Goal: Information Seeking & Learning: Find specific fact

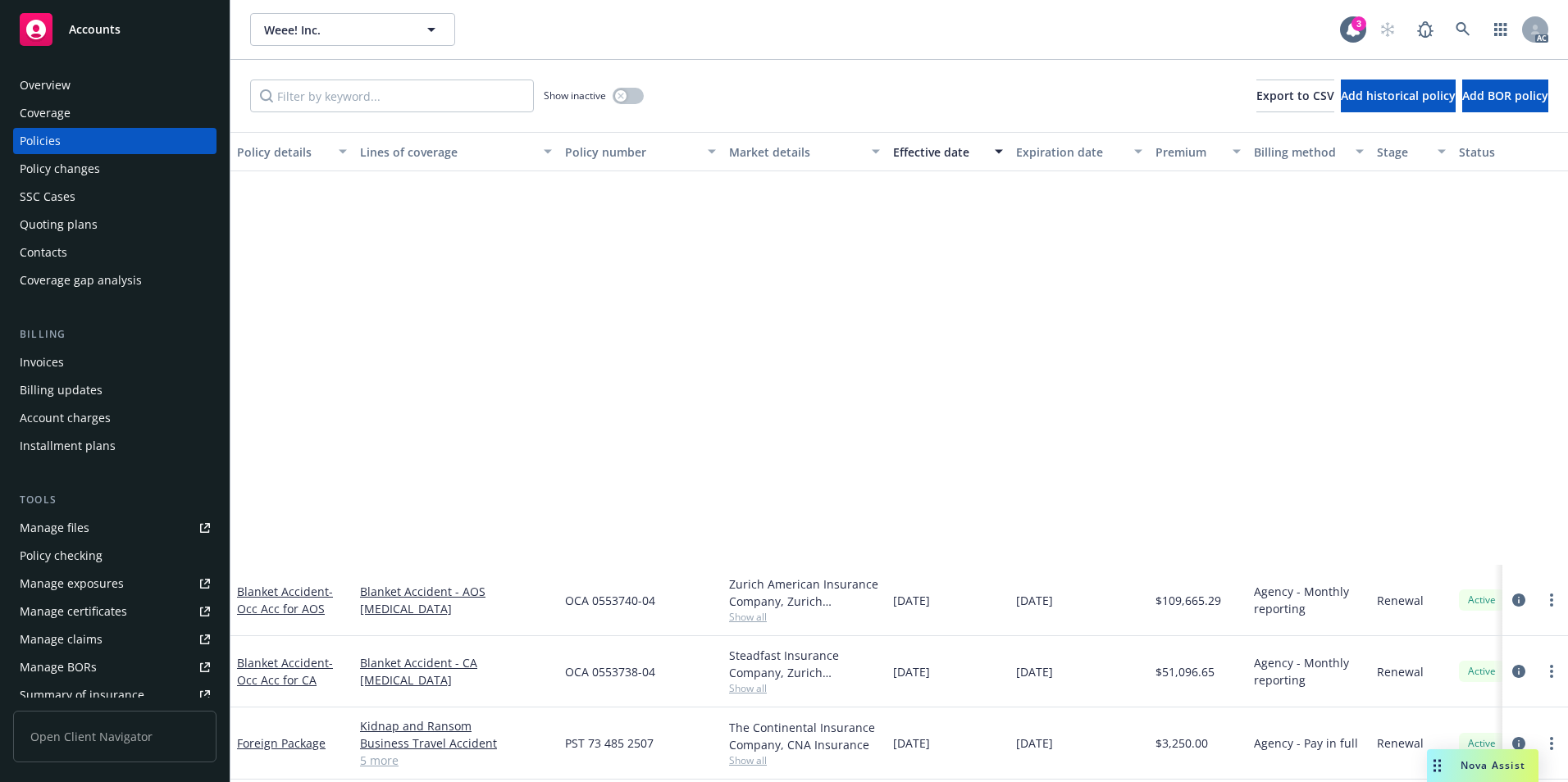
scroll to position [492, 0]
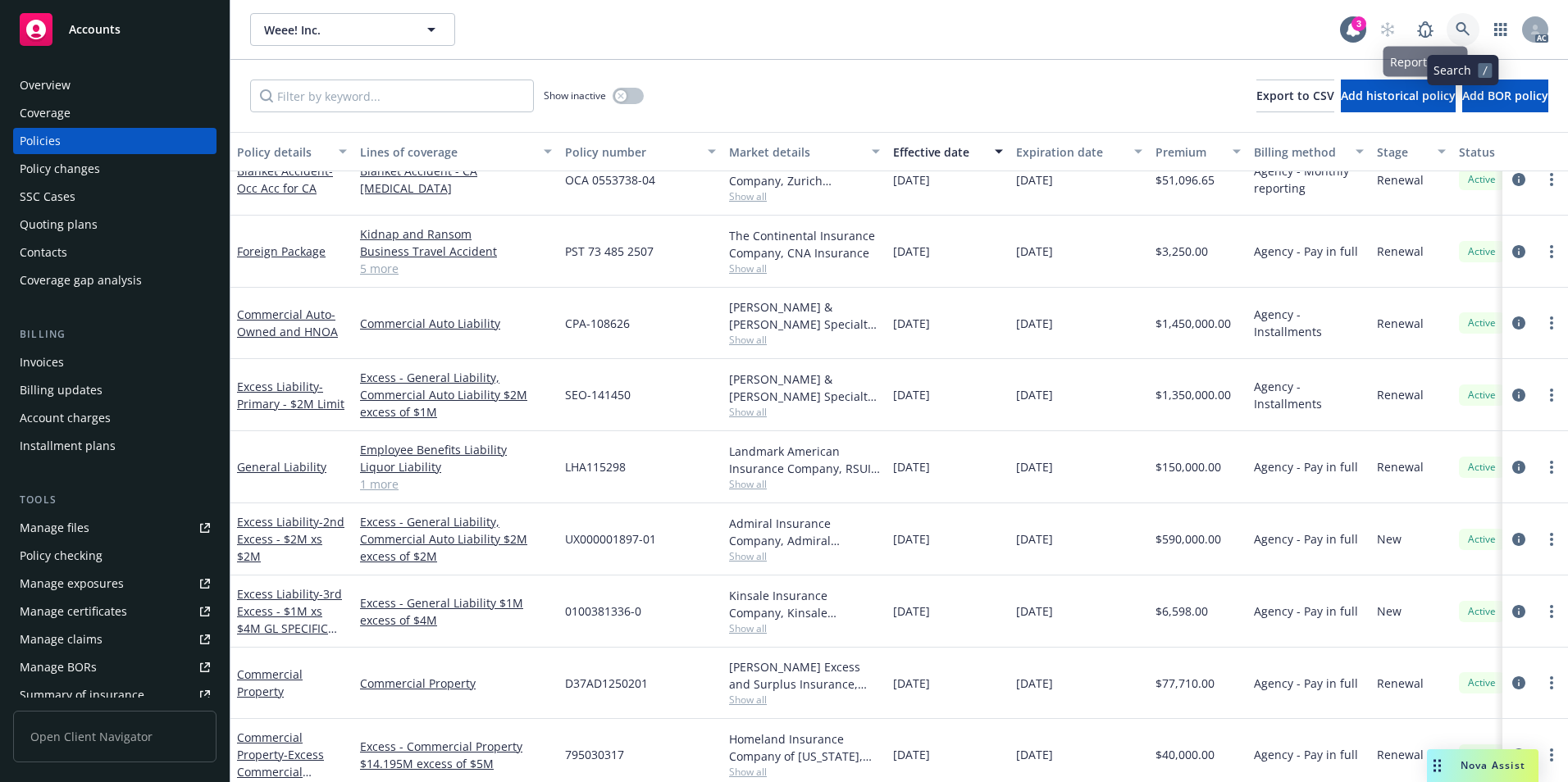
click at [1467, 23] on icon at bounding box center [1463, 29] width 15 height 15
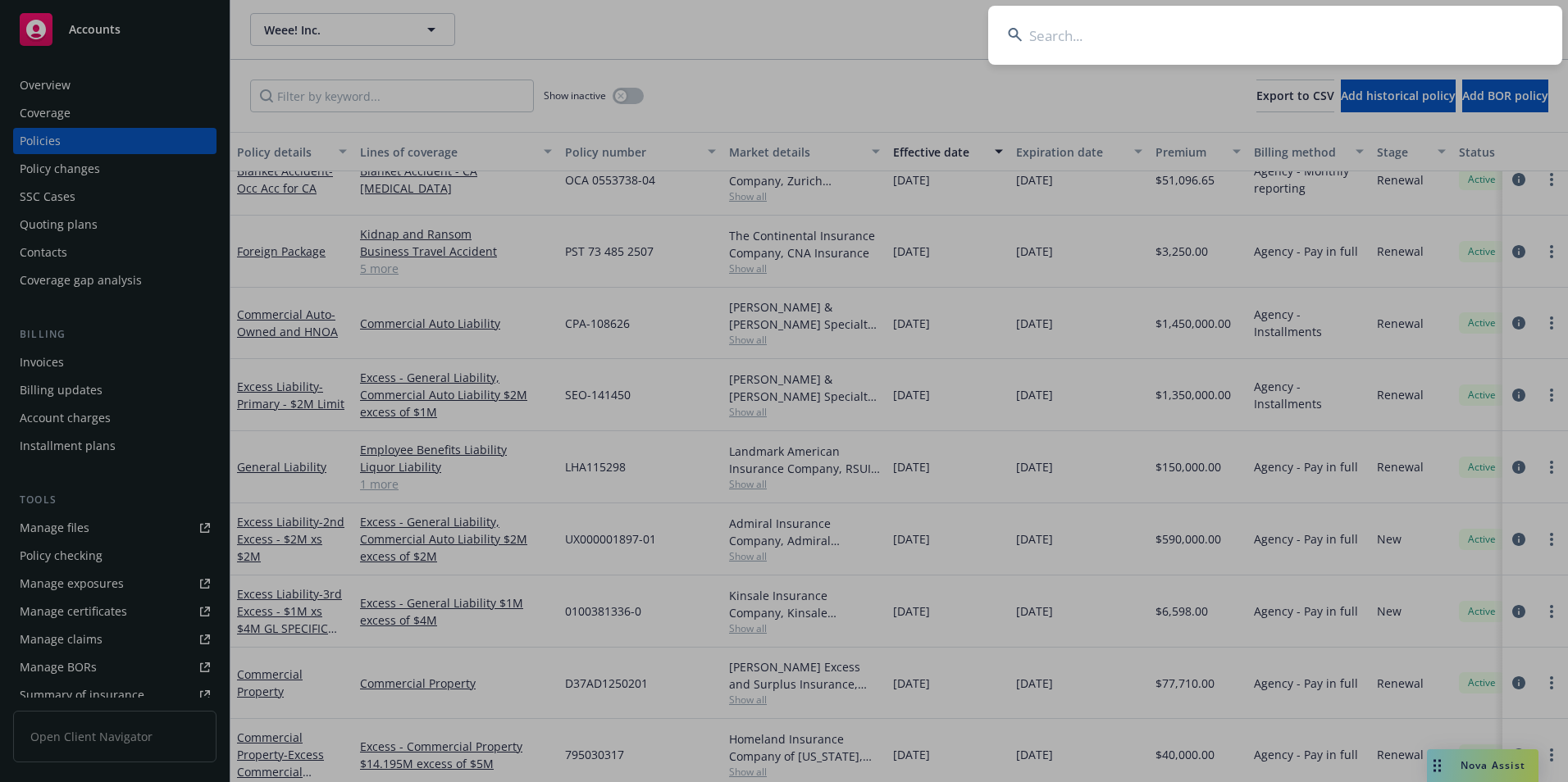
click at [1431, 35] on input at bounding box center [1275, 35] width 574 height 59
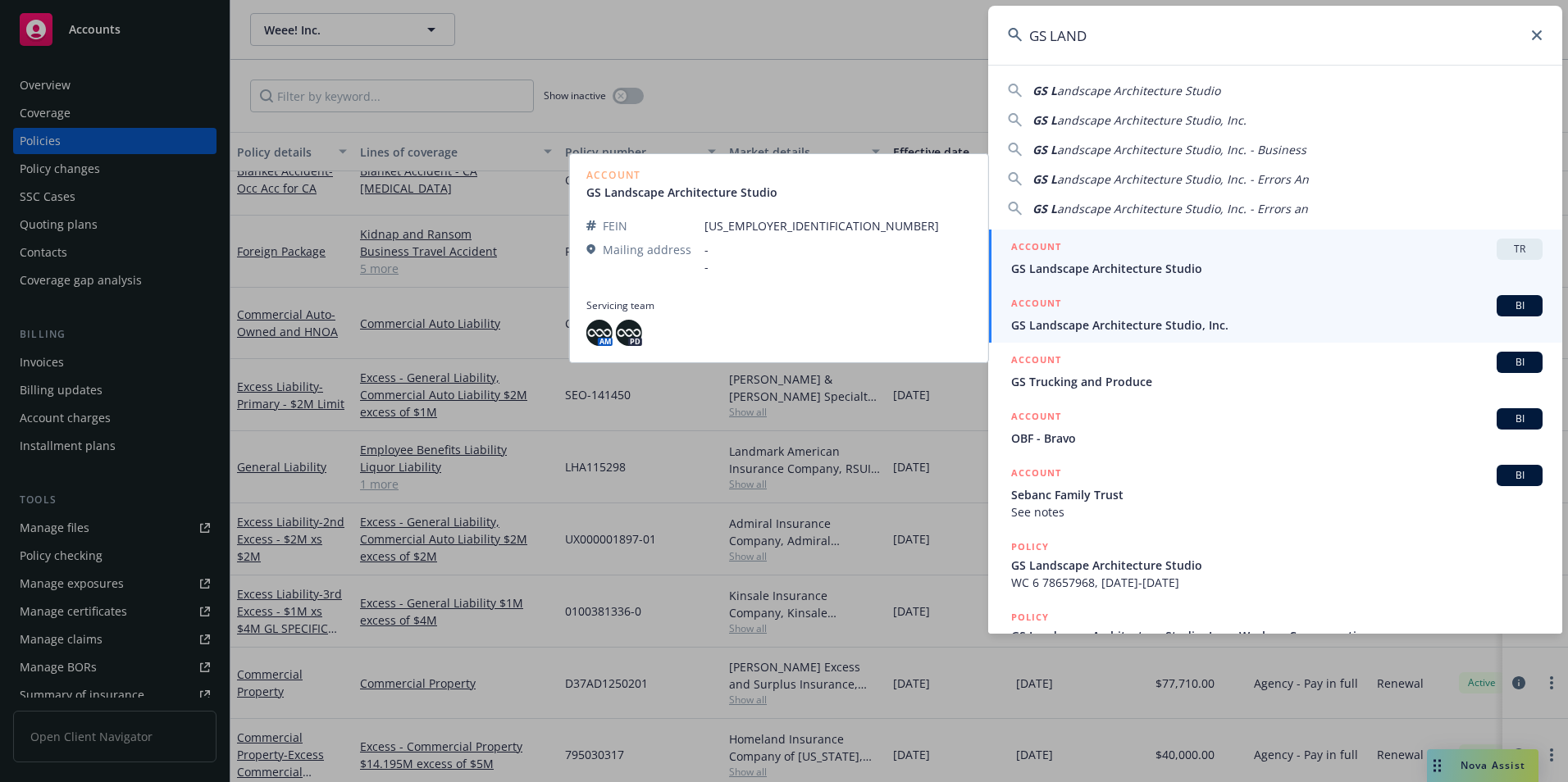
type input "GS LAND"
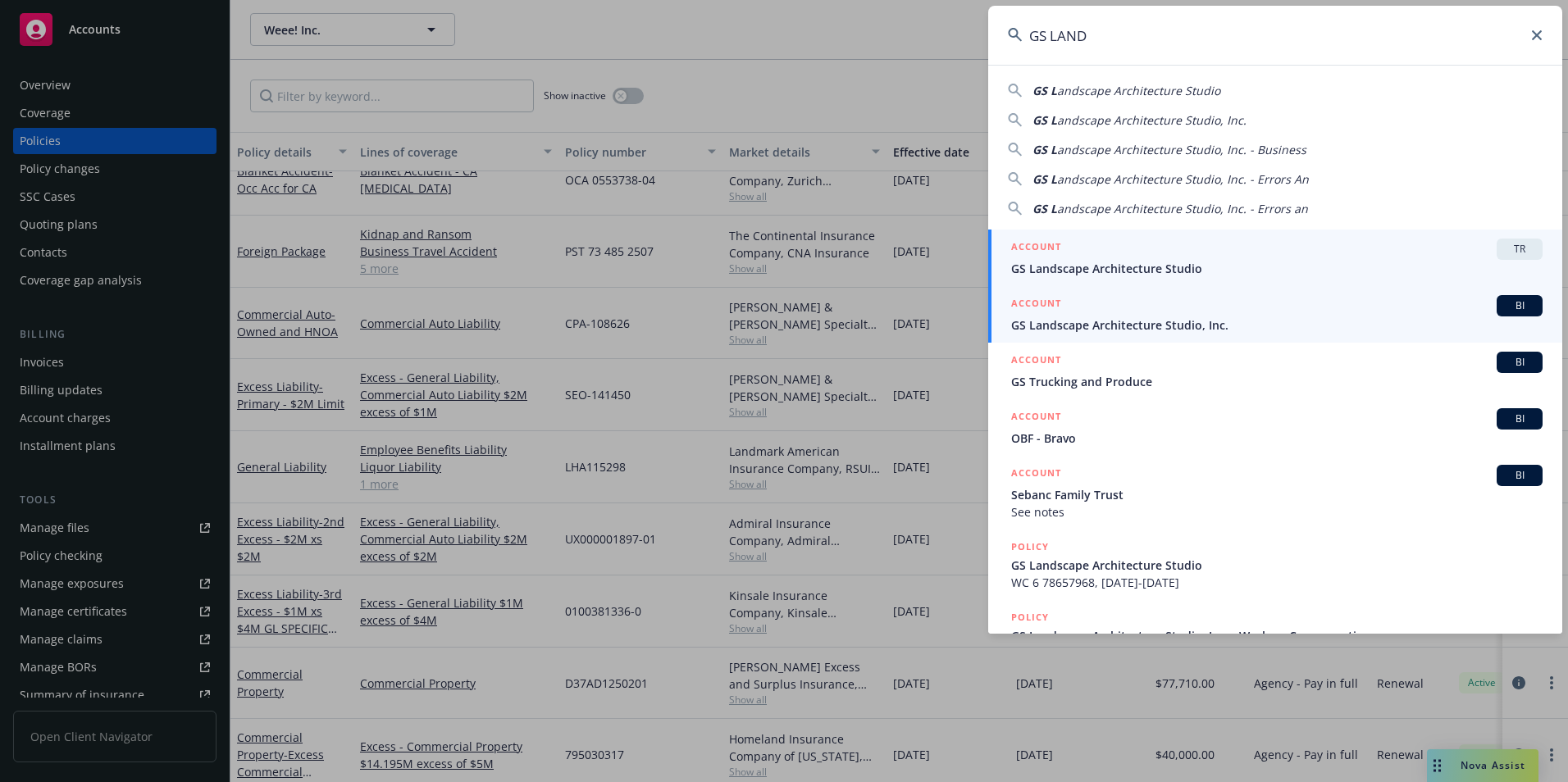
click at [1168, 323] on span "GS Landscape Architecture Studio, Inc." at bounding box center [1277, 325] width 532 height 17
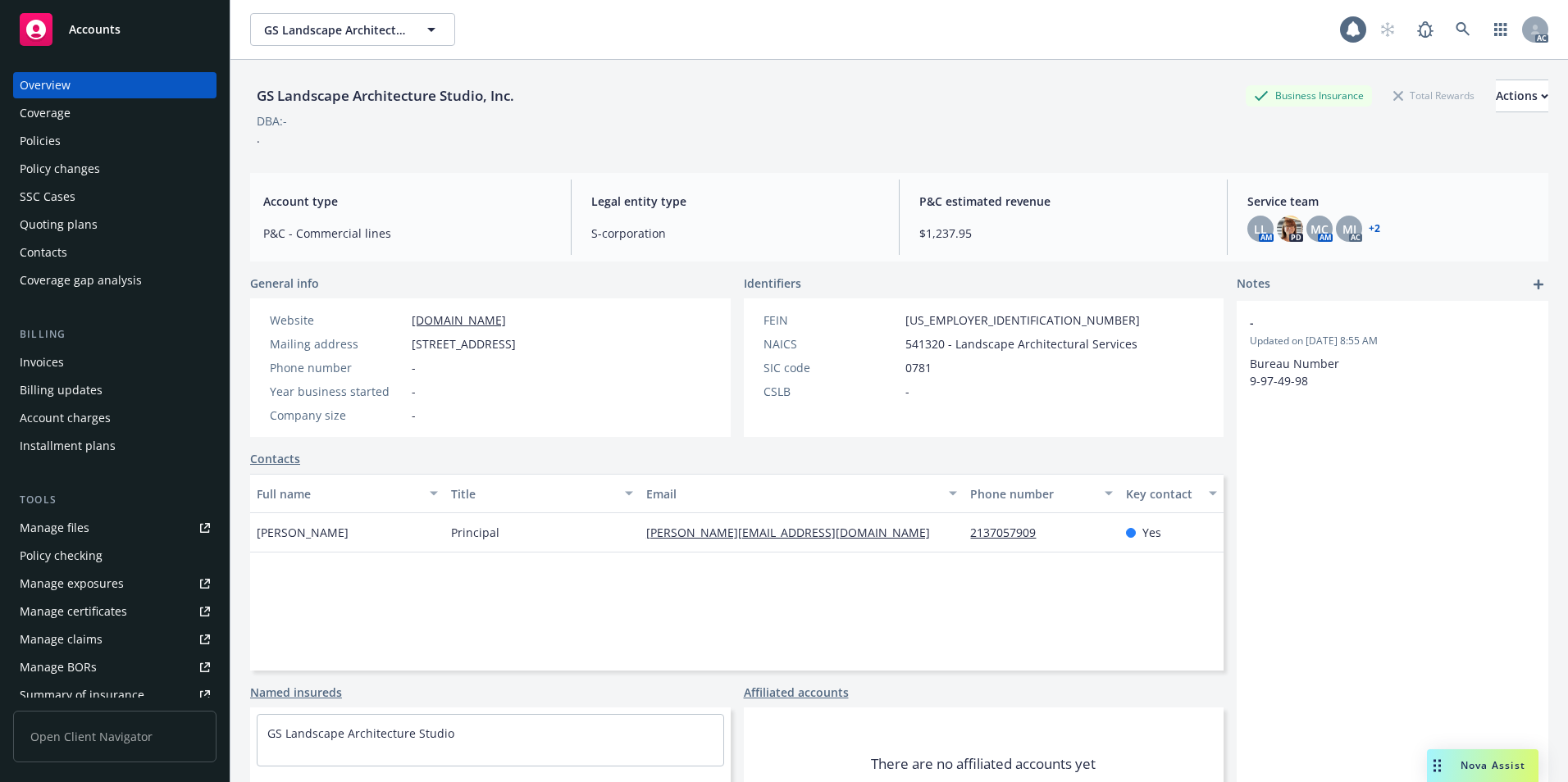
click at [89, 149] on div "Policies" at bounding box center [114, 140] width 190 height 27
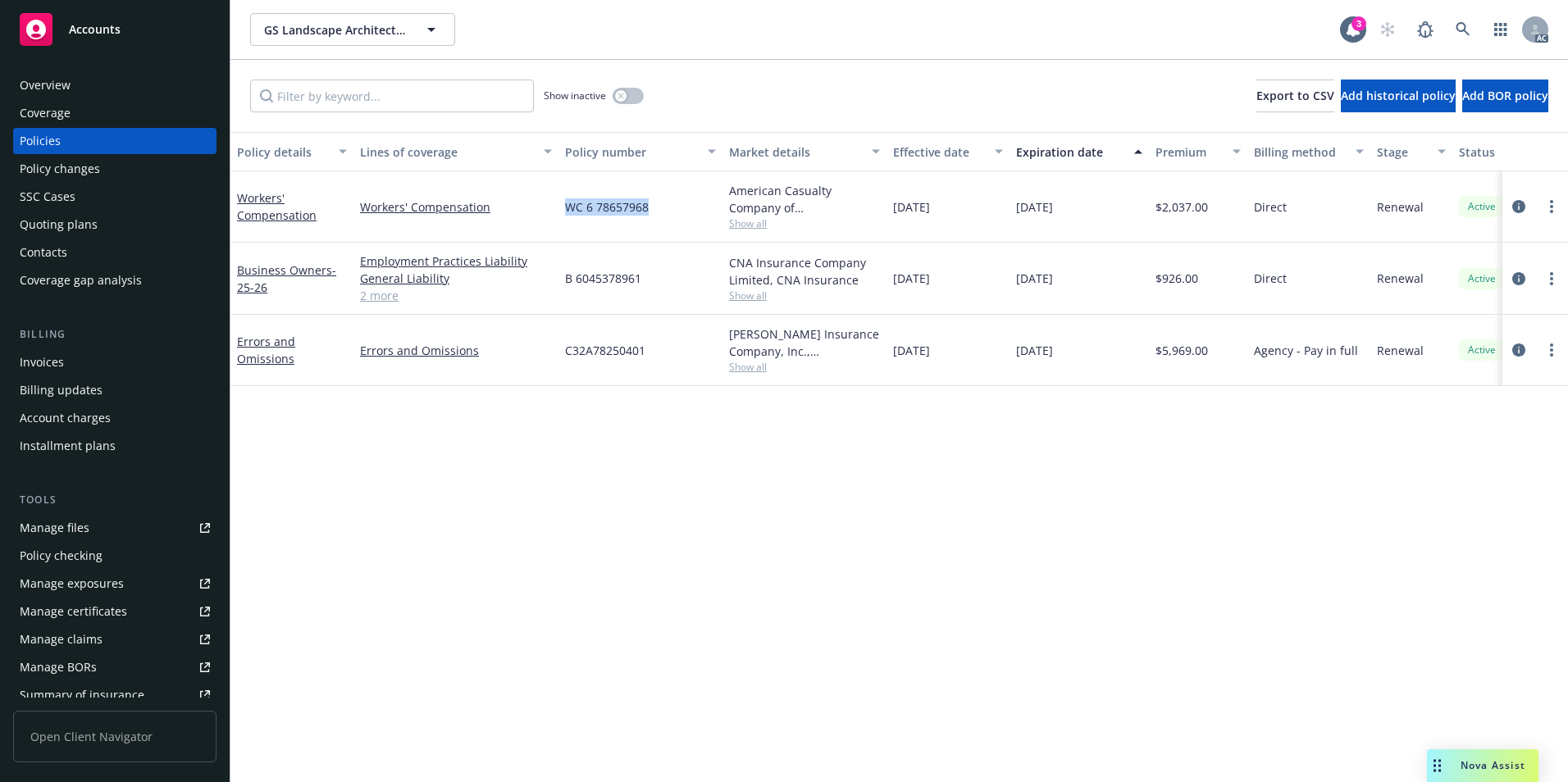
drag, startPoint x: 660, startPoint y: 212, endPoint x: 546, endPoint y: 218, distance: 114.2
click at [546, 218] on div "Workers' Compensation Workers' Compensation WC 6 78657968 American Casualty Com…" at bounding box center [1022, 207] width 1583 height 72
copy div "WC 6 78657968"
click at [286, 213] on link "Workers' Compensation" at bounding box center [276, 207] width 80 height 33
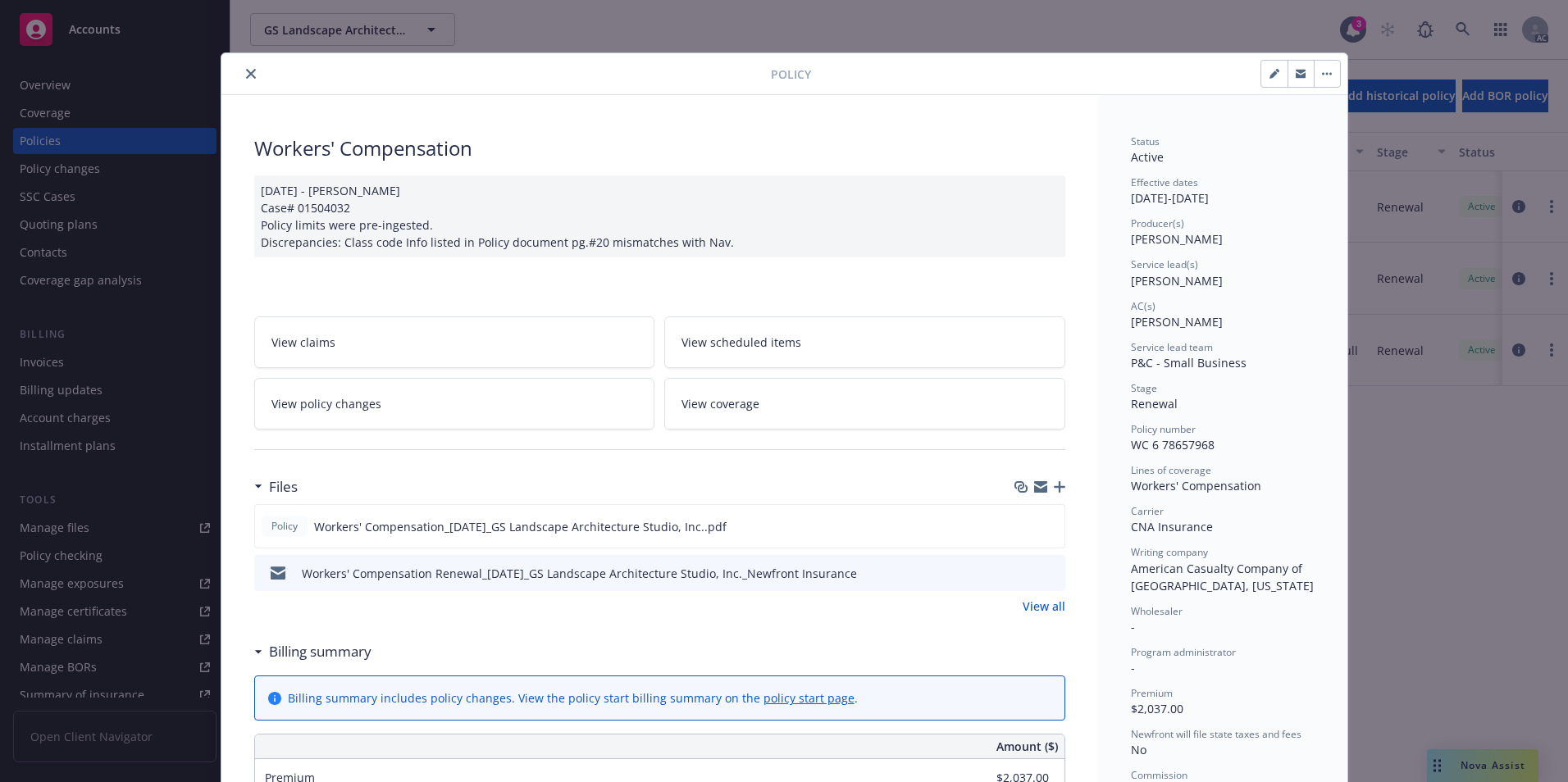
click at [246, 74] on icon "close" at bounding box center [251, 73] width 10 height 10
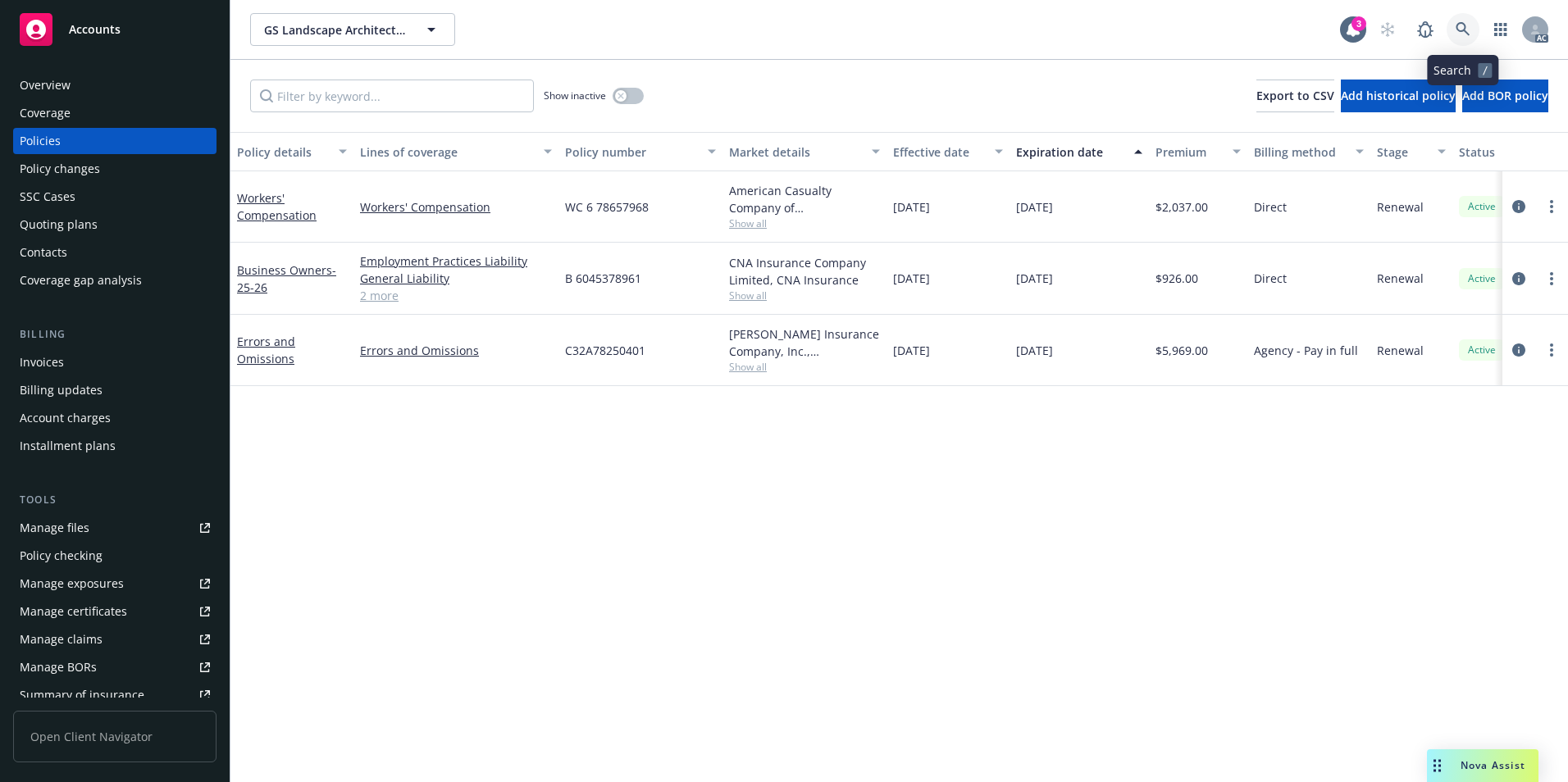
click at [1465, 32] on icon at bounding box center [1463, 29] width 15 height 15
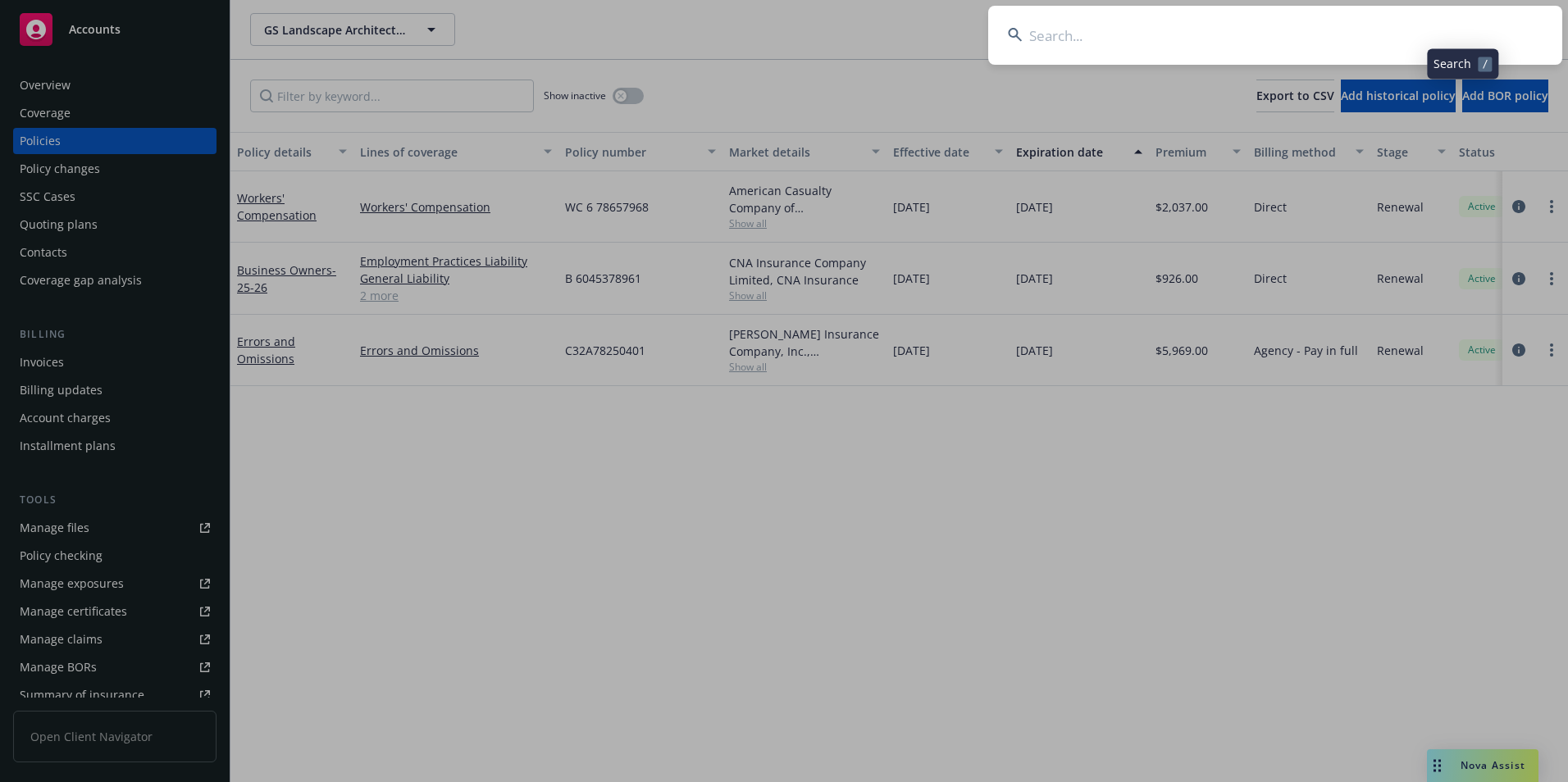
click at [1362, 41] on input at bounding box center [1275, 35] width 574 height 59
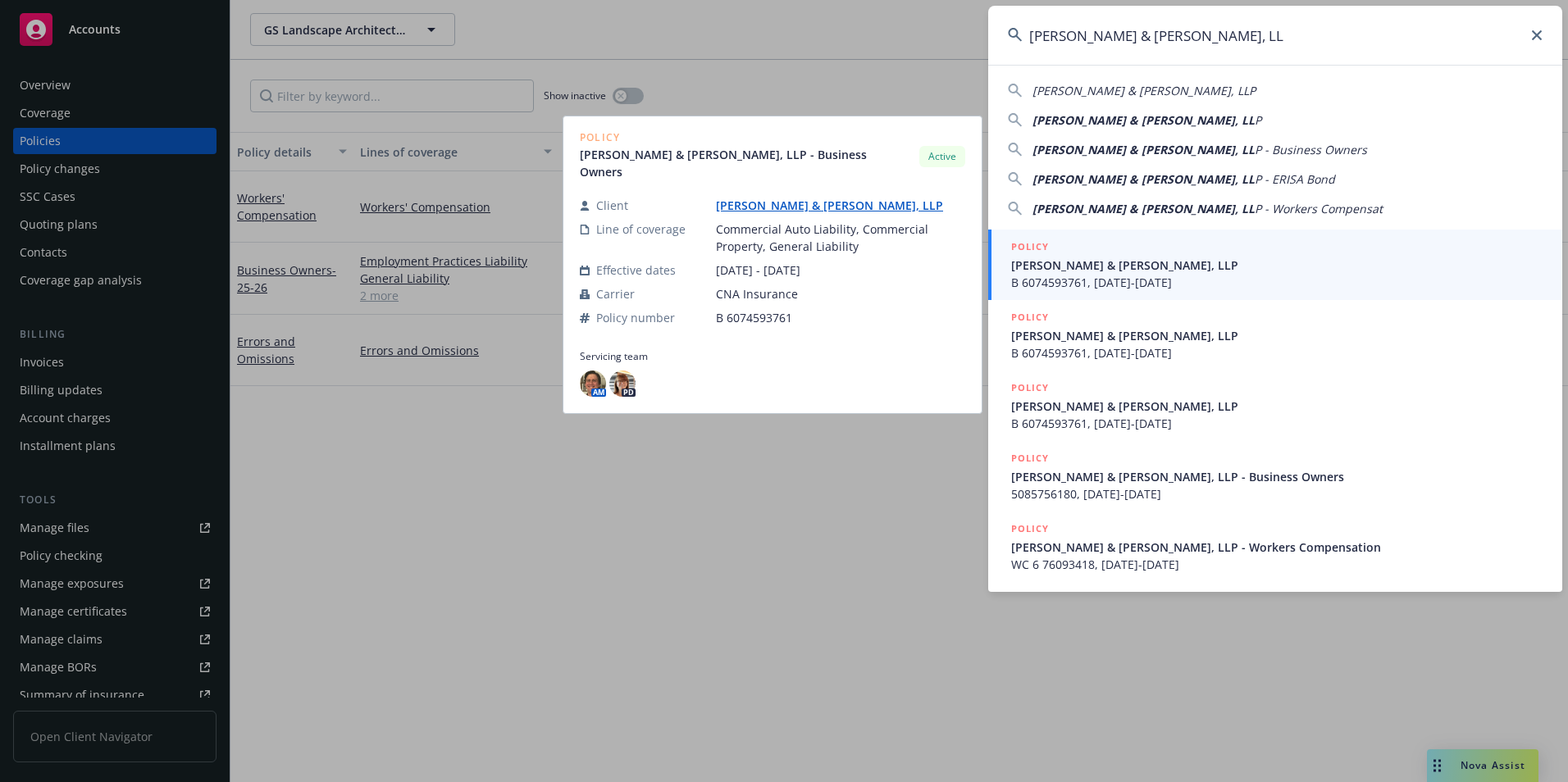
type input "[PERSON_NAME] & [PERSON_NAME], LL"
click at [1212, 273] on span "[PERSON_NAME] & [PERSON_NAME], LLP" at bounding box center [1277, 265] width 532 height 17
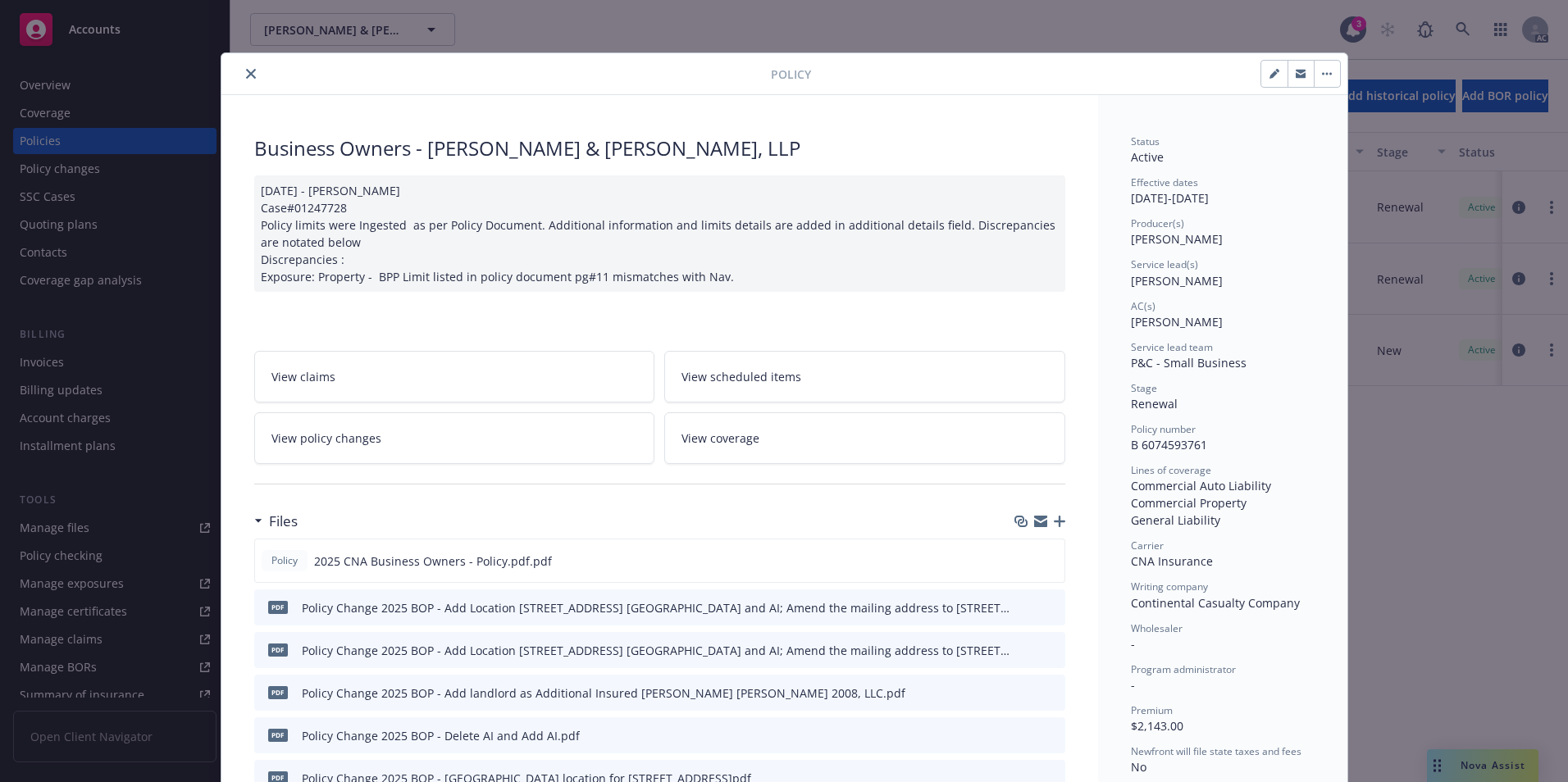
click at [246, 72] on icon "close" at bounding box center [251, 73] width 10 height 10
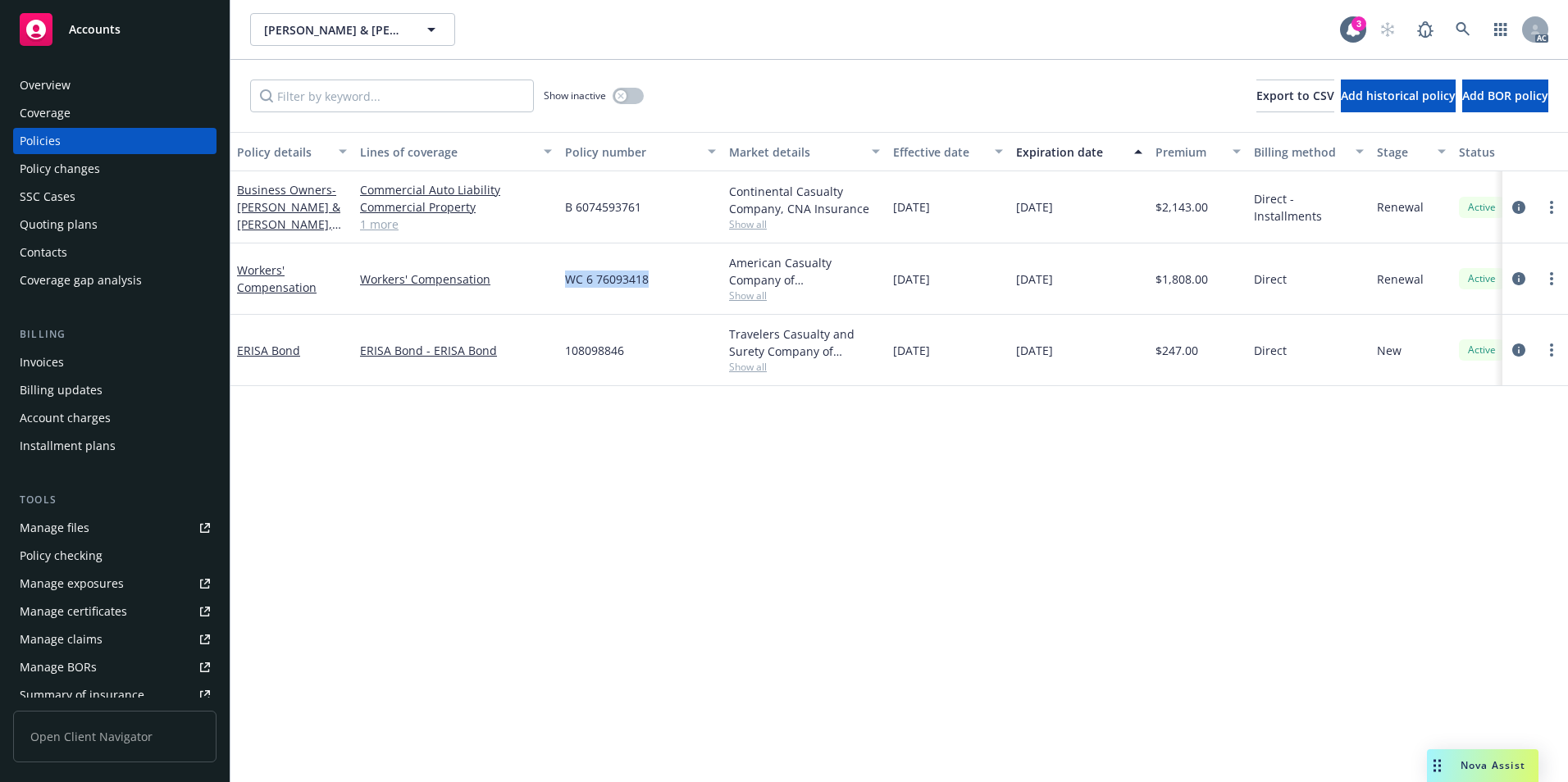
drag, startPoint x: 558, startPoint y: 284, endPoint x: 651, endPoint y: 284, distance: 93.0
click at [651, 284] on div "Workers' Compensation Workers' Compensation WC 6 76093418 American Casualty Com…" at bounding box center [1022, 279] width 1583 height 72
copy div "WC 6 76093418"
click at [1467, 26] on icon at bounding box center [1463, 29] width 15 height 15
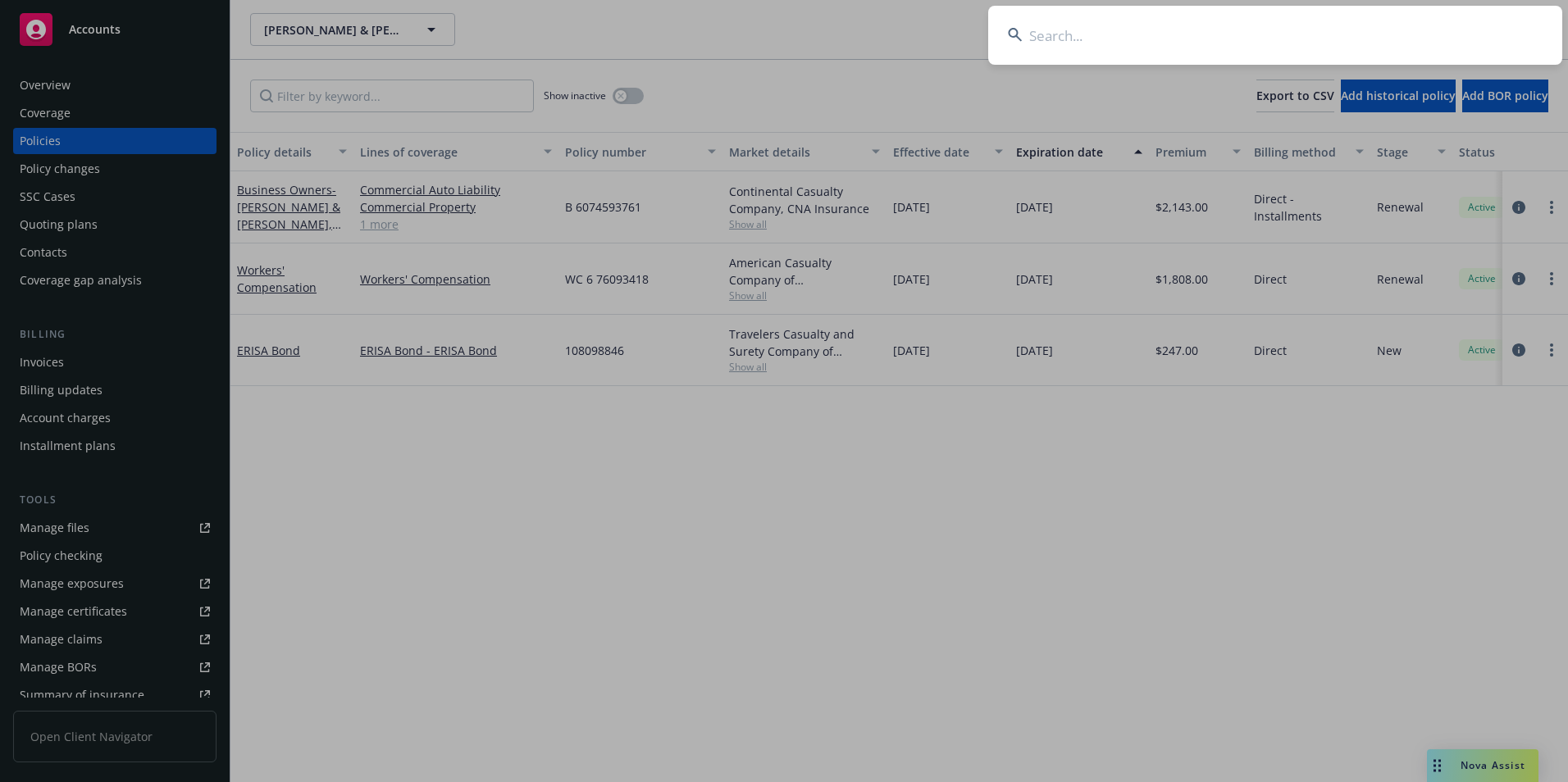
click at [1376, 29] on input at bounding box center [1275, 35] width 574 height 59
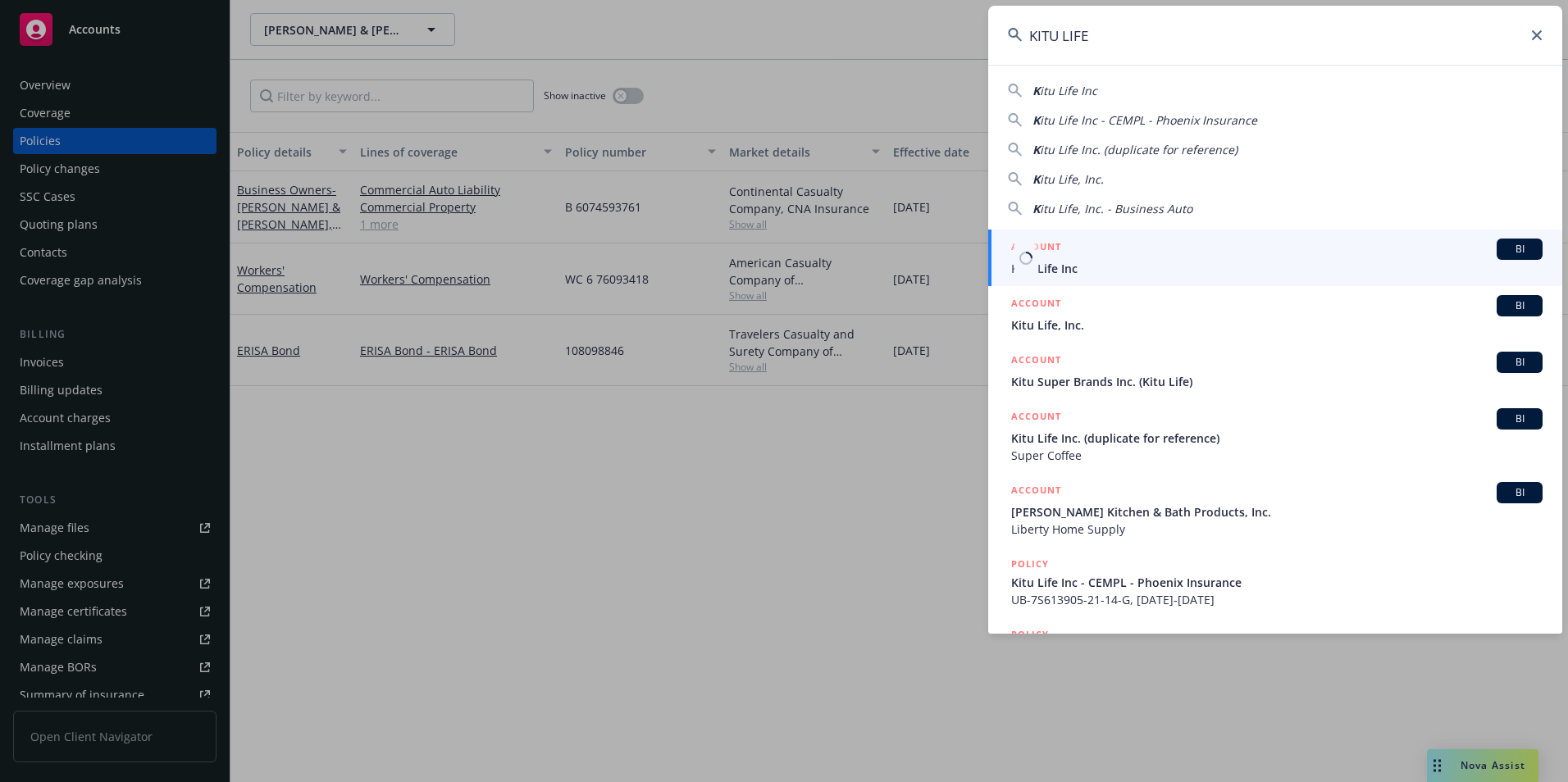
type input "KITU LIFE"
click at [1092, 264] on span "Kitu Life Inc" at bounding box center [1277, 268] width 532 height 17
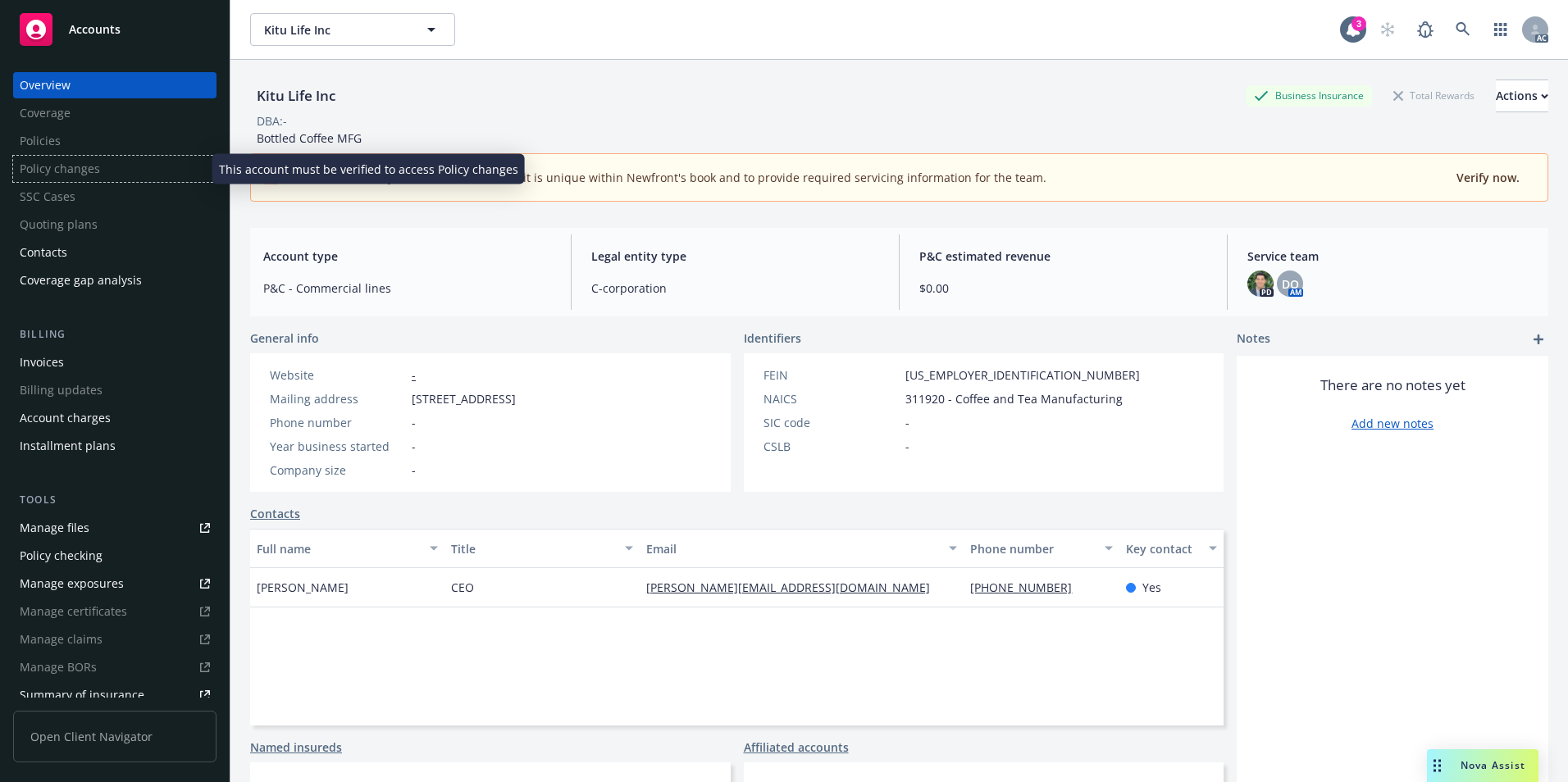
click at [86, 158] on div "Policy changes" at bounding box center [115, 169] width 204 height 27
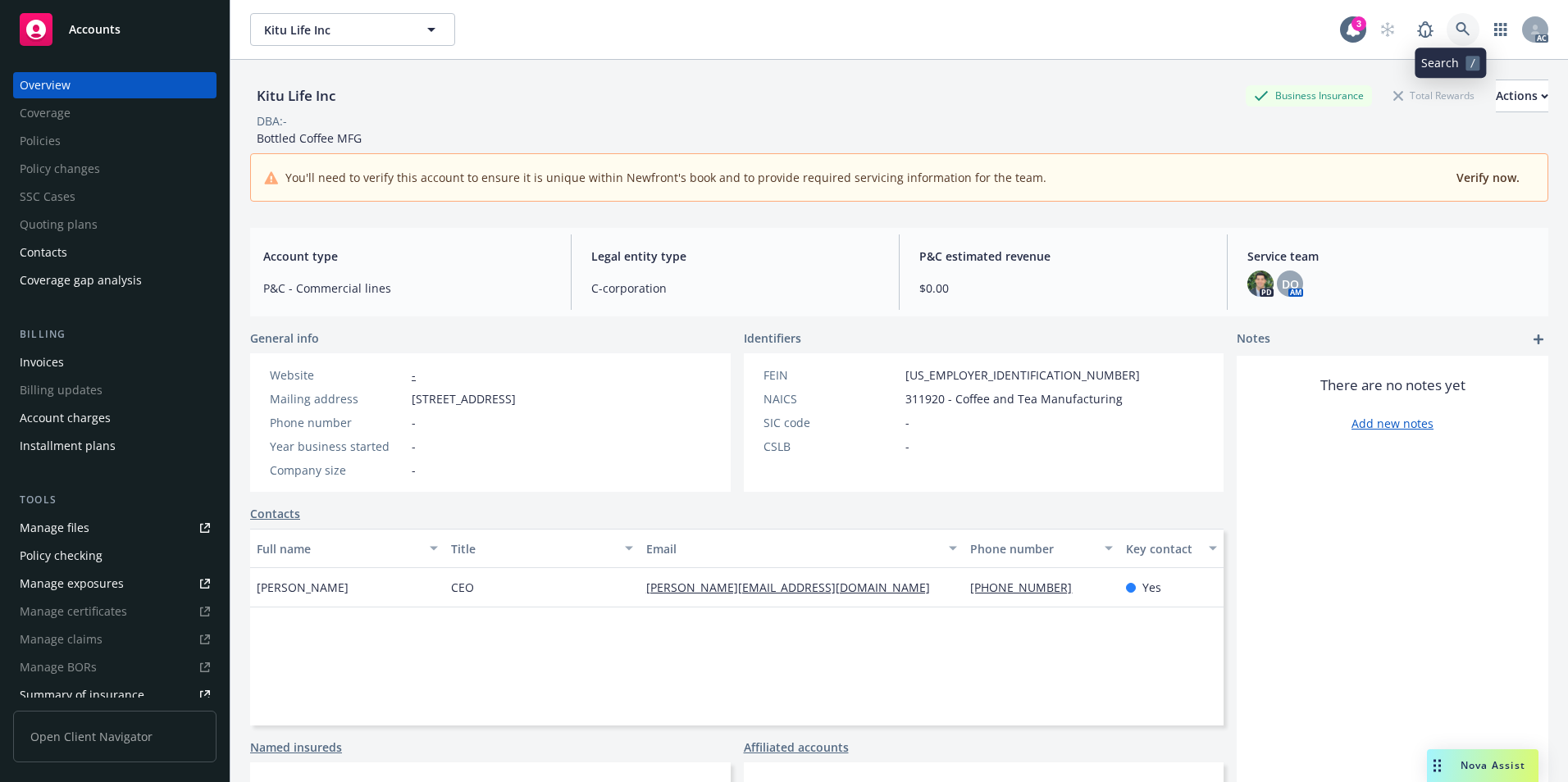
click at [1447, 20] on link at bounding box center [1463, 29] width 33 height 33
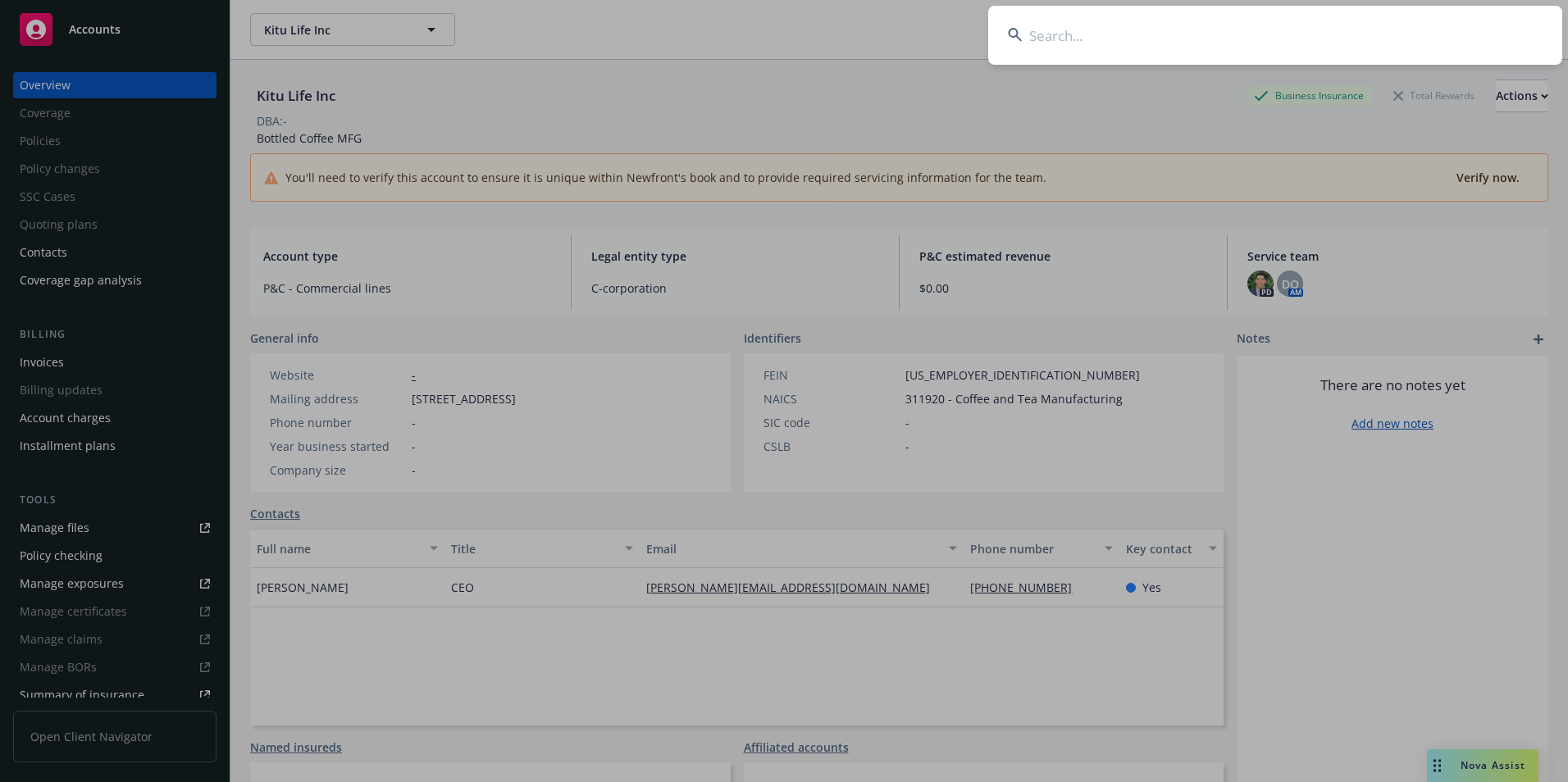
click at [1401, 35] on input at bounding box center [1275, 35] width 574 height 59
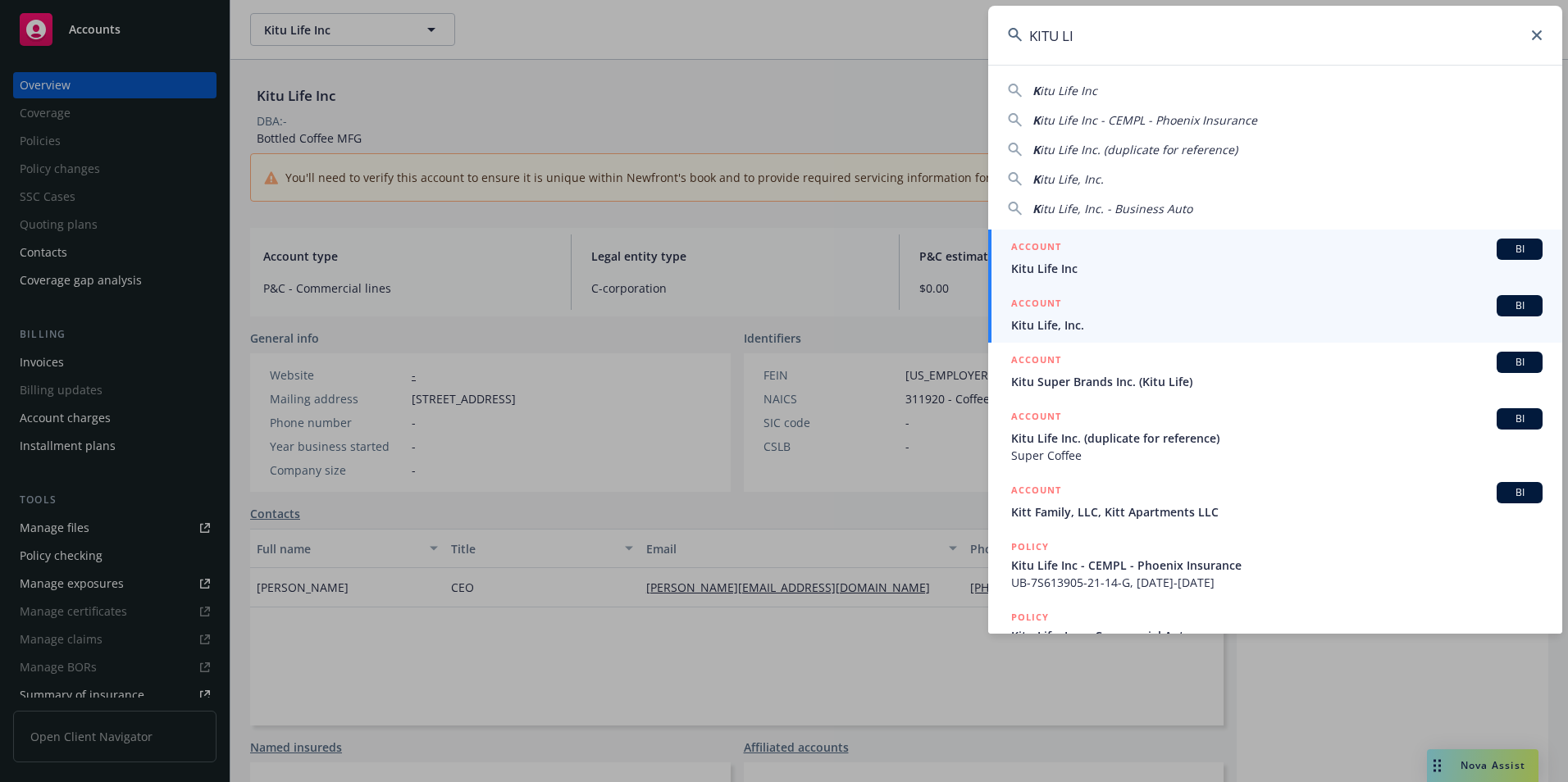
type input "KITU LI"
click at [1109, 314] on div "ACCOUNT BI" at bounding box center [1277, 306] width 532 height 21
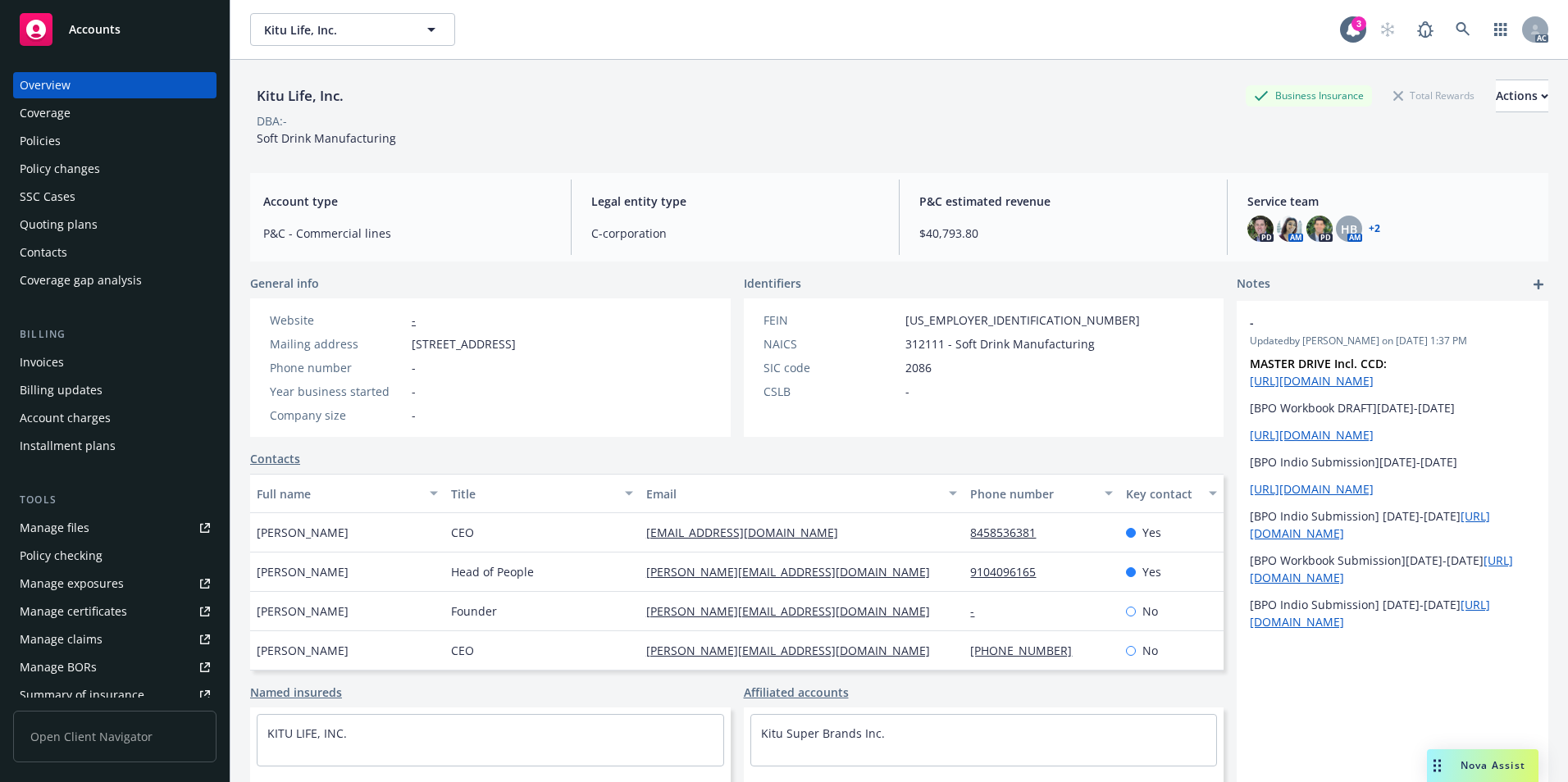
click at [95, 139] on div "Policies" at bounding box center [114, 140] width 190 height 27
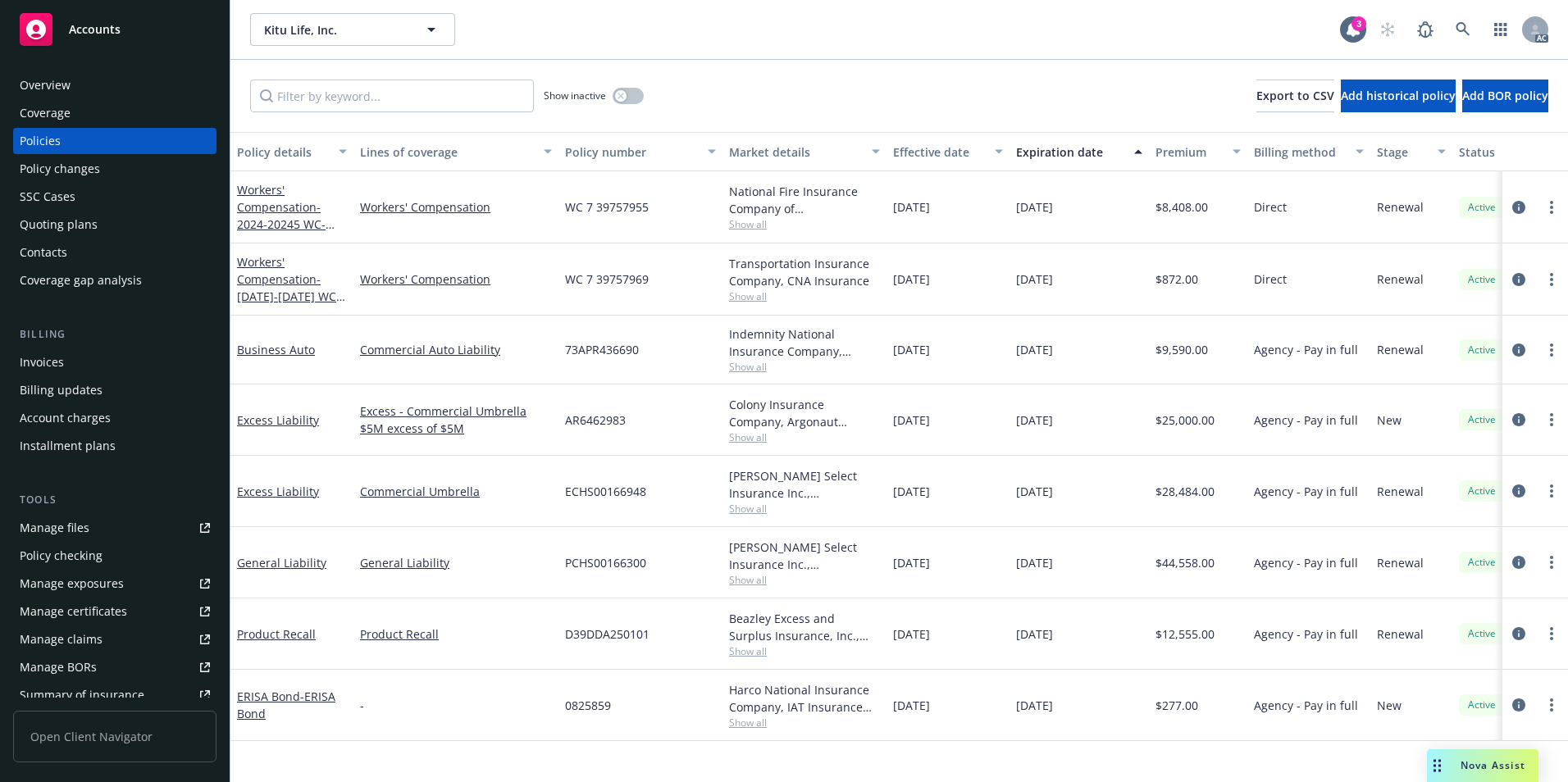
click at [997, 154] on div "Effective date" at bounding box center [948, 151] width 110 height 17
click at [997, 145] on div "button" at bounding box center [1001, 151] width 8 height 38
click at [949, 151] on div "Effective date" at bounding box center [939, 151] width 92 height 17
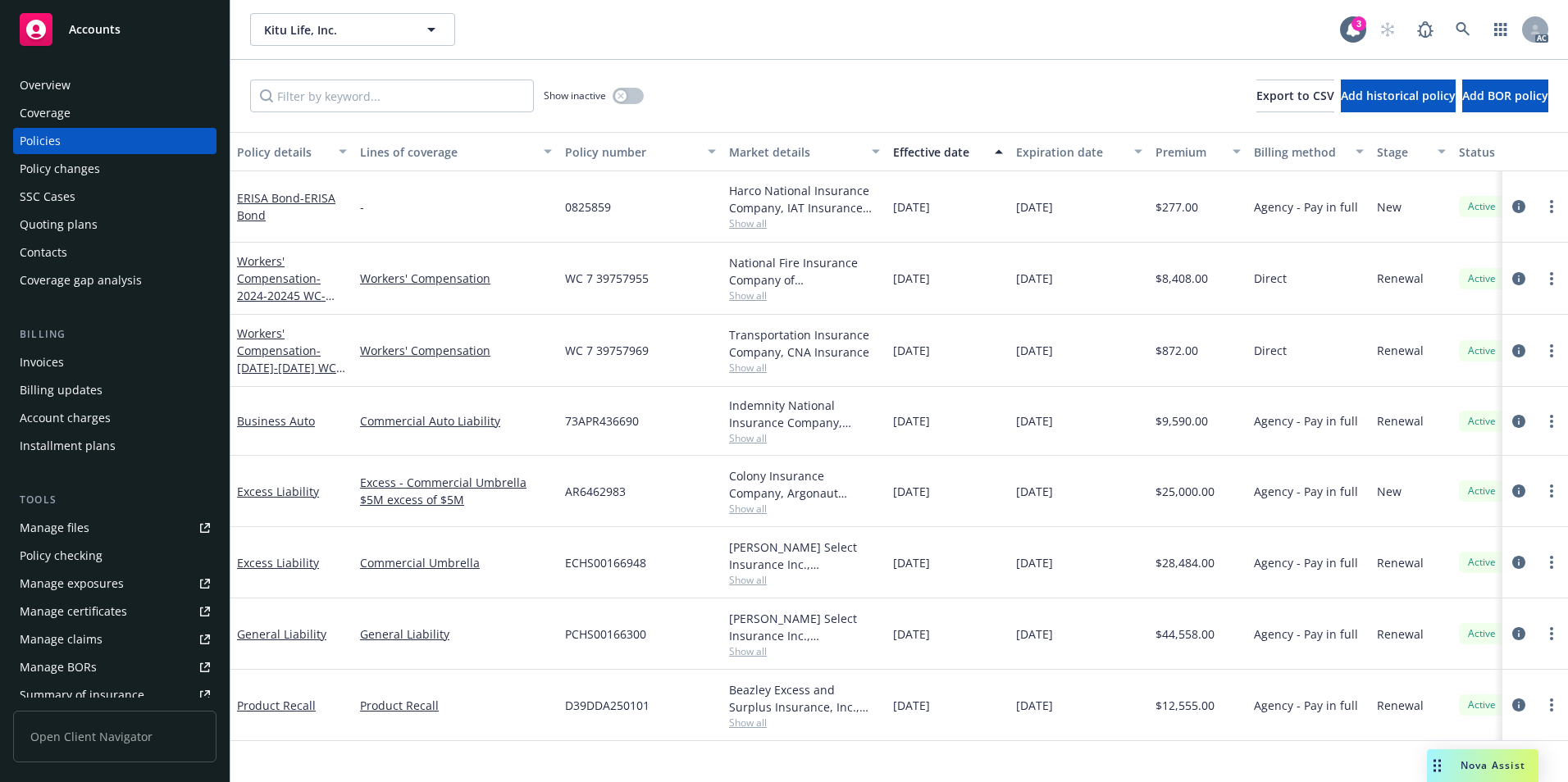
click at [949, 150] on div "Effective date" at bounding box center [939, 151] width 92 height 17
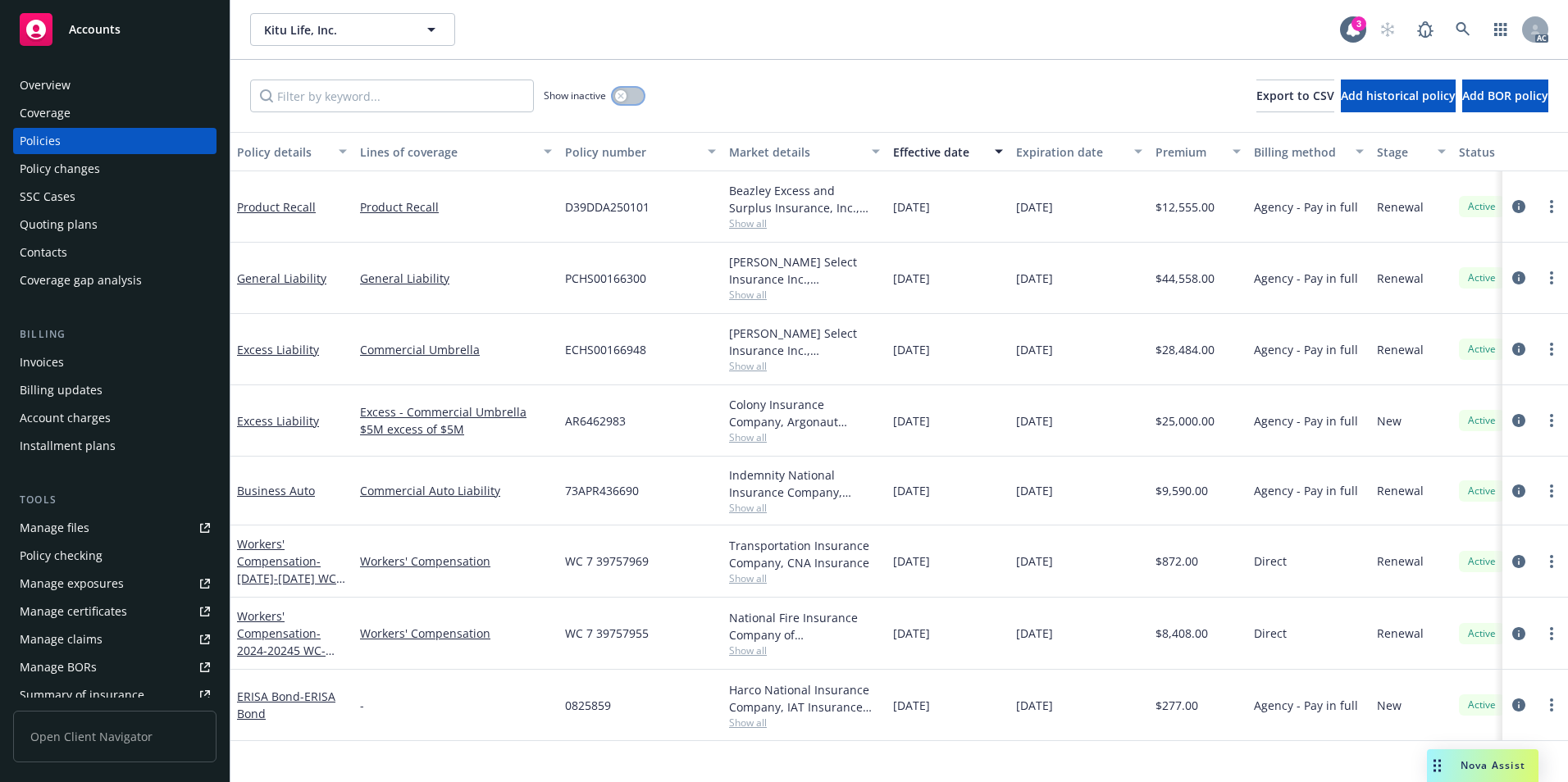
click at [621, 96] on icon "button" at bounding box center [621, 95] width 6 height 6
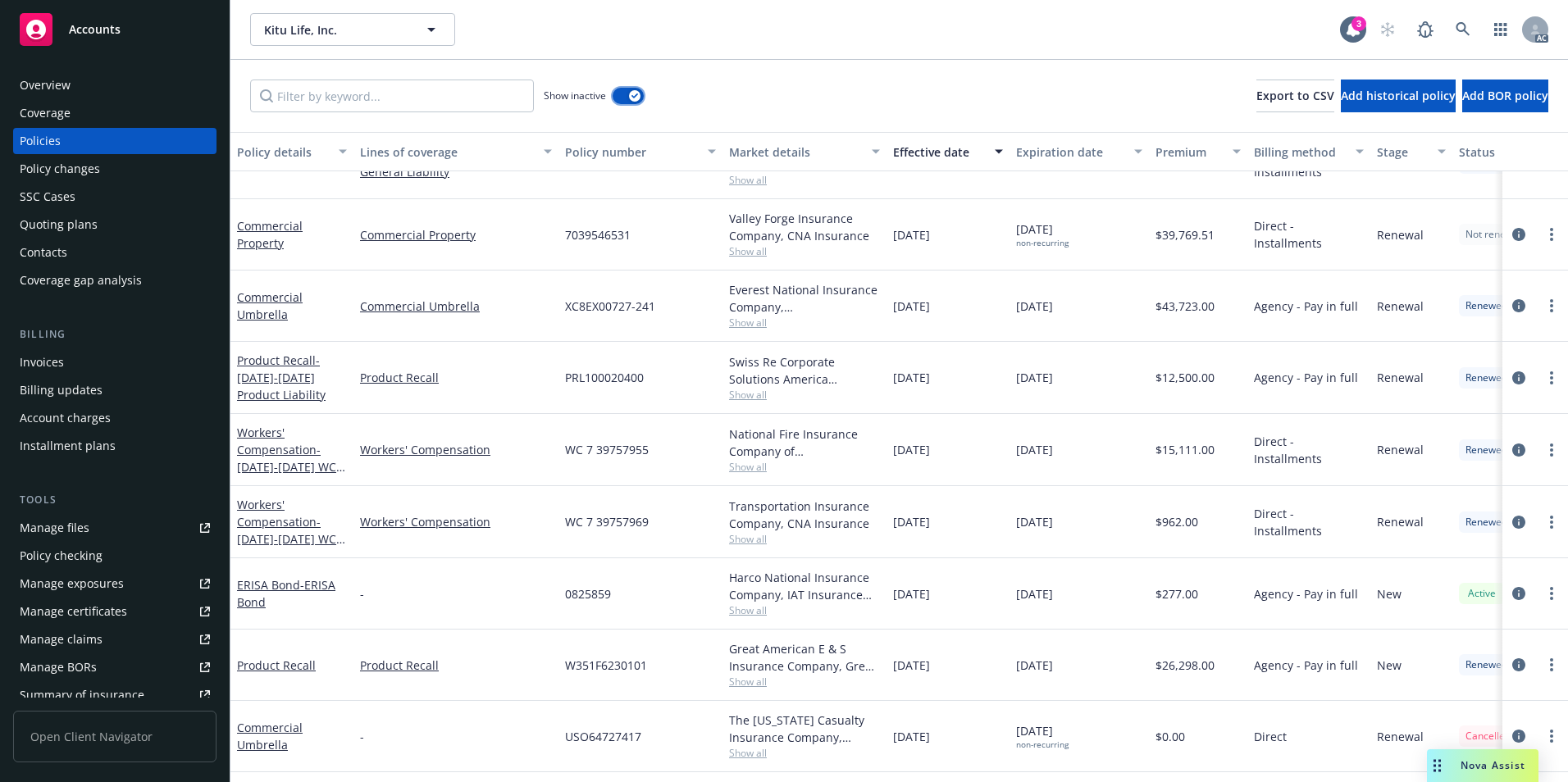
scroll to position [656, 0]
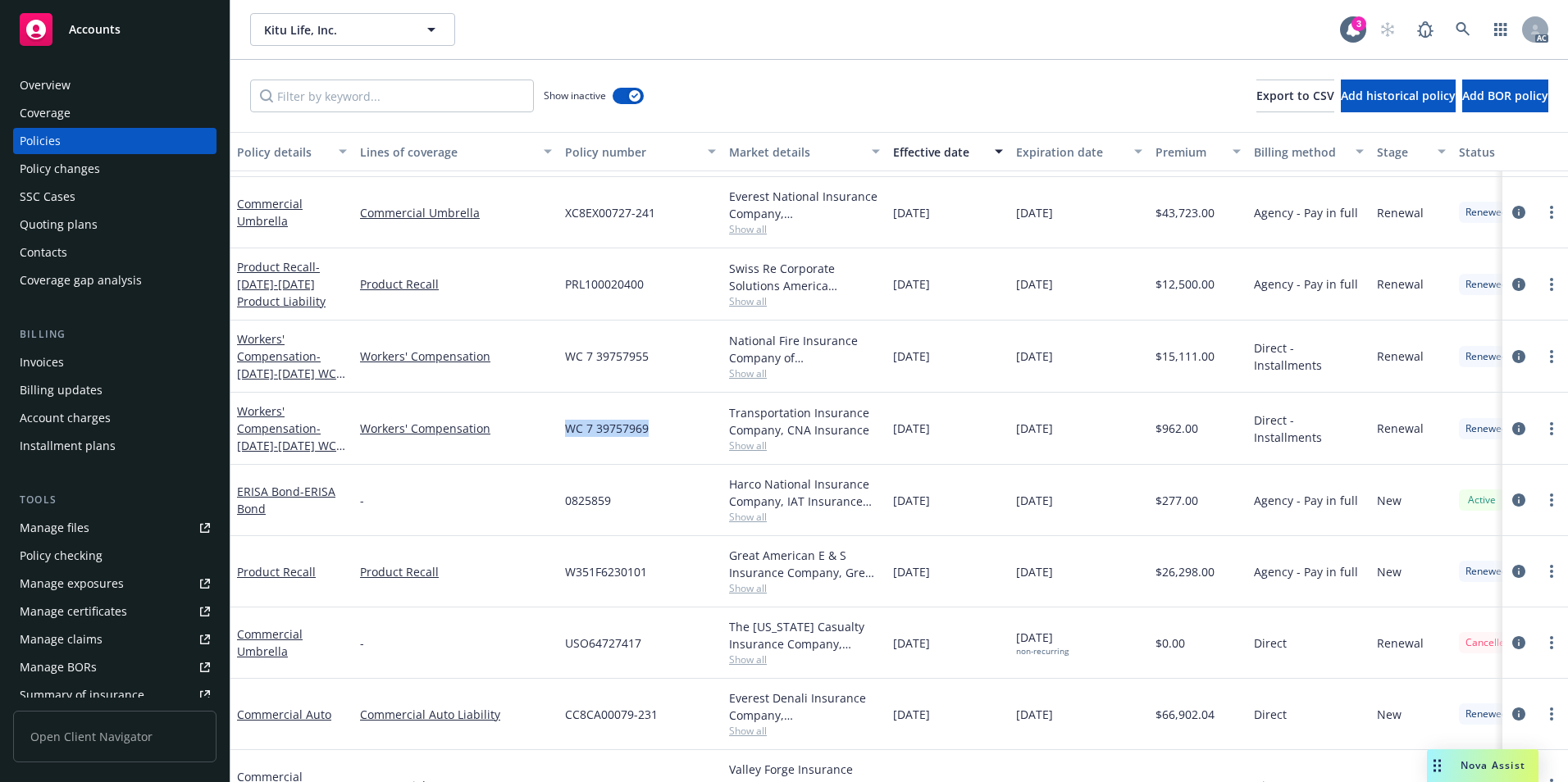
drag, startPoint x: 564, startPoint y: 435, endPoint x: 661, endPoint y: 436, distance: 97.0
click at [662, 436] on div "WC 7 39757969" at bounding box center [640, 429] width 164 height 73
copy span "WC 7 39757969"
click at [278, 437] on div "Workers' Compensation - [DATE]-[DATE] WC- All Other States" at bounding box center [292, 429] width 110 height 51
click at [286, 428] on link "Workers' Compensation - [DATE]-[DATE] WC- All Other States" at bounding box center [288, 437] width 104 height 67
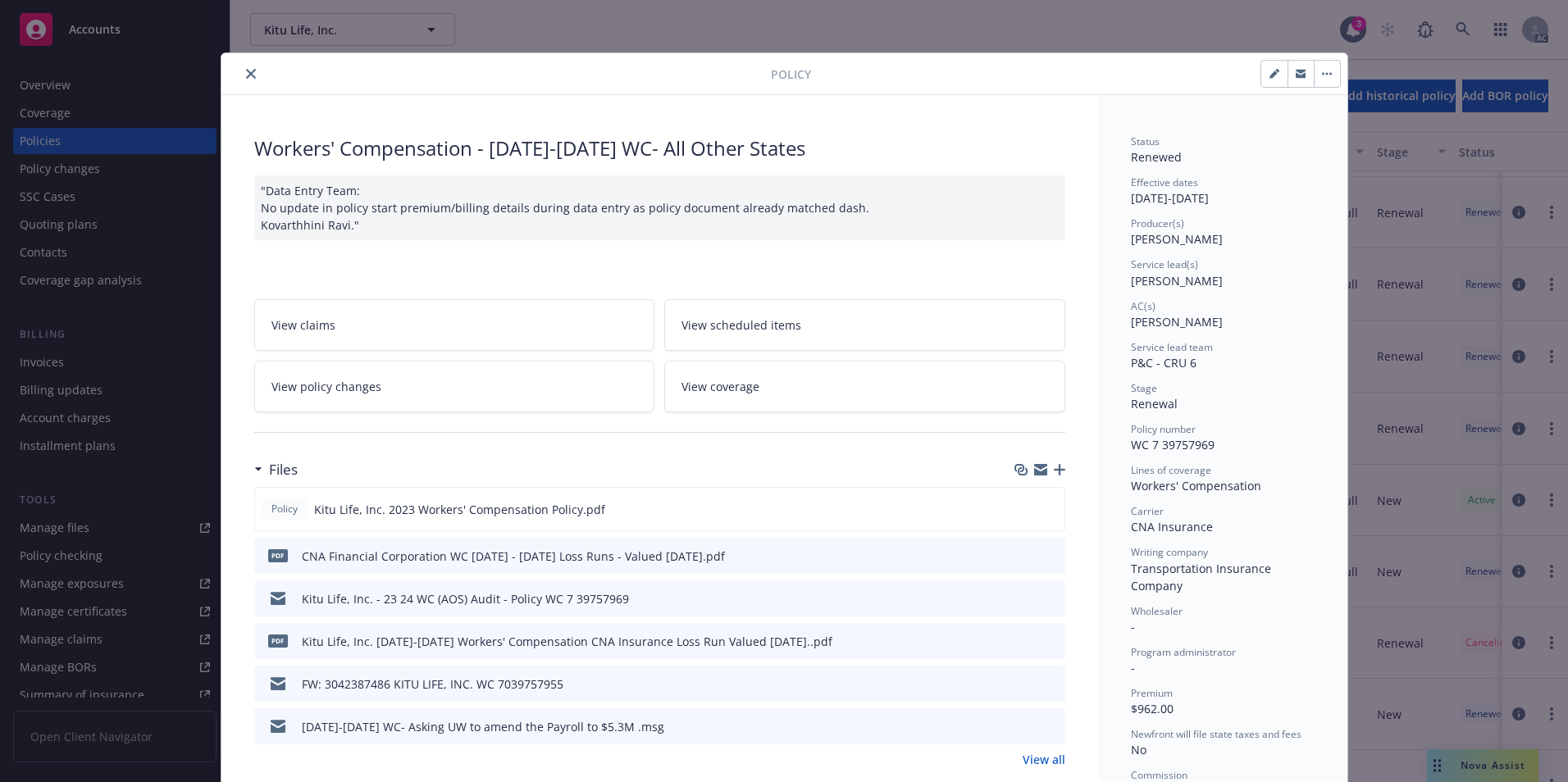
click at [246, 75] on icon "close" at bounding box center [251, 73] width 10 height 10
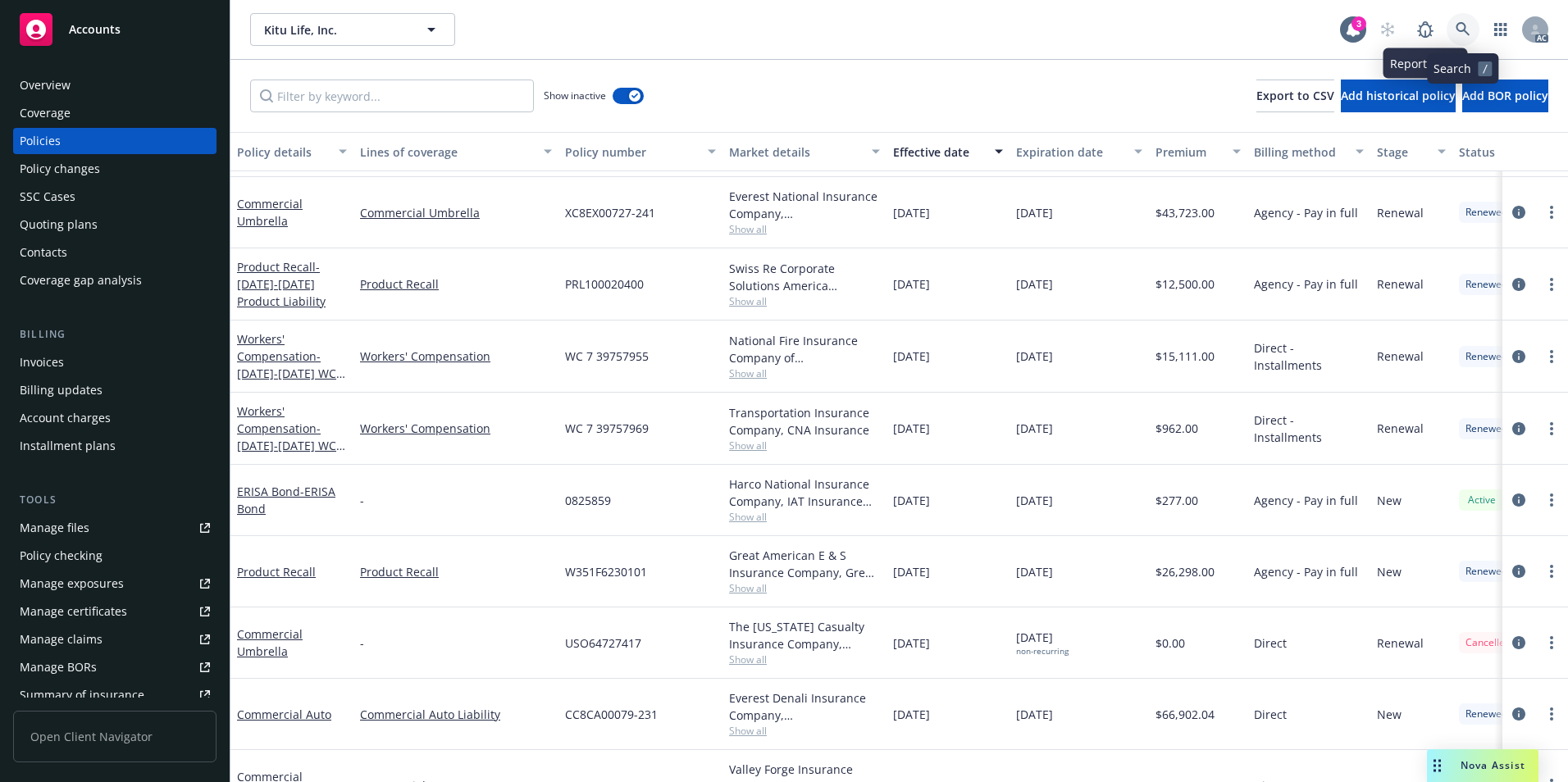
click at [1462, 27] on icon at bounding box center [1463, 29] width 15 height 15
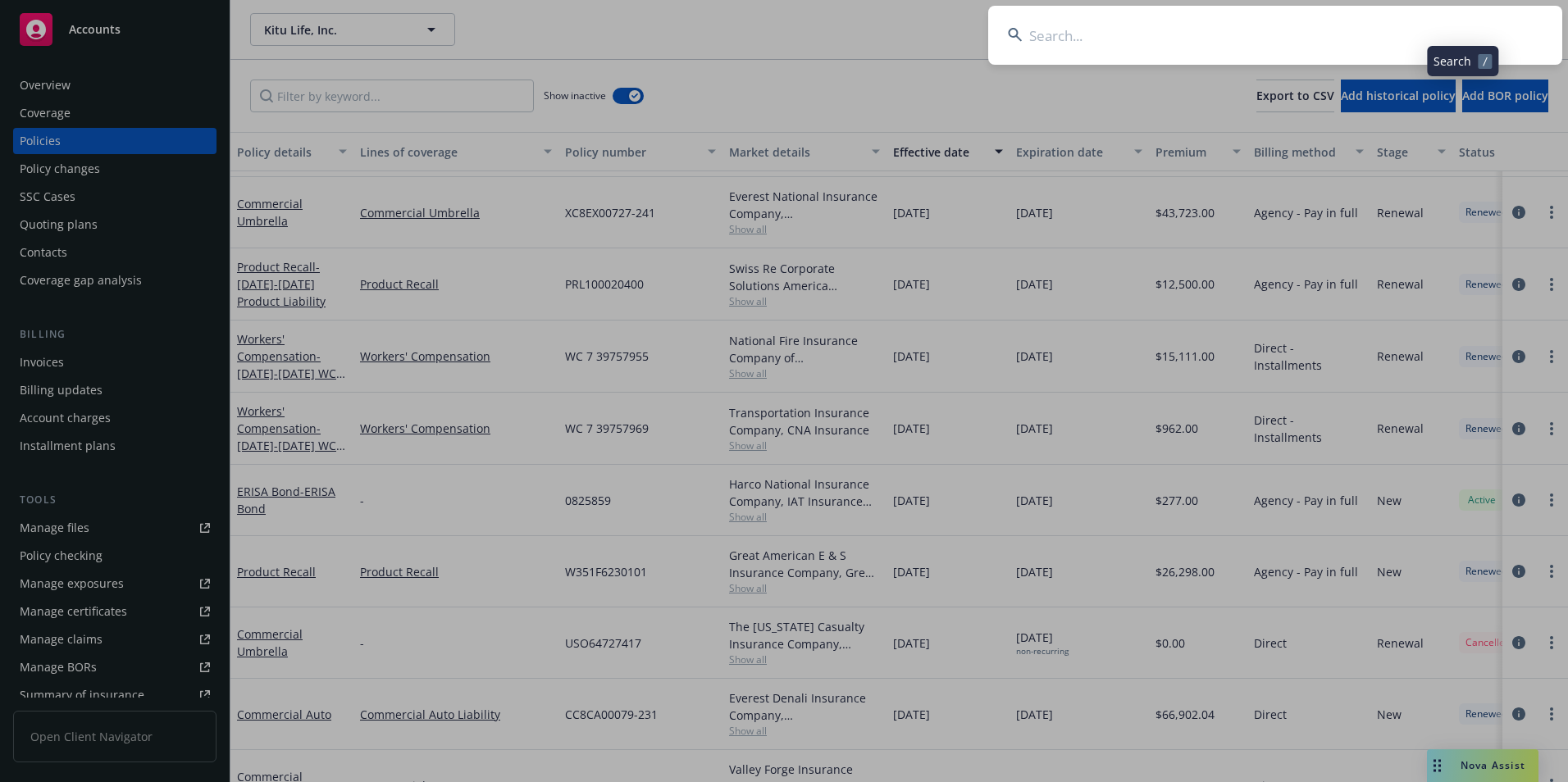
click at [1310, 29] on input at bounding box center [1275, 35] width 574 height 59
click at [1296, 37] on input at bounding box center [1275, 35] width 574 height 59
click at [1101, 18] on input at bounding box center [1275, 35] width 574 height 59
paste input "Catamorphic Co dba LaunchDarkly"
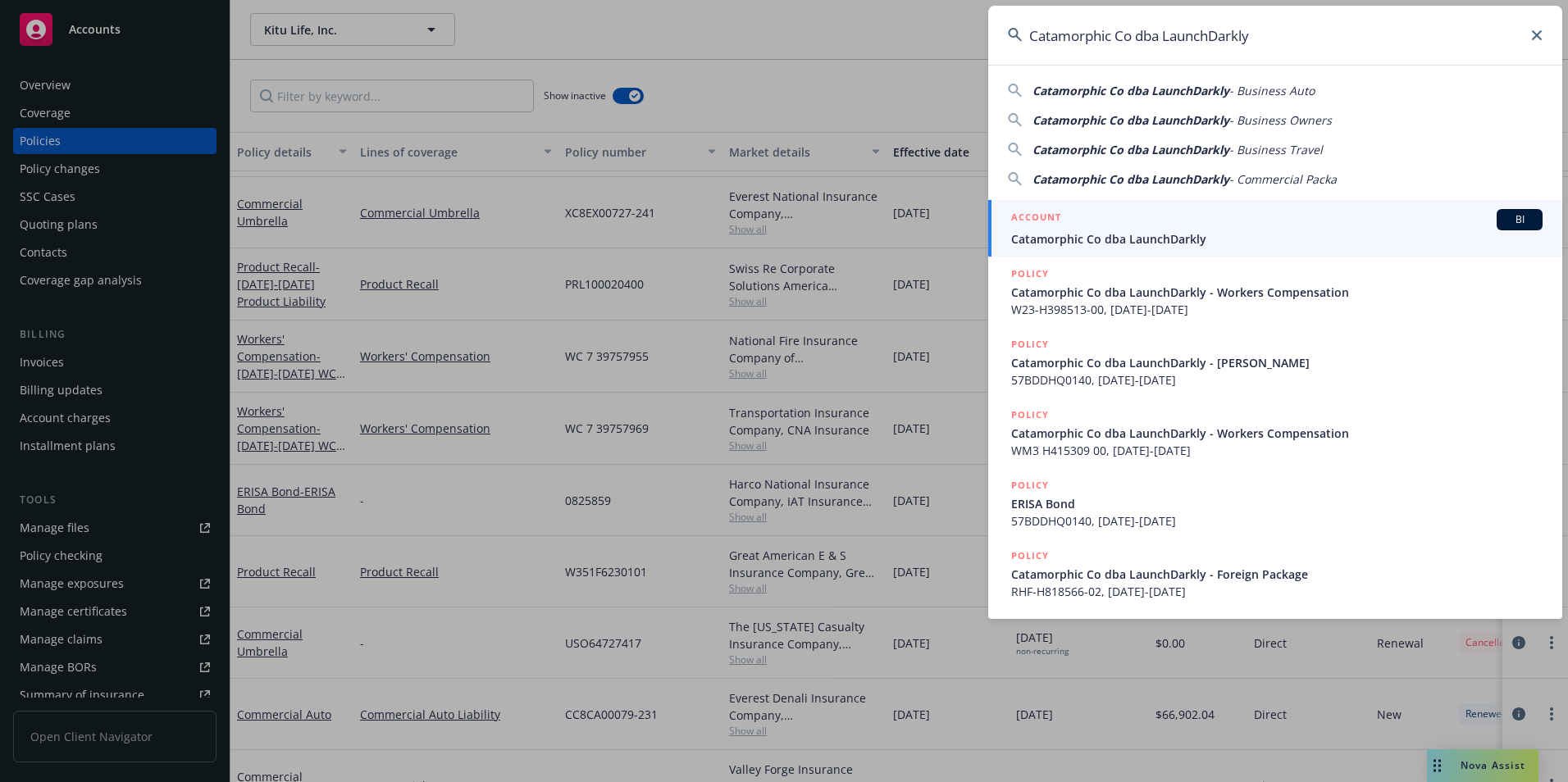
type input "Catamorphic Co dba LaunchDarkly"
click at [1094, 235] on span "Catamorphic Co dba LaunchDarkly" at bounding box center [1277, 239] width 532 height 17
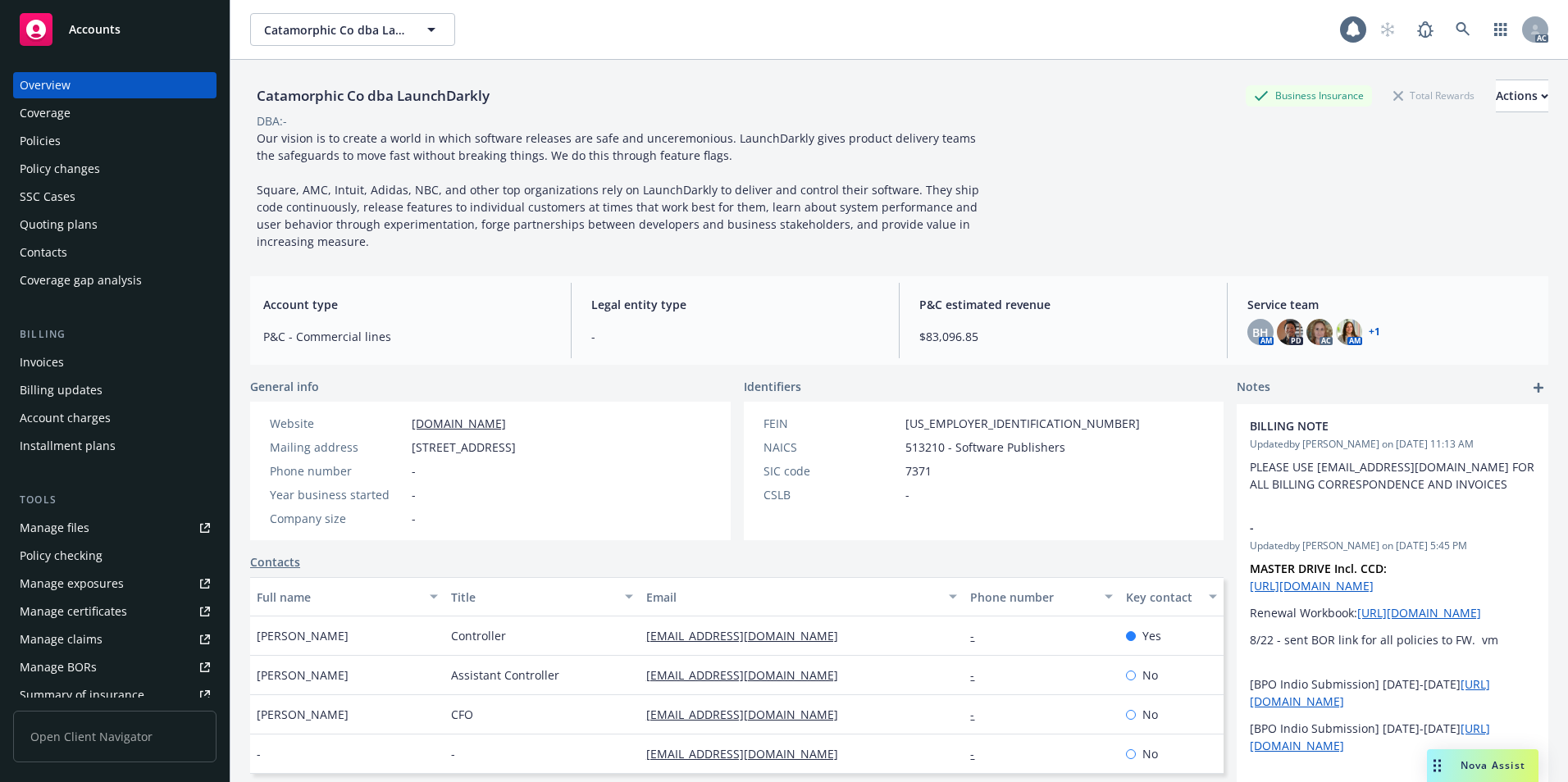
click at [89, 140] on div "Policies" at bounding box center [114, 140] width 190 height 27
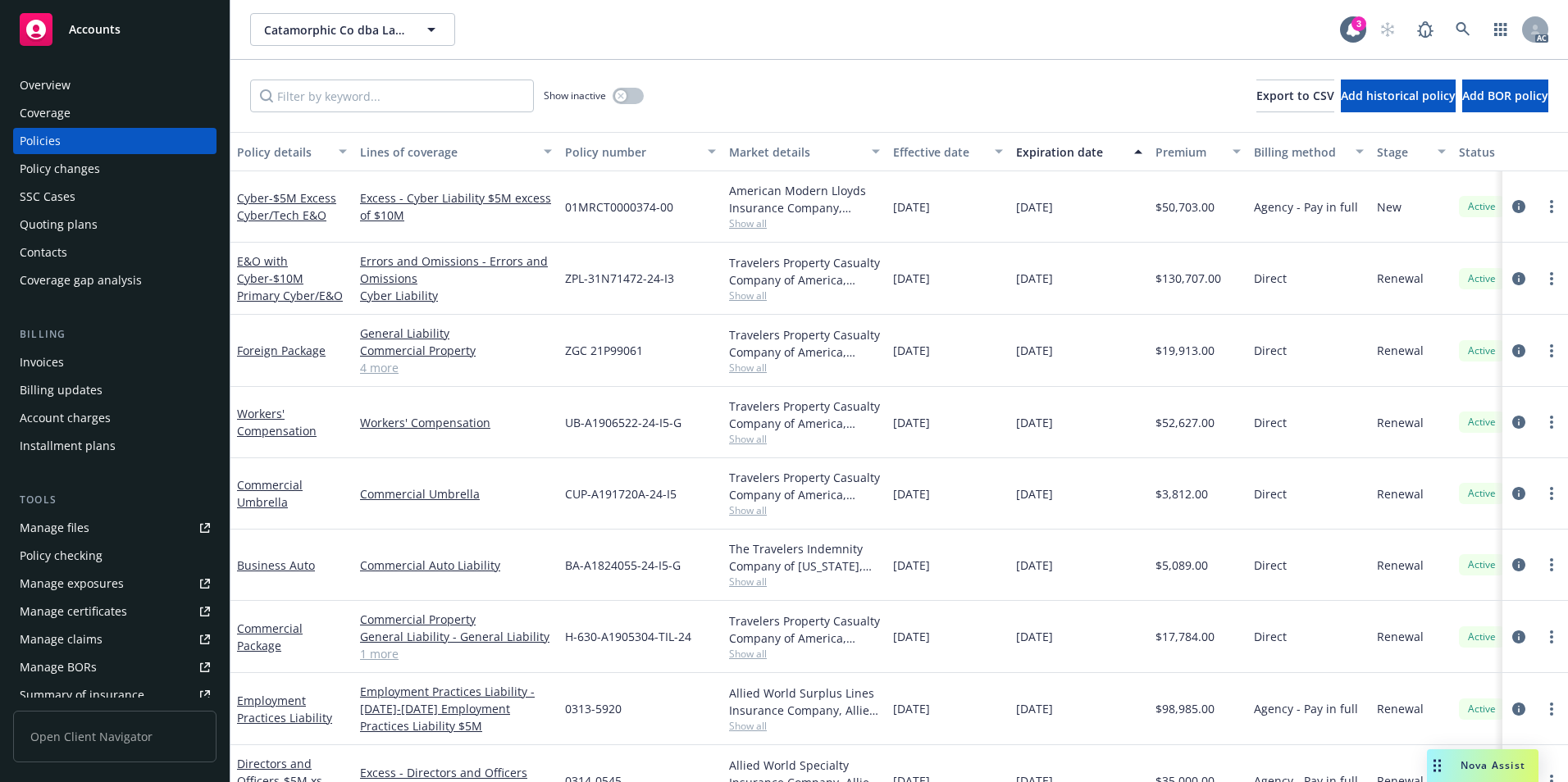
click at [958, 146] on div "Effective date" at bounding box center [939, 151] width 92 height 17
click at [958, 147] on div "Effective date" at bounding box center [939, 151] width 92 height 17
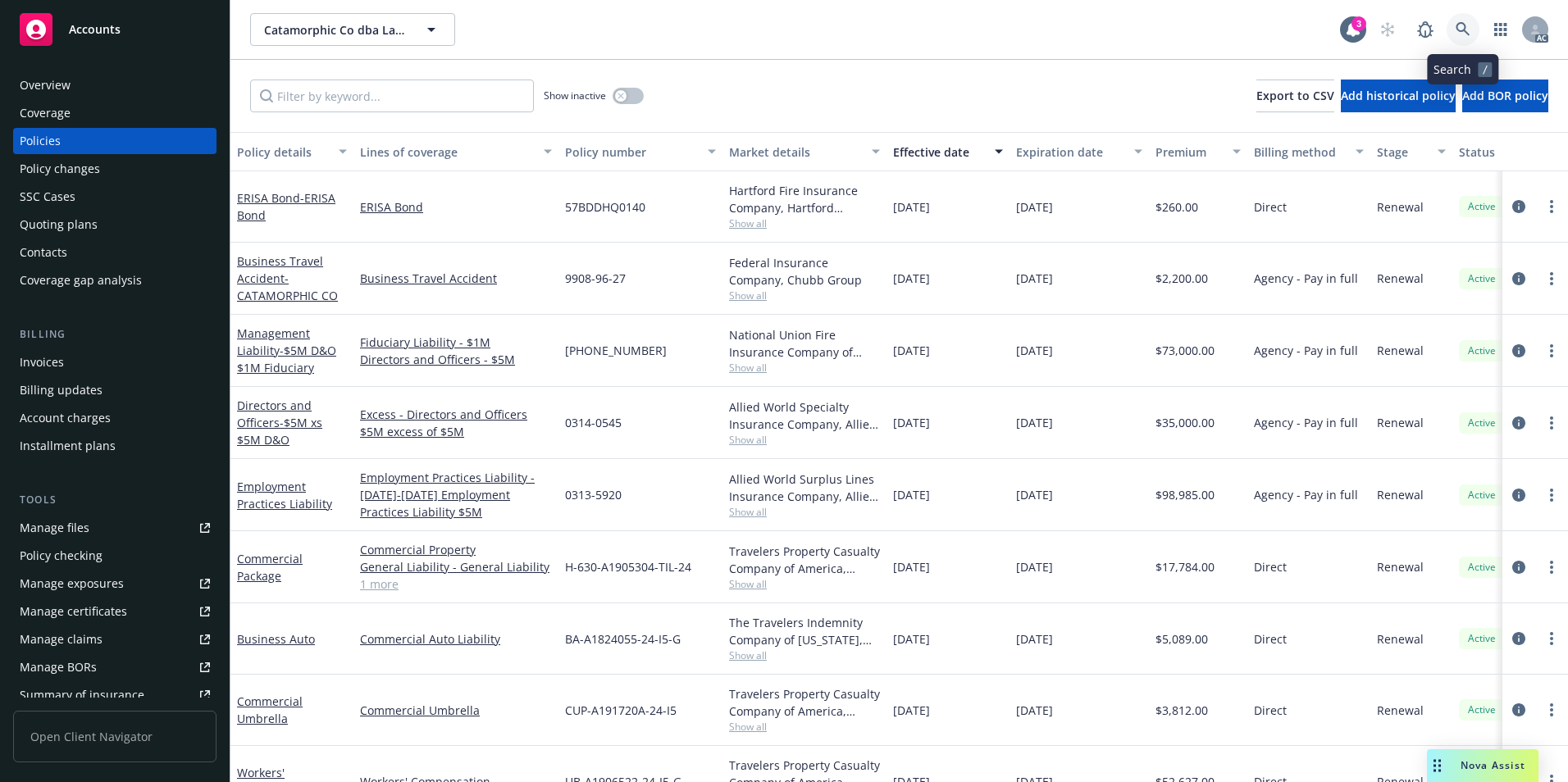
click at [1457, 21] on link at bounding box center [1463, 29] width 33 height 33
click at [632, 91] on button "button" at bounding box center [628, 96] width 31 height 17
click at [961, 151] on div "Effective date" at bounding box center [939, 151] width 92 height 17
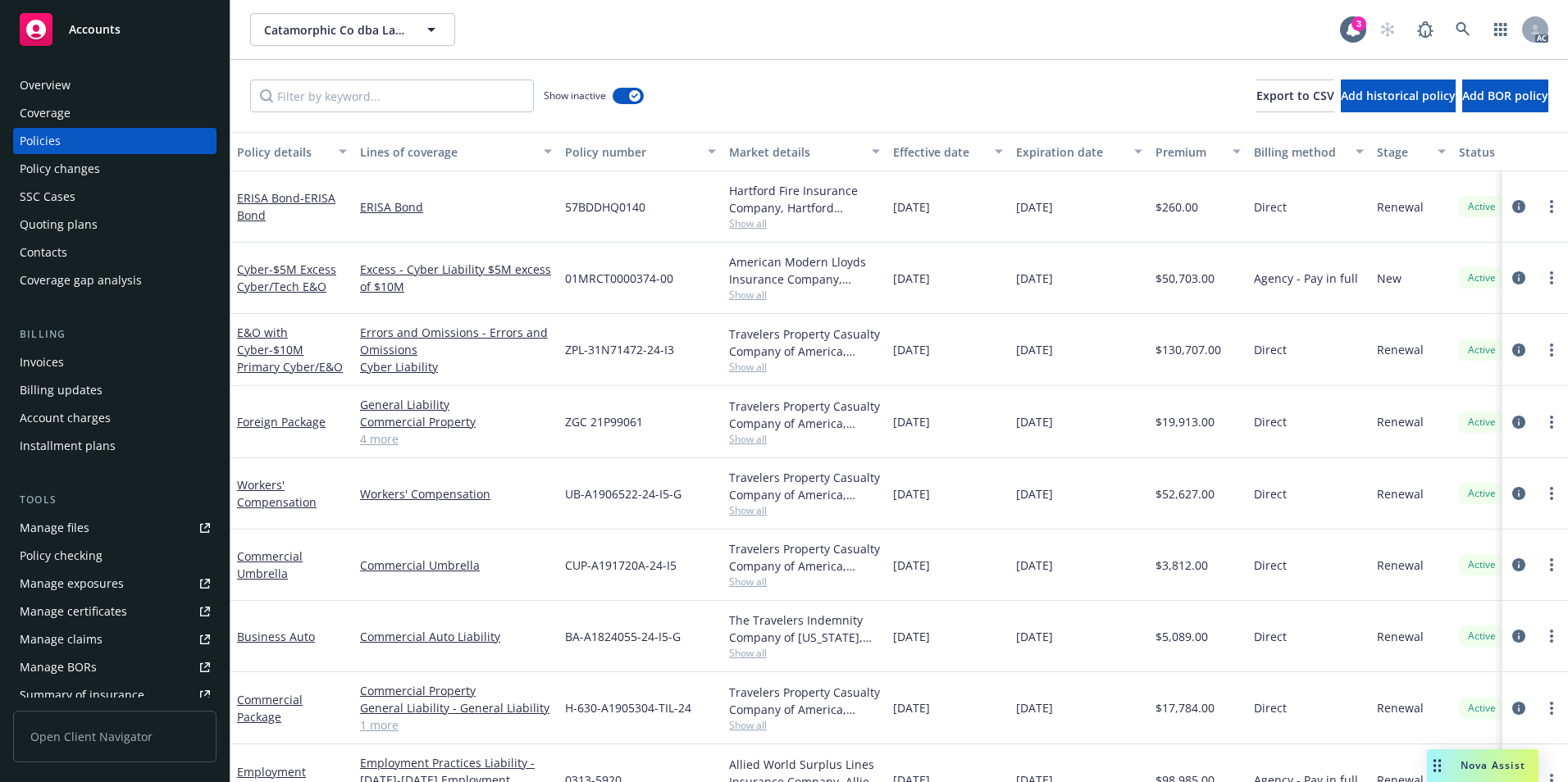
click at [961, 151] on div "Effective date" at bounding box center [939, 151] width 92 height 17
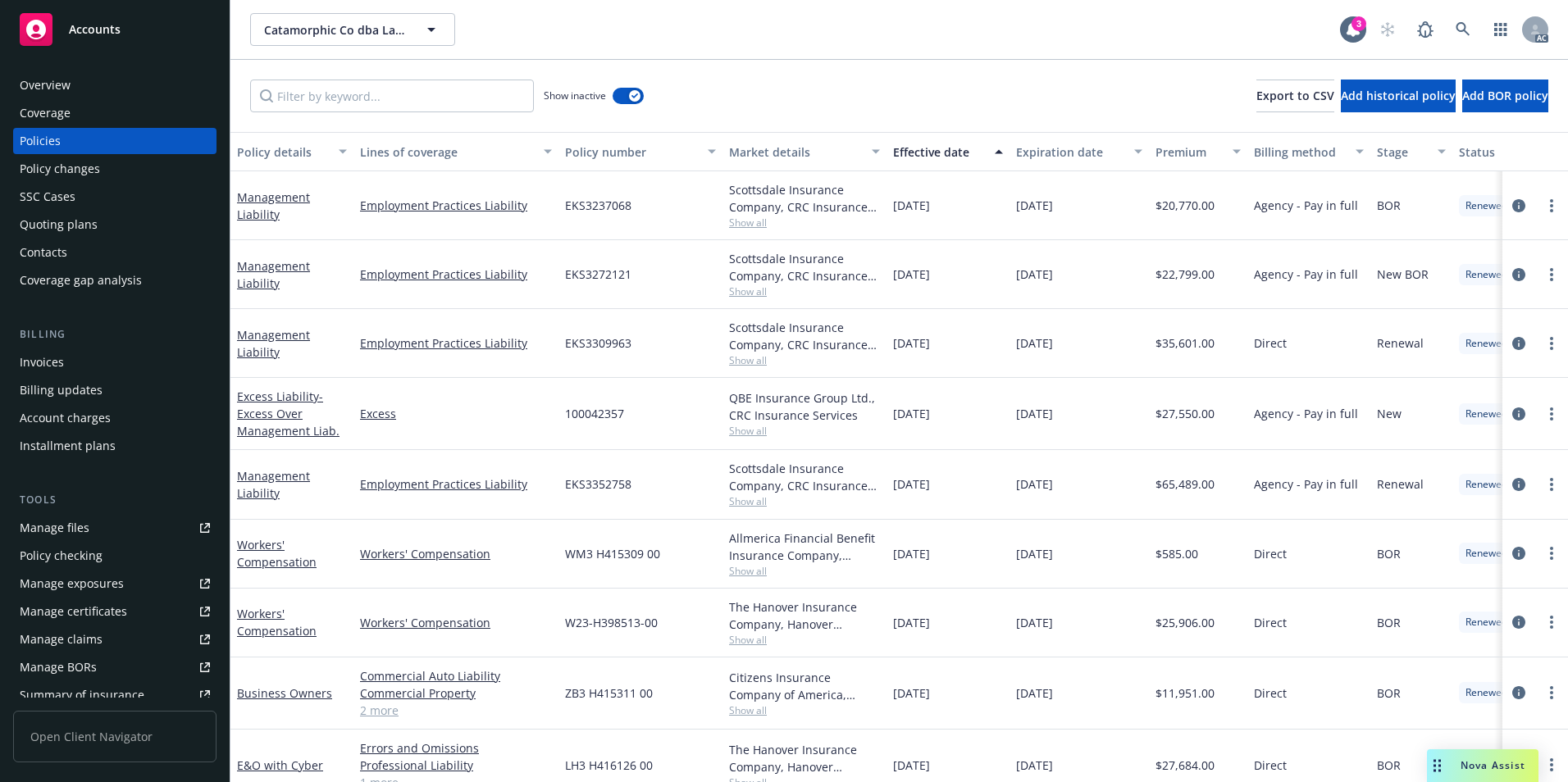
click at [961, 151] on div "Effective date" at bounding box center [939, 151] width 92 height 17
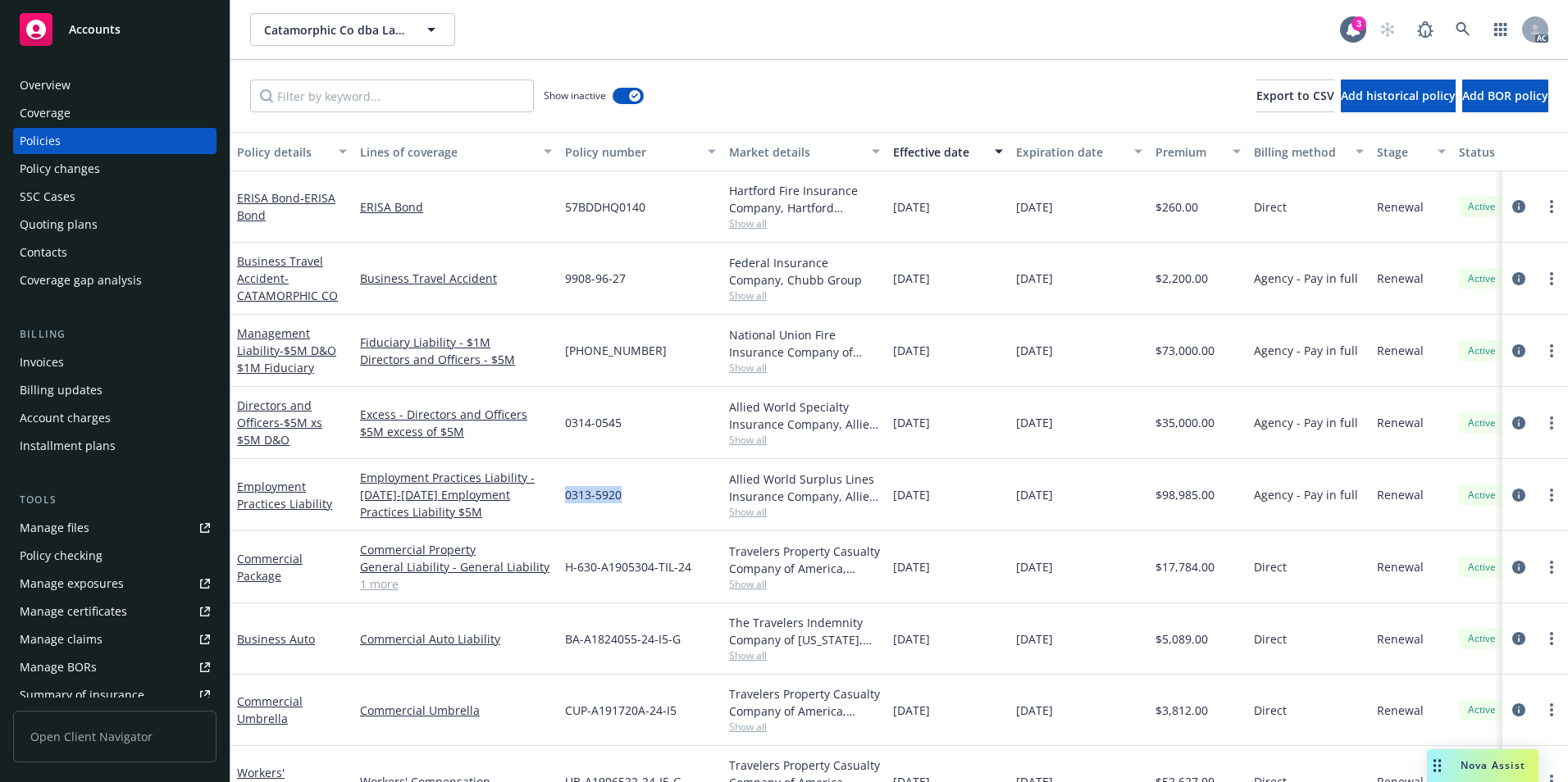
drag, startPoint x: 631, startPoint y: 501, endPoint x: 560, endPoint y: 504, distance: 71.1
click at [560, 504] on div "0313-5920" at bounding box center [640, 495] width 164 height 73
drag, startPoint x: 560, startPoint y: 504, endPoint x: 660, endPoint y: 508, distance: 100.1
click at [660, 508] on div "0313-5920" at bounding box center [640, 495] width 164 height 73
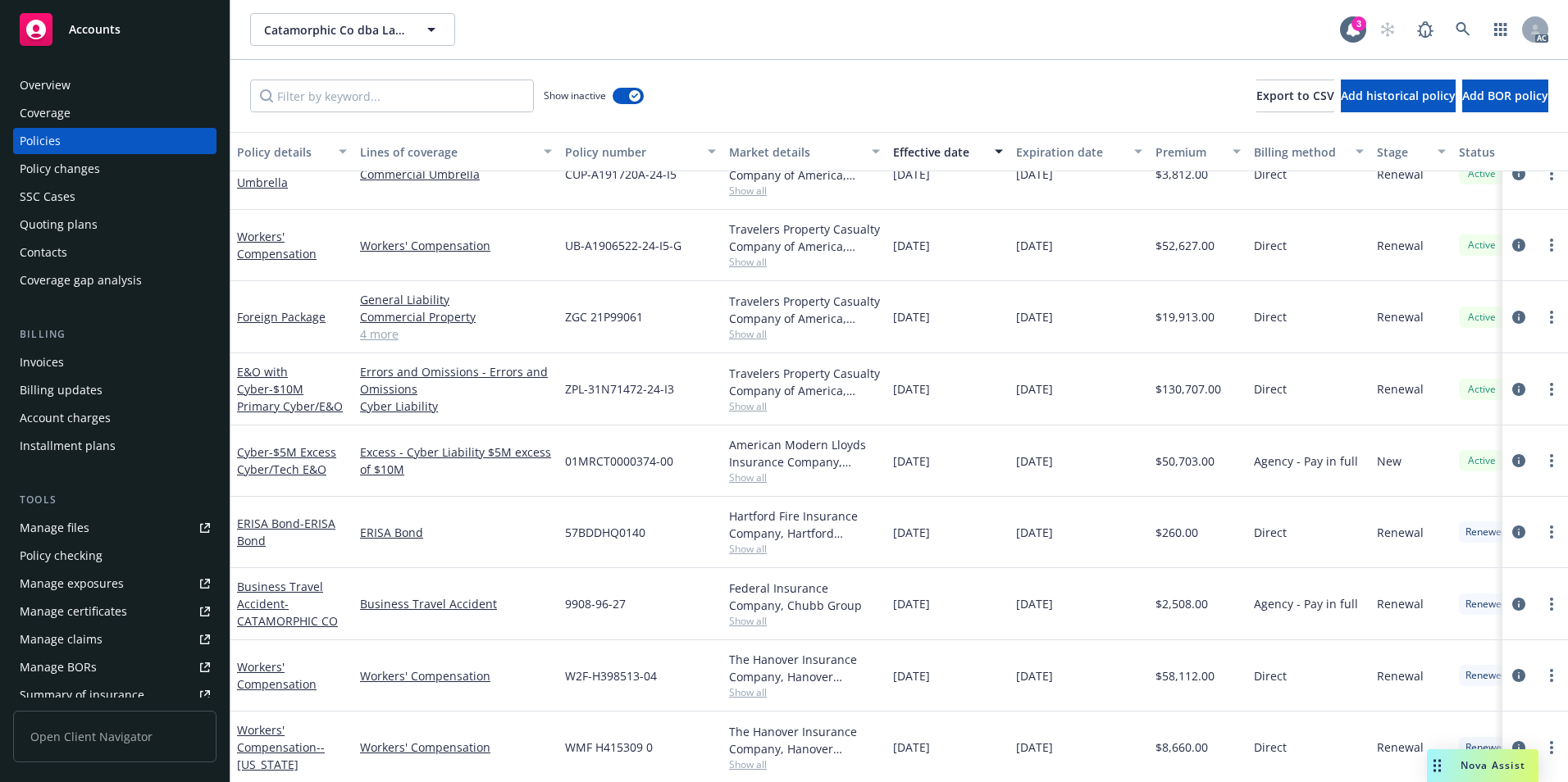
scroll to position [574, 0]
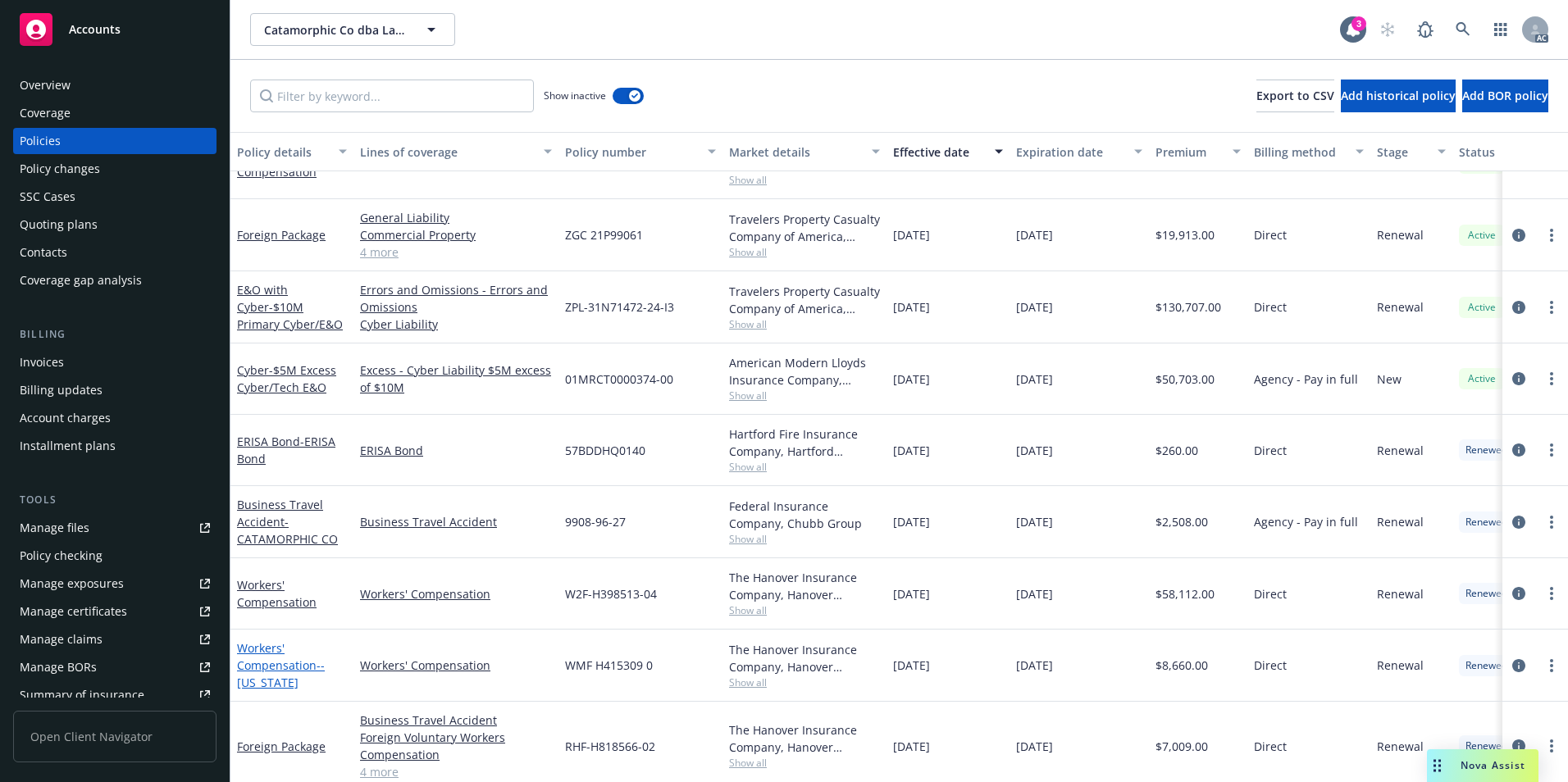
click at [257, 658] on link "Workers' Compensation - - [US_STATE]" at bounding box center [281, 665] width 88 height 50
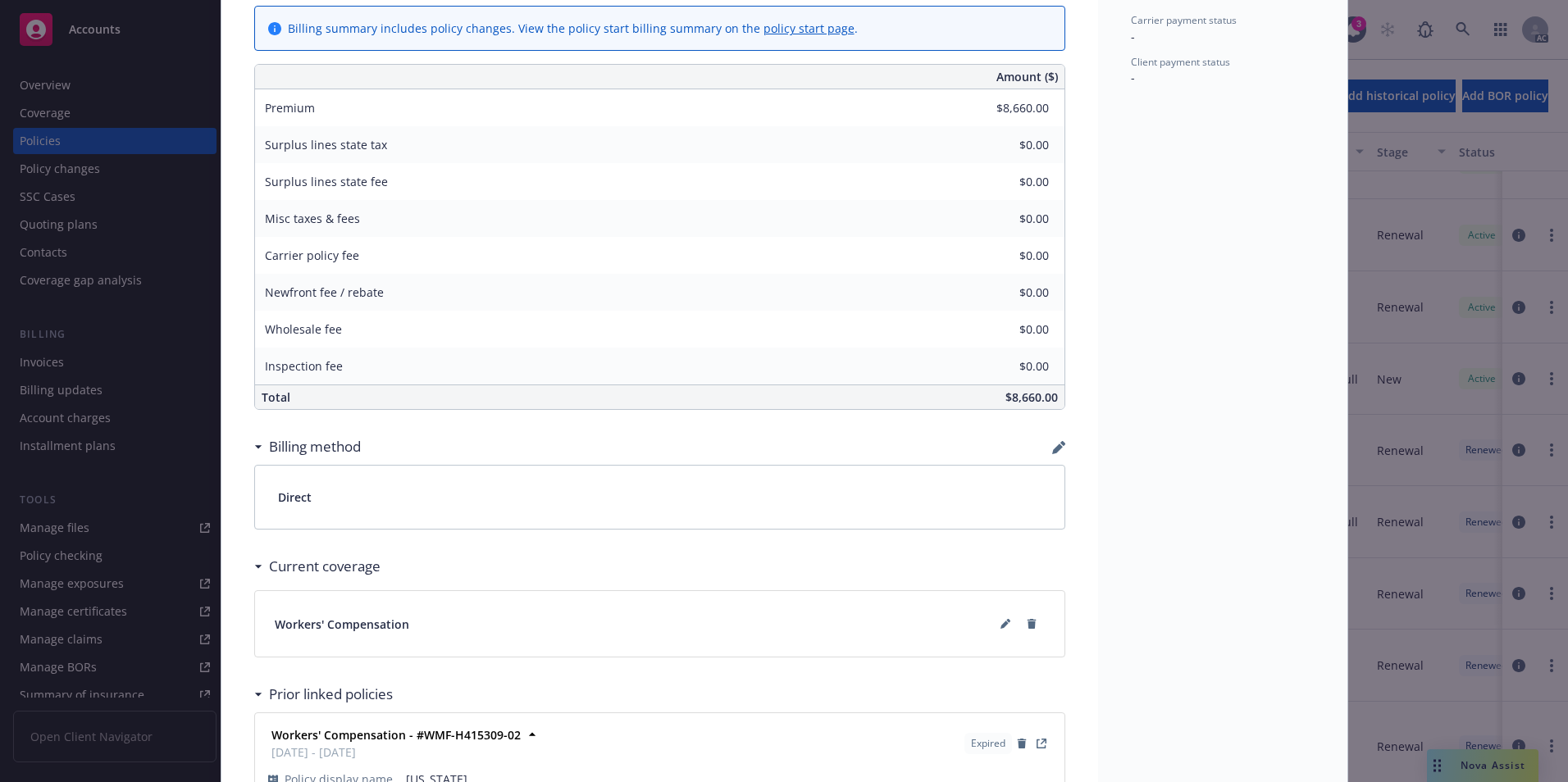
scroll to position [1178, 0]
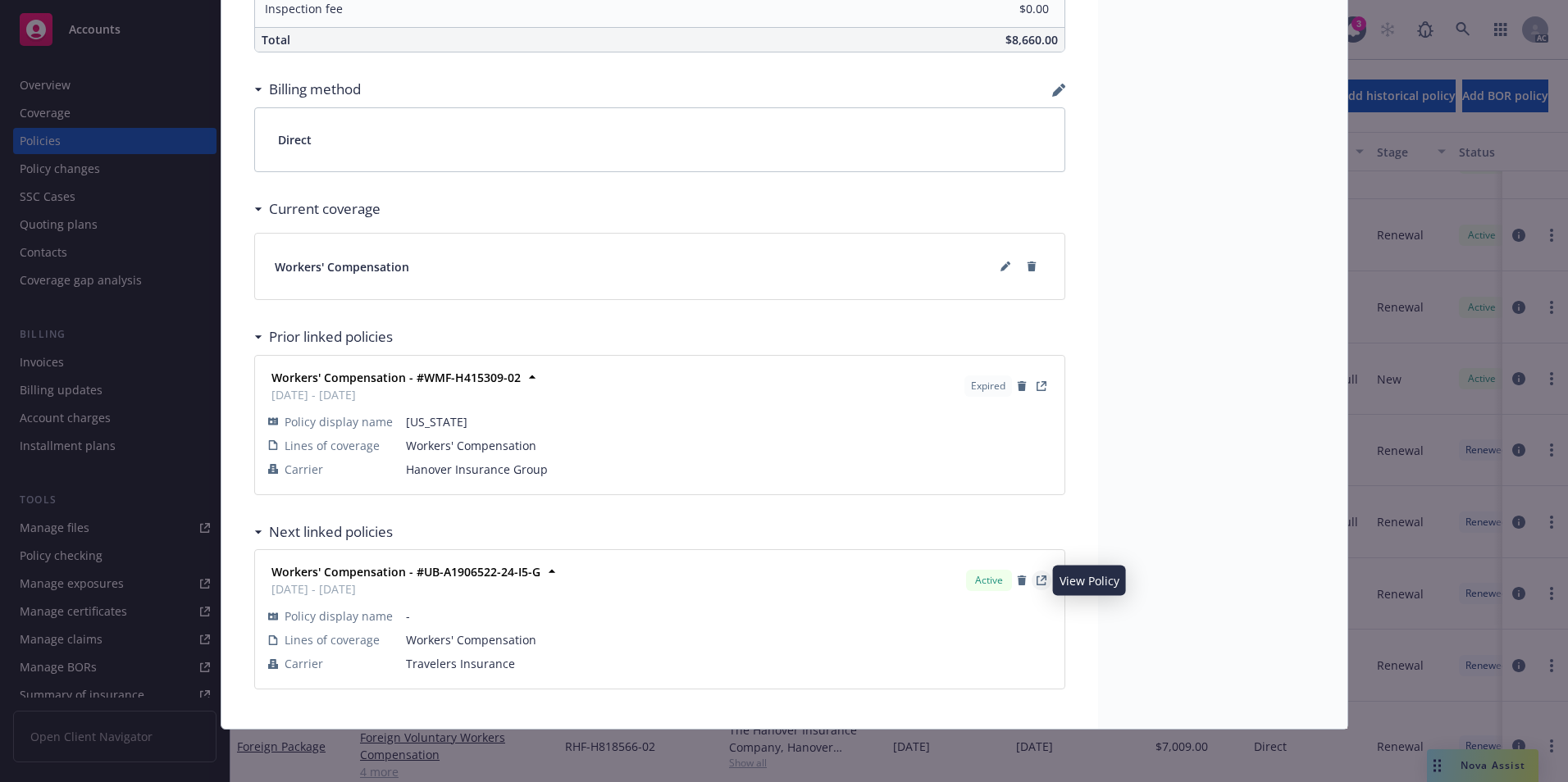
click at [1036, 587] on link "View Policy" at bounding box center [1041, 580] width 19 height 19
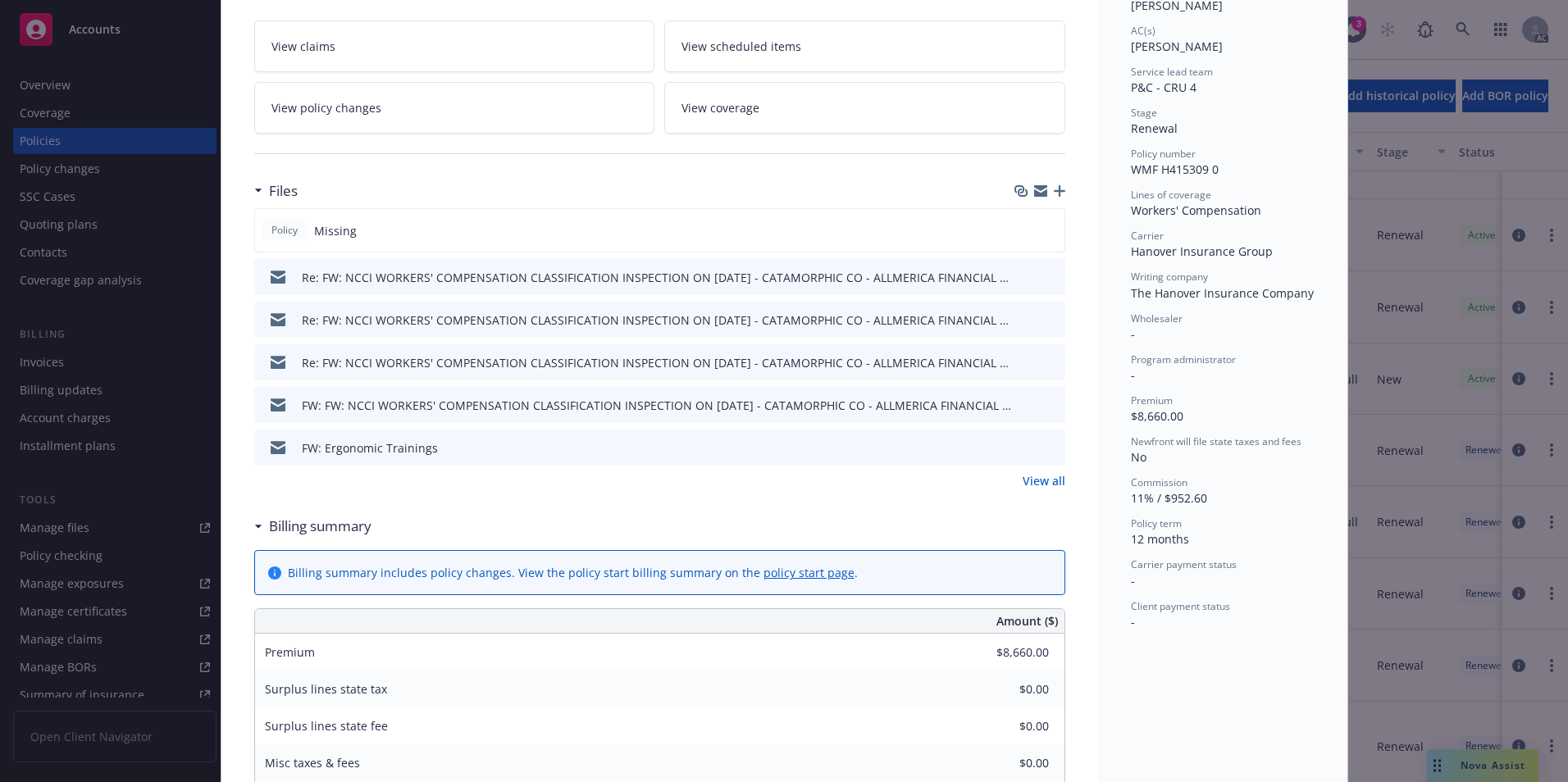
scroll to position [0, 0]
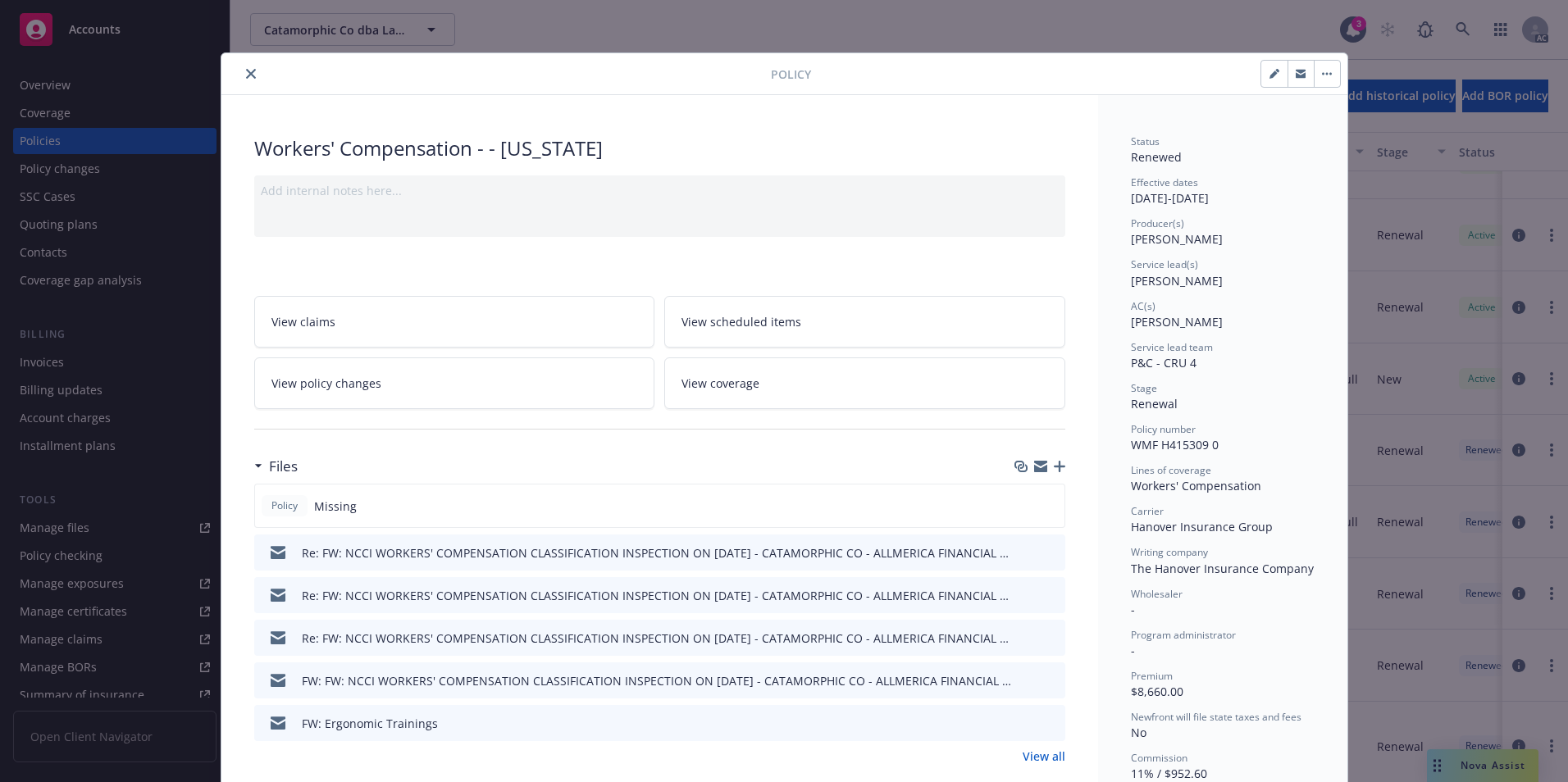
click at [246, 69] on icon "close" at bounding box center [251, 73] width 10 height 10
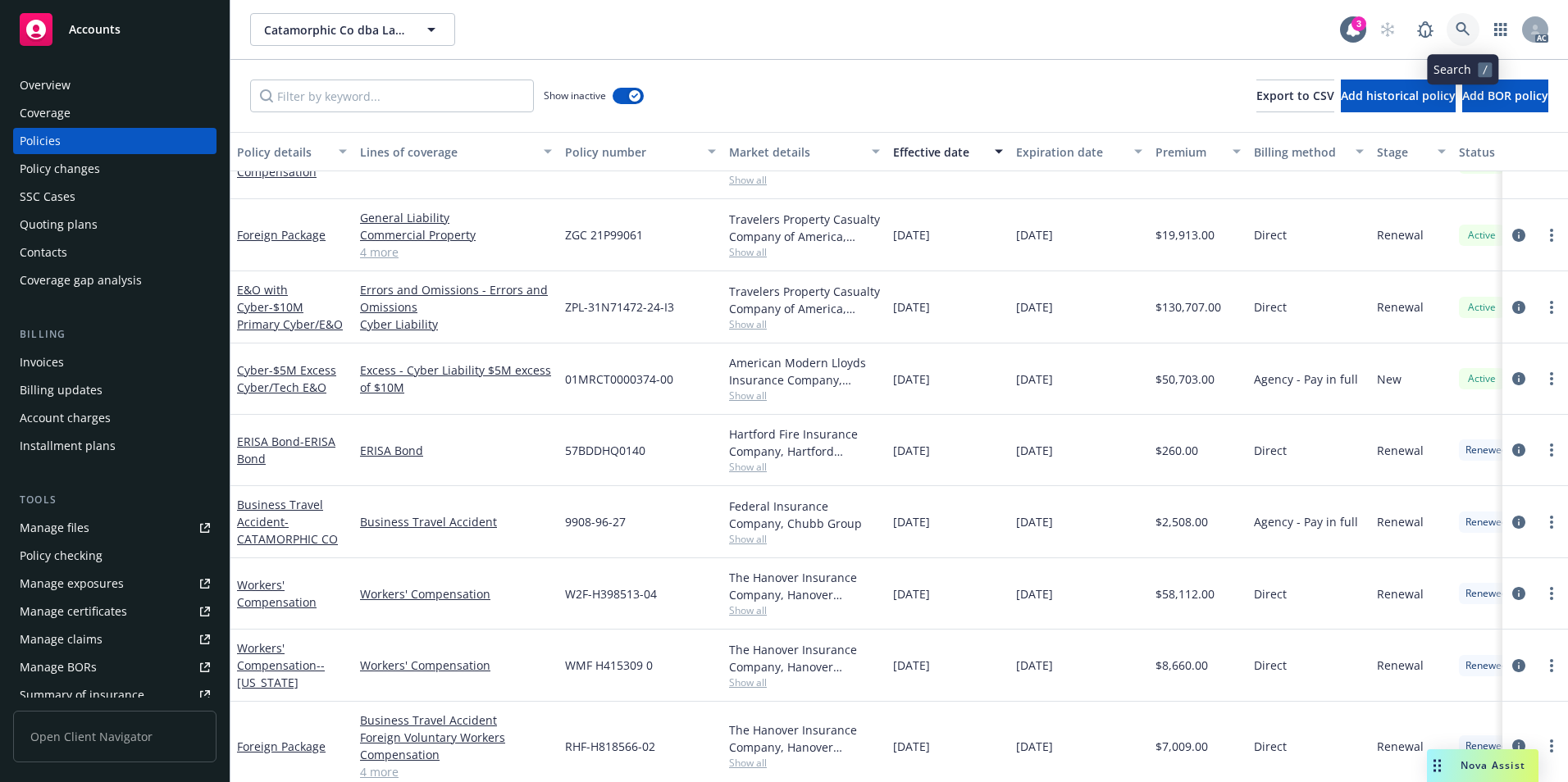
click at [1462, 28] on icon at bounding box center [1463, 29] width 15 height 15
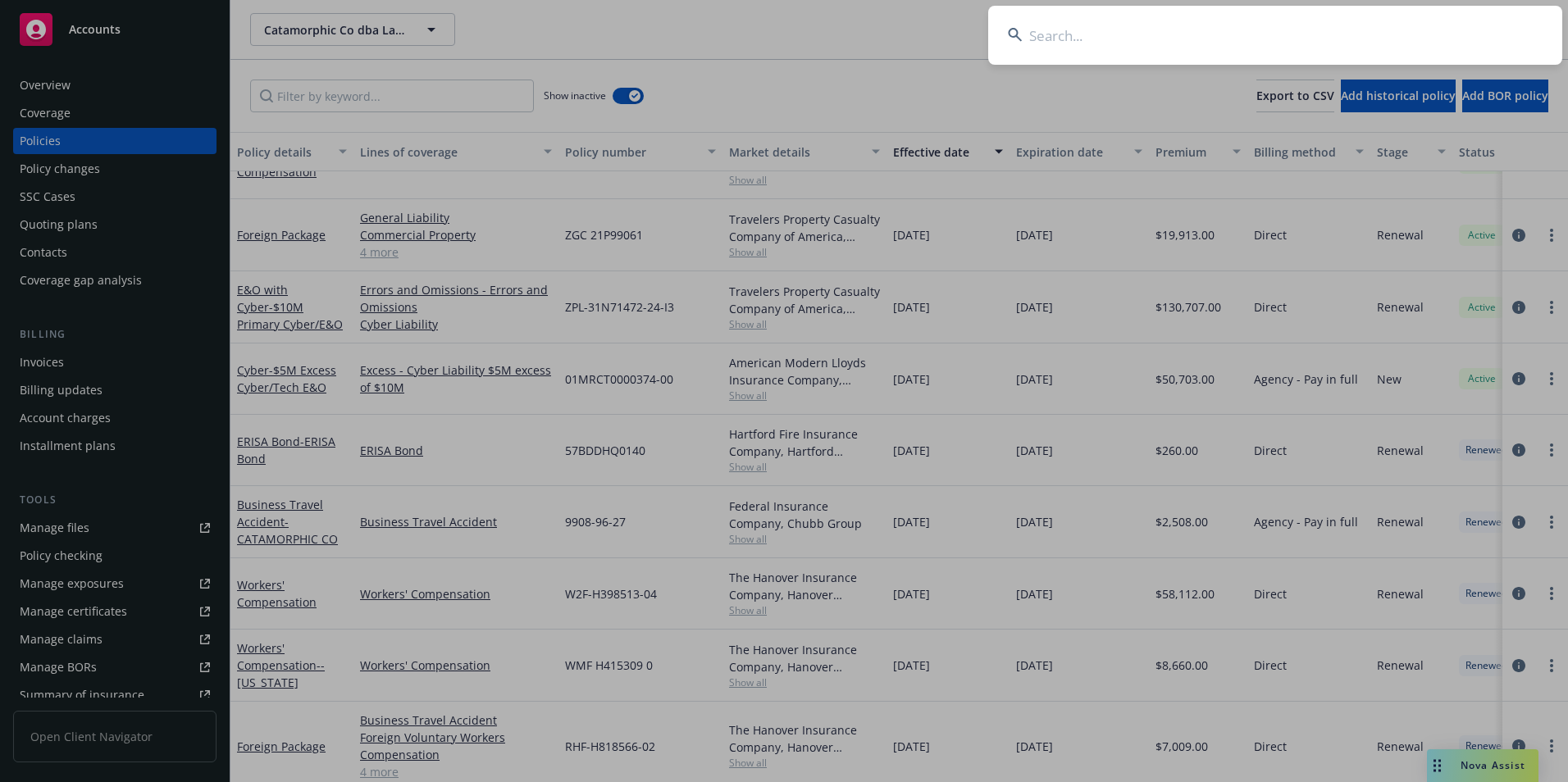
click at [1381, 35] on input at bounding box center [1275, 35] width 574 height 59
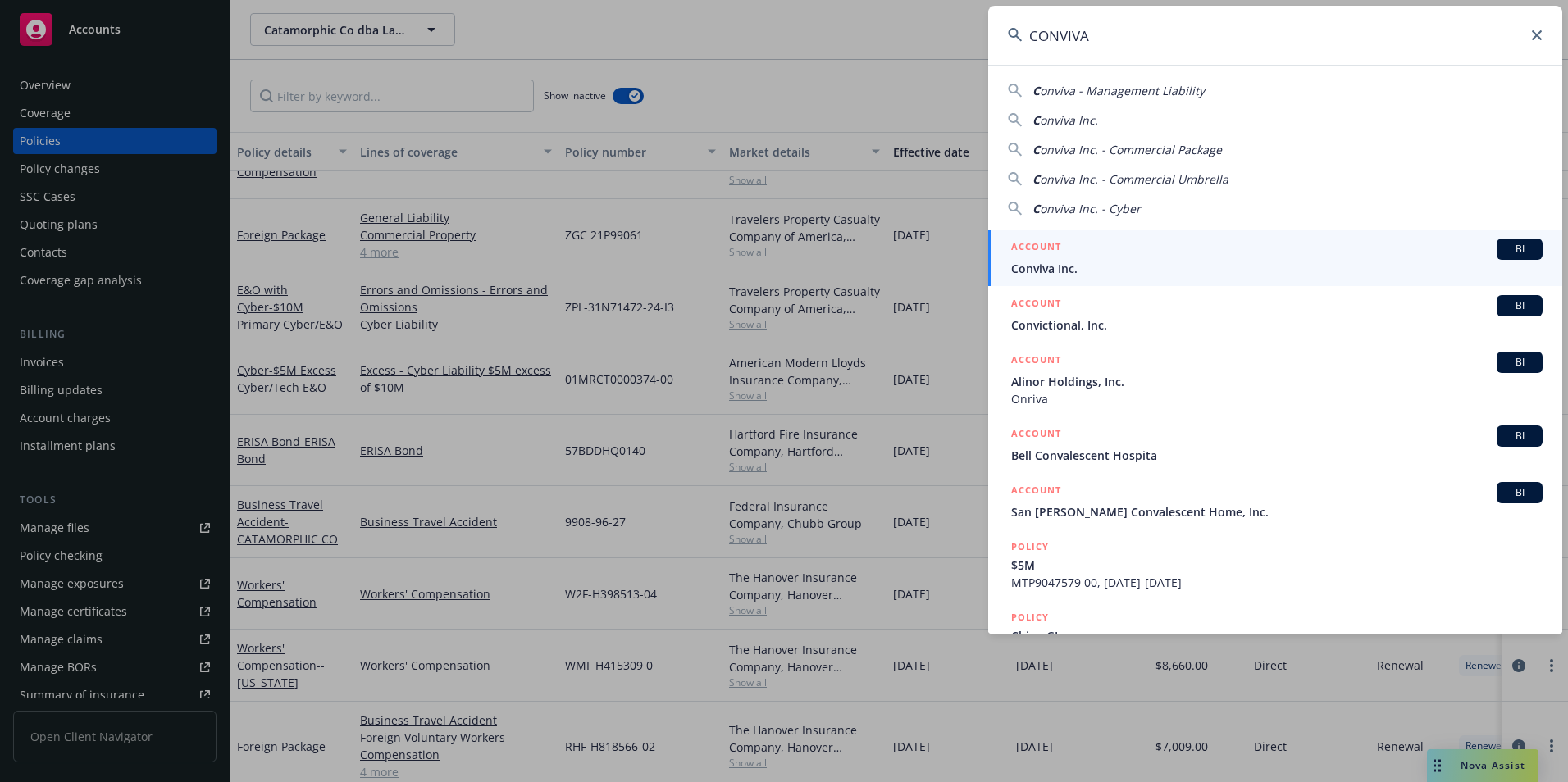
type input "CONVIVA"
click at [1093, 262] on span "Conviva Inc." at bounding box center [1277, 268] width 532 height 17
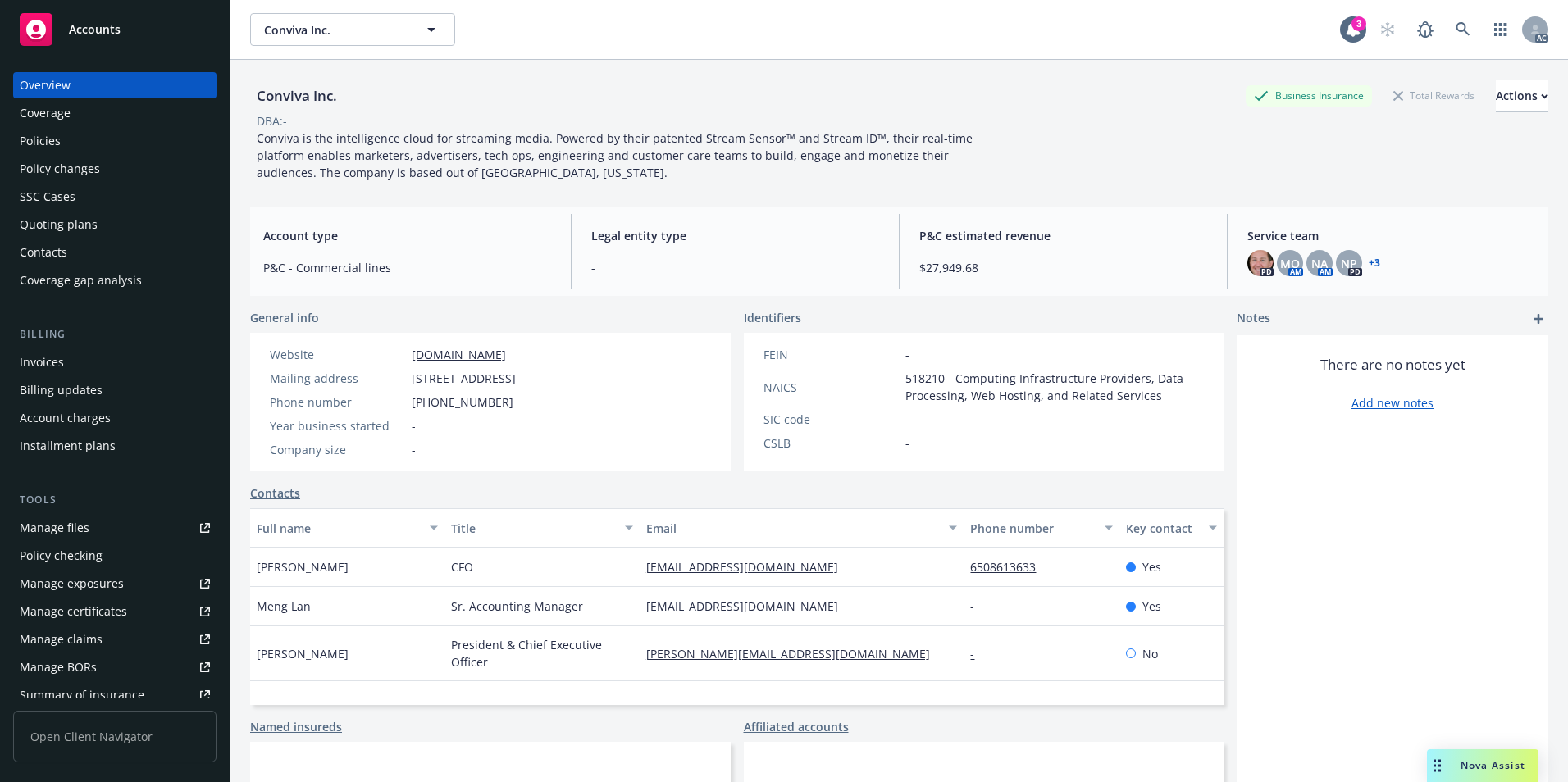
click at [58, 143] on div "Policies" at bounding box center [39, 140] width 41 height 27
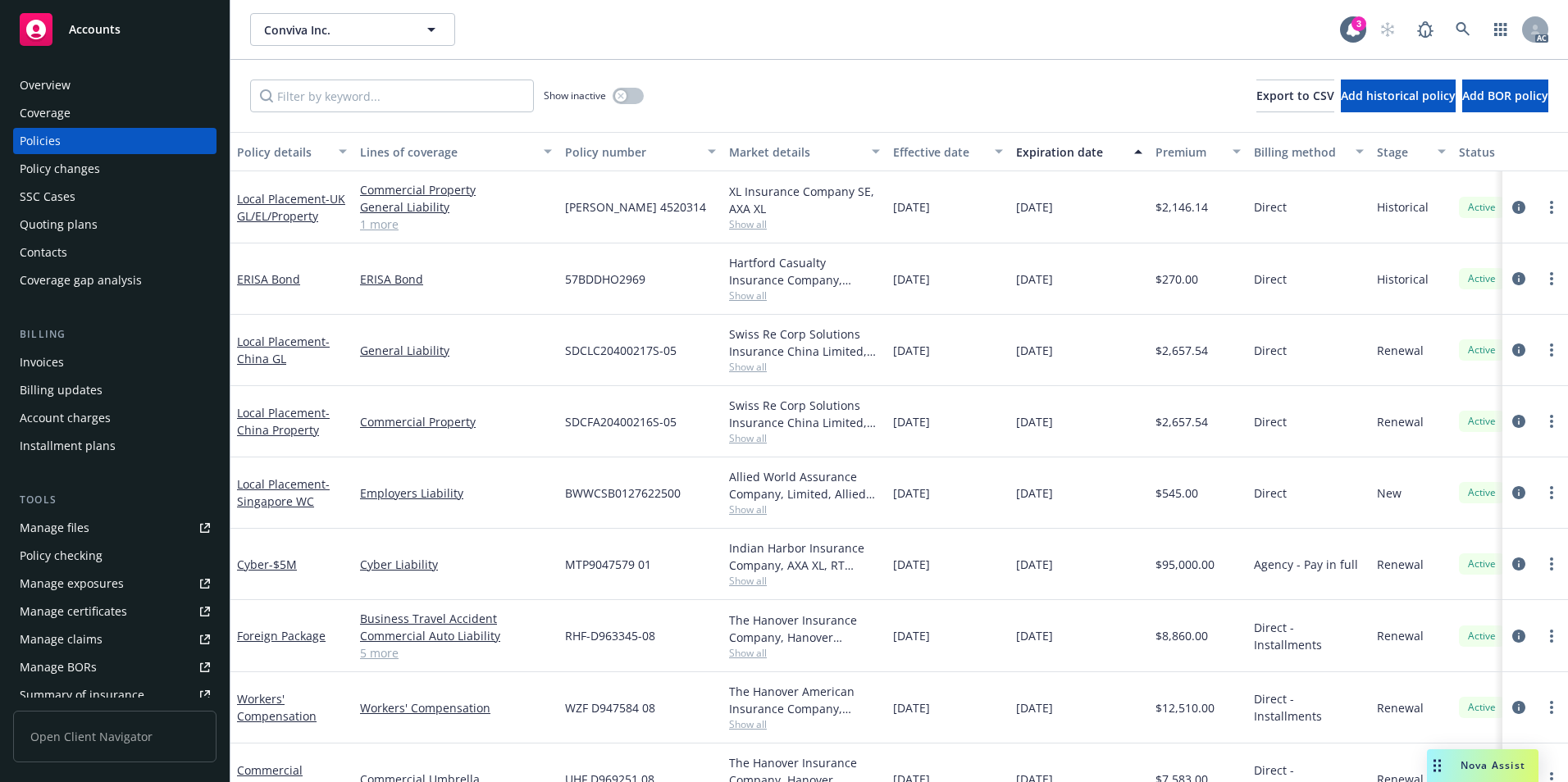
click at [944, 152] on div "Effective date" at bounding box center [939, 151] width 92 height 17
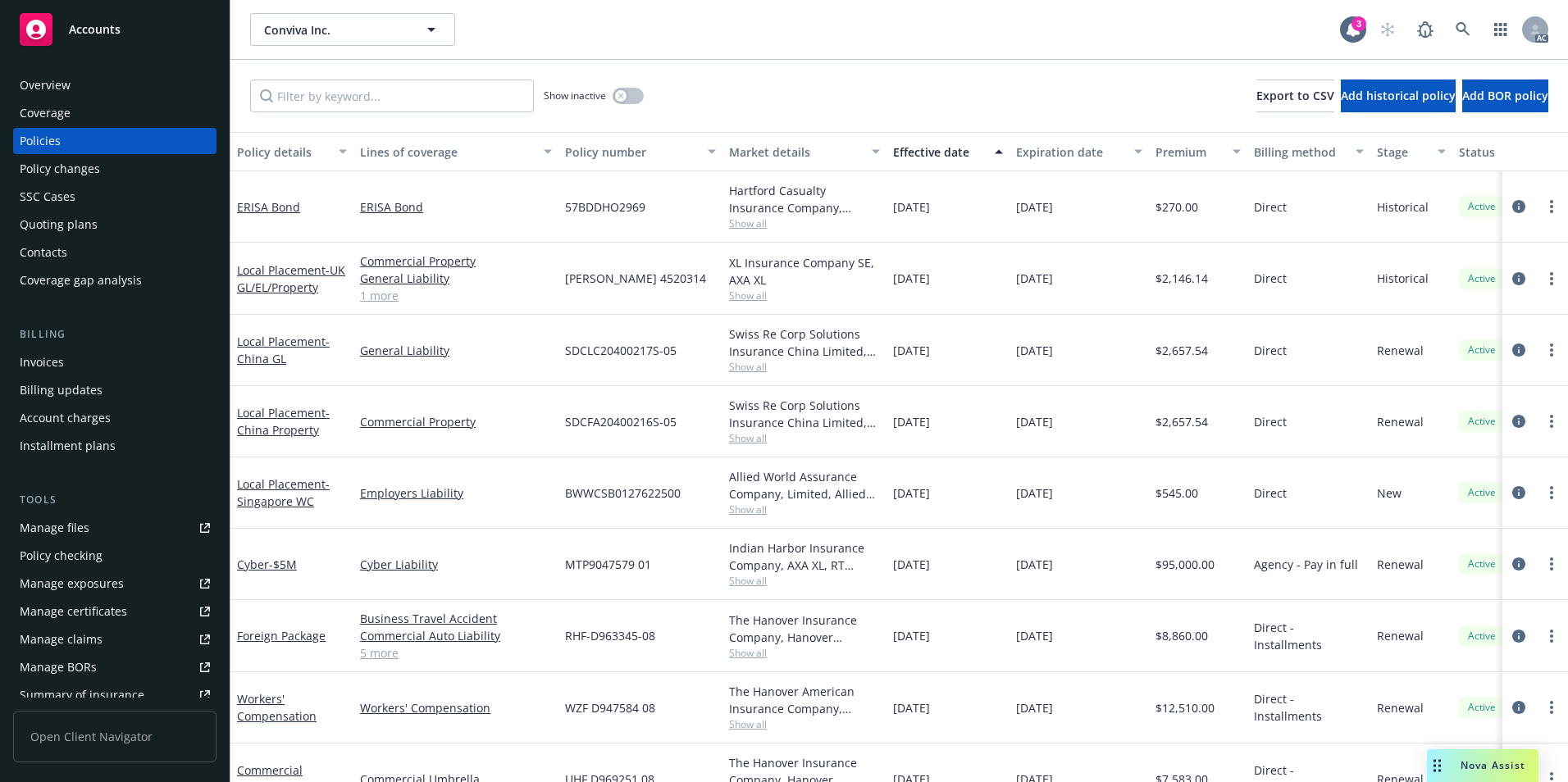
click at [944, 152] on div "Effective date" at bounding box center [939, 151] width 92 height 17
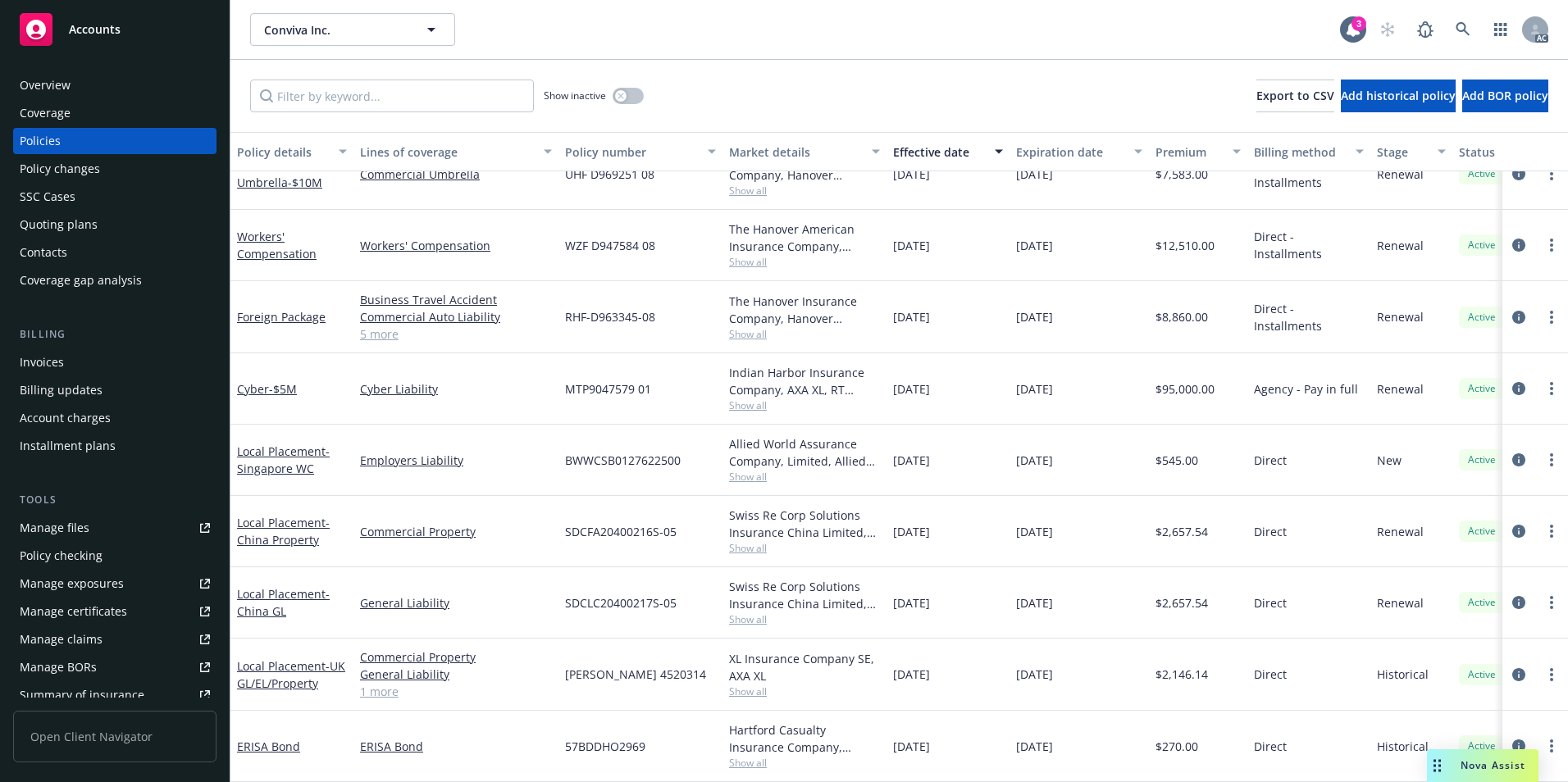
scroll to position [249, 0]
click at [638, 96] on button "button" at bounding box center [628, 96] width 31 height 17
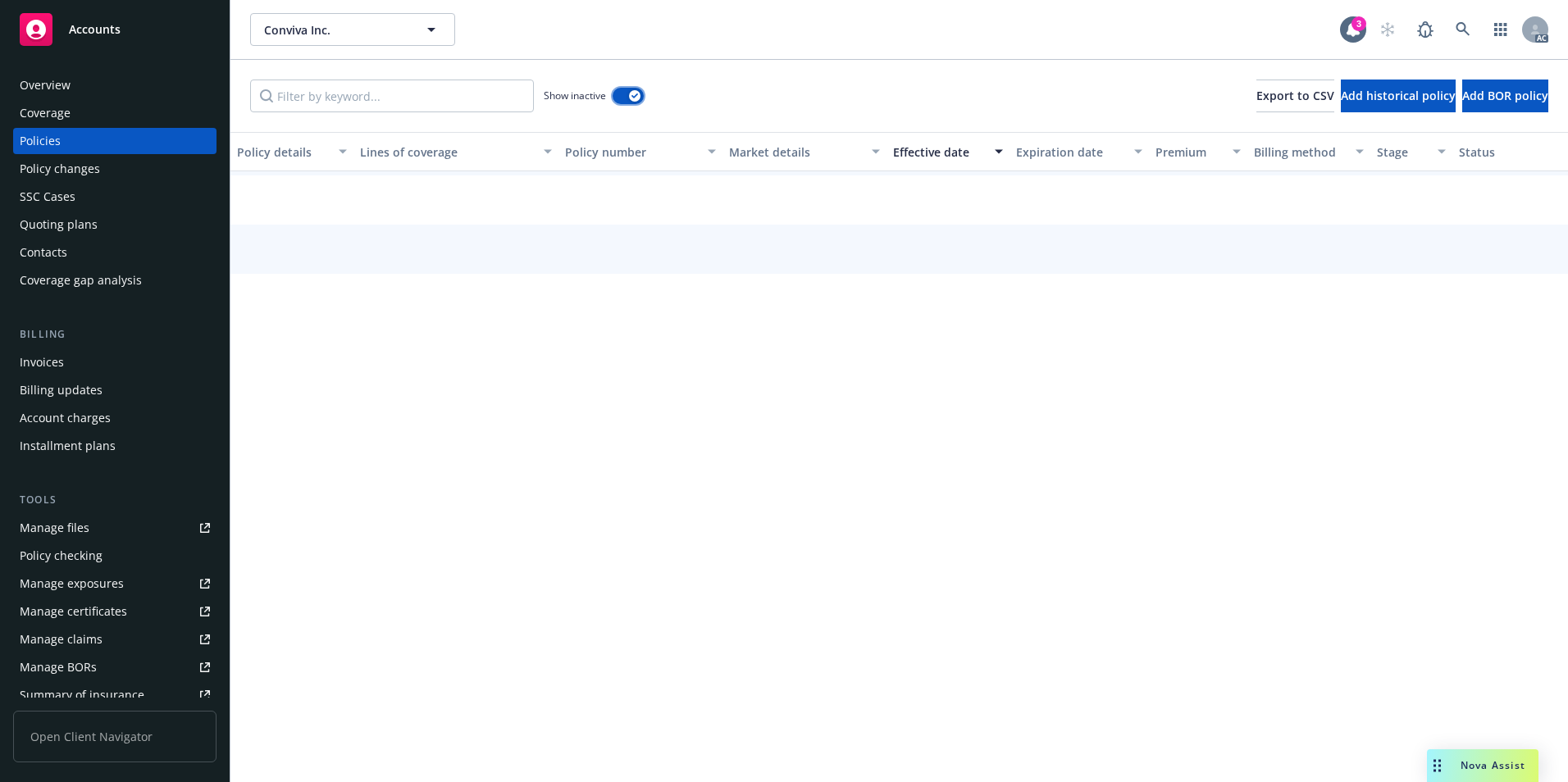
scroll to position [176, 0]
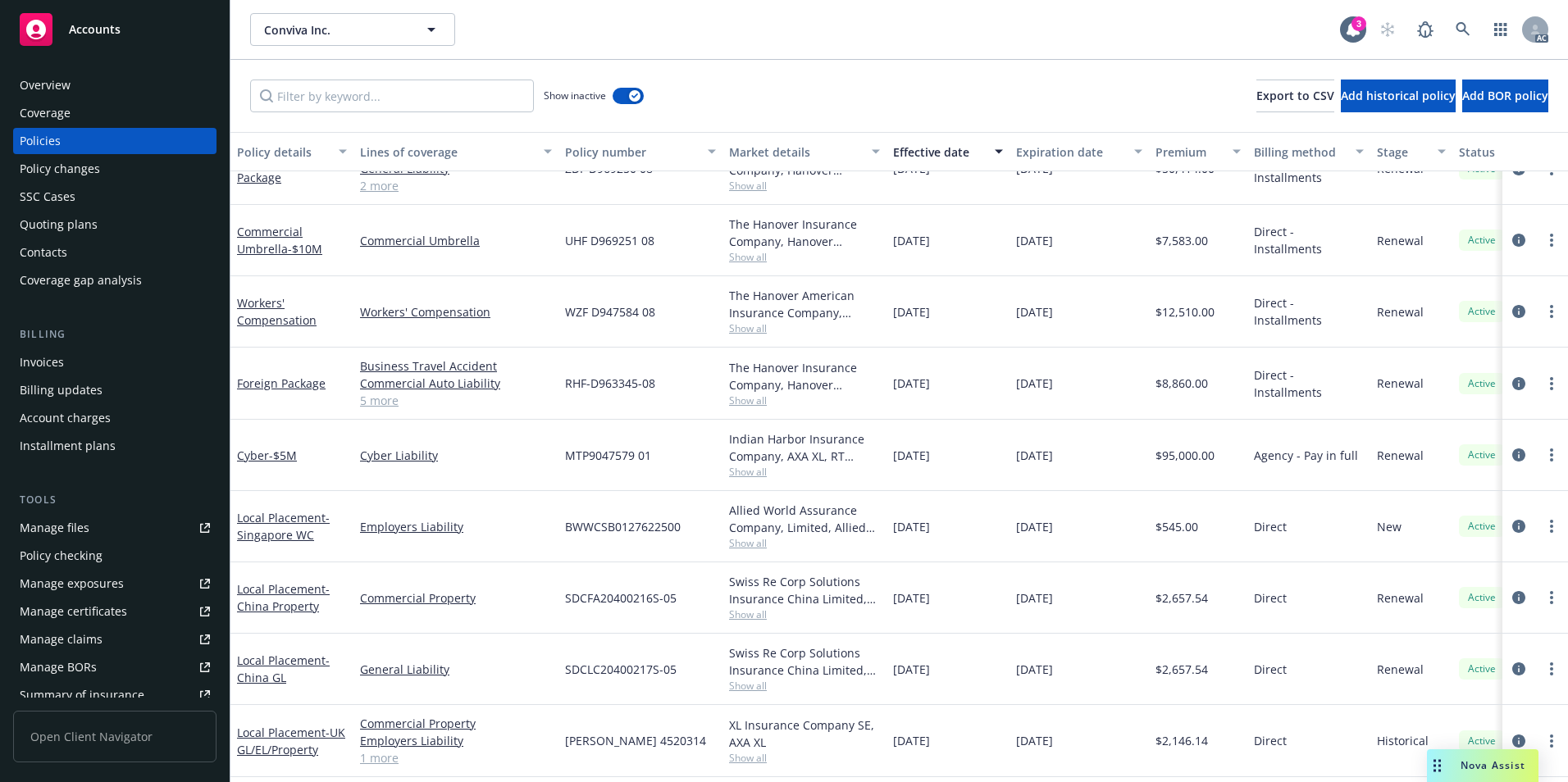
click at [935, 150] on div "Effective date" at bounding box center [939, 151] width 92 height 17
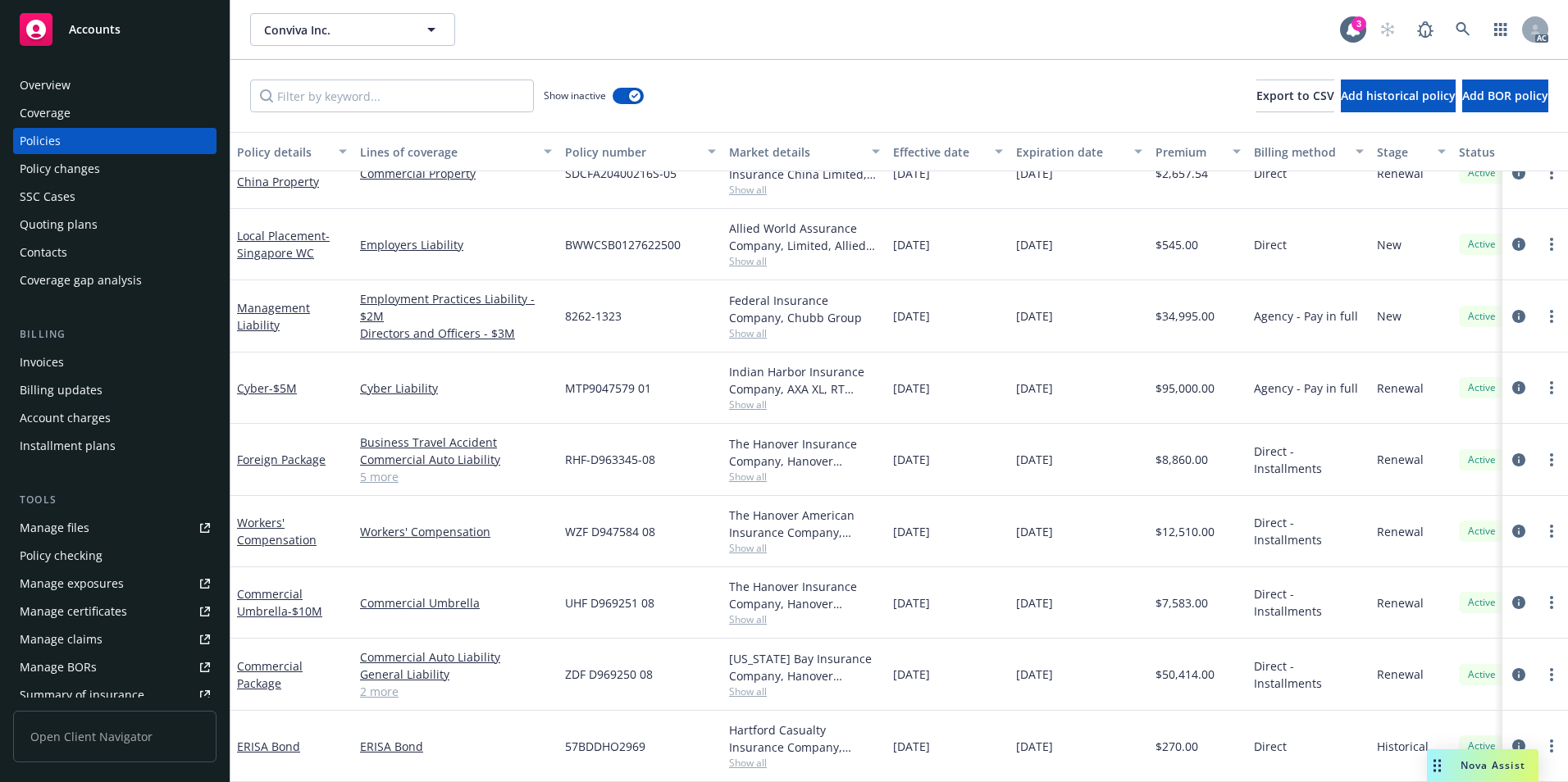
scroll to position [0, 0]
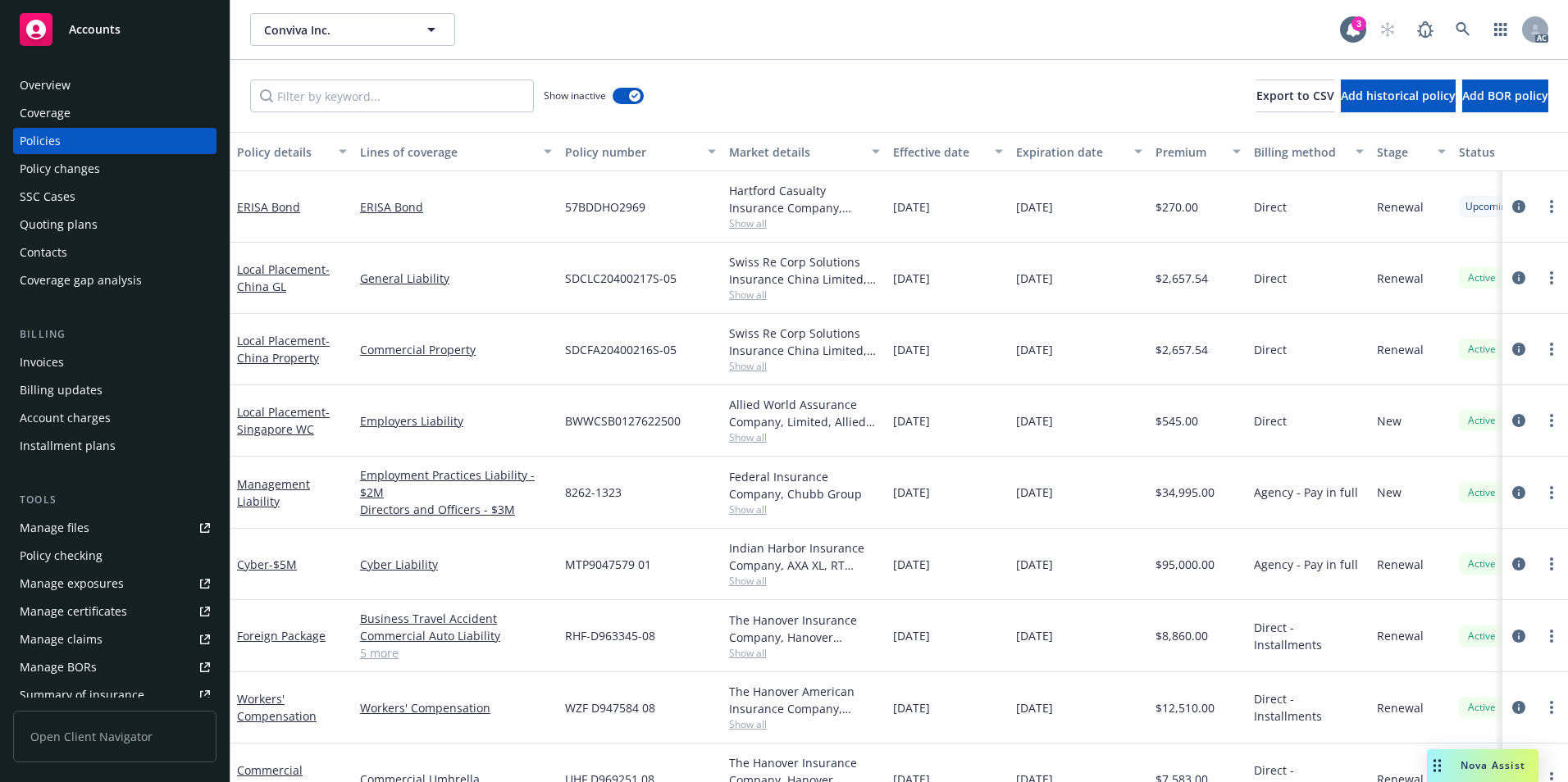
click at [935, 150] on div "Effective date" at bounding box center [939, 151] width 92 height 17
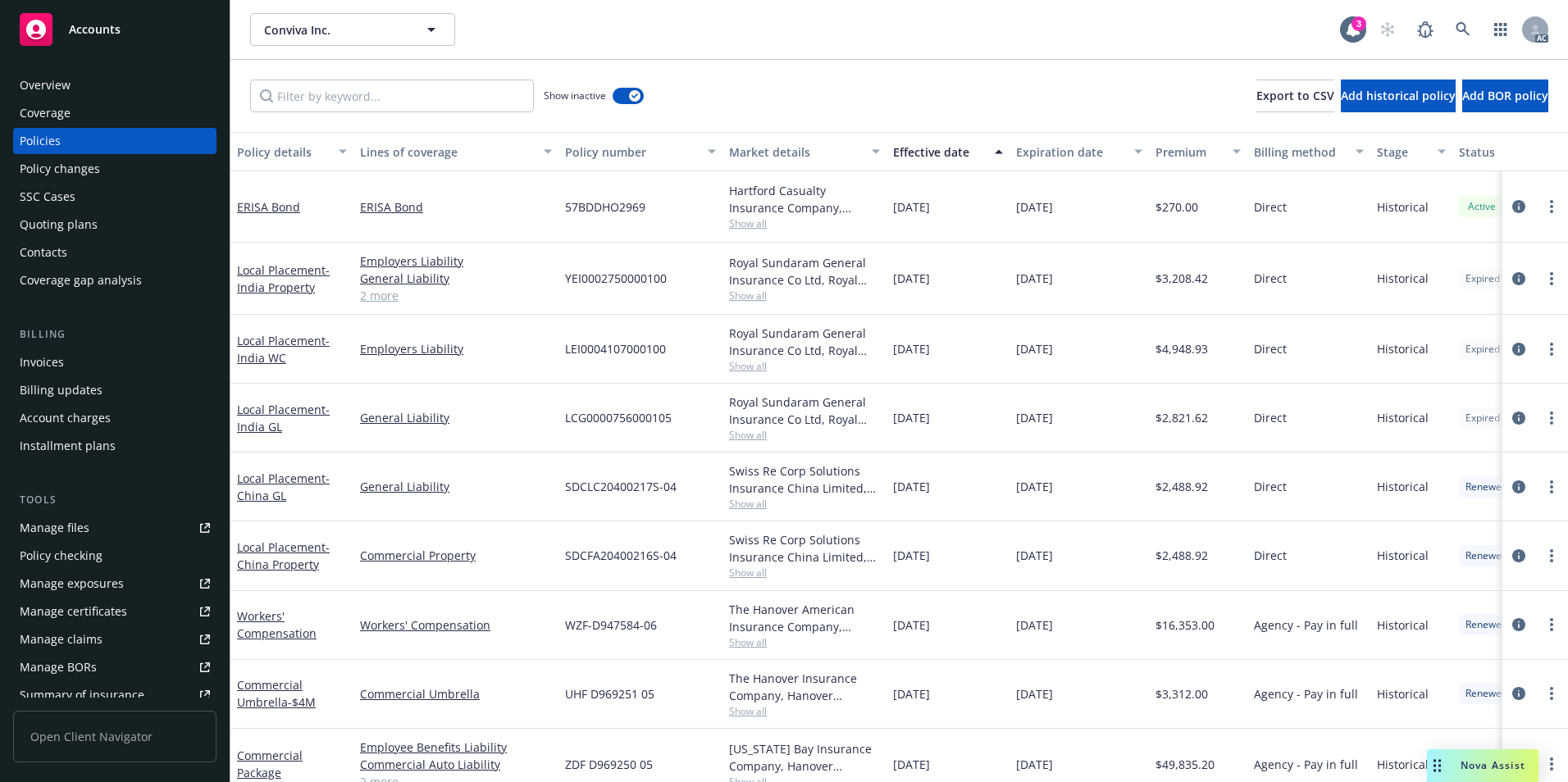
click at [935, 150] on div "Effective date" at bounding box center [939, 151] width 92 height 17
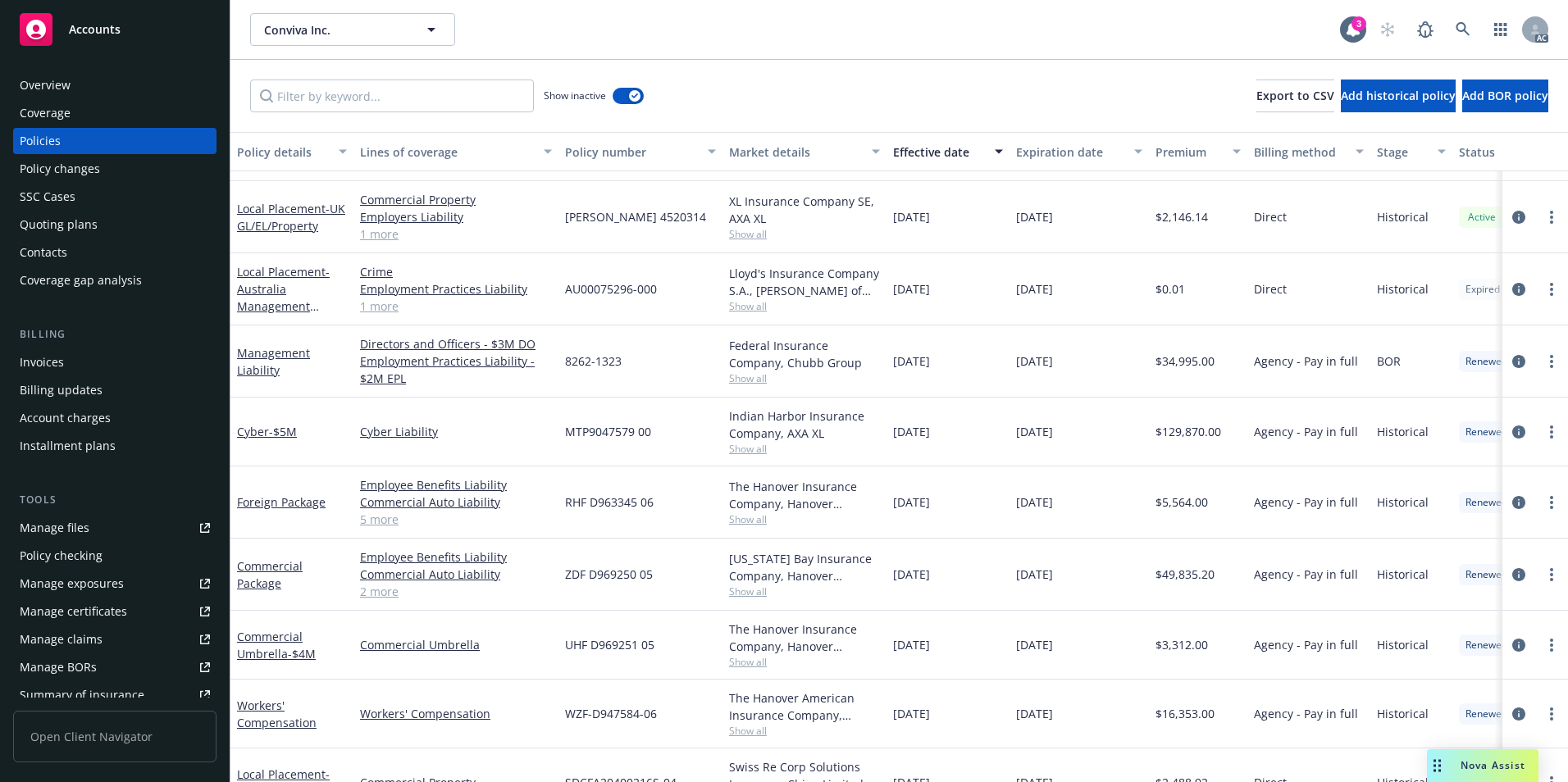
scroll to position [656, 0]
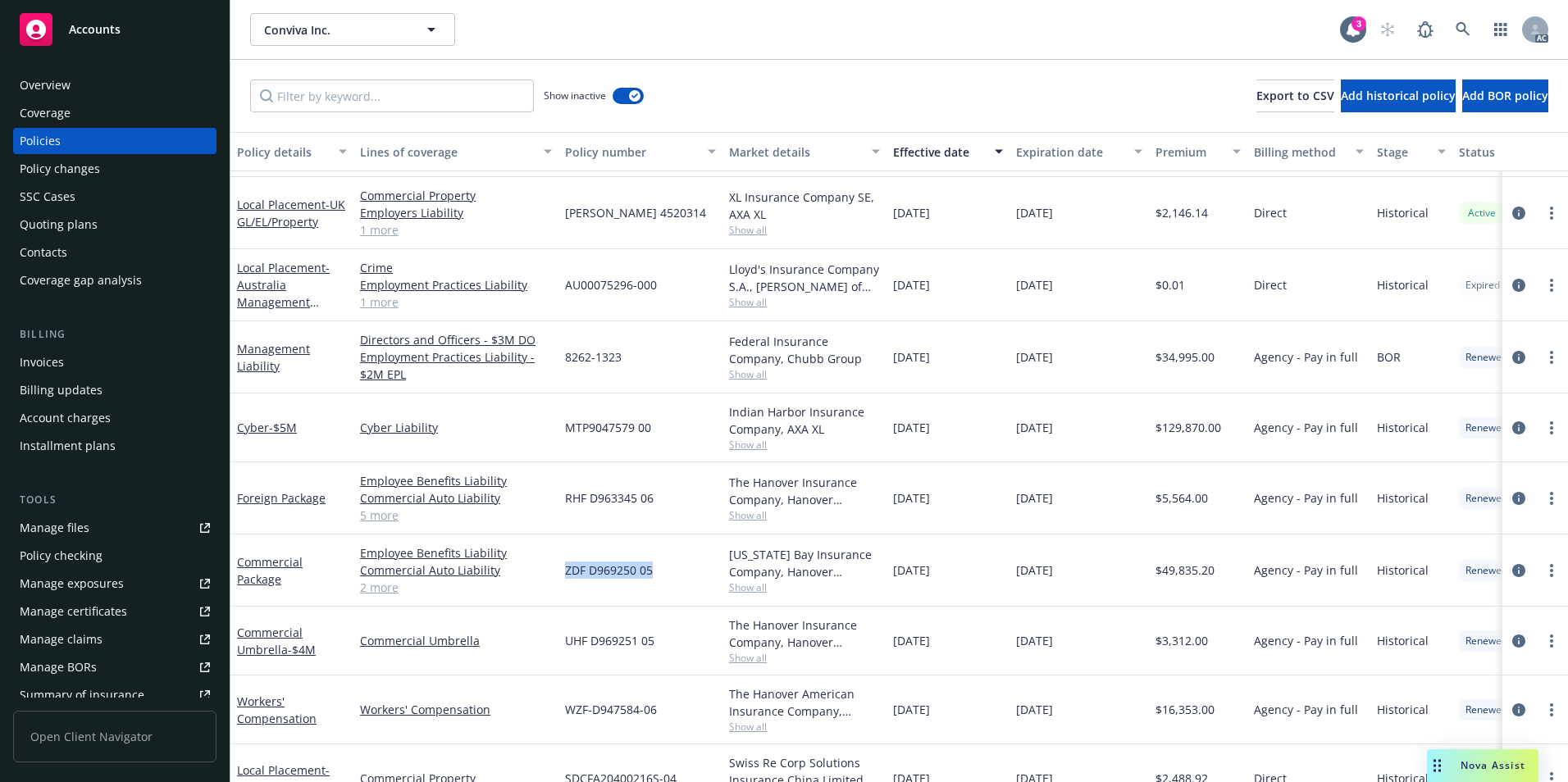
drag, startPoint x: 568, startPoint y: 575, endPoint x: 655, endPoint y: 578, distance: 87.1
click at [655, 578] on div "ZDF D969250 05" at bounding box center [640, 571] width 164 height 73
copy span "ZDF D969250 05"
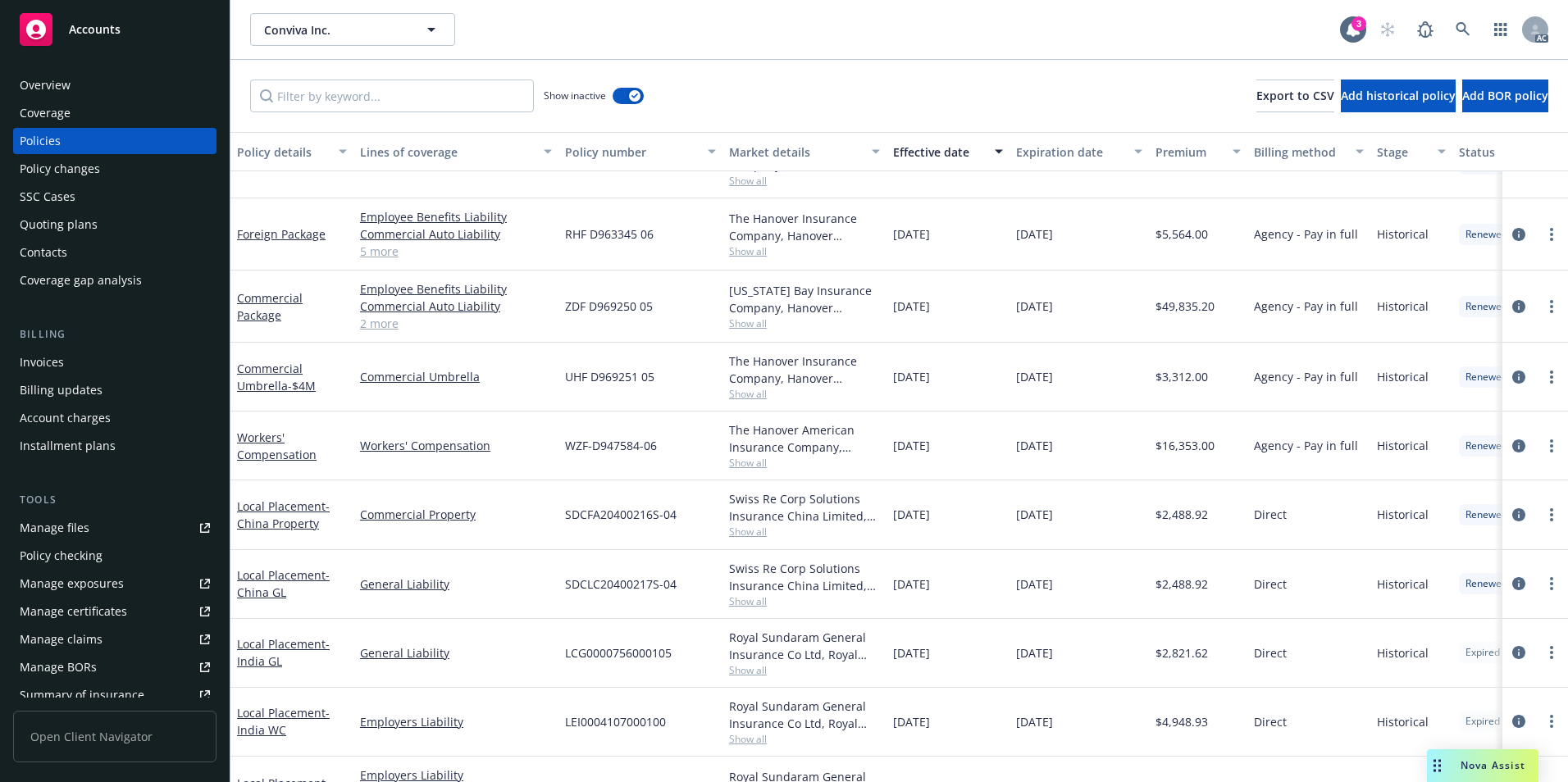
scroll to position [858, 0]
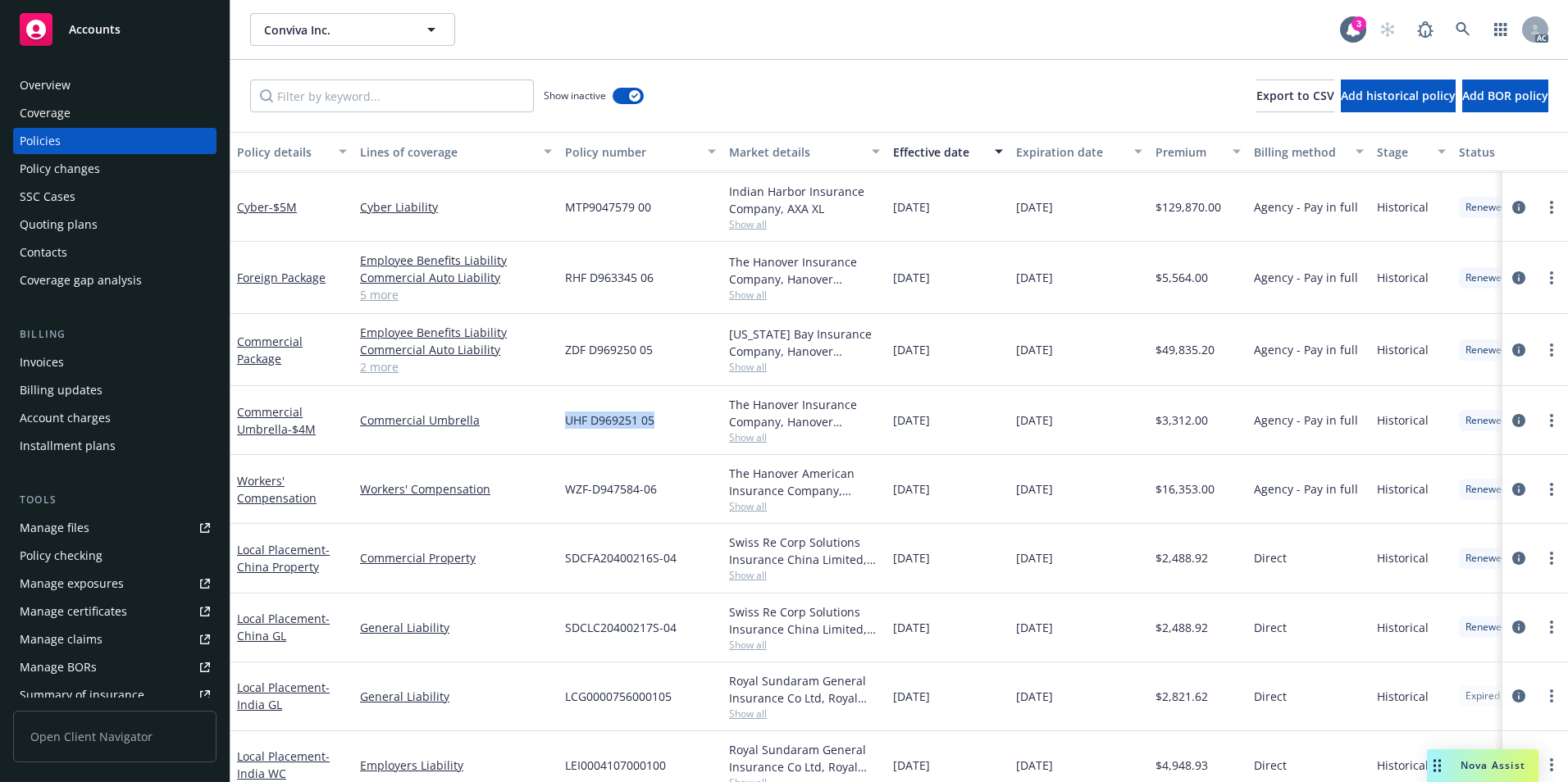
drag, startPoint x: 558, startPoint y: 426, endPoint x: 659, endPoint y: 428, distance: 101.0
click at [659, 428] on div "Commercial Umbrella - $4M Commercial Umbrella UHF D969251 05 The Hanover Insura…" at bounding box center [1022, 420] width 1583 height 69
copy div "UHF D969251 05"
click at [1449, 28] on link at bounding box center [1463, 29] width 33 height 33
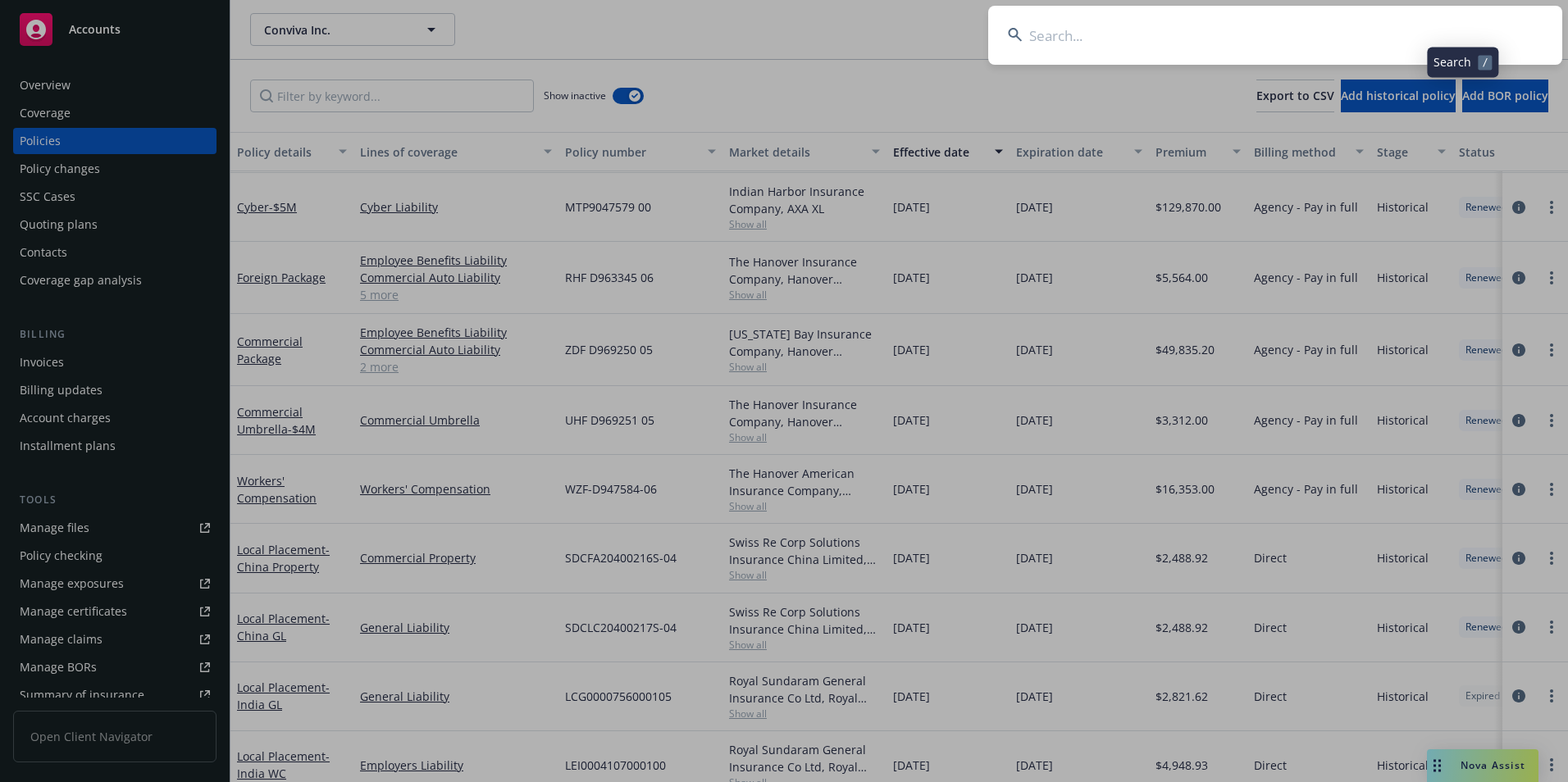
click at [1236, 27] on input at bounding box center [1275, 35] width 574 height 59
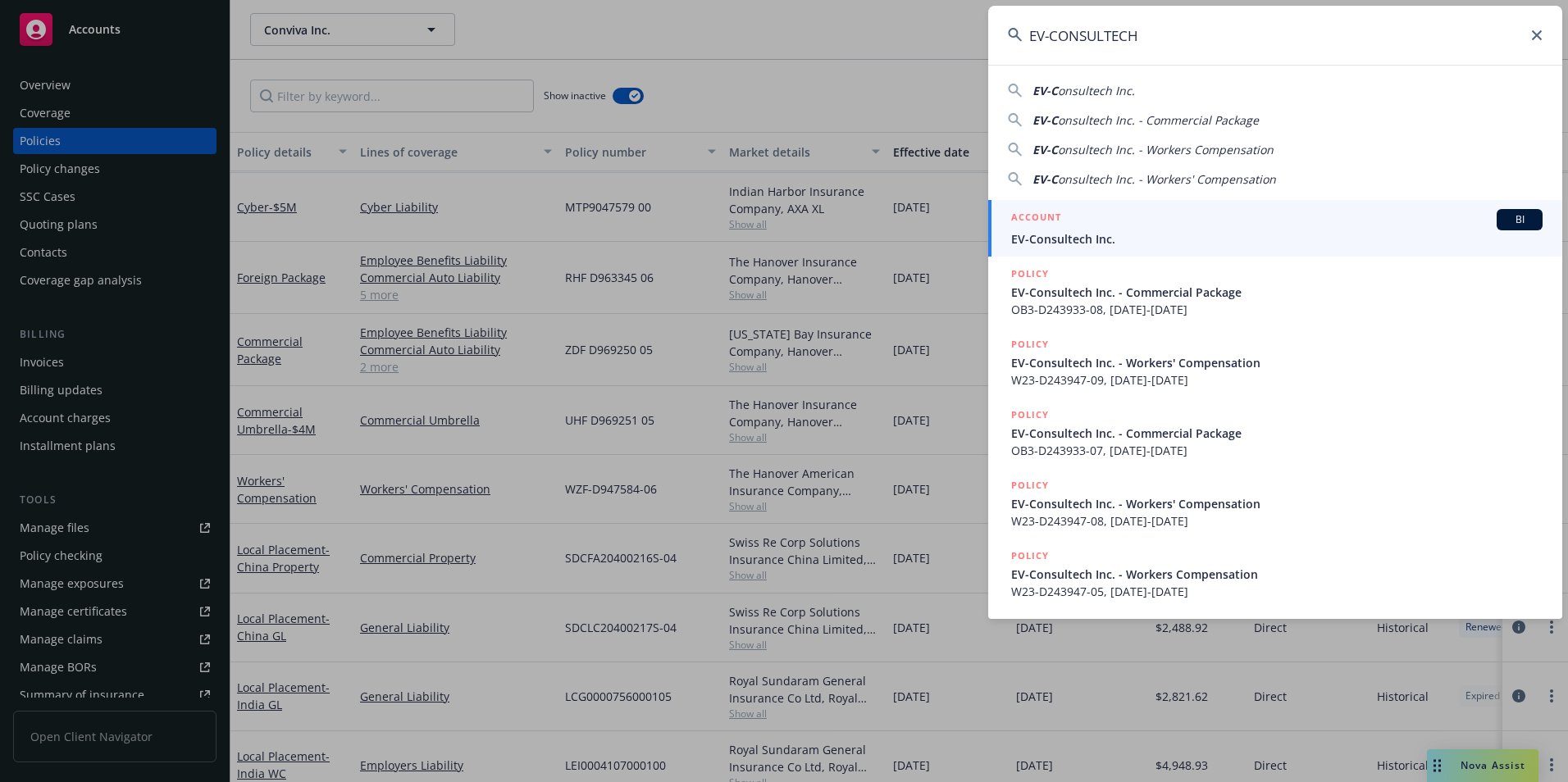
type input "EV-CONSULTECH"
click at [1060, 226] on h5 "ACCOUNT" at bounding box center [1036, 218] width 50 height 19
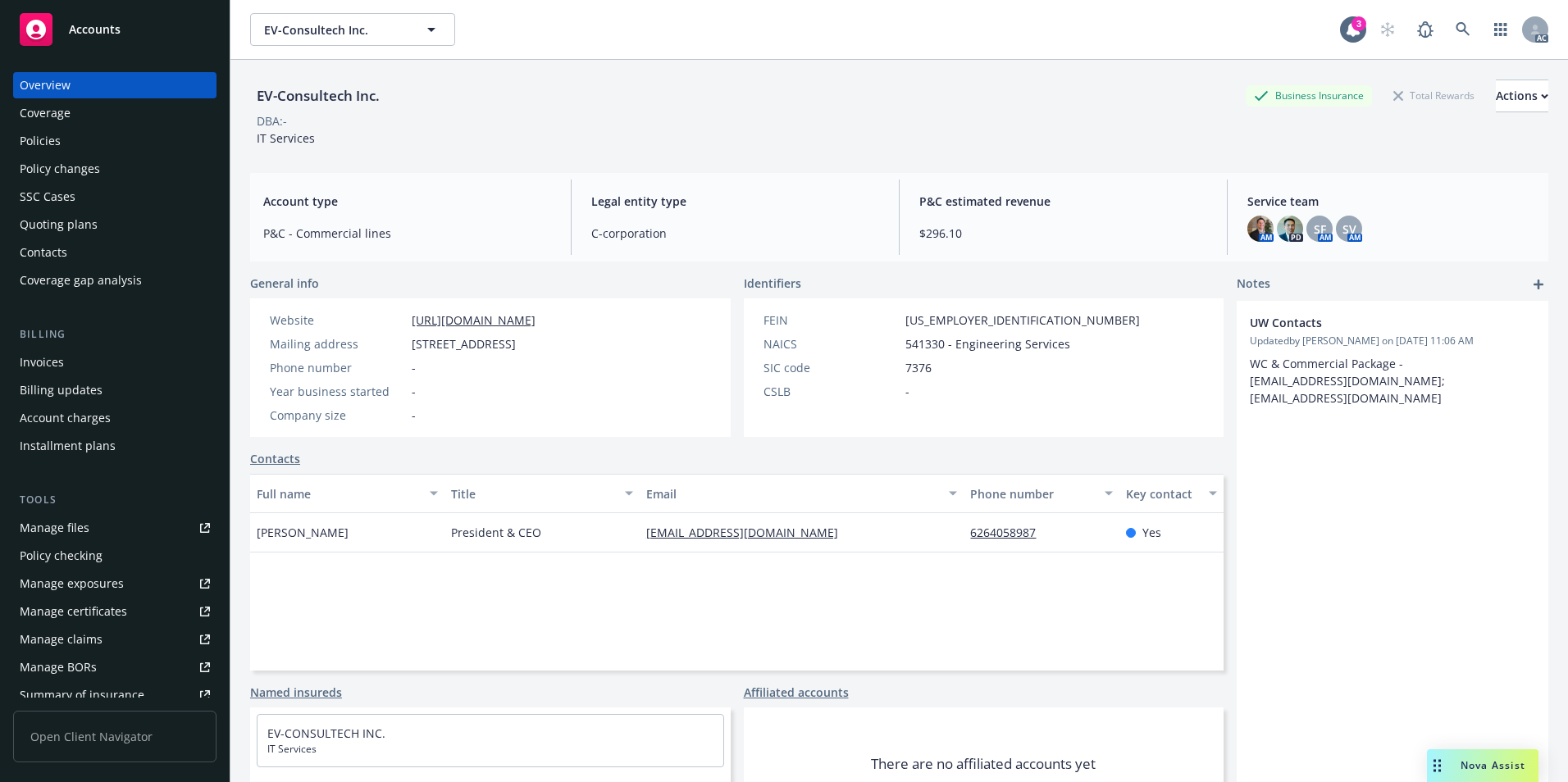
click at [53, 140] on div "Policies" at bounding box center [39, 140] width 41 height 27
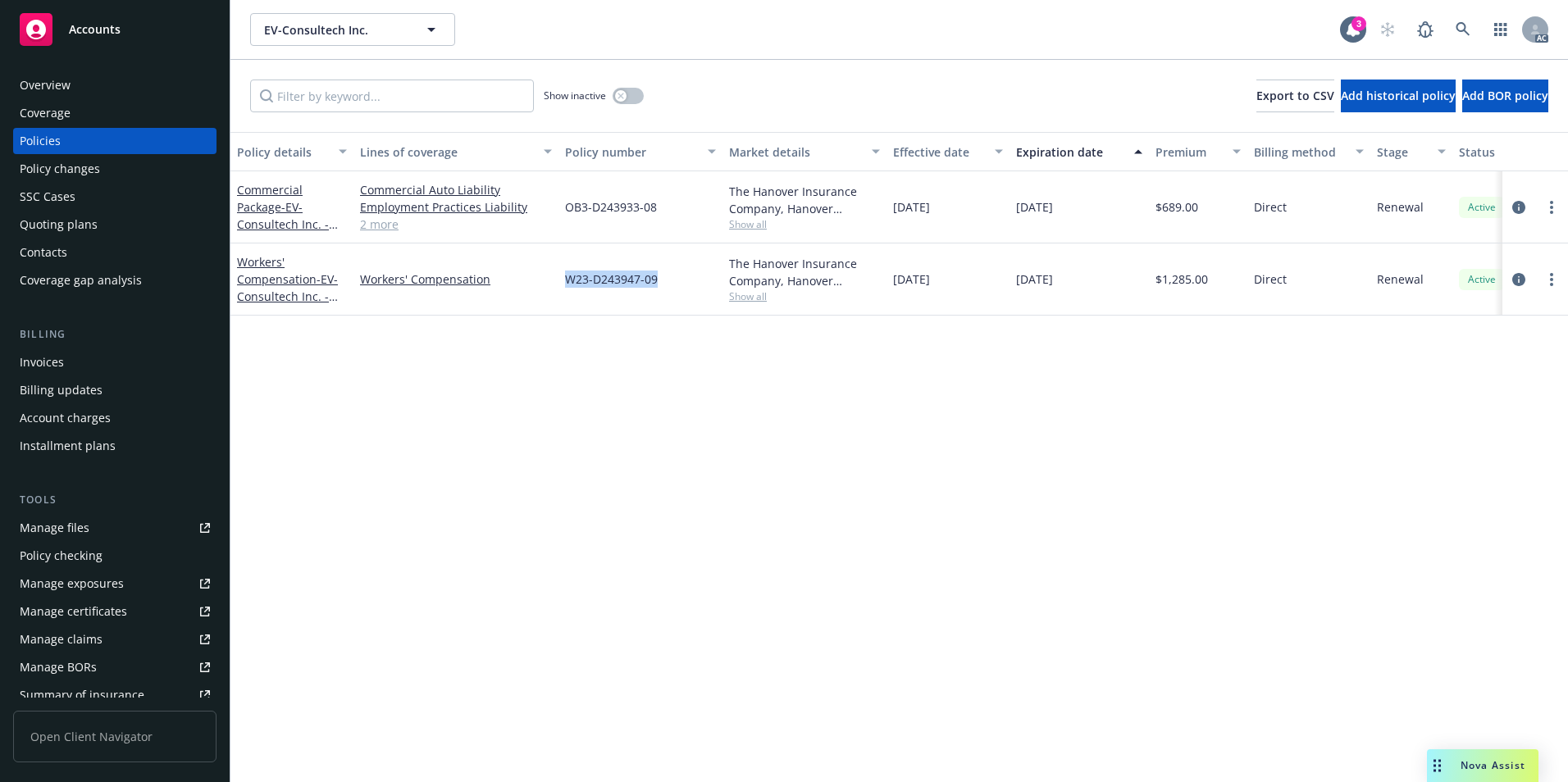
drag, startPoint x: 558, startPoint y: 289, endPoint x: 656, endPoint y: 286, distance: 98.0
click at [656, 286] on div "W23-D243947-09" at bounding box center [640, 279] width 164 height 73
copy span "W23-D243947-09"
drag, startPoint x: 555, startPoint y: 212, endPoint x: 648, endPoint y: 230, distance: 94.7
click at [649, 230] on div "Commercial Package - EV-Consultech Inc. - Commercial Package Commercial Auto Li…" at bounding box center [1022, 207] width 1583 height 73
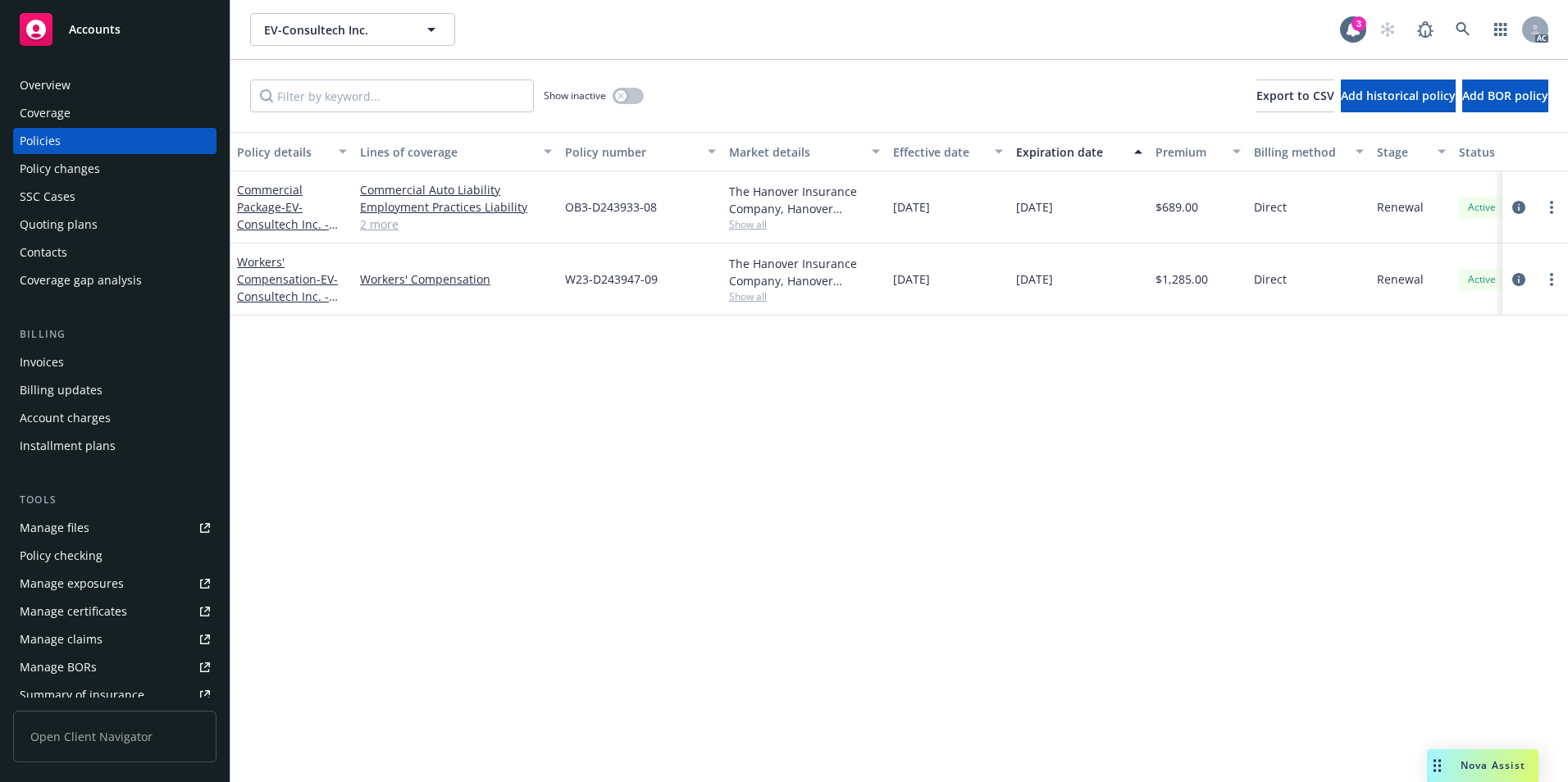
drag, startPoint x: 648, startPoint y: 230, endPoint x: 624, endPoint y: 249, distance: 30.6
click at [626, 249] on div "W23-D243947-09" at bounding box center [640, 279] width 164 height 73
drag, startPoint x: 566, startPoint y: 212, endPoint x: 655, endPoint y: 218, distance: 89.2
click at [655, 218] on div "OB3-D243933-08" at bounding box center [640, 207] width 164 height 73
copy span "OB3-D243933-08"
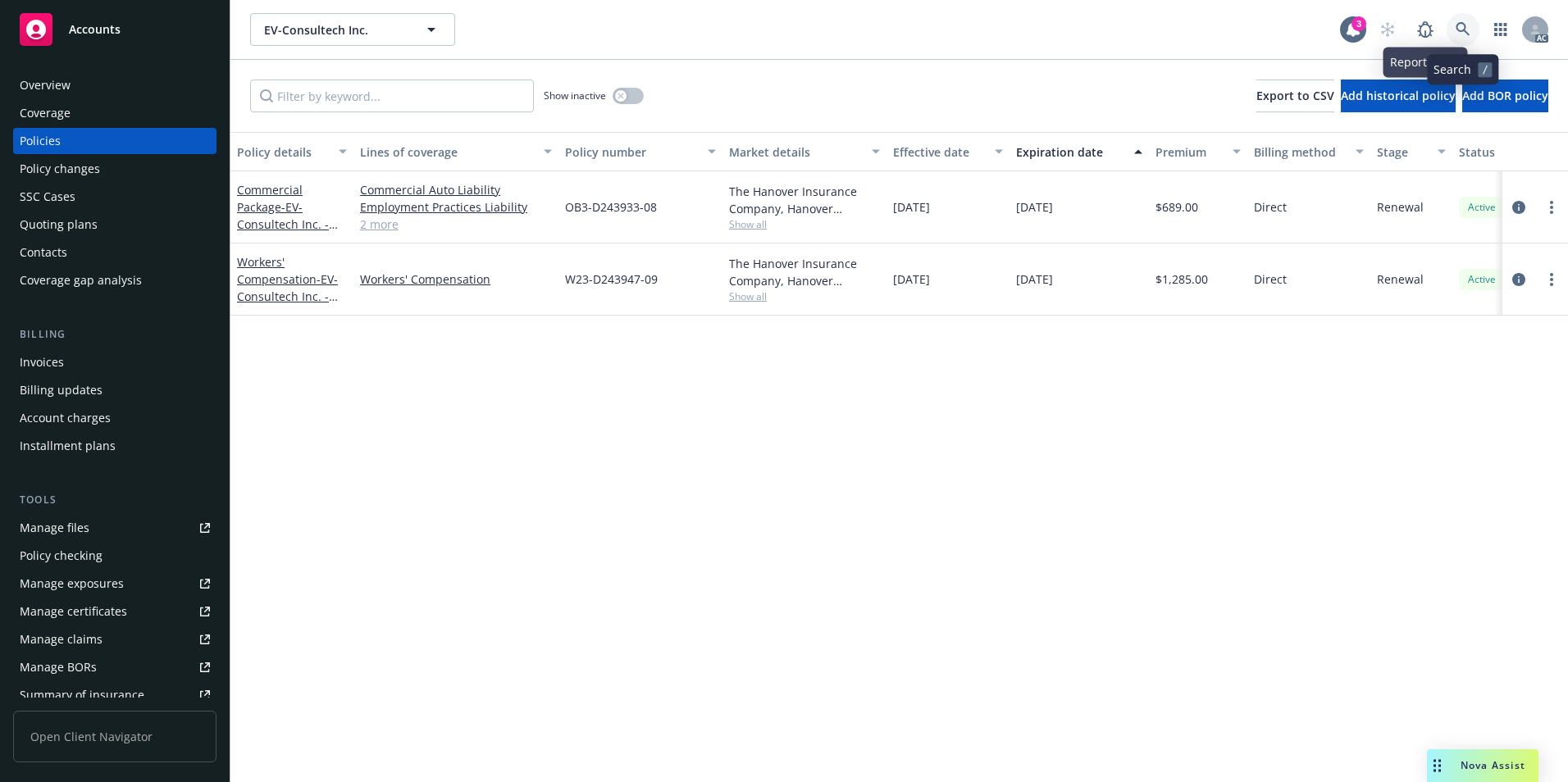
drag, startPoint x: 1456, startPoint y: 28, endPoint x: 1405, endPoint y: 27, distance: 51.0
click at [1444, 27] on div "AC" at bounding box center [1460, 29] width 177 height 33
click at [1462, 18] on link at bounding box center [1463, 29] width 33 height 33
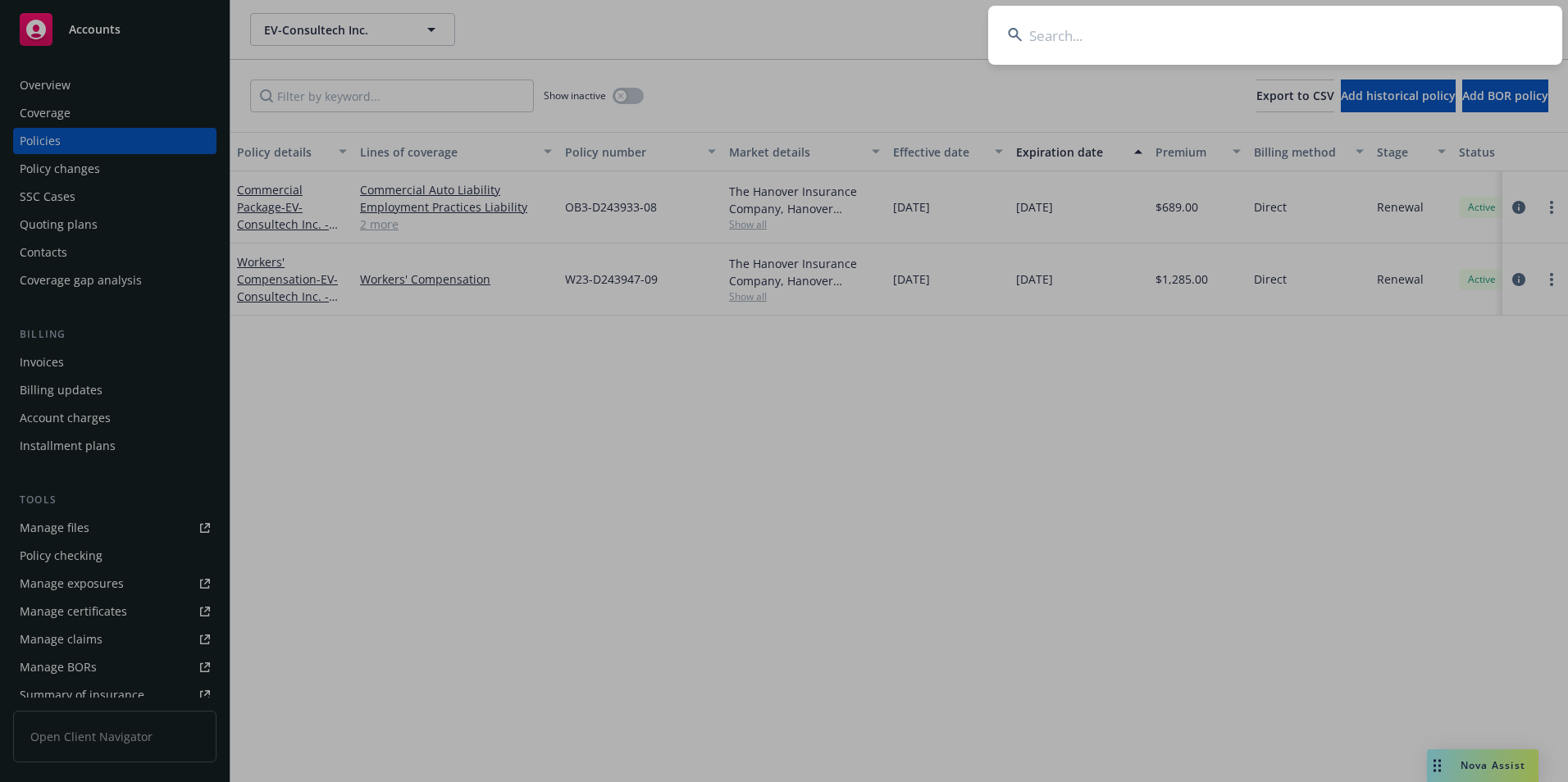
click at [1307, 30] on input at bounding box center [1275, 35] width 574 height 59
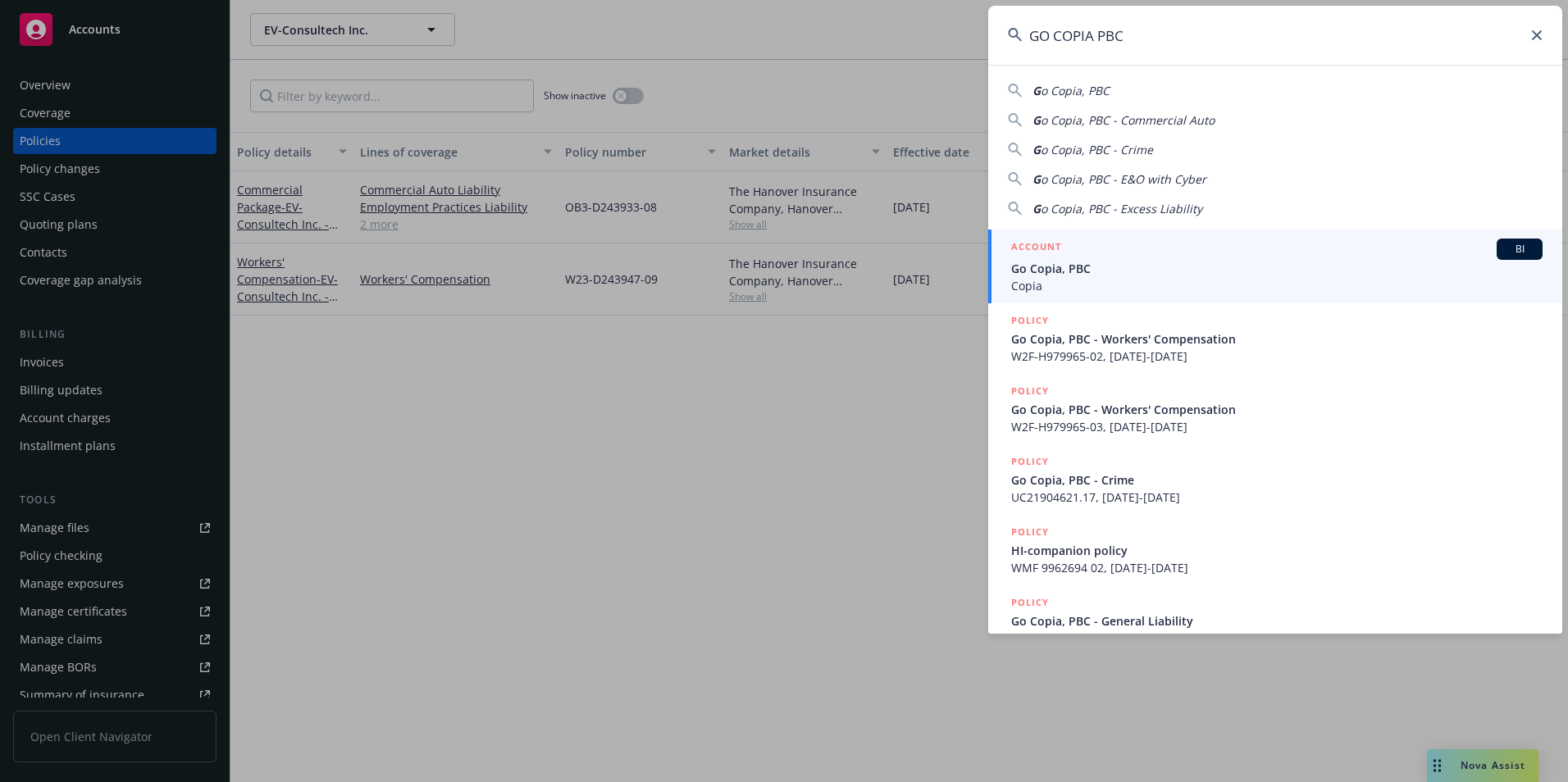
type input "GO COPIA PBC"
click at [1059, 272] on span "Go Copia, PBC" at bounding box center [1277, 268] width 532 height 17
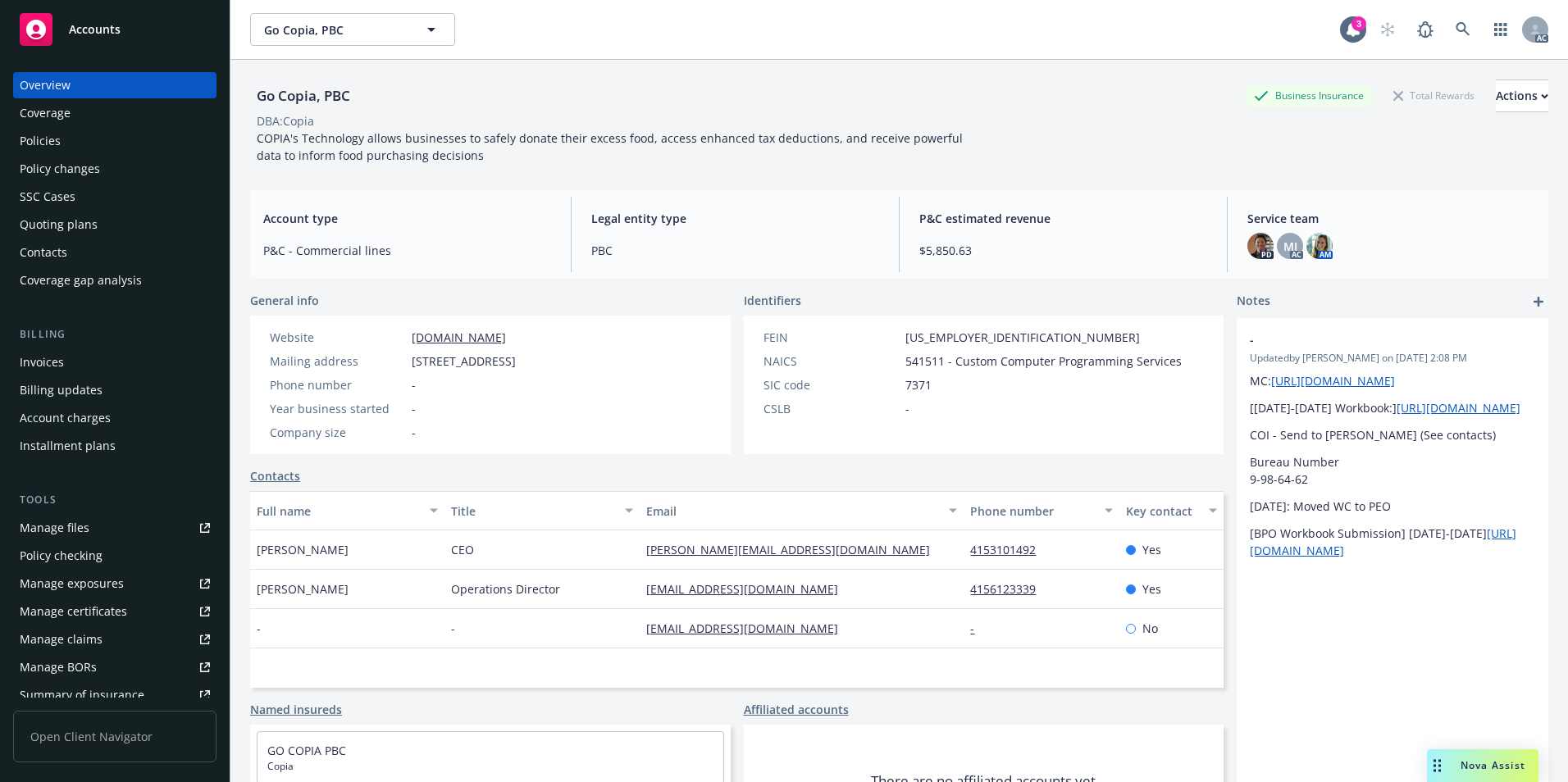
click at [64, 140] on div "Policies" at bounding box center [114, 140] width 190 height 27
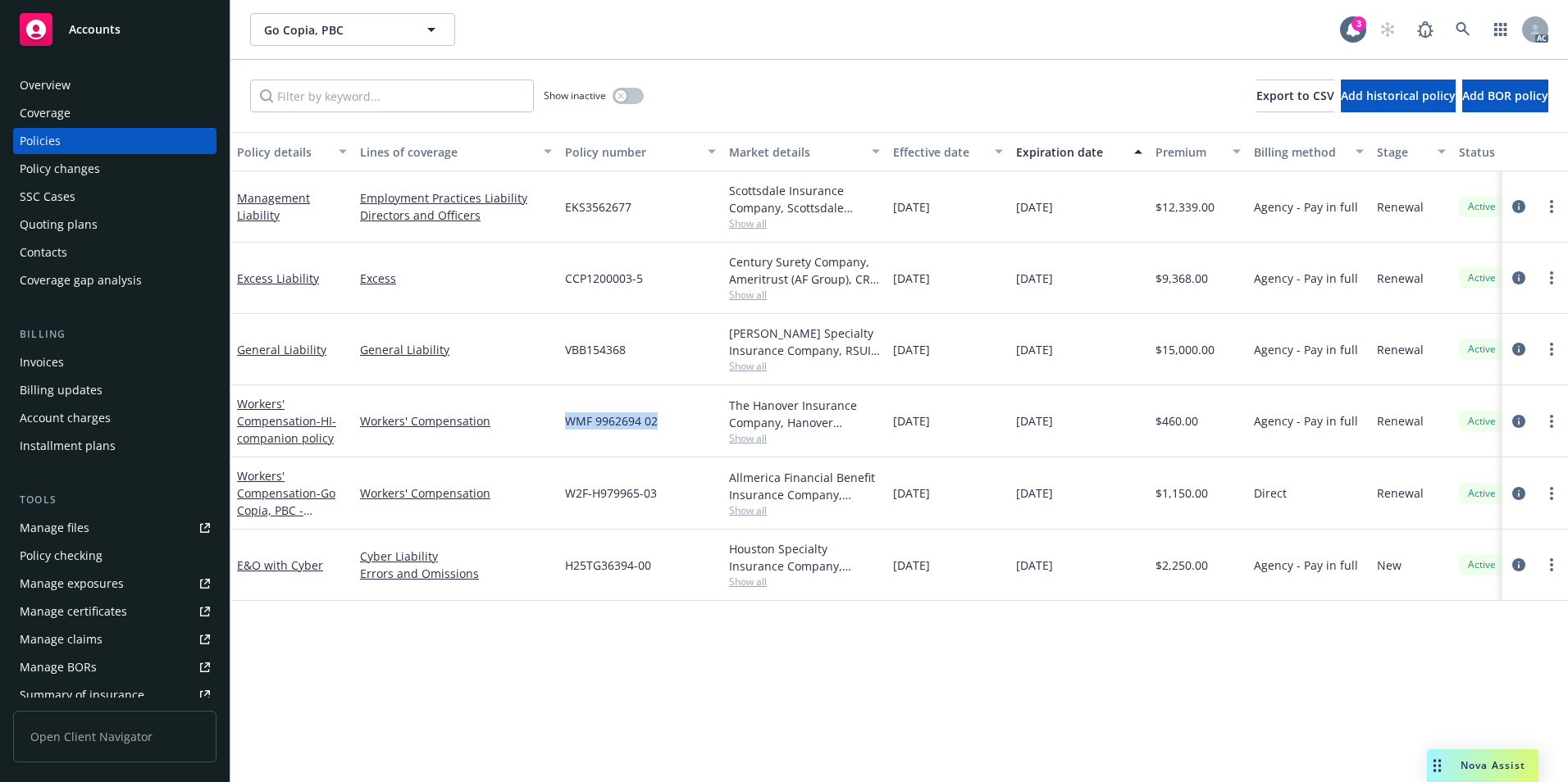
drag, startPoint x: 558, startPoint y: 434, endPoint x: 662, endPoint y: 437, distance: 104.0
click at [662, 437] on div "Workers' Compensation - HI-companion policy Workers' Compensation WMF 9962694 0…" at bounding box center [1022, 421] width 1583 height 73
click at [274, 418] on link "Workers' Compensation - HI-companion policy" at bounding box center [286, 421] width 99 height 50
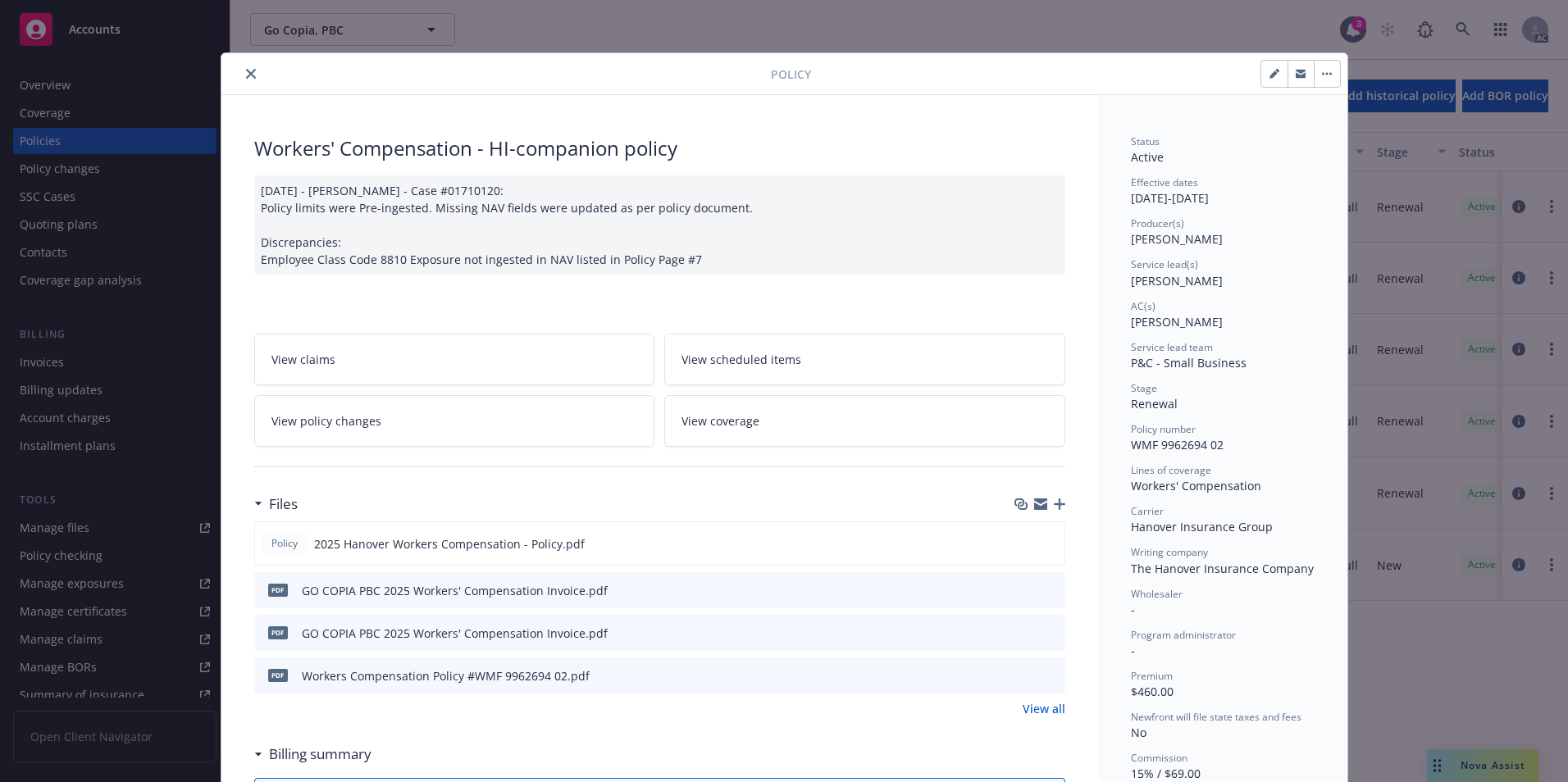
click at [250, 73] on button "close" at bounding box center [251, 73] width 19 height 19
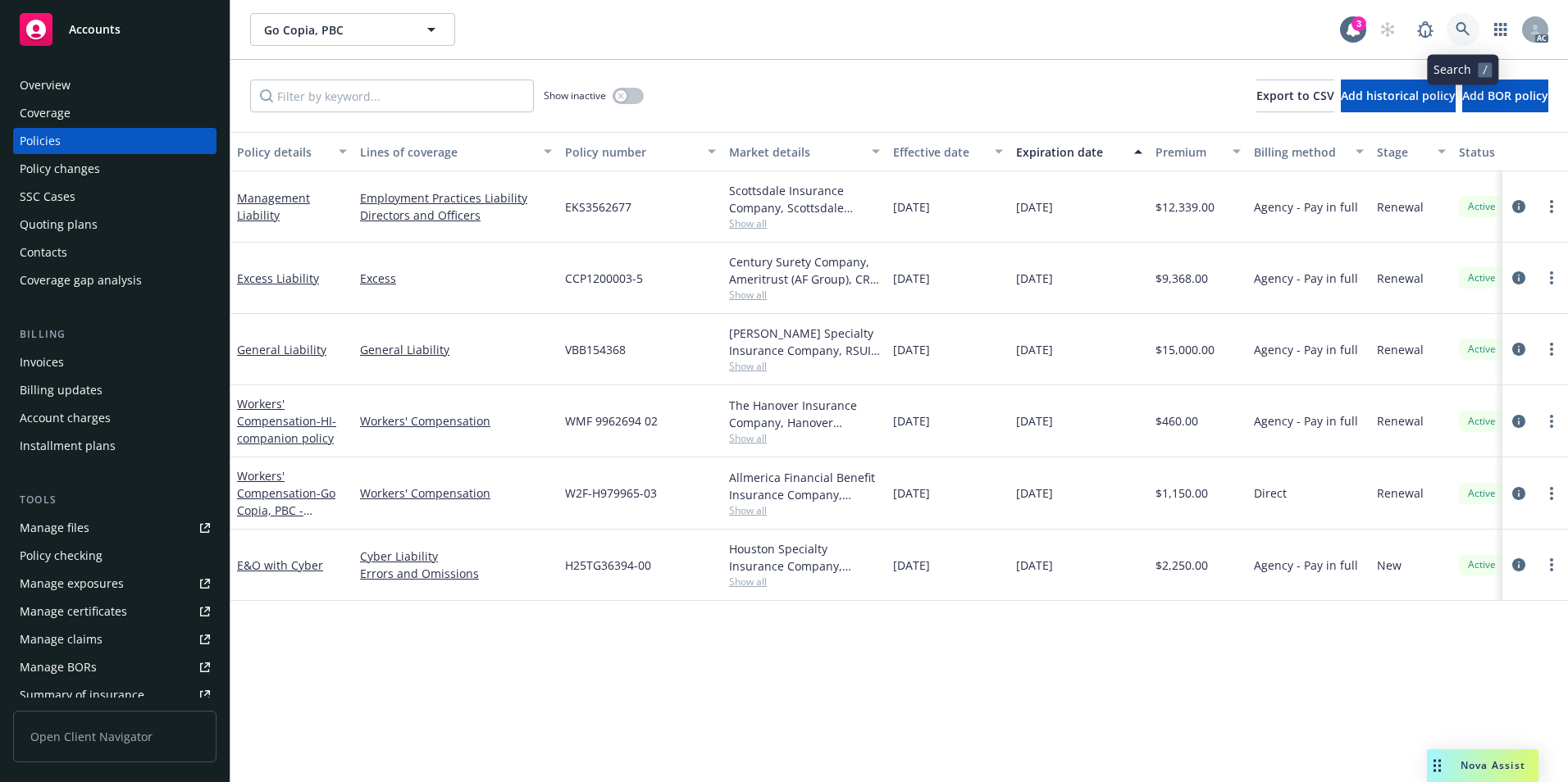
click at [1458, 25] on icon at bounding box center [1462, 28] width 14 height 14
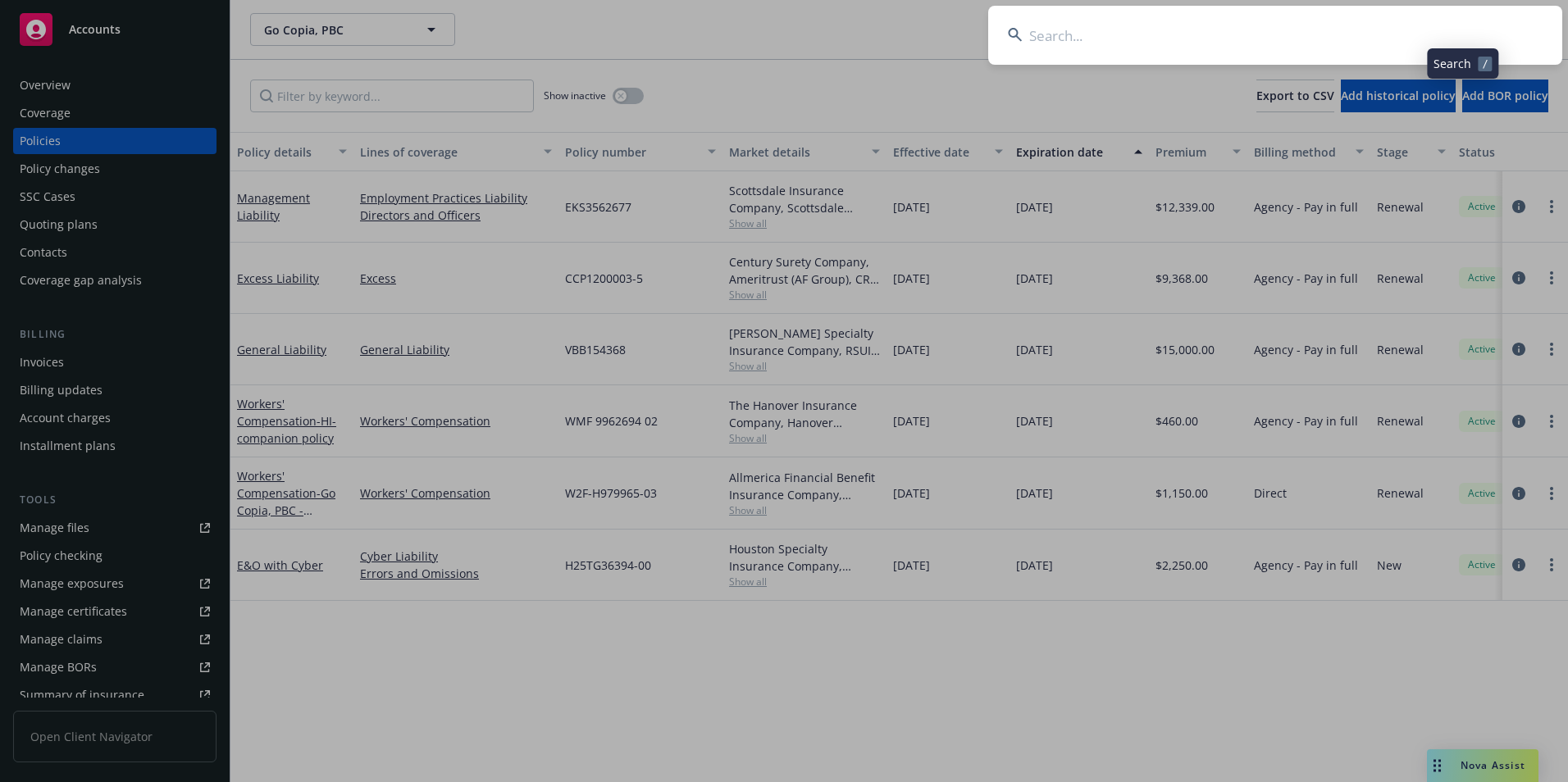
click at [1348, 31] on input at bounding box center [1275, 35] width 574 height 59
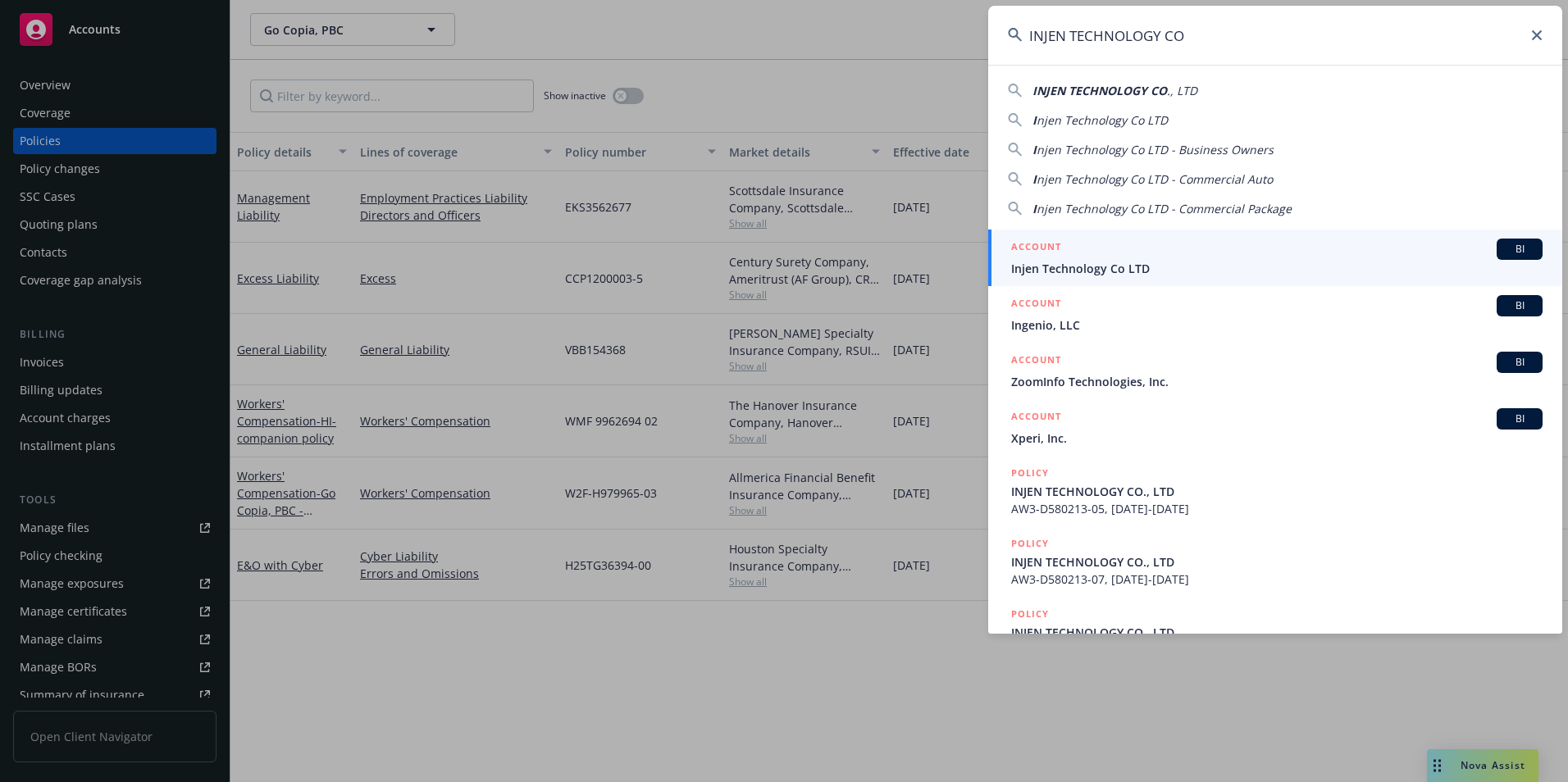
type input "INJEN TECHNOLOGY CO"
click at [1080, 259] on div "ACCOUNT BI" at bounding box center [1277, 249] width 532 height 21
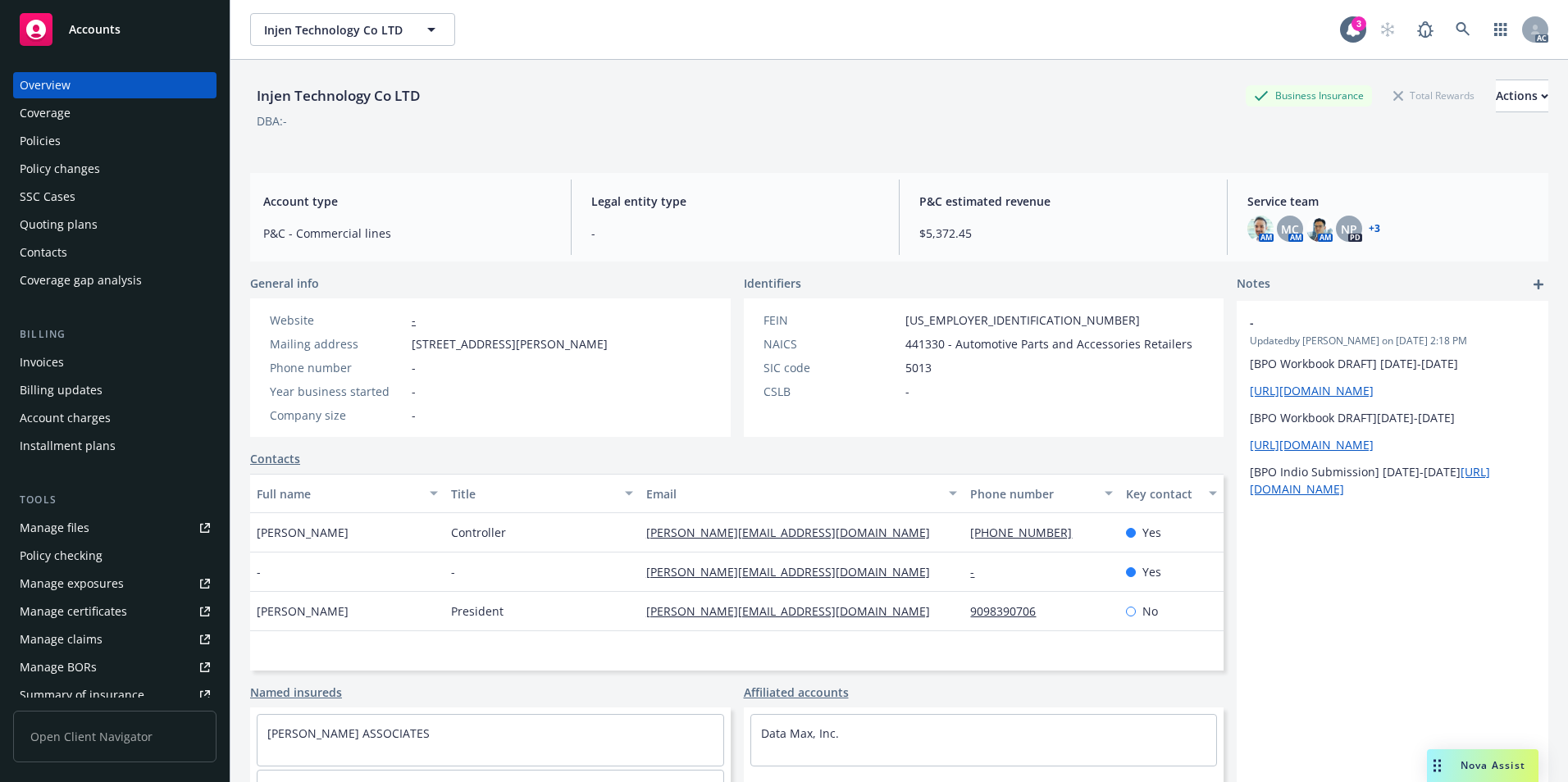
click at [76, 140] on div "Policies" at bounding box center [114, 140] width 190 height 27
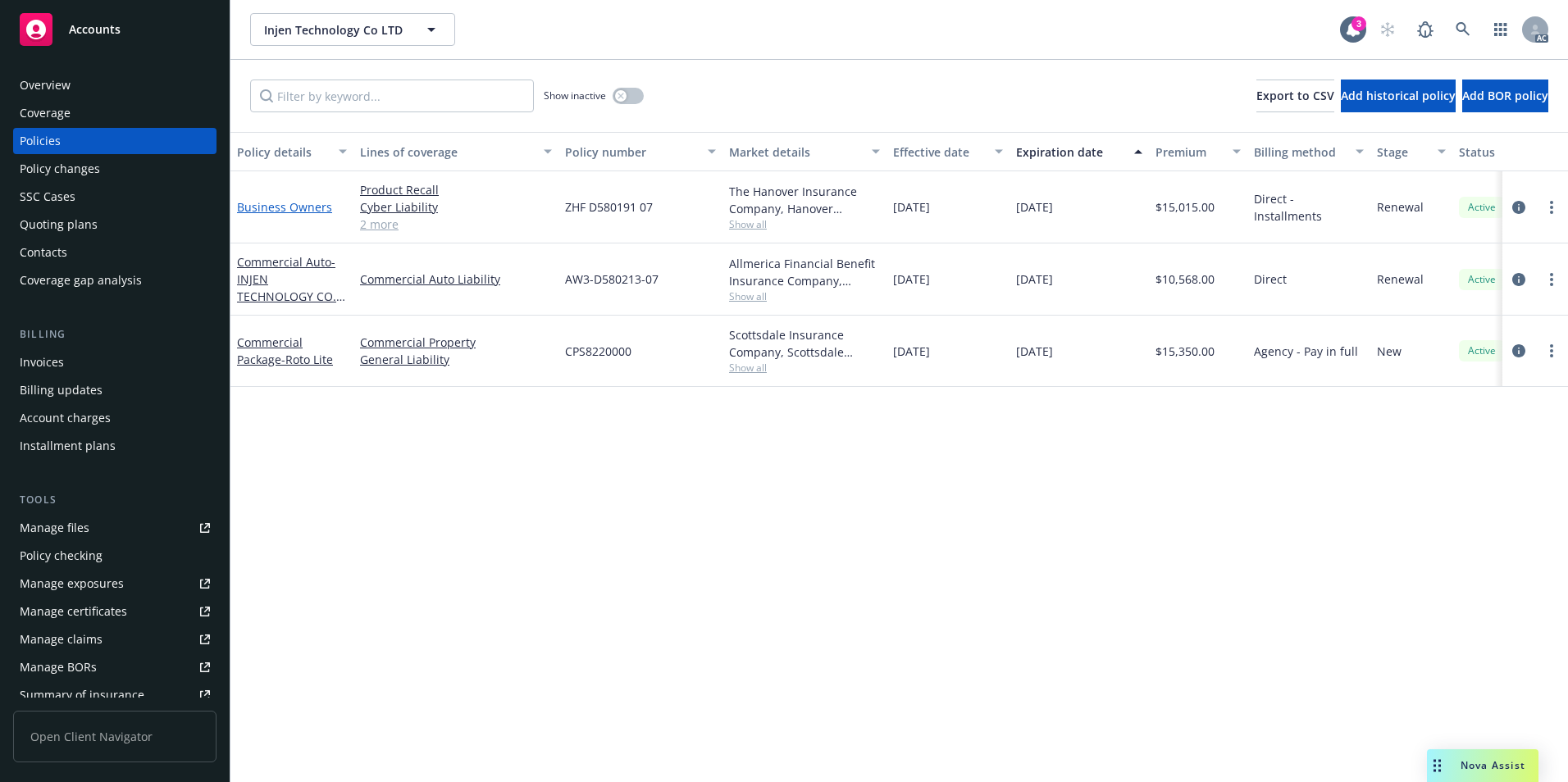
click at [303, 207] on link "Business Owners" at bounding box center [285, 207] width 95 height 16
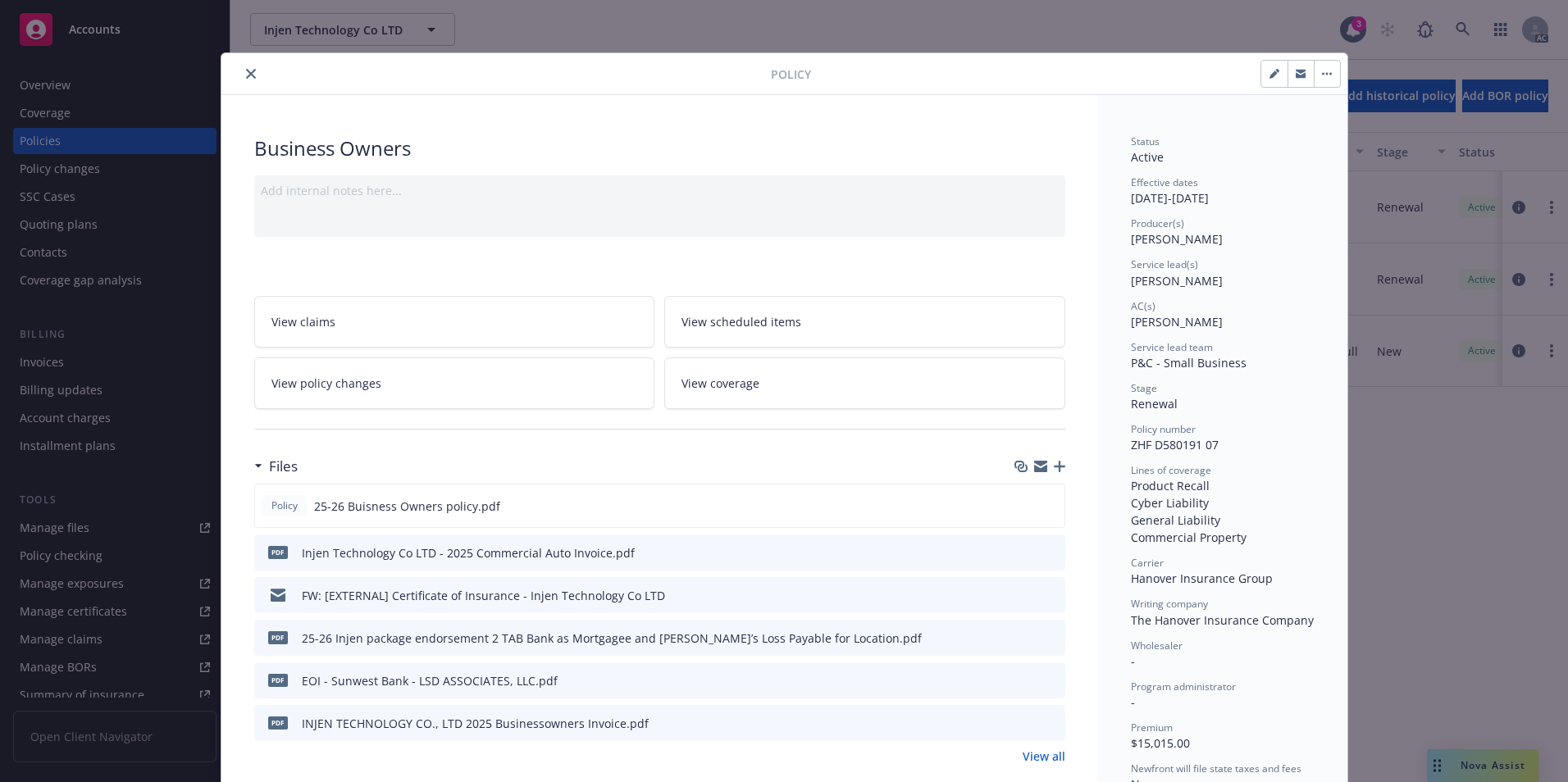
click at [251, 73] on button "close" at bounding box center [251, 73] width 19 height 19
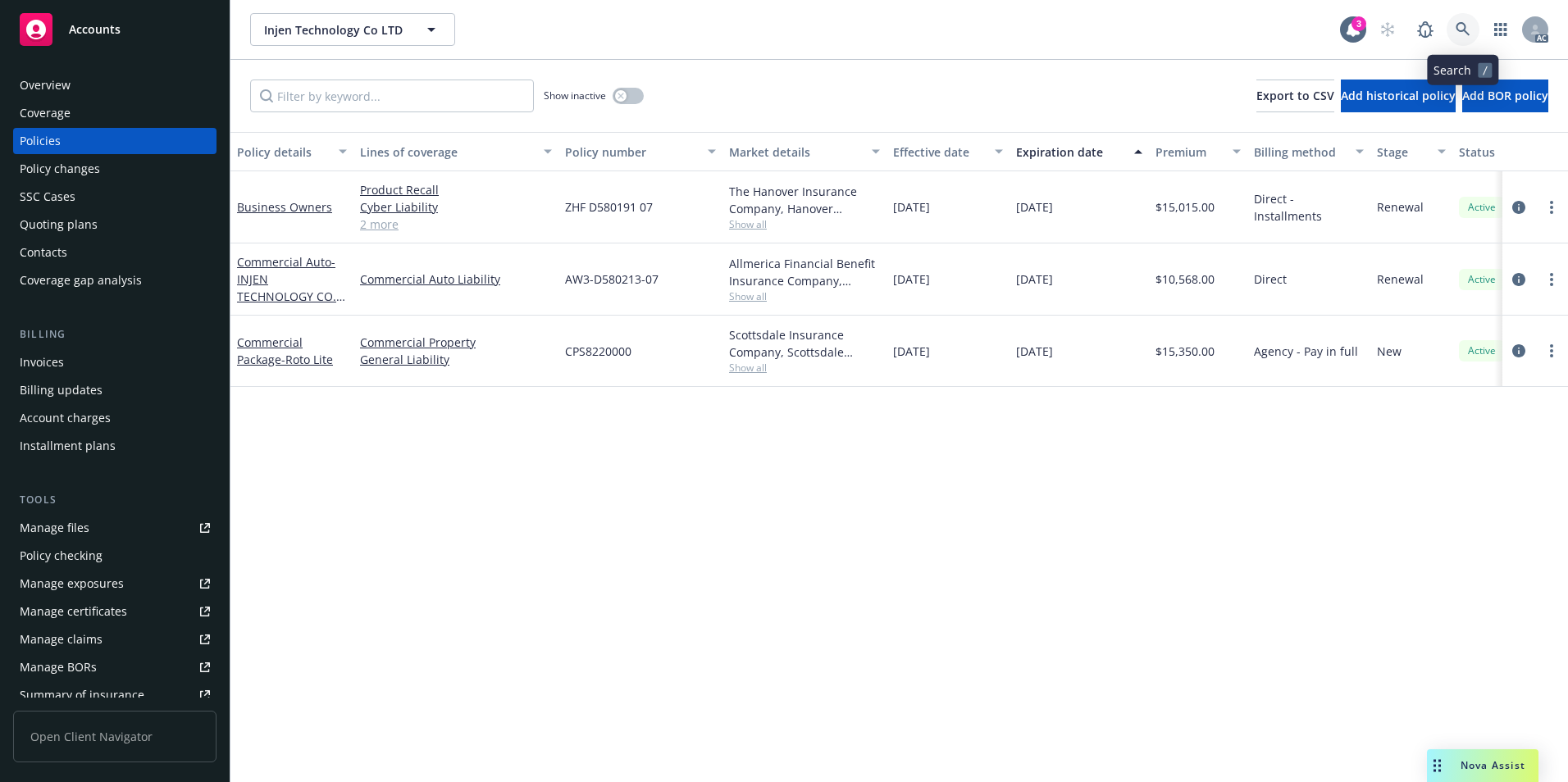
click at [1458, 27] on icon at bounding box center [1463, 29] width 15 height 15
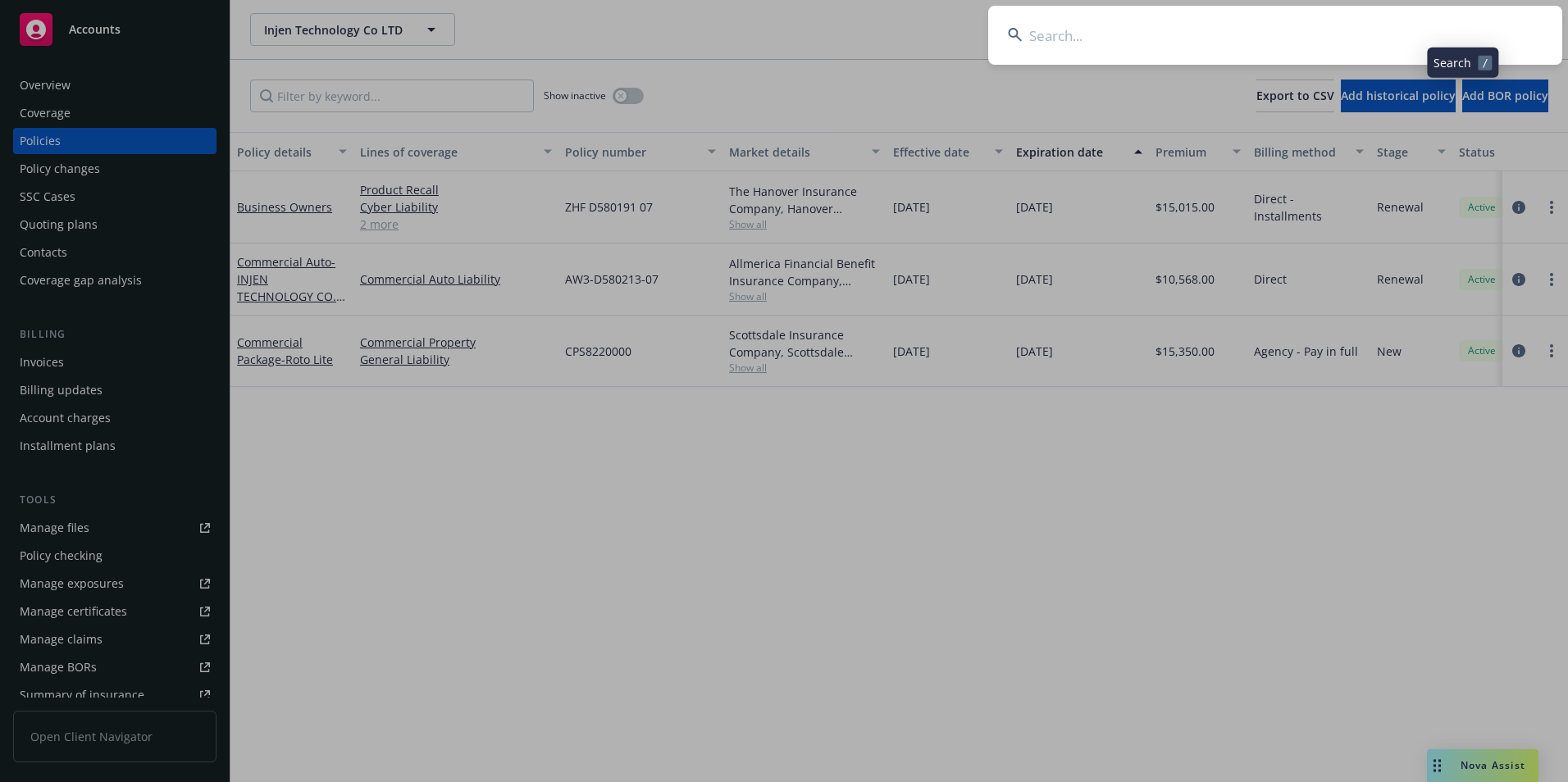
click at [1368, 40] on input at bounding box center [1275, 35] width 574 height 59
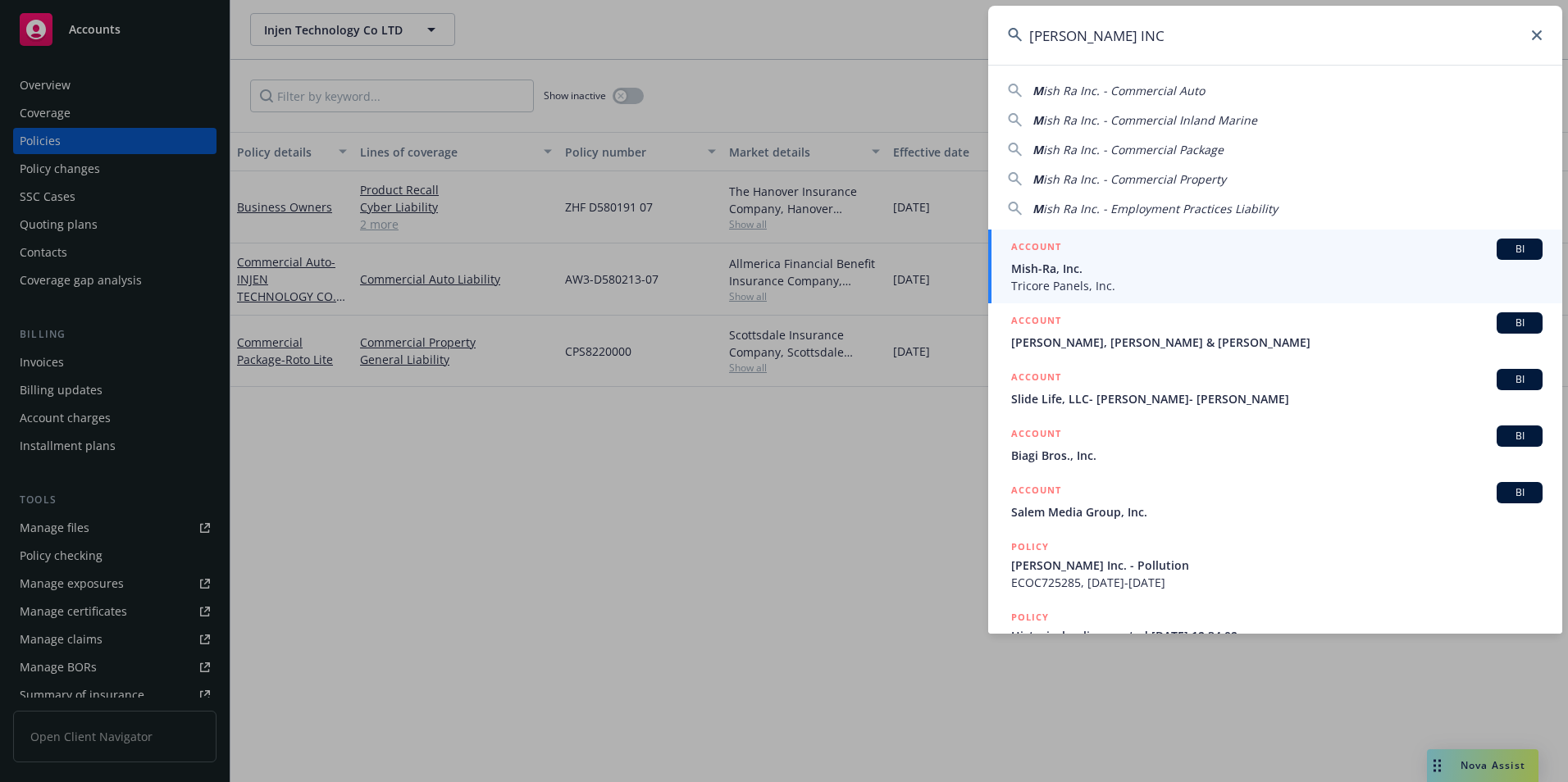
type input "[PERSON_NAME] INC"
click at [1082, 274] on span "Mish-Ra, Inc." at bounding box center [1277, 268] width 532 height 17
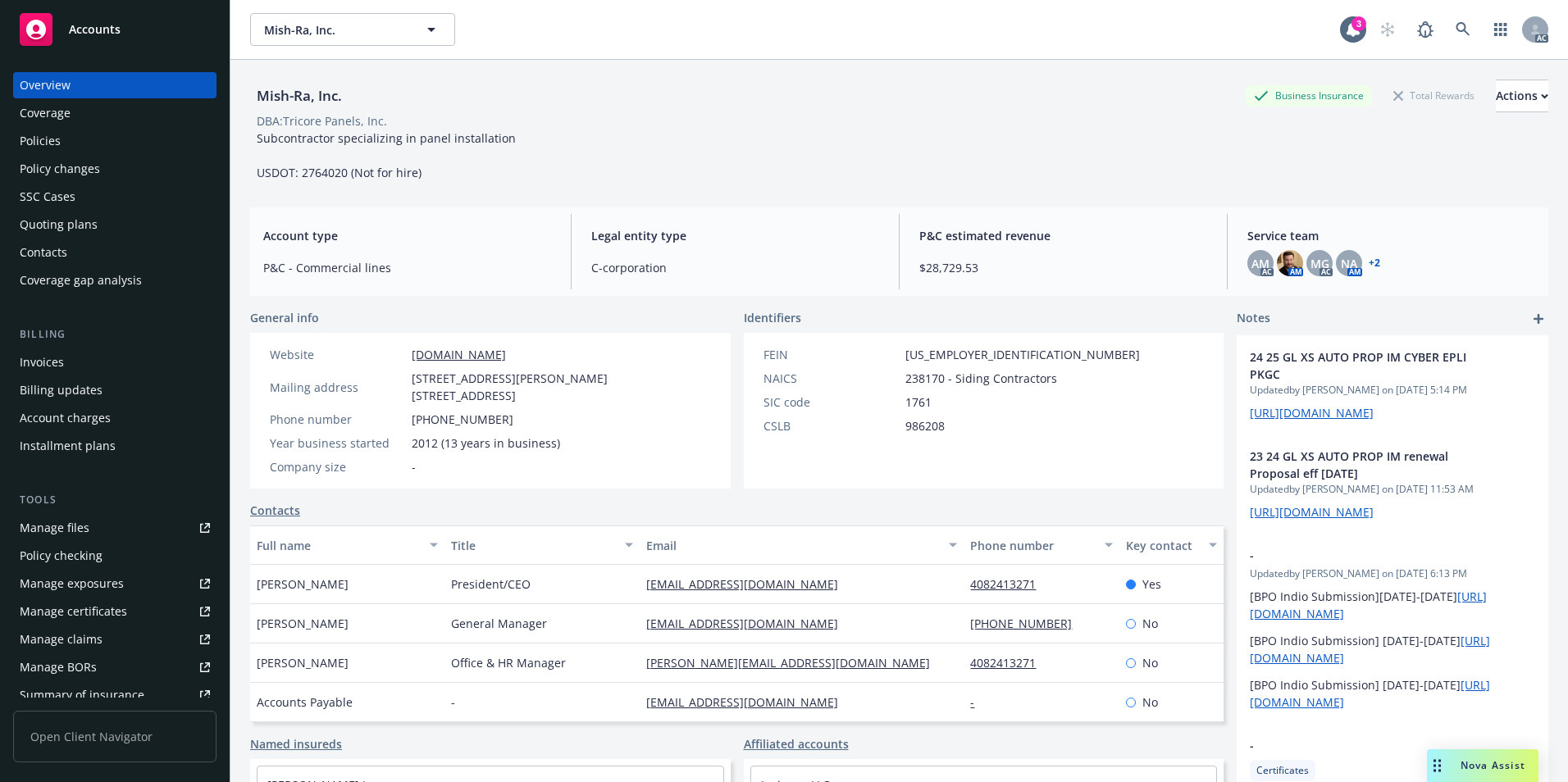
click at [50, 147] on div "Policies" at bounding box center [39, 140] width 41 height 27
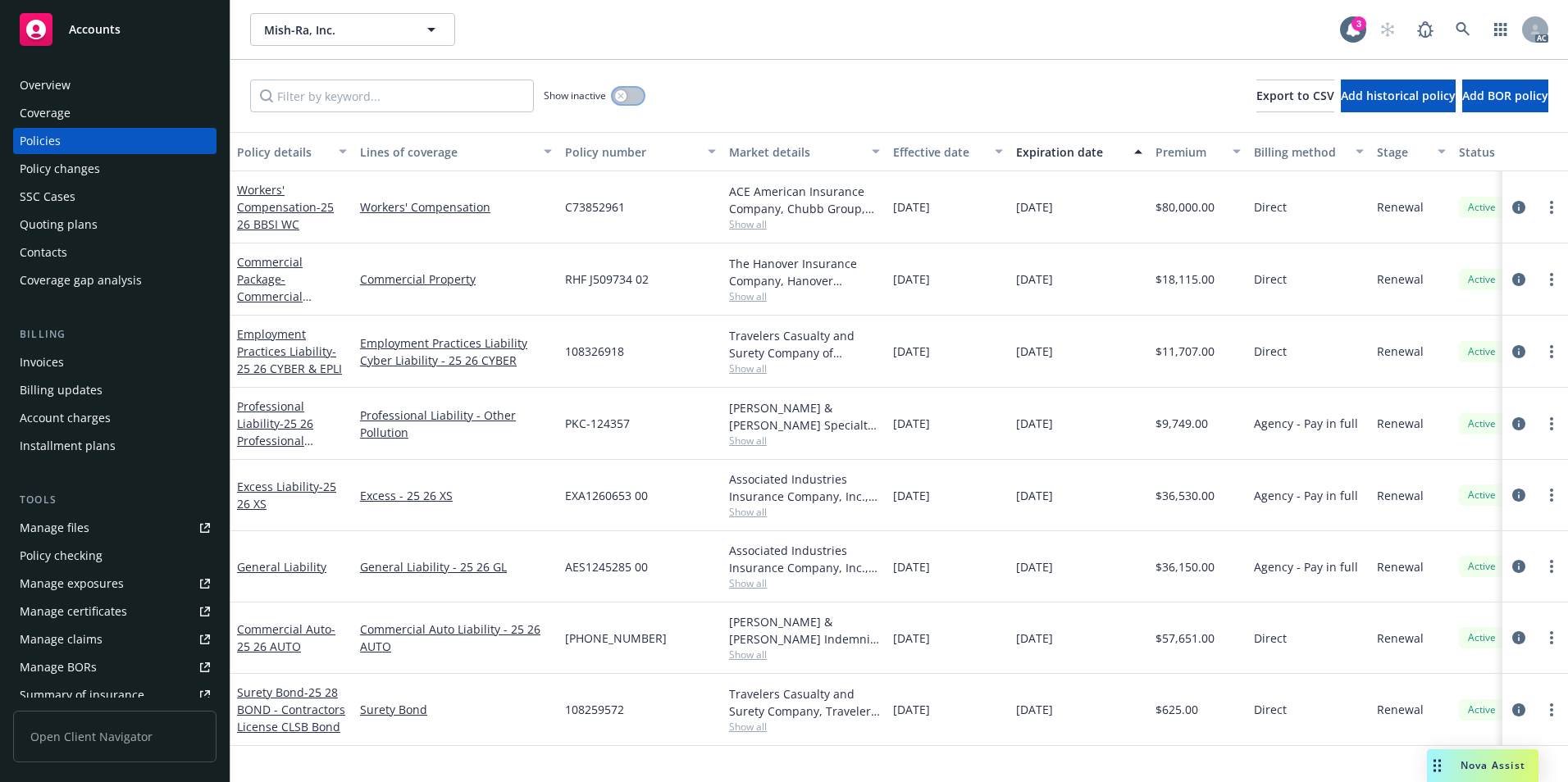
click at [633, 95] on button "button" at bounding box center [628, 96] width 31 height 17
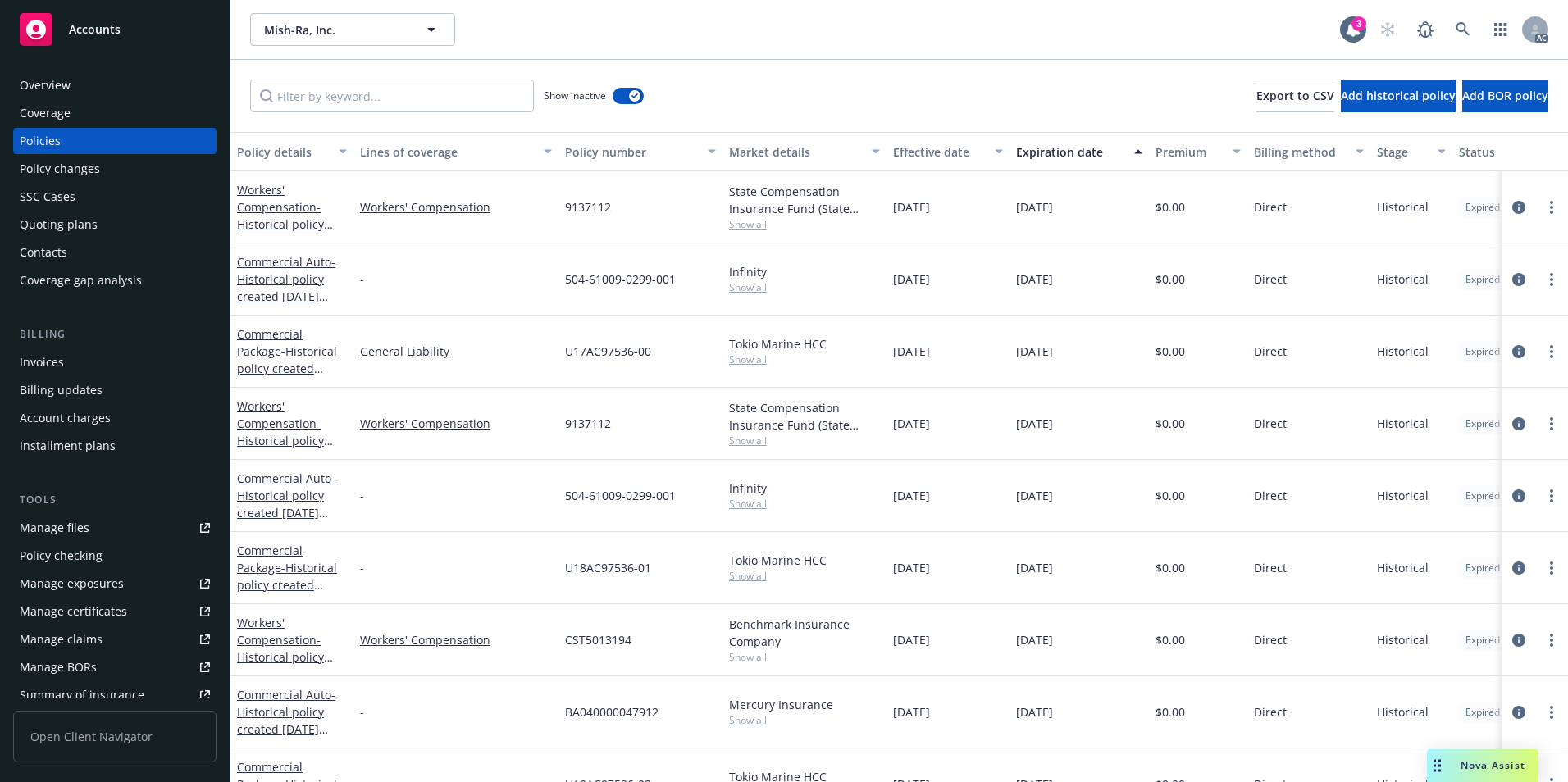
click at [926, 151] on div "Effective date" at bounding box center [939, 151] width 92 height 17
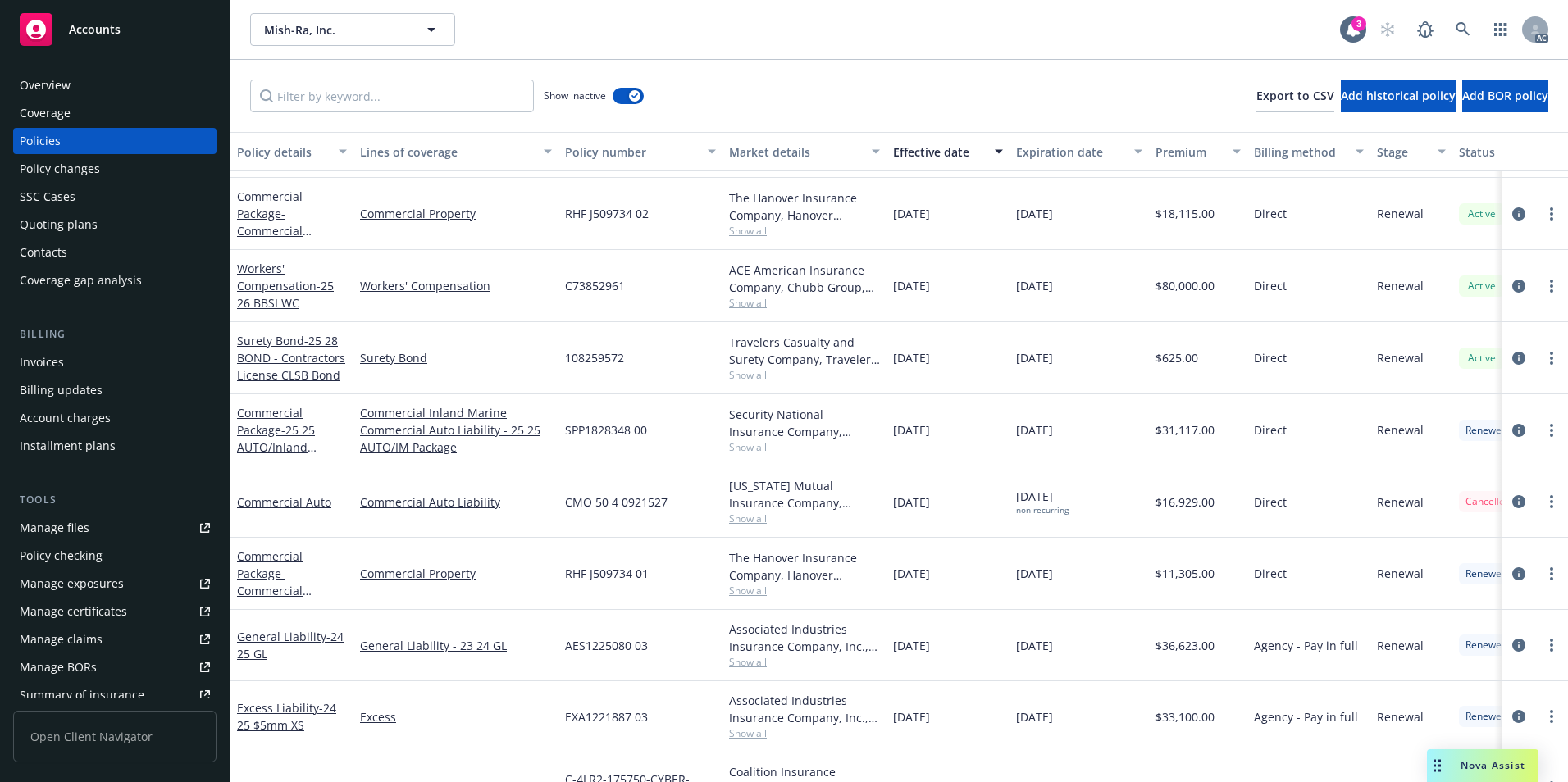
scroll to position [410, 0]
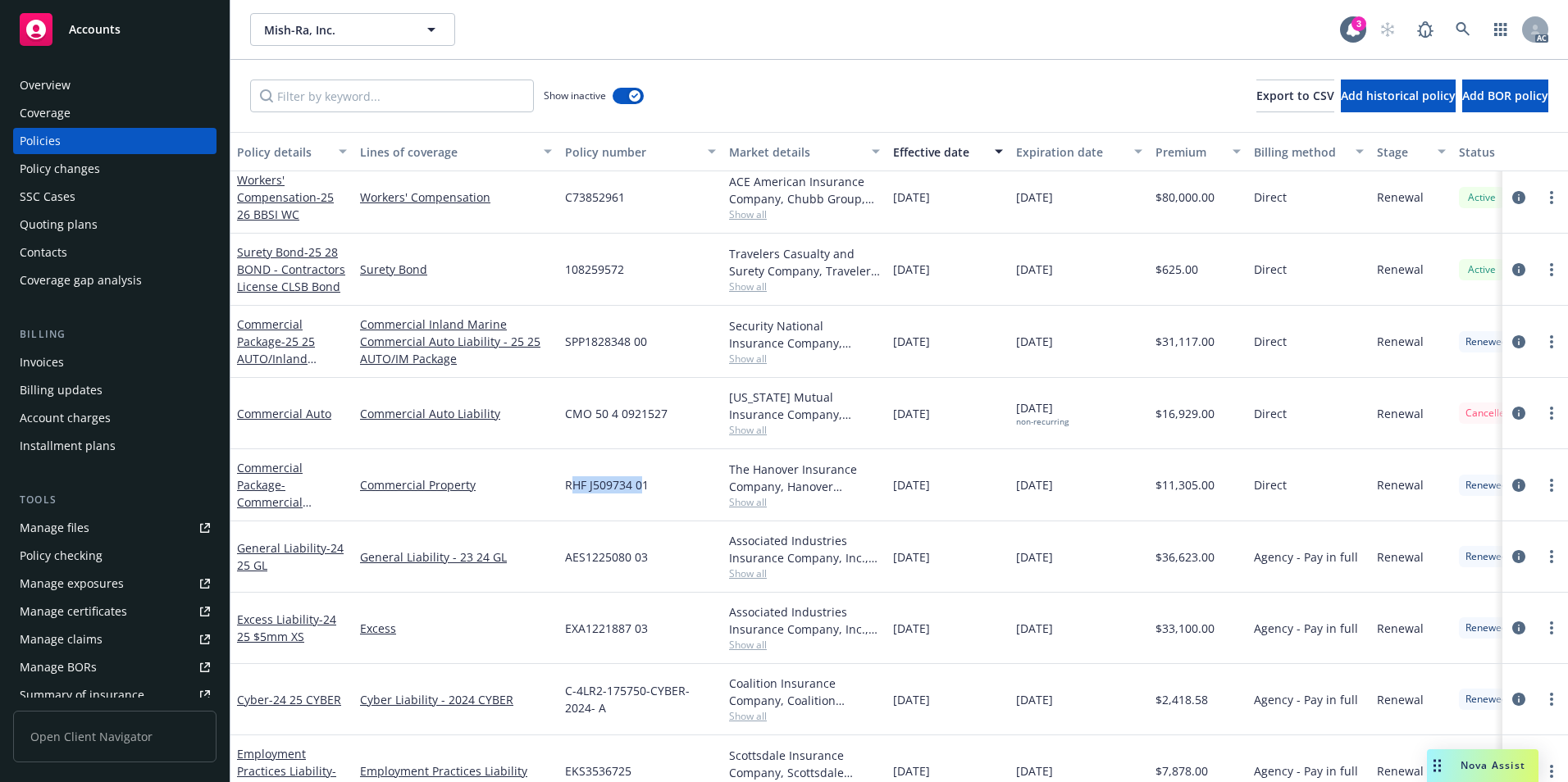
drag, startPoint x: 570, startPoint y: 489, endPoint x: 642, endPoint y: 487, distance: 72.0
click at [642, 487] on span "RHF J509734 01" at bounding box center [607, 485] width 84 height 17
drag, startPoint x: 642, startPoint y: 487, endPoint x: 613, endPoint y: 504, distance: 33.6
click at [621, 505] on div "RHF J509734 01" at bounding box center [640, 486] width 164 height 73
click at [564, 493] on div "RHF J509734 01" at bounding box center [640, 486] width 164 height 73
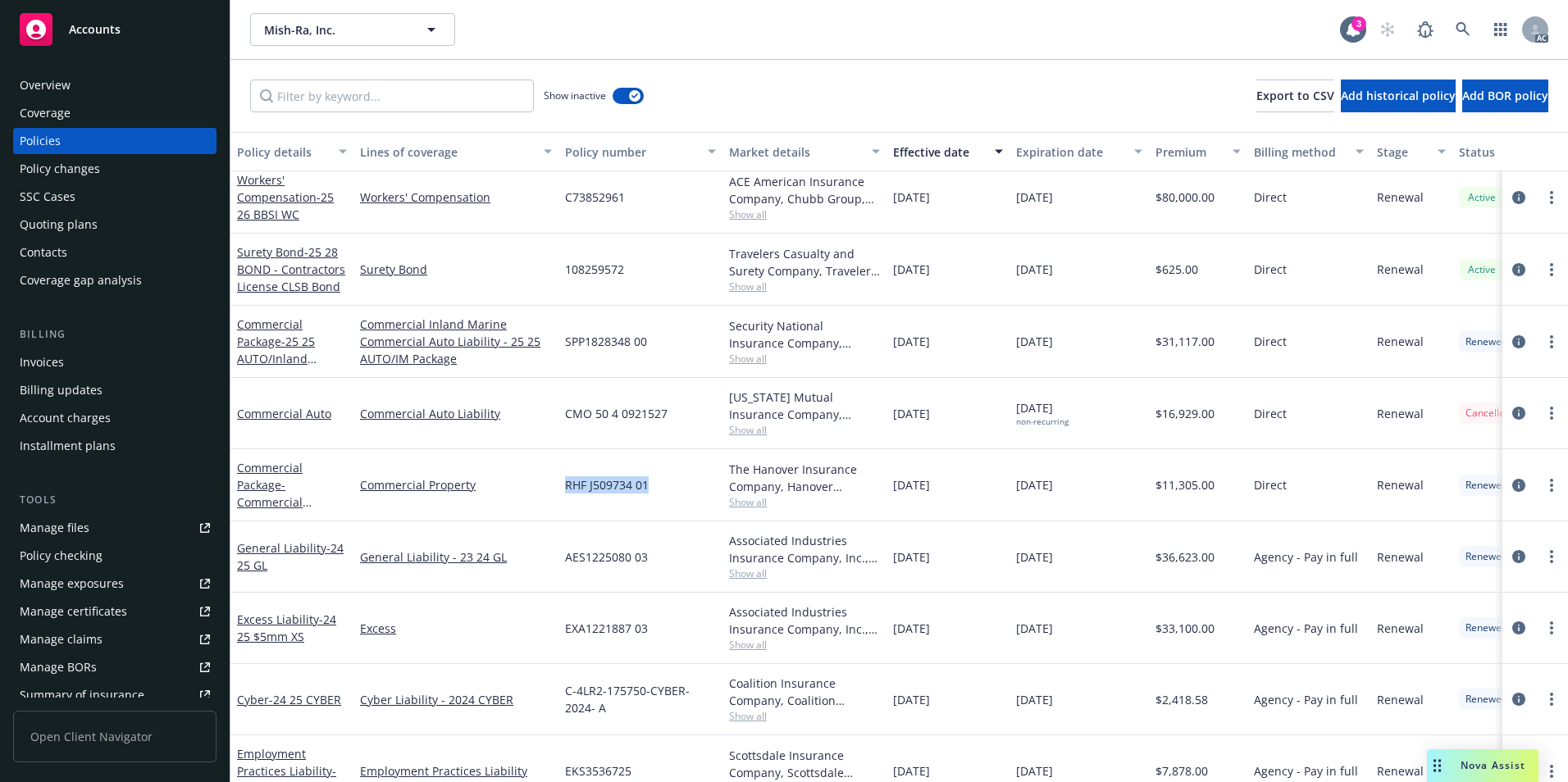
drag, startPoint x: 564, startPoint y: 489, endPoint x: 648, endPoint y: 486, distance: 84.1
click at [648, 486] on div "RHF J509734 01" at bounding box center [640, 486] width 164 height 73
copy span "RHF J509734 01"
click at [1467, 26] on icon at bounding box center [1463, 29] width 15 height 15
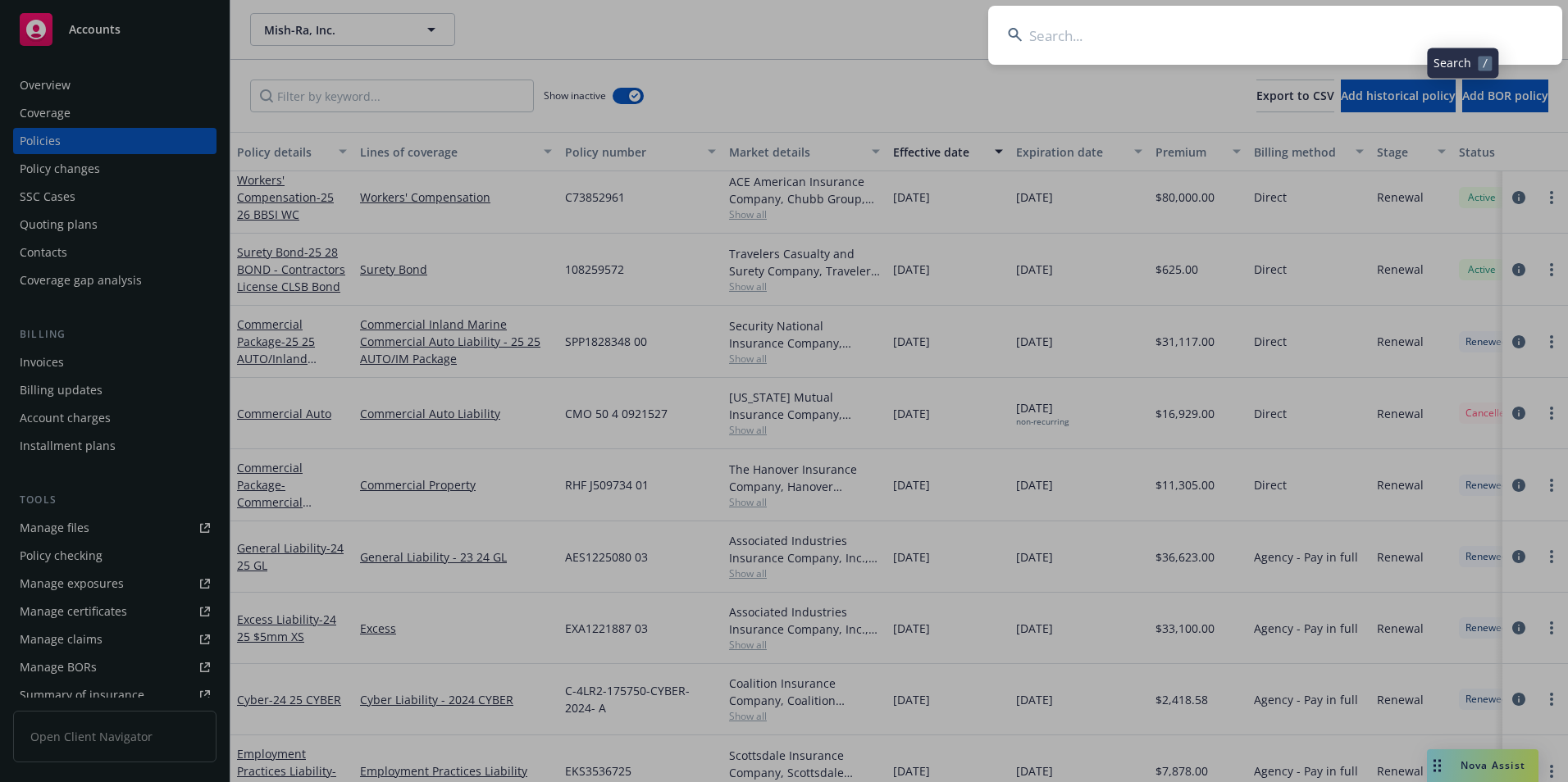
click at [1362, 32] on input at bounding box center [1275, 35] width 574 height 59
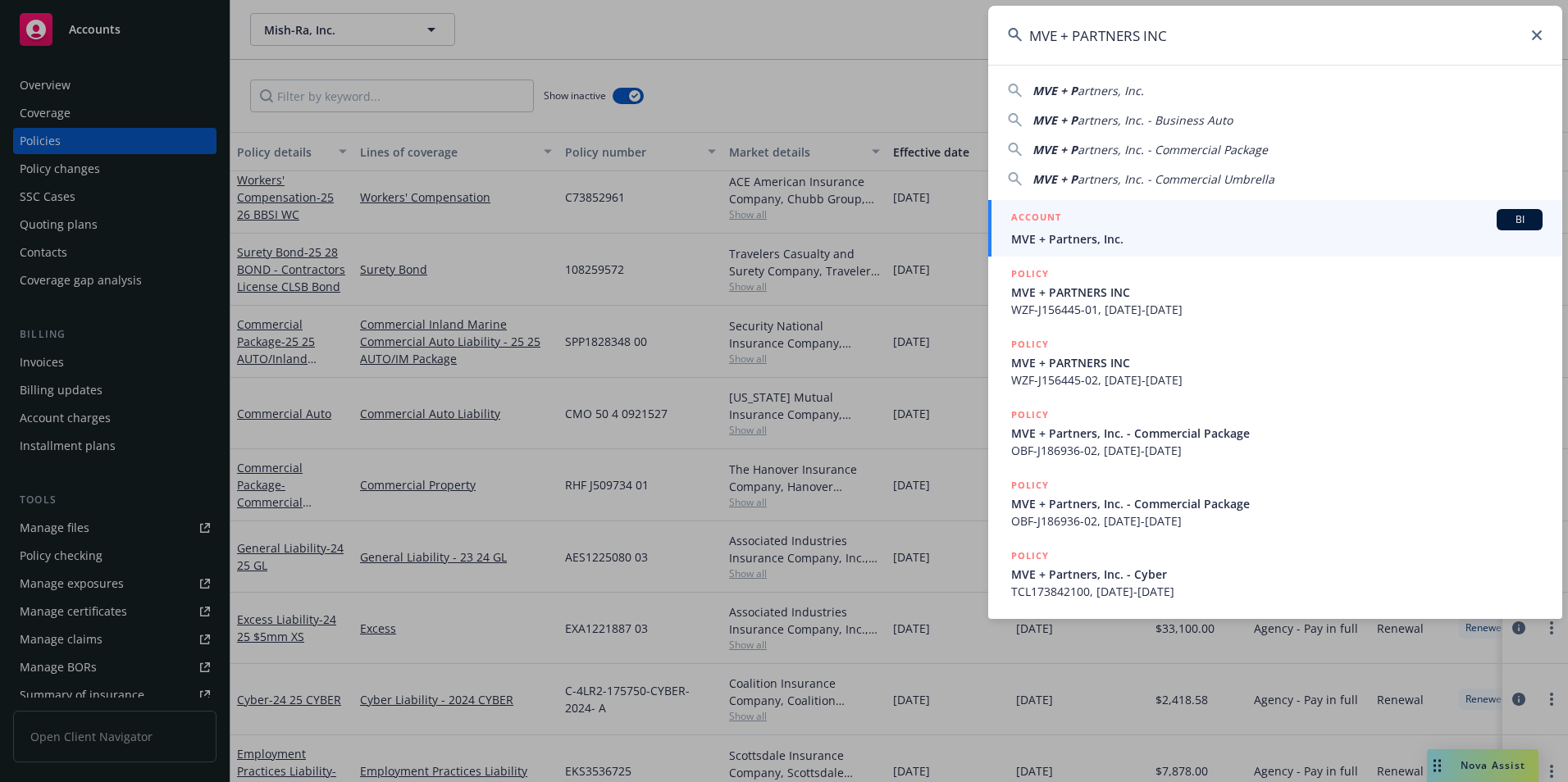
type input "MVE + PARTNERS INC"
click at [1105, 227] on div "ACCOUNT BI" at bounding box center [1277, 219] width 532 height 21
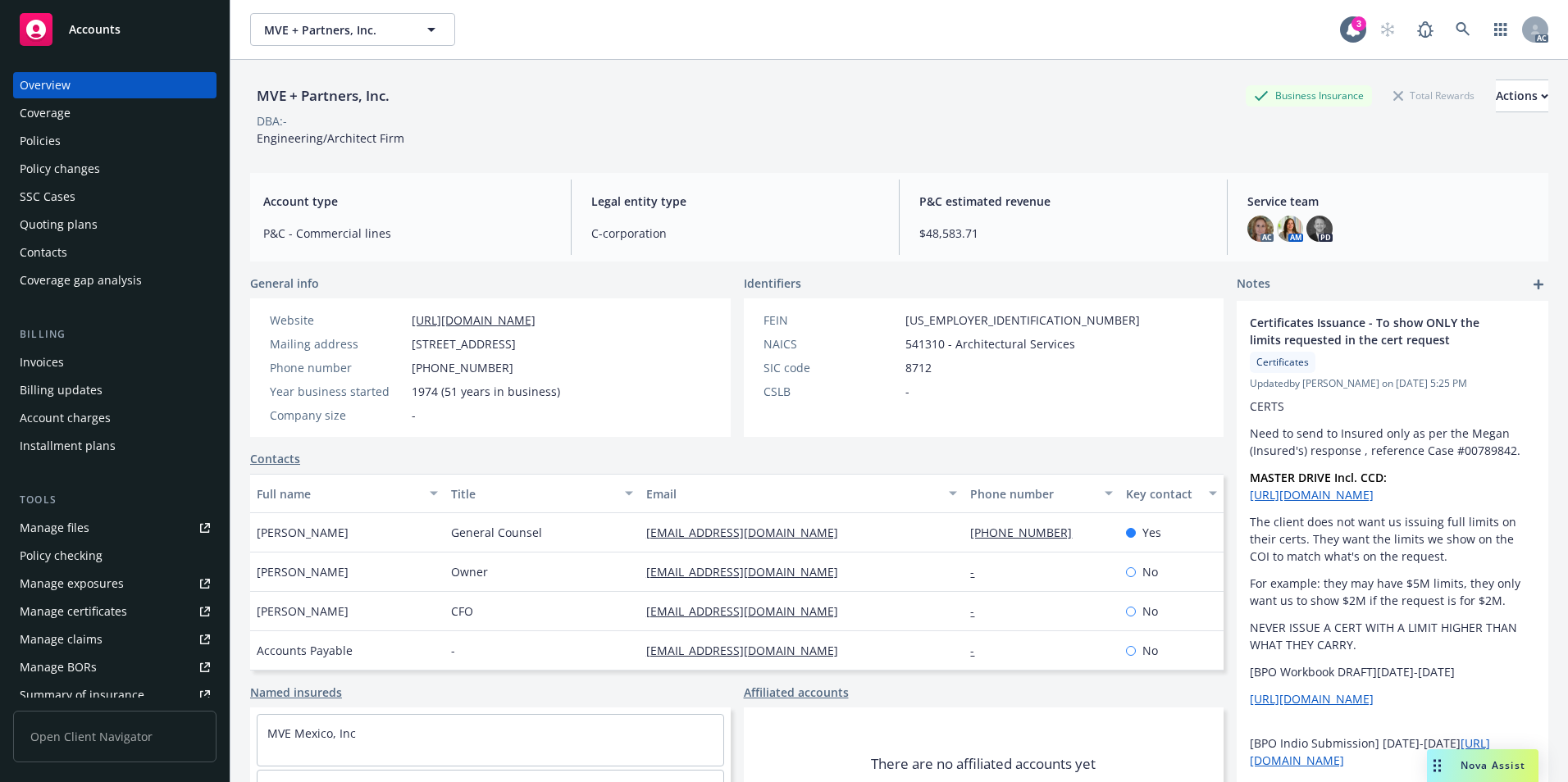
click at [116, 144] on div "Policies" at bounding box center [114, 140] width 190 height 27
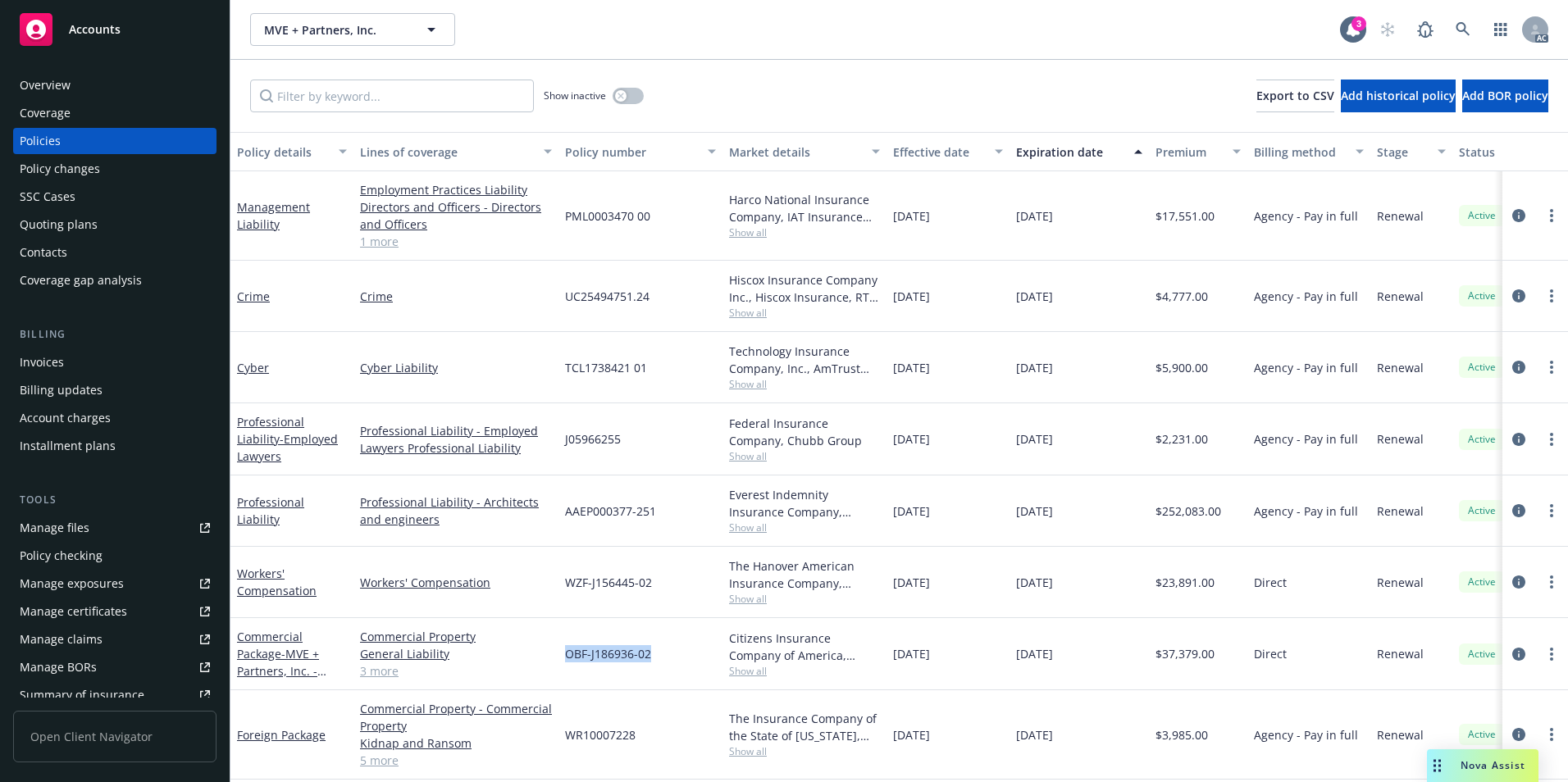
drag, startPoint x: 551, startPoint y: 666, endPoint x: 653, endPoint y: 678, distance: 102.7
click at [653, 678] on div "Commercial Package - MVE + Partners, Inc. - Commercial Package Commercial Prope…" at bounding box center [1022, 654] width 1583 height 73
copy div "OBF-J186936-02"
click at [281, 657] on span "- MVE + Partners, Inc. - Commercial Package" at bounding box center [281, 679] width 89 height 67
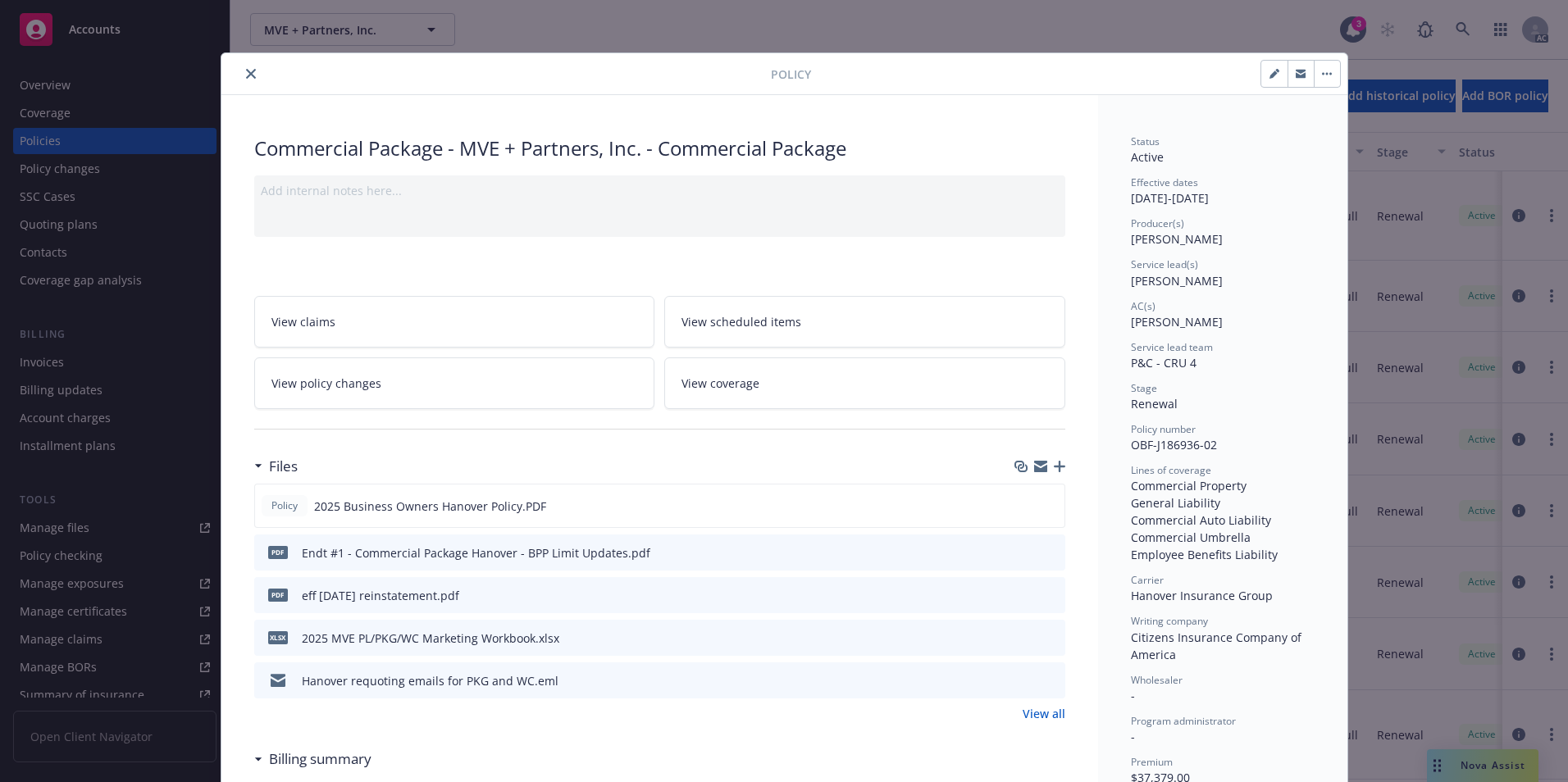
click at [249, 81] on button "close" at bounding box center [251, 73] width 19 height 19
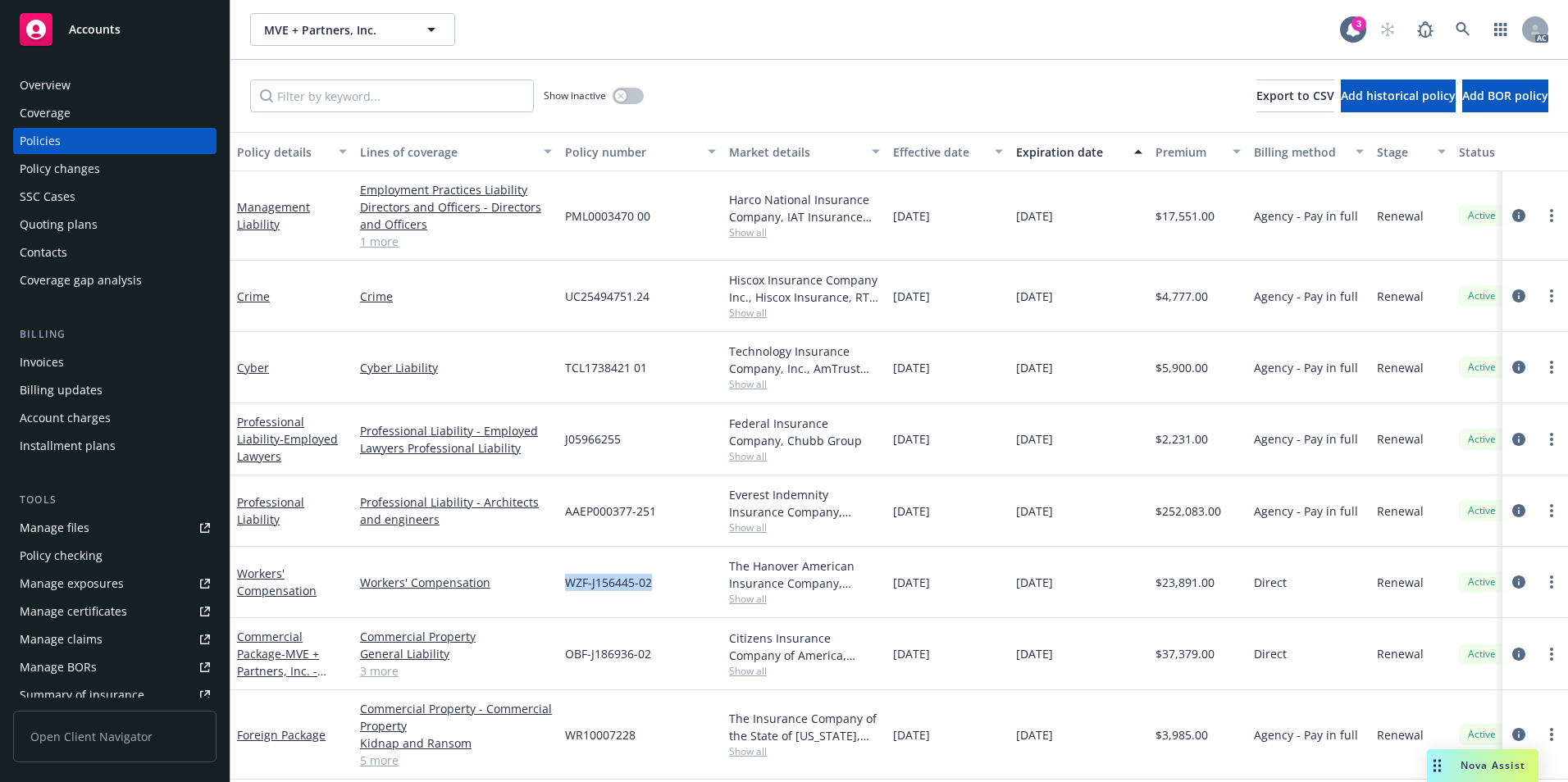
drag, startPoint x: 566, startPoint y: 589, endPoint x: 663, endPoint y: 597, distance: 97.3
click at [663, 597] on div "WZF-J156445-02" at bounding box center [640, 583] width 164 height 72
copy span "WZF-J156445-02"
click at [267, 581] on div "Workers' Compensation" at bounding box center [292, 583] width 110 height 35
click at [263, 591] on link "Workers' Compensation" at bounding box center [276, 583] width 80 height 33
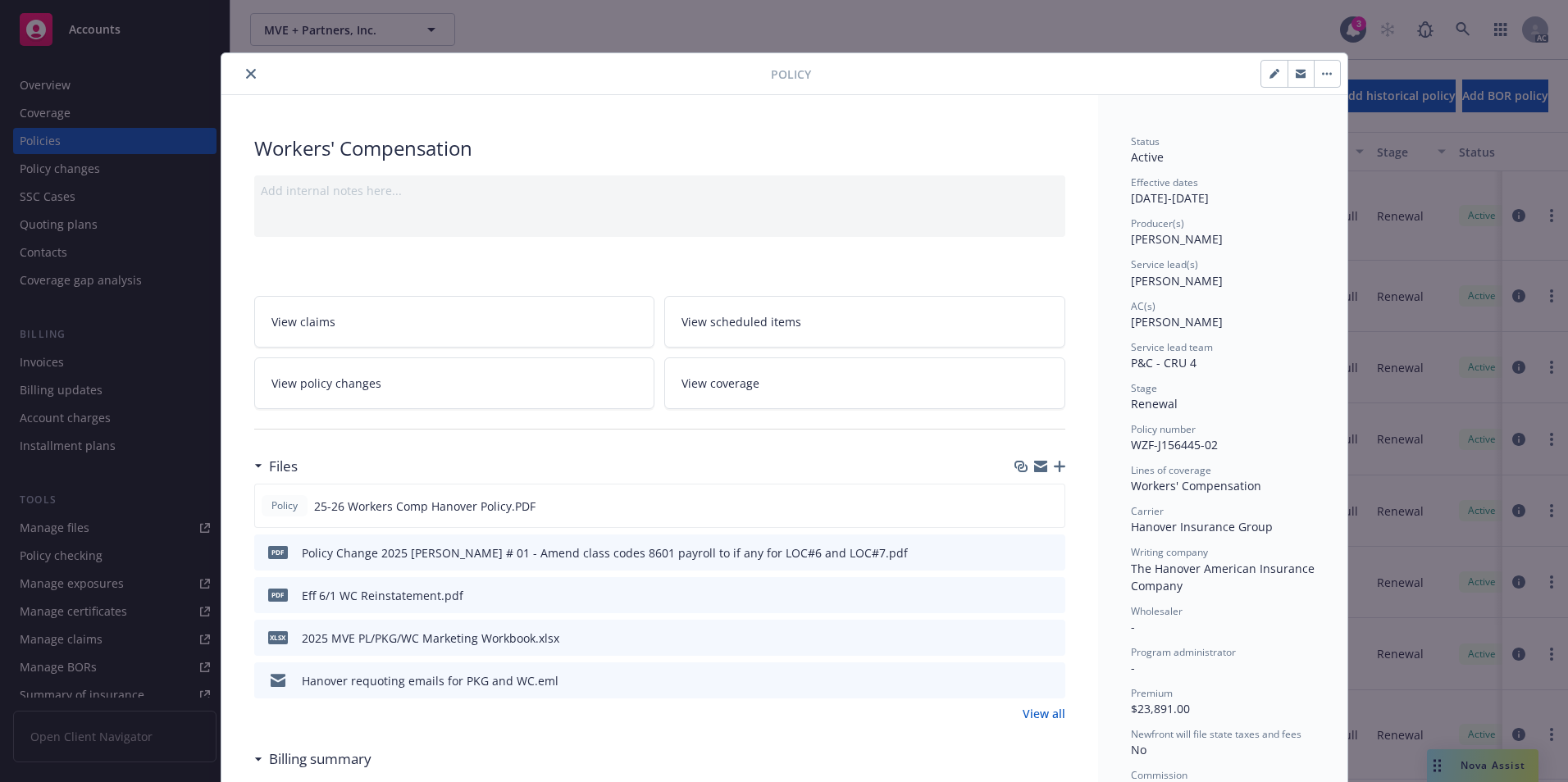
click at [246, 73] on icon "close" at bounding box center [251, 73] width 10 height 10
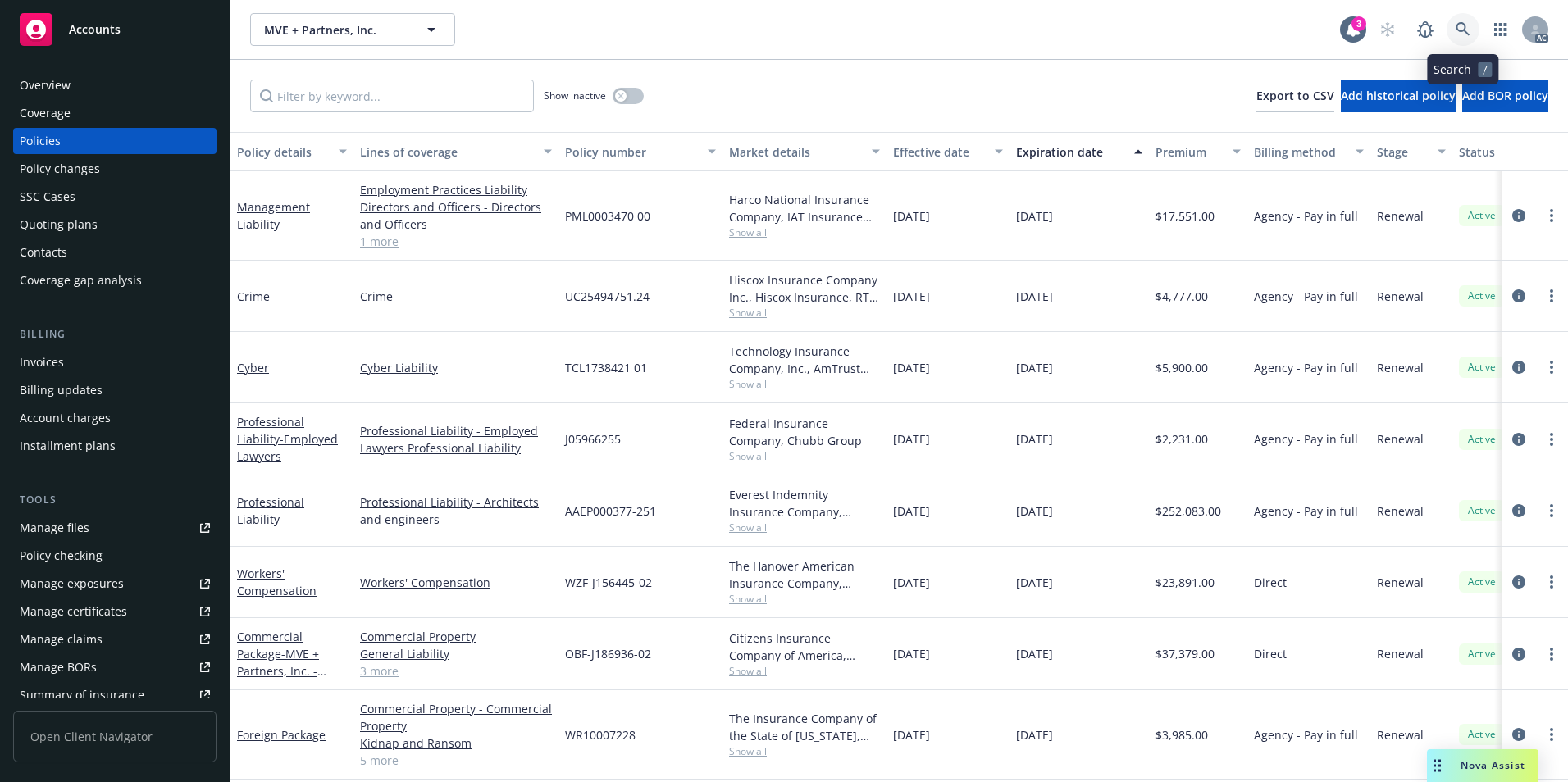
click at [1471, 36] on link at bounding box center [1463, 29] width 33 height 33
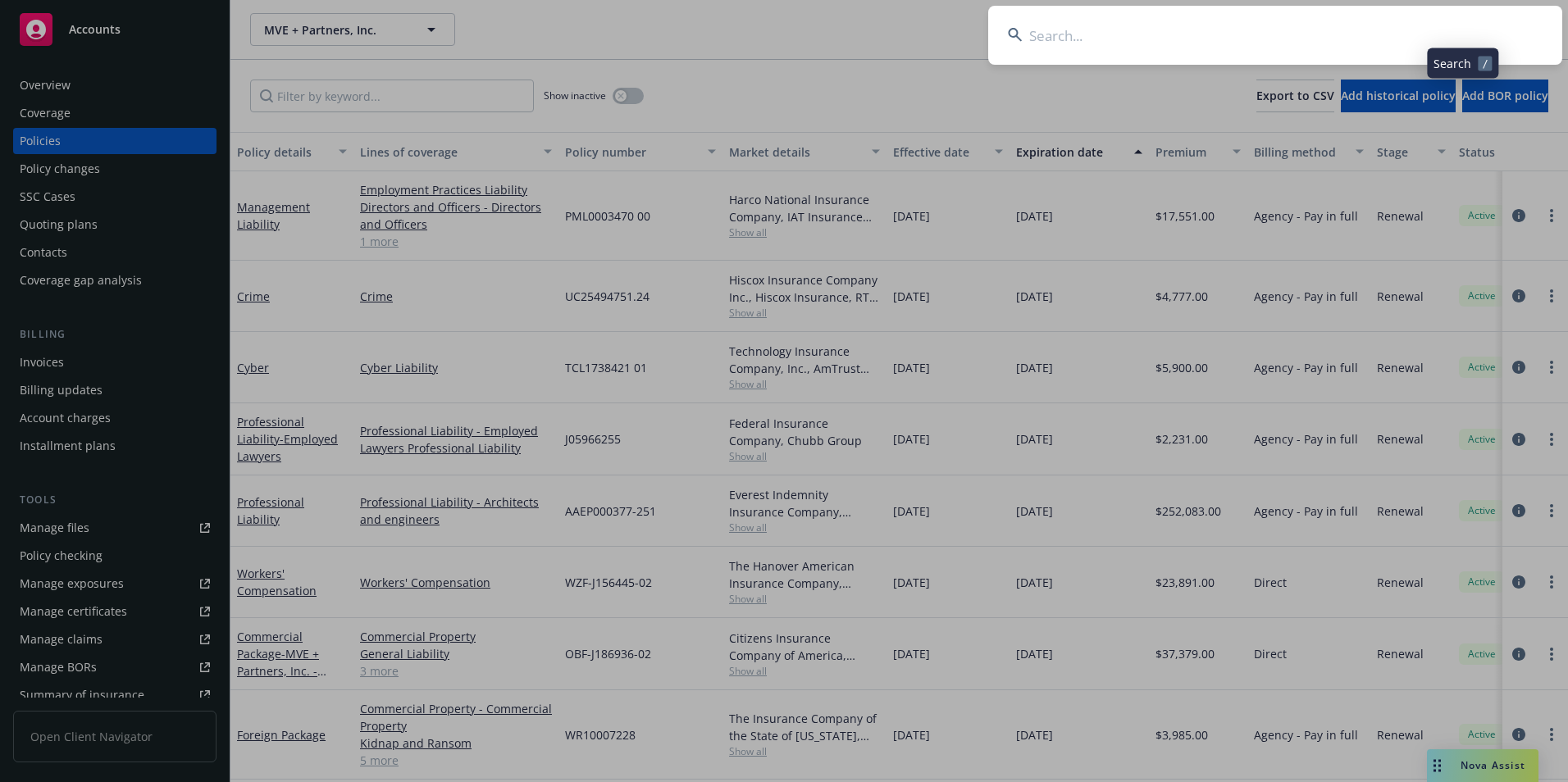
click at [1340, 46] on input at bounding box center [1275, 35] width 574 height 59
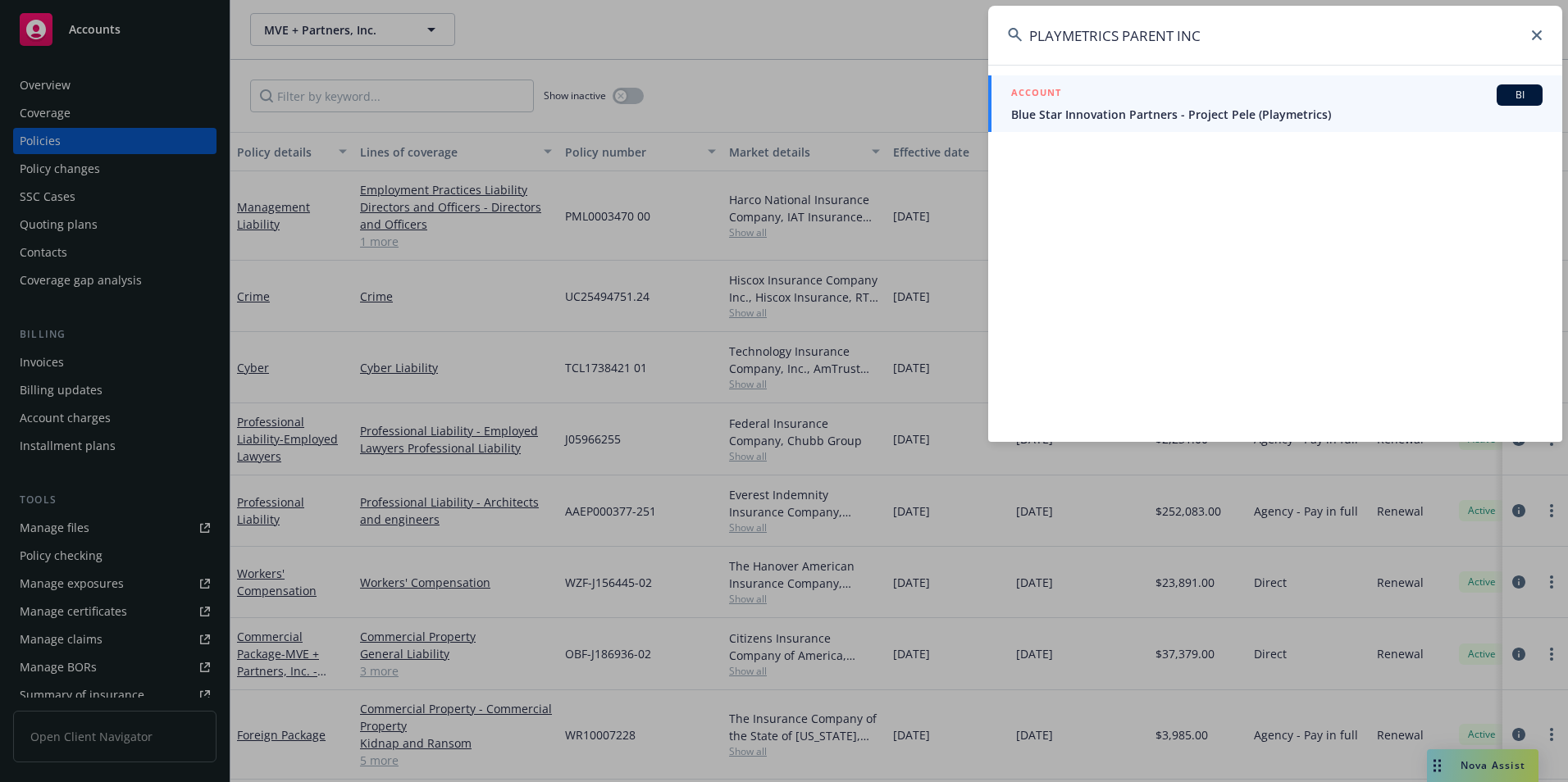
type input "PLAYMETRICS PARENT INC"
click at [1225, 105] on div "ACCOUNT BI" at bounding box center [1277, 95] width 532 height 21
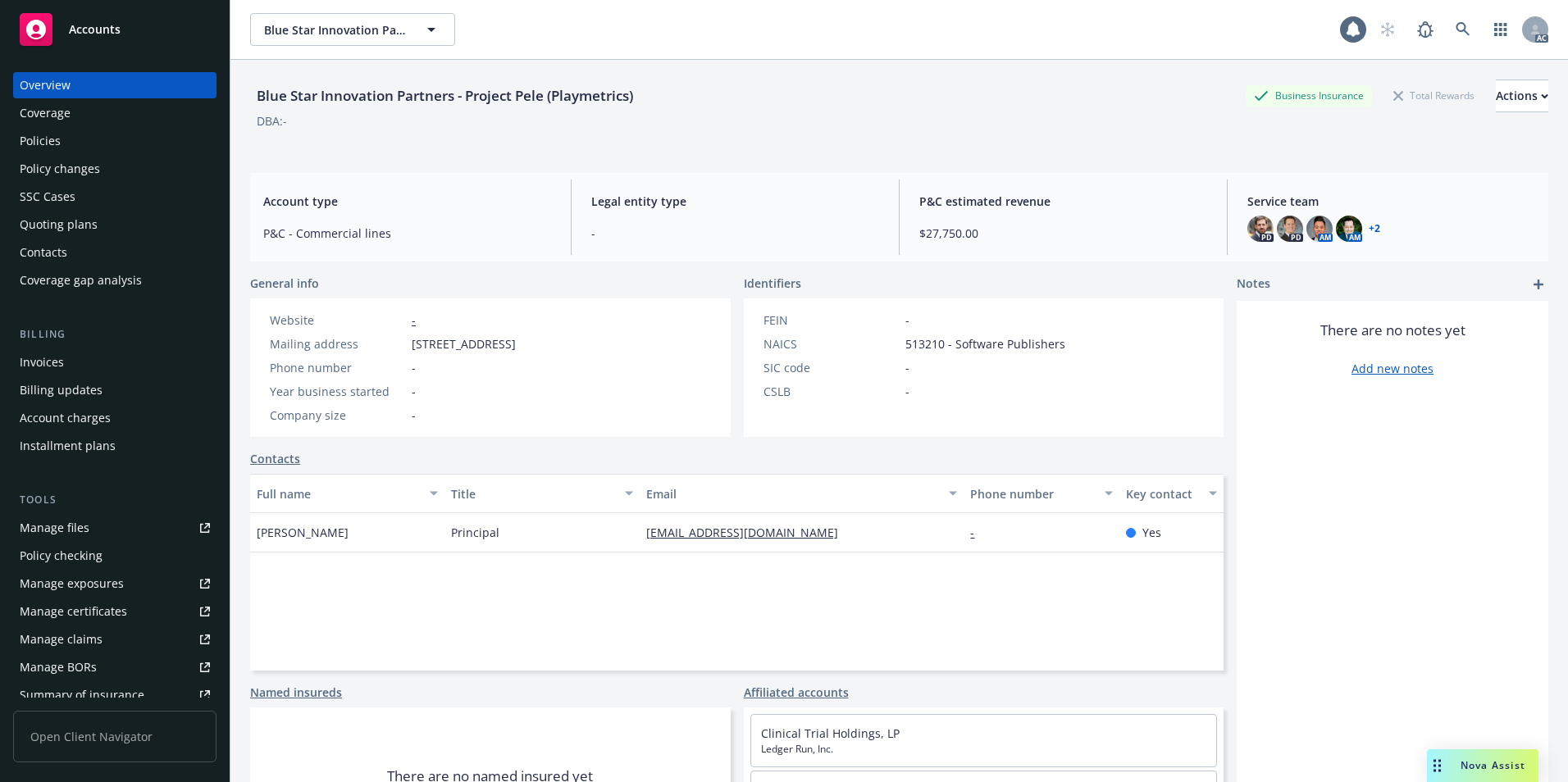
click at [106, 150] on div "Policies" at bounding box center [114, 140] width 190 height 27
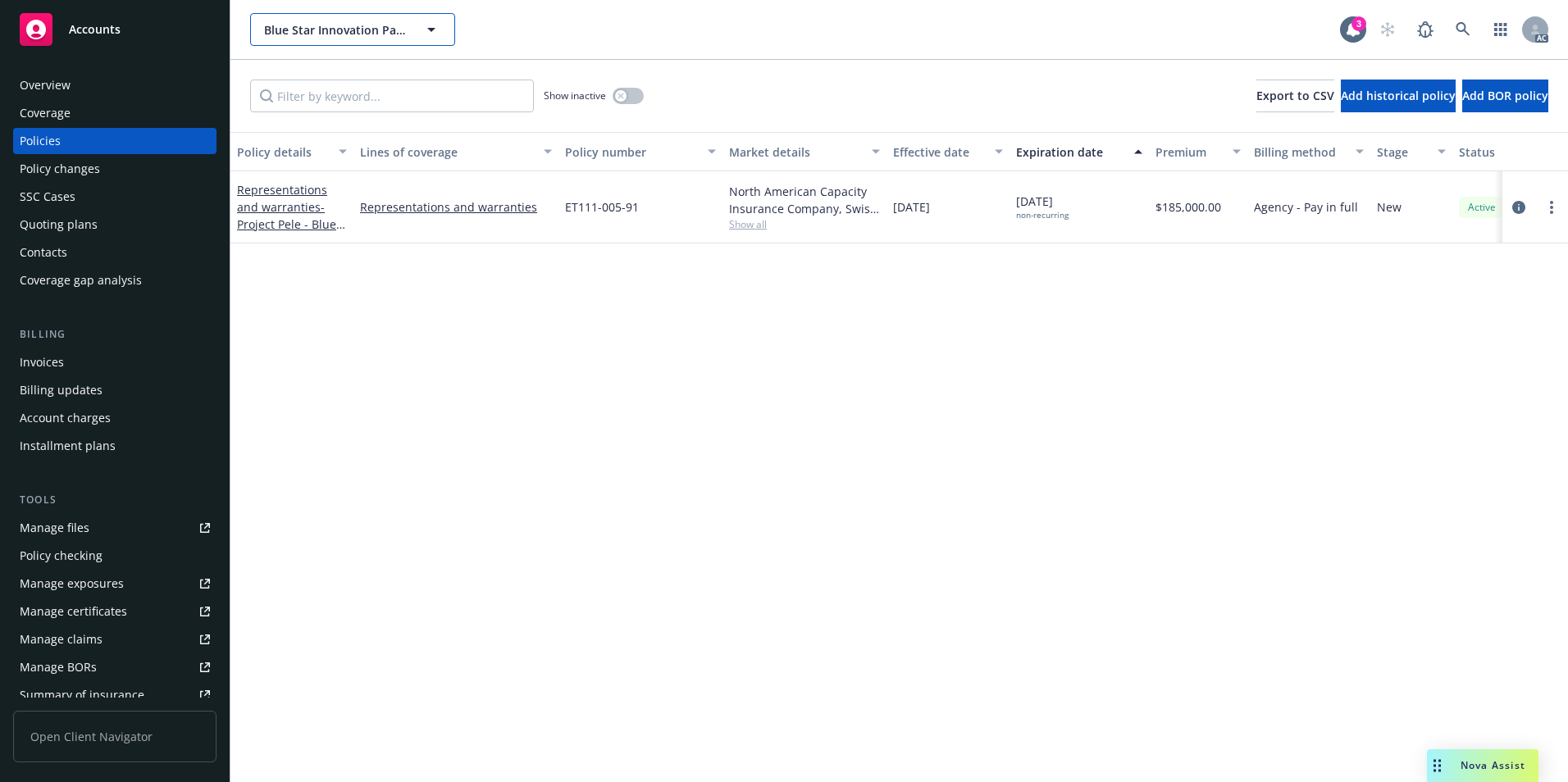
click at [429, 33] on icon "button" at bounding box center [431, 28] width 19 height 19
click at [429, 33] on div at bounding box center [353, 29] width 205 height 33
click at [424, 381] on div "Policy details Lines of coverage Policy number Market details Effective date Ex…" at bounding box center [899, 457] width 1338 height 651
click at [105, 83] on div "Overview" at bounding box center [114, 85] width 190 height 27
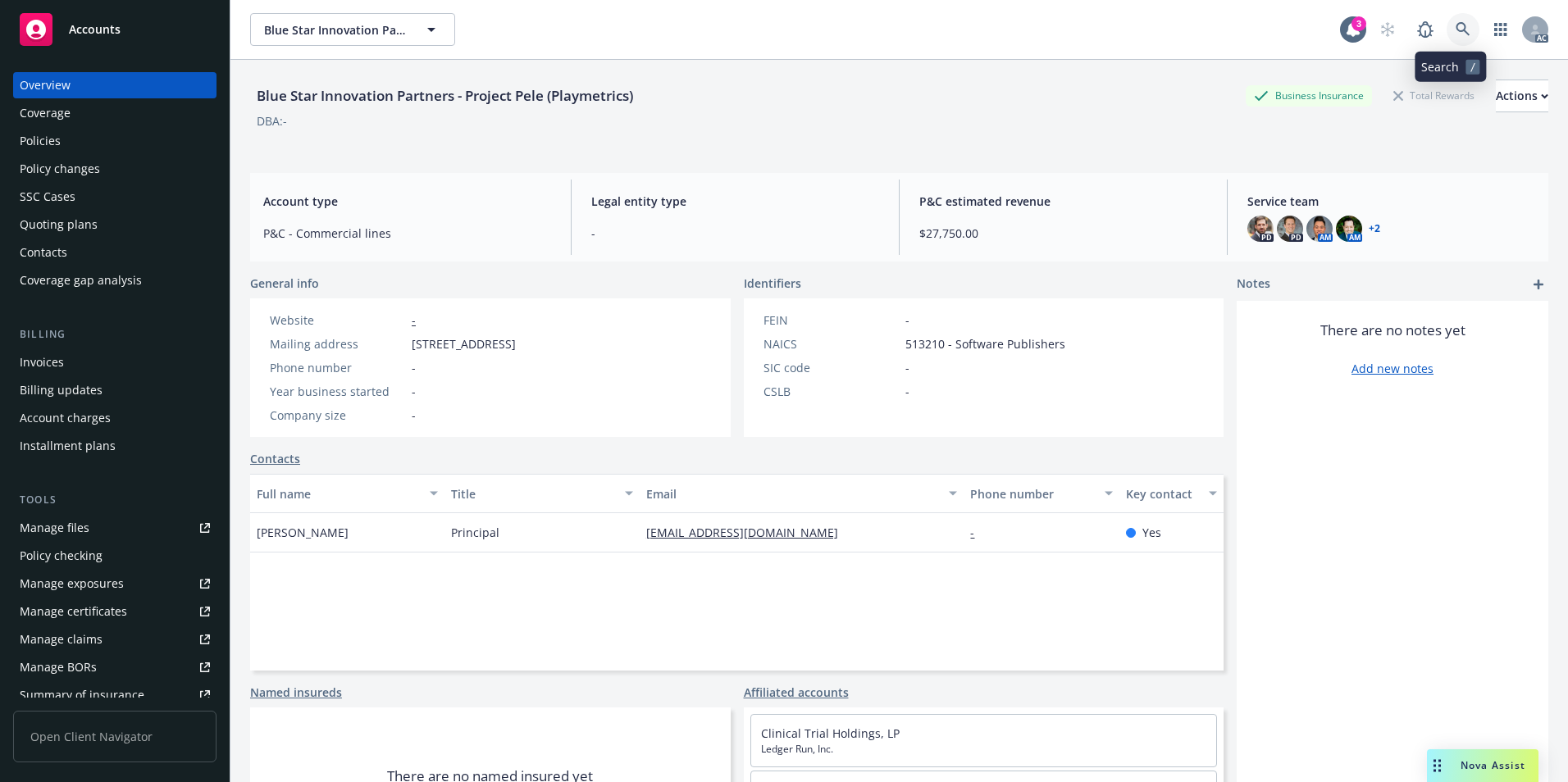
click at [1456, 25] on icon at bounding box center [1463, 29] width 15 height 15
click at [1452, 18] on link at bounding box center [1463, 29] width 33 height 33
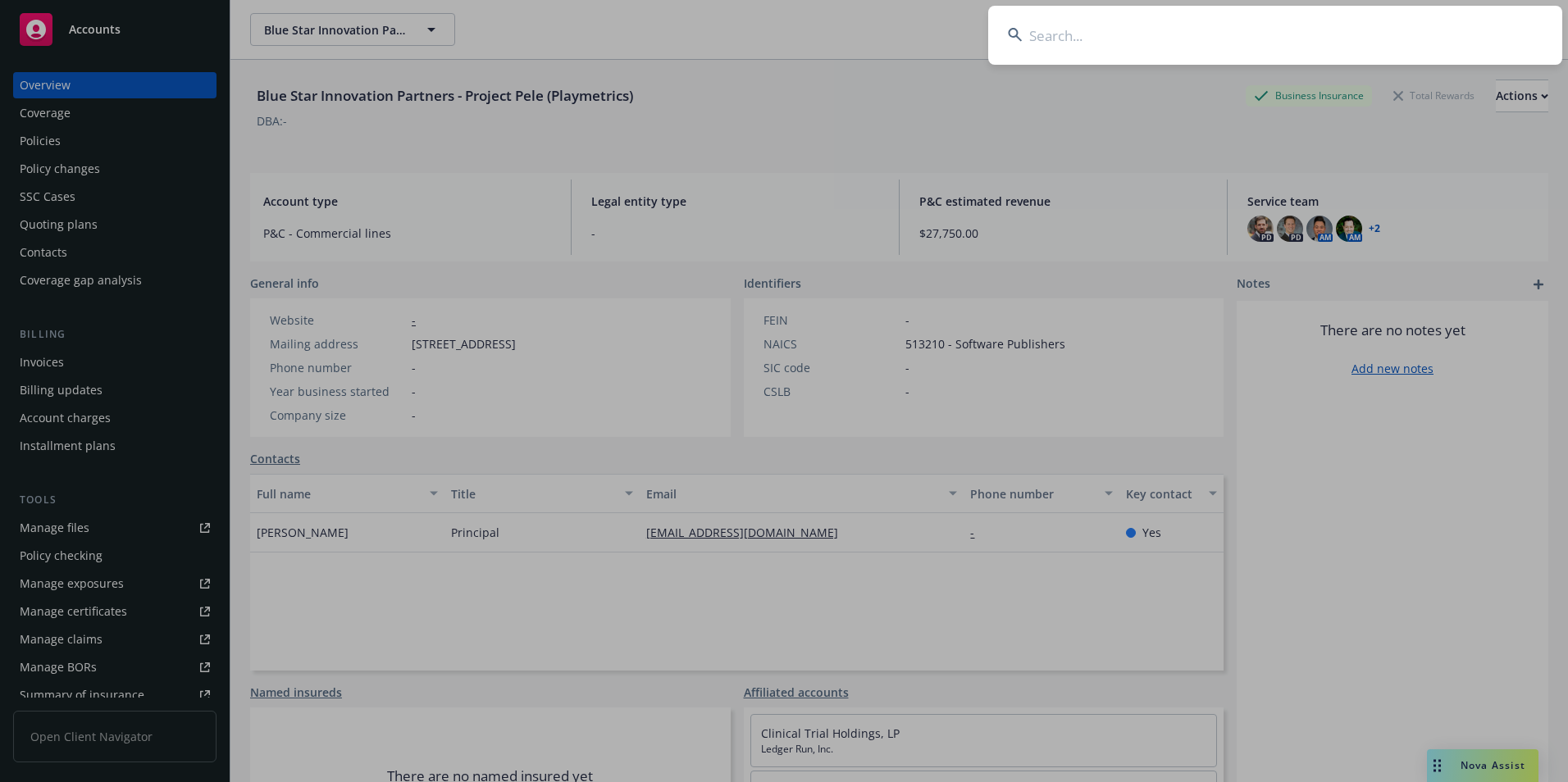
click at [1435, 27] on input at bounding box center [1275, 35] width 574 height 59
type input "PLAYMETRICS PARENT"
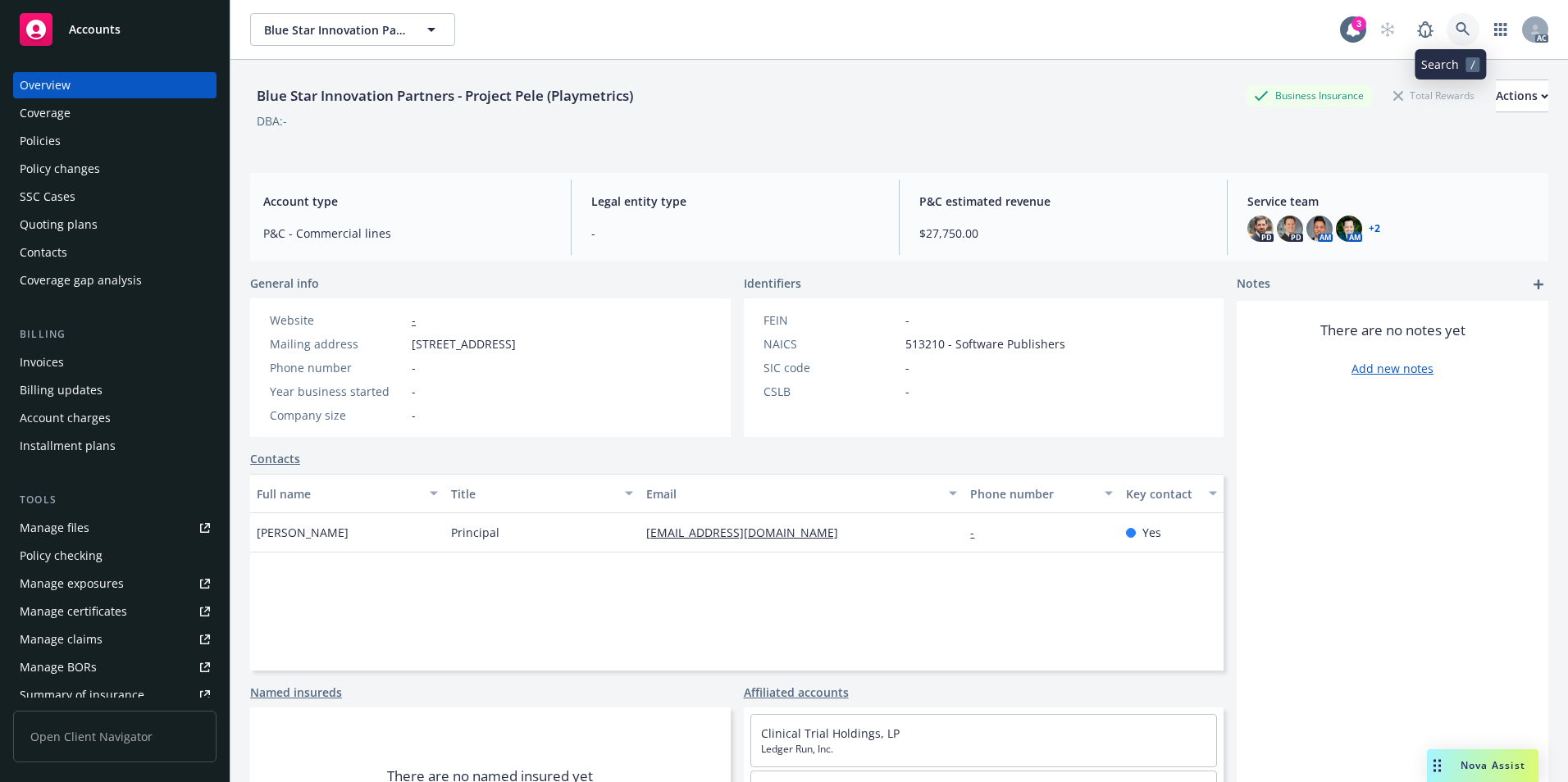
click at [1456, 32] on icon at bounding box center [1463, 29] width 15 height 15
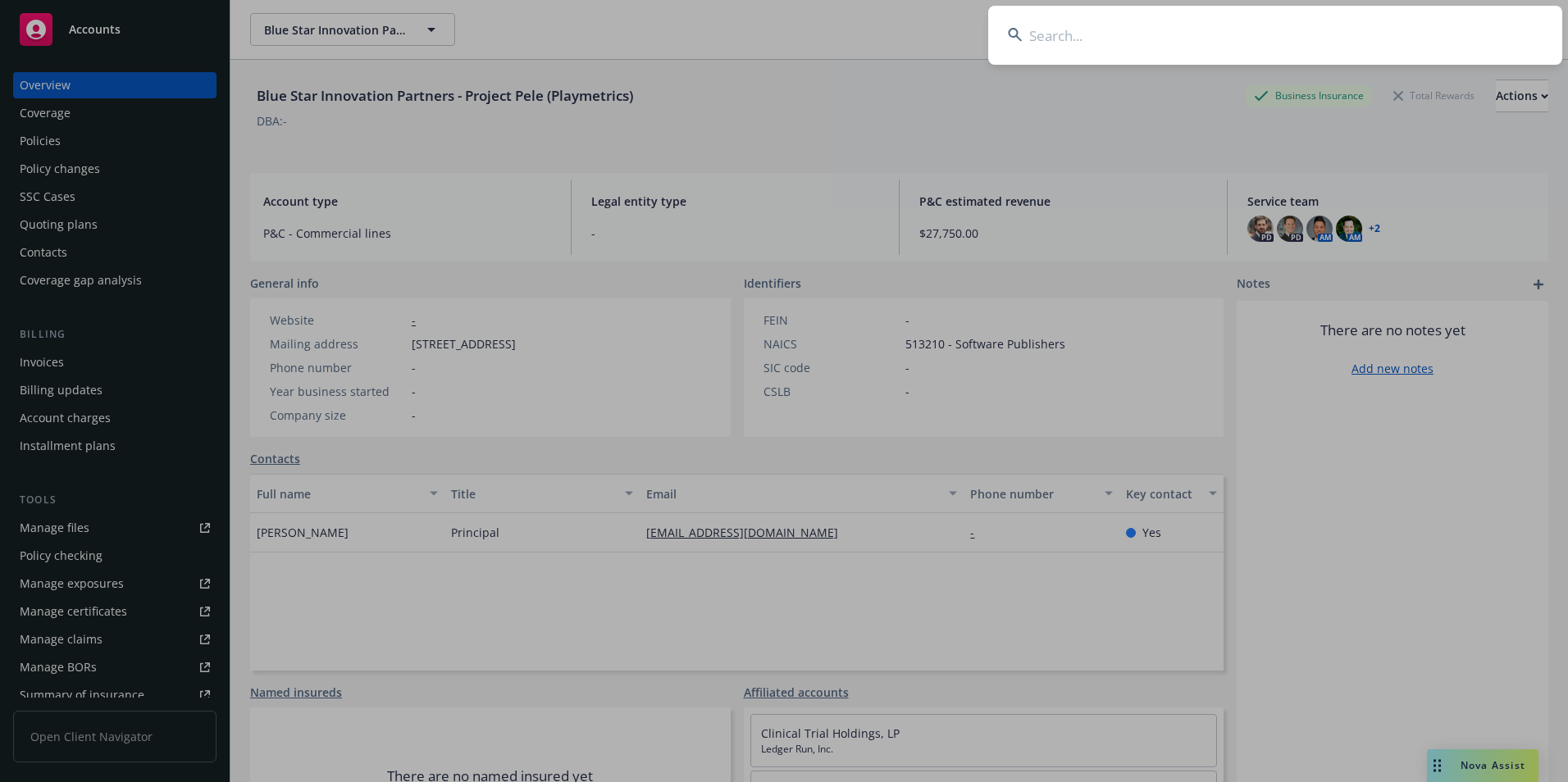
click at [1361, 52] on input at bounding box center [1275, 35] width 574 height 59
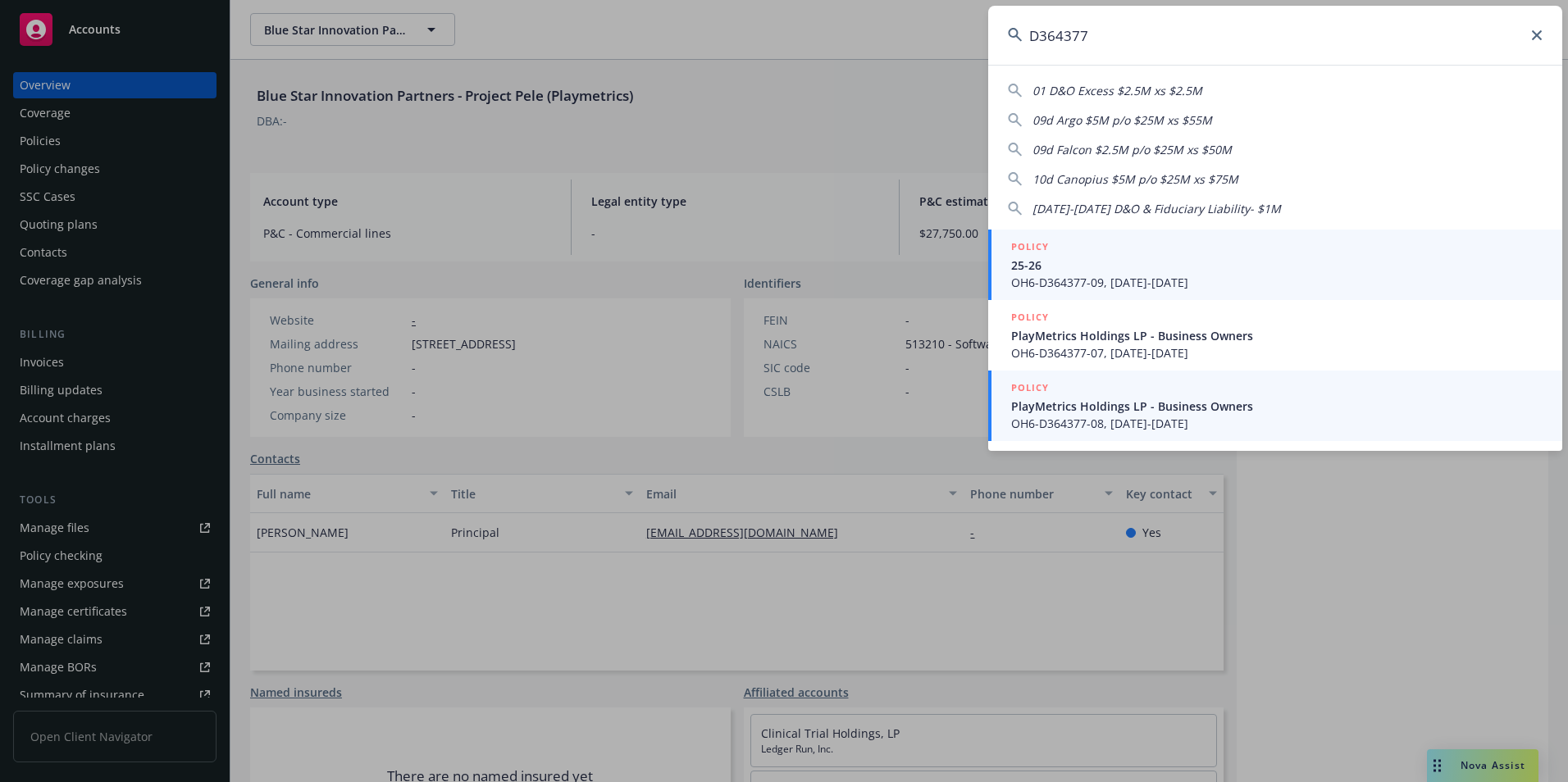
type input "D364377"
click at [1134, 417] on span "OH6-D364377-08, [DATE]-[DATE]" at bounding box center [1277, 423] width 532 height 17
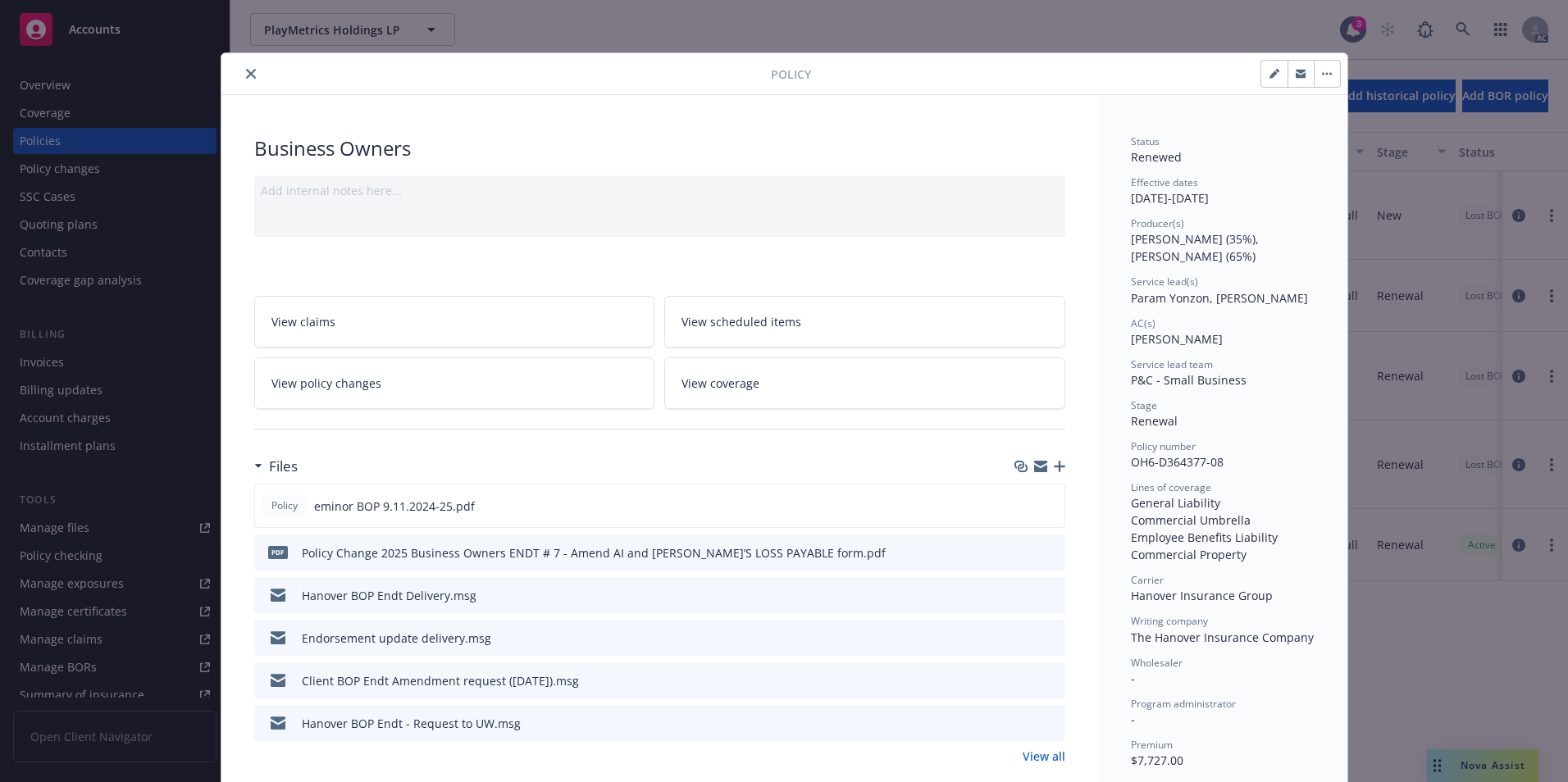
click at [246, 76] on icon "close" at bounding box center [251, 73] width 10 height 10
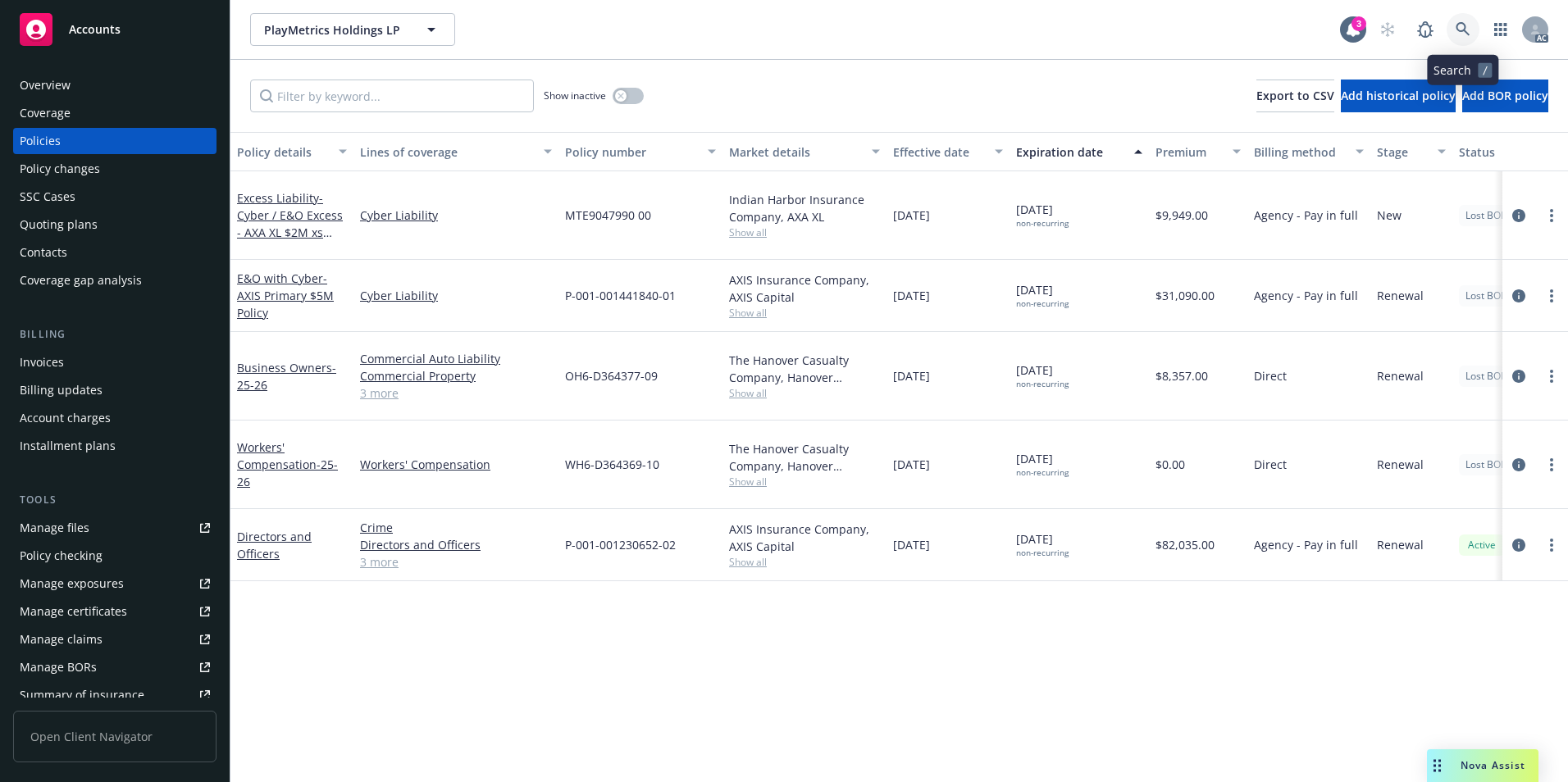
click at [1463, 27] on icon at bounding box center [1463, 29] width 15 height 15
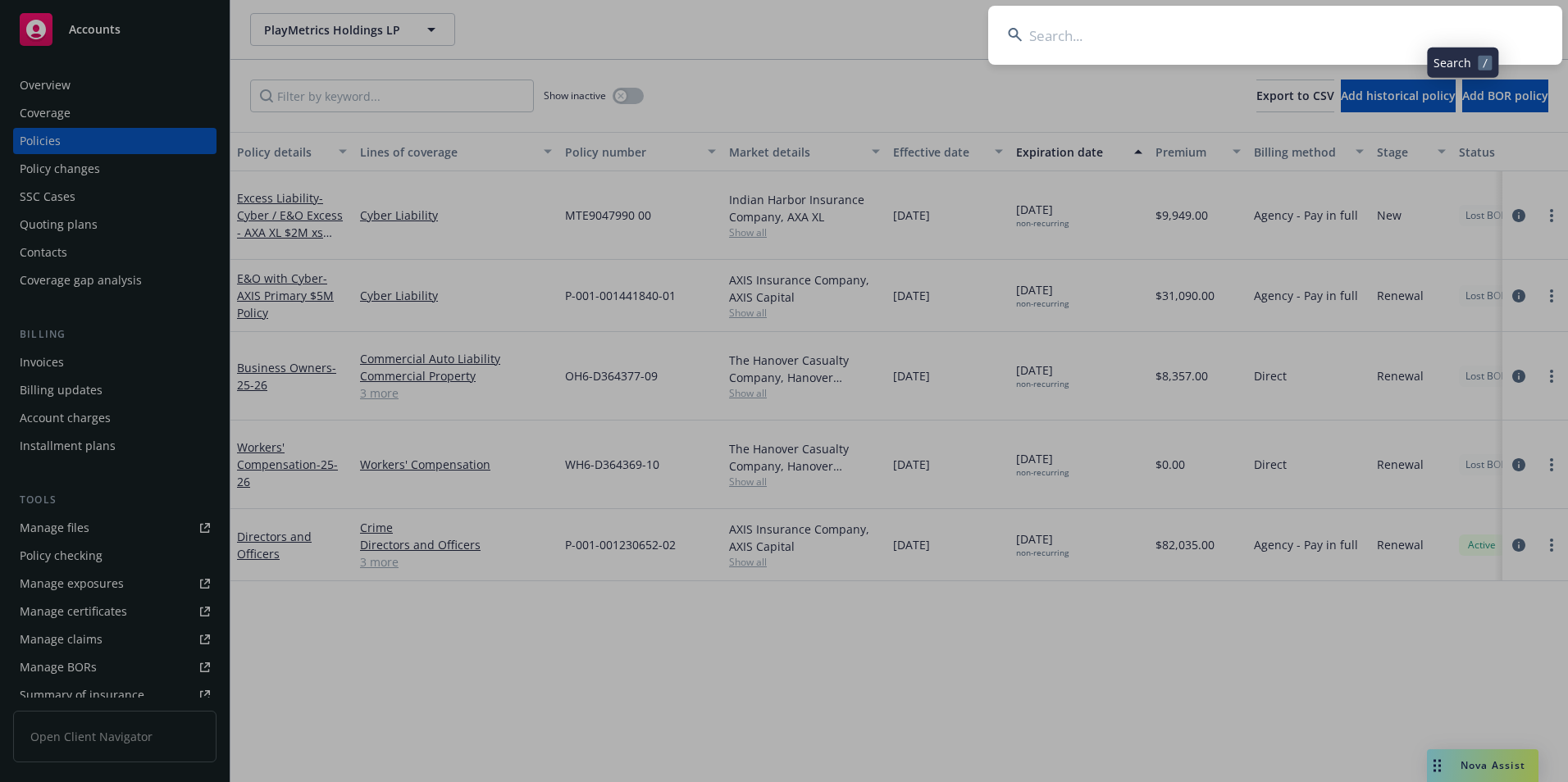
click at [1374, 27] on input at bounding box center [1275, 35] width 574 height 59
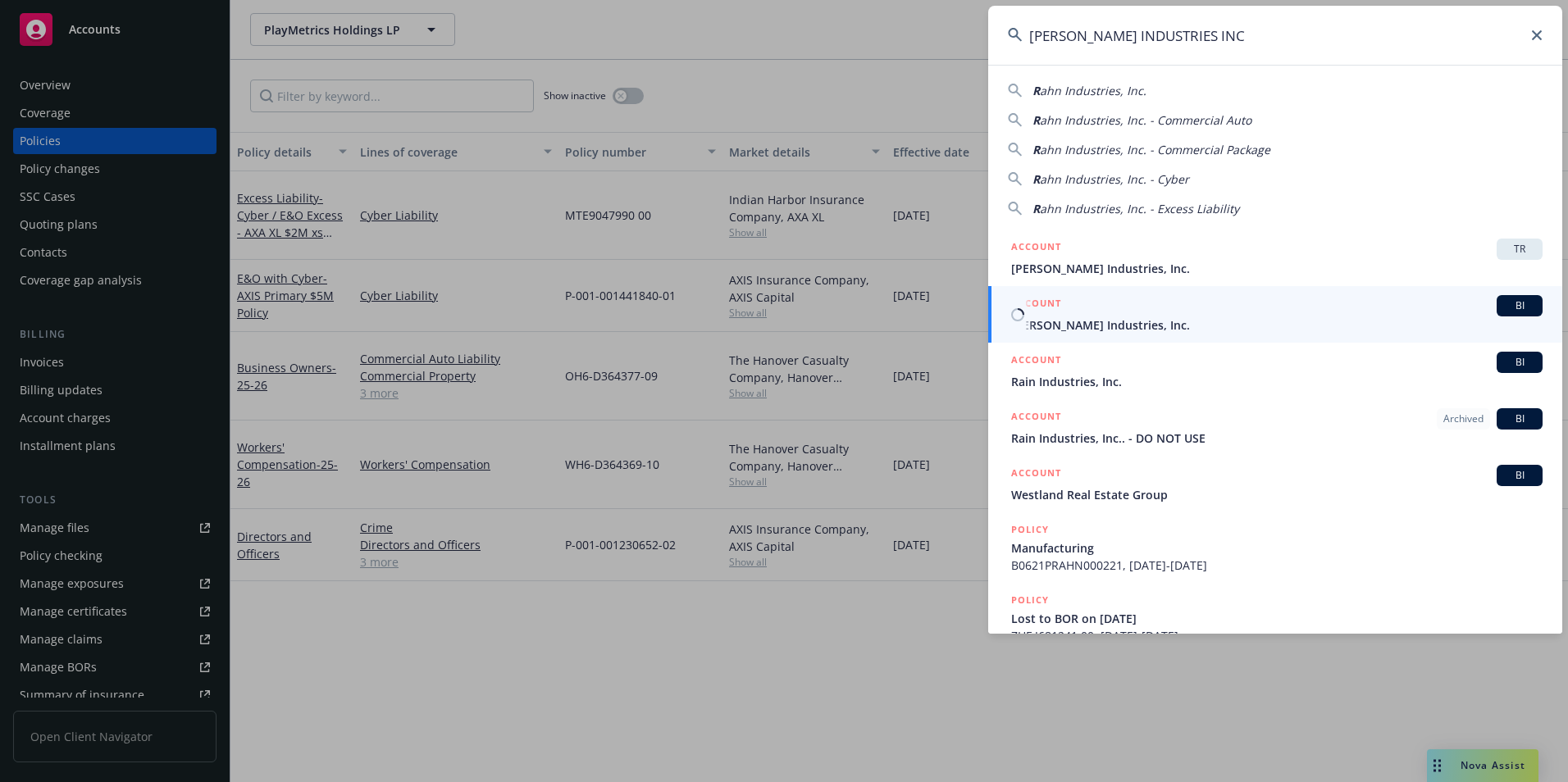
type input "[PERSON_NAME] INDUSTRIES INC"
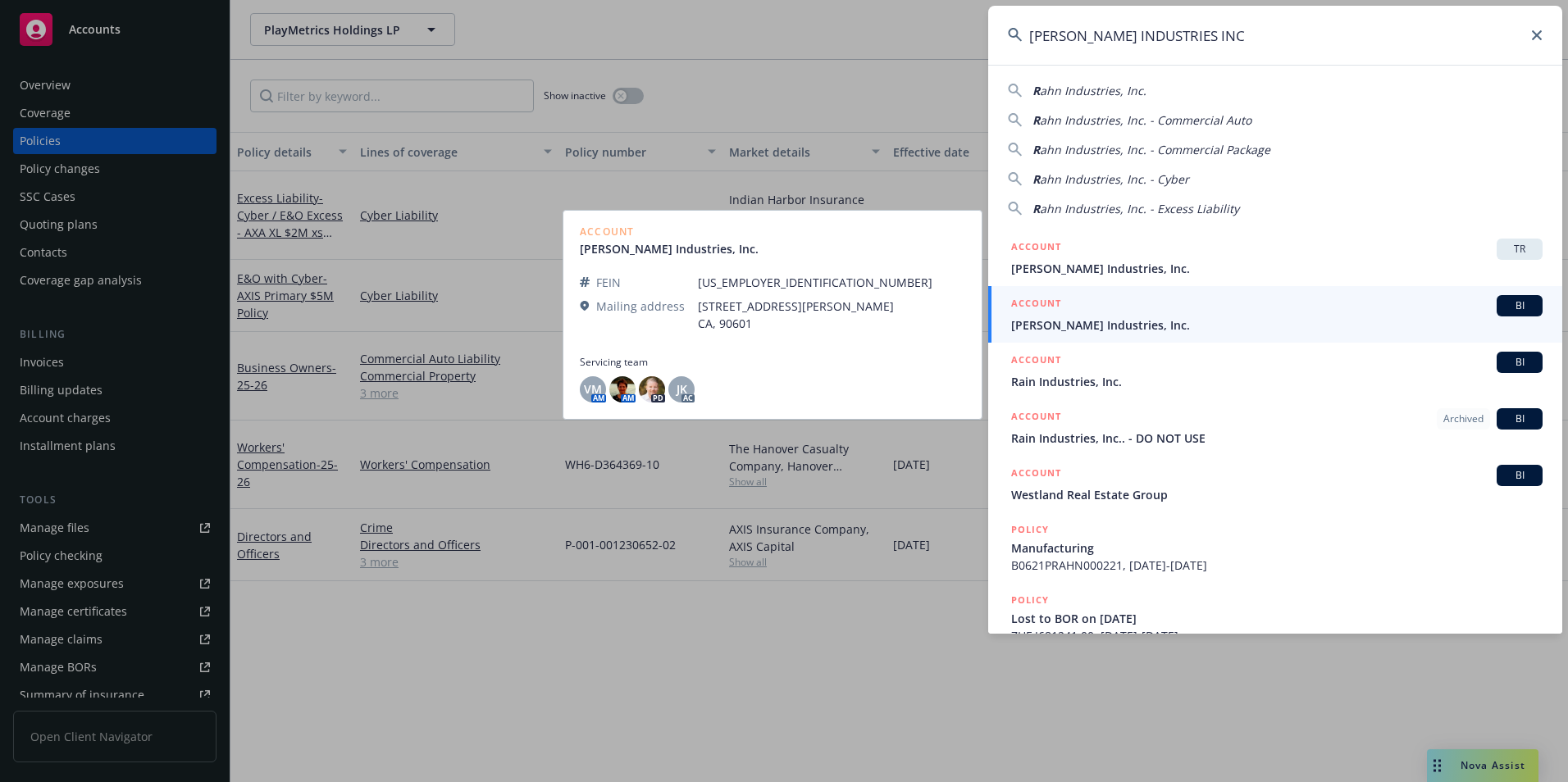
click at [1065, 312] on div "ACCOUNT BI" at bounding box center [1277, 306] width 532 height 21
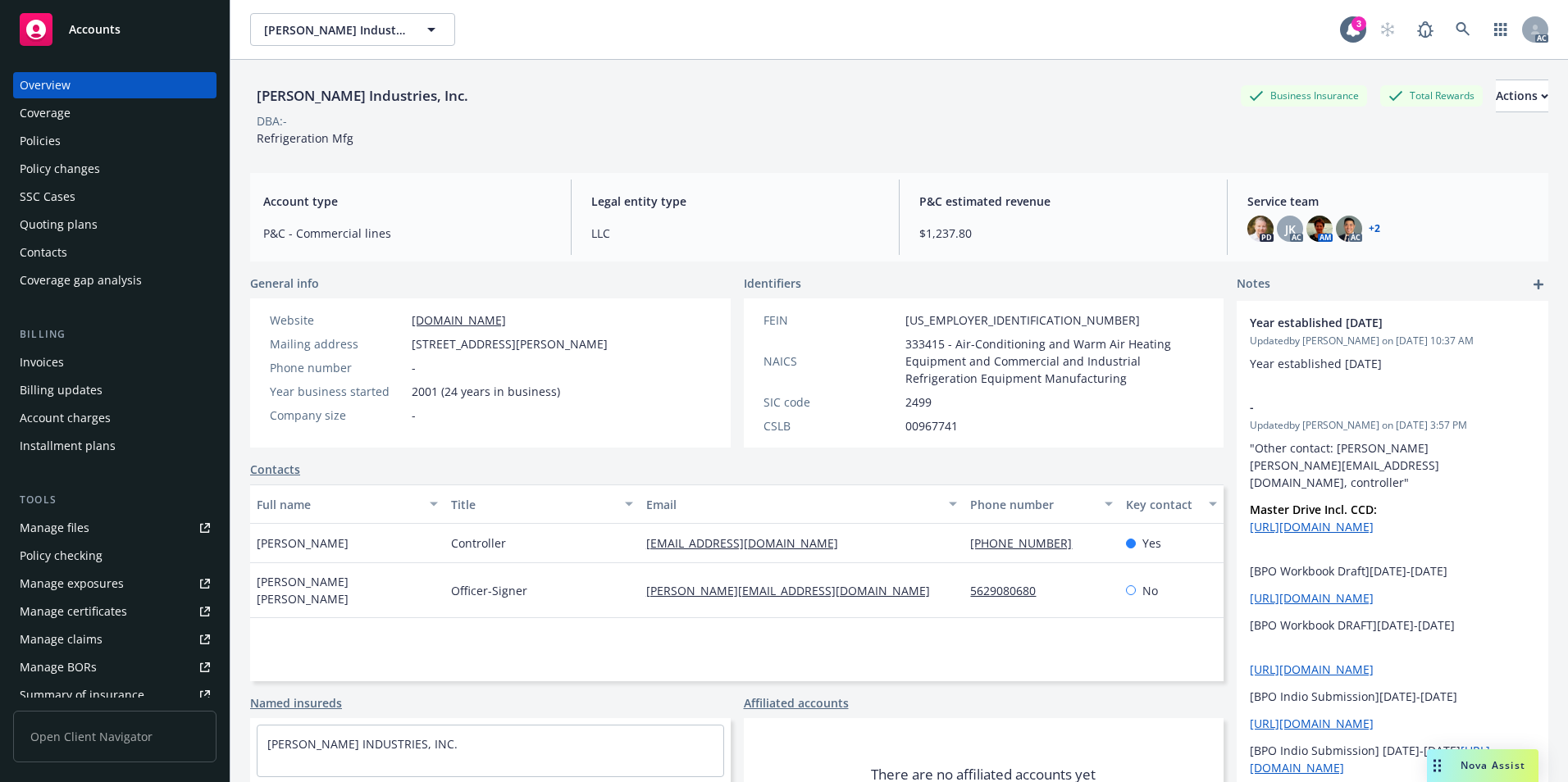
click at [115, 151] on div "Policies" at bounding box center [114, 140] width 190 height 27
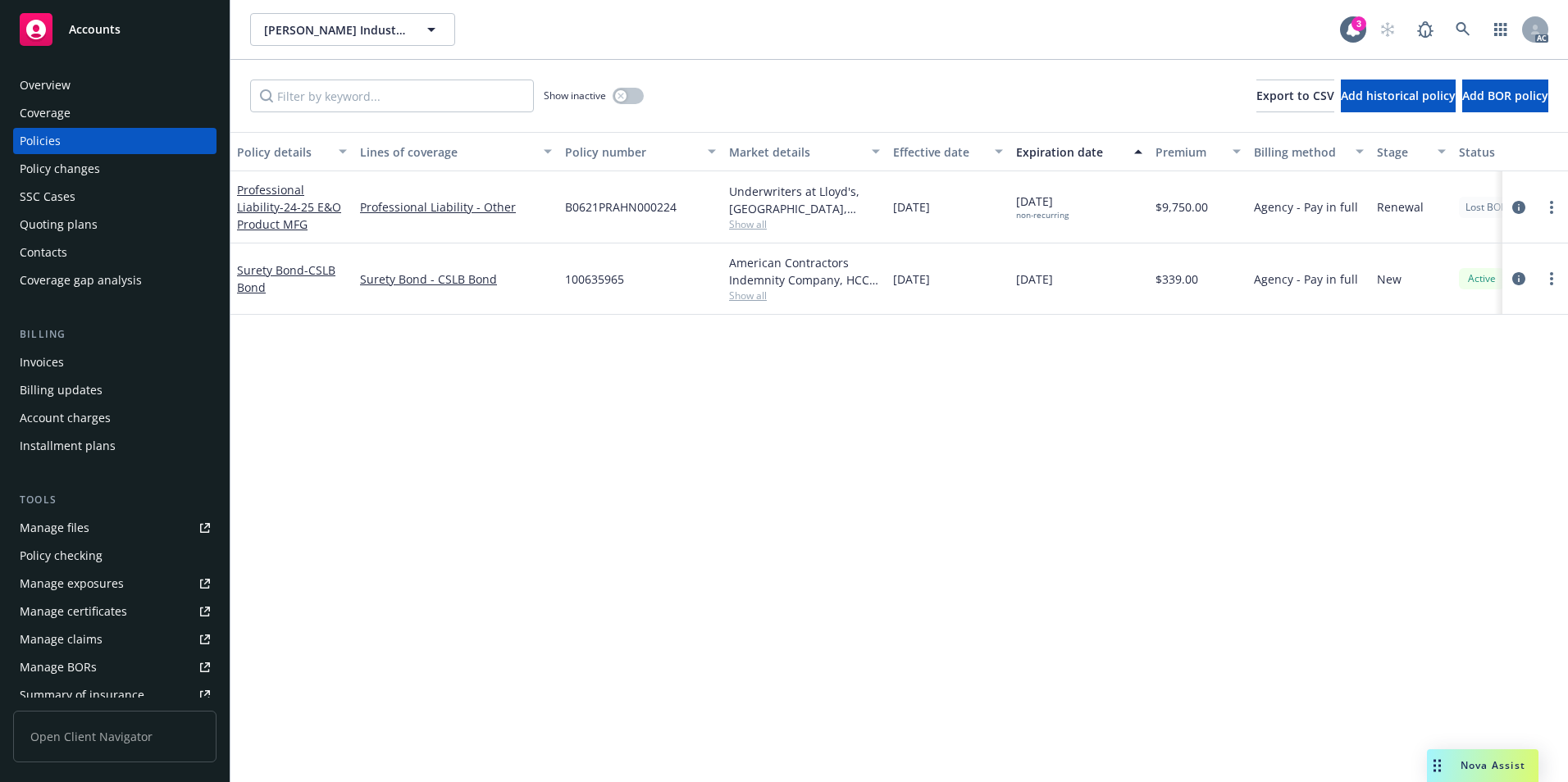
click at [706, 507] on div "Policy details Lines of coverage Policy number Market details Effective date Ex…" at bounding box center [899, 457] width 1338 height 651
click at [1460, 30] on icon at bounding box center [1462, 28] width 14 height 14
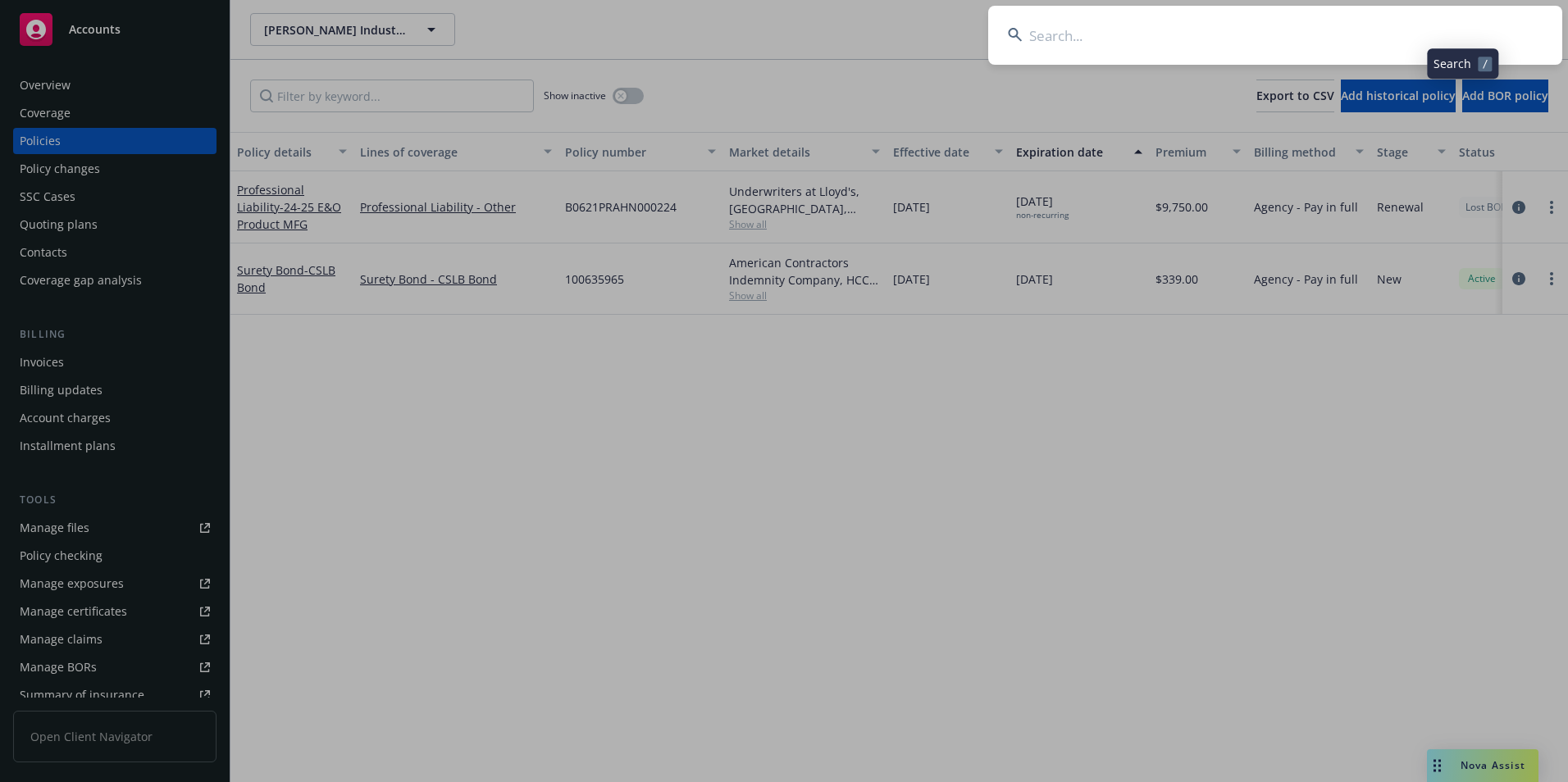
click at [1351, 41] on input at bounding box center [1275, 35] width 574 height 59
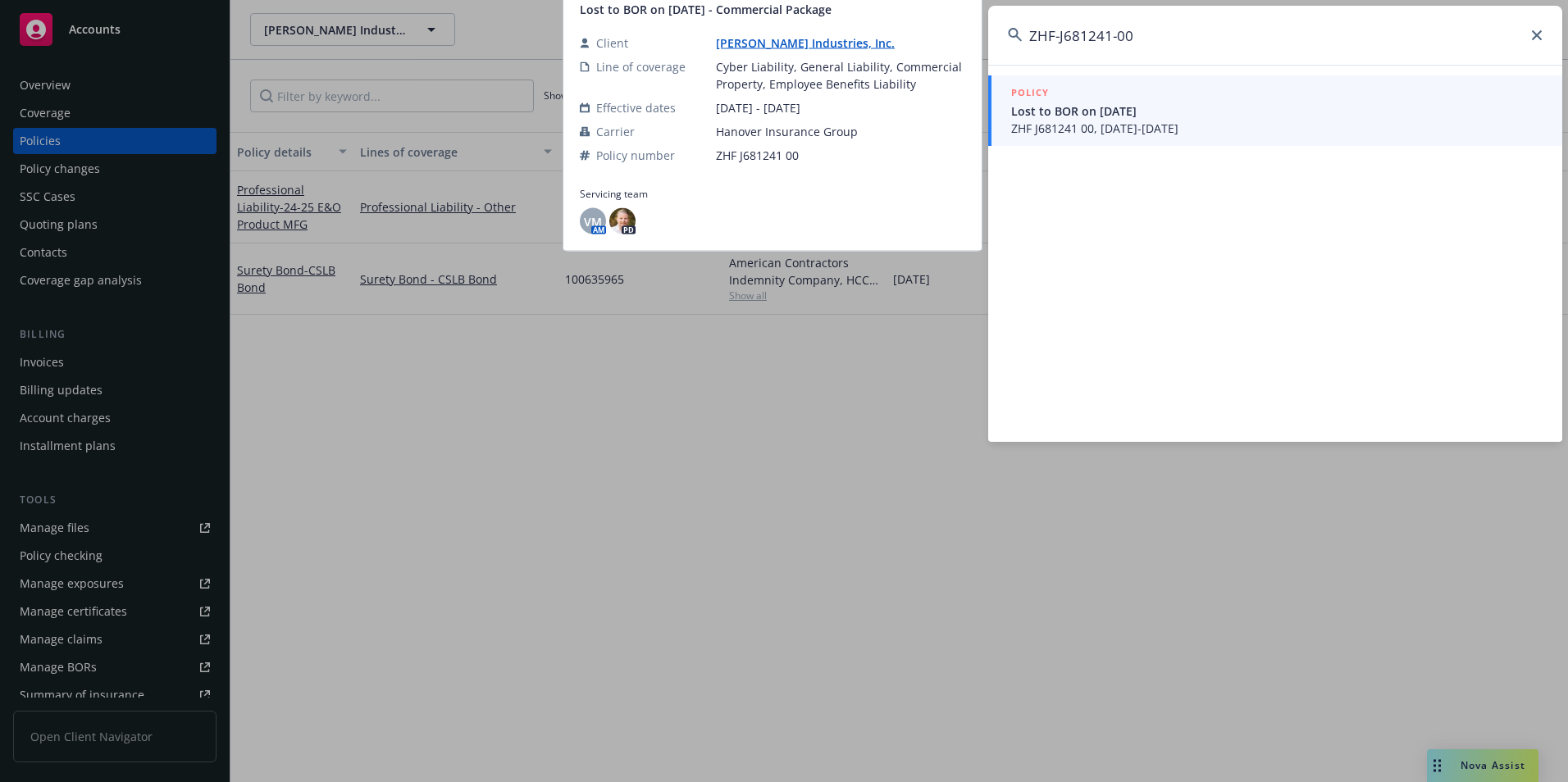
type input "ZHF-J681241-00"
click at [1178, 112] on span "Lost to BOR on [DATE]" at bounding box center [1277, 111] width 532 height 17
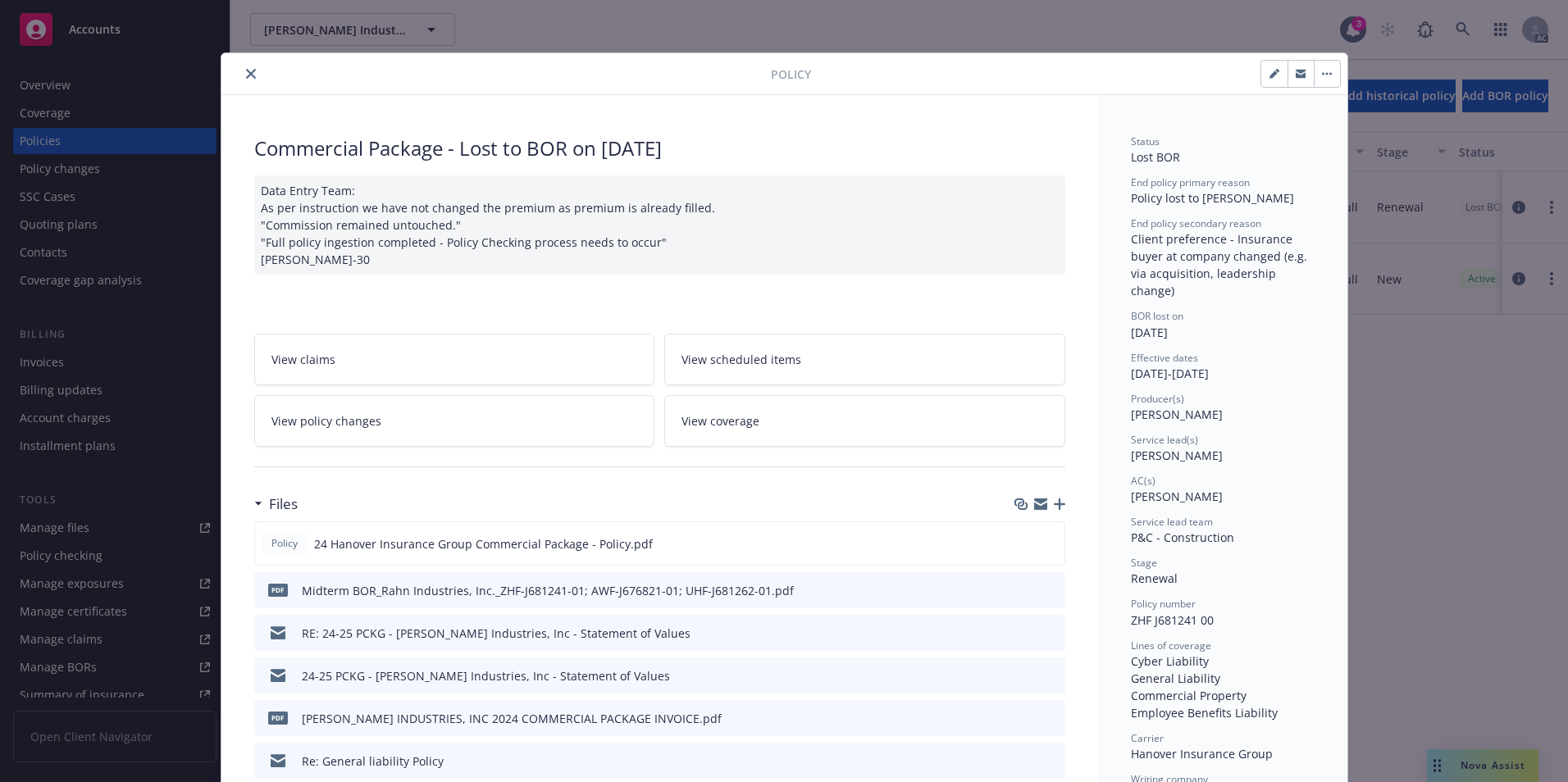
click at [246, 71] on icon "close" at bounding box center [251, 73] width 10 height 10
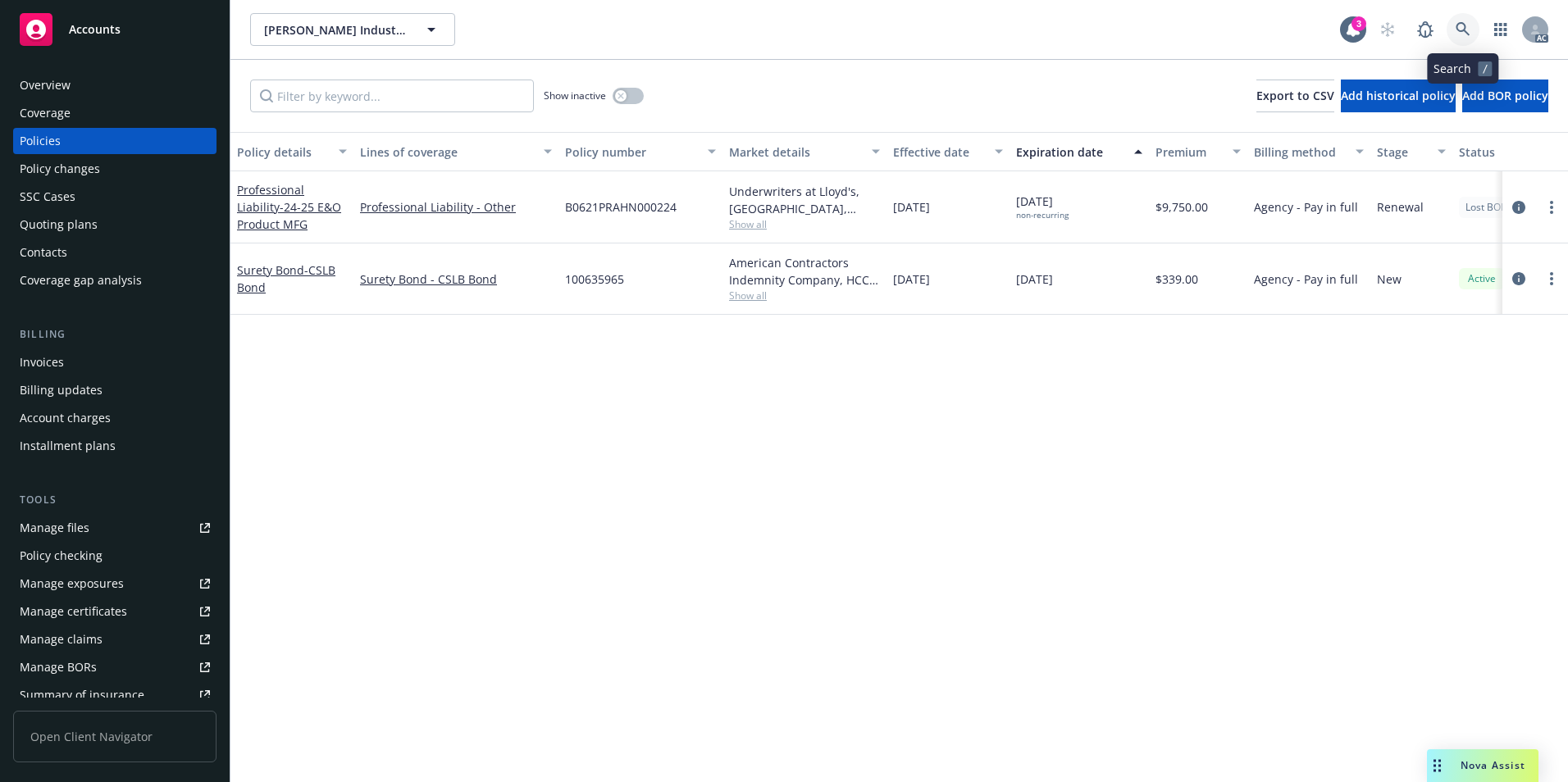
click at [1457, 28] on icon at bounding box center [1462, 28] width 14 height 14
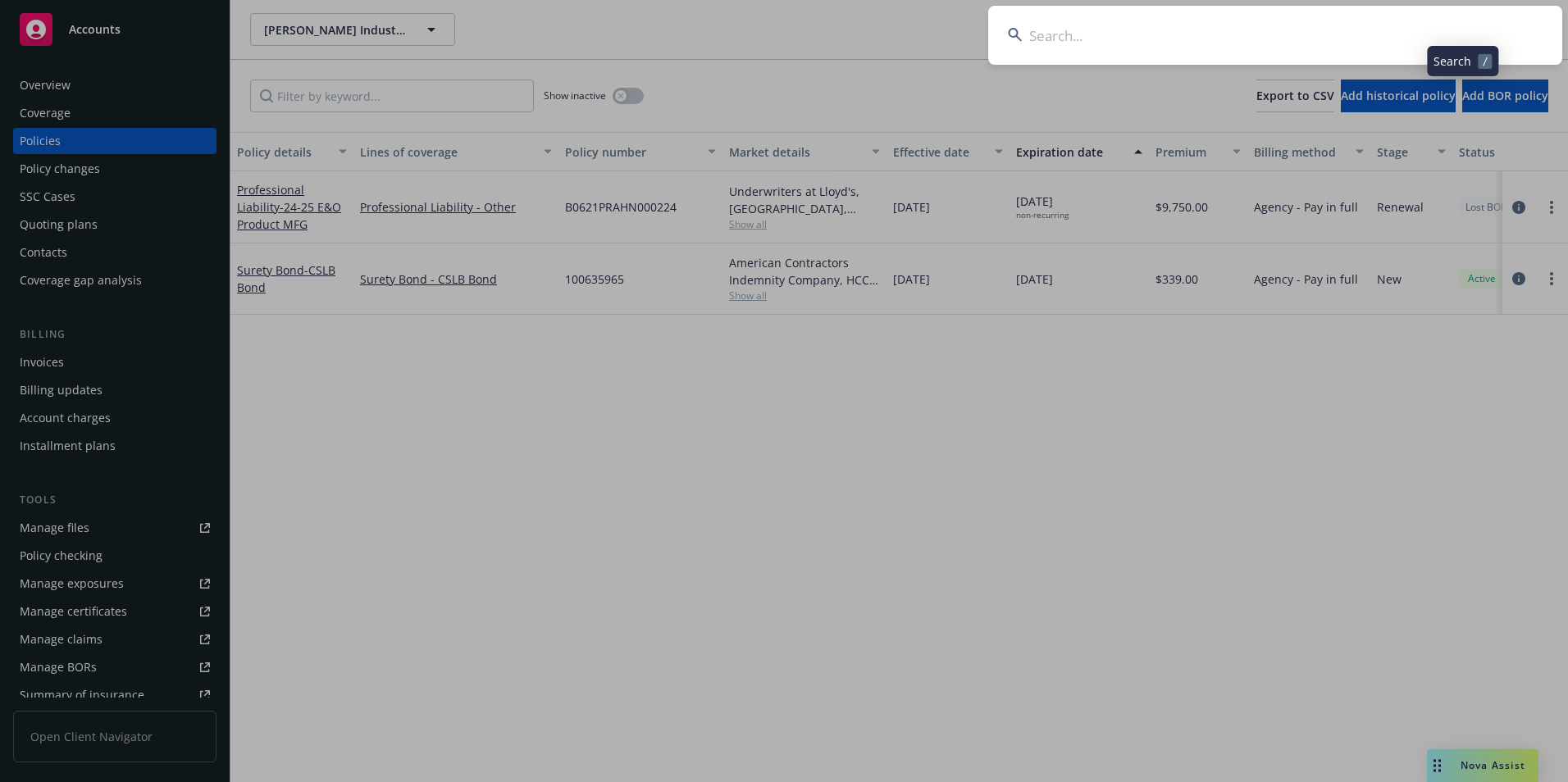
click at [1427, 36] on input at bounding box center [1275, 35] width 574 height 59
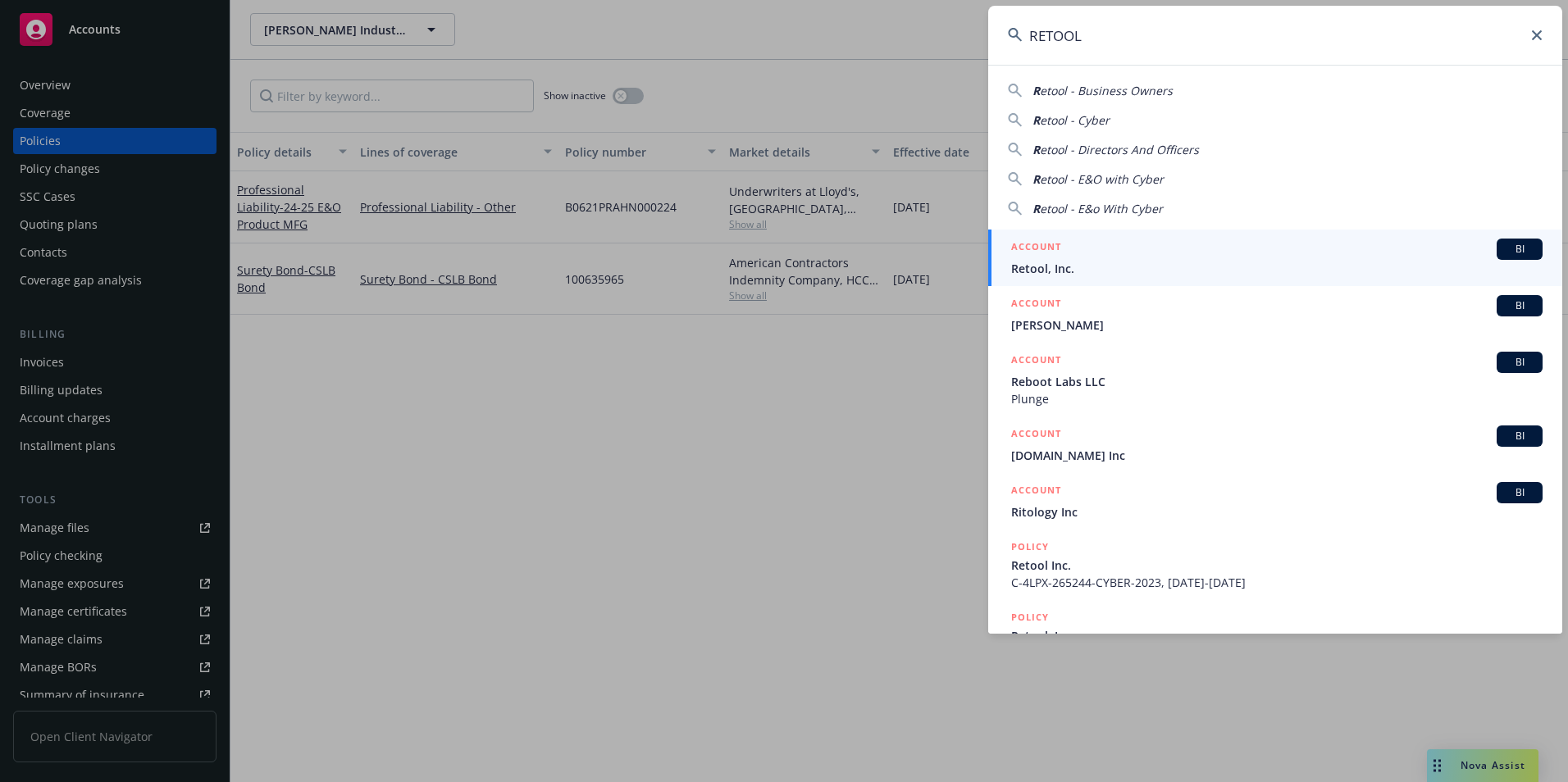
type input "RETOOL"
click at [1139, 258] on div "ACCOUNT BI" at bounding box center [1277, 249] width 532 height 21
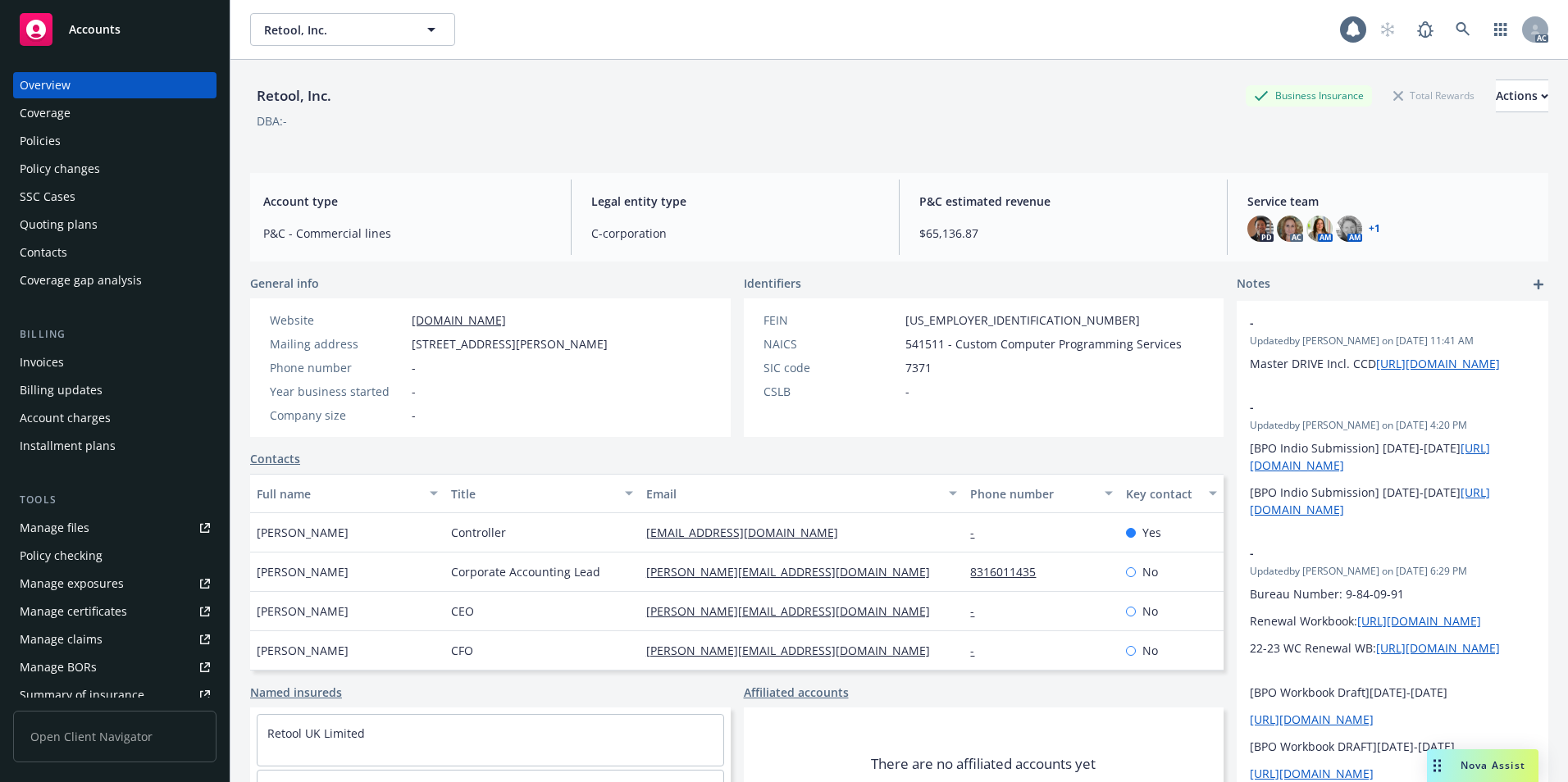
click at [78, 147] on div "Policies" at bounding box center [114, 140] width 190 height 27
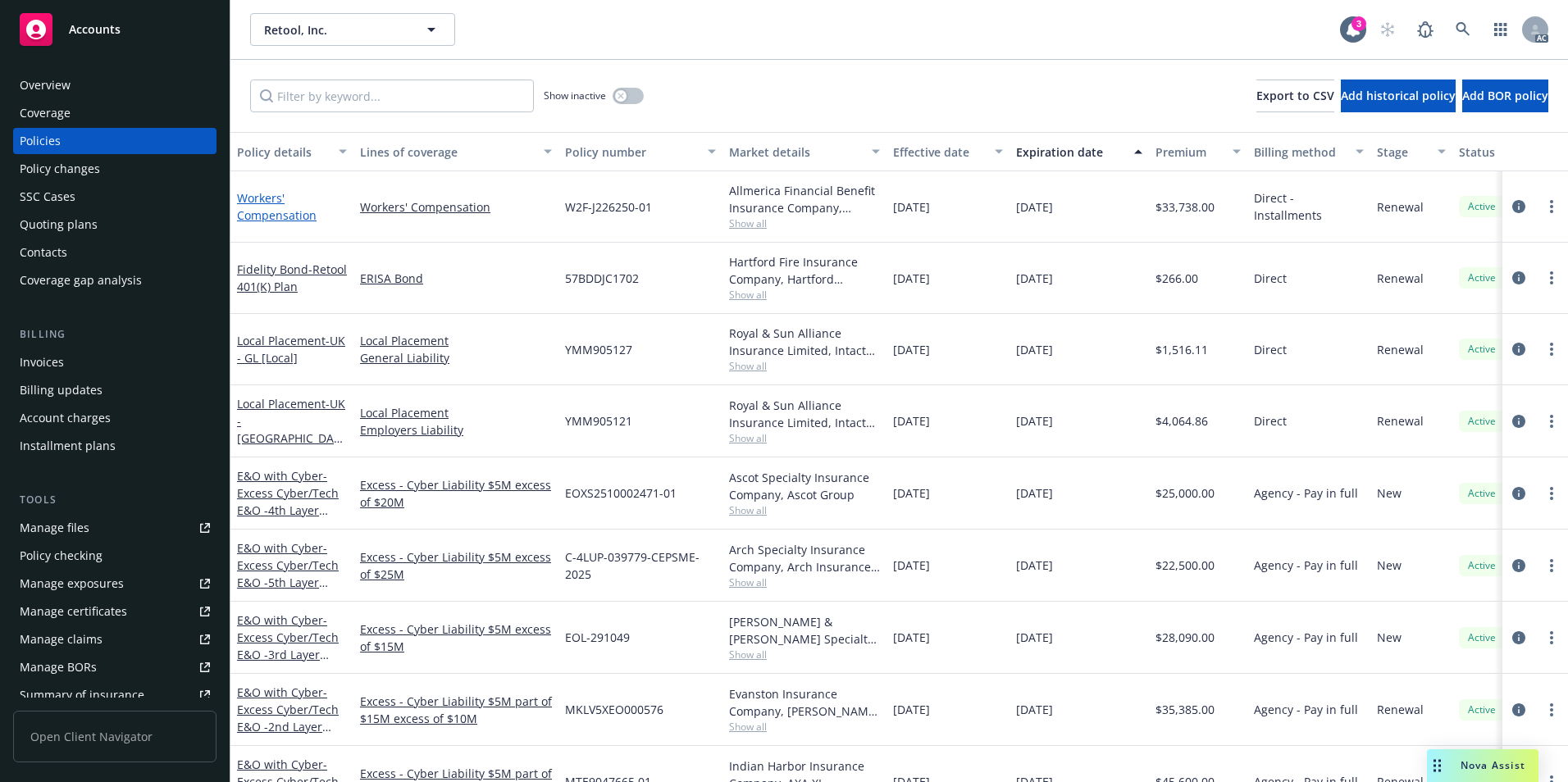
click at [276, 217] on link "Workers' Compensation" at bounding box center [276, 207] width 80 height 33
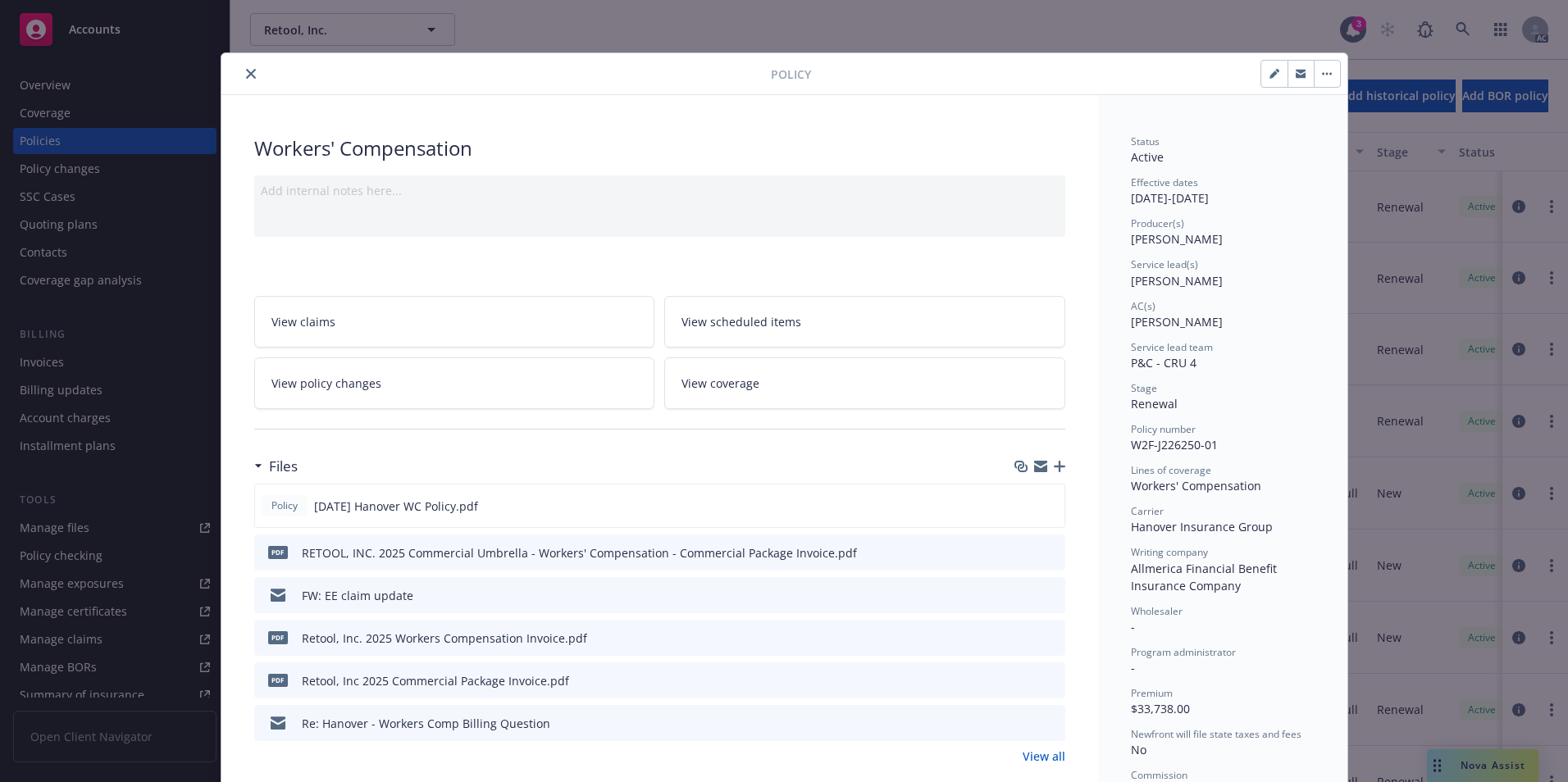
drag, startPoint x: 252, startPoint y: 73, endPoint x: 274, endPoint y: 83, distance: 24.2
click at [251, 73] on button "close" at bounding box center [251, 73] width 19 height 19
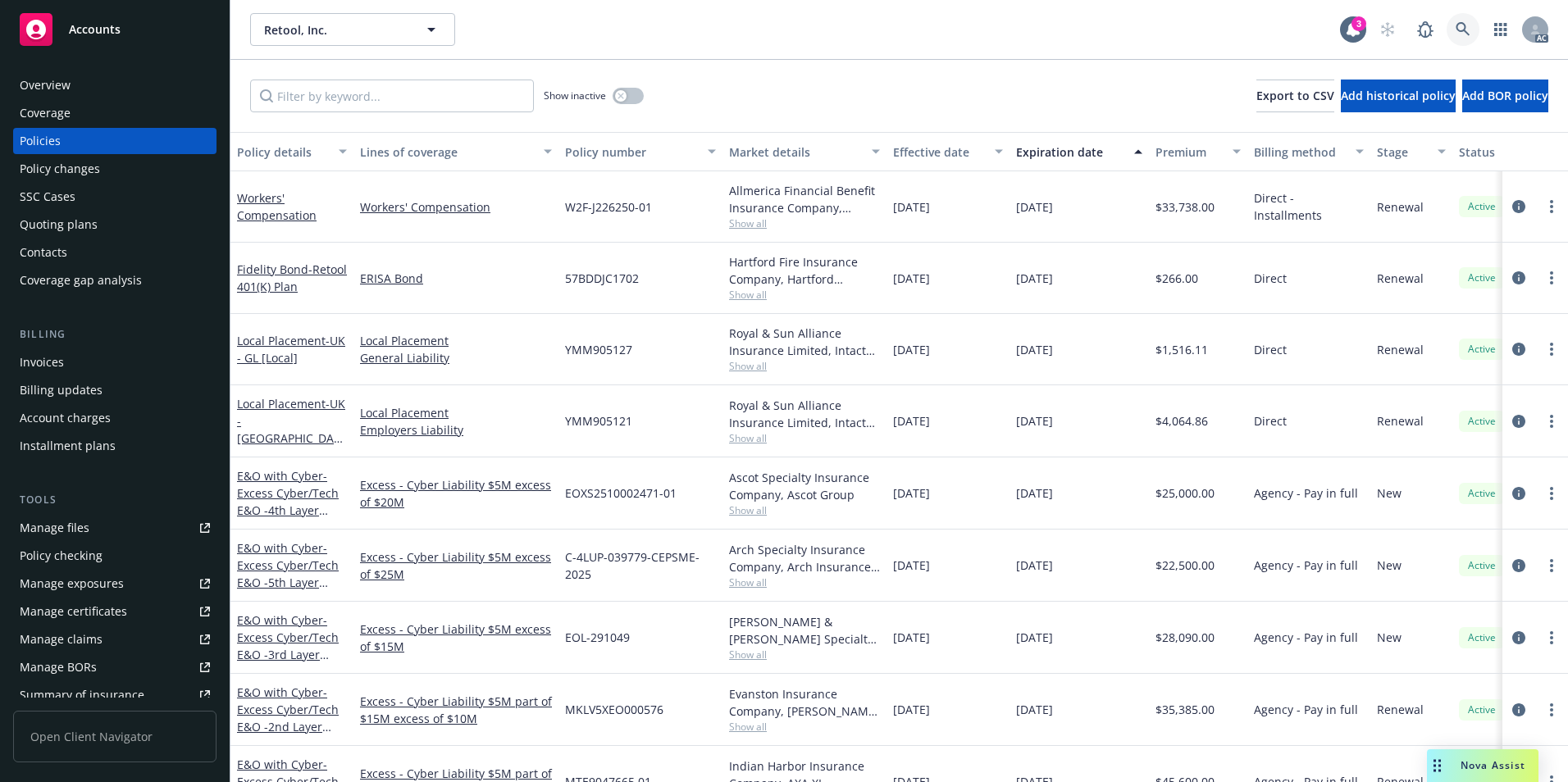
click at [1467, 25] on icon at bounding box center [1463, 29] width 15 height 15
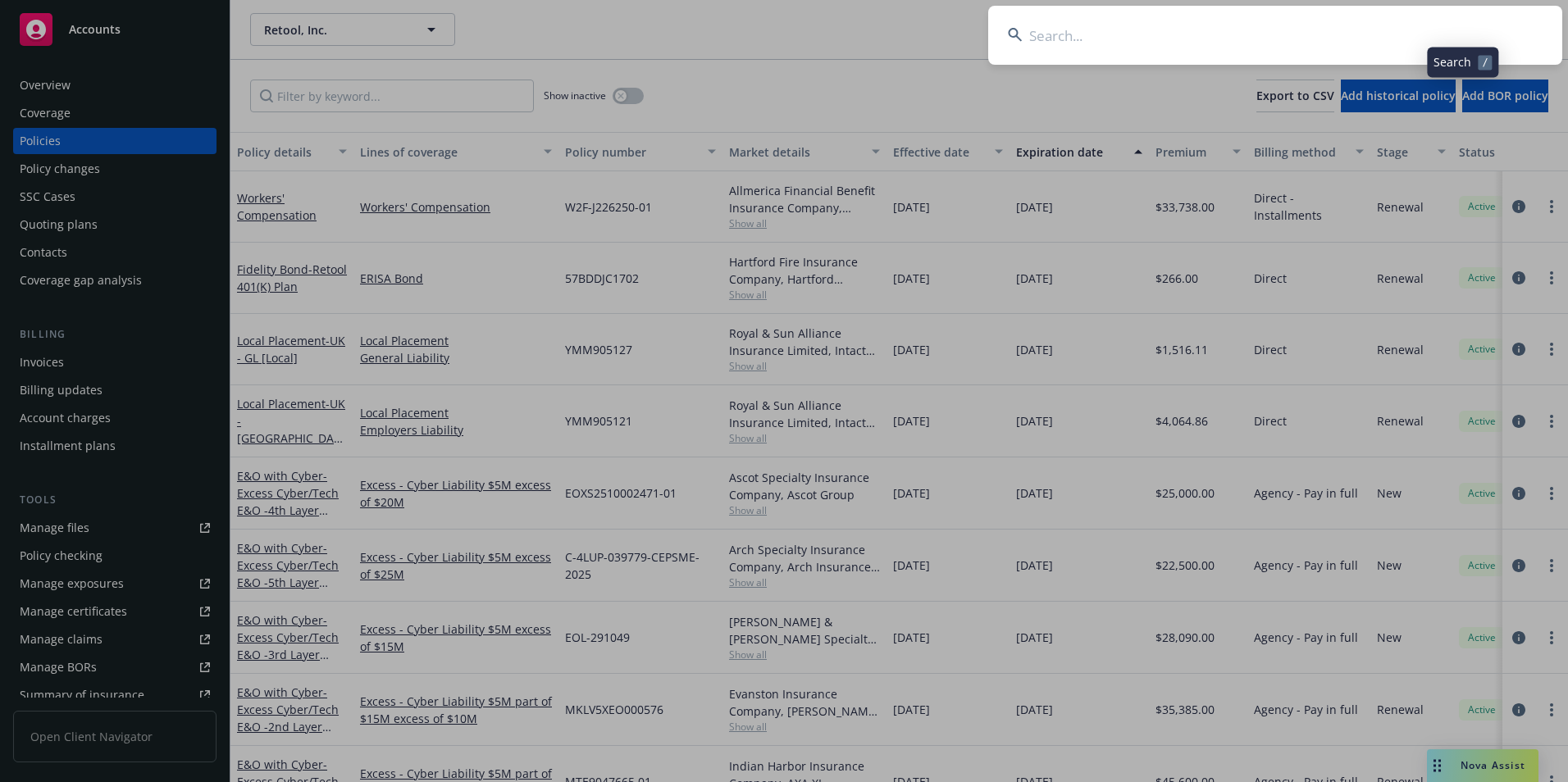
click at [1329, 40] on input at bounding box center [1275, 35] width 574 height 59
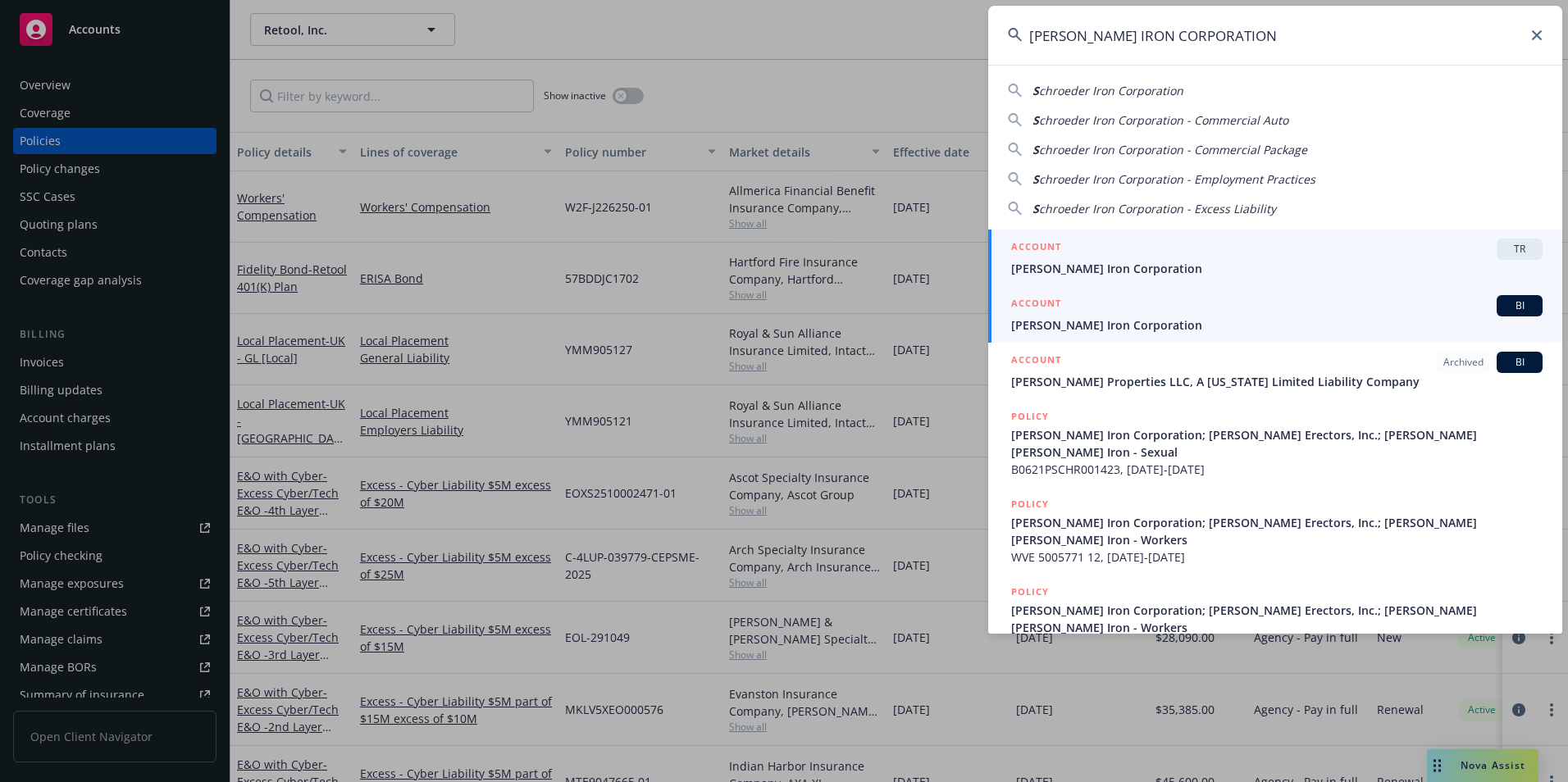
type input "[PERSON_NAME] IRON CORPORATION"
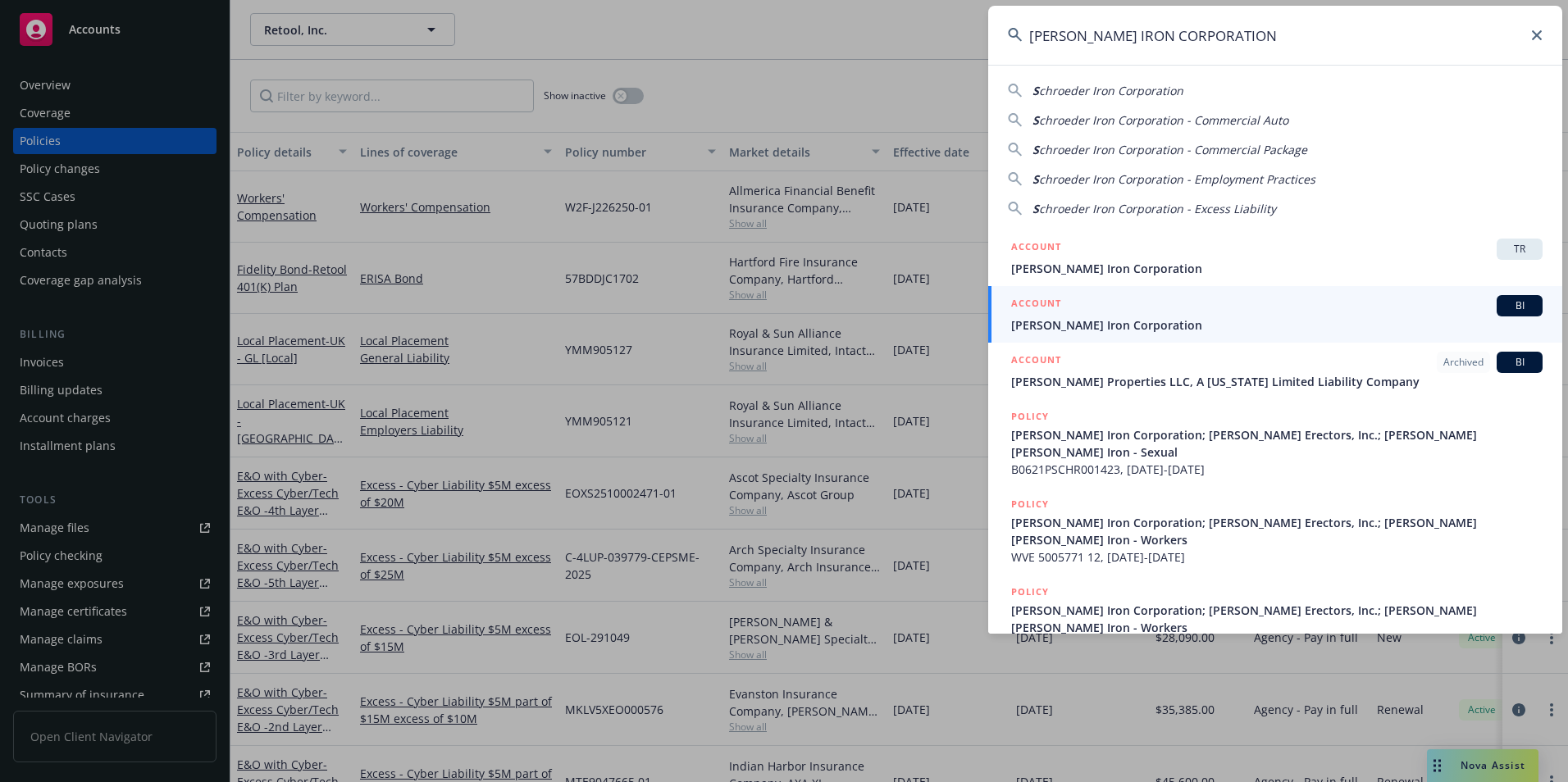
click at [1159, 312] on div "ACCOUNT BI" at bounding box center [1277, 306] width 532 height 21
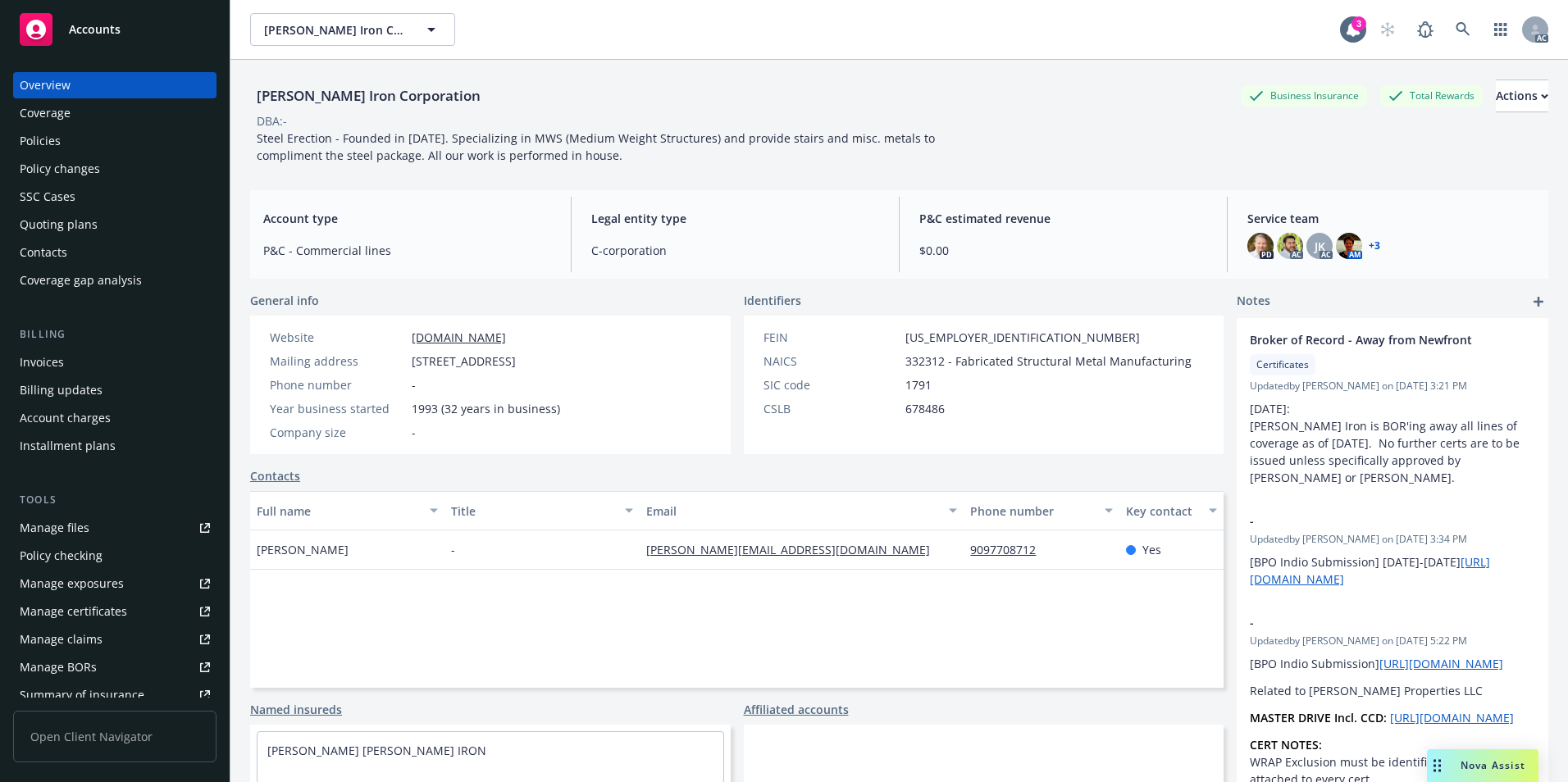
click at [65, 145] on div "Policies" at bounding box center [114, 140] width 190 height 27
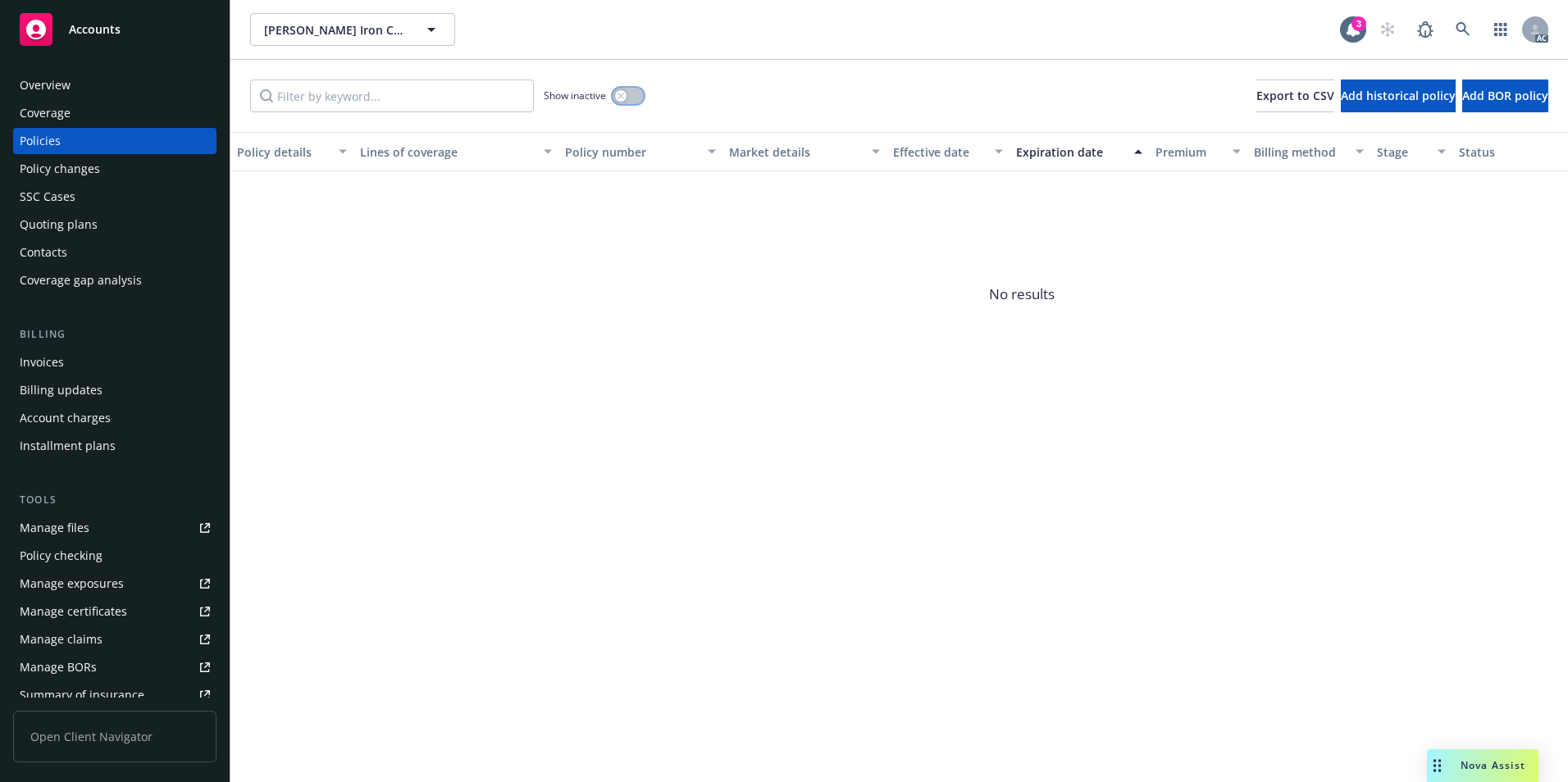
click at [635, 98] on button "button" at bounding box center [628, 96] width 31 height 17
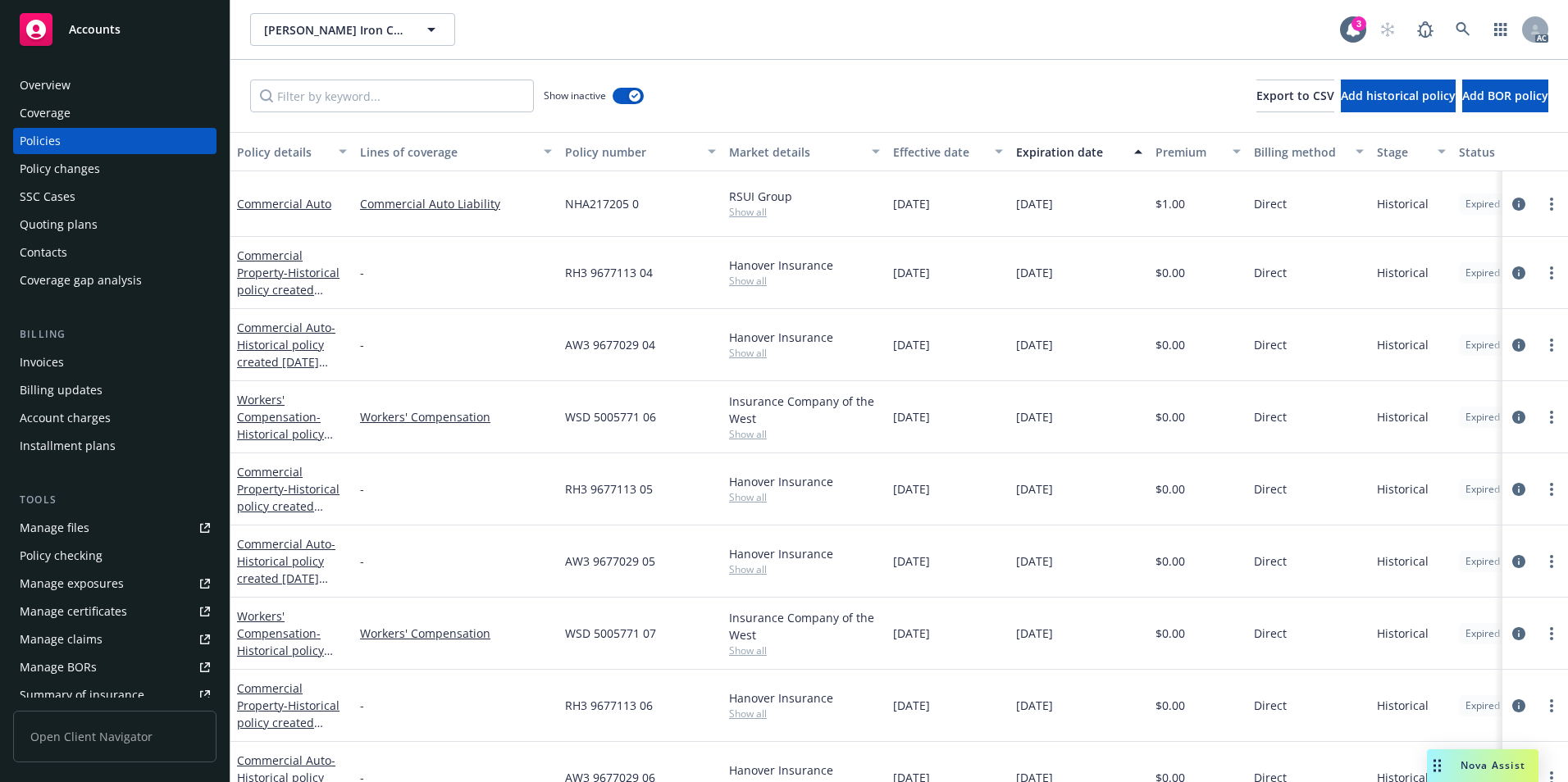
click at [953, 156] on div "Effective date" at bounding box center [939, 151] width 92 height 17
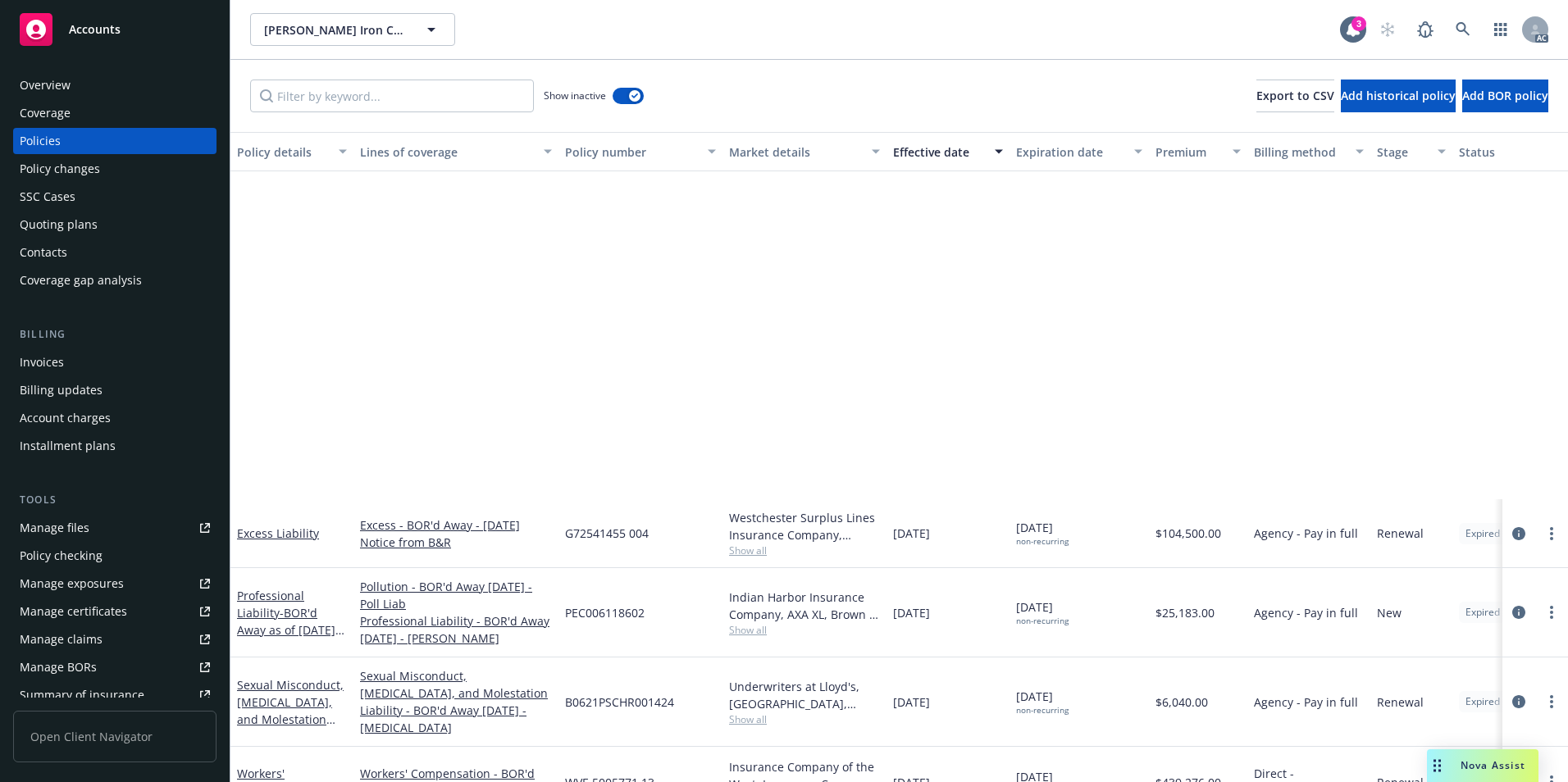
scroll to position [410, 0]
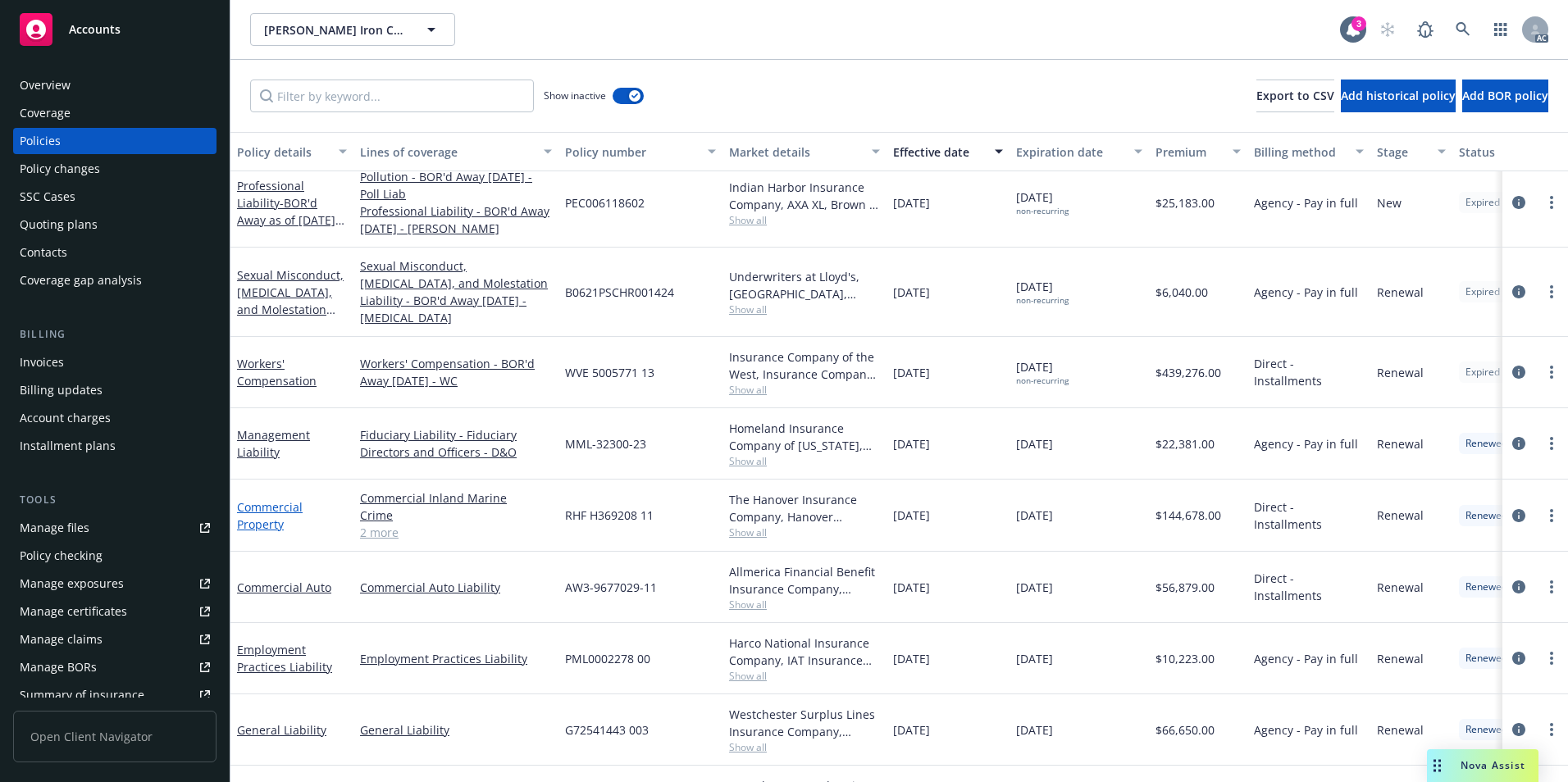
click at [256, 503] on link "Commercial Property" at bounding box center [269, 516] width 65 height 33
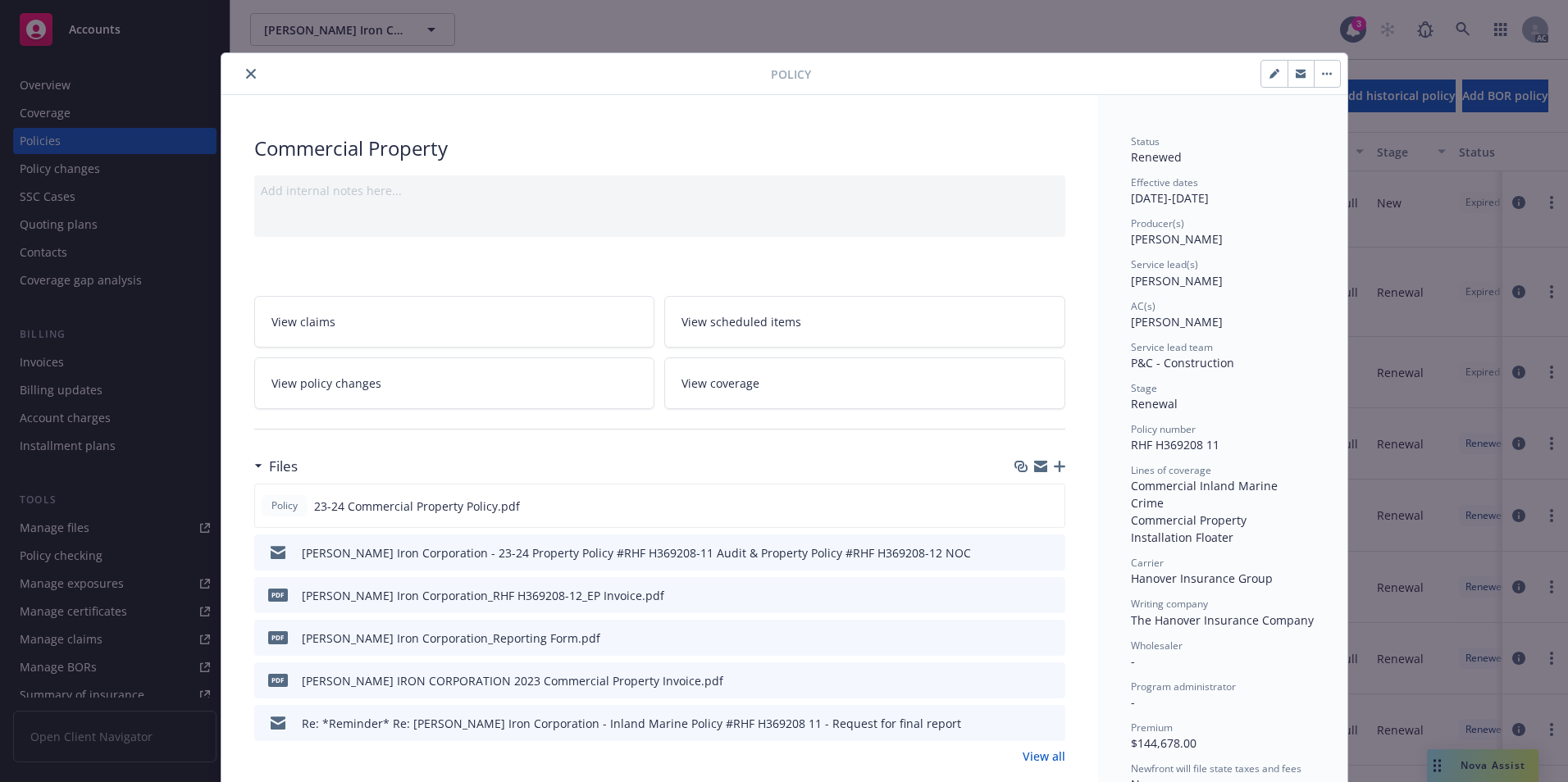
click at [241, 73] on button "close" at bounding box center [251, 73] width 19 height 19
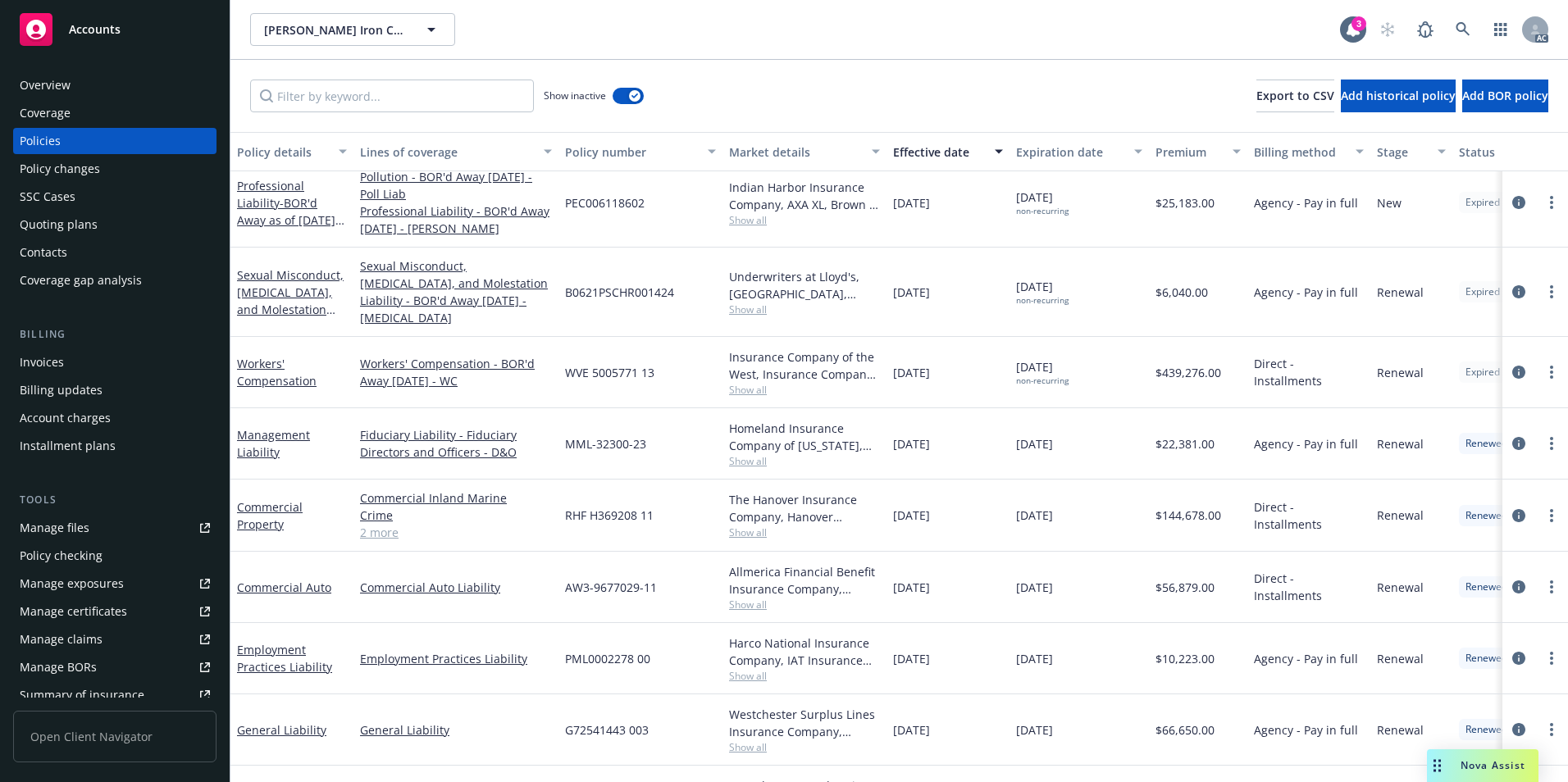
click at [250, 73] on div "Show inactive Export to CSV Add historical policy Add BOR policy" at bounding box center [899, 95] width 1338 height 73
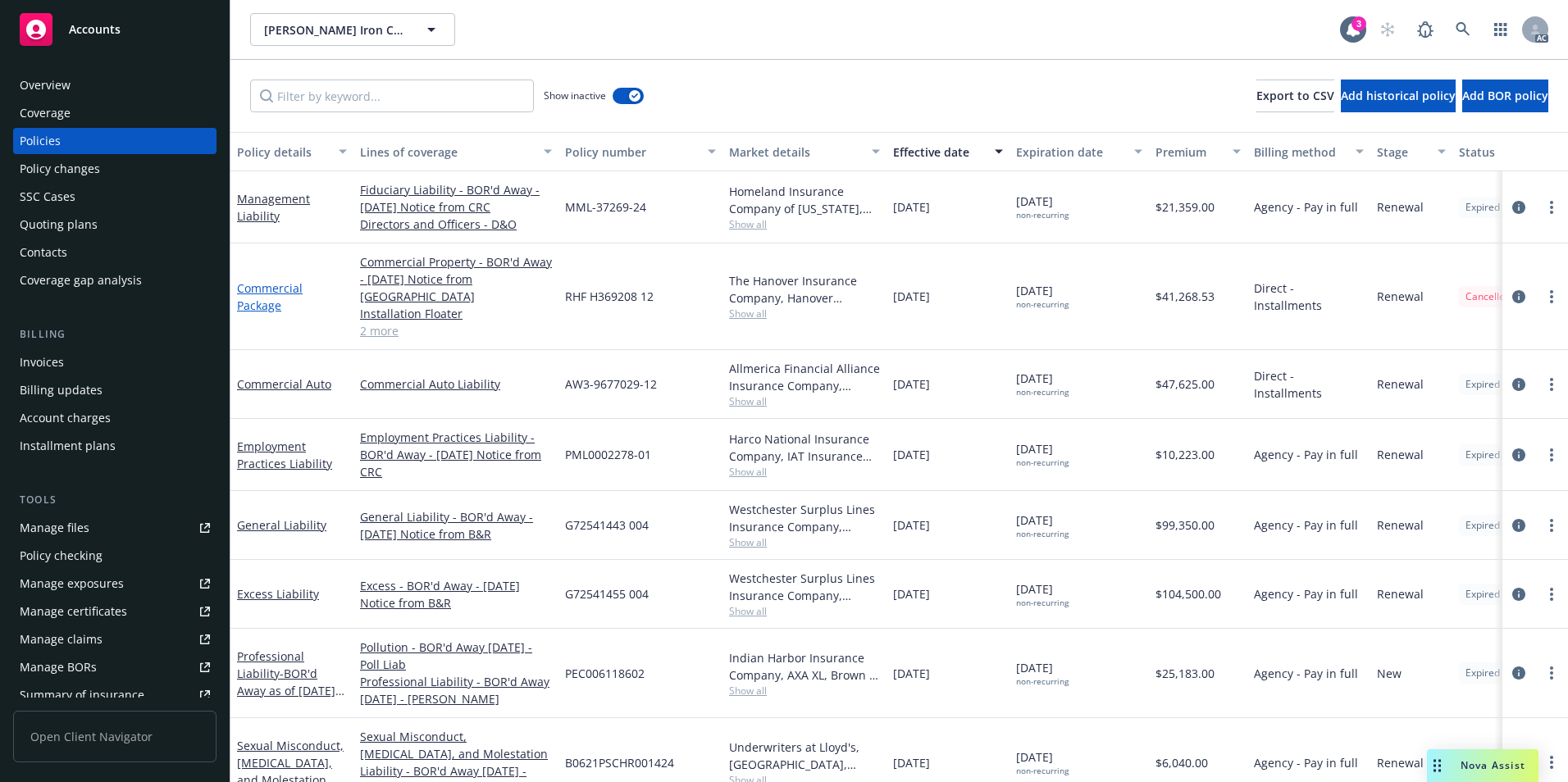
click at [263, 293] on link "Commercial Package" at bounding box center [269, 297] width 65 height 33
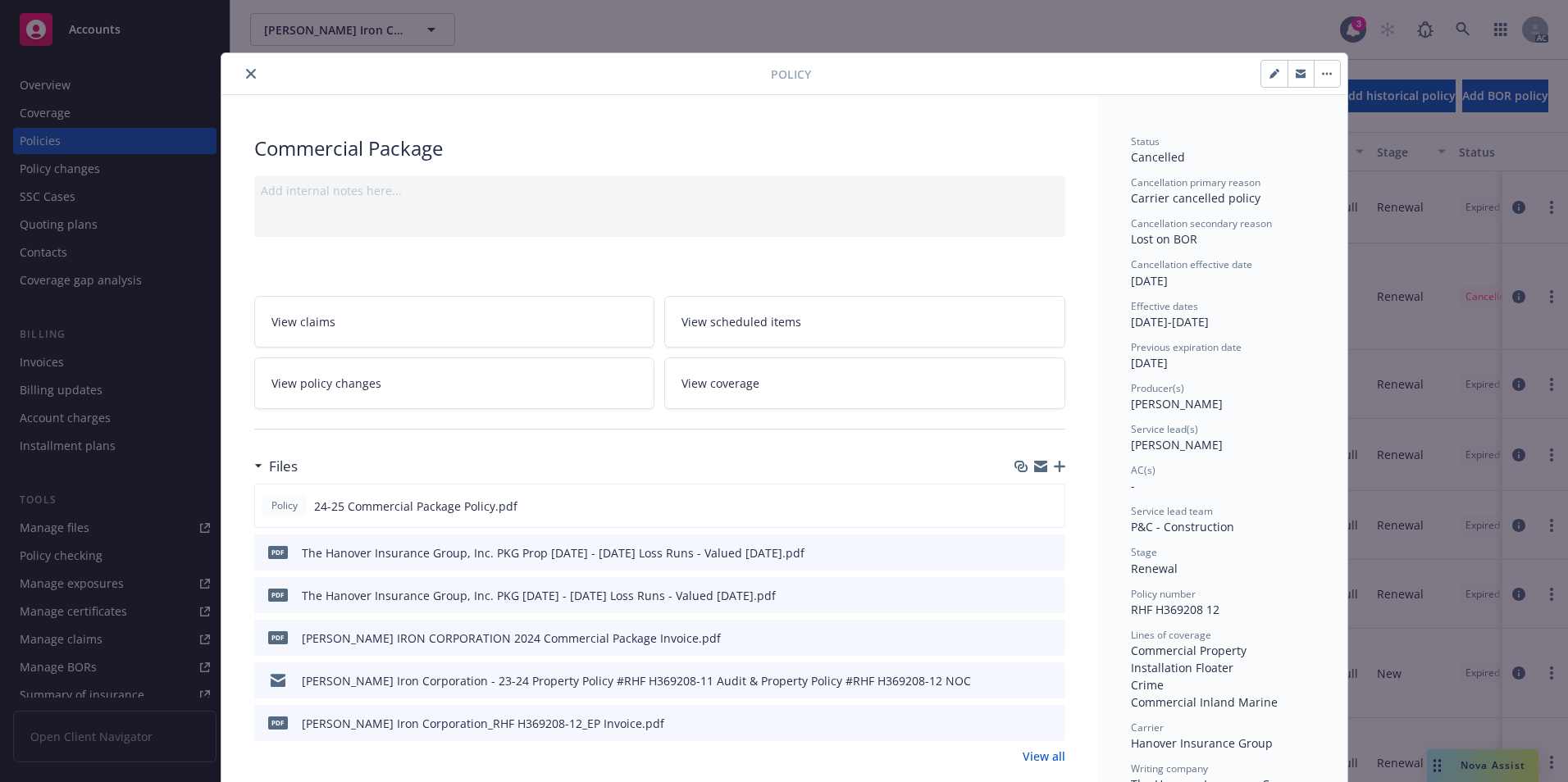
click at [247, 73] on icon "close" at bounding box center [251, 73] width 10 height 10
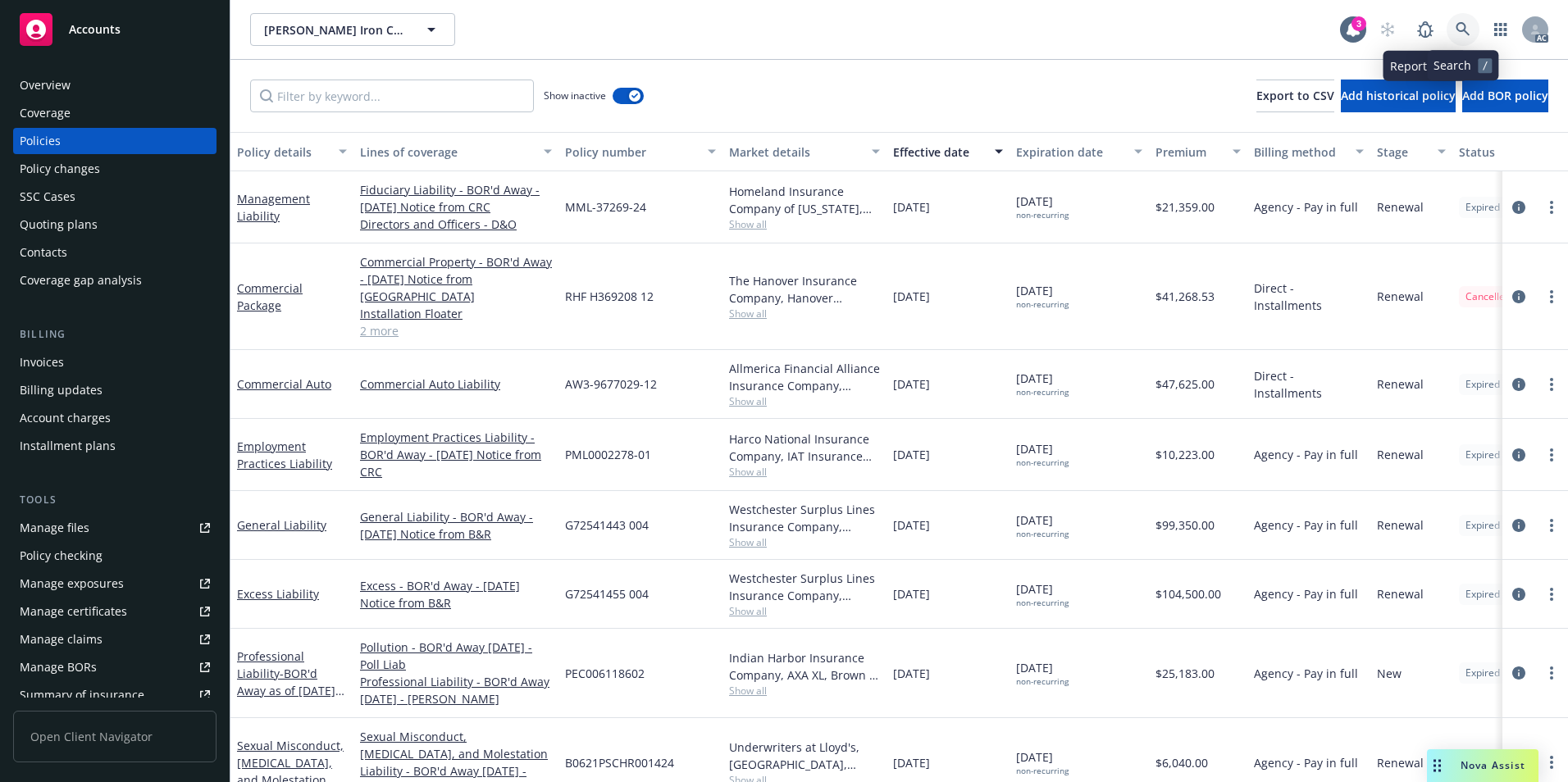
click at [1466, 27] on icon at bounding box center [1462, 28] width 14 height 14
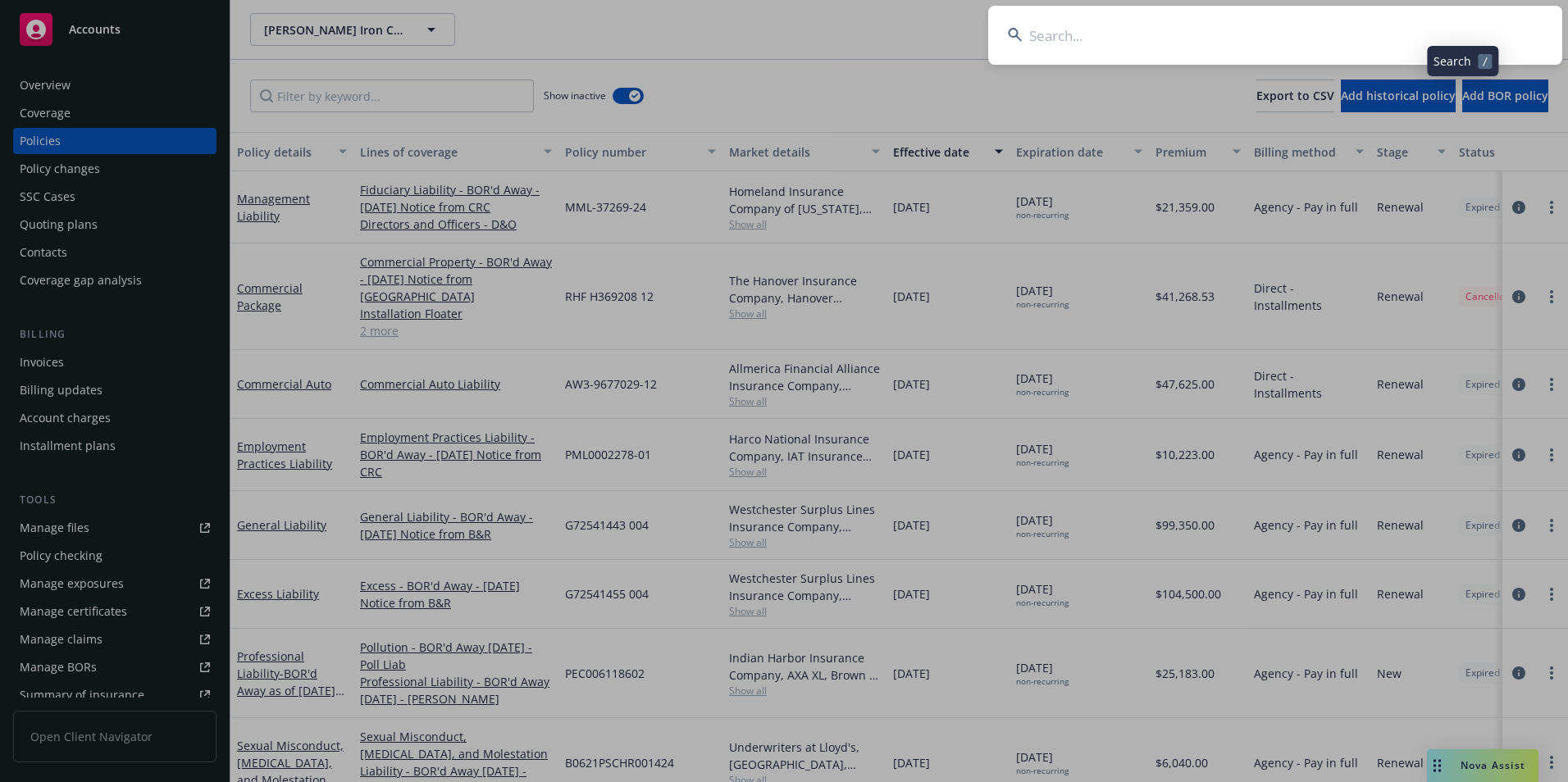
click at [1383, 35] on input at bounding box center [1275, 35] width 574 height 59
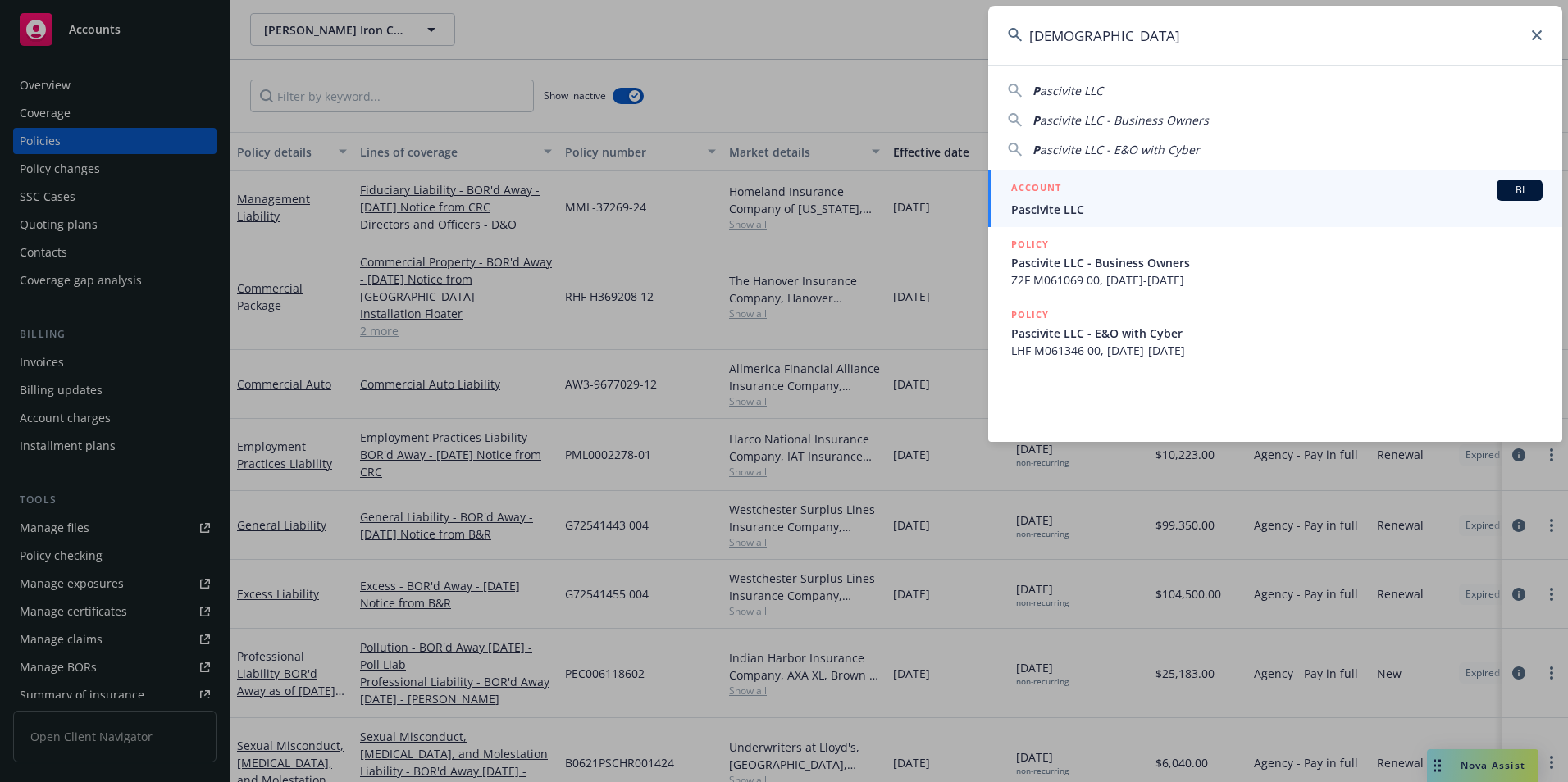
type input "[DEMOGRAPHIC_DATA]"
click at [1156, 205] on span "Pascivite LLC" at bounding box center [1277, 209] width 532 height 17
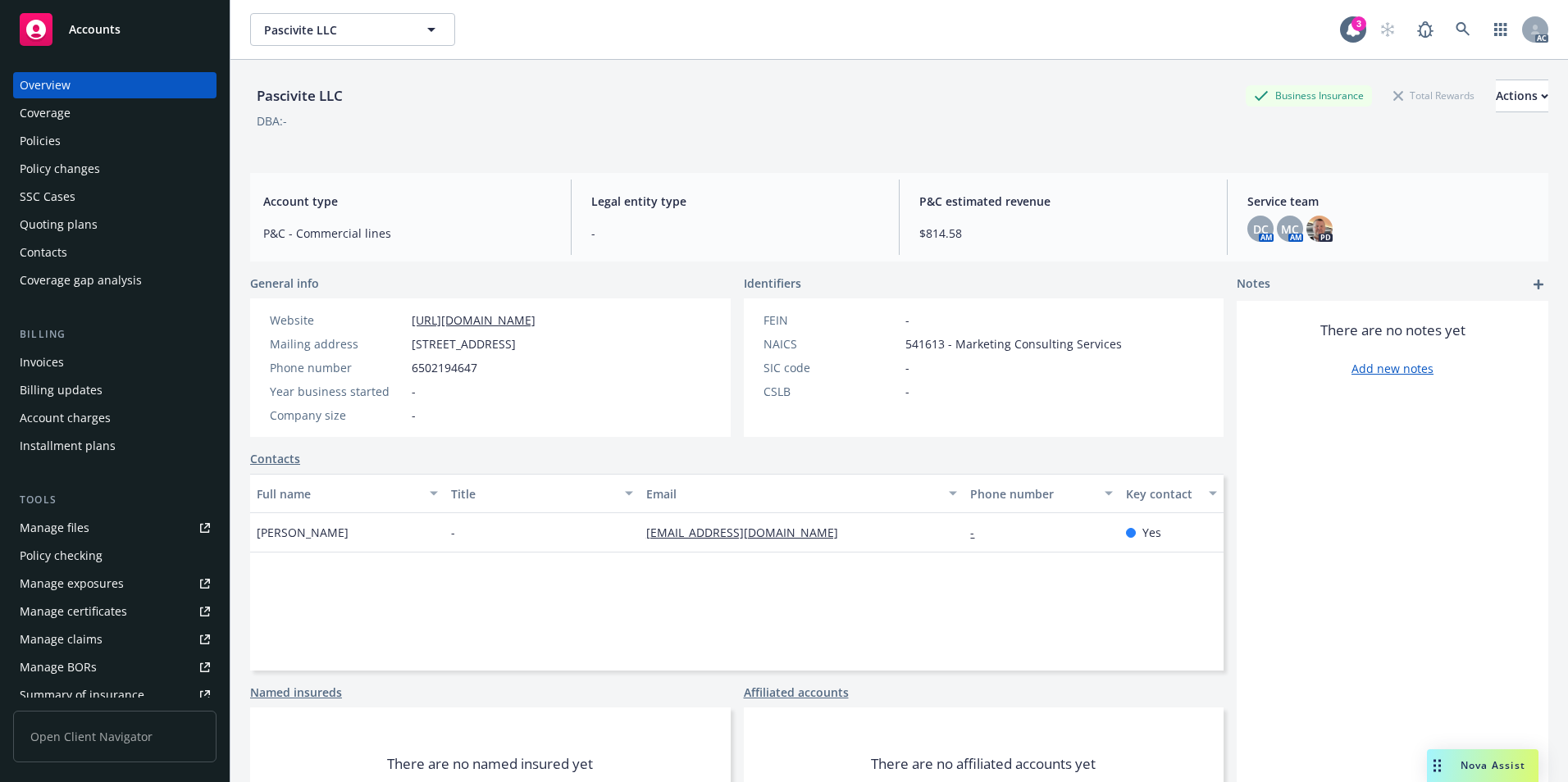
click at [92, 148] on div "Policies" at bounding box center [114, 140] width 190 height 27
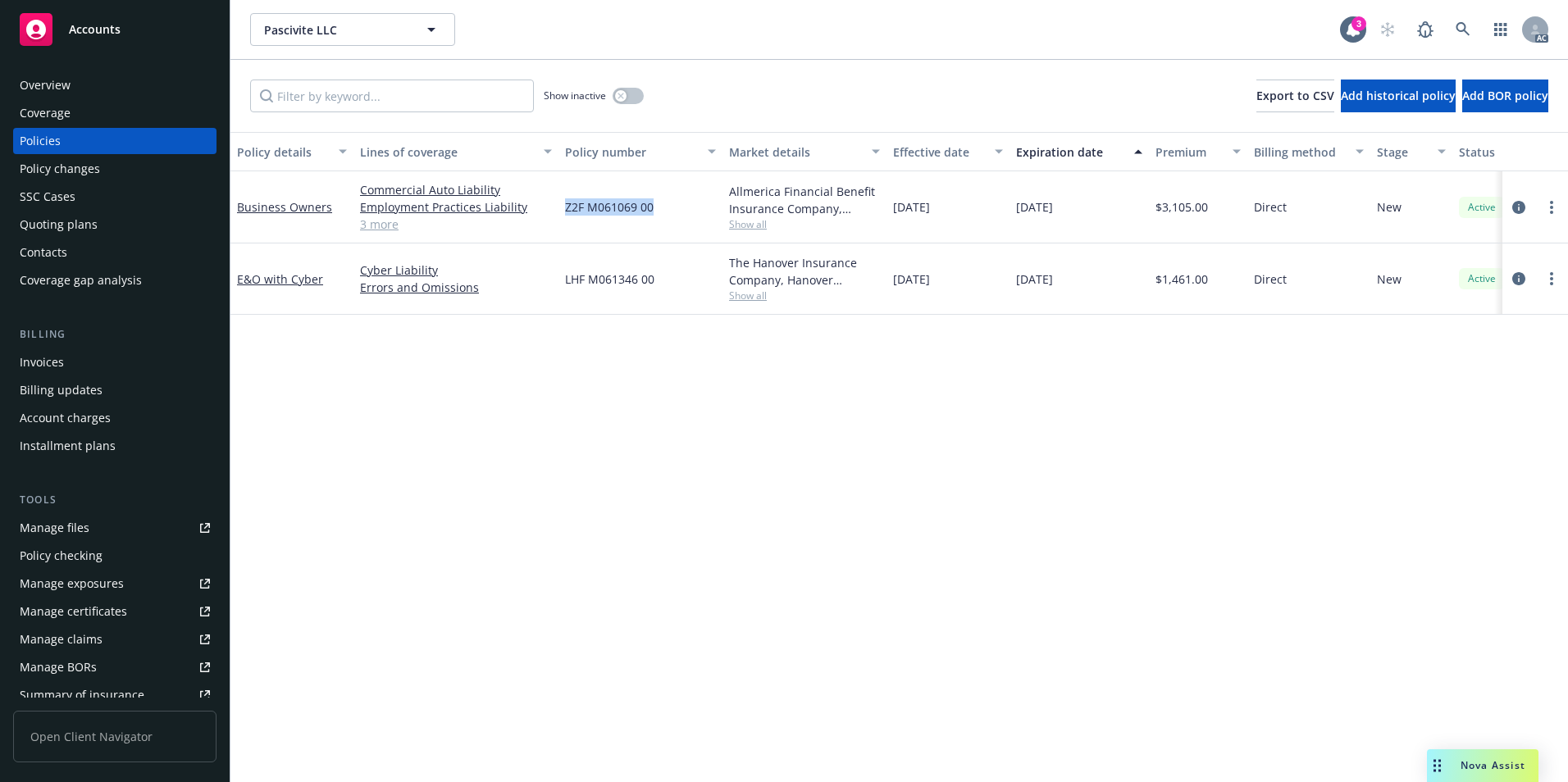
drag, startPoint x: 566, startPoint y: 225, endPoint x: 652, endPoint y: 234, distance: 86.5
click at [652, 234] on div "Z2F M061069 00" at bounding box center [640, 207] width 164 height 73
click at [297, 208] on link "Business Owners" at bounding box center [285, 207] width 95 height 16
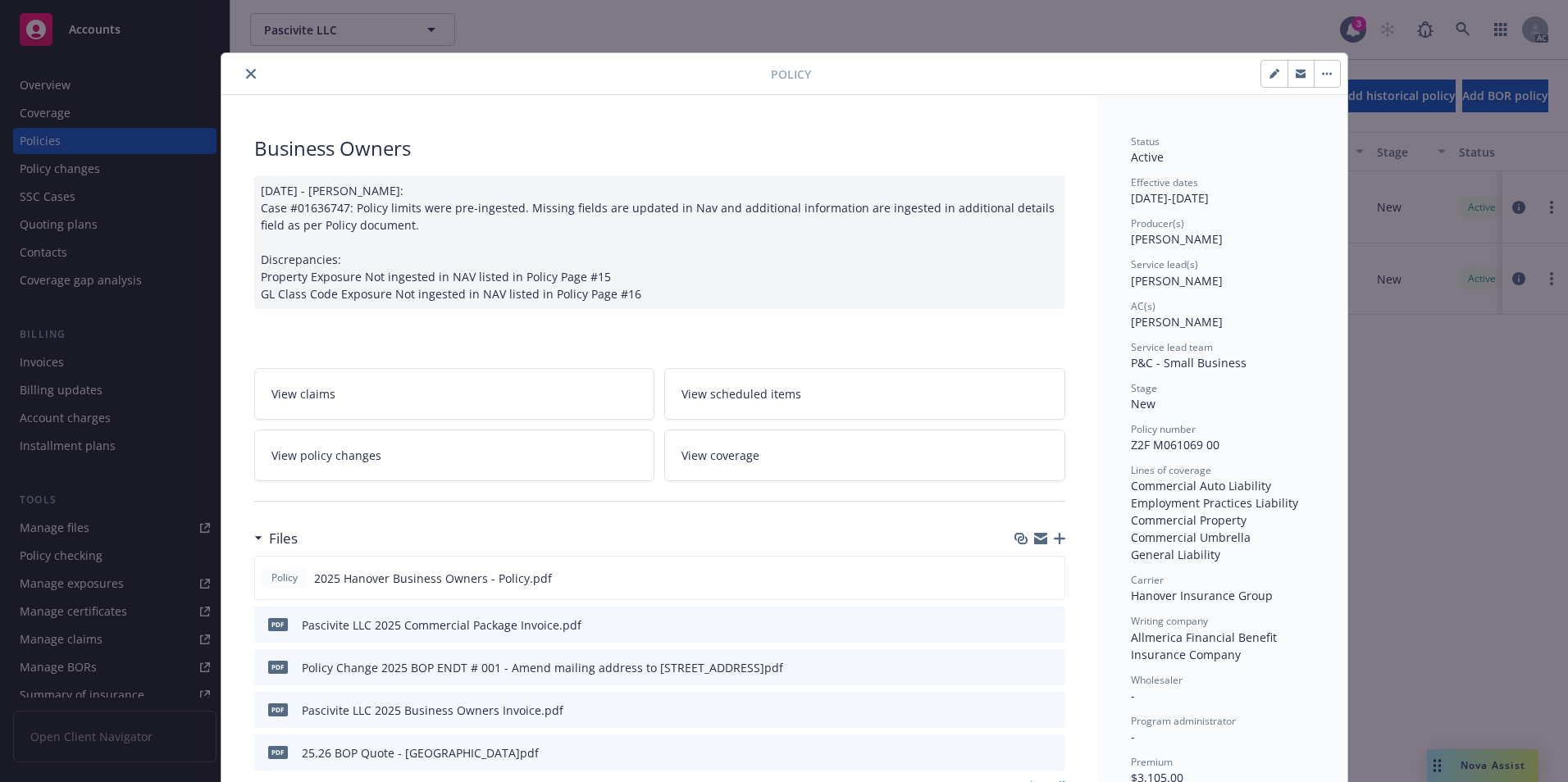
drag, startPoint x: 251, startPoint y: 74, endPoint x: 260, endPoint y: 78, distance: 9.8
click at [250, 74] on button "close" at bounding box center [251, 73] width 19 height 19
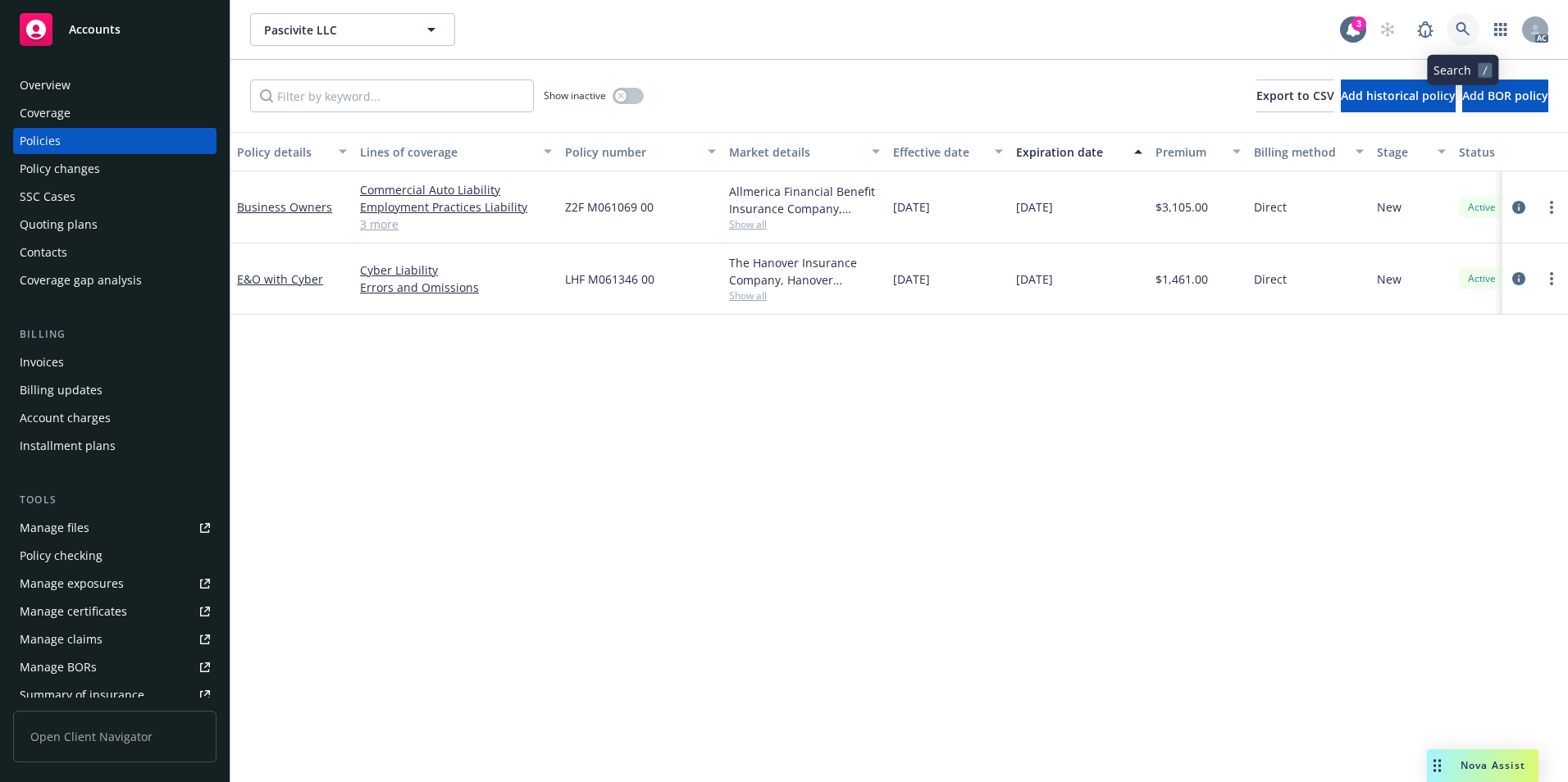
click at [1454, 25] on link at bounding box center [1463, 29] width 33 height 33
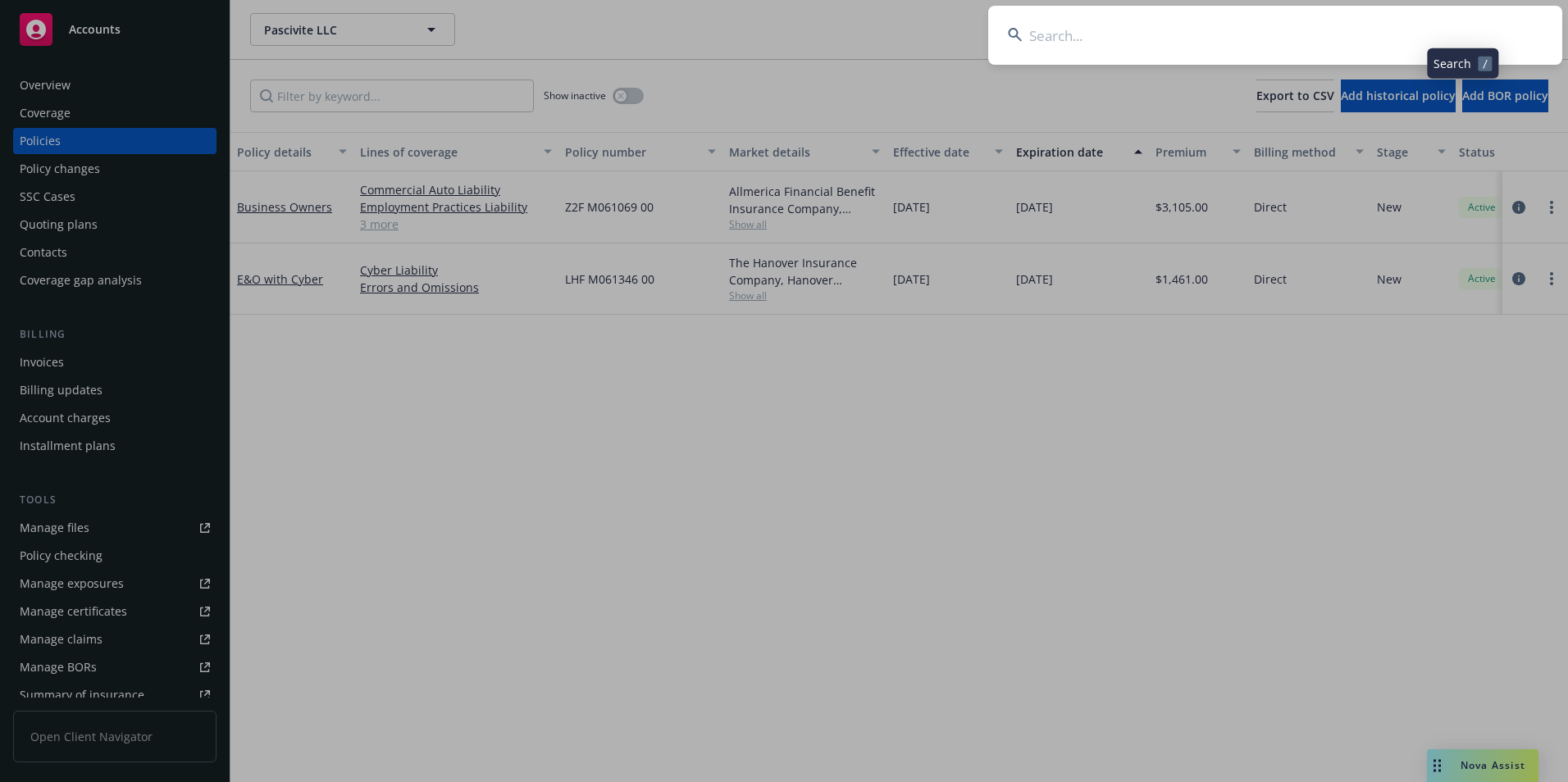
click at [1341, 32] on input at bounding box center [1275, 35] width 574 height 59
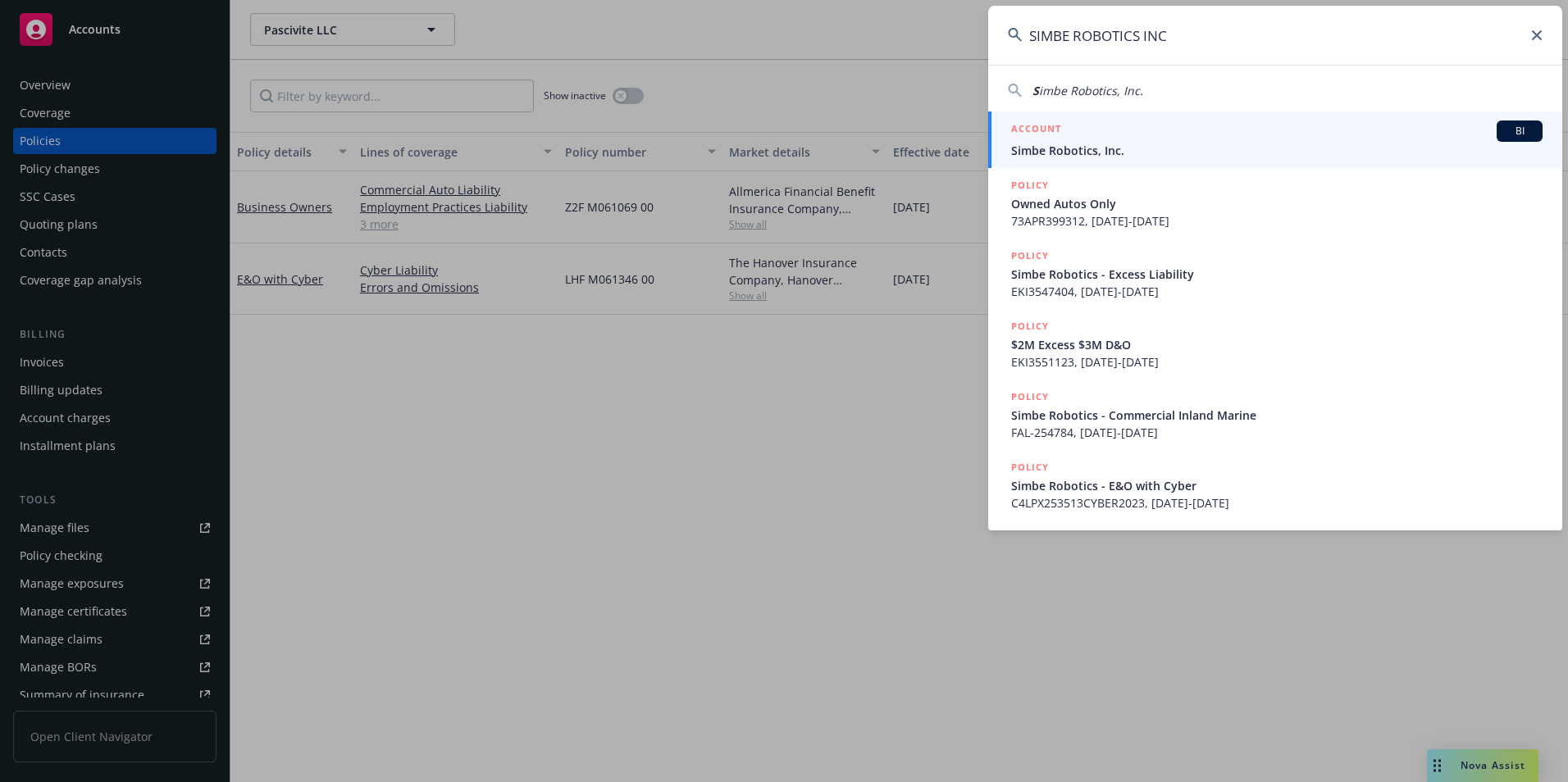
type input "SIMBE ROBOTICS INC"
click at [1177, 132] on div "ACCOUNT BI" at bounding box center [1277, 130] width 532 height 21
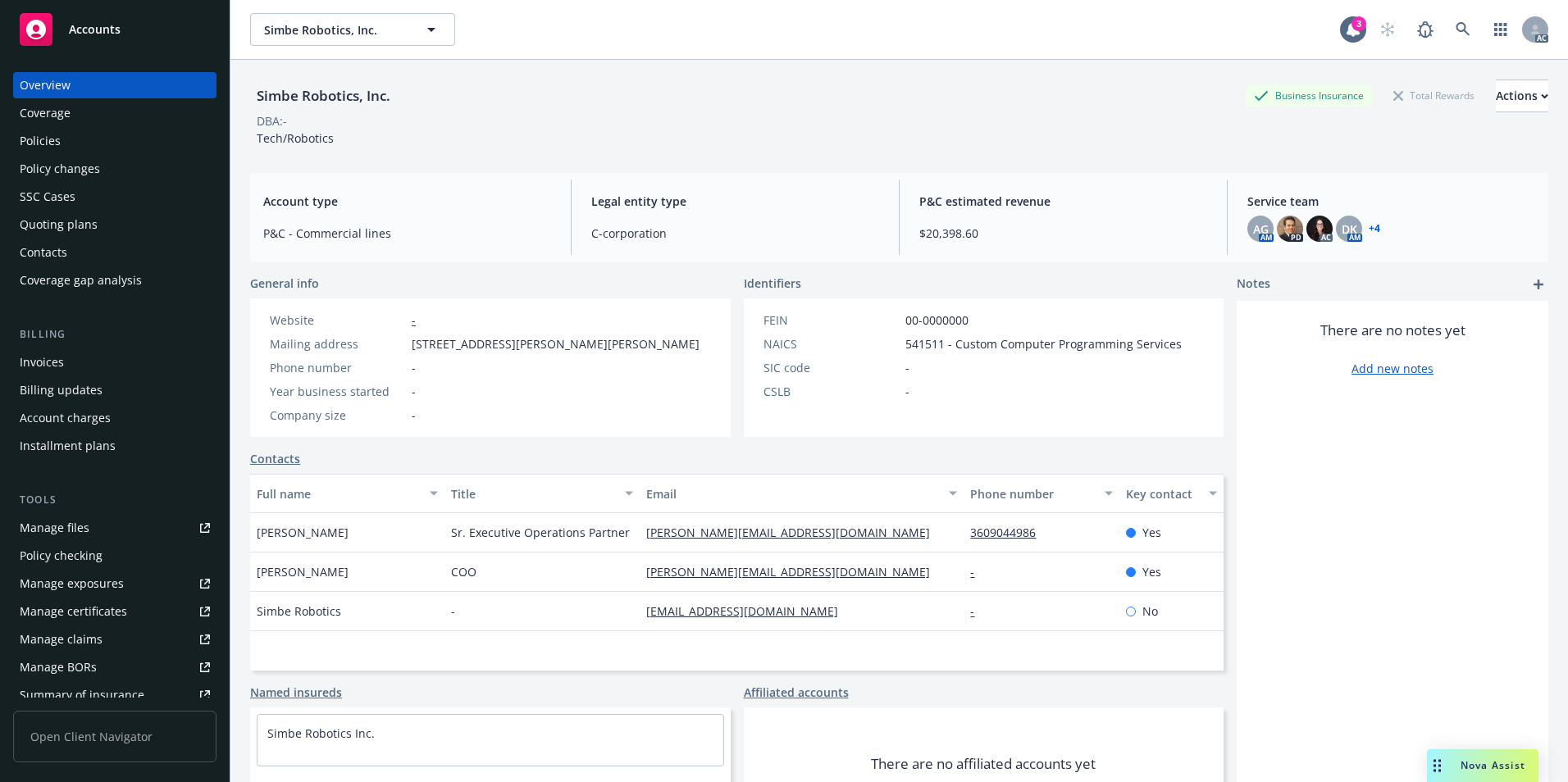
click at [60, 150] on div "Policies" at bounding box center [114, 140] width 190 height 27
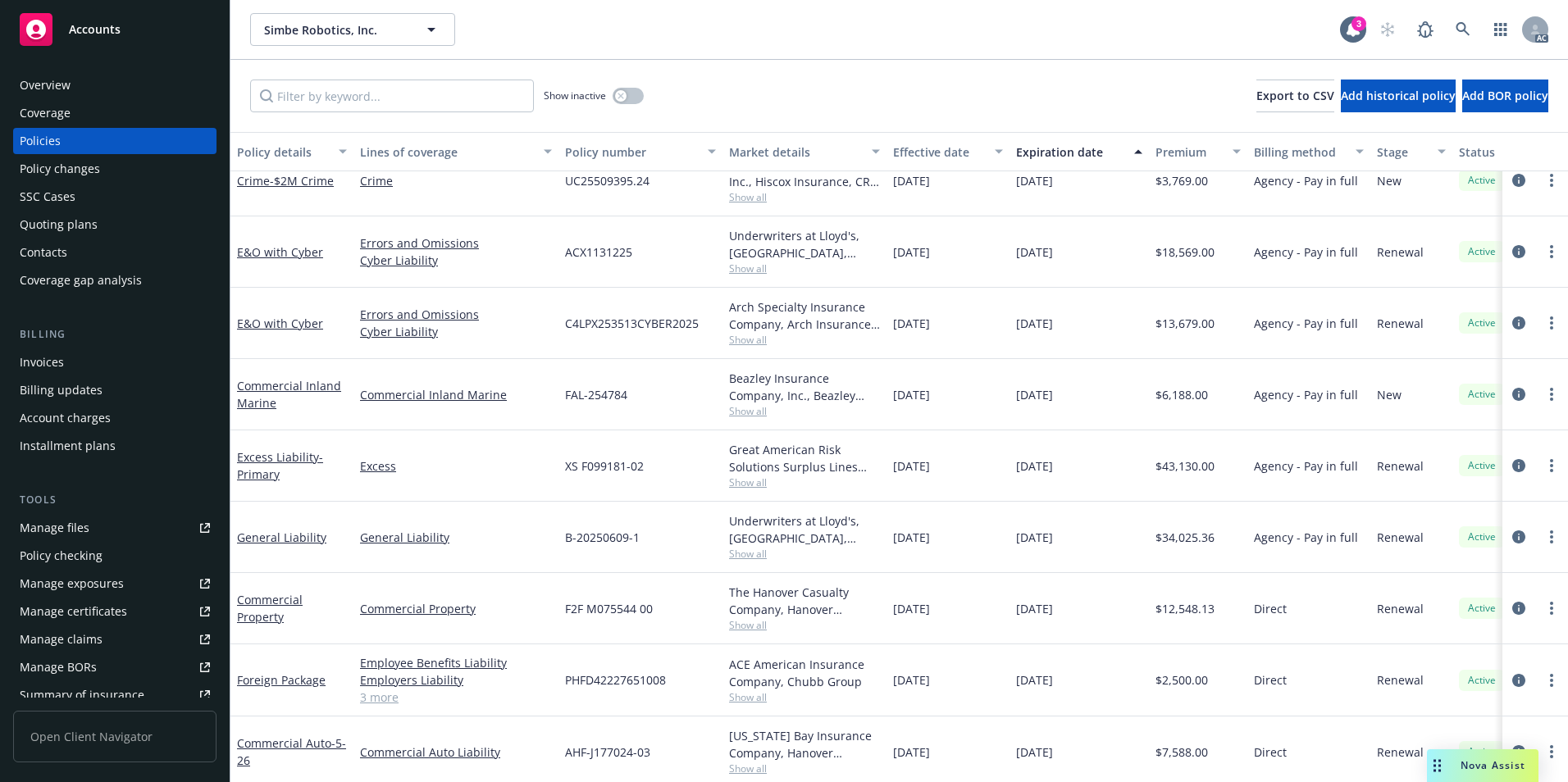
scroll to position [182, 0]
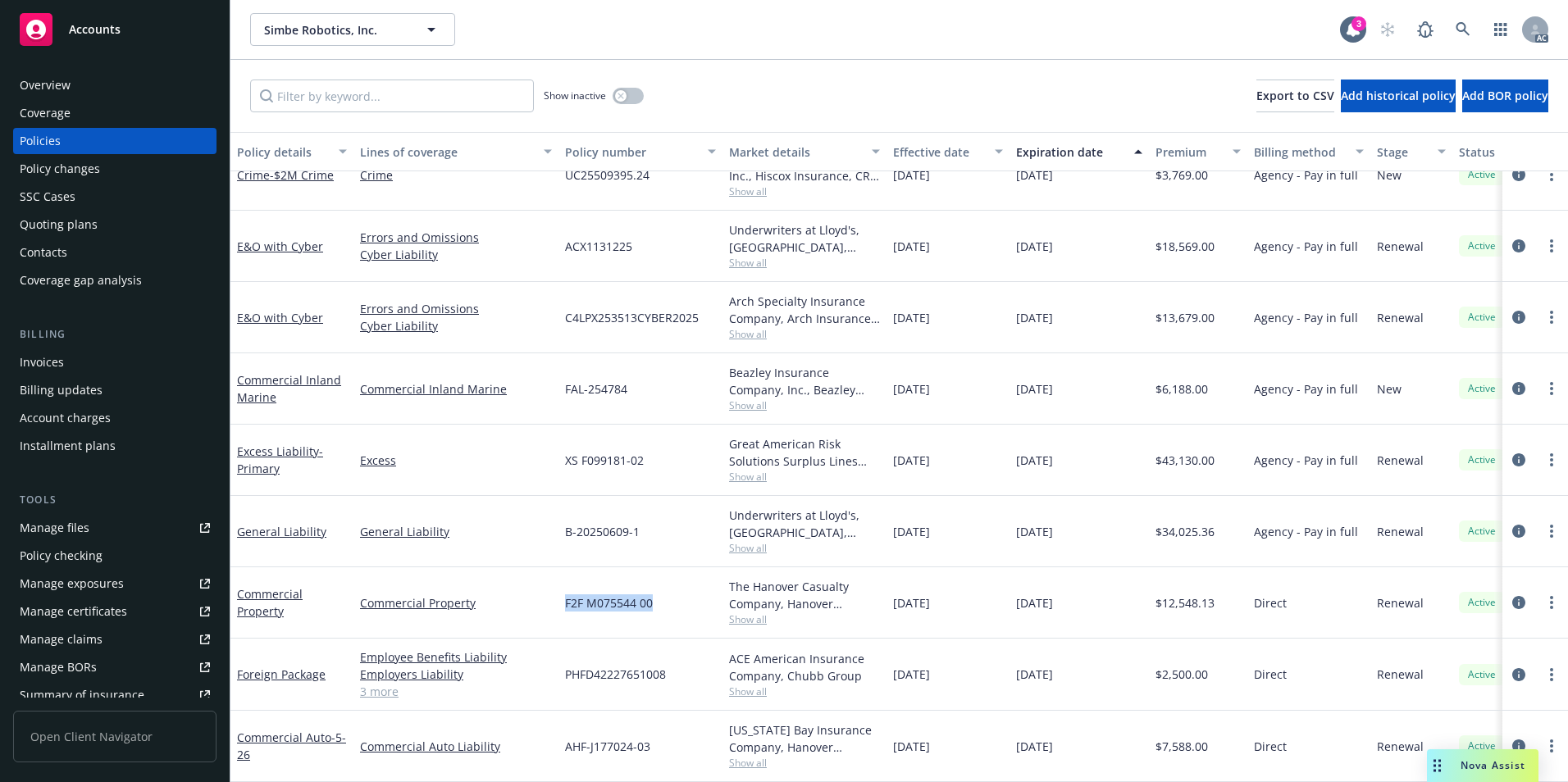
drag, startPoint x: 558, startPoint y: 605, endPoint x: 653, endPoint y: 605, distance: 95.0
click at [653, 605] on div "F2F M075544 00" at bounding box center [640, 603] width 164 height 72
click at [249, 603] on link "Commercial Property" at bounding box center [269, 603] width 65 height 33
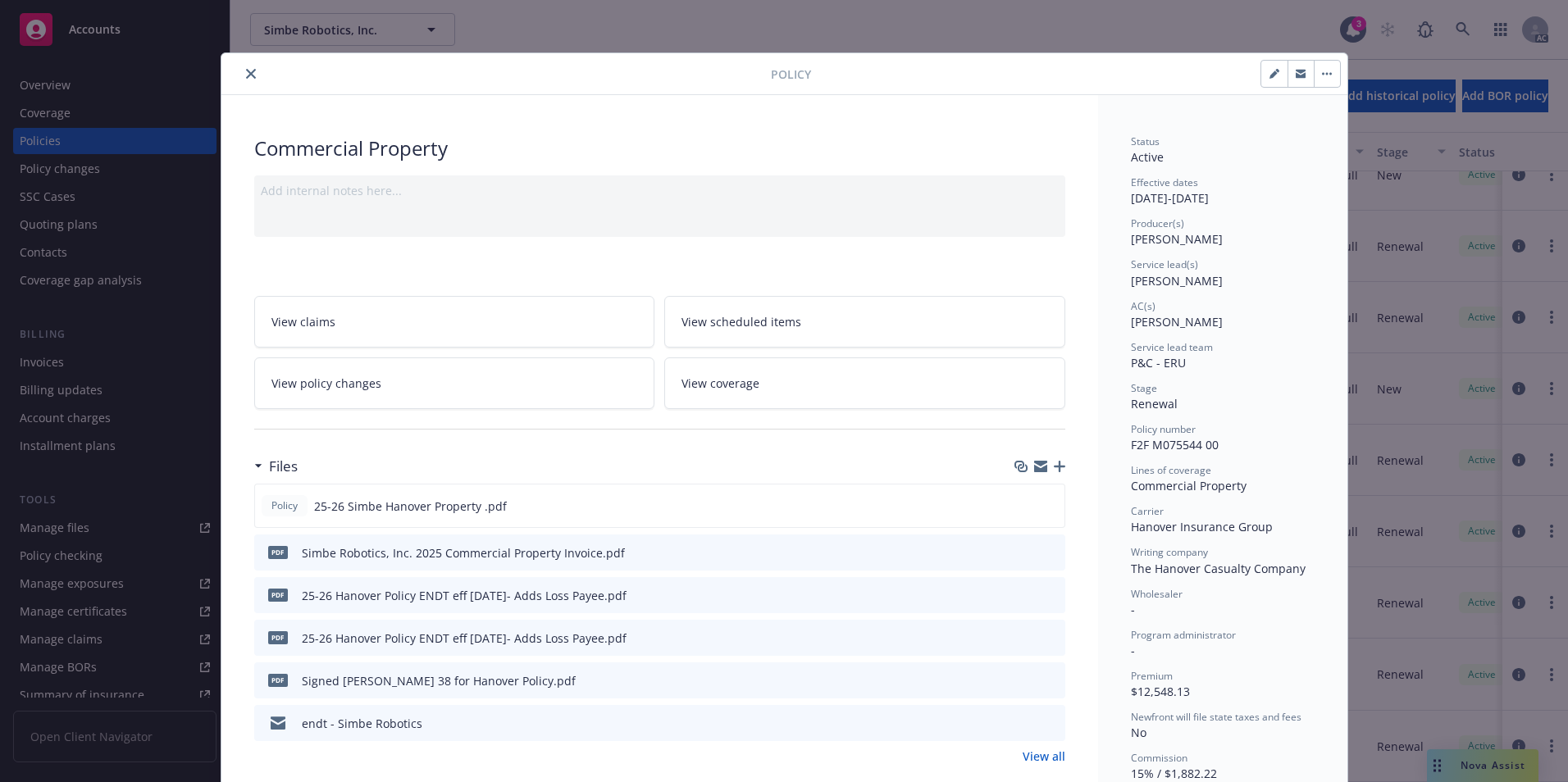
drag, startPoint x: 246, startPoint y: 81, endPoint x: 272, endPoint y: 84, distance: 26.2
click at [246, 81] on button "close" at bounding box center [251, 73] width 19 height 19
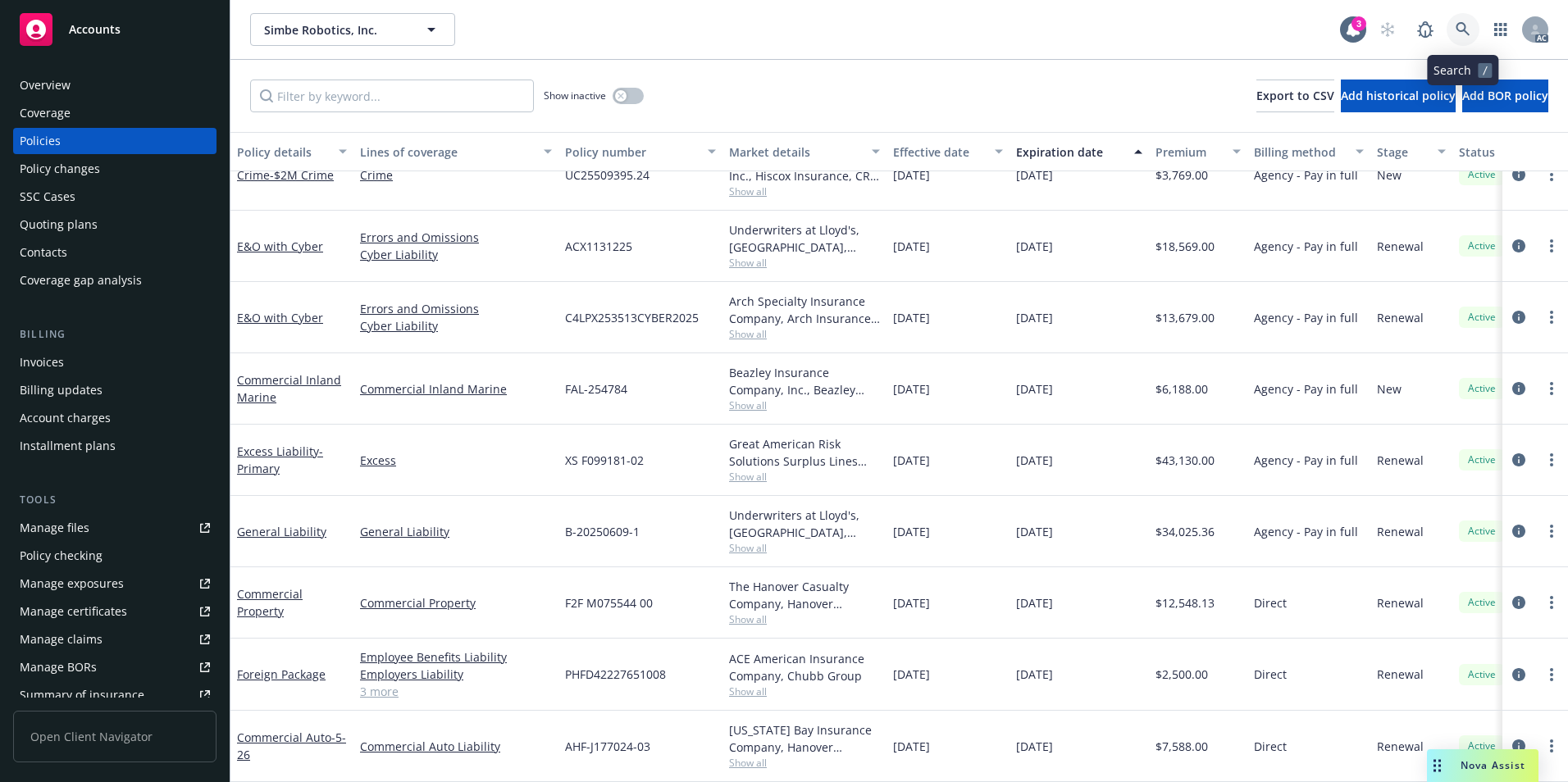
click at [1462, 25] on icon at bounding box center [1463, 29] width 15 height 15
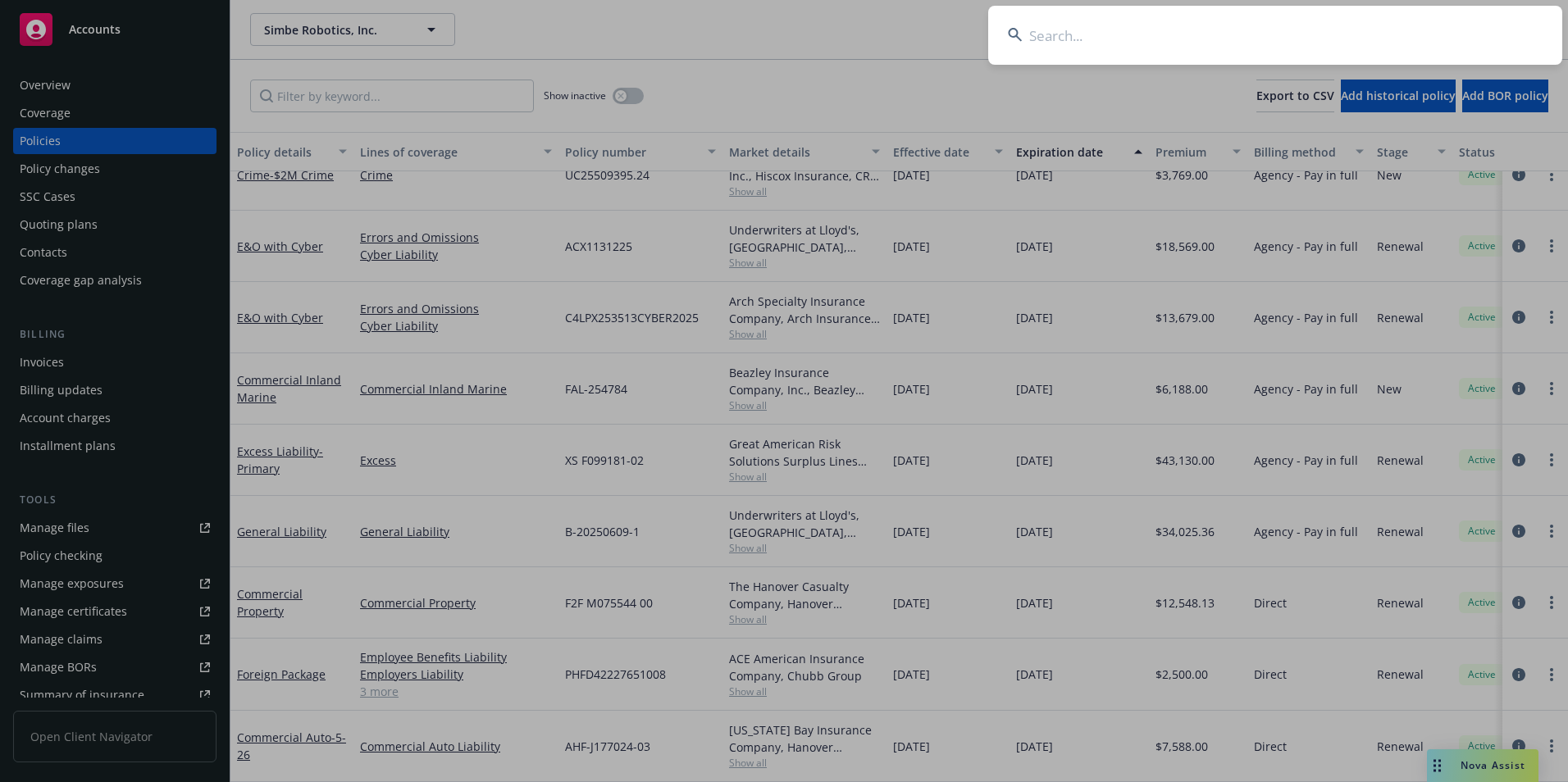
click at [1382, 27] on input at bounding box center [1275, 35] width 574 height 59
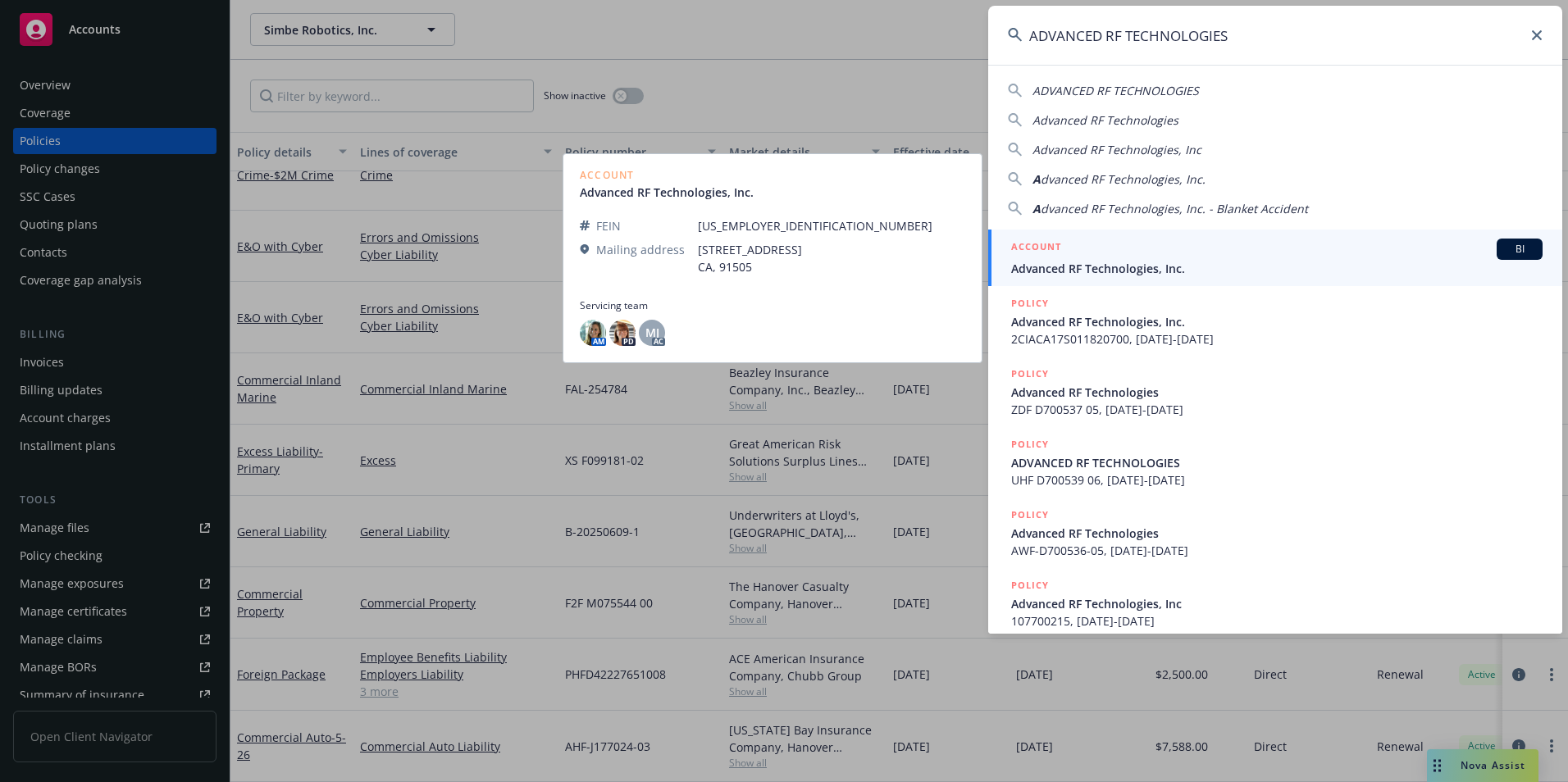
type input "ADVANCED RF TECHNOLOGIES"
click at [1092, 259] on div "ACCOUNT BI" at bounding box center [1277, 249] width 532 height 21
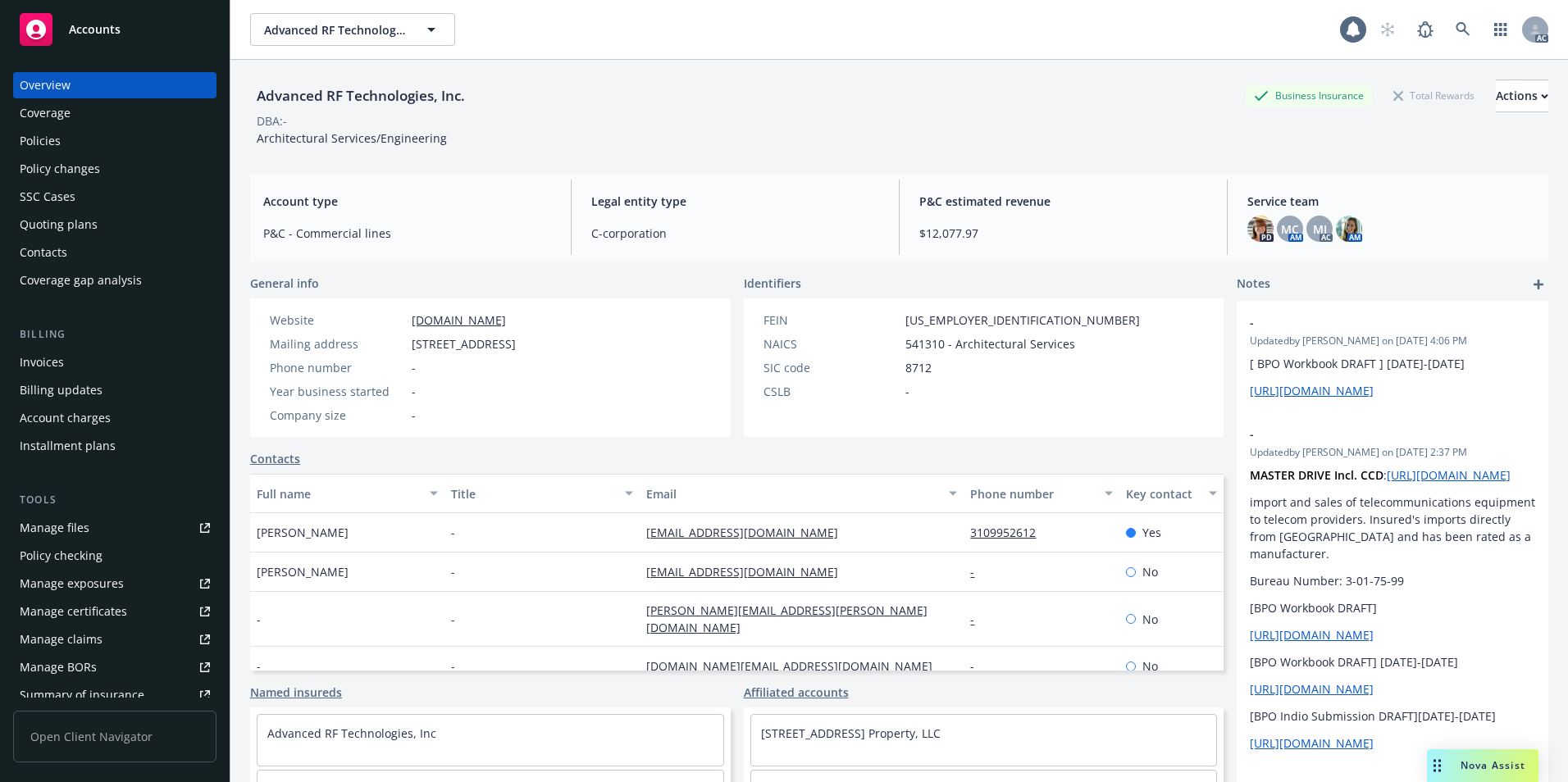
click at [84, 147] on div "Policies" at bounding box center [114, 140] width 190 height 27
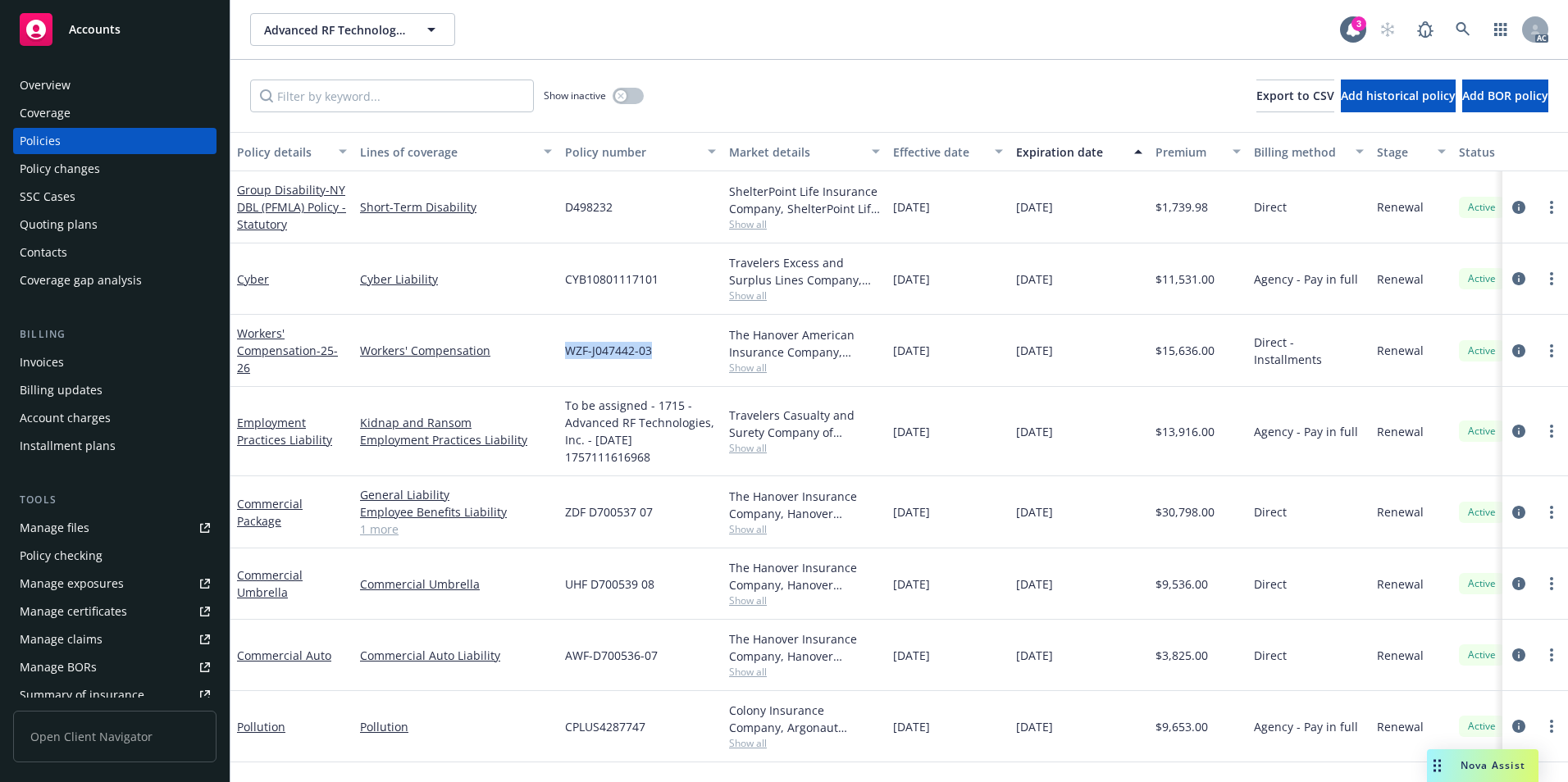
drag, startPoint x: 571, startPoint y: 358, endPoint x: 656, endPoint y: 363, distance: 85.1
click at [656, 363] on div "WZF-J047442-03" at bounding box center [640, 351] width 164 height 73
click at [956, 155] on div "Effective date" at bounding box center [939, 151] width 92 height 17
click at [635, 96] on button "button" at bounding box center [628, 96] width 31 height 17
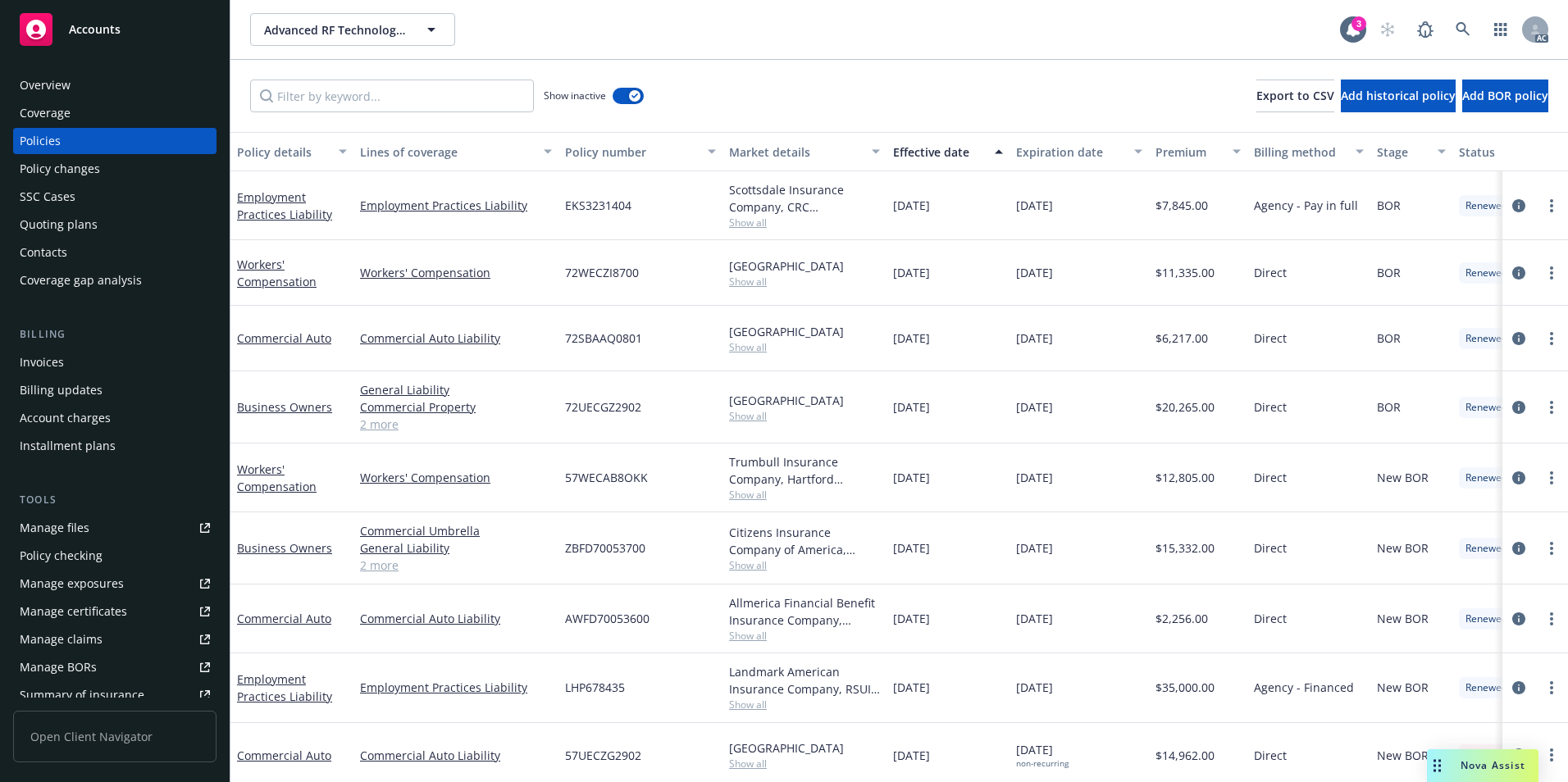
click at [914, 150] on div "Effective date" at bounding box center [939, 151] width 92 height 17
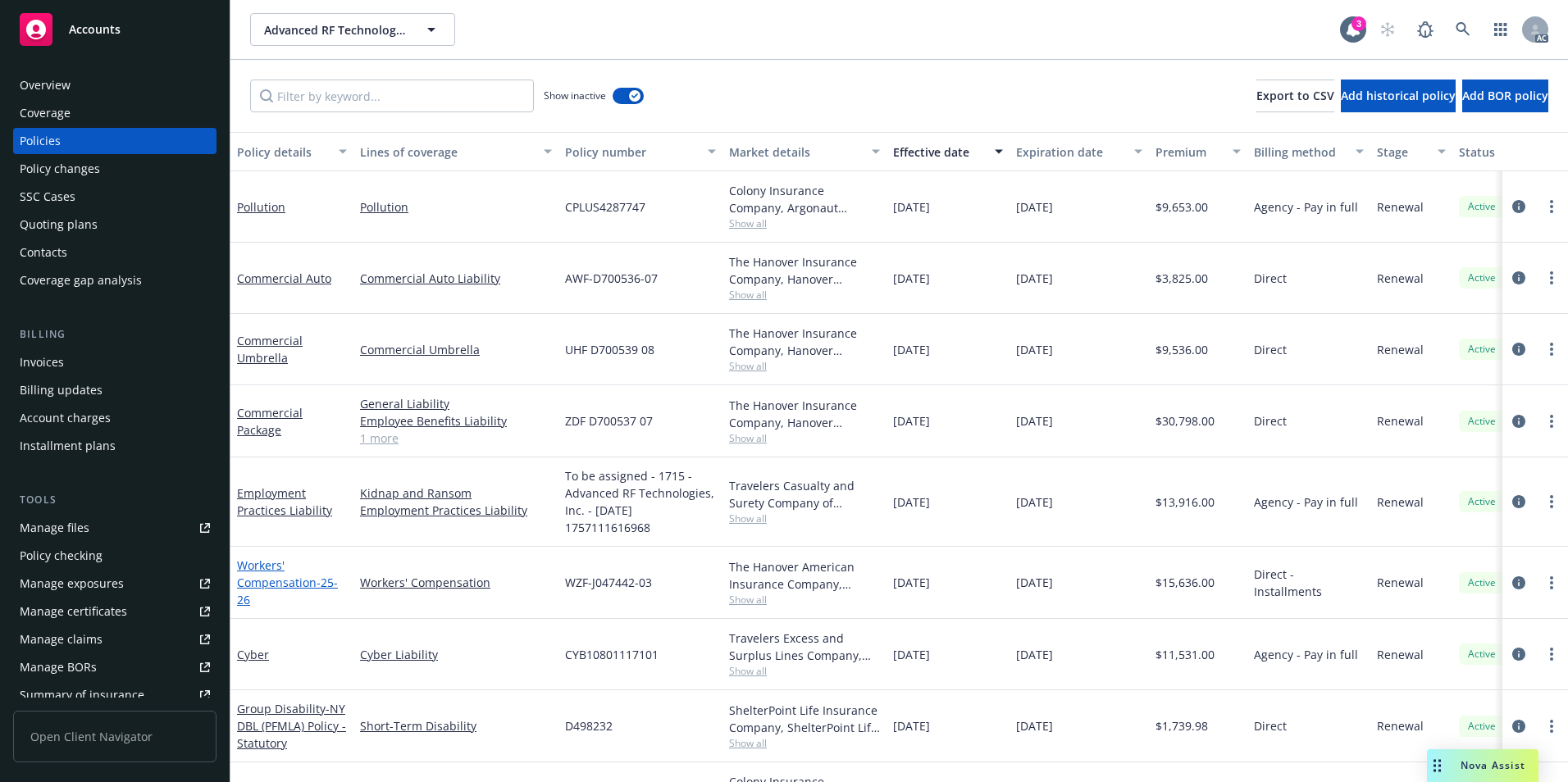
click at [305, 586] on link "Workers' Compensation - 25-26" at bounding box center [287, 583] width 101 height 50
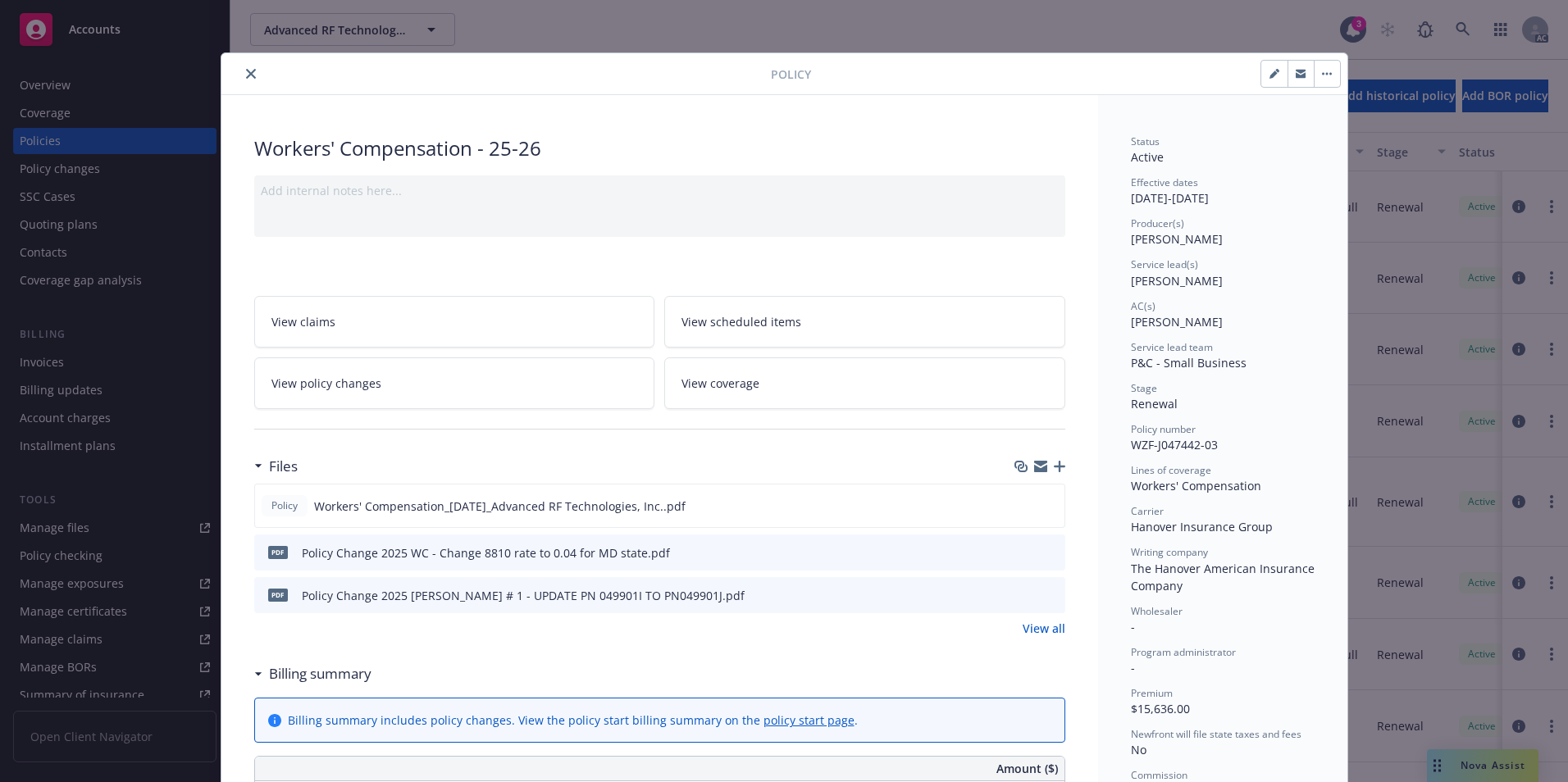
drag, startPoint x: 249, startPoint y: 73, endPoint x: 281, endPoint y: 78, distance: 32.4
click at [249, 73] on icon "close" at bounding box center [251, 73] width 10 height 10
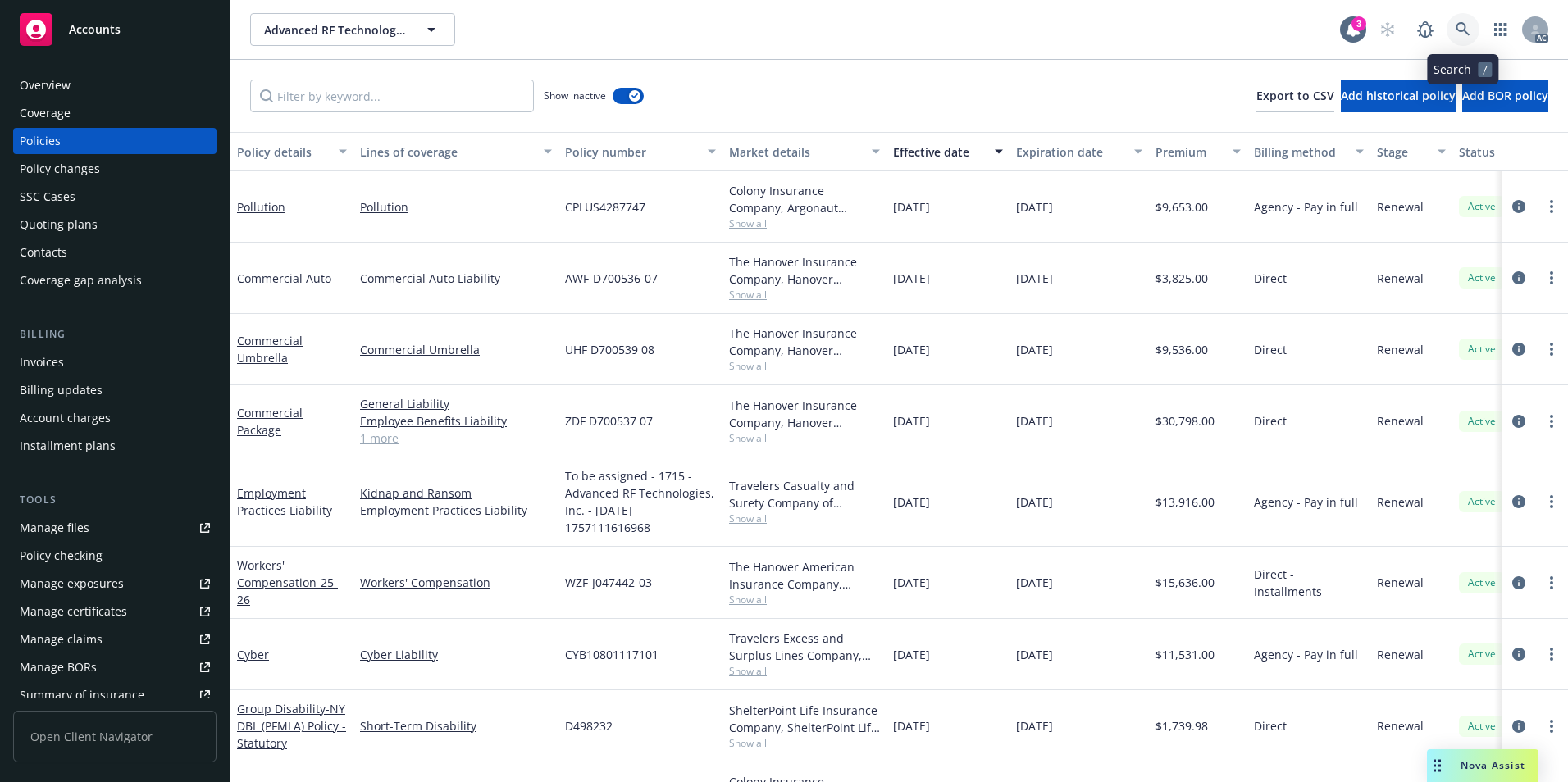
click at [1462, 26] on icon at bounding box center [1463, 29] width 15 height 15
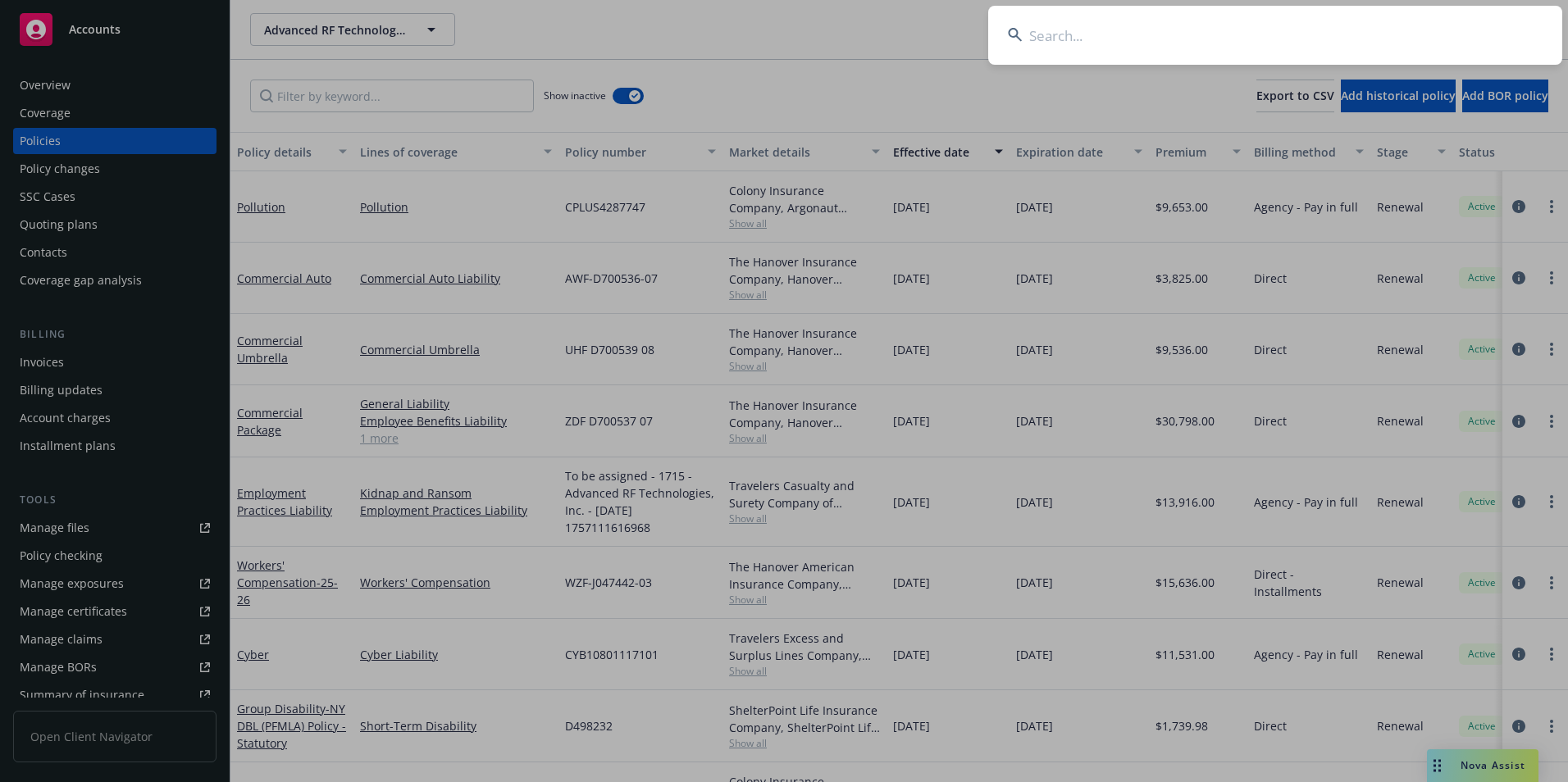
click at [1411, 34] on input at bounding box center [1275, 35] width 574 height 59
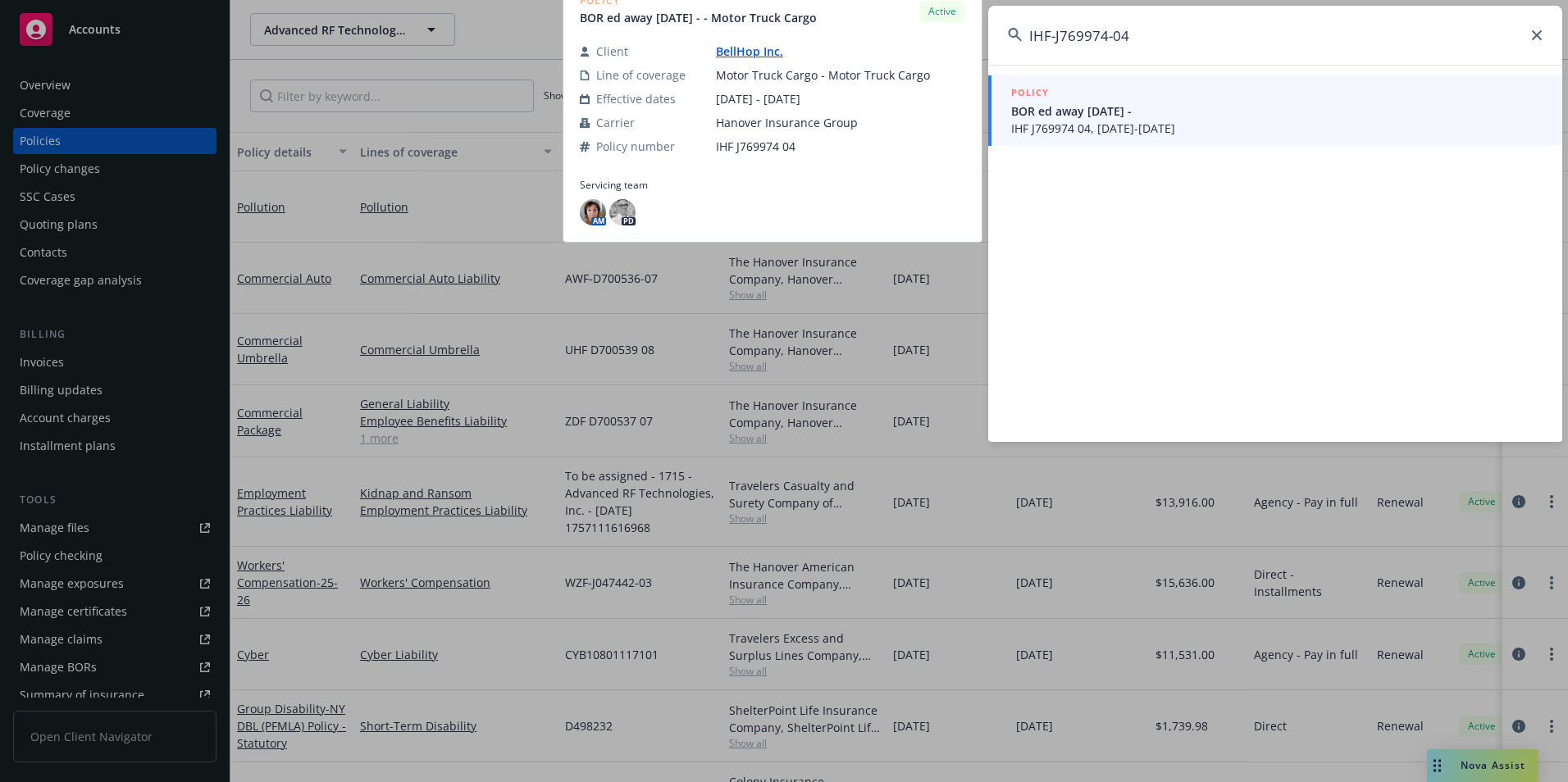
type input "IHF-J769974-04"
click at [1190, 114] on span "BOR ed away [DATE] -" at bounding box center [1277, 111] width 532 height 17
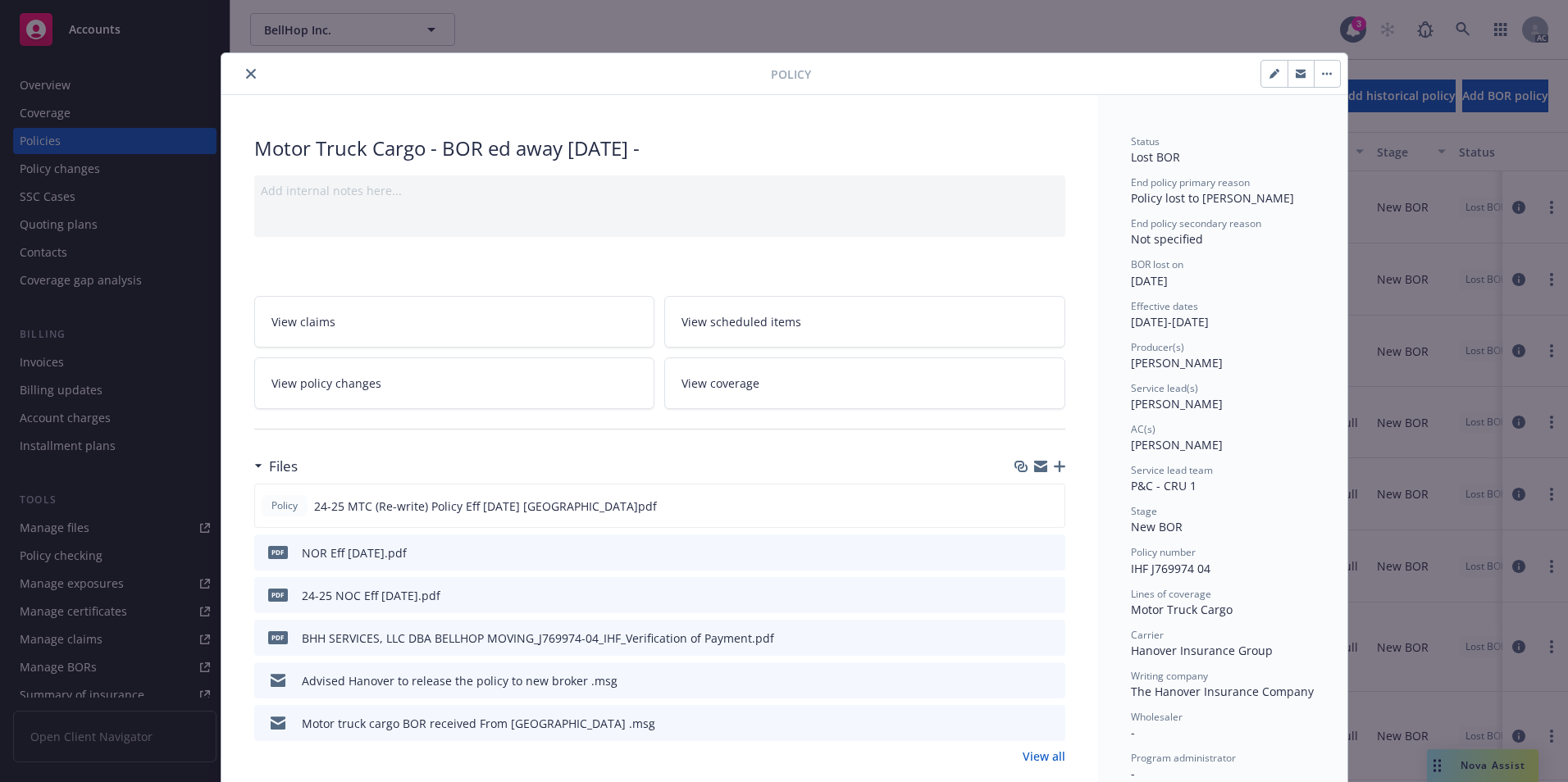
click at [246, 70] on icon "close" at bounding box center [251, 73] width 10 height 10
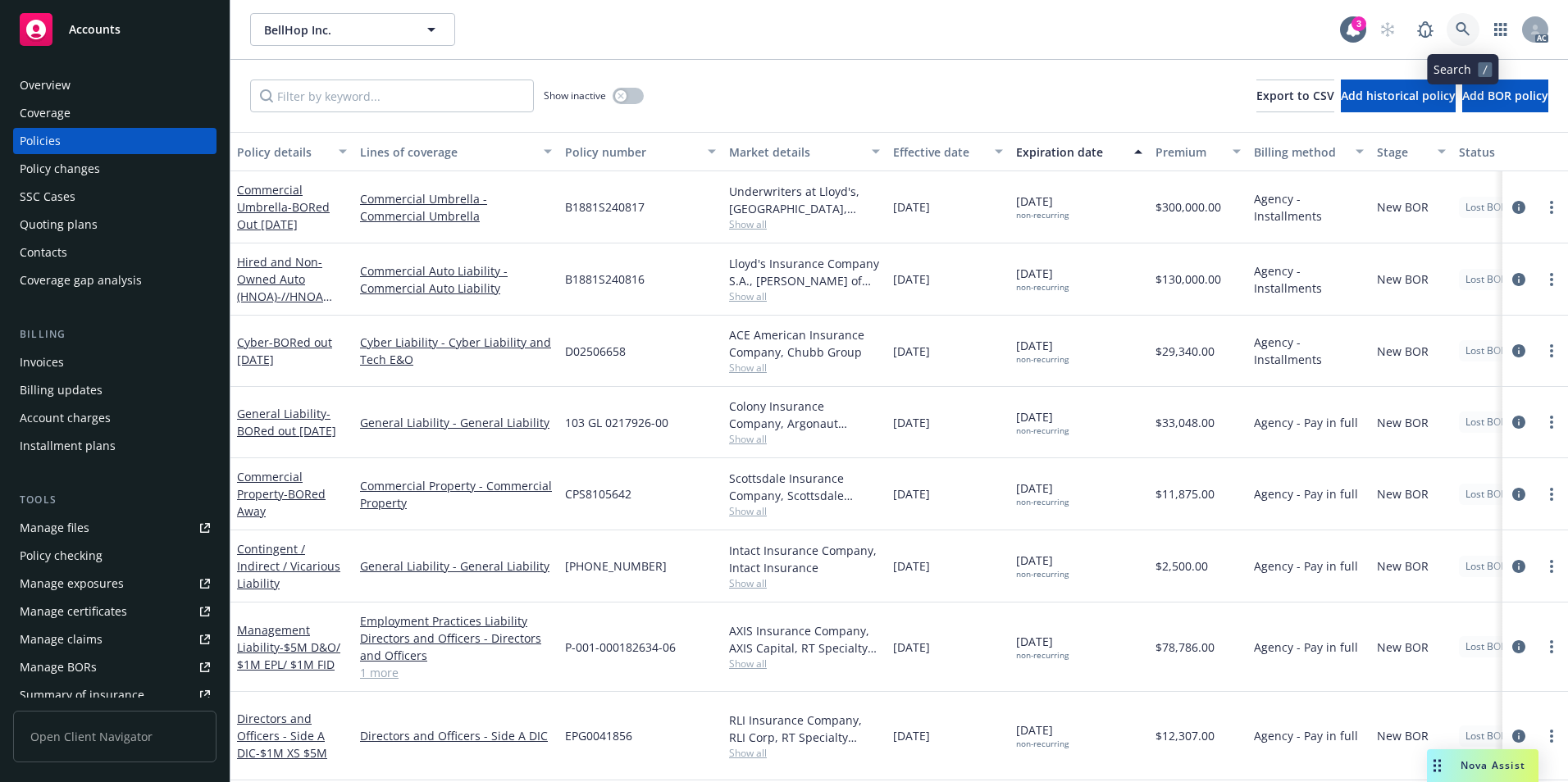
click at [1451, 23] on link at bounding box center [1463, 29] width 33 height 33
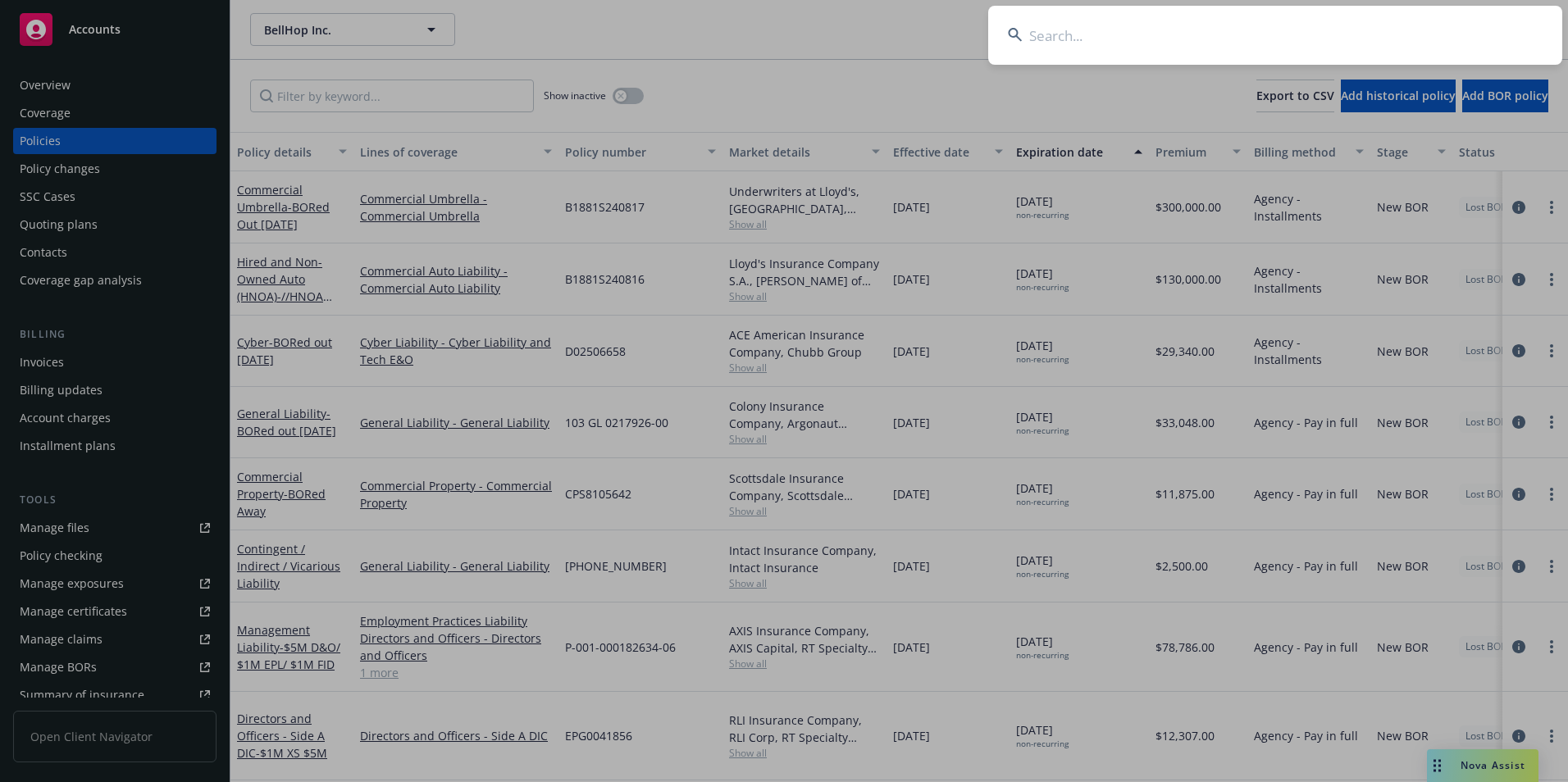
click at [1336, 35] on input at bounding box center [1275, 35] width 574 height 59
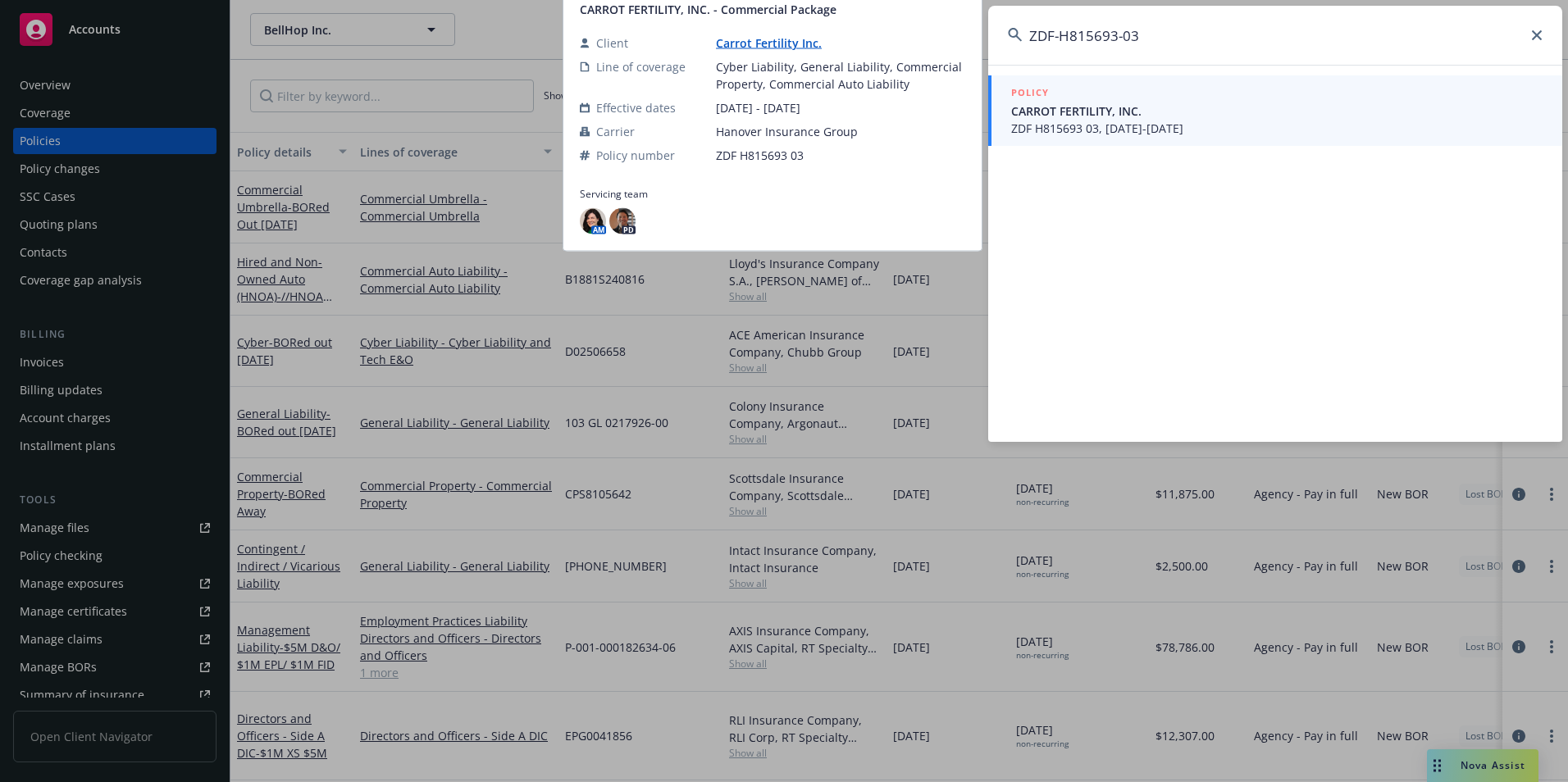
type input "ZDF-H815693-03"
click at [1243, 119] on span "CARROT FERTILITY, INC." at bounding box center [1277, 111] width 532 height 17
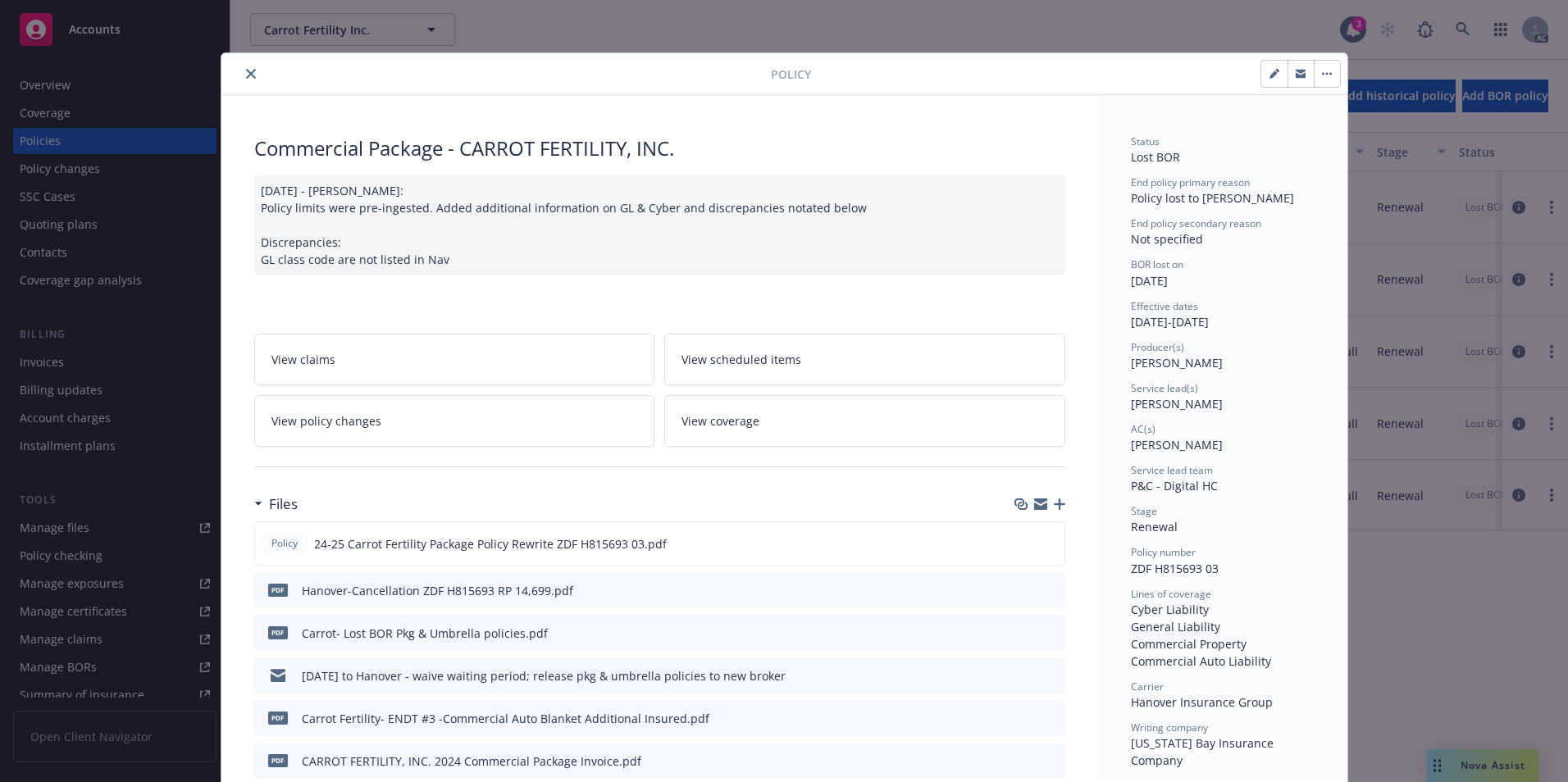
click at [249, 73] on icon "close" at bounding box center [251, 73] width 10 height 10
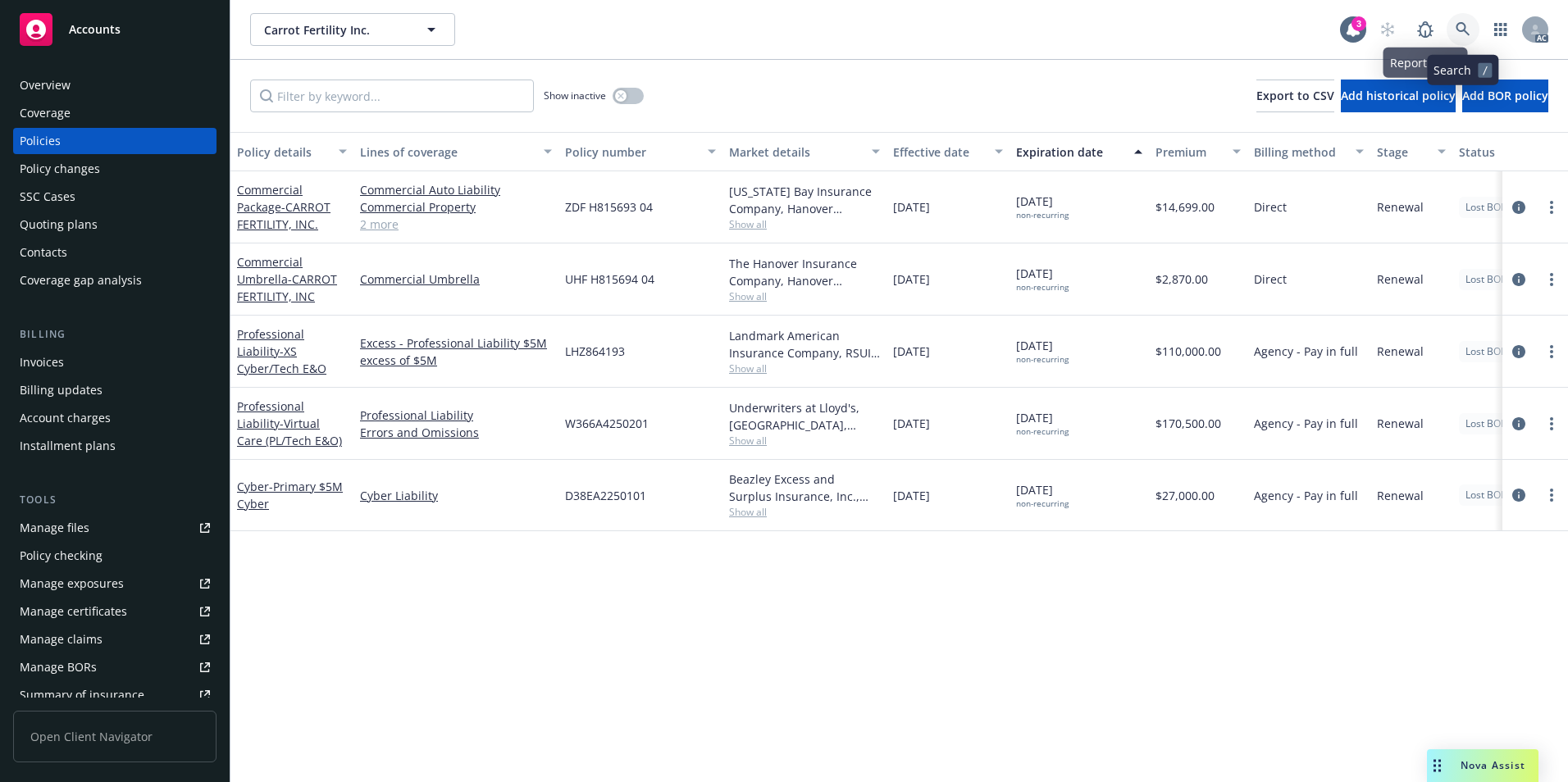
click at [1465, 27] on icon at bounding box center [1462, 28] width 14 height 14
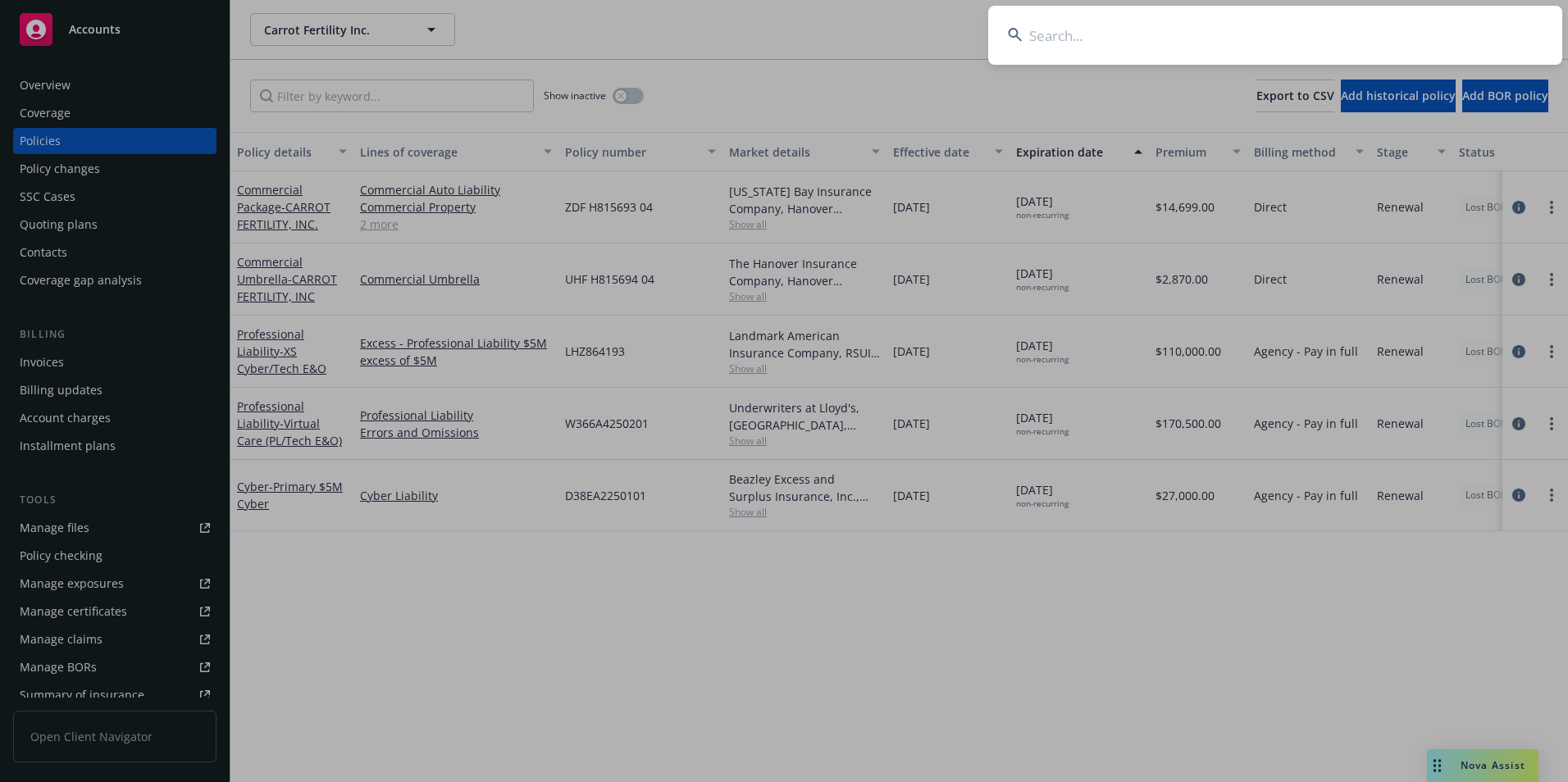
click at [1422, 28] on input at bounding box center [1275, 35] width 574 height 59
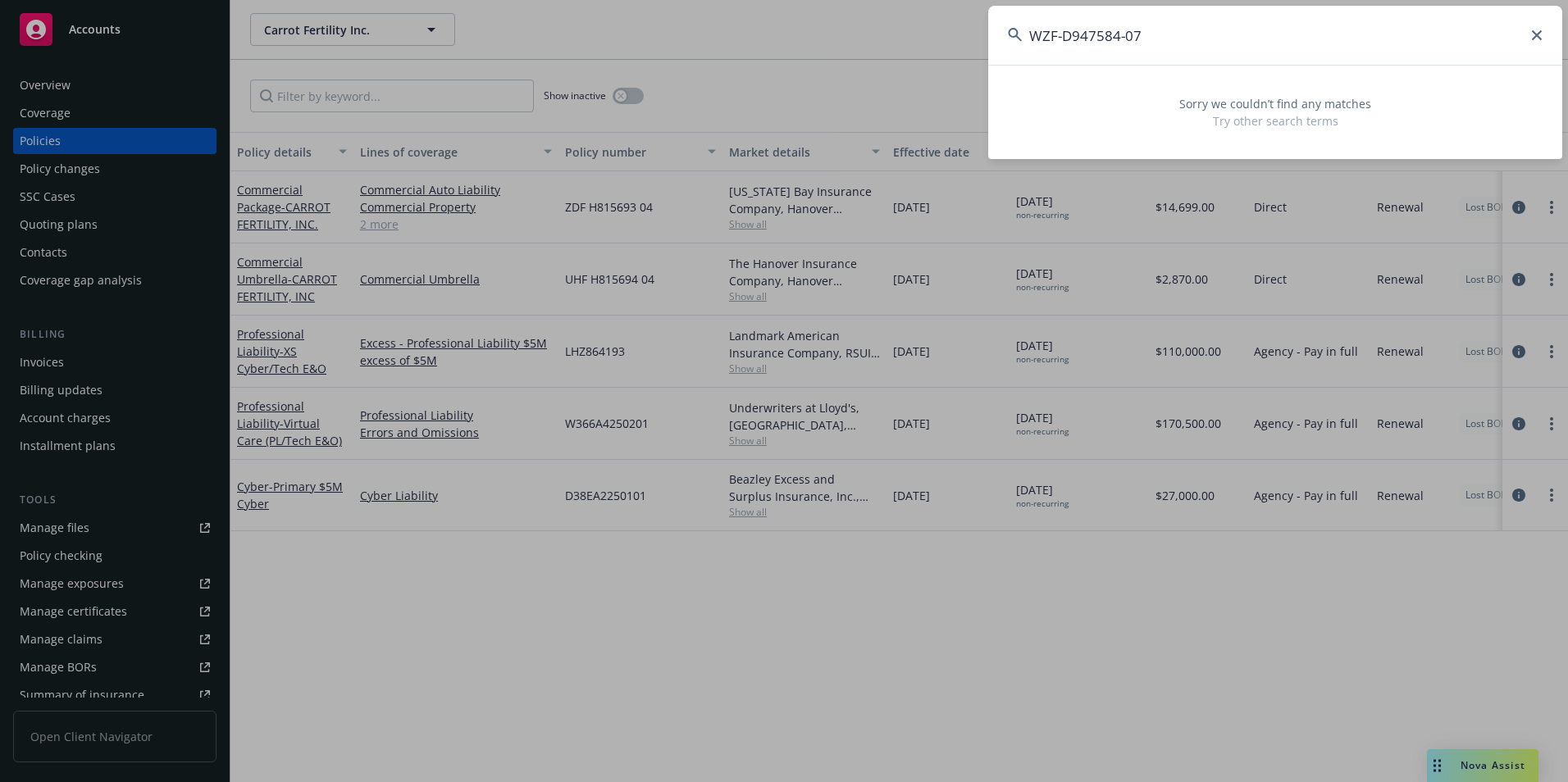
drag, startPoint x: 1347, startPoint y: 29, endPoint x: 921, endPoint y: 35, distance: 426.0
click at [935, 37] on div "WZF-D947584-07 Sorry we couldn’t find any matches Try other search terms" at bounding box center [784, 391] width 1568 height 782
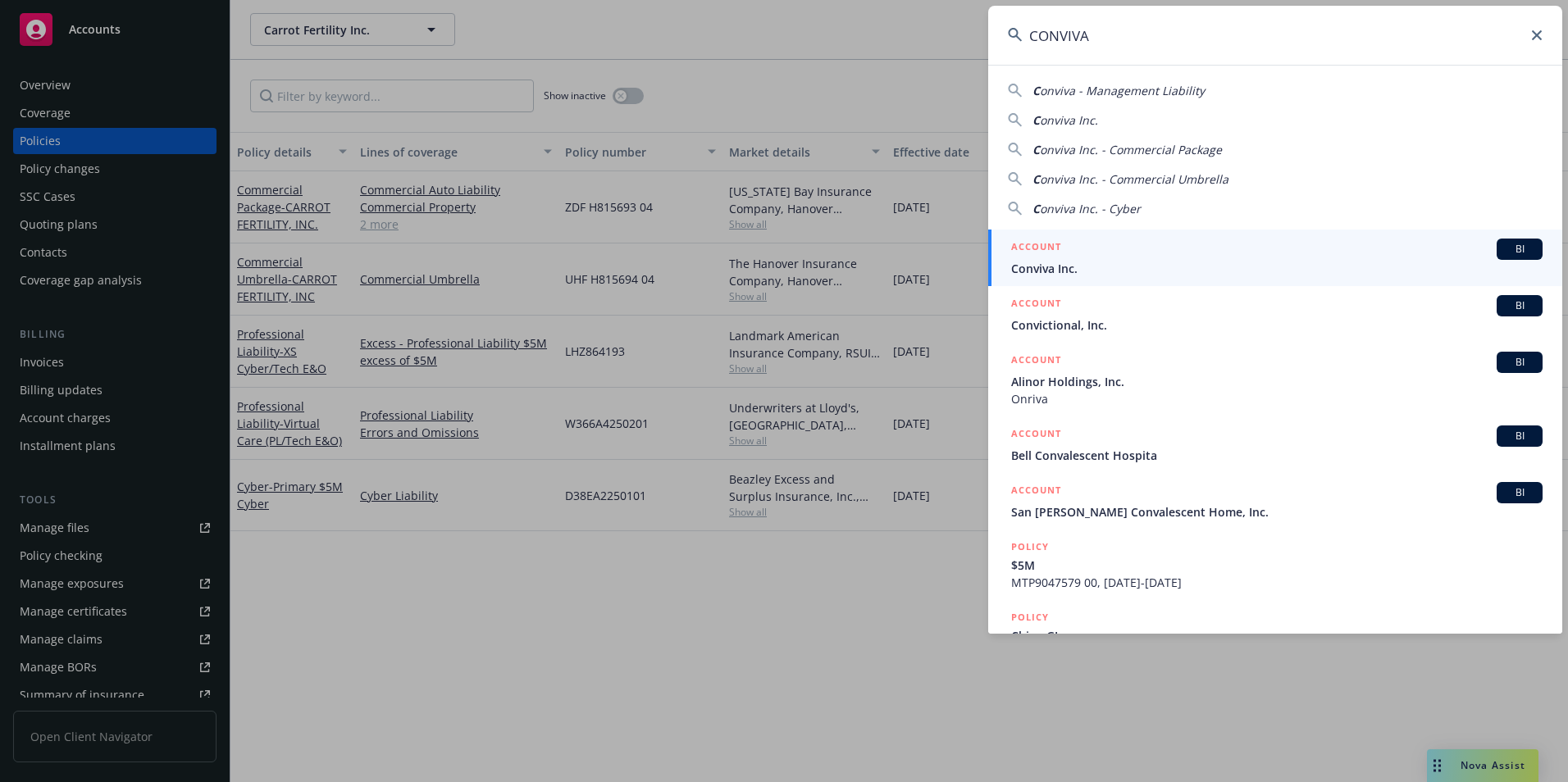
type input "CONVIVA"
click at [1120, 261] on span "Conviva Inc." at bounding box center [1277, 268] width 532 height 17
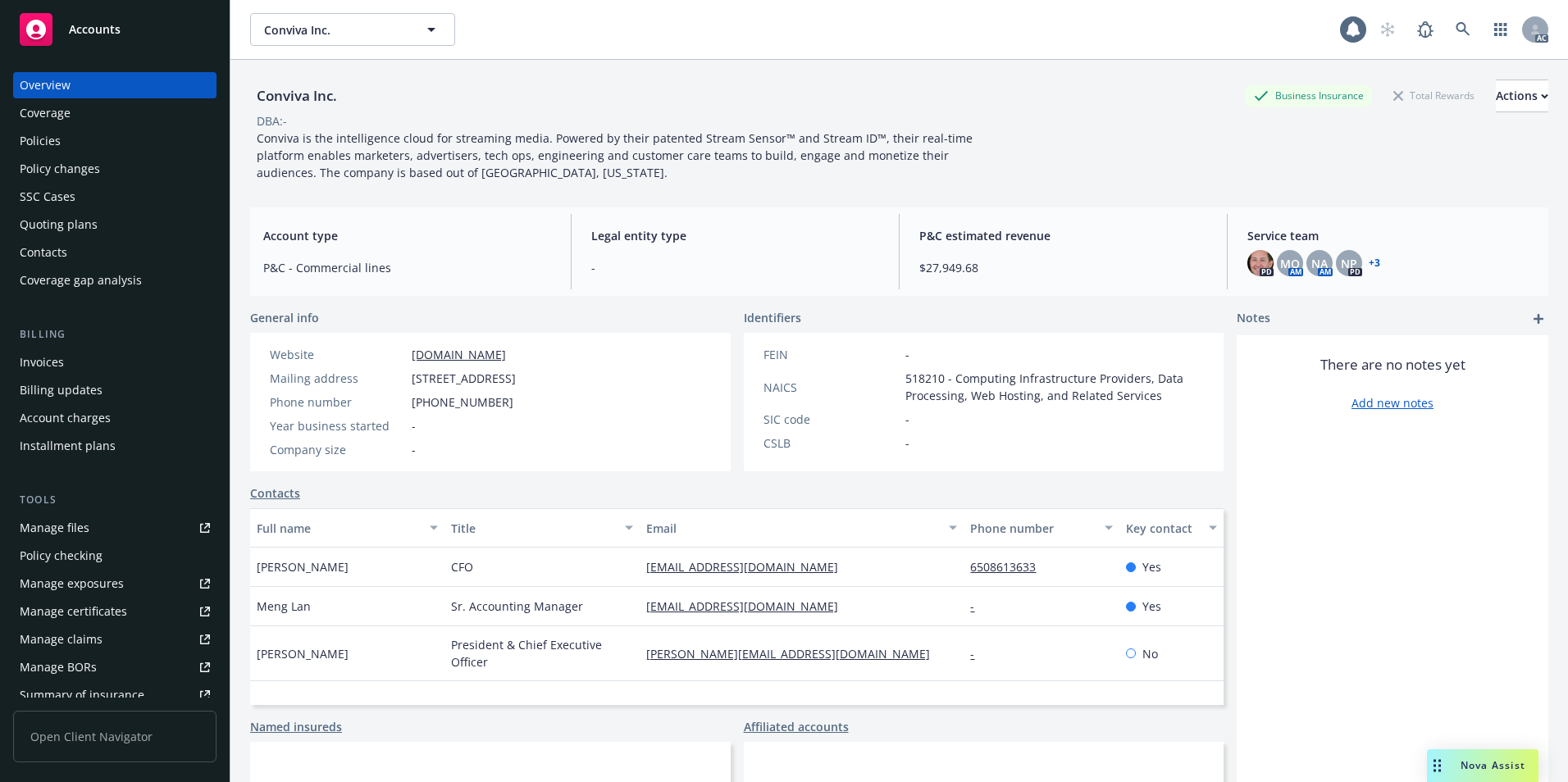
click at [124, 142] on div "Policies" at bounding box center [114, 140] width 190 height 27
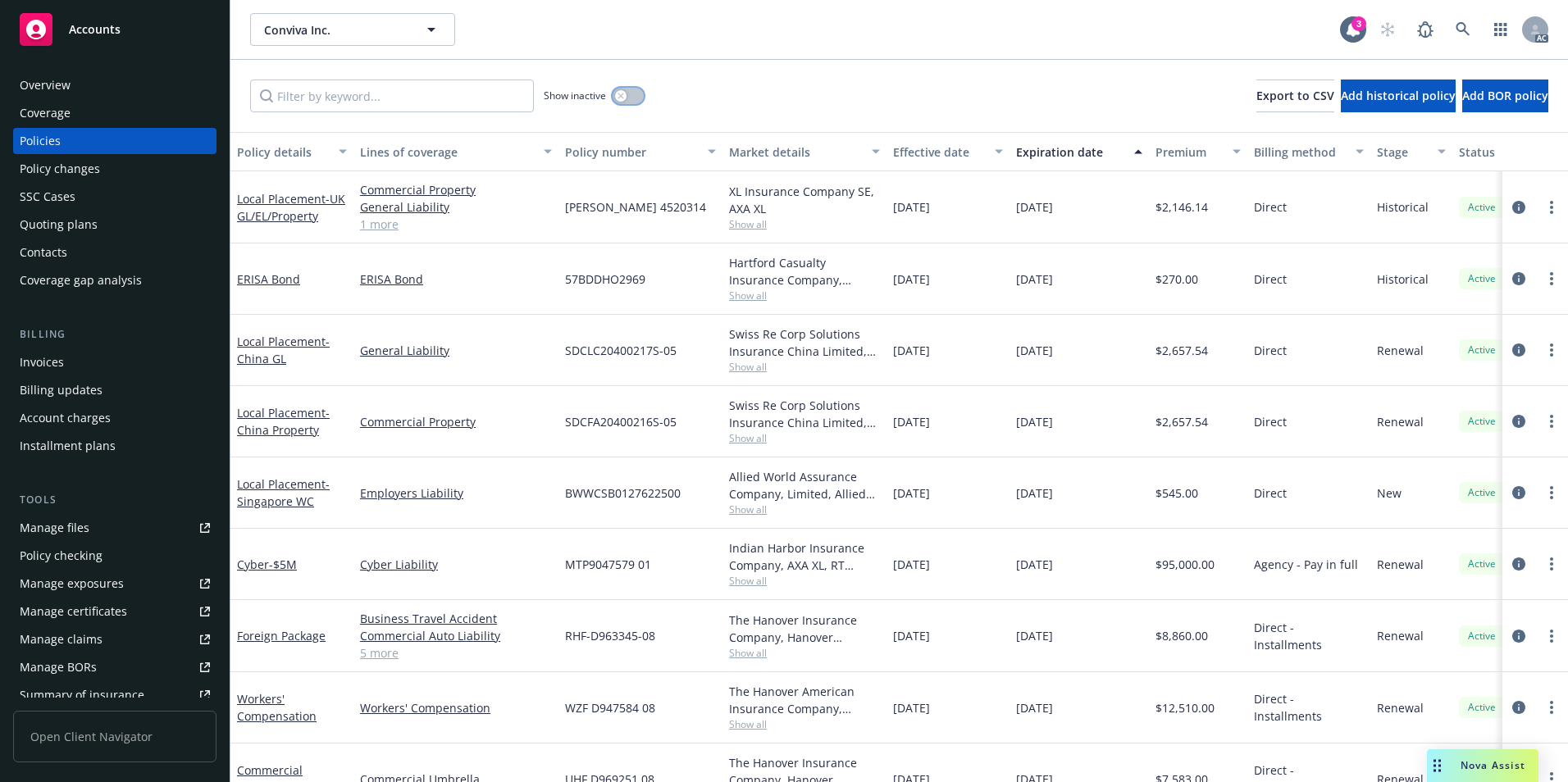
click at [634, 100] on button "button" at bounding box center [628, 96] width 31 height 17
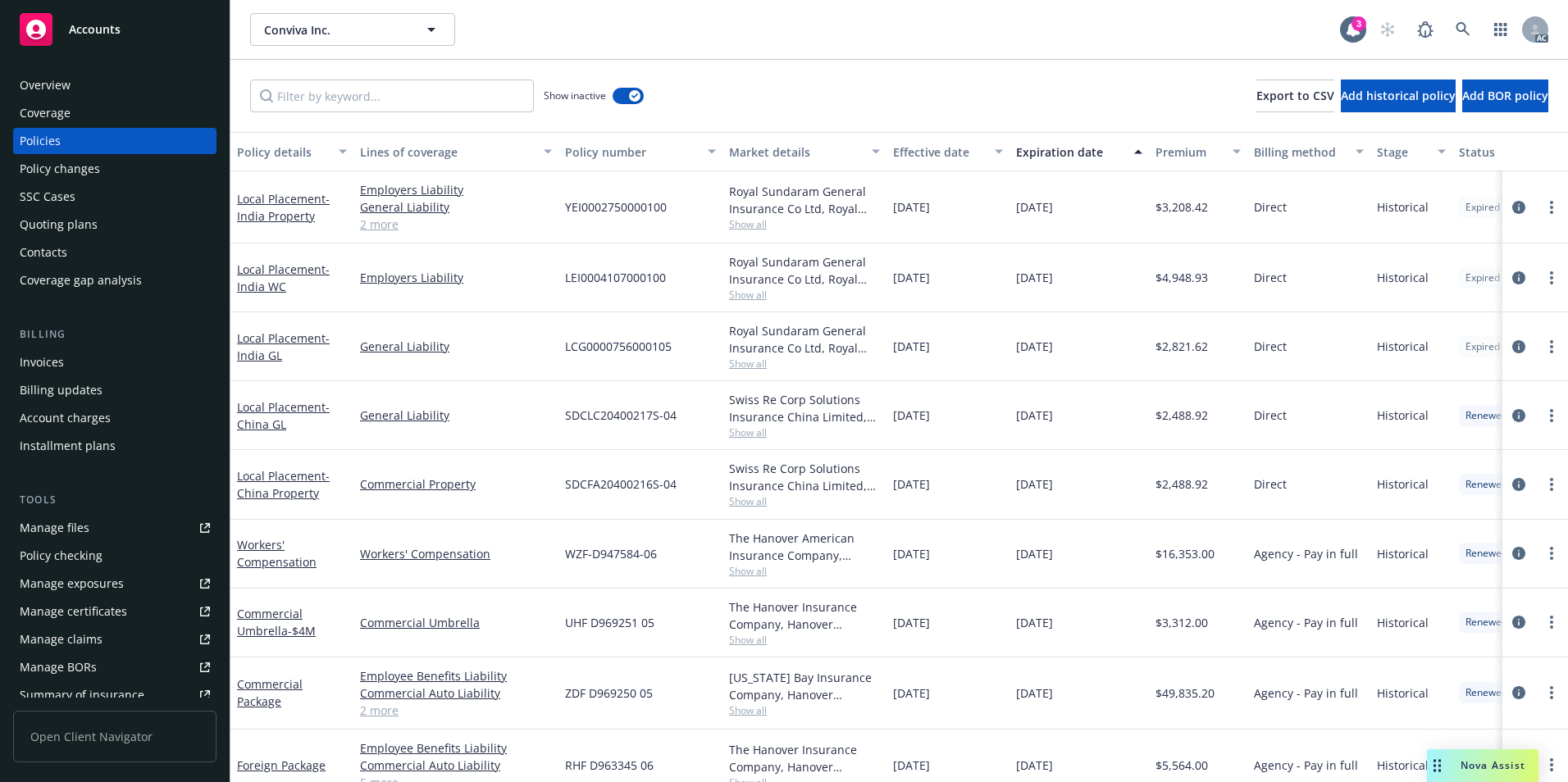
click at [947, 151] on div "Effective date" at bounding box center [939, 151] width 92 height 17
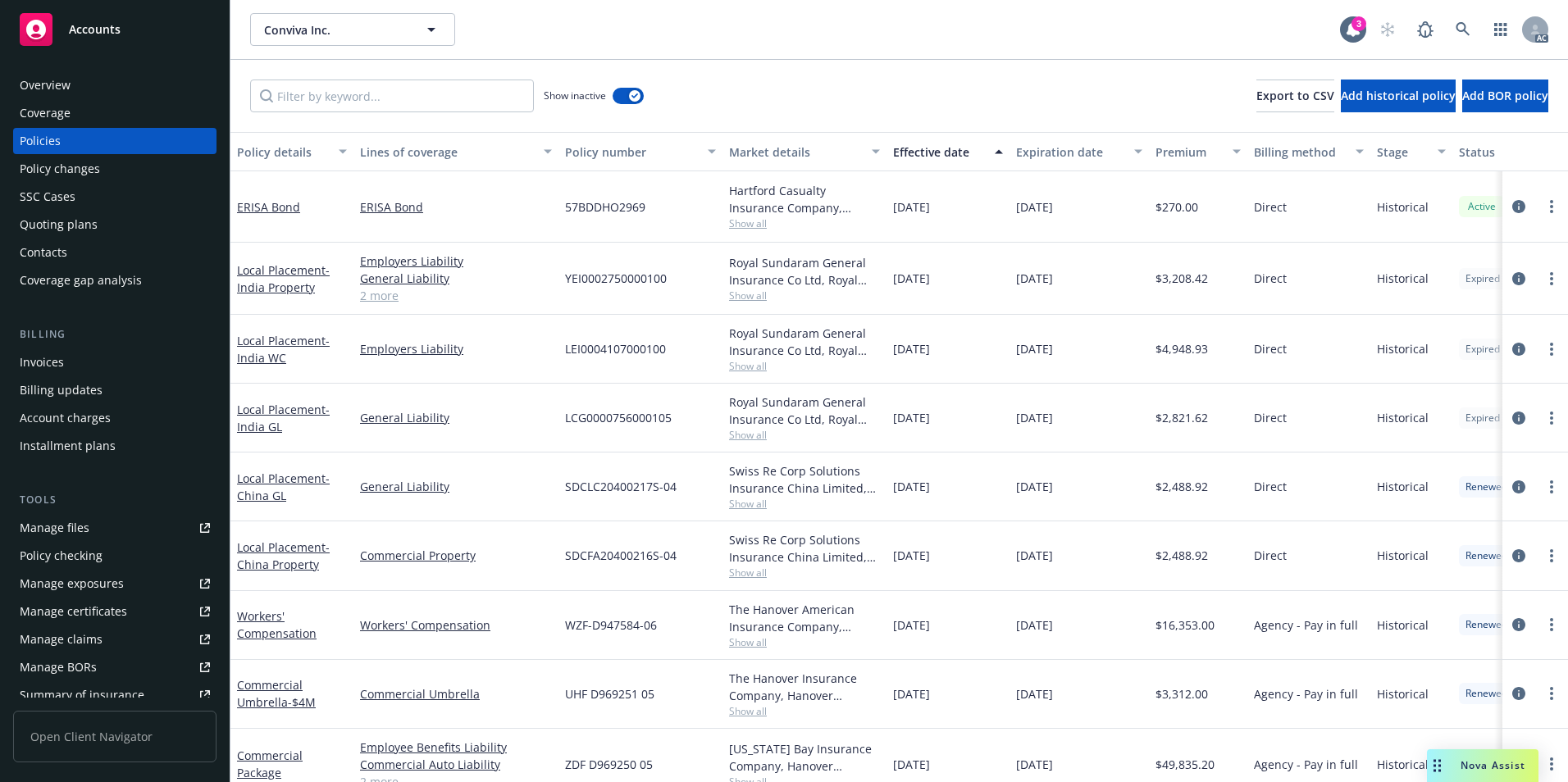
click at [947, 151] on div "Effective date" at bounding box center [939, 151] width 92 height 17
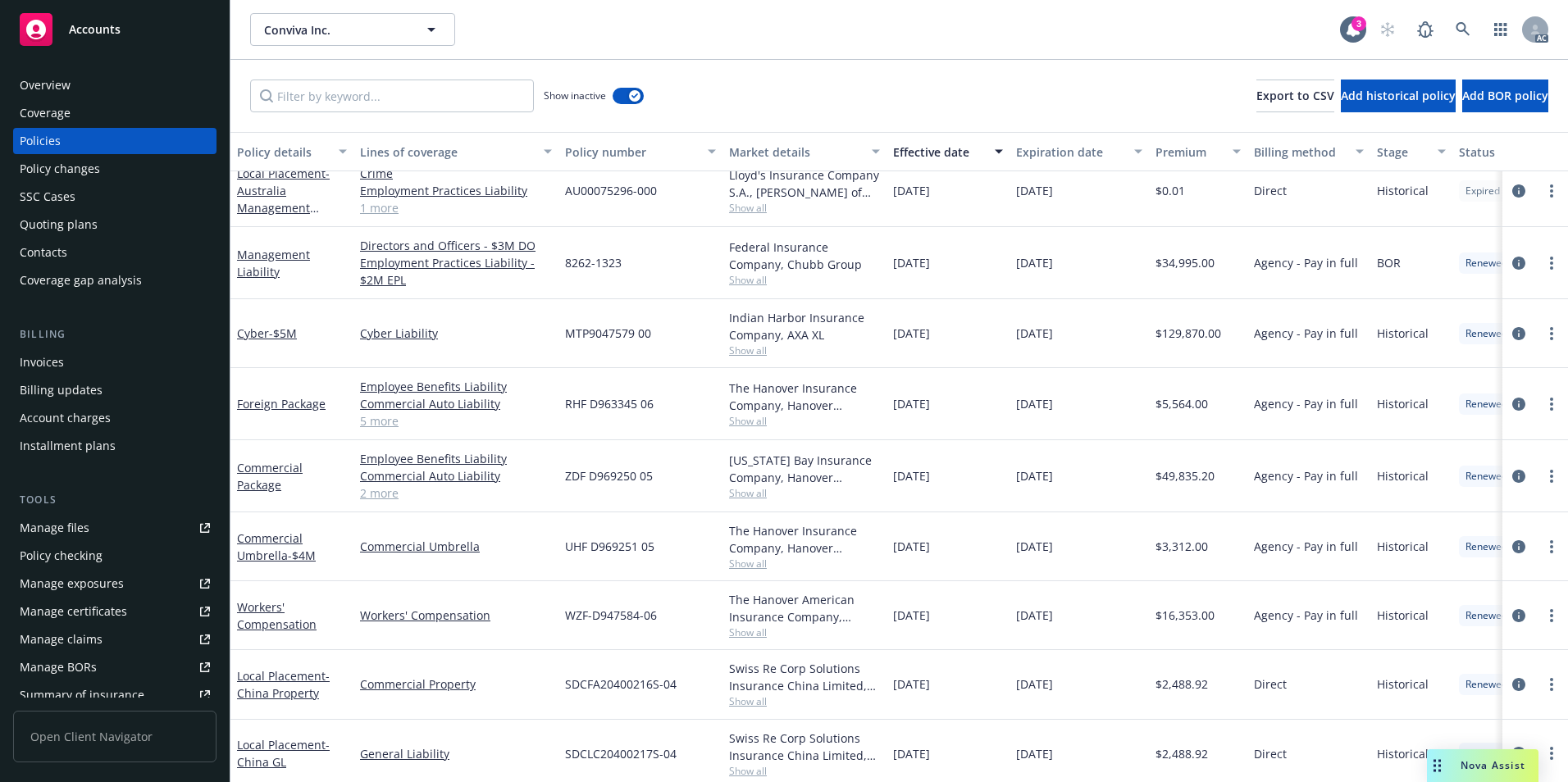
scroll to position [820, 0]
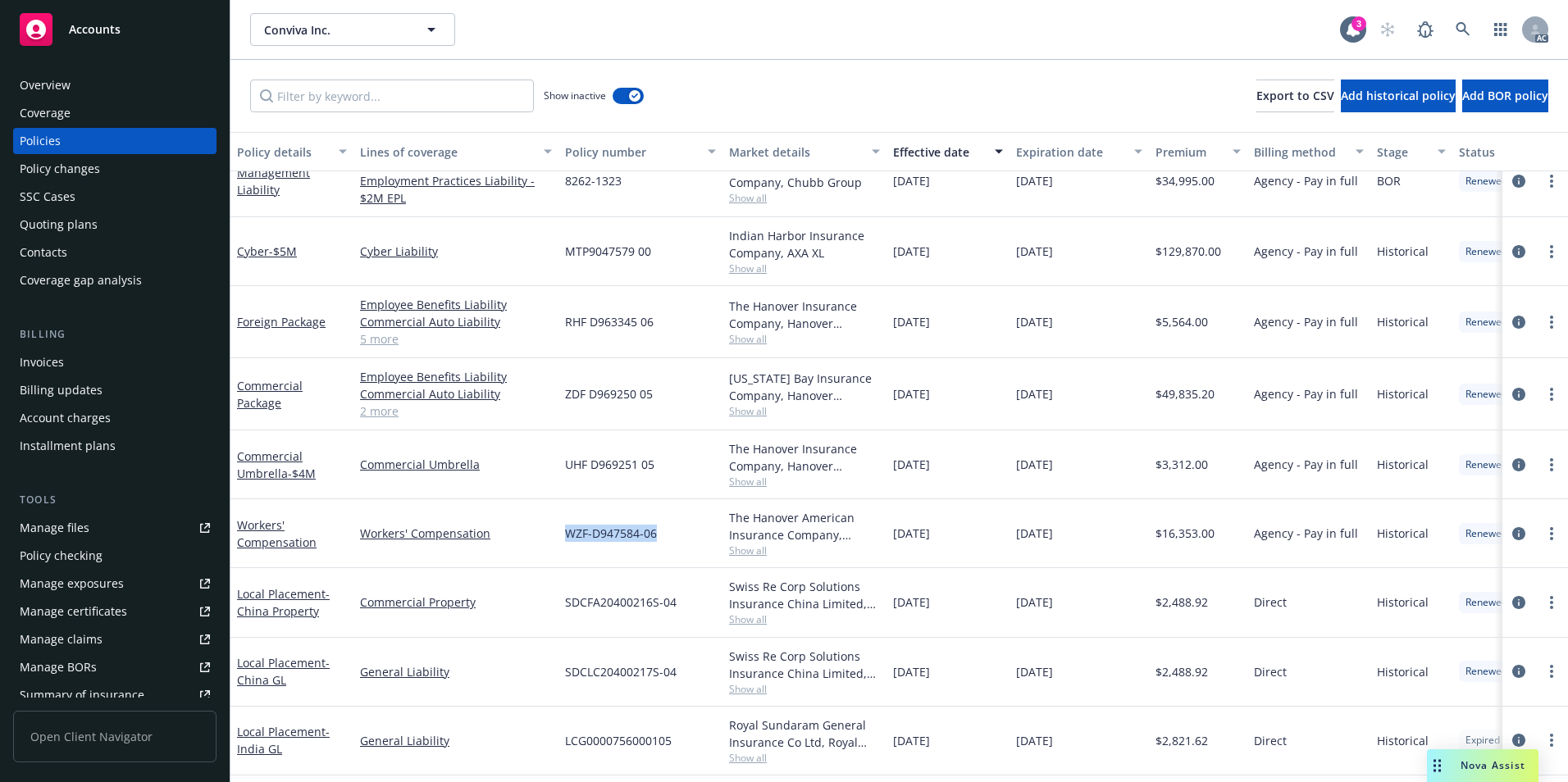
drag, startPoint x: 554, startPoint y: 542, endPoint x: 658, endPoint y: 542, distance: 104.0
click at [658, 542] on div "Workers' Compensation Workers' Compensation WZF-D947584-06 The Hanover American…" at bounding box center [1022, 533] width 1583 height 69
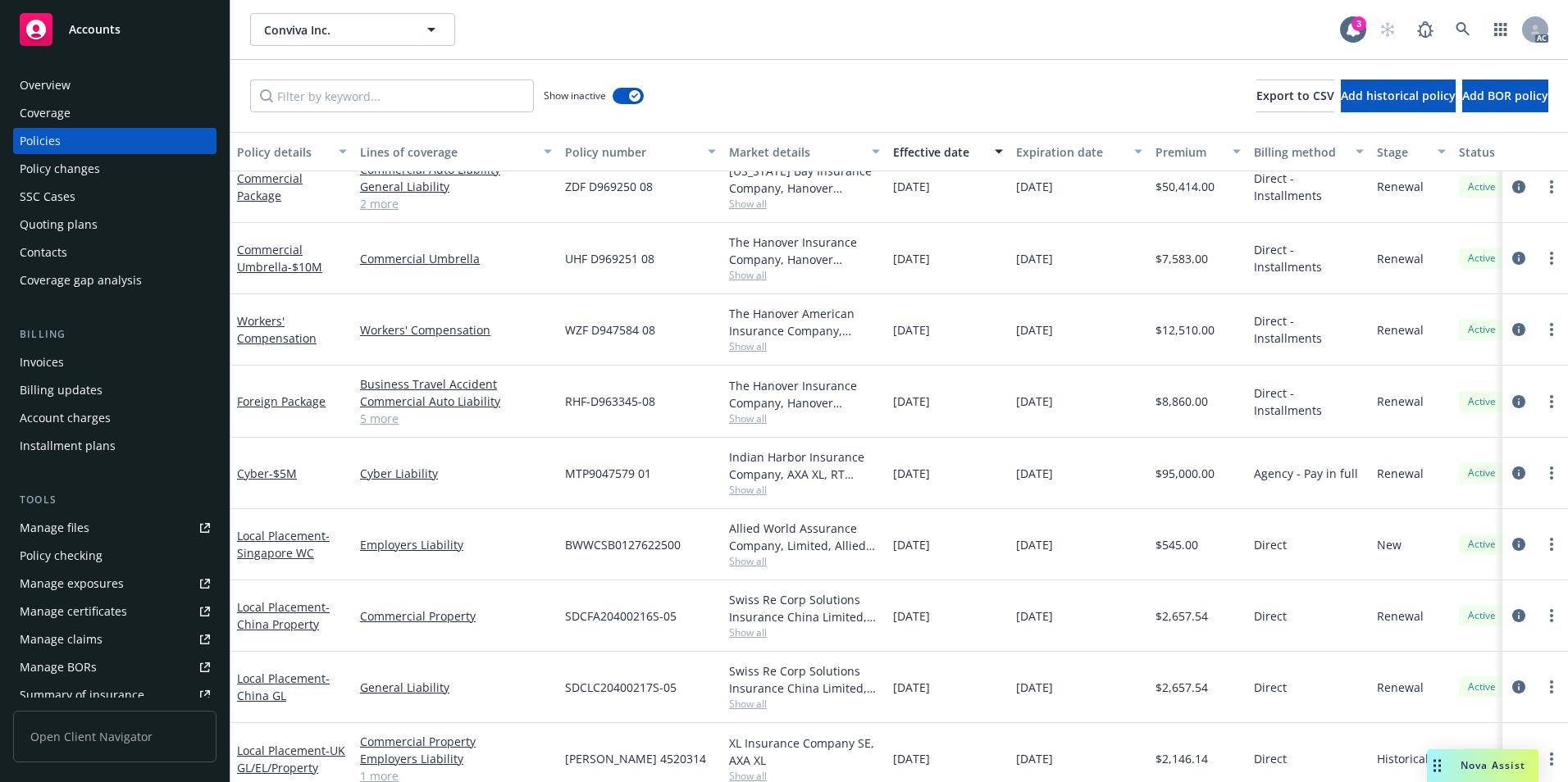
scroll to position [0, 0]
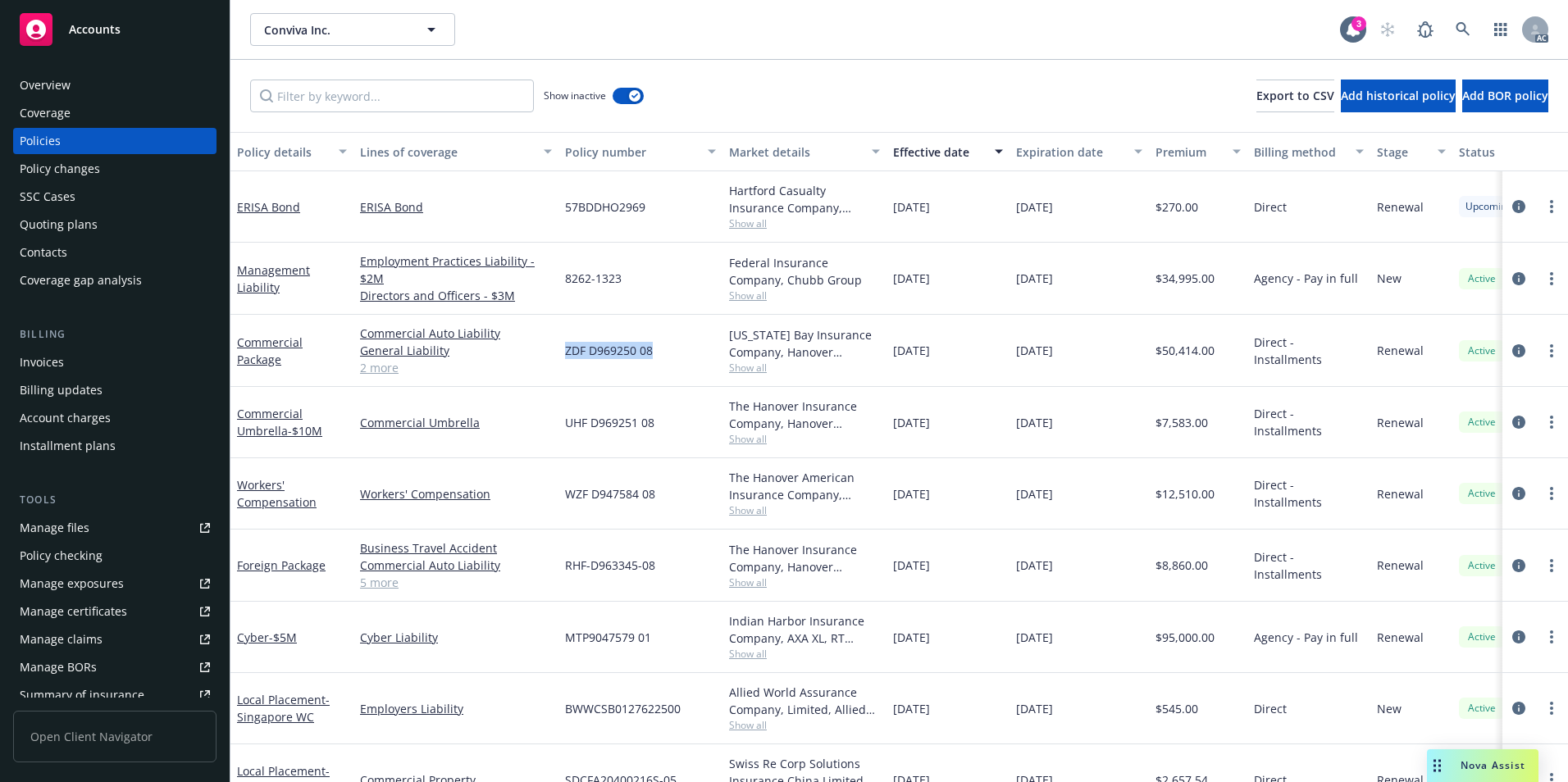
drag, startPoint x: 564, startPoint y: 355, endPoint x: 653, endPoint y: 363, distance: 89.4
click at [653, 363] on div "ZDF D969250 08" at bounding box center [640, 351] width 164 height 73
click at [267, 341] on link "Commercial Package" at bounding box center [269, 352] width 65 height 33
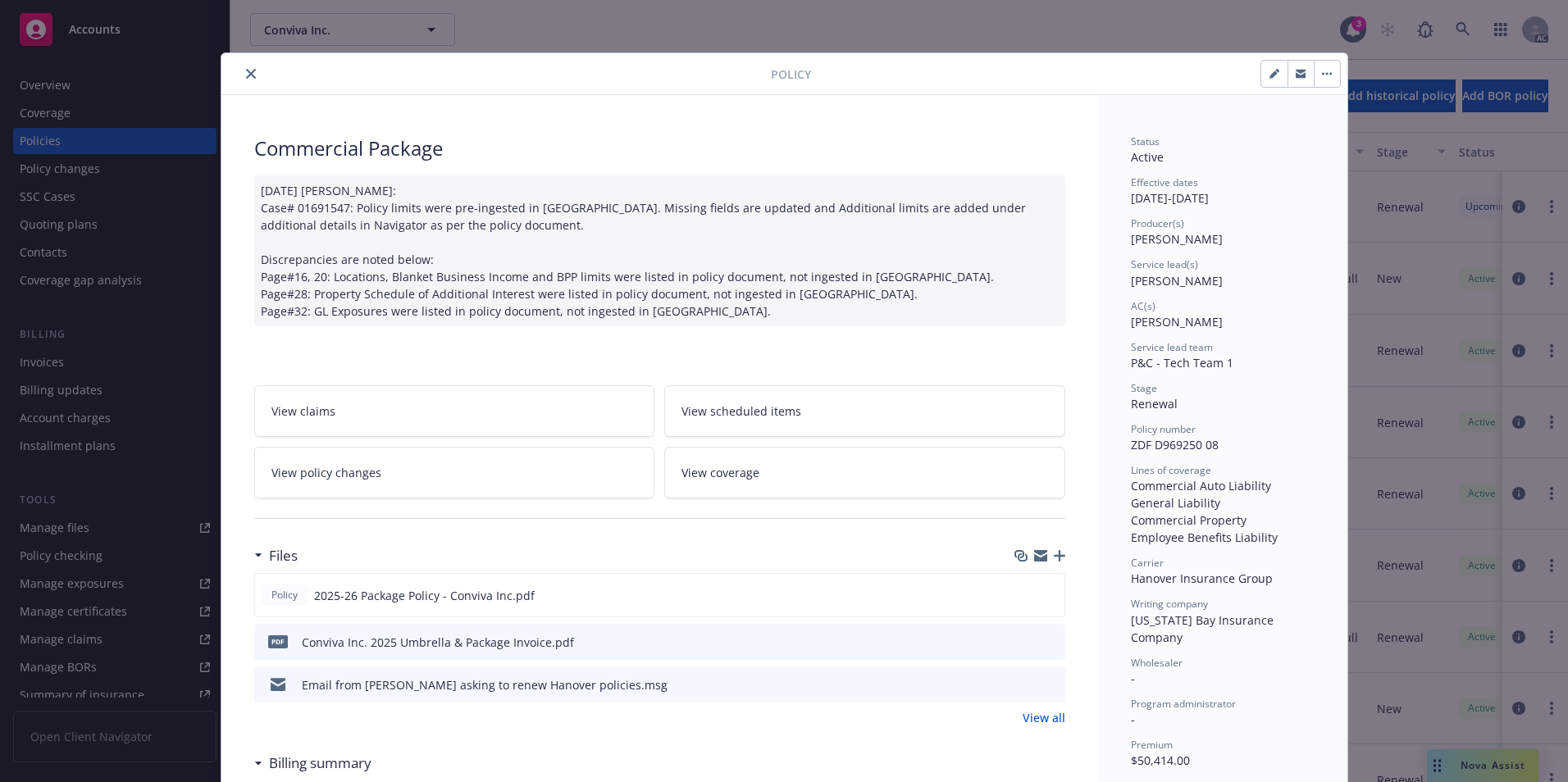
click at [247, 74] on icon "close" at bounding box center [251, 73] width 10 height 10
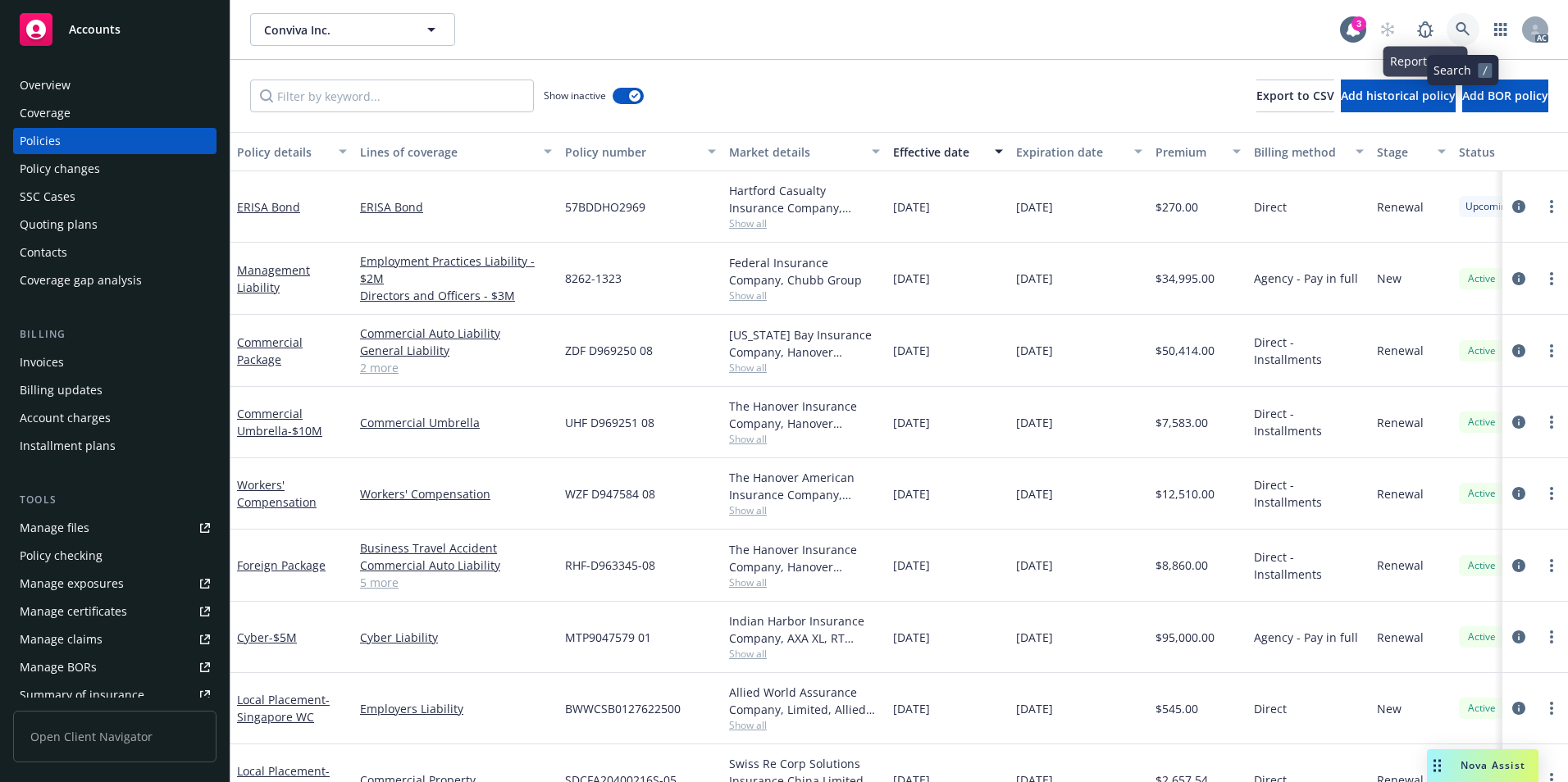
click at [1464, 22] on icon at bounding box center [1463, 29] width 15 height 15
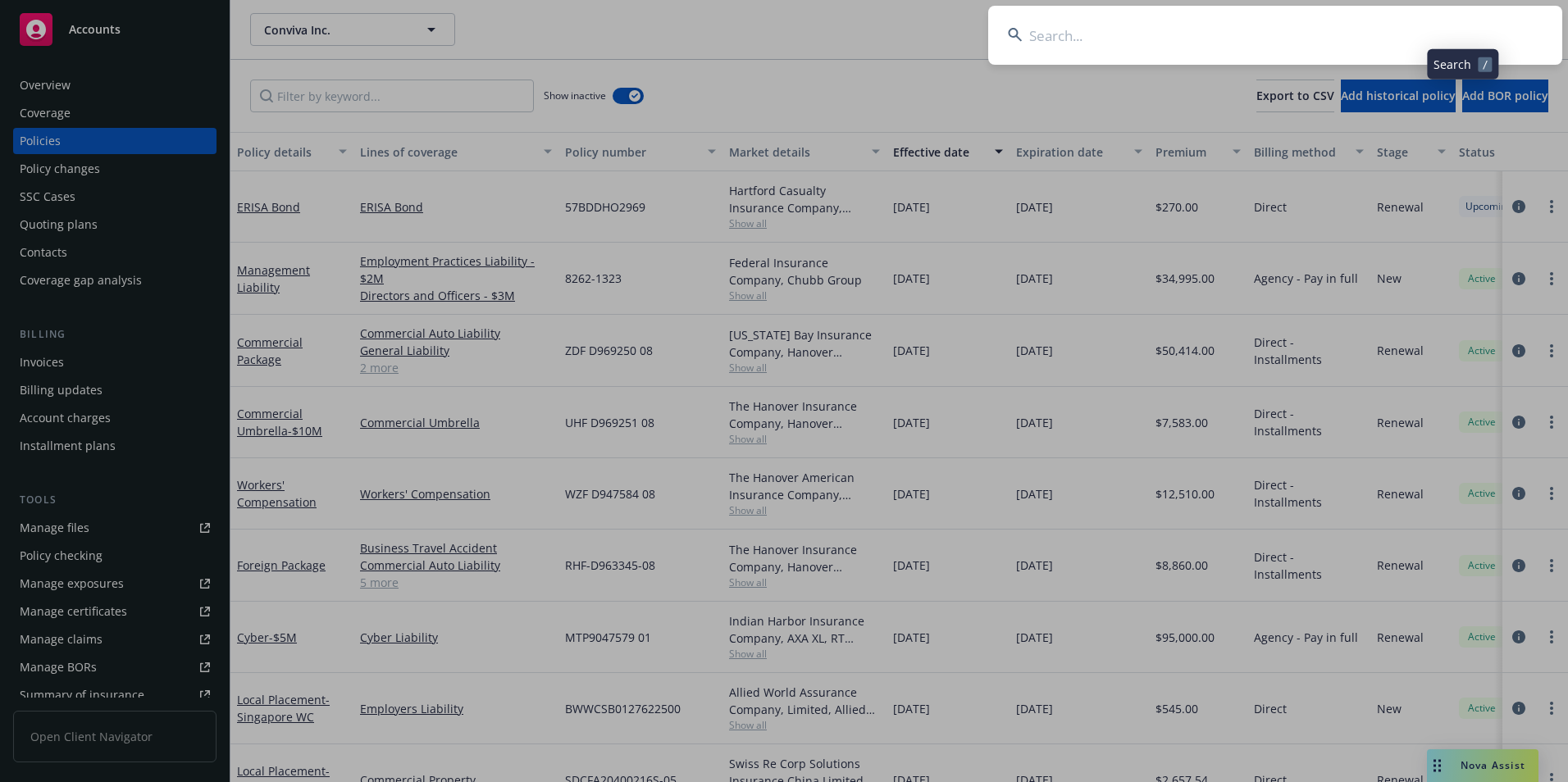
click at [1292, 25] on input at bounding box center [1275, 35] width 574 height 59
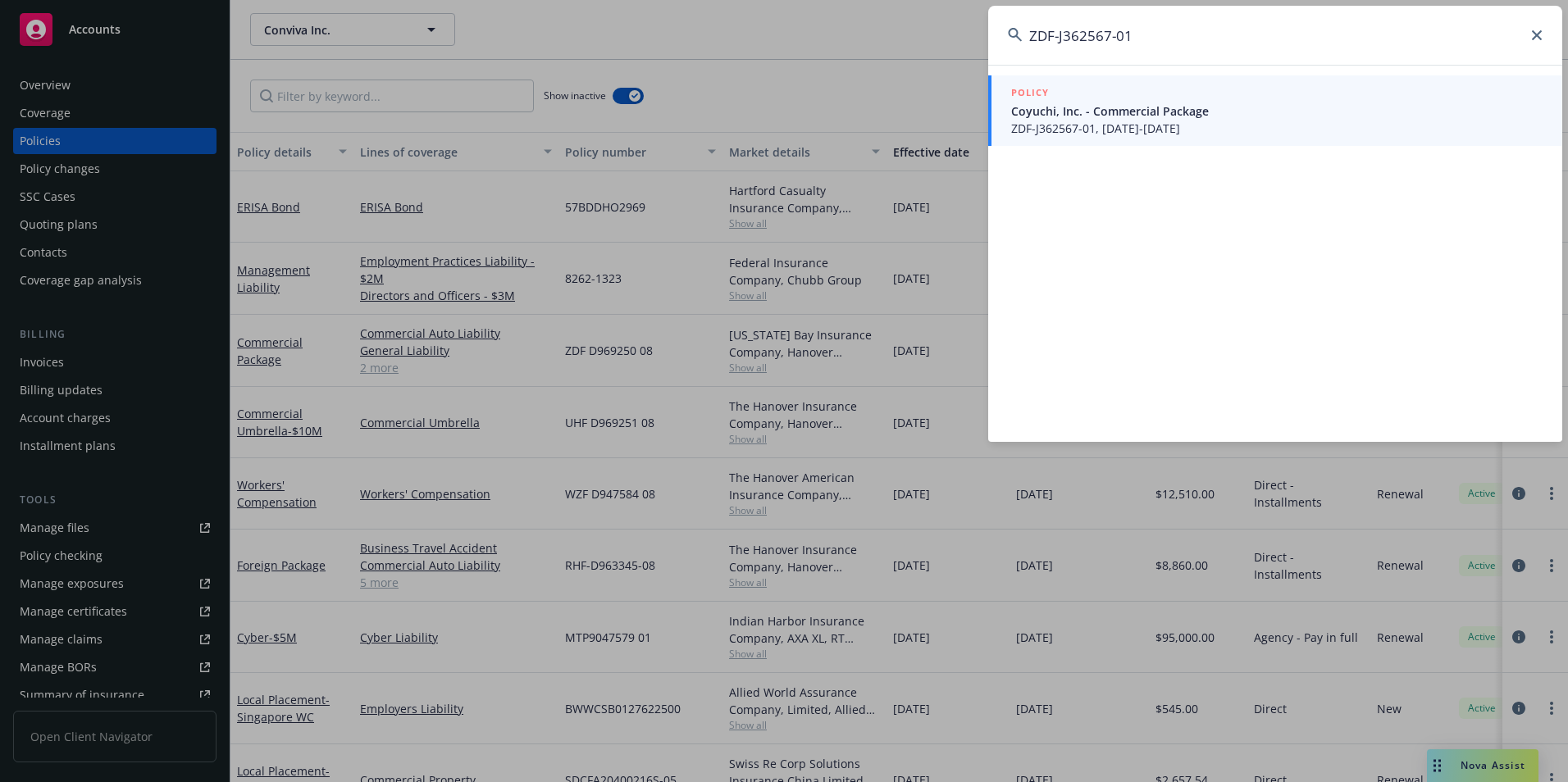
type input "ZDF-J362567-01"
click at [1256, 107] on span "Coyuchi, Inc. - Commercial Package" at bounding box center [1277, 111] width 532 height 17
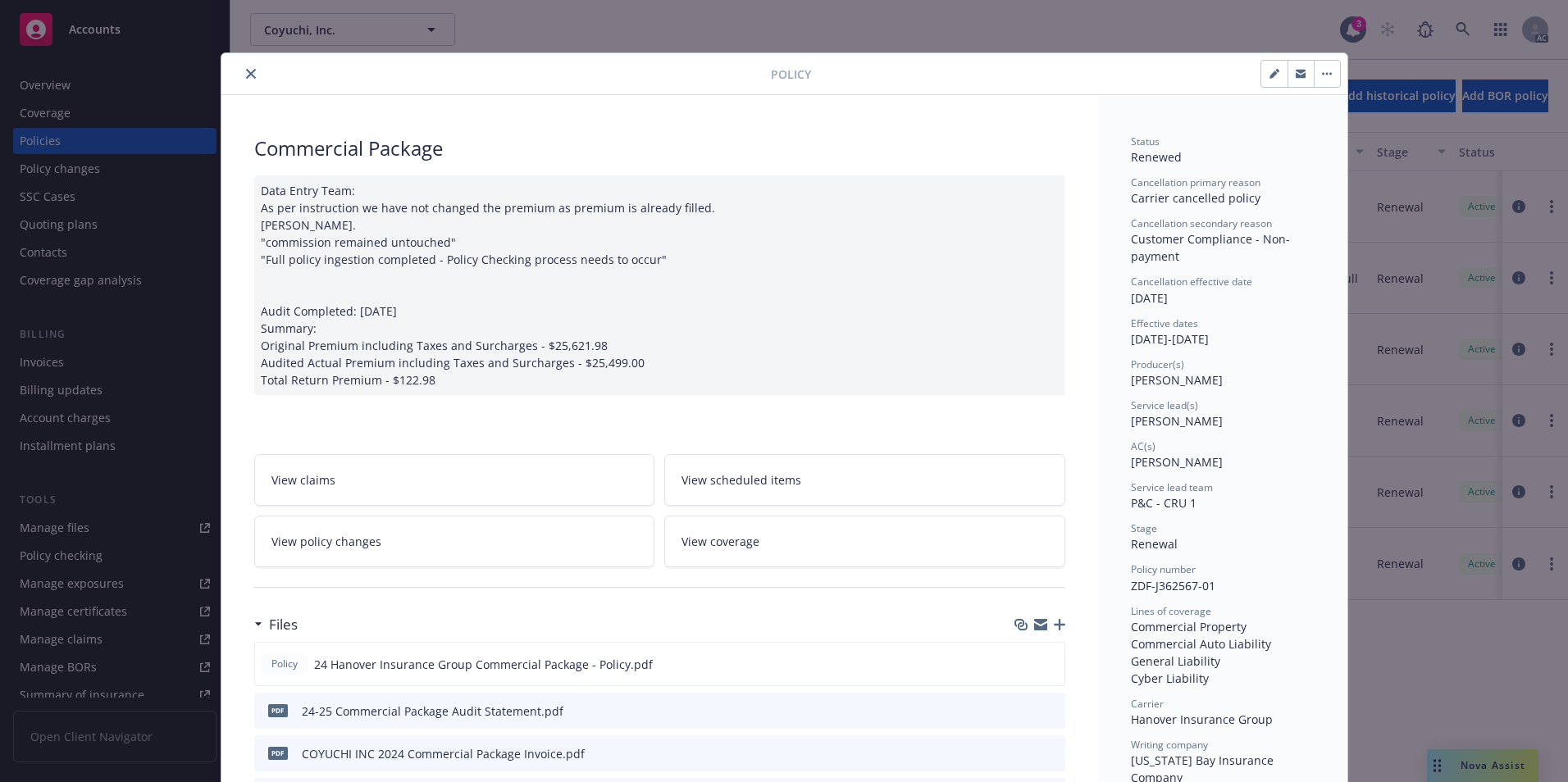
drag, startPoint x: 241, startPoint y: 75, endPoint x: 289, endPoint y: 91, distance: 50.6
click at [246, 75] on icon "close" at bounding box center [251, 73] width 10 height 10
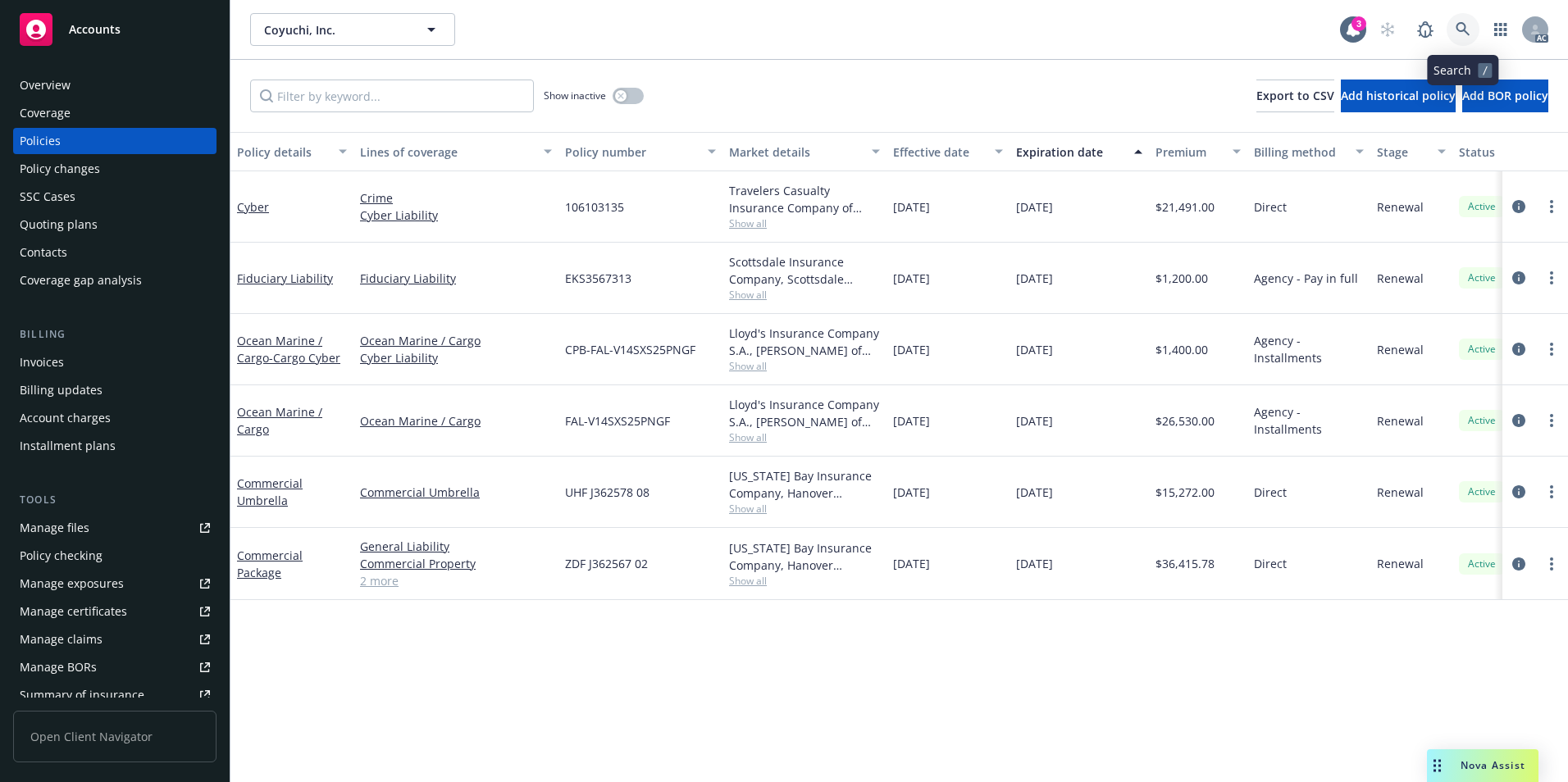
click at [1461, 18] on link at bounding box center [1463, 29] width 33 height 33
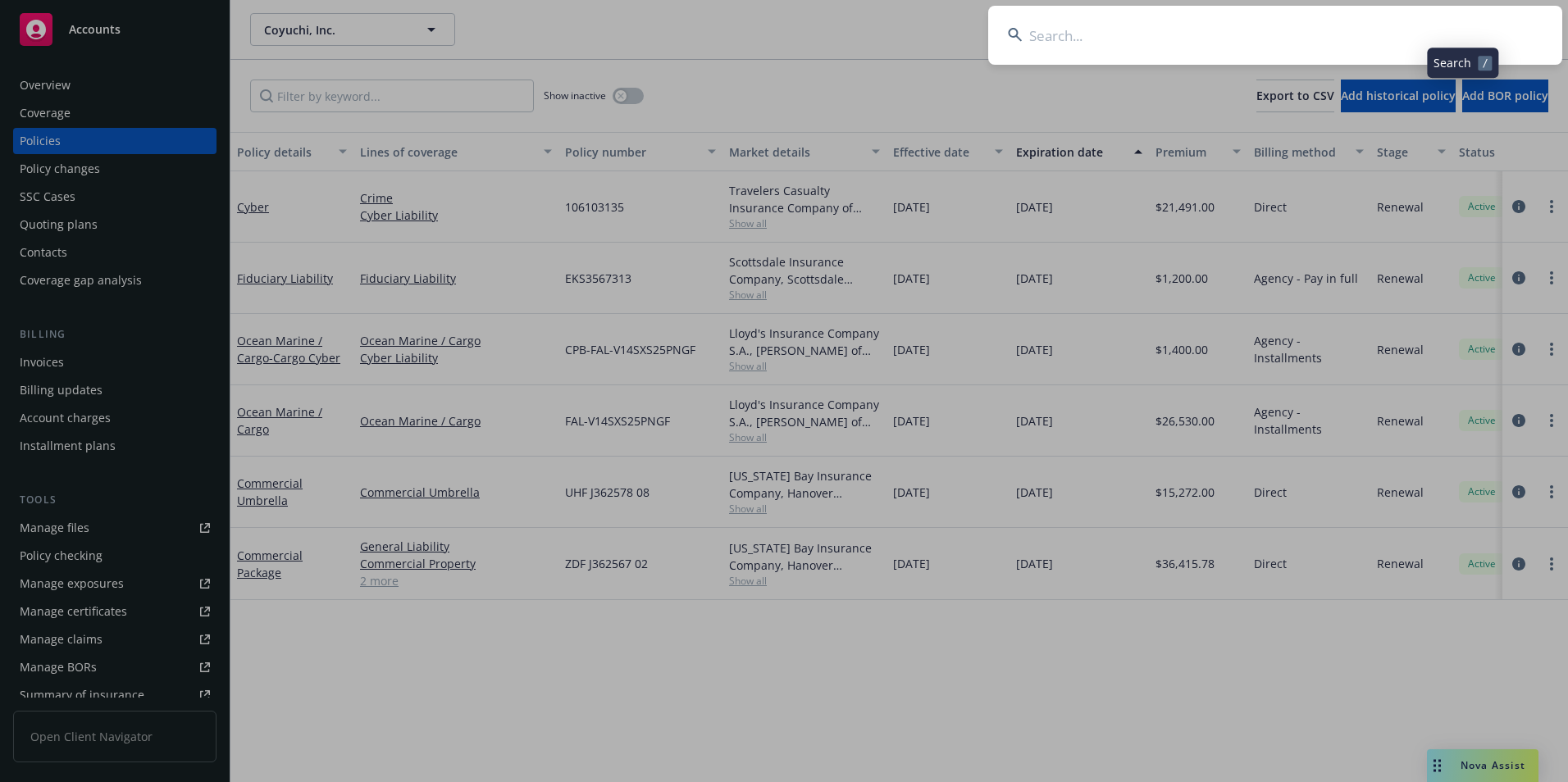
click at [1338, 46] on input at bounding box center [1275, 35] width 574 height 59
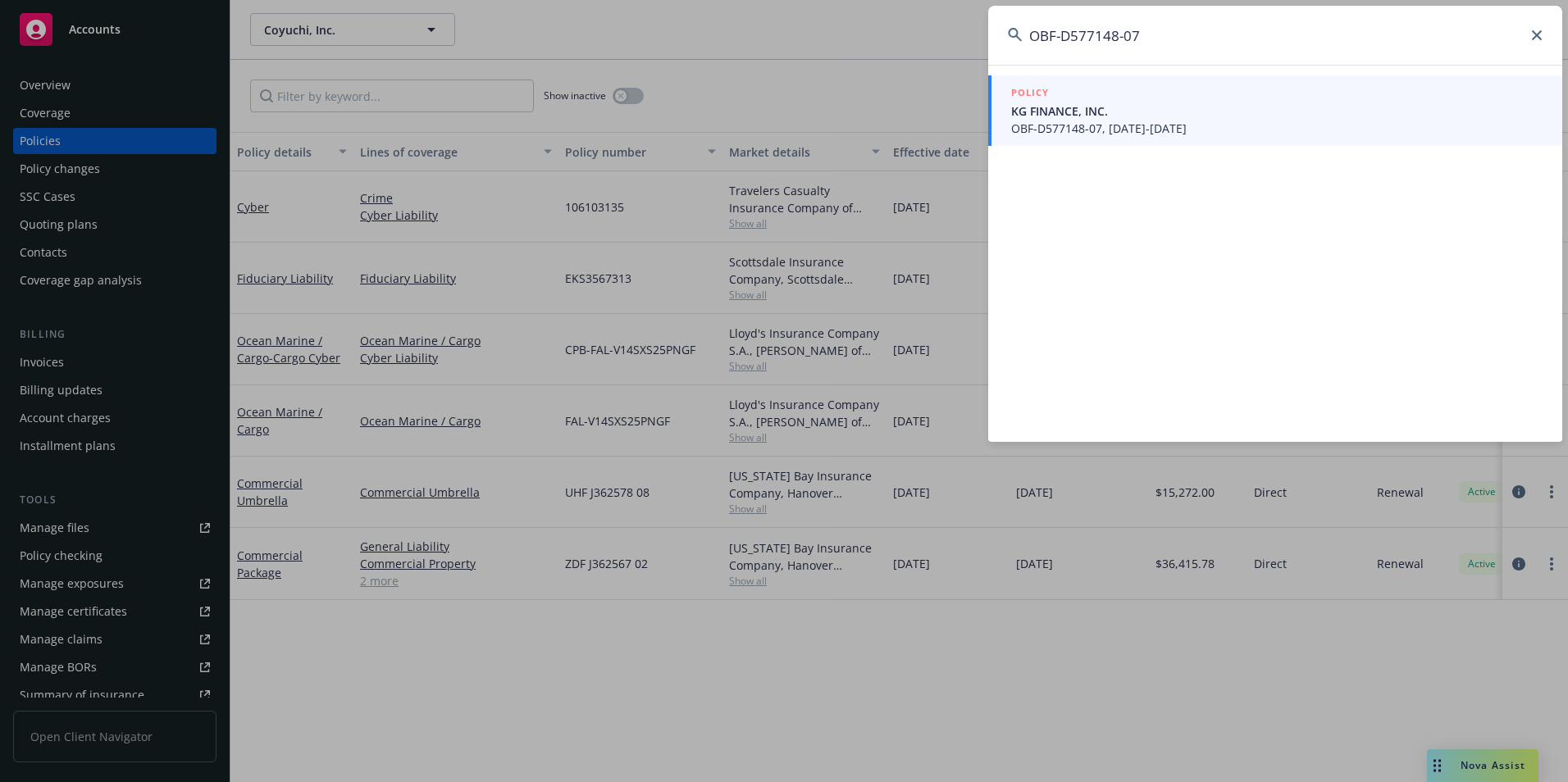
drag, startPoint x: 1196, startPoint y: 37, endPoint x: 853, endPoint y: 42, distance: 343.0
click at [853, 42] on div "OBF-D577148-07 POLICY KG FINANCE, INC. OBF-D577148-07, [DATE]-[DATE]" at bounding box center [784, 391] width 1568 height 782
paste input "W2F-D577151"
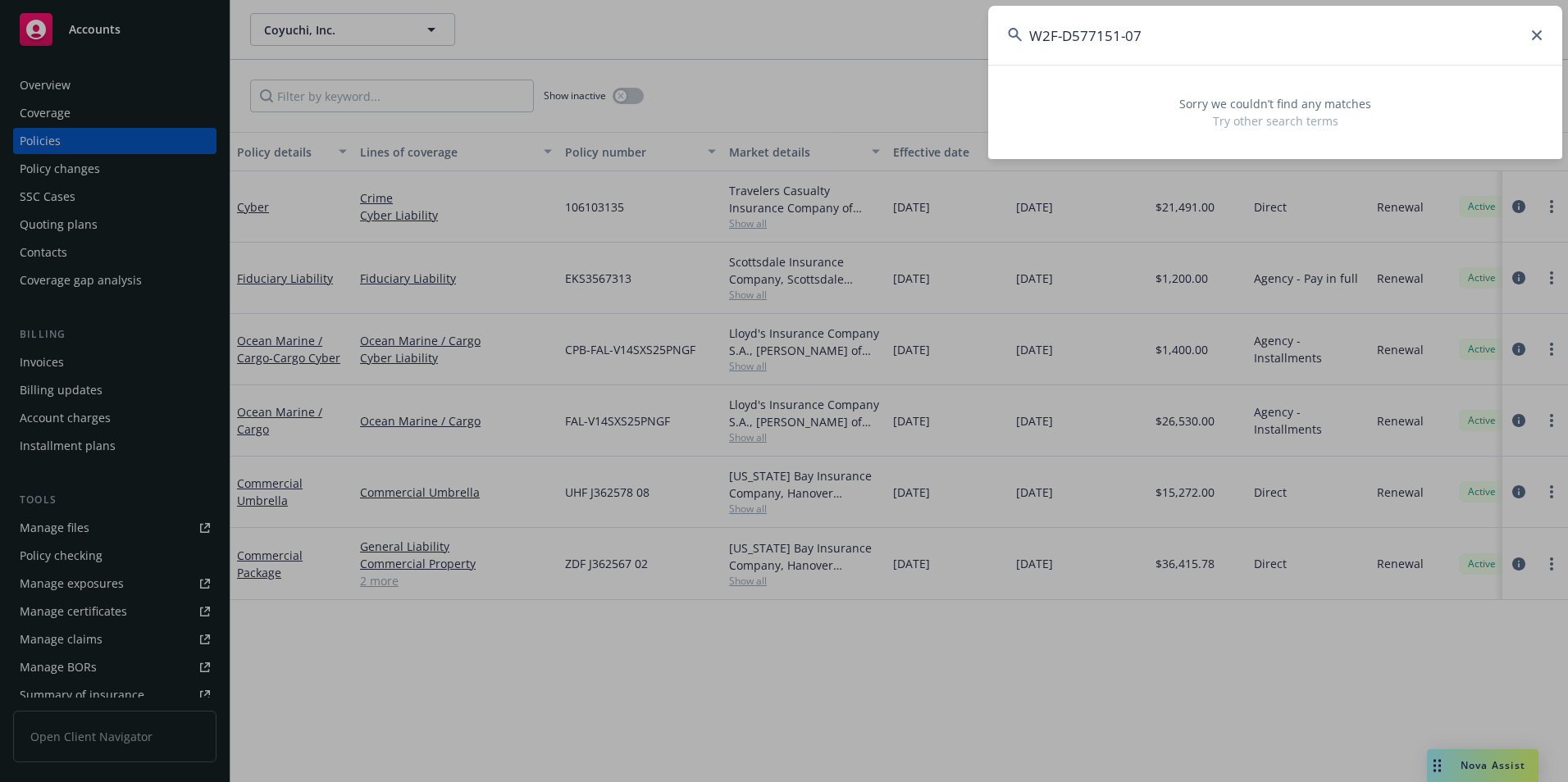
drag, startPoint x: 1152, startPoint y: 46, endPoint x: 905, endPoint y: 44, distance: 247.0
click at [905, 44] on div "W2F-D577151-07 Sorry we couldn’t find any matches Try other search terms" at bounding box center [784, 391] width 1568 height 782
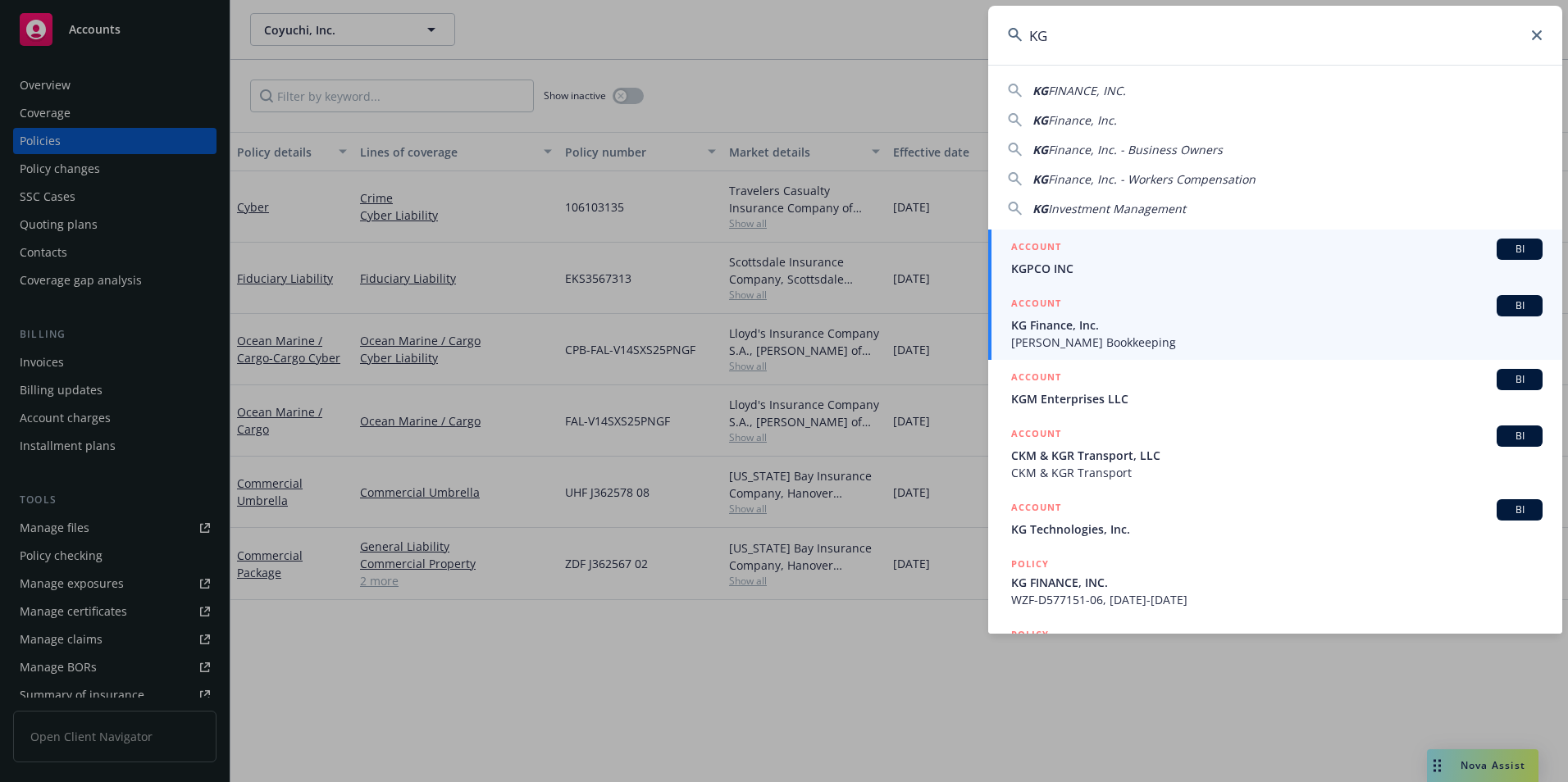
type input "KG"
click at [1098, 335] on span "[PERSON_NAME] Bookkeeping" at bounding box center [1277, 342] width 532 height 17
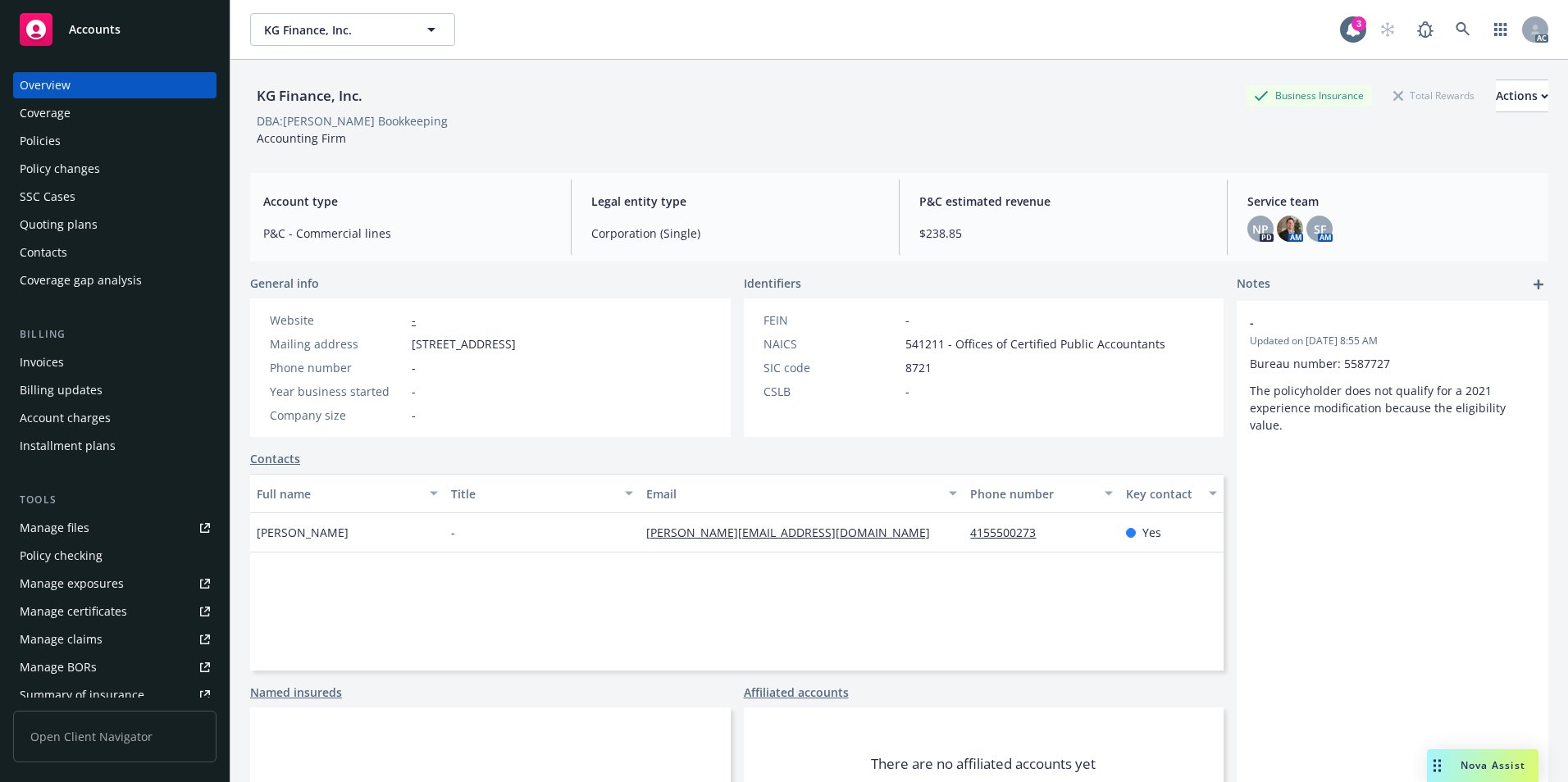
click at [107, 134] on div "Policies" at bounding box center [114, 140] width 190 height 27
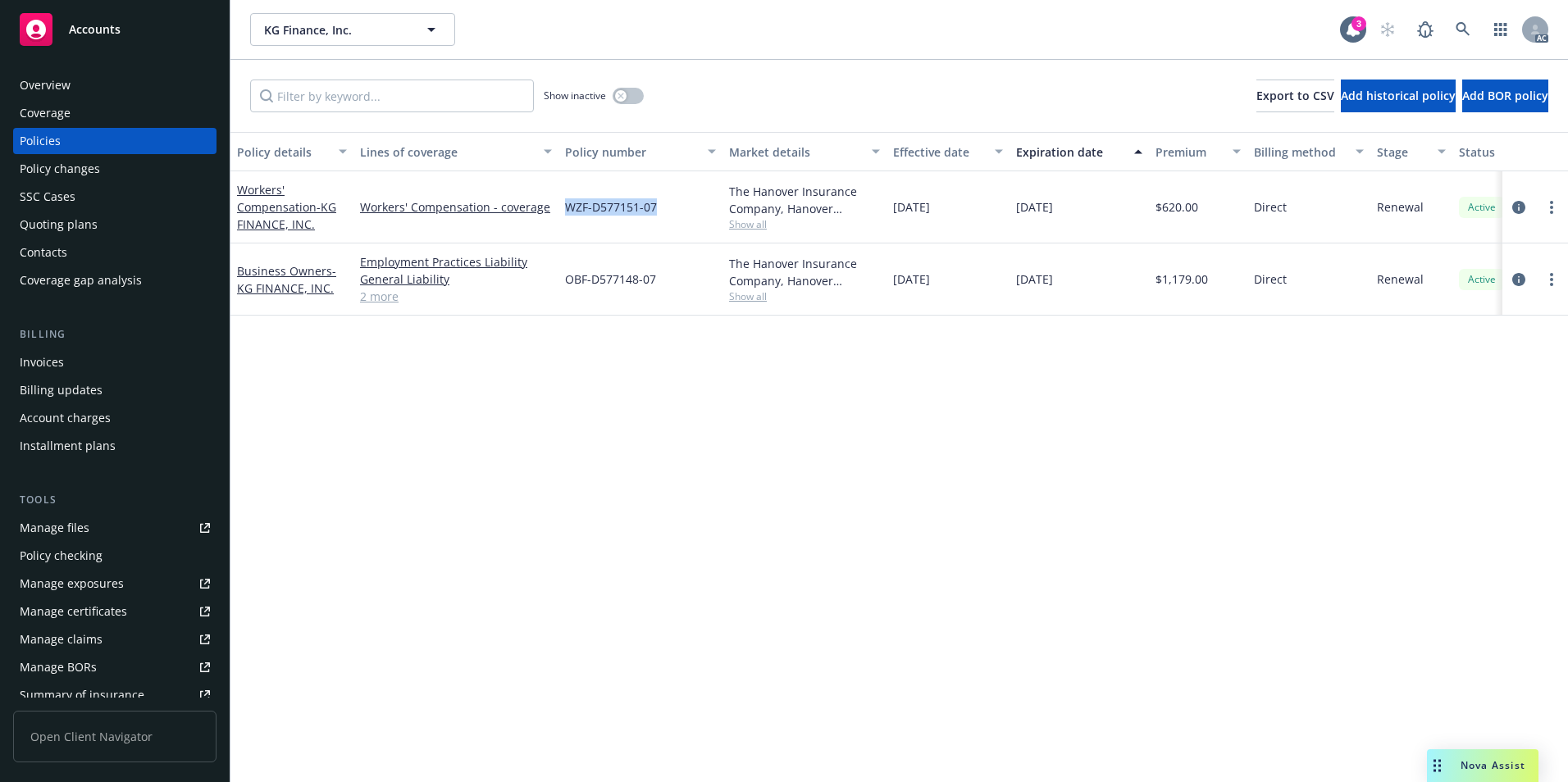
drag, startPoint x: 661, startPoint y: 216, endPoint x: 562, endPoint y: 219, distance: 99.0
click at [562, 219] on div "WZF-D577151-07" at bounding box center [640, 207] width 164 height 73
click at [290, 207] on link "Workers' Compensation - KG FINANCE, INC." at bounding box center [286, 207] width 99 height 50
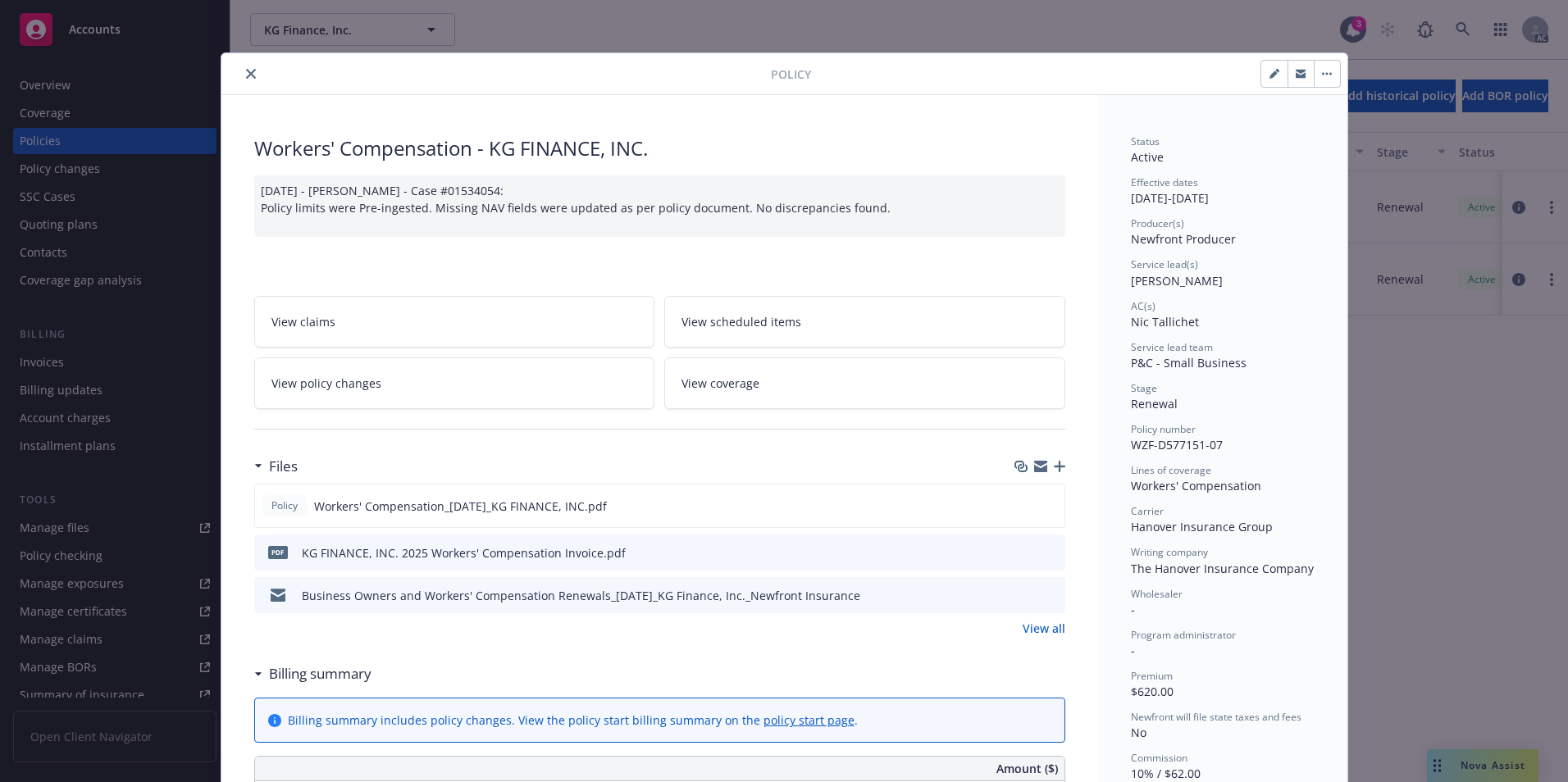
click at [247, 81] on button "close" at bounding box center [251, 73] width 19 height 19
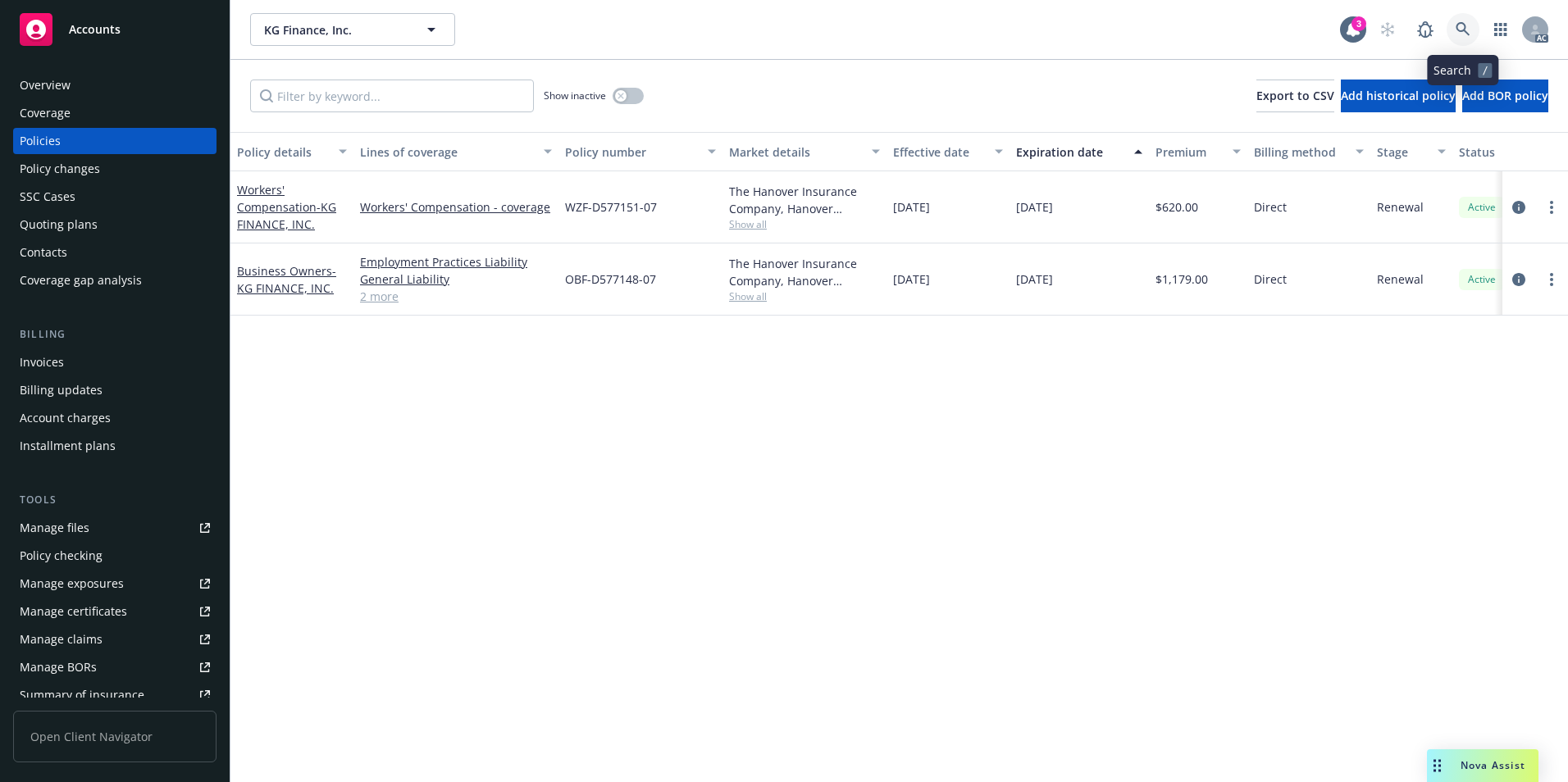
click at [1462, 26] on icon at bounding box center [1463, 29] width 15 height 15
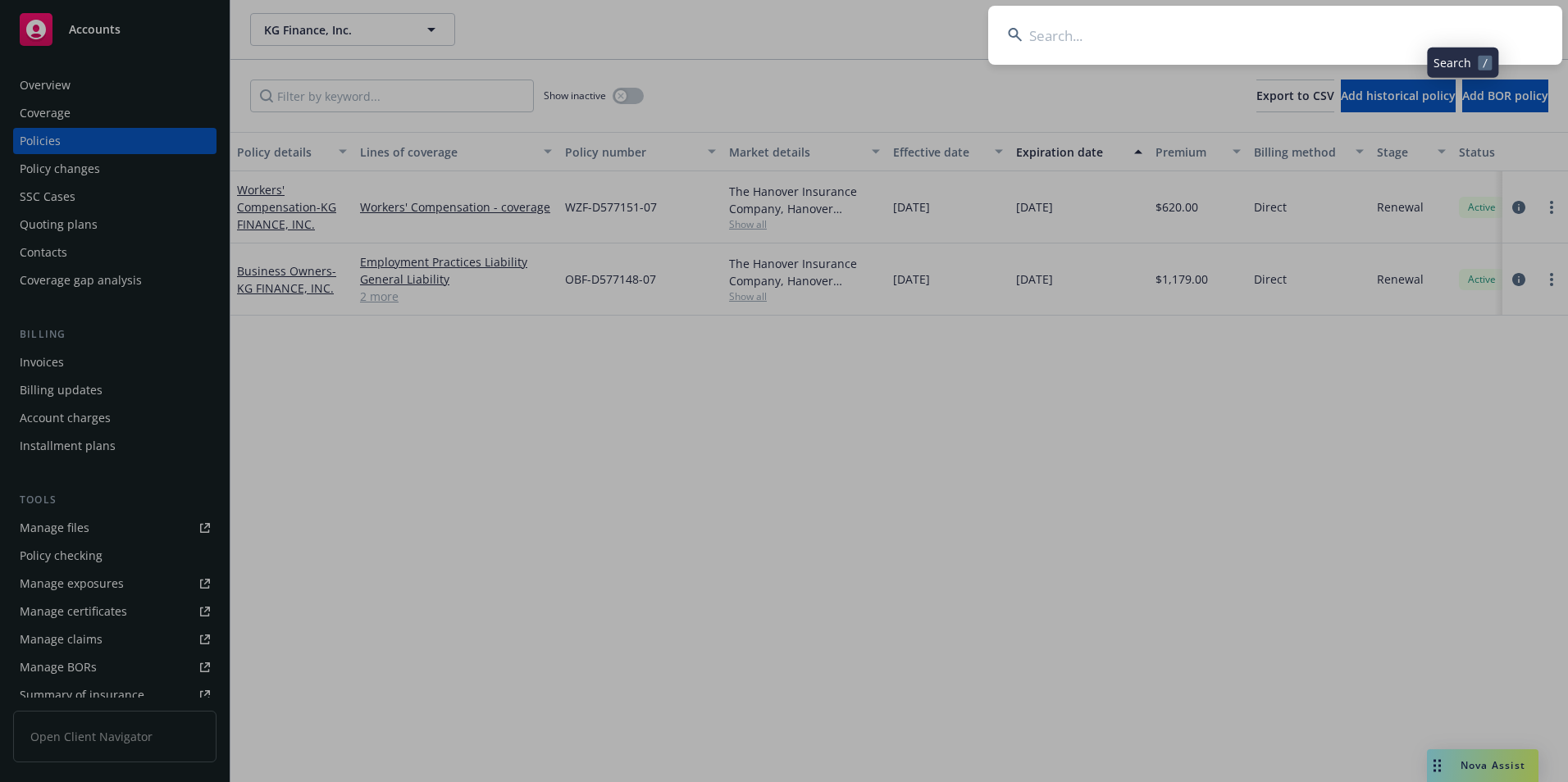
click at [1393, 28] on input at bounding box center [1275, 35] width 574 height 59
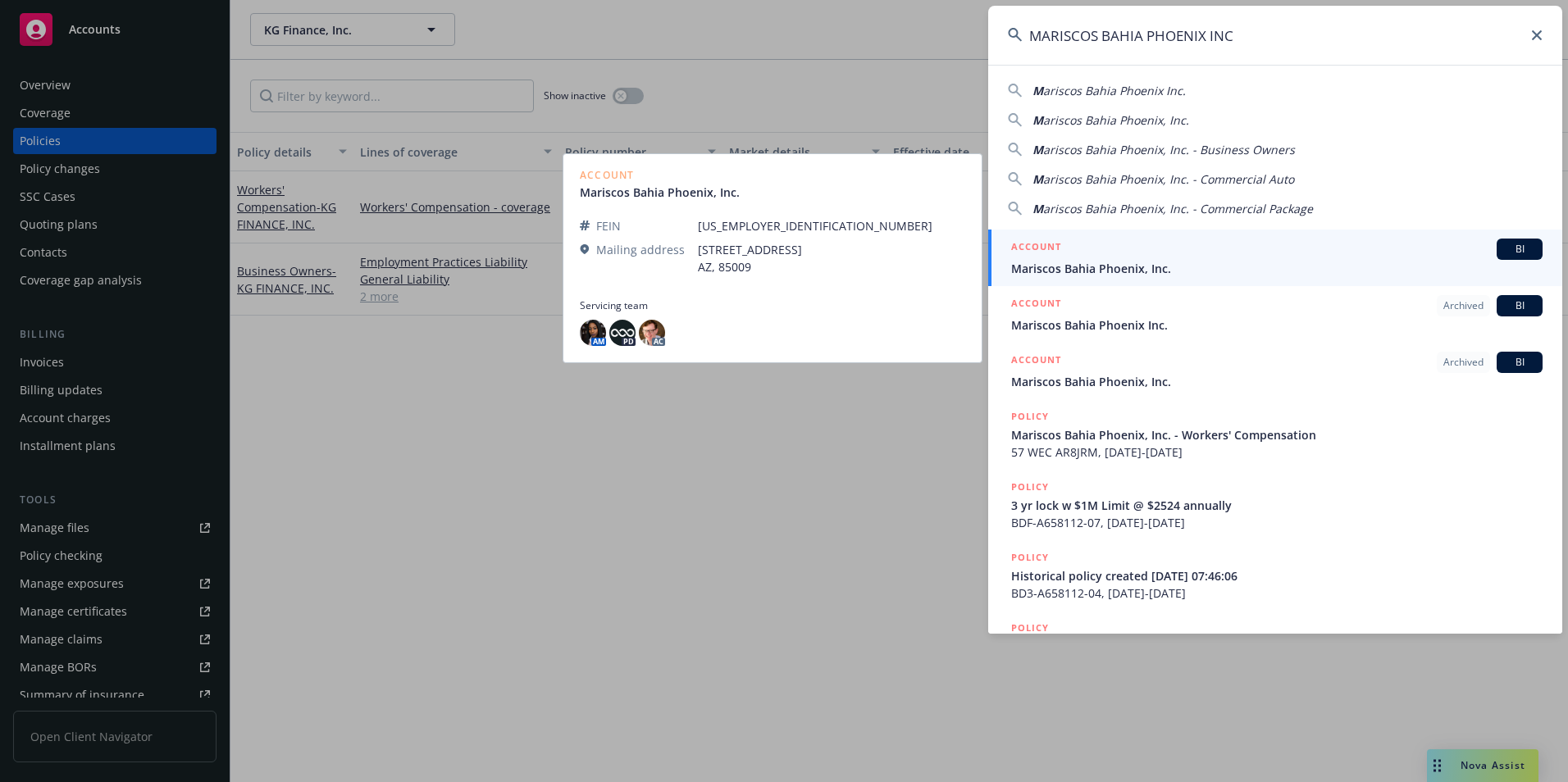
type input "MARISCOS BAHIA PHOENIX INC"
click at [1161, 265] on span "Mariscos Bahia Phoenix, Inc." at bounding box center [1277, 268] width 532 height 17
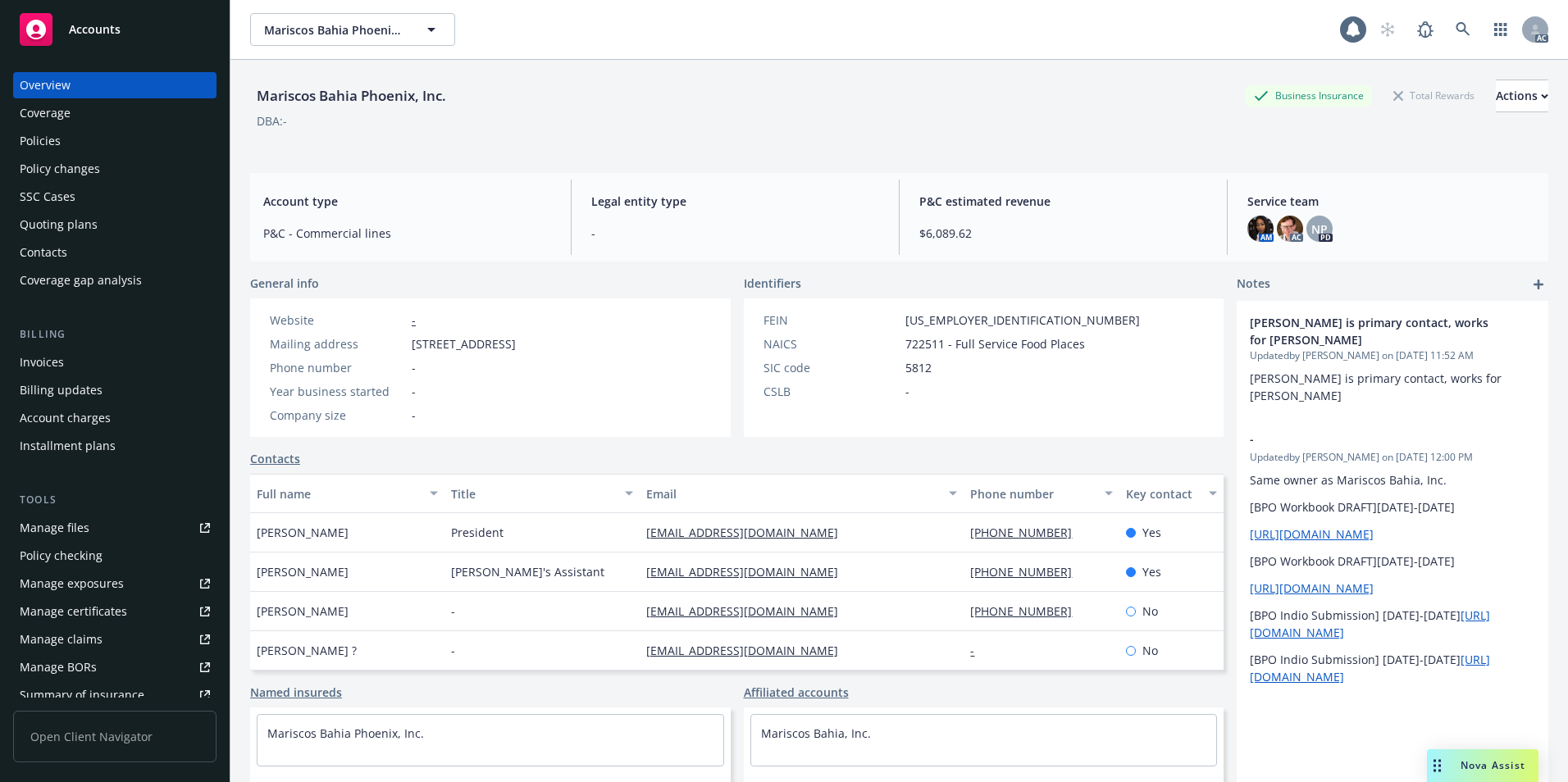
click at [118, 145] on div "Policies" at bounding box center [114, 140] width 190 height 27
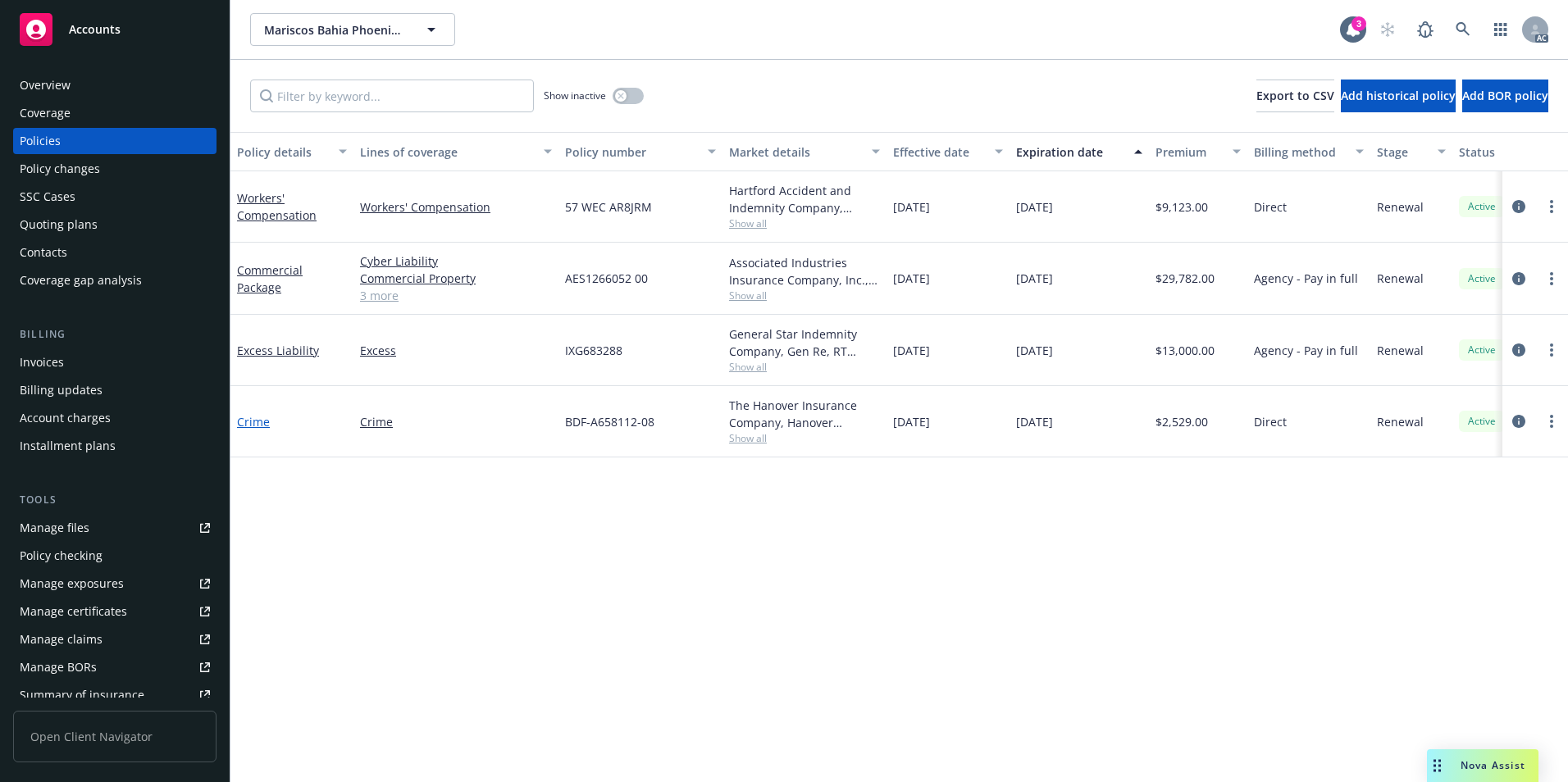
click at [246, 421] on link "Crime" at bounding box center [253, 421] width 33 height 16
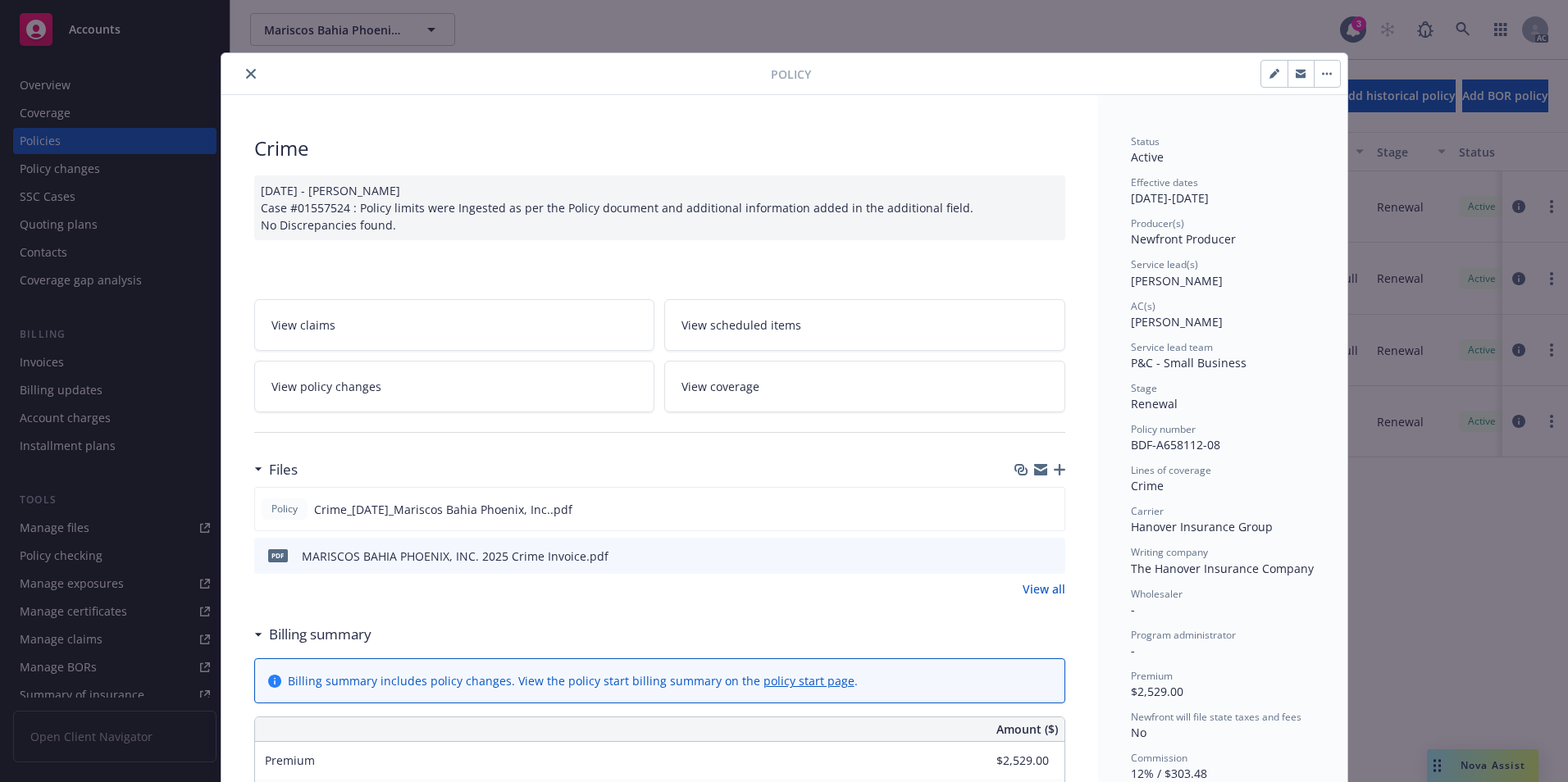
click at [246, 76] on icon "close" at bounding box center [251, 73] width 10 height 10
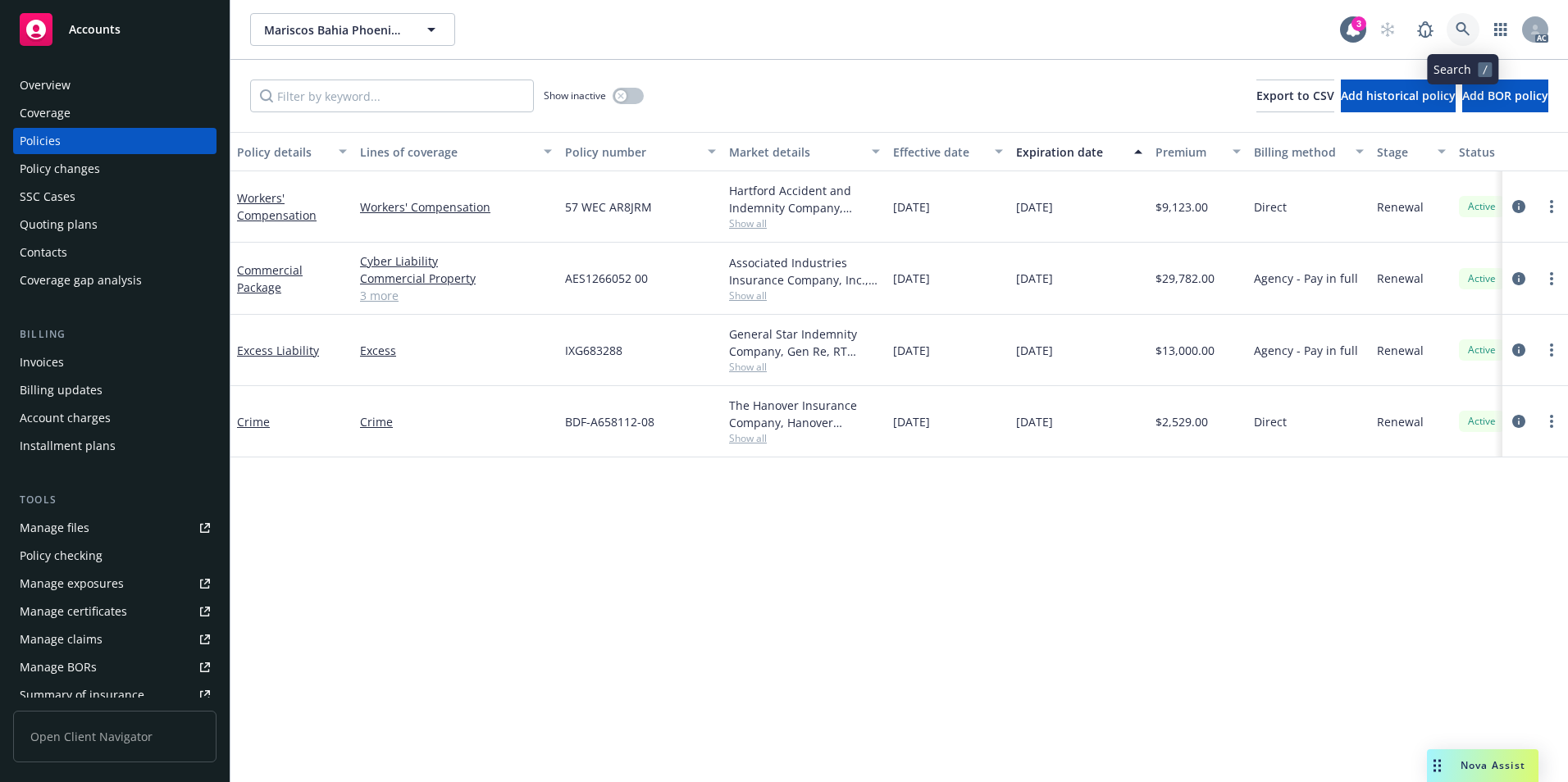
click at [1462, 22] on icon at bounding box center [1463, 29] width 15 height 15
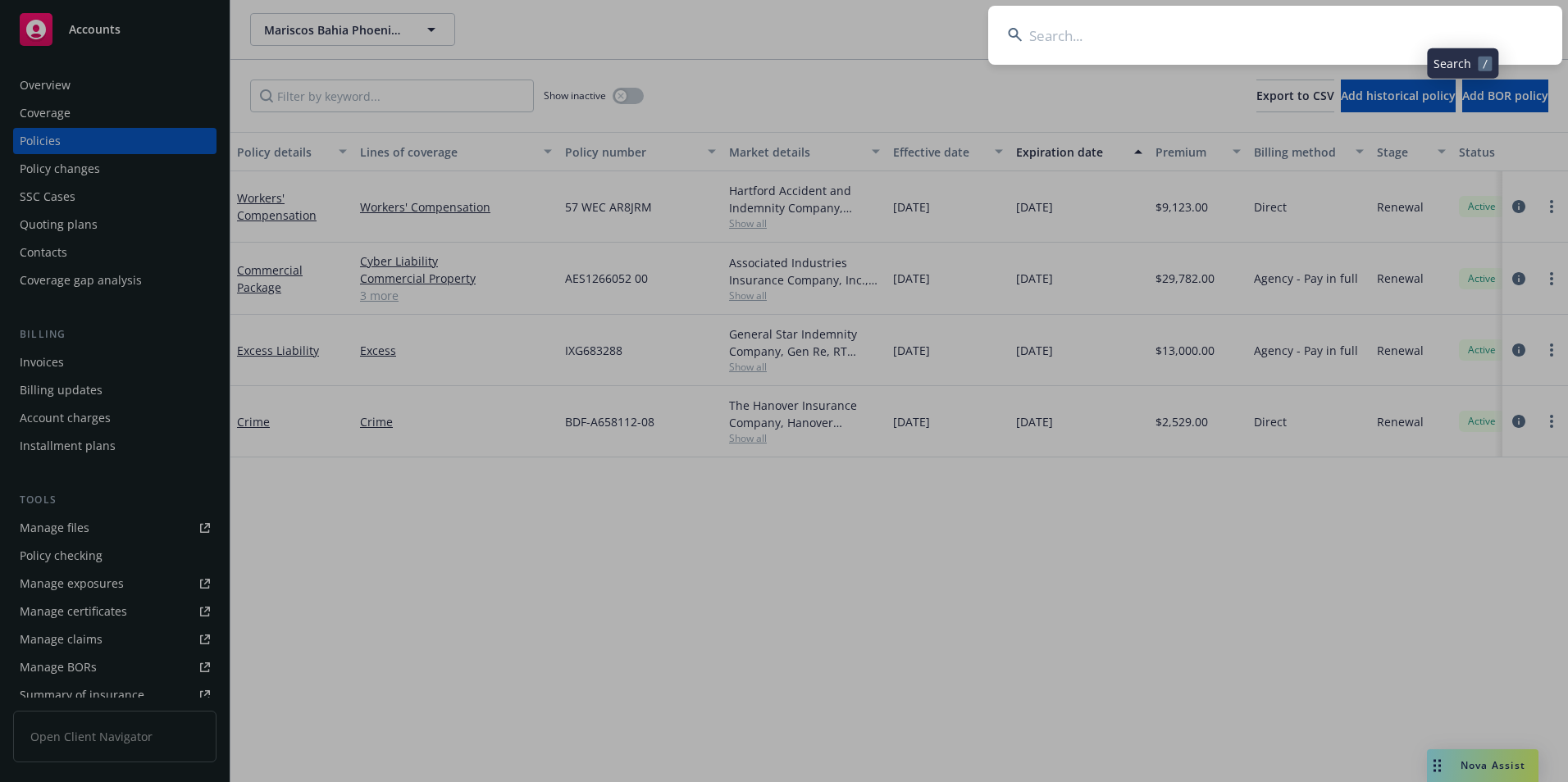
click at [1406, 29] on input at bounding box center [1275, 35] width 574 height 59
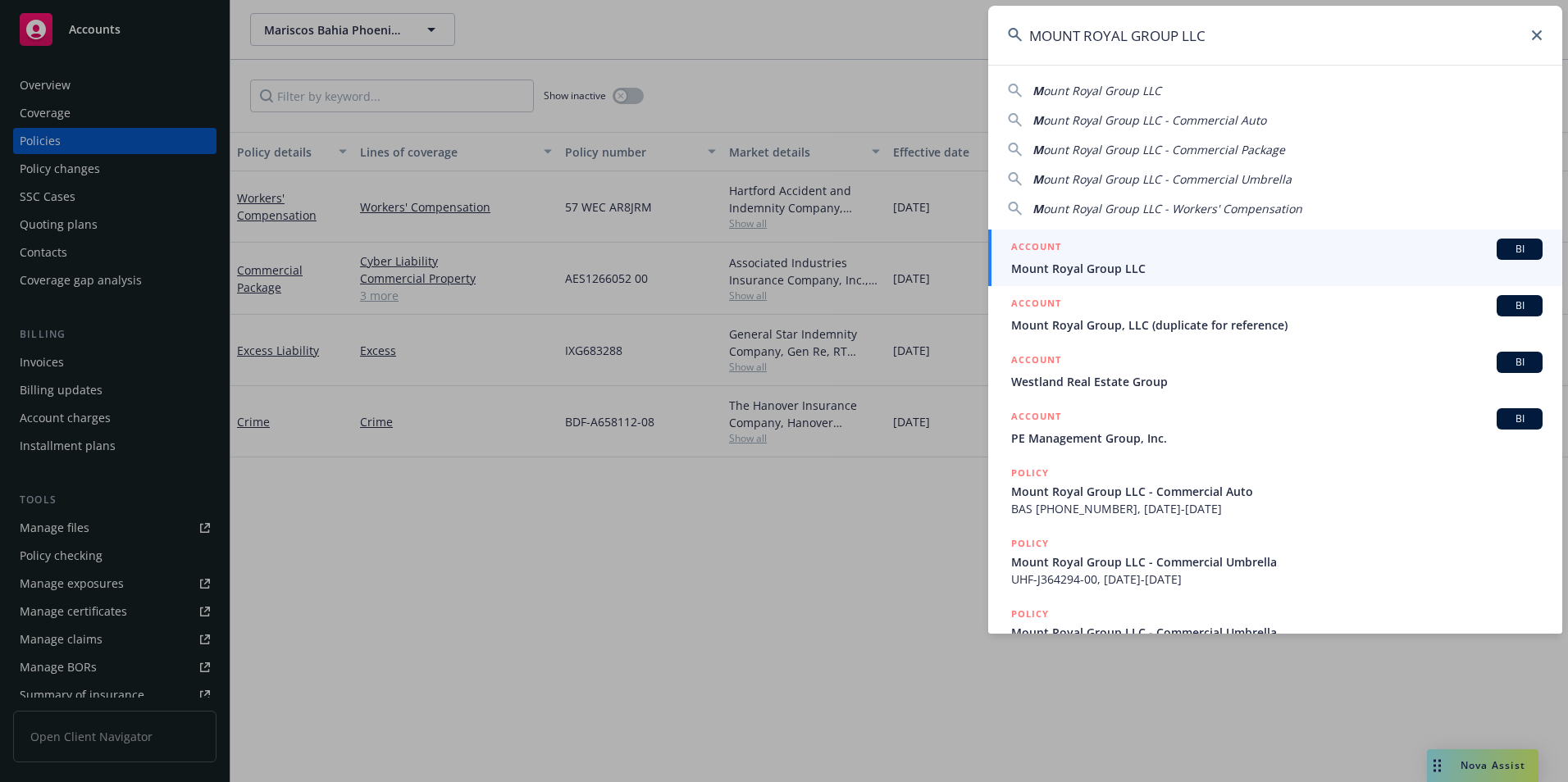
type input "MOUNT ROYAL GROUP LLC"
click at [1165, 261] on span "Mount Royal Group LLC" at bounding box center [1277, 268] width 532 height 17
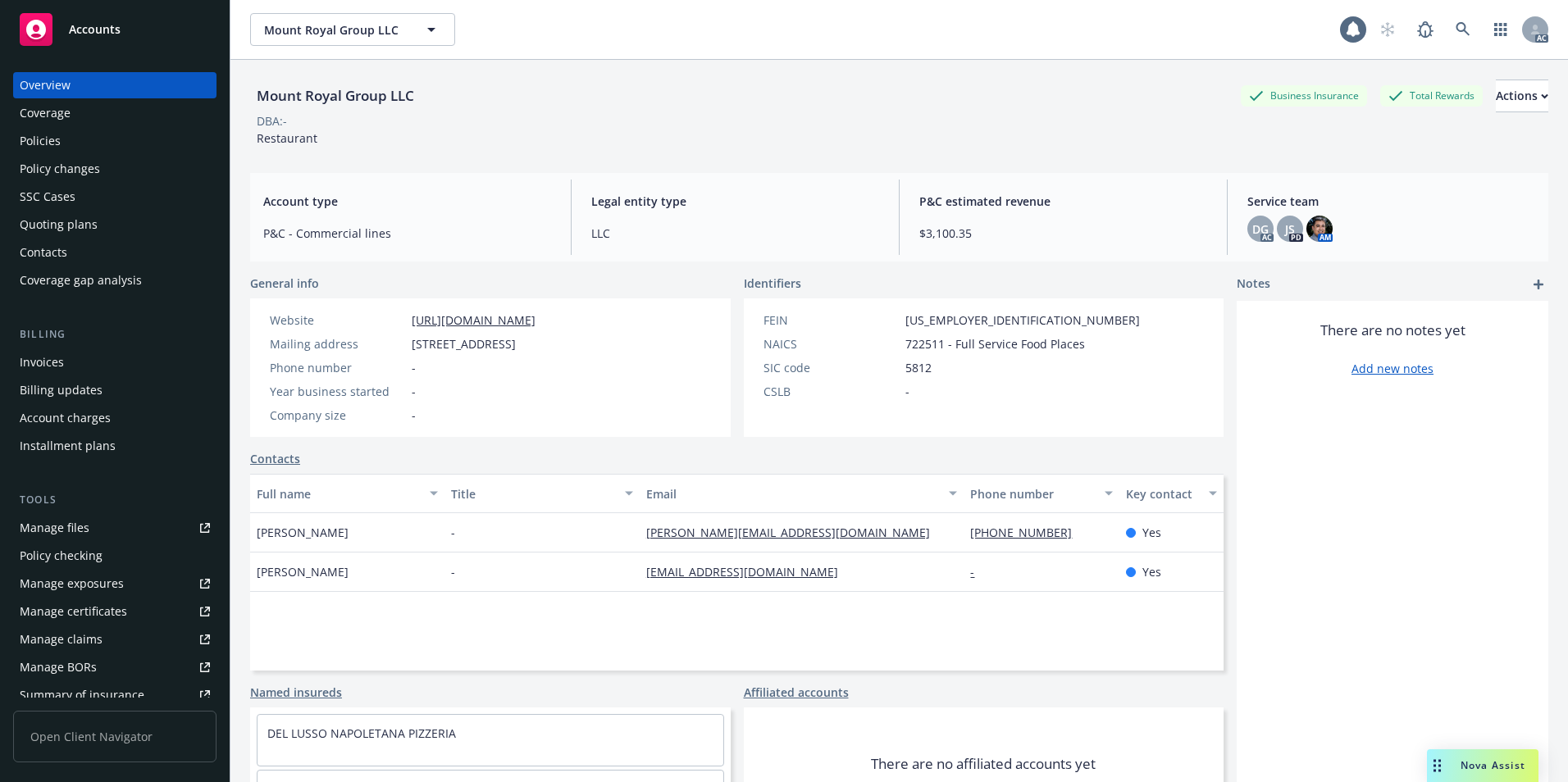
click at [89, 145] on div "Policies" at bounding box center [114, 140] width 190 height 27
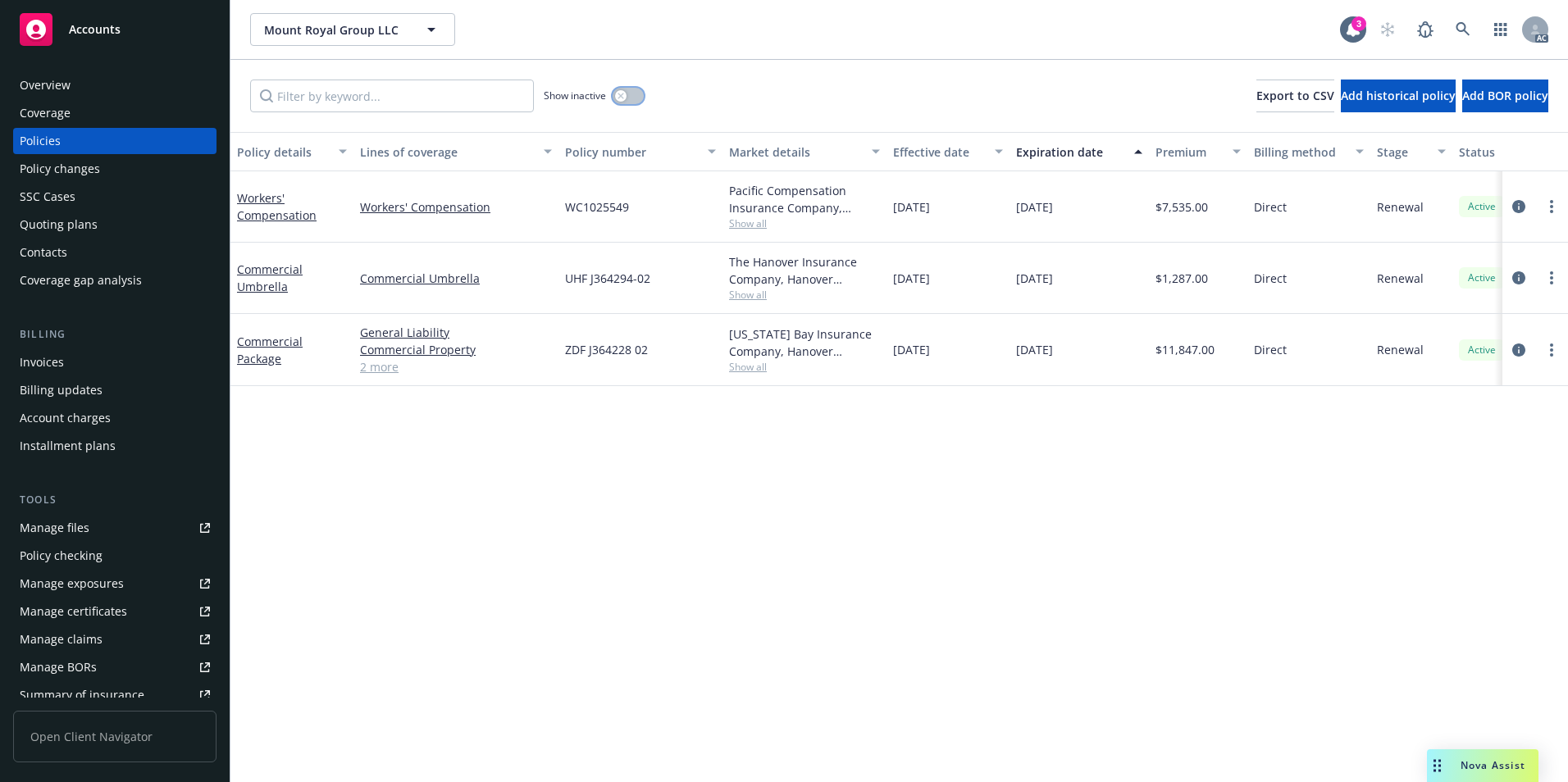
click at [633, 95] on button "button" at bounding box center [628, 96] width 31 height 17
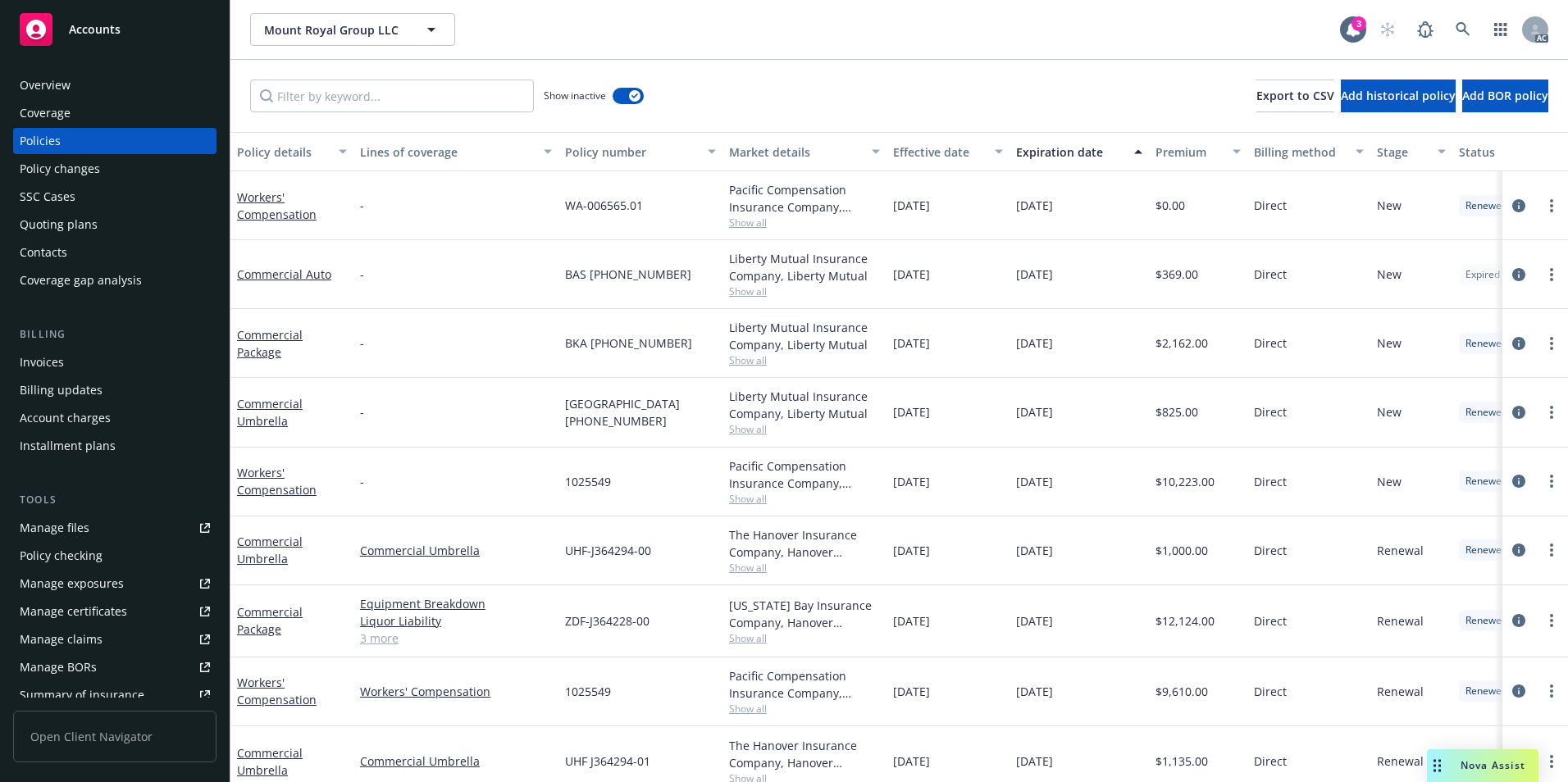
click at [954, 151] on div "Effective date" at bounding box center [939, 151] width 92 height 17
click at [953, 151] on div "Effective date" at bounding box center [939, 151] width 92 height 17
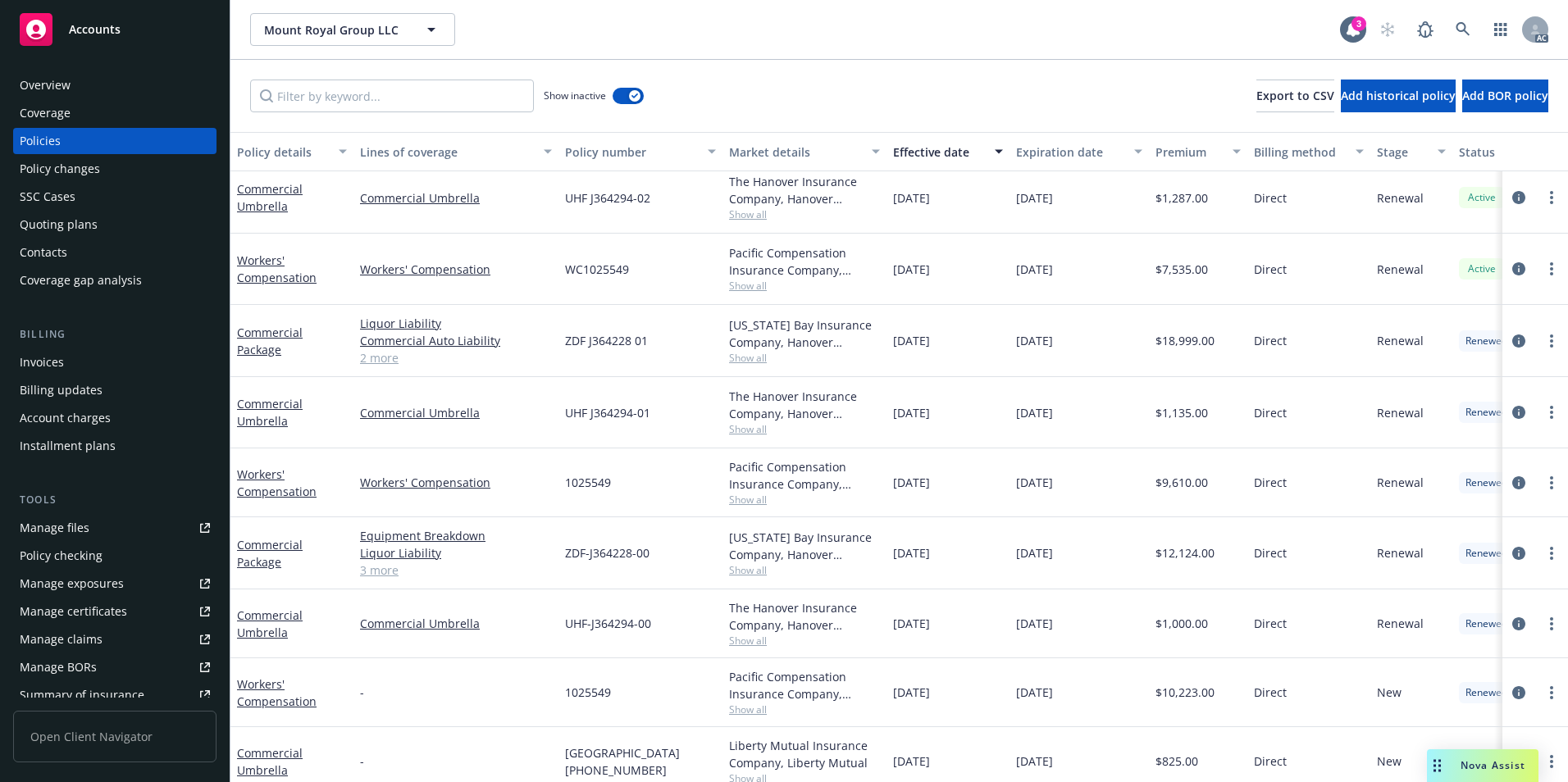
scroll to position [82, 0]
drag, startPoint x: 654, startPoint y: 344, endPoint x: 566, endPoint y: 342, distance: 88.0
click at [566, 342] on div "ZDF J364228 01" at bounding box center [640, 340] width 164 height 73
click at [274, 337] on link "Commercial Package" at bounding box center [269, 341] width 65 height 33
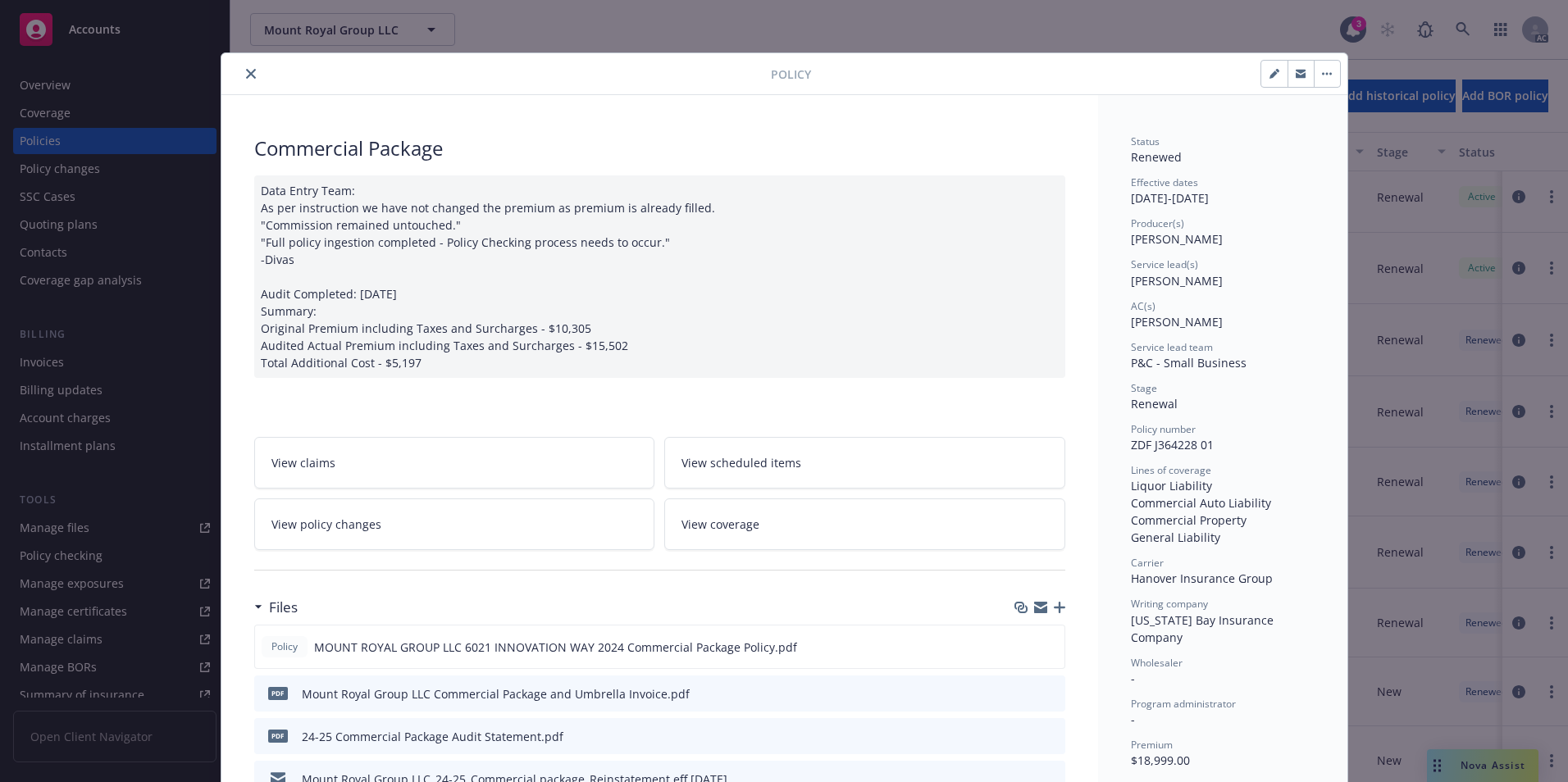
drag, startPoint x: 242, startPoint y: 73, endPoint x: 250, endPoint y: 77, distance: 8.9
click at [246, 73] on icon "close" at bounding box center [251, 73] width 10 height 10
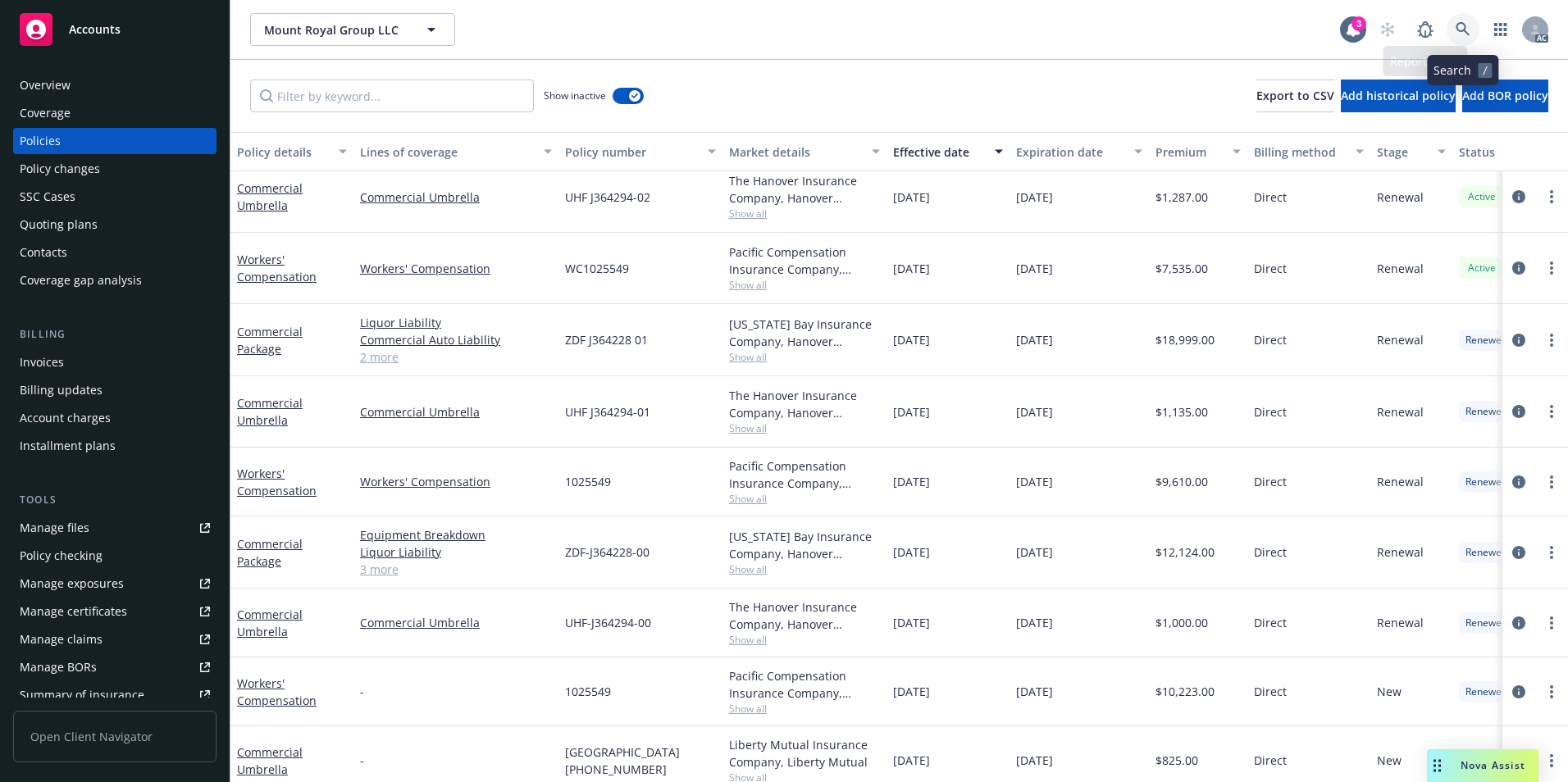
click at [1461, 28] on icon at bounding box center [1463, 29] width 15 height 15
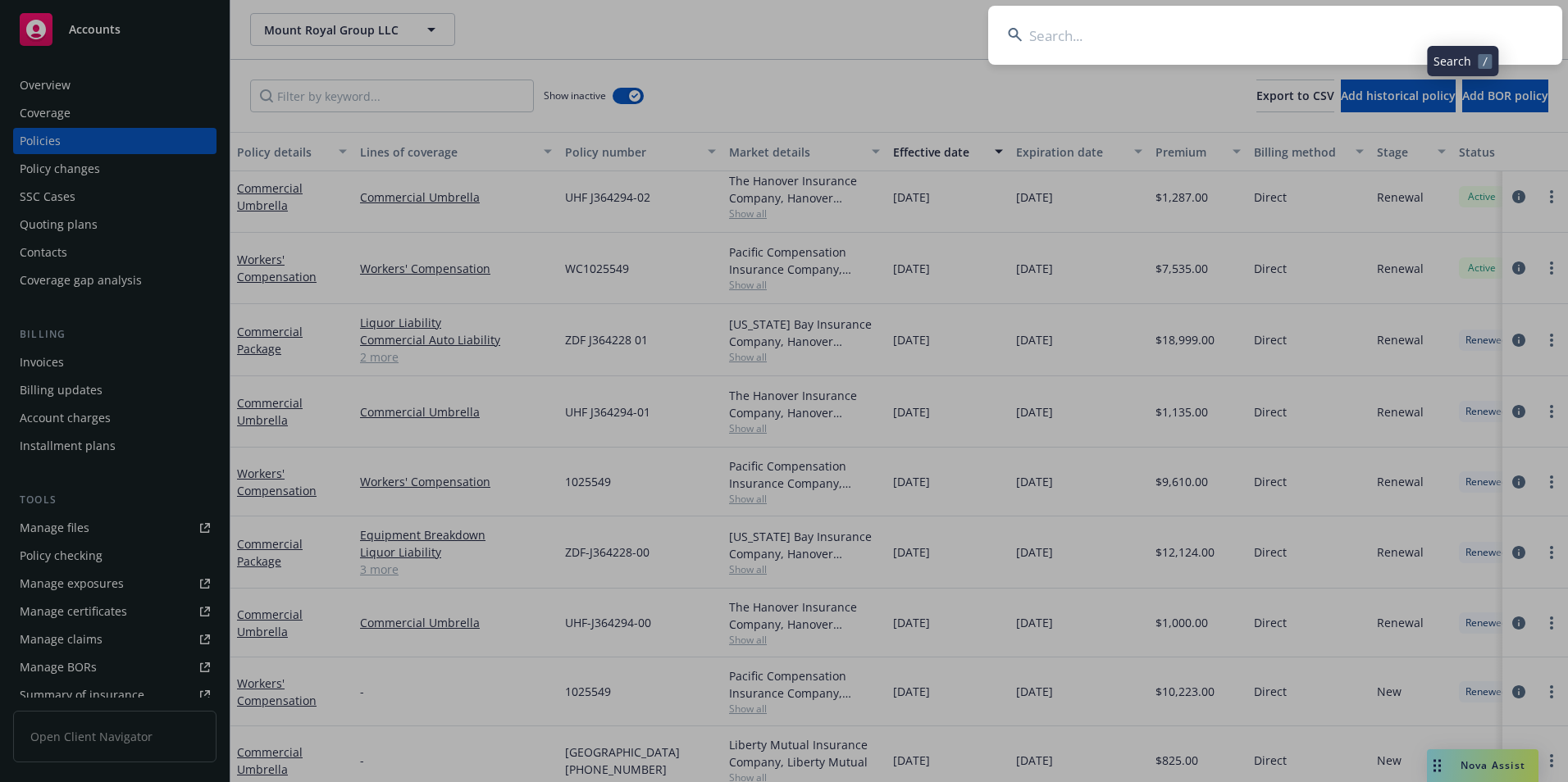
click at [1410, 33] on input at bounding box center [1275, 35] width 574 height 59
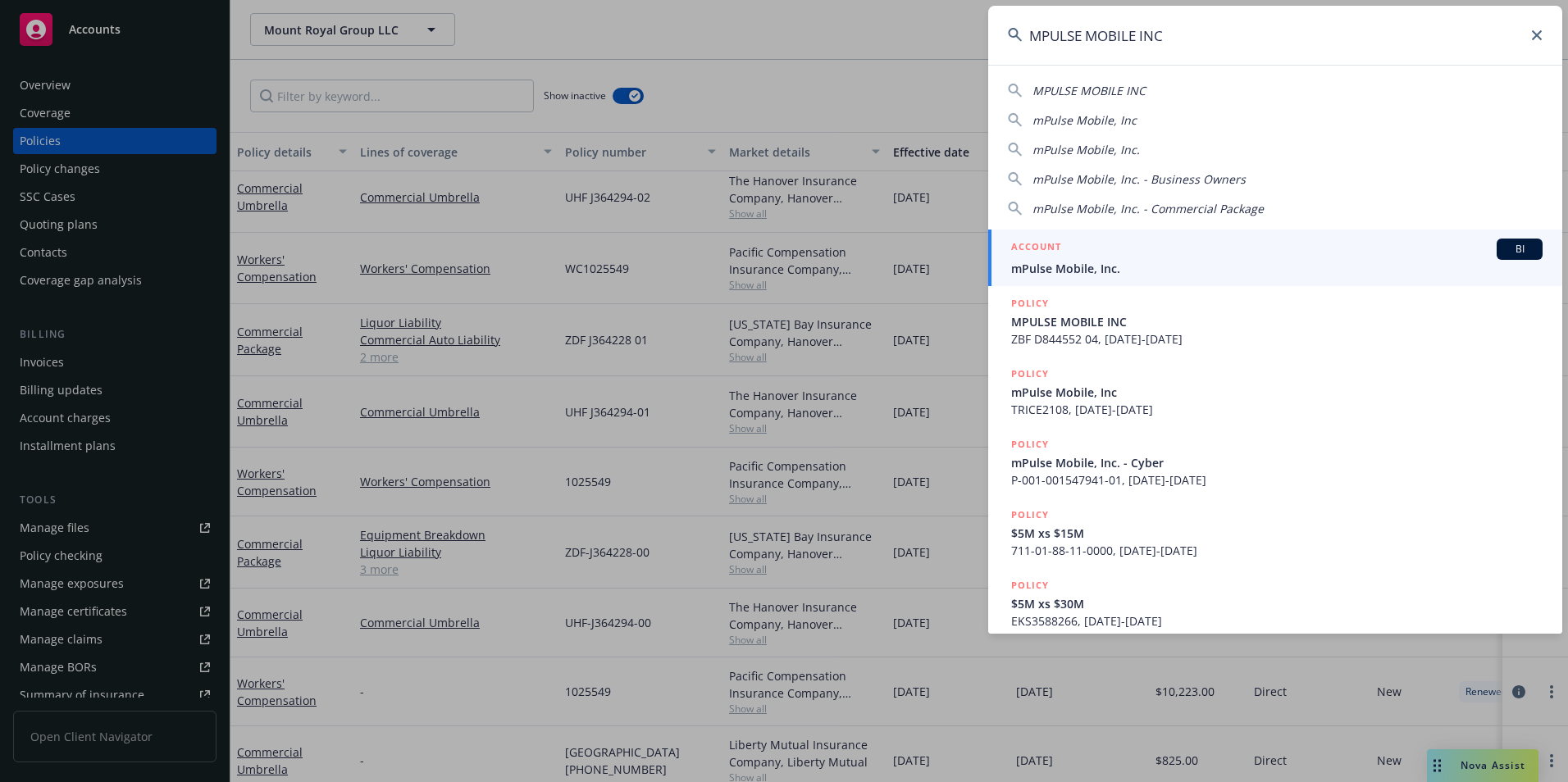
type input "MPULSE MOBILE INC"
click at [1146, 261] on span "mPulse Mobile, Inc." at bounding box center [1277, 268] width 532 height 17
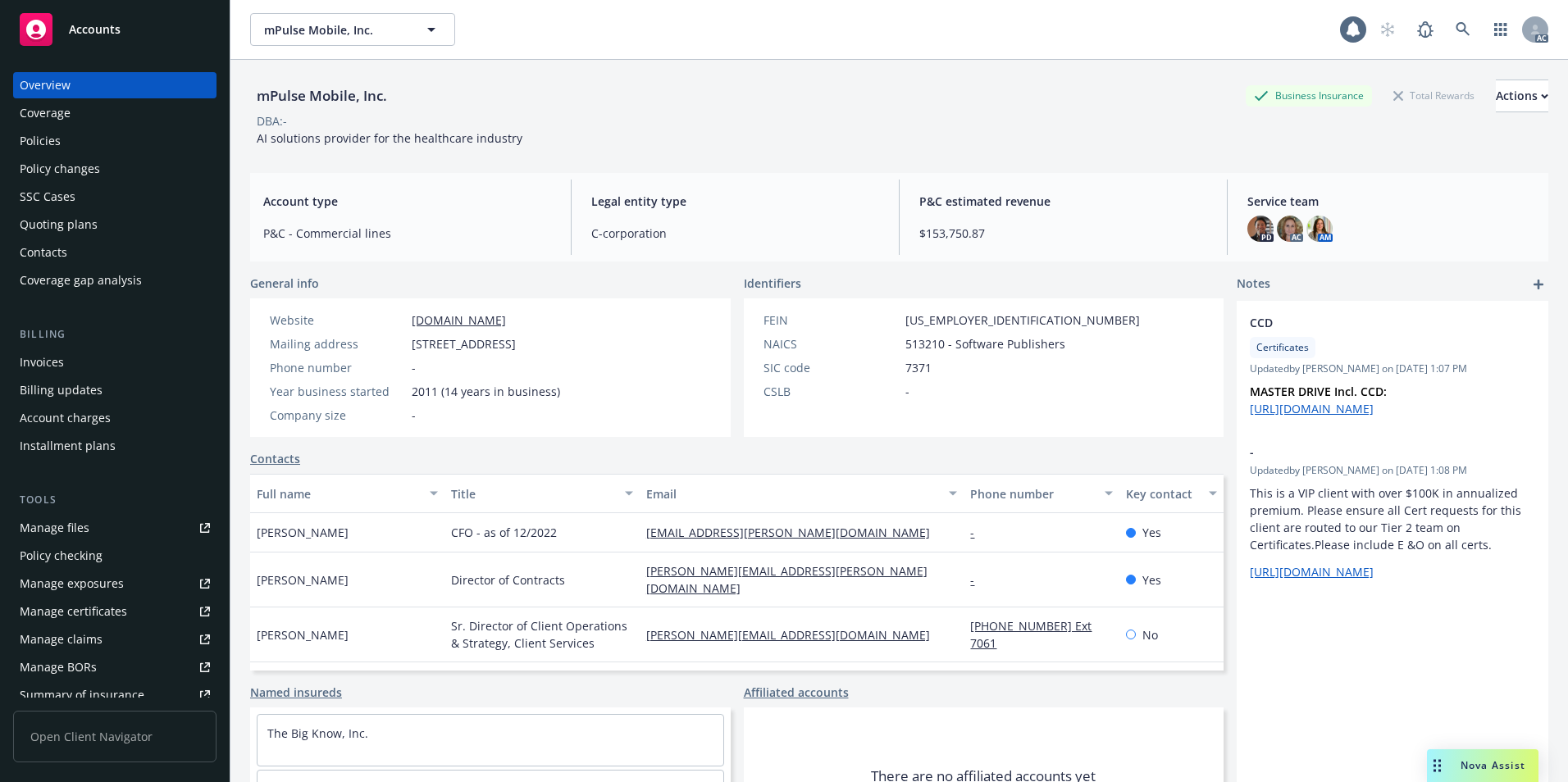
click at [71, 146] on div "Policies" at bounding box center [114, 140] width 190 height 27
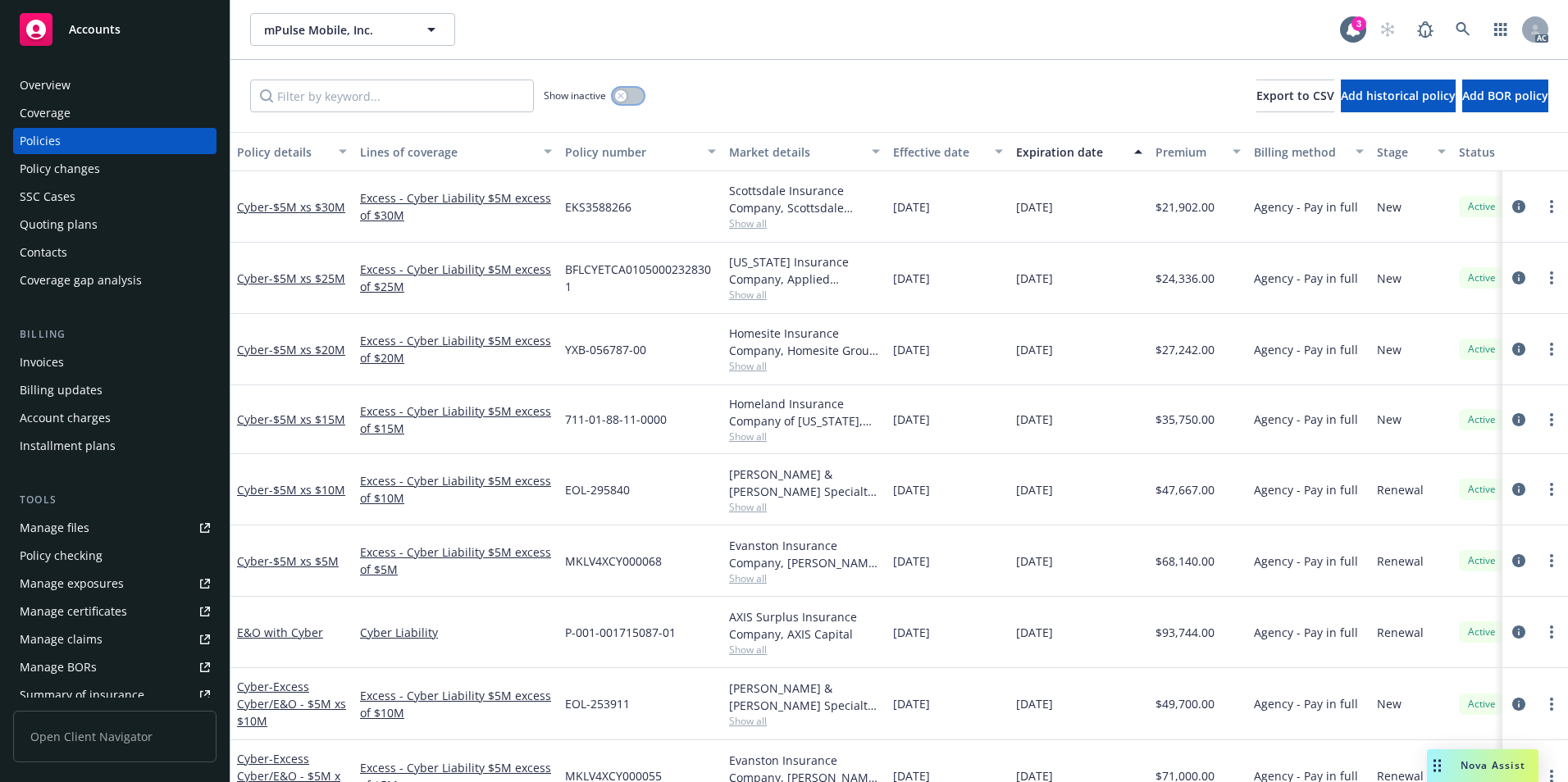
click at [633, 95] on button "button" at bounding box center [628, 96] width 31 height 17
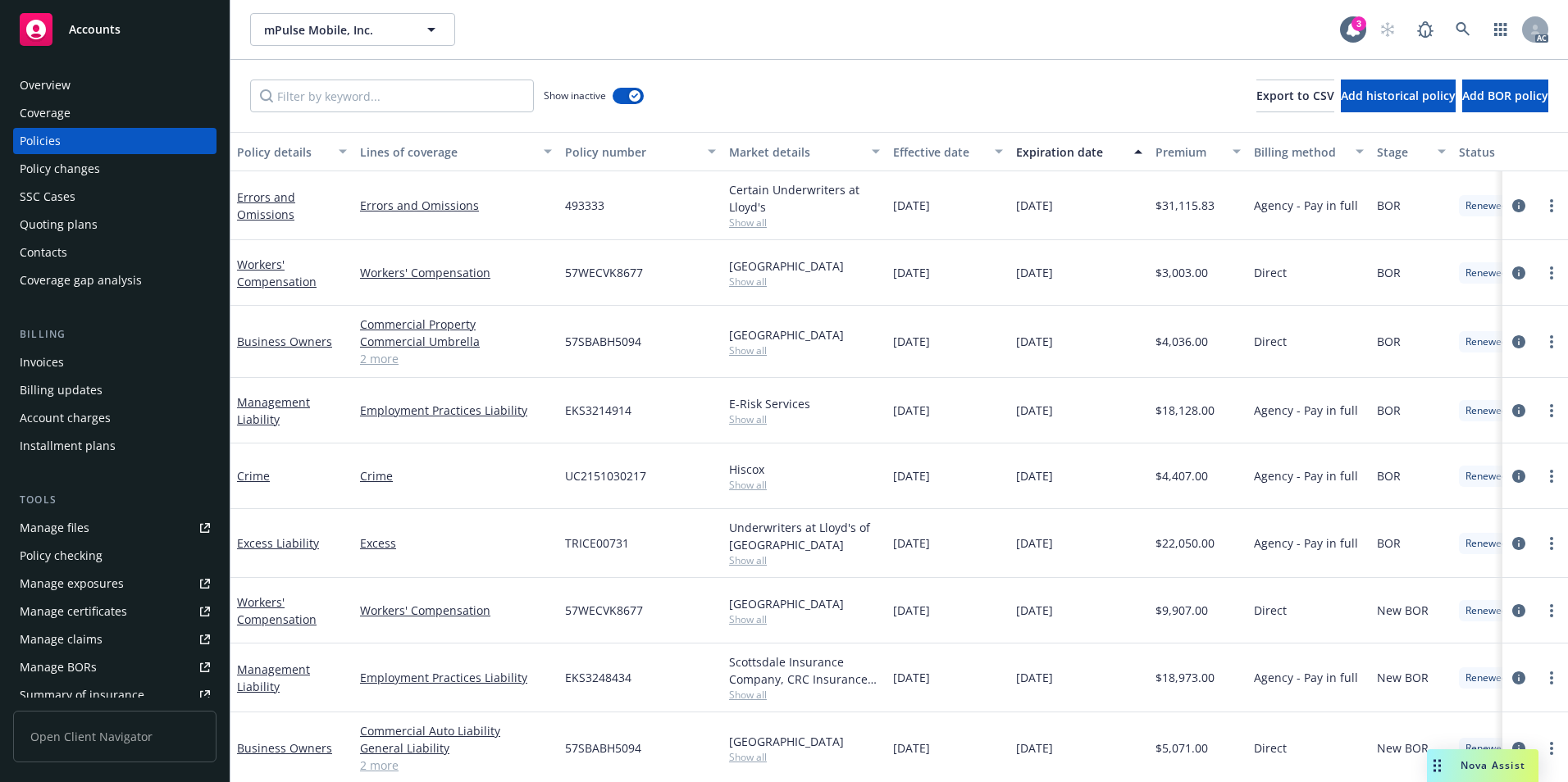
click at [947, 151] on div "Effective date" at bounding box center [939, 151] width 92 height 17
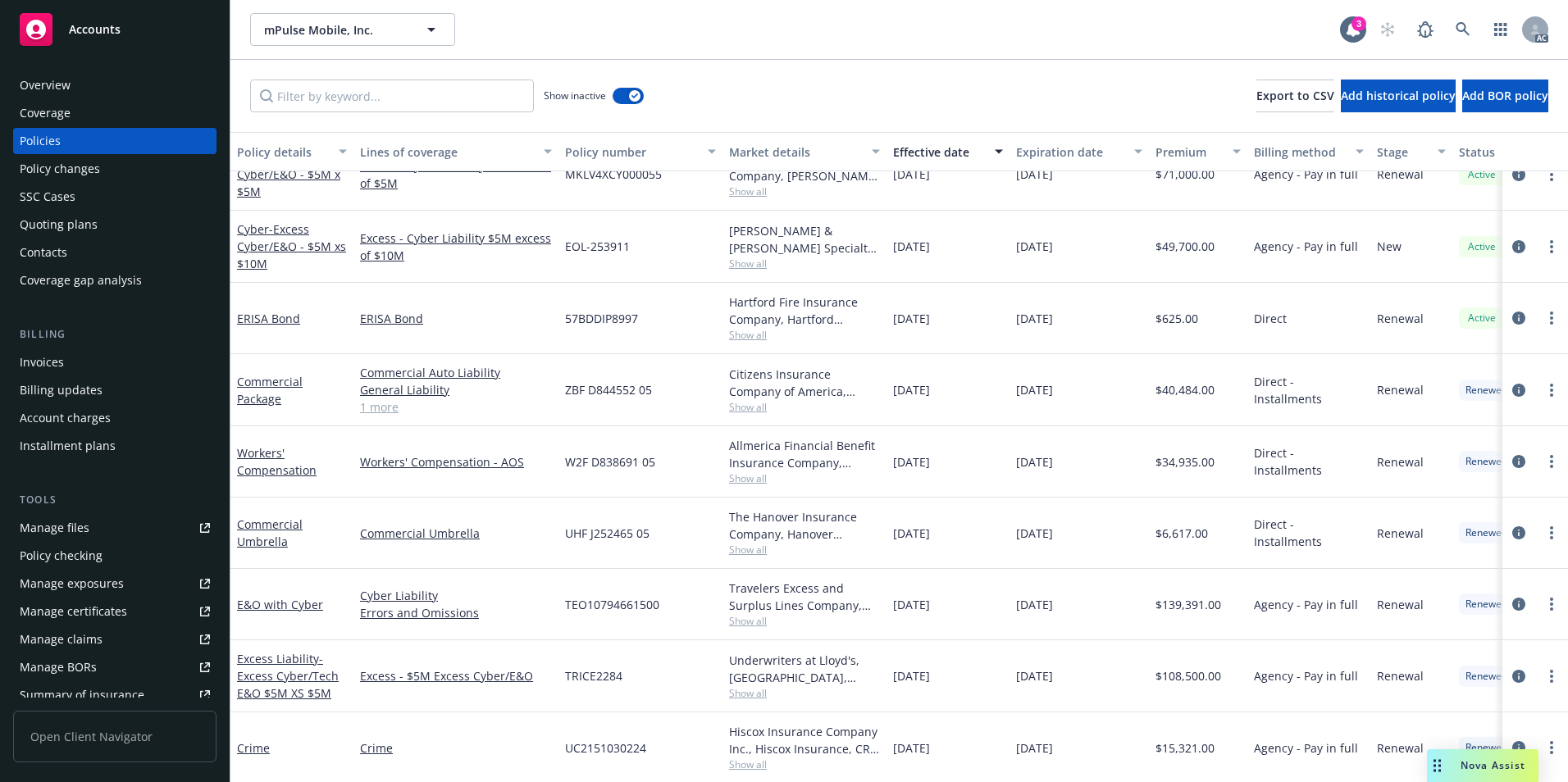
scroll to position [902, 0]
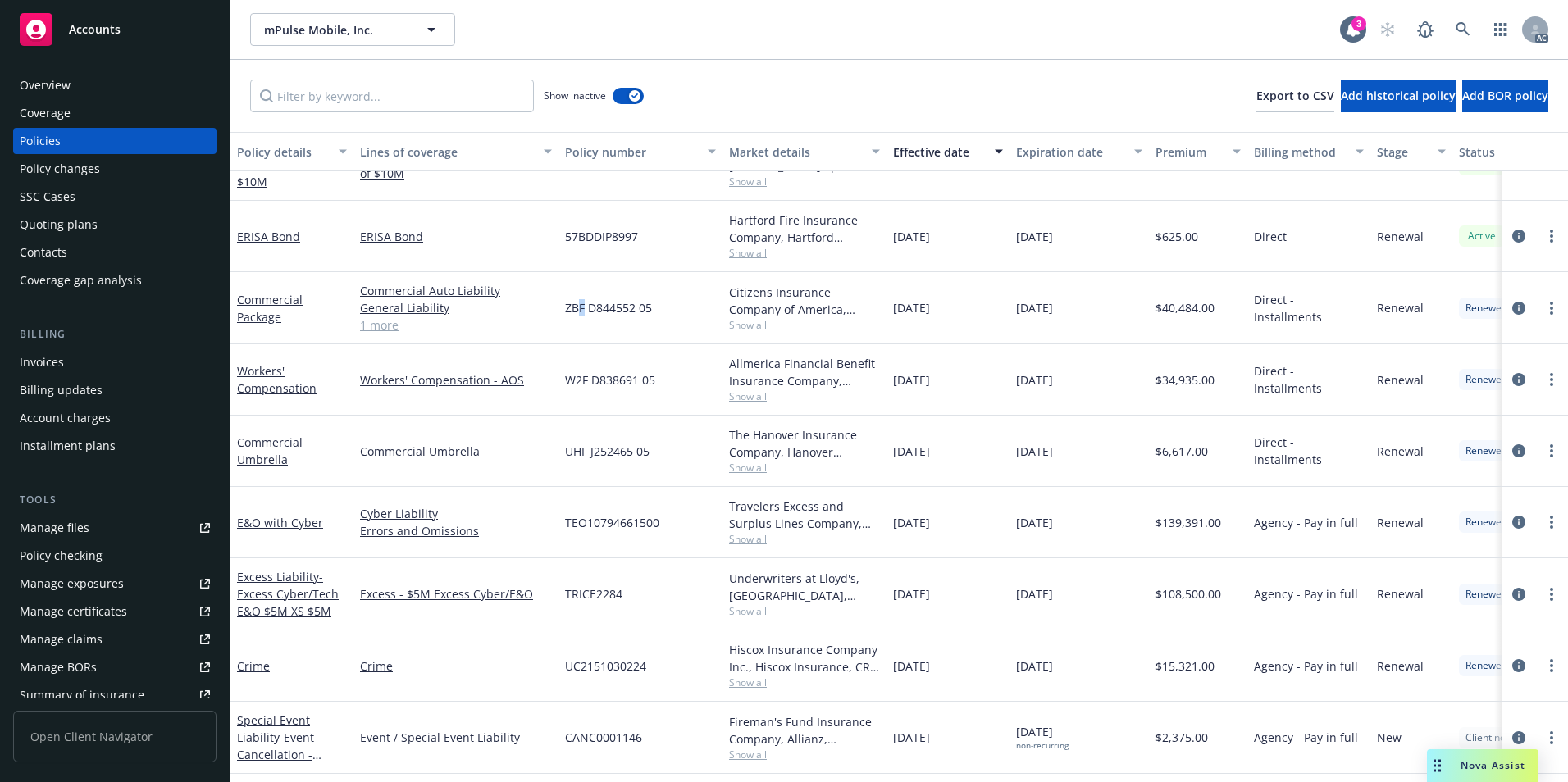
drag, startPoint x: 577, startPoint y: 309, endPoint x: 585, endPoint y: 312, distance: 8.5
click at [585, 312] on span "ZBF D844552 05" at bounding box center [609, 307] width 87 height 17
drag, startPoint x: 585, startPoint y: 312, endPoint x: 571, endPoint y: 325, distance: 19.1
click at [571, 330] on div "ZBF D844552 05" at bounding box center [640, 308] width 164 height 73
drag, startPoint x: 566, startPoint y: 311, endPoint x: 655, endPoint y: 318, distance: 89.3
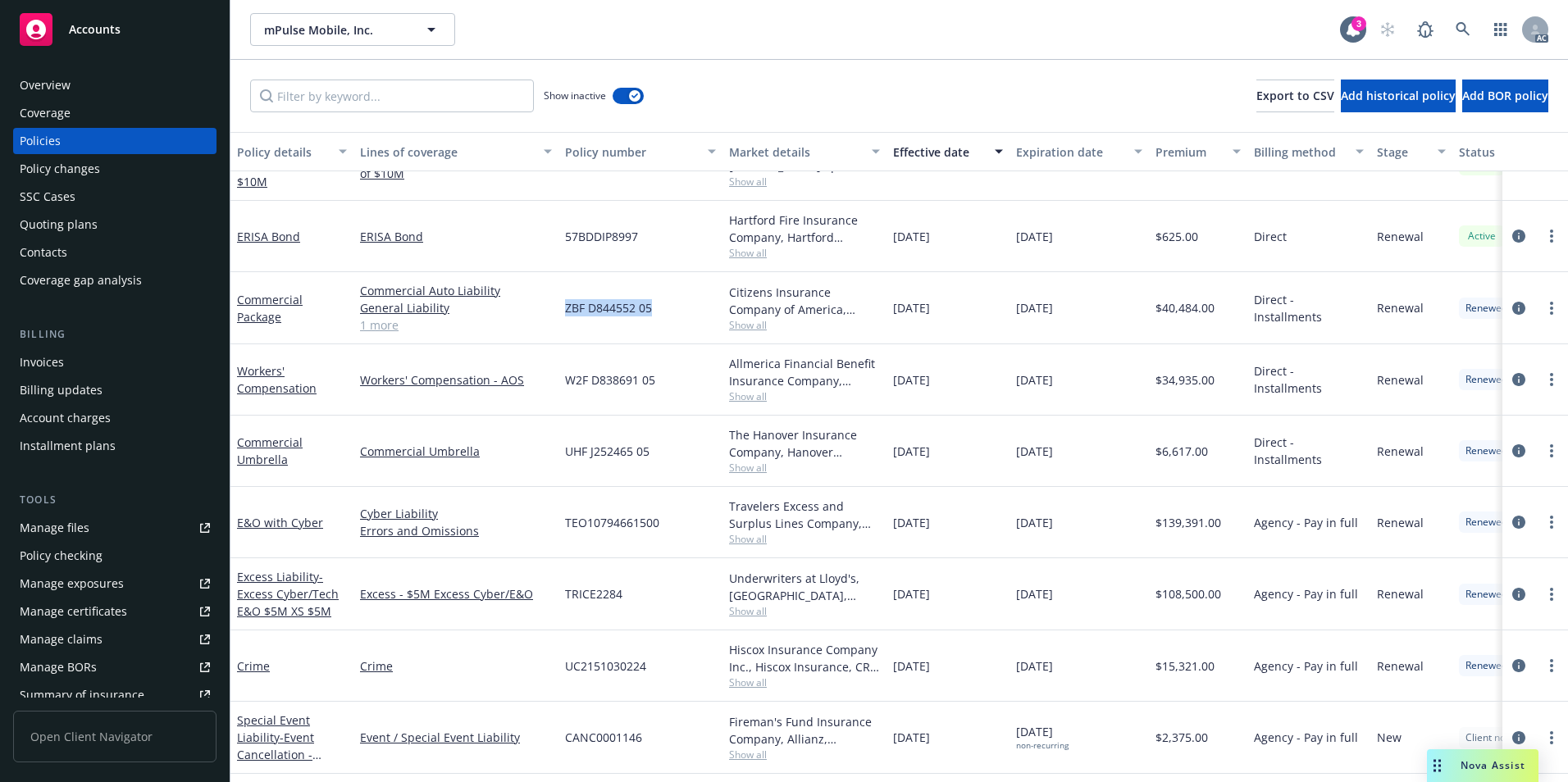
click at [654, 318] on div "ZBF D844552 05" at bounding box center [640, 308] width 164 height 73
drag, startPoint x: 560, startPoint y: 397, endPoint x: 655, endPoint y: 397, distance: 95.0
click at [655, 397] on div "W2F D838691 05" at bounding box center [640, 380] width 164 height 72
click at [1460, 18] on link at bounding box center [1463, 29] width 33 height 33
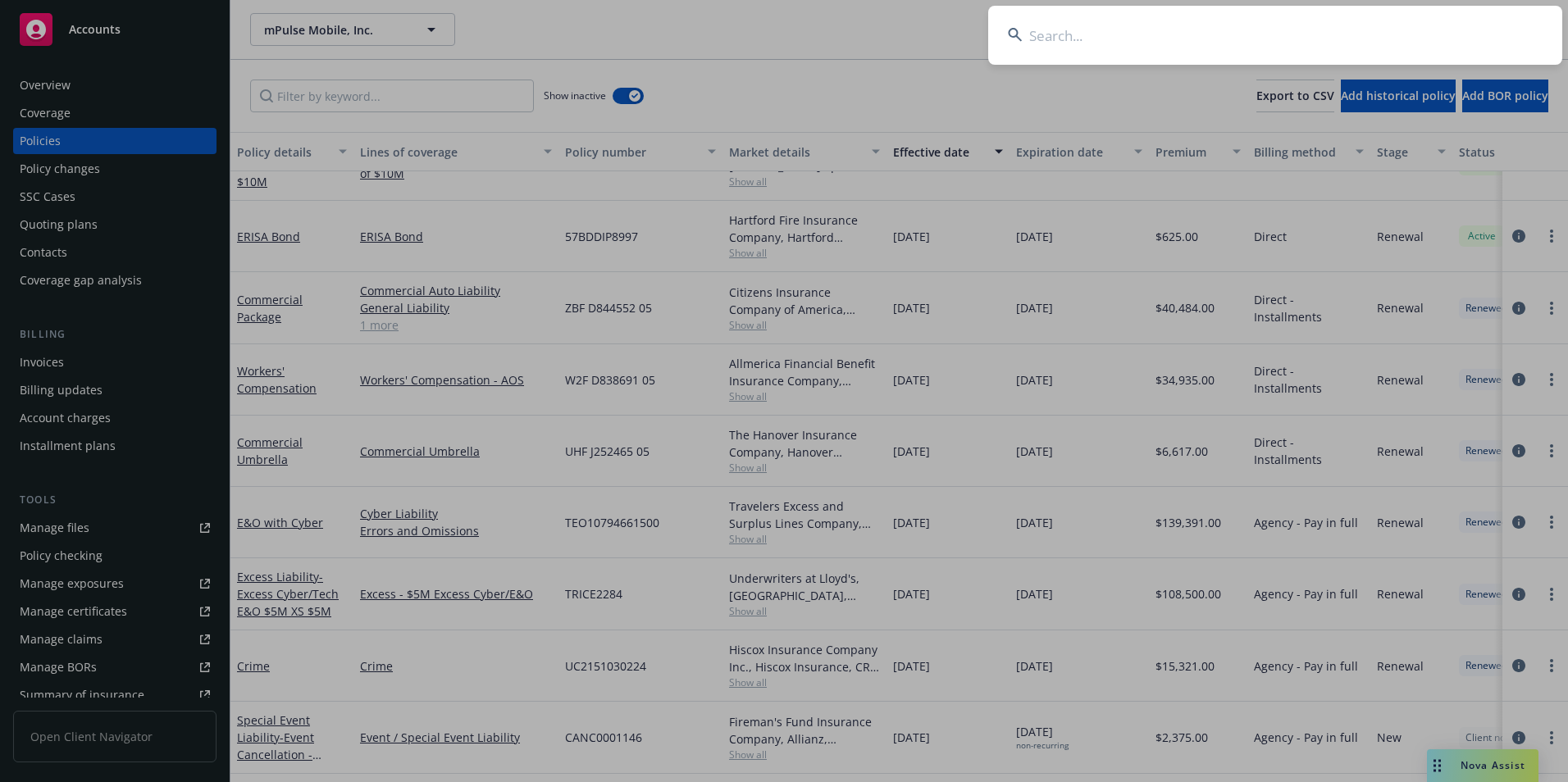
click at [1406, 22] on input at bounding box center [1275, 35] width 574 height 59
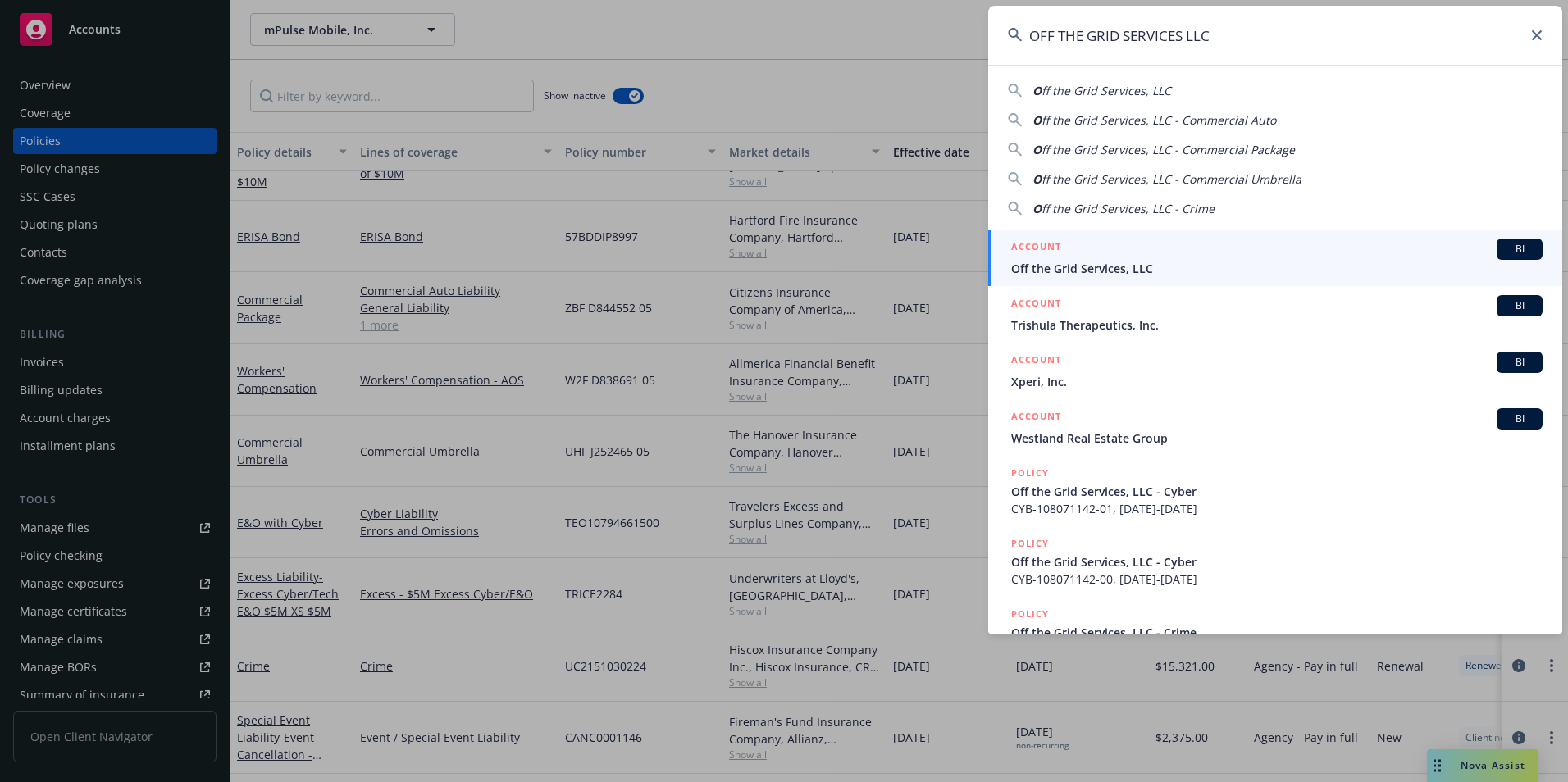
type input "OFF THE GRID SERVICES LLC"
click at [1115, 261] on span "Off the Grid Services, LLC" at bounding box center [1277, 268] width 532 height 17
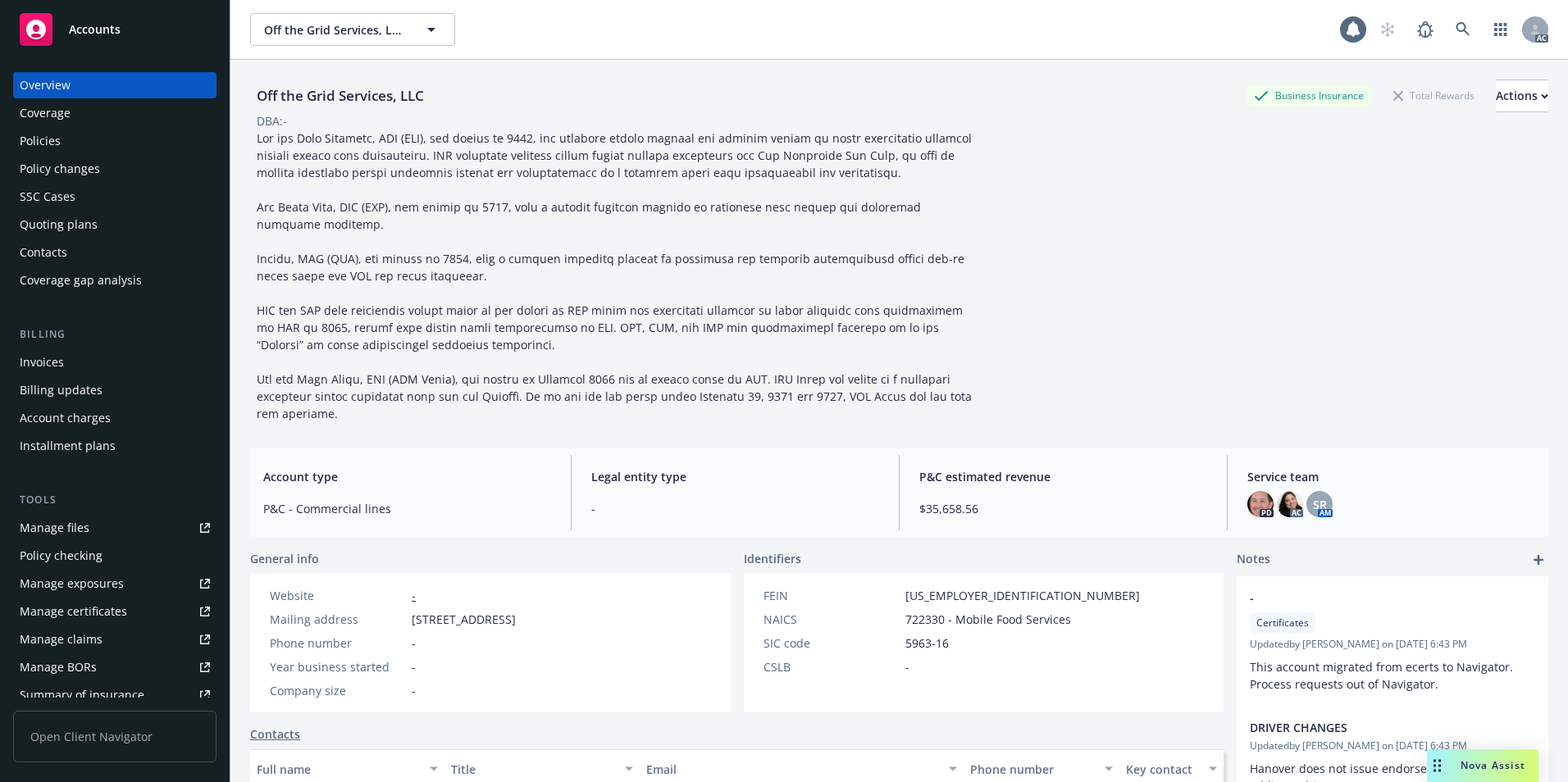
click at [48, 145] on div "Policies" at bounding box center [39, 140] width 41 height 27
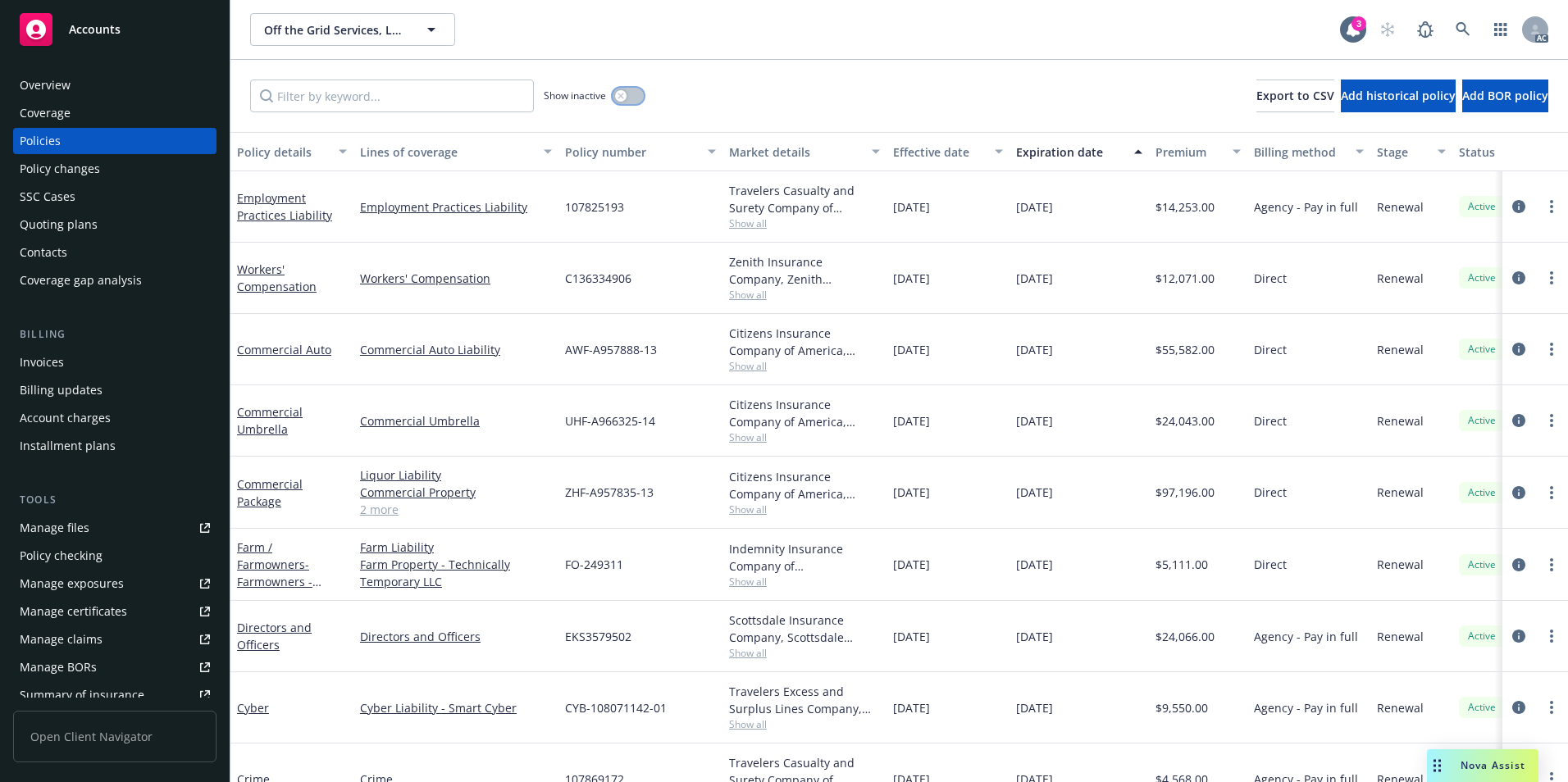
click at [630, 95] on button "button" at bounding box center [628, 96] width 31 height 17
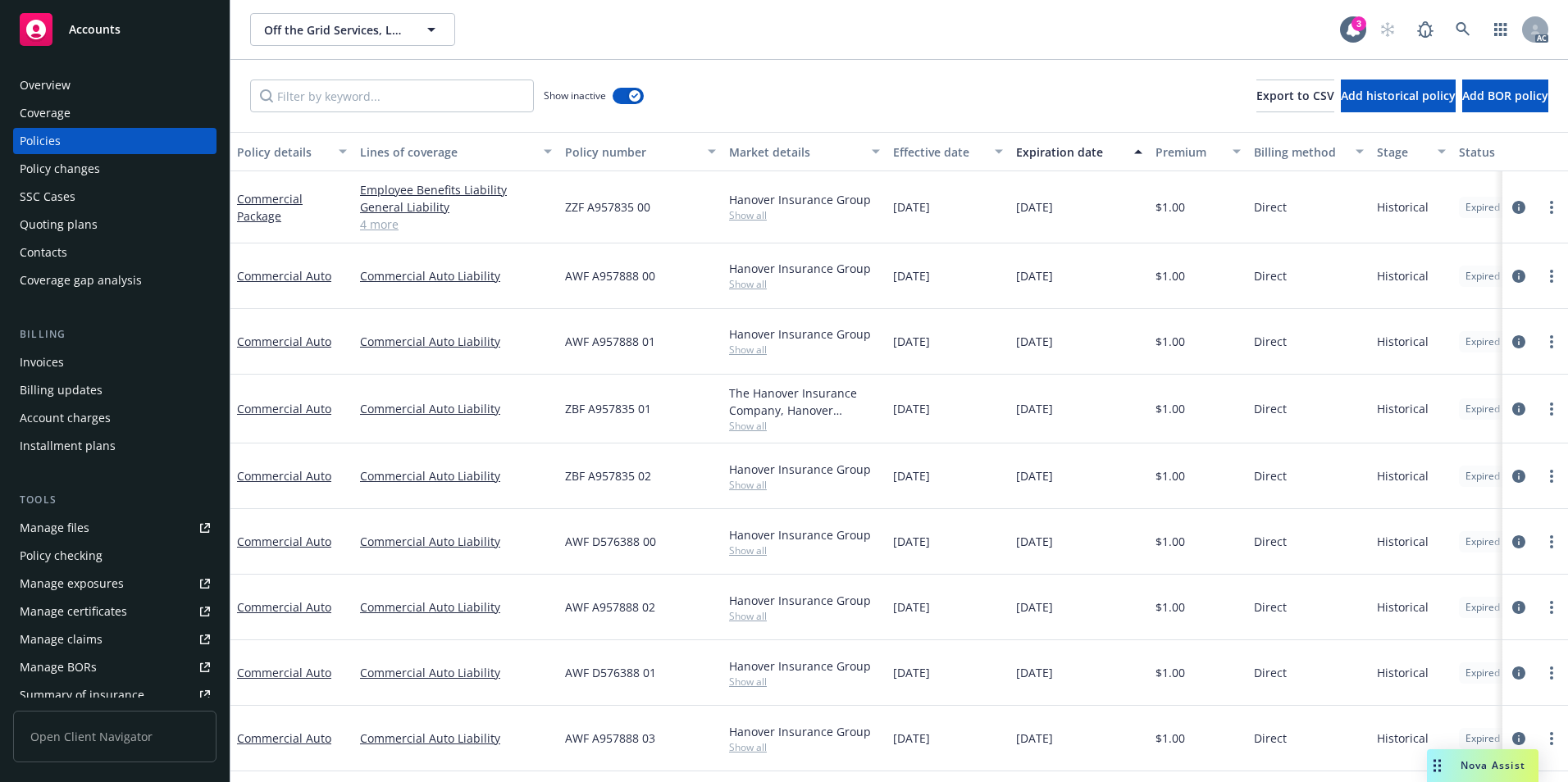
click at [940, 151] on div "Effective date" at bounding box center [939, 151] width 92 height 17
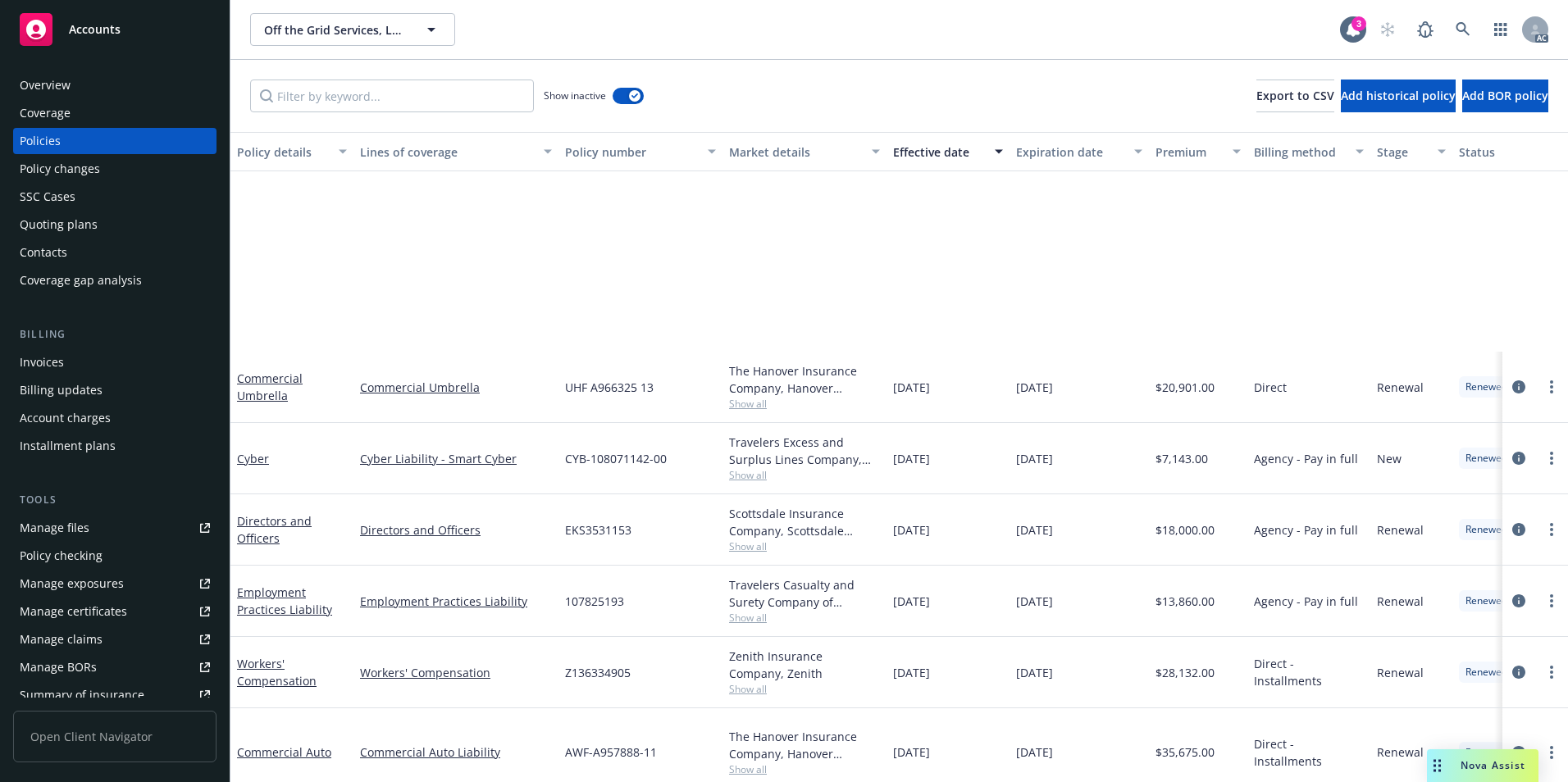
scroll to position [1148, 0]
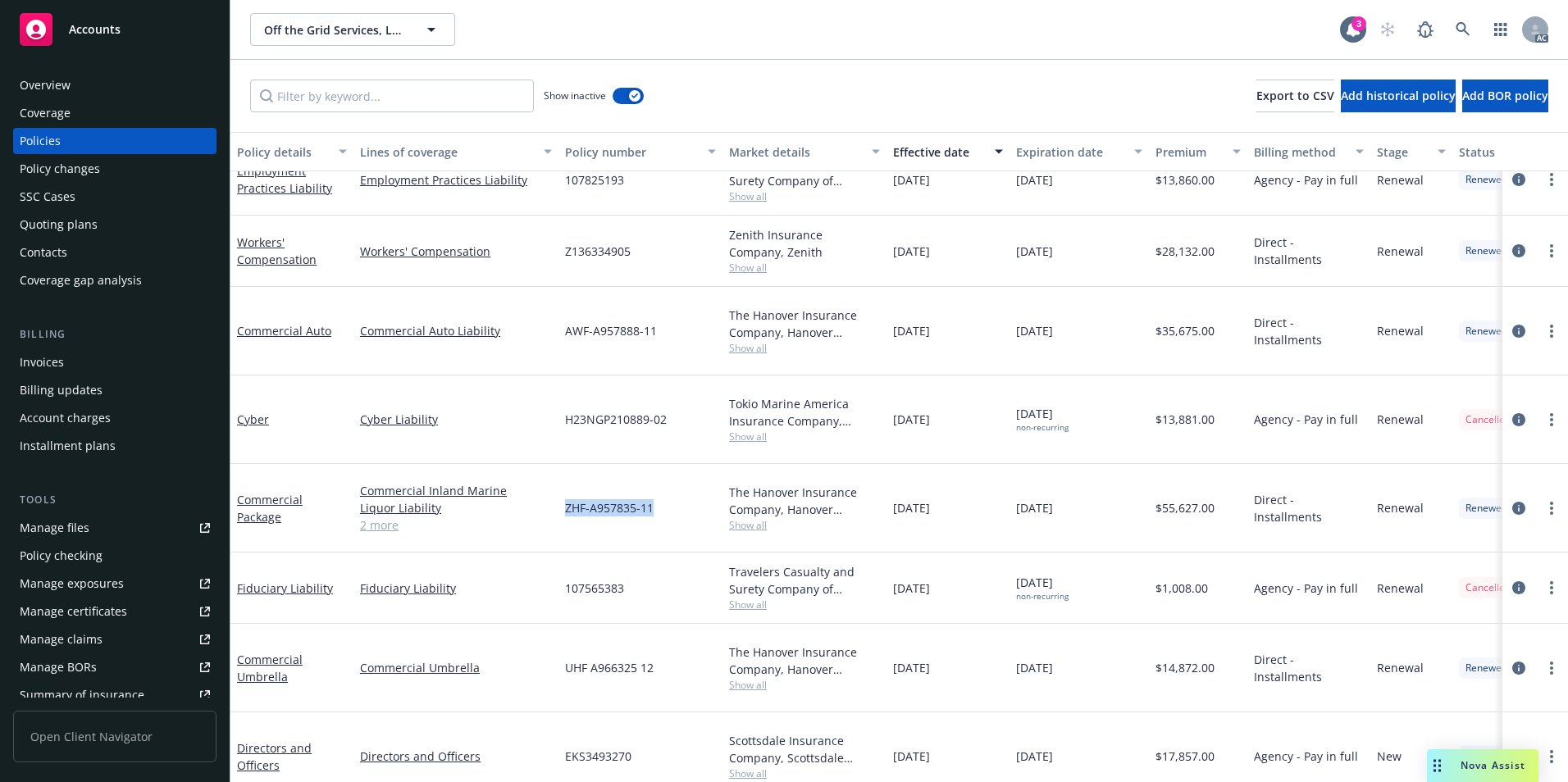
drag, startPoint x: 566, startPoint y: 475, endPoint x: 654, endPoint y: 476, distance: 88.0
click at [654, 476] on div "ZHF-A957835-11" at bounding box center [640, 508] width 164 height 88
click at [270, 492] on link "Commercial Package" at bounding box center [269, 508] width 65 height 33
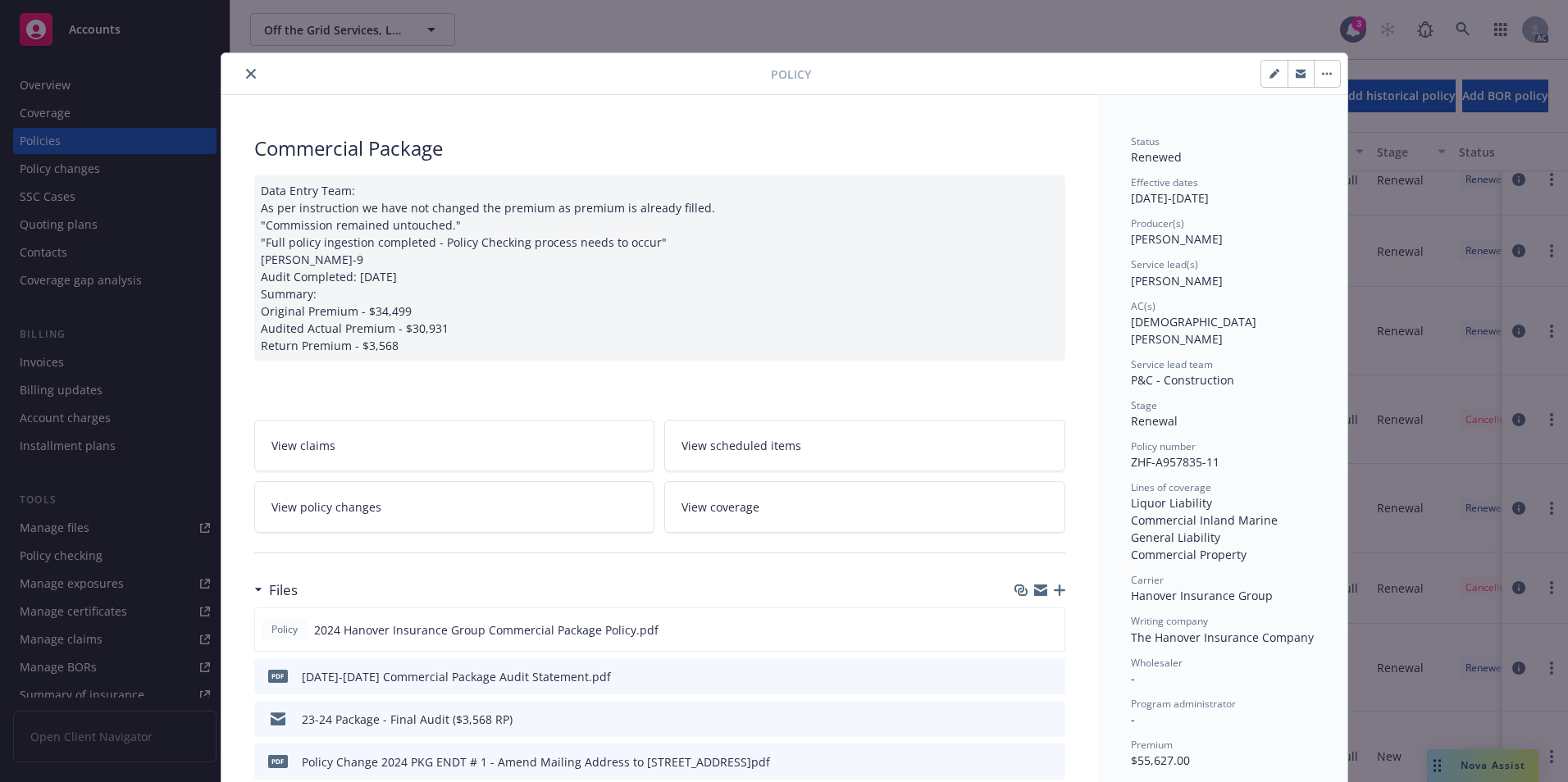
click at [241, 80] on button "close" at bounding box center [251, 73] width 19 height 19
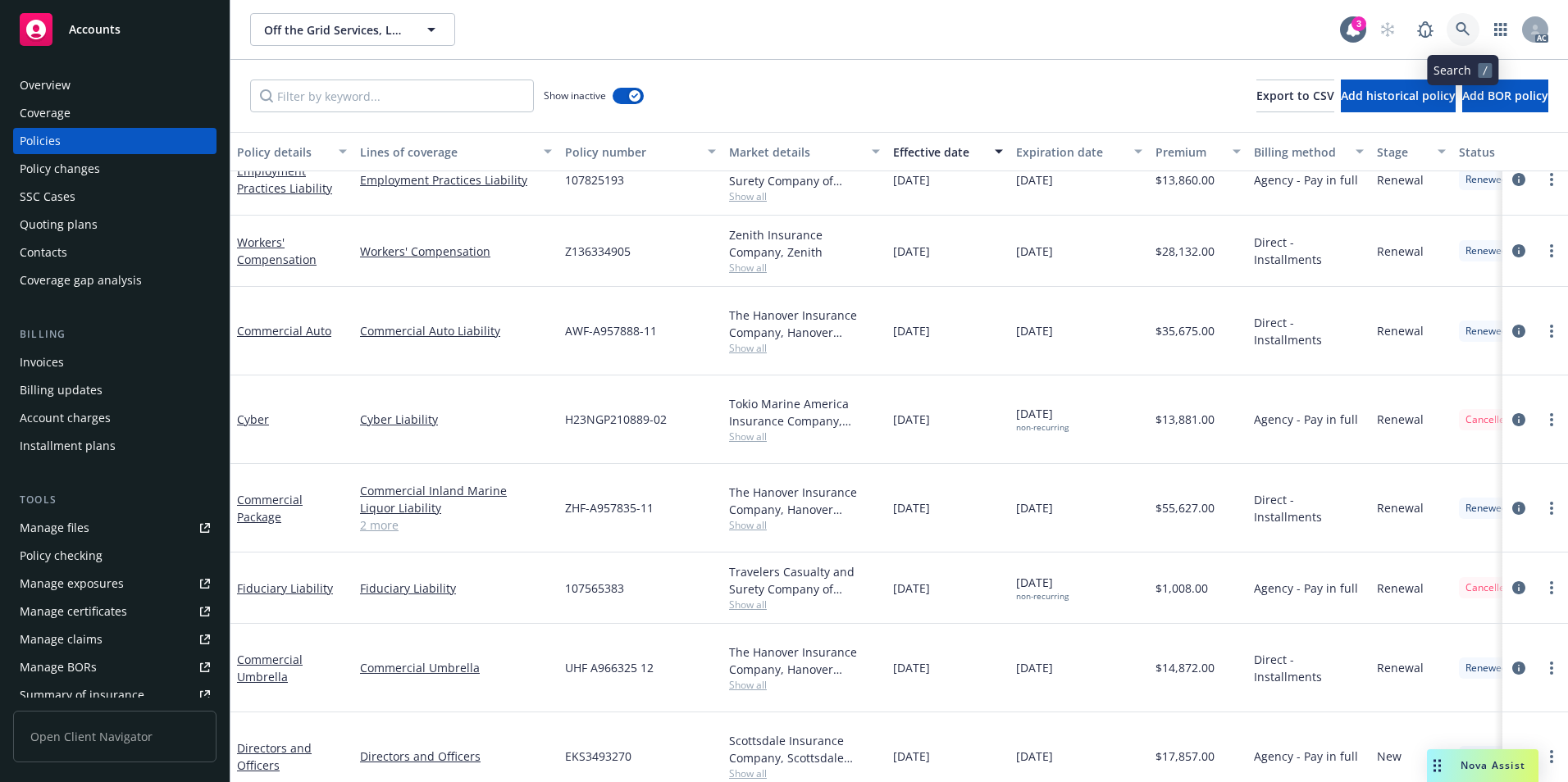
click at [1457, 22] on icon at bounding box center [1463, 29] width 15 height 15
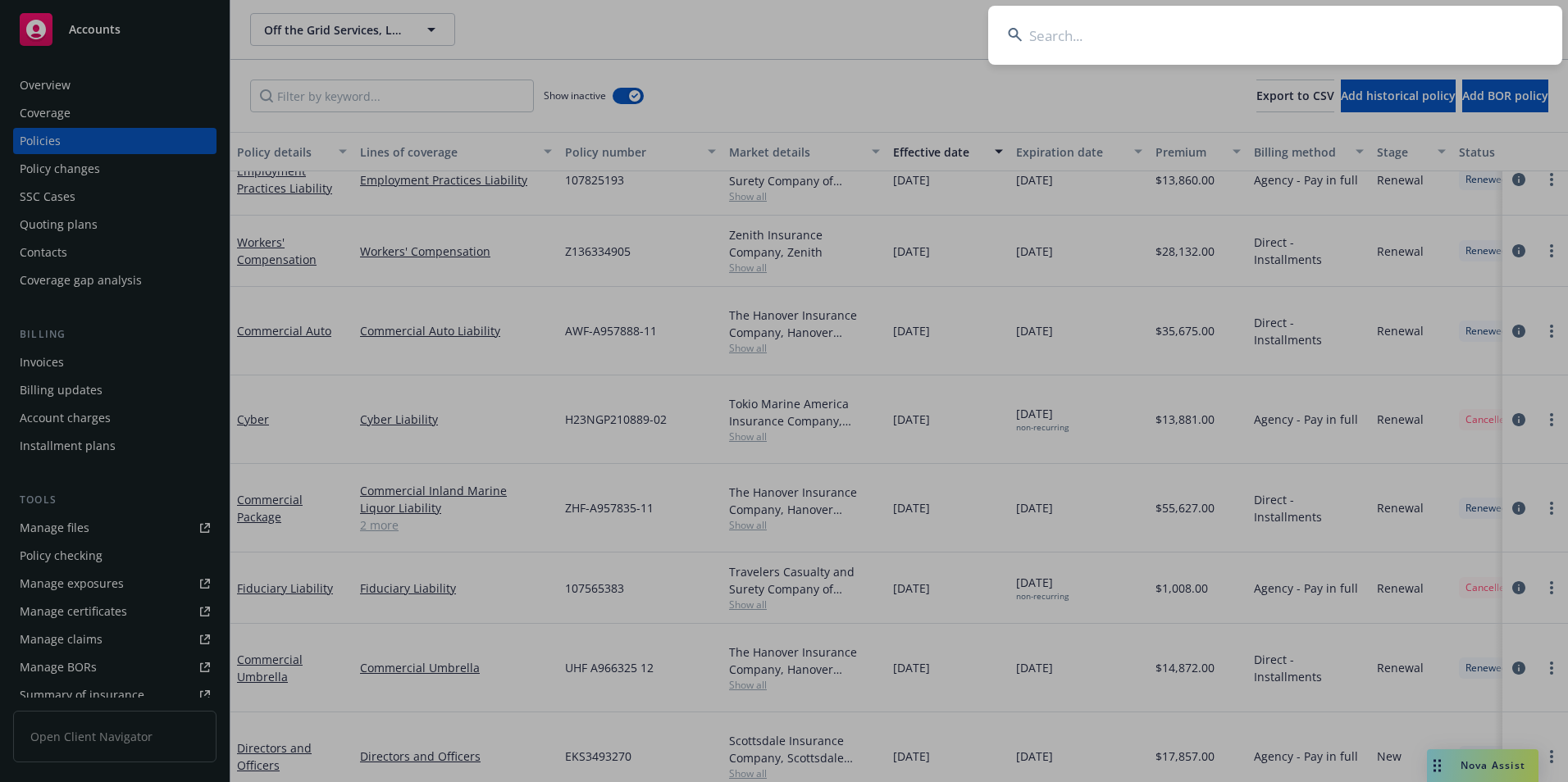
click at [1383, 29] on input at bounding box center [1275, 35] width 574 height 59
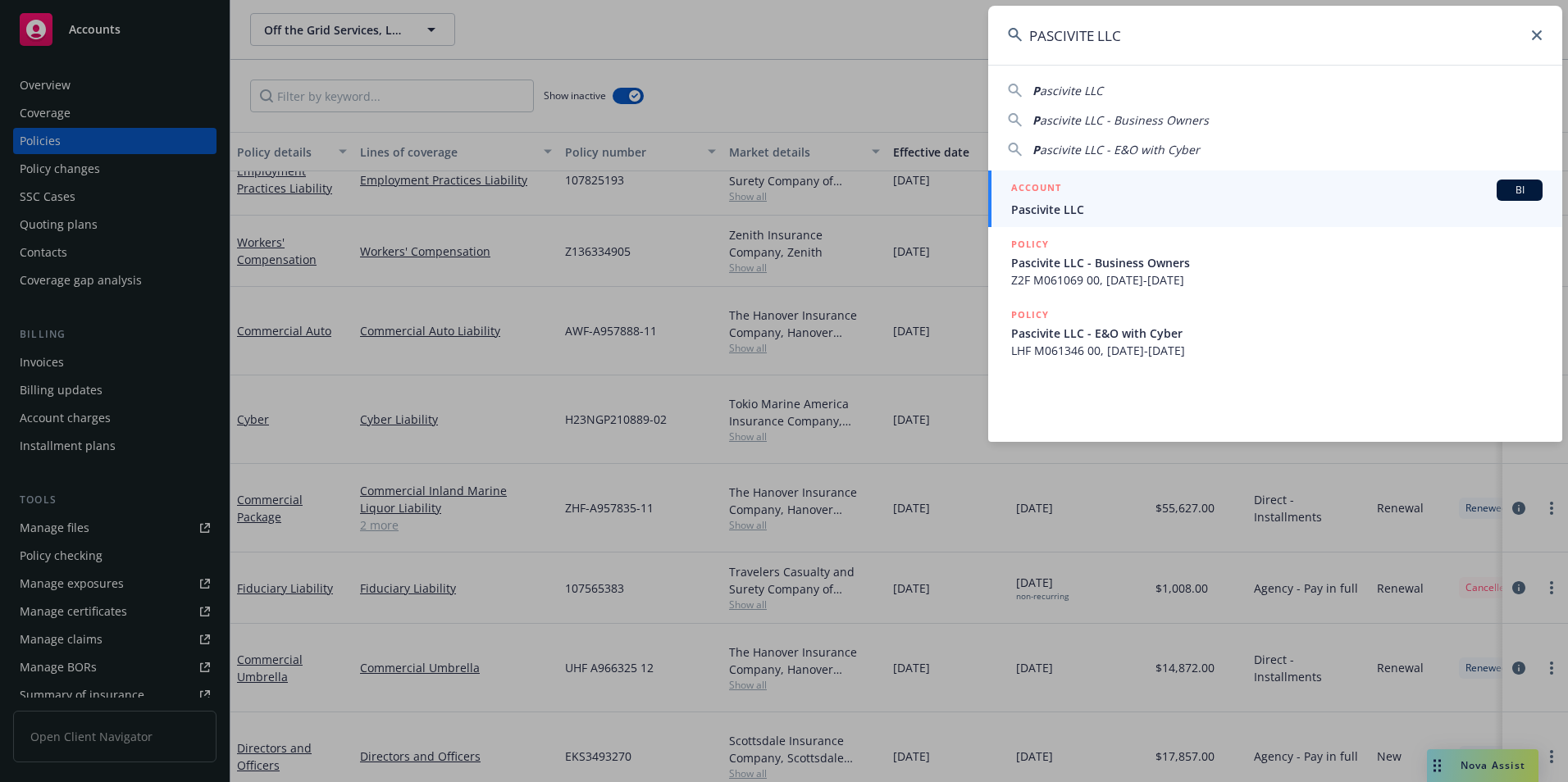
type input "PASCIVITE LLC"
click at [1097, 204] on span "Pascivite LLC" at bounding box center [1277, 209] width 532 height 17
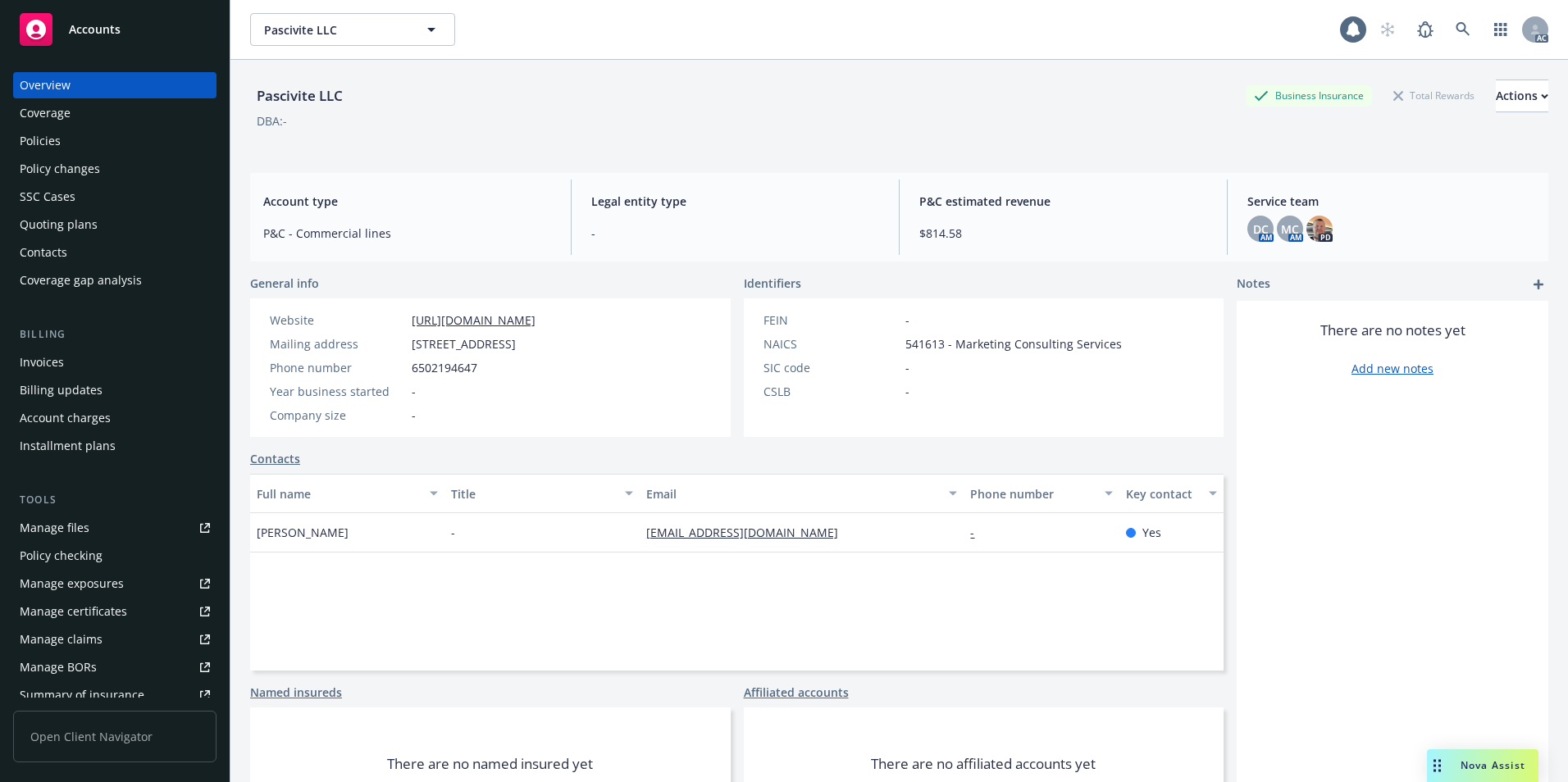
click at [79, 140] on div "Policies" at bounding box center [114, 140] width 190 height 27
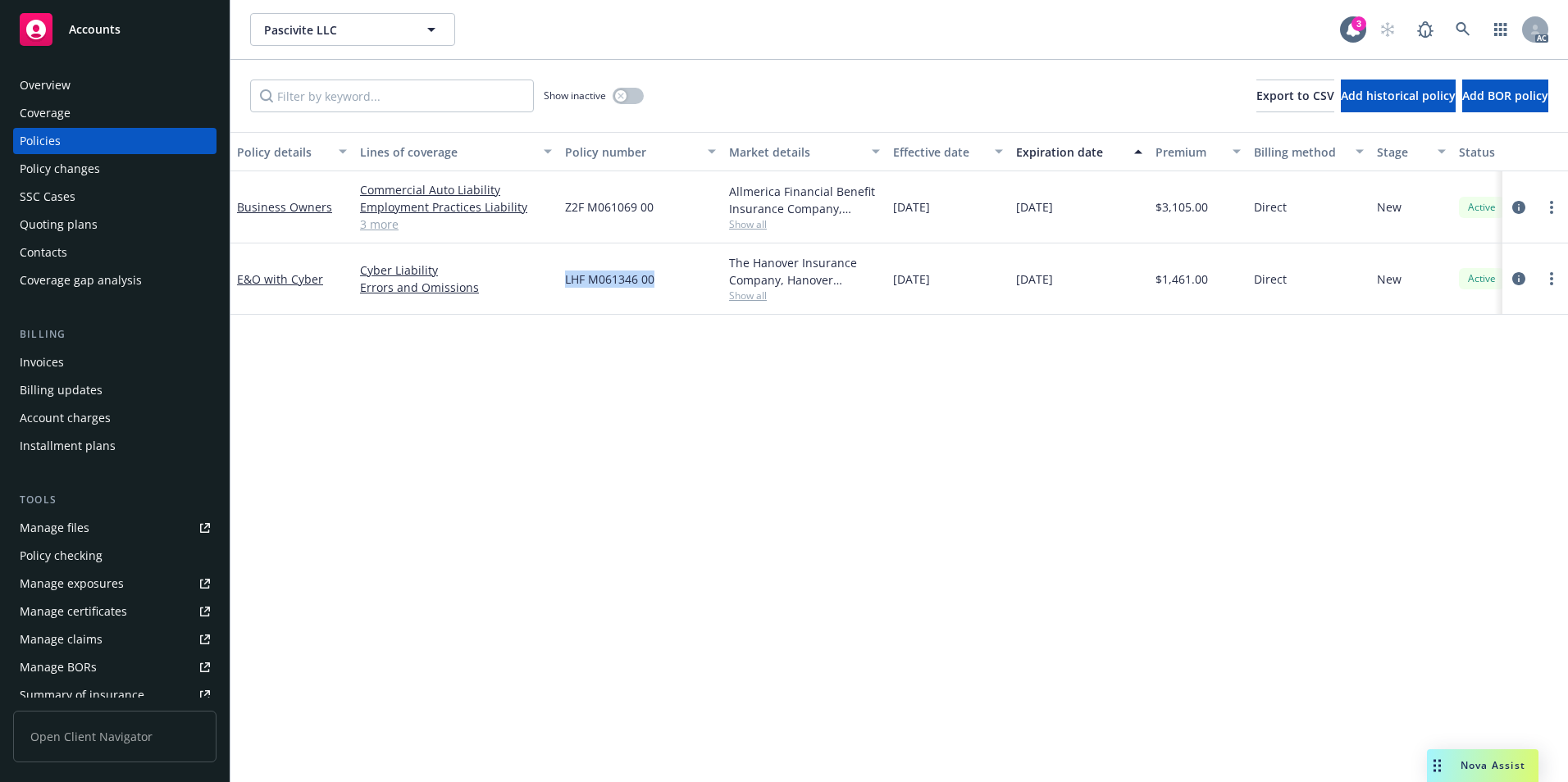
drag, startPoint x: 550, startPoint y: 284, endPoint x: 655, endPoint y: 288, distance: 105.1
click at [655, 288] on div "E&O with Cyber Cyber Liability Errors and Omissions LHF M061346 00 The Hanover …" at bounding box center [1022, 279] width 1583 height 72
click at [289, 278] on link "E&O with Cyber" at bounding box center [280, 279] width 86 height 16
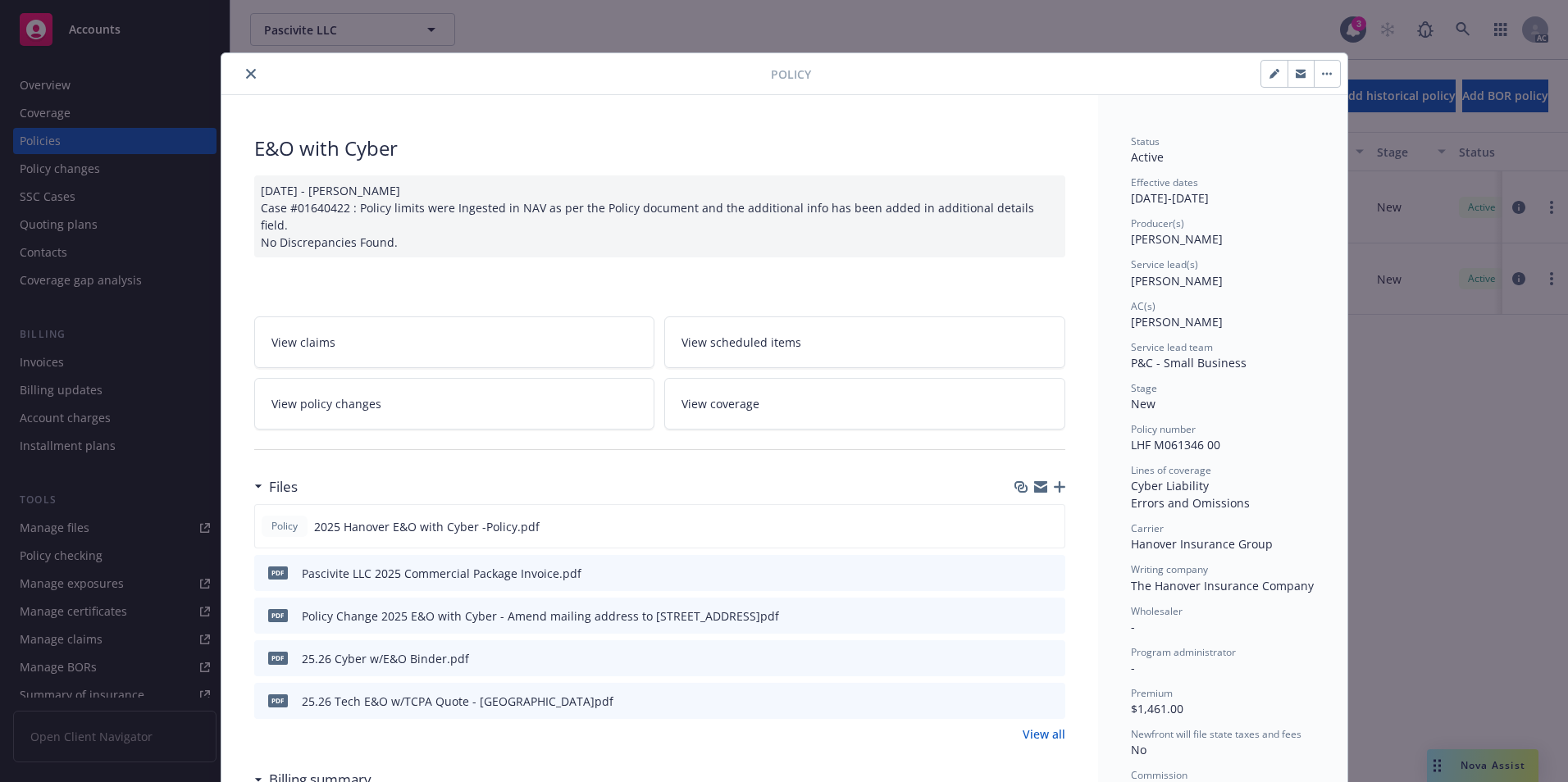
click at [246, 73] on icon "close" at bounding box center [251, 73] width 10 height 10
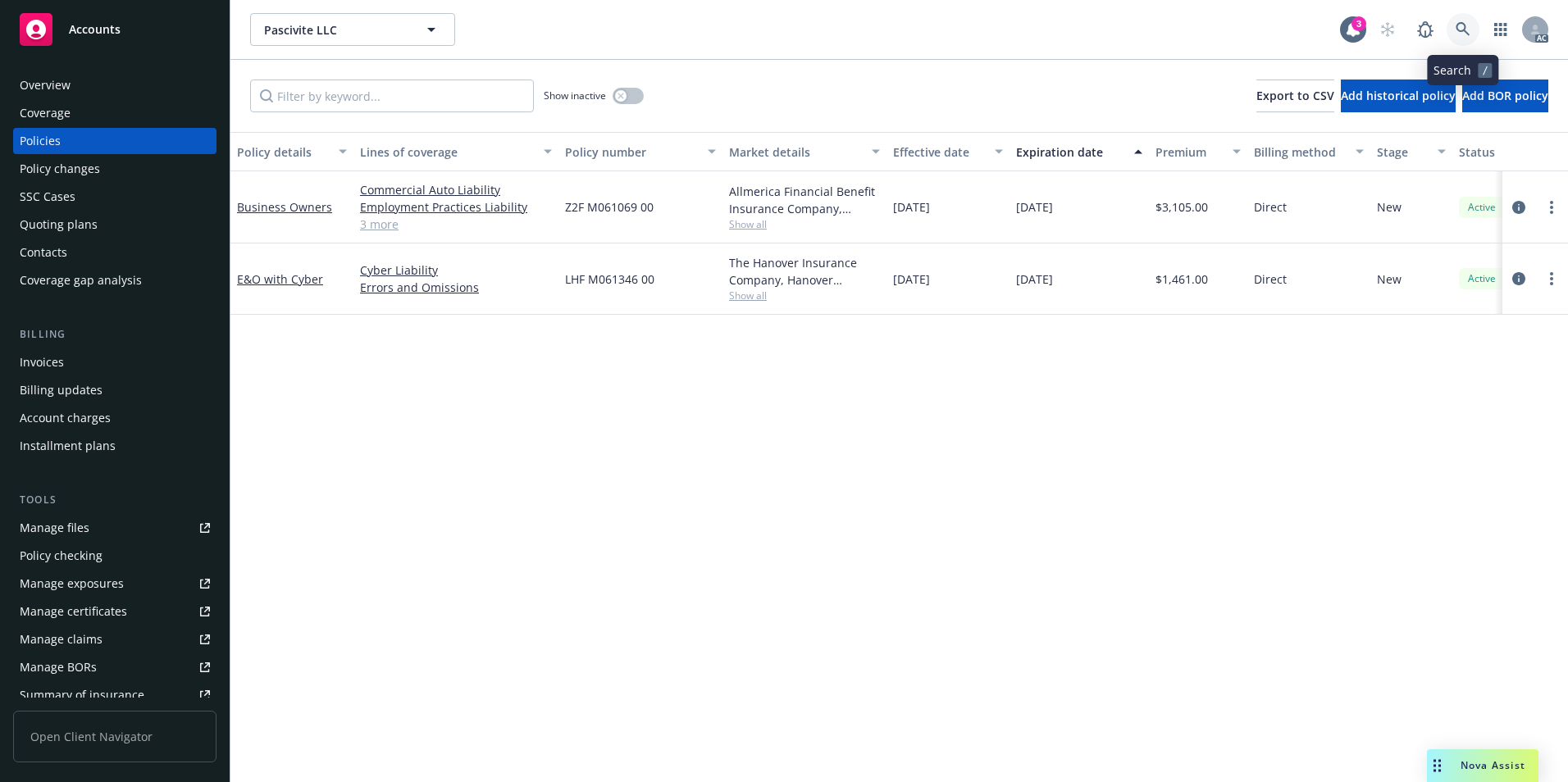
click at [1460, 23] on icon at bounding box center [1462, 28] width 14 height 14
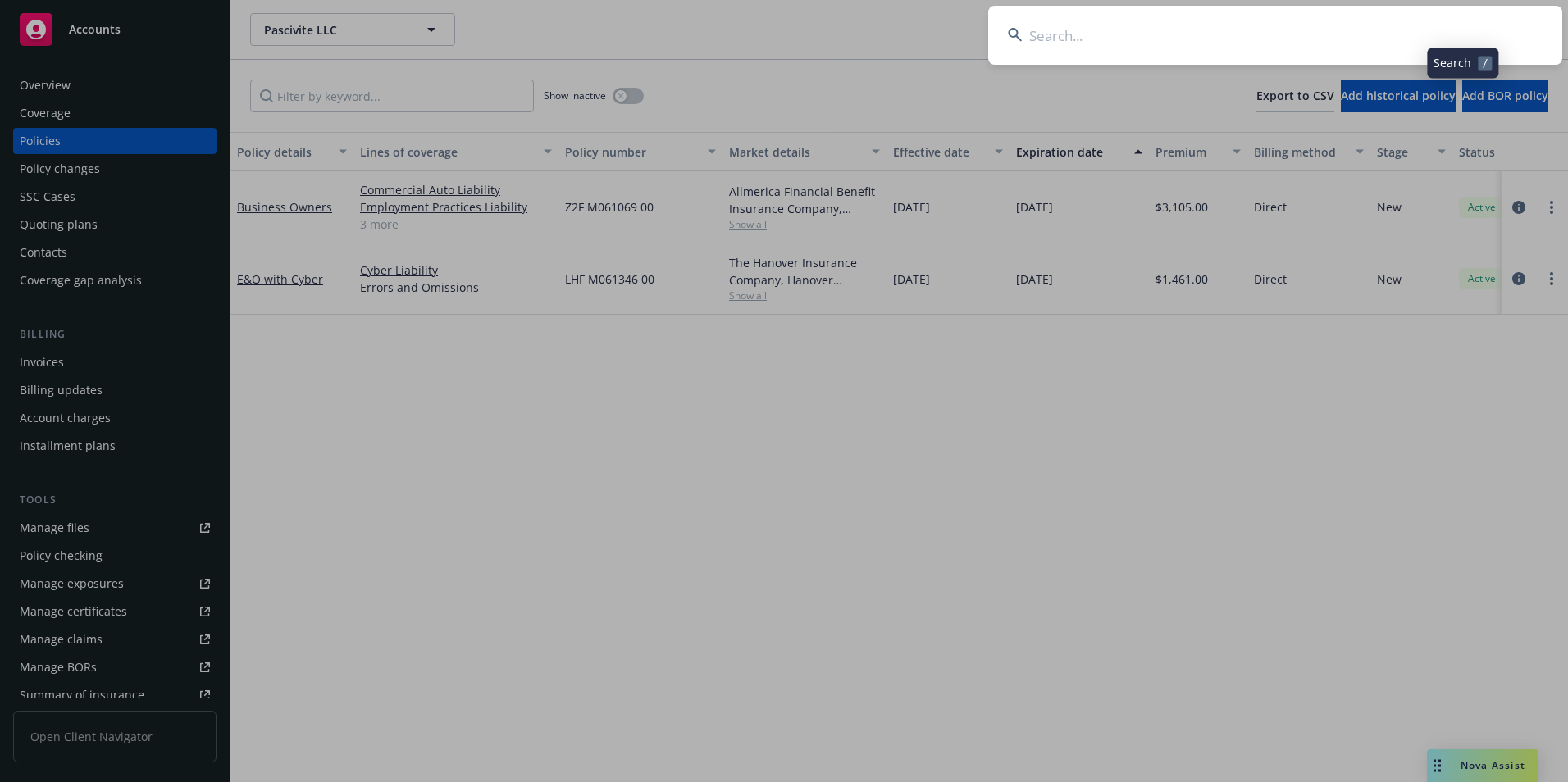
drag, startPoint x: 1346, startPoint y: 29, endPoint x: 1338, endPoint y: 34, distance: 9.4
click at [1345, 29] on input at bounding box center [1275, 35] width 574 height 59
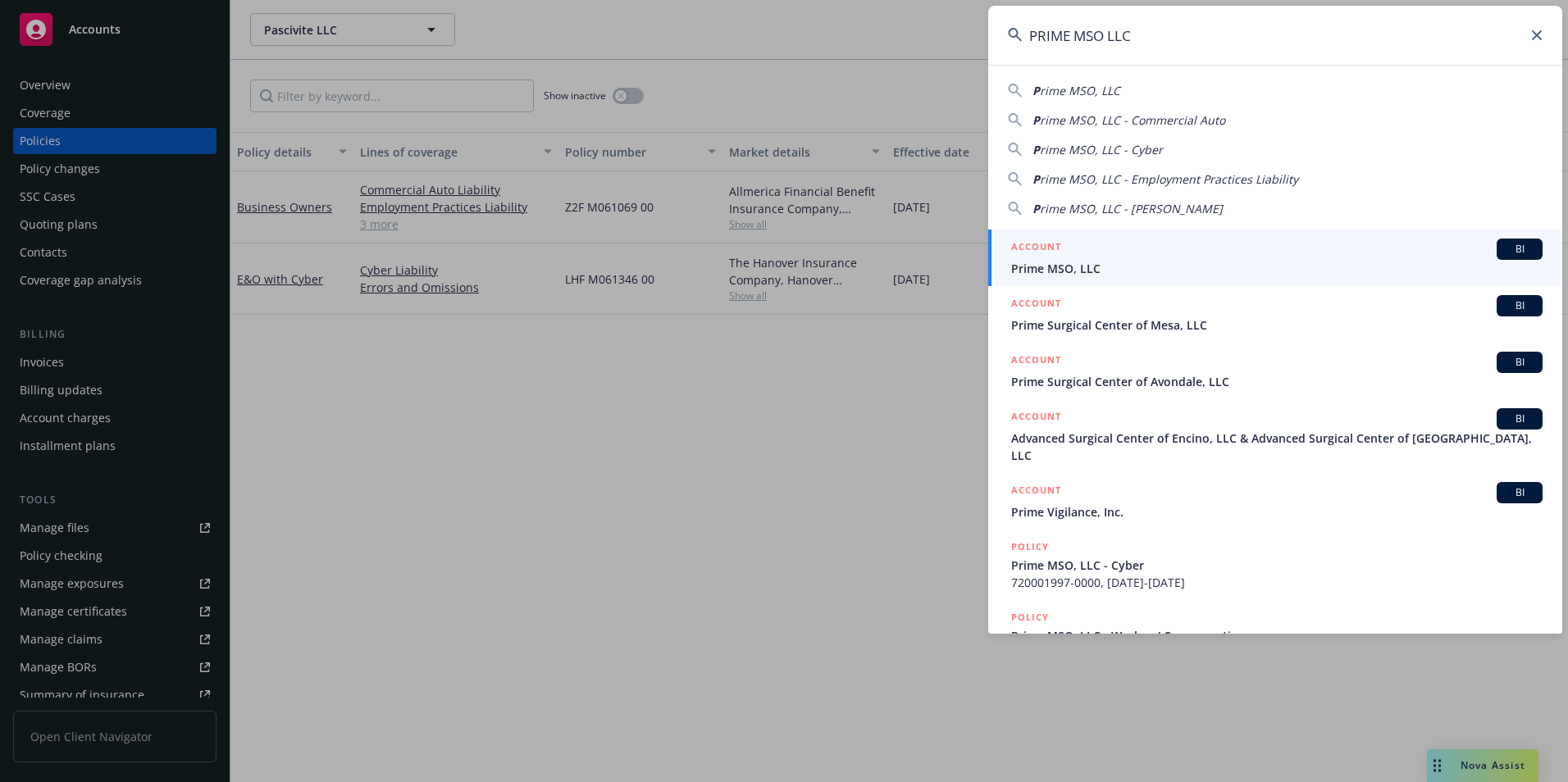
type input "PRIME MSO LLC"
click at [1092, 263] on span "Prime MSO, LLC" at bounding box center [1277, 268] width 532 height 17
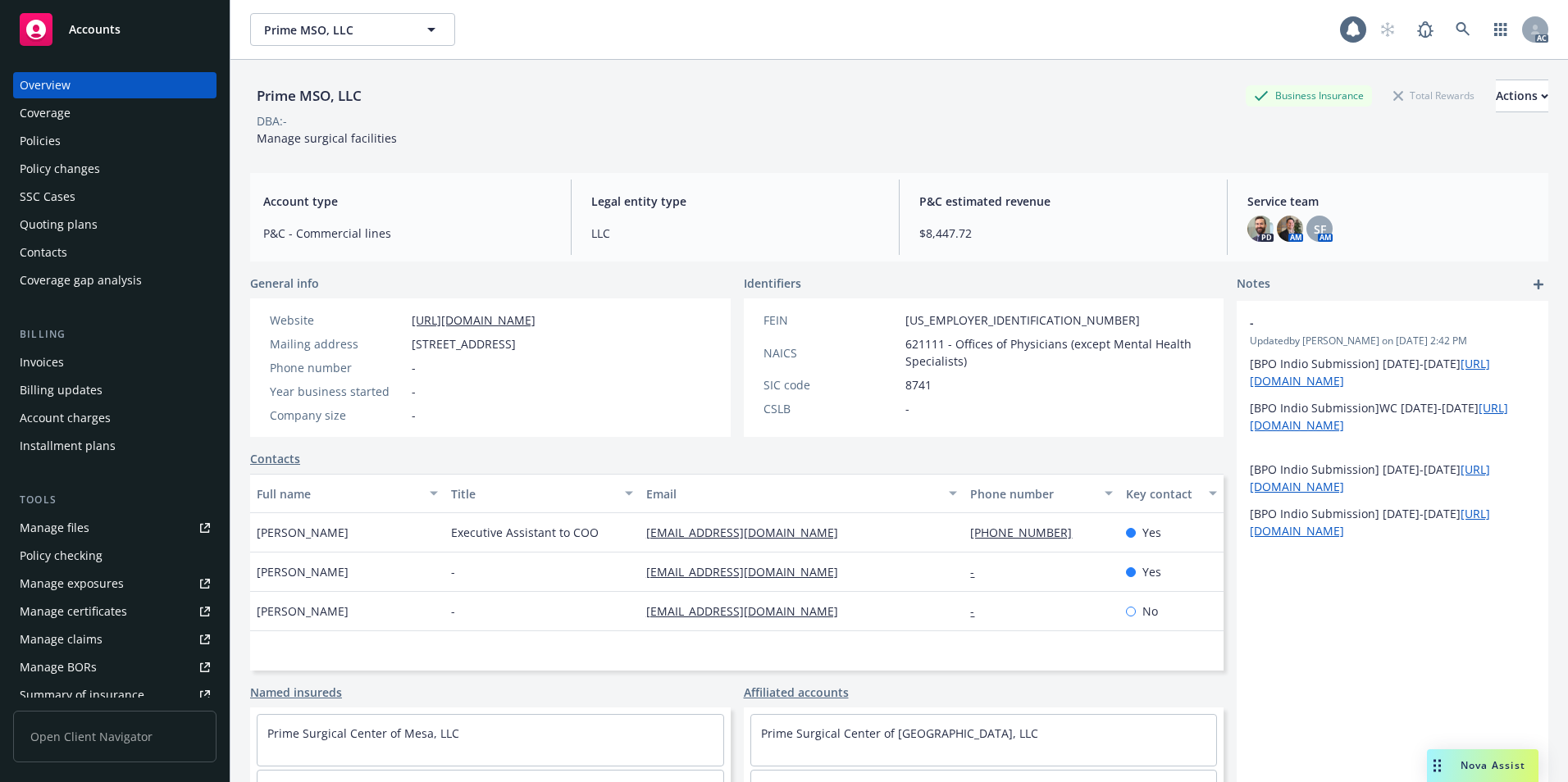
click at [95, 144] on div "Policies" at bounding box center [114, 140] width 190 height 27
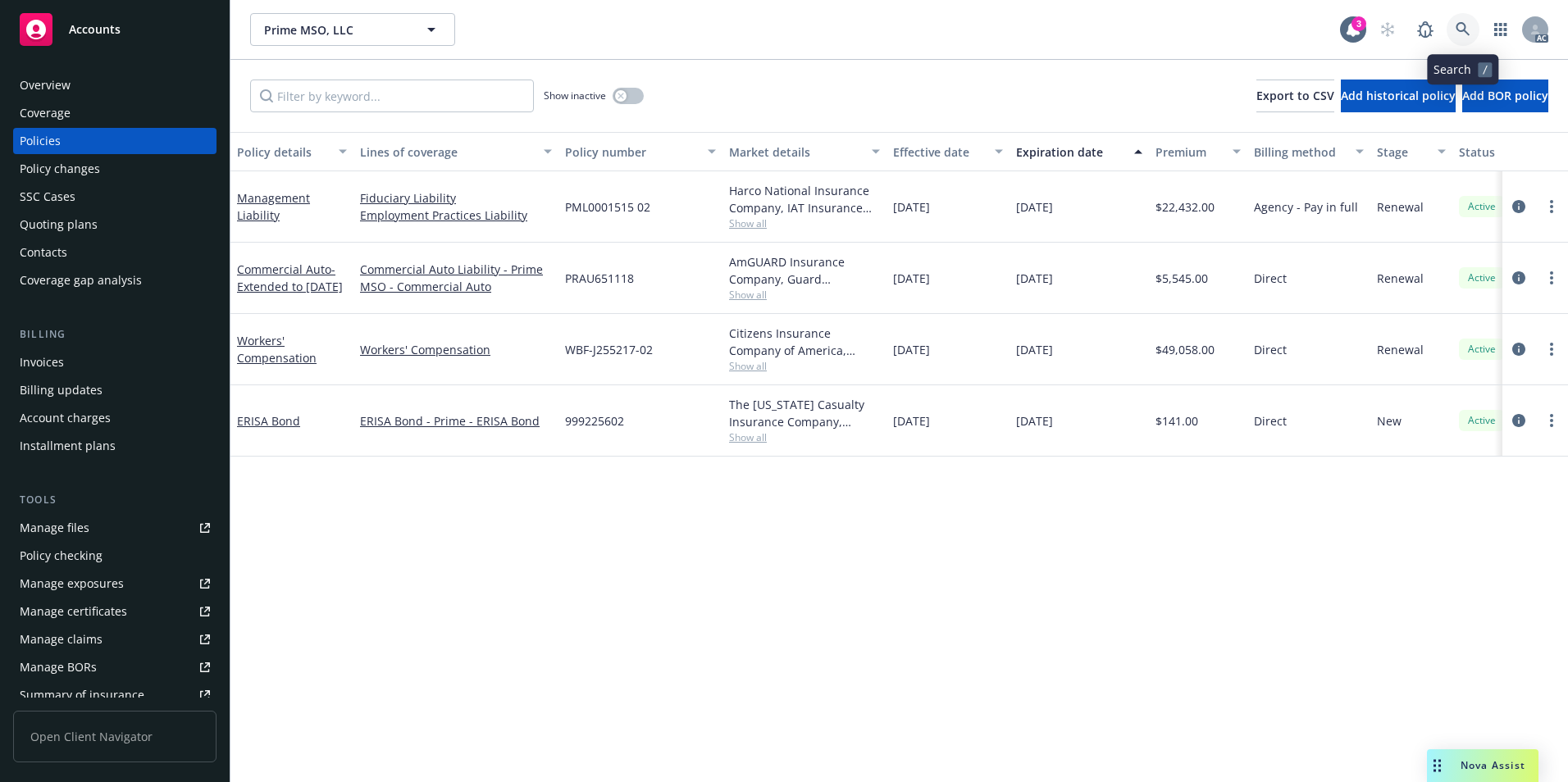
click at [1458, 32] on icon at bounding box center [1463, 29] width 15 height 15
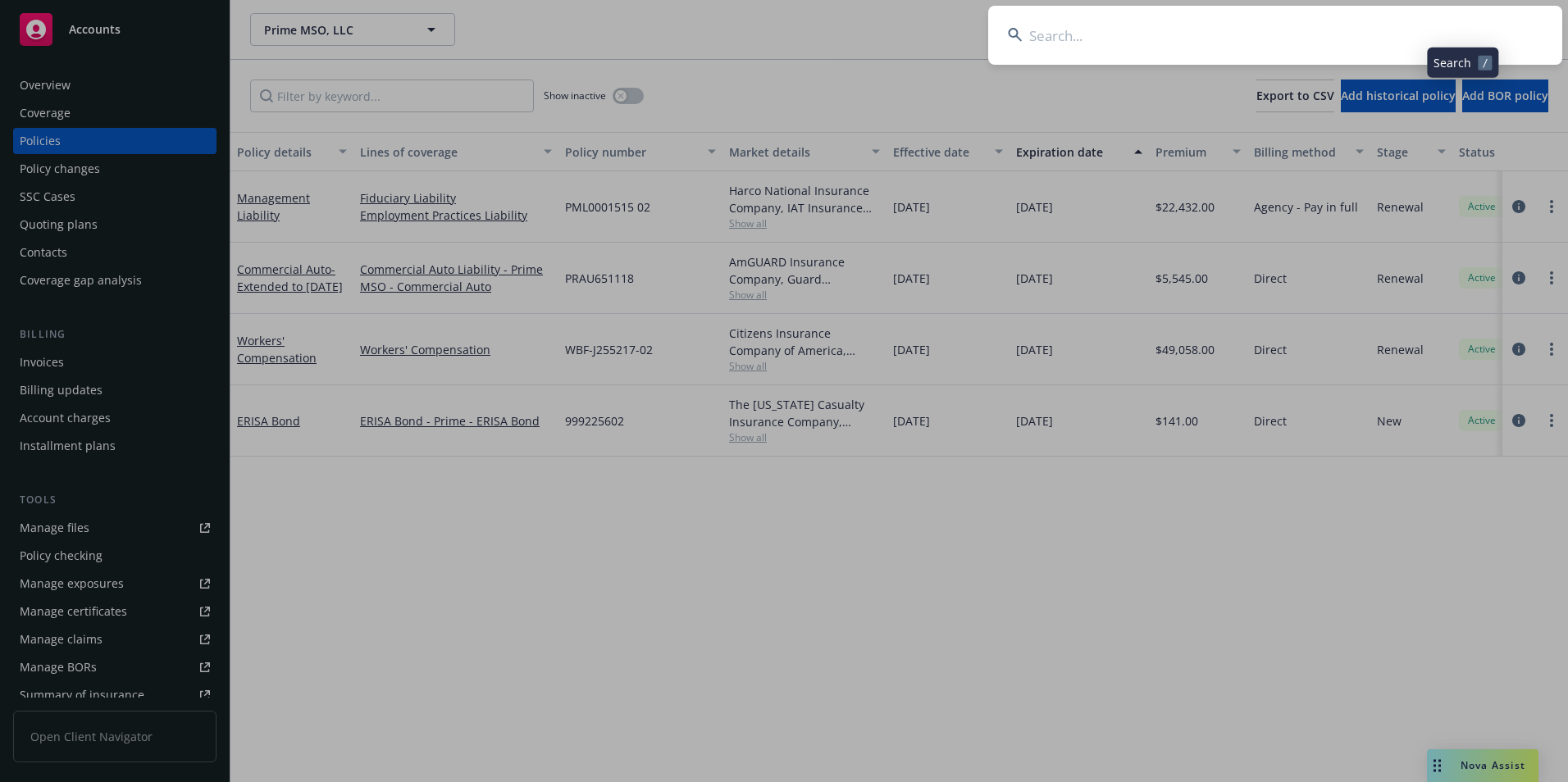
click at [1430, 35] on input at bounding box center [1275, 35] width 574 height 59
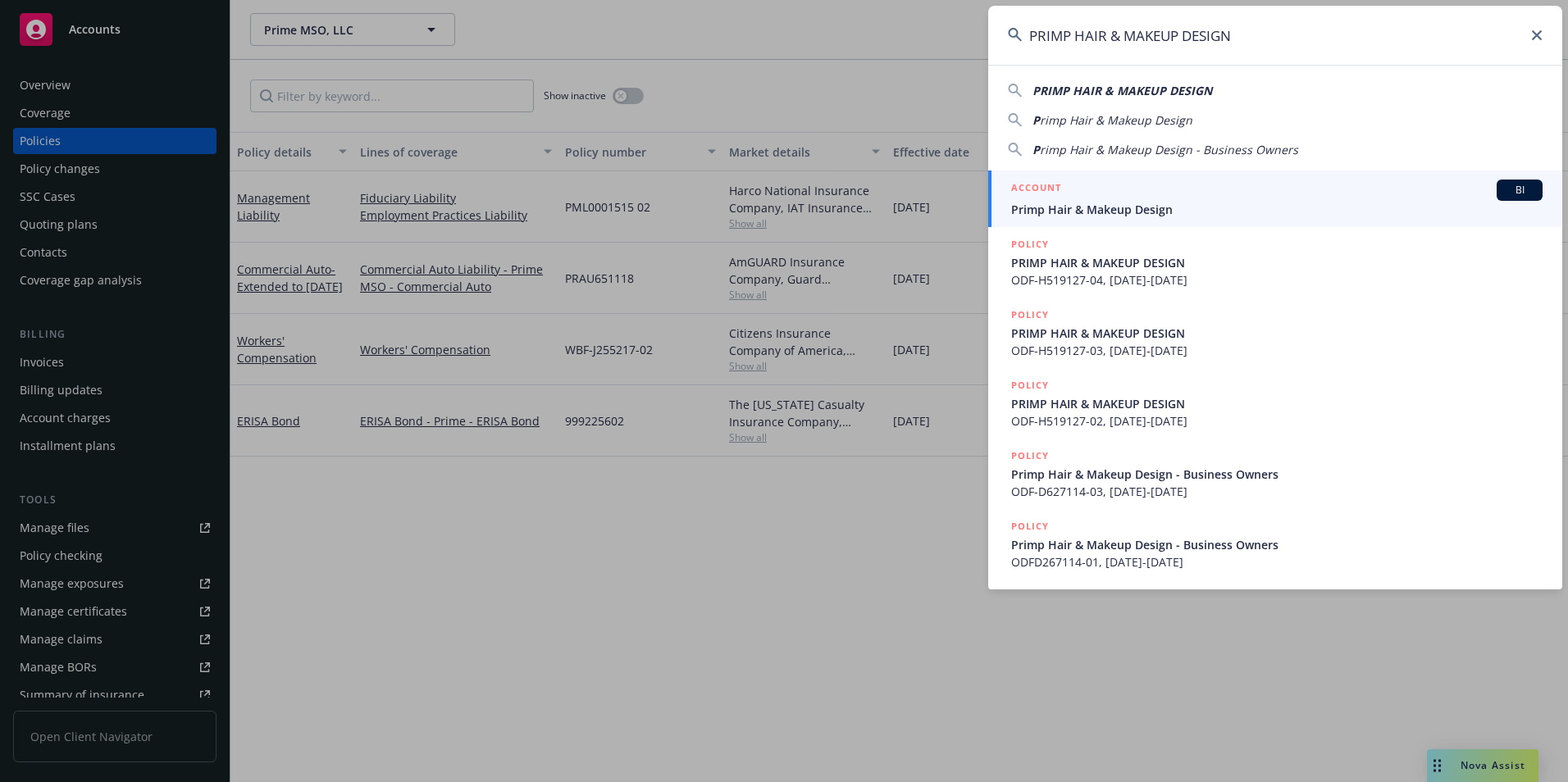
type input "PRIMP HAIR & MAKEUP DESIGN"
click at [1174, 203] on span "Primp Hair & Makeup Design" at bounding box center [1277, 209] width 532 height 17
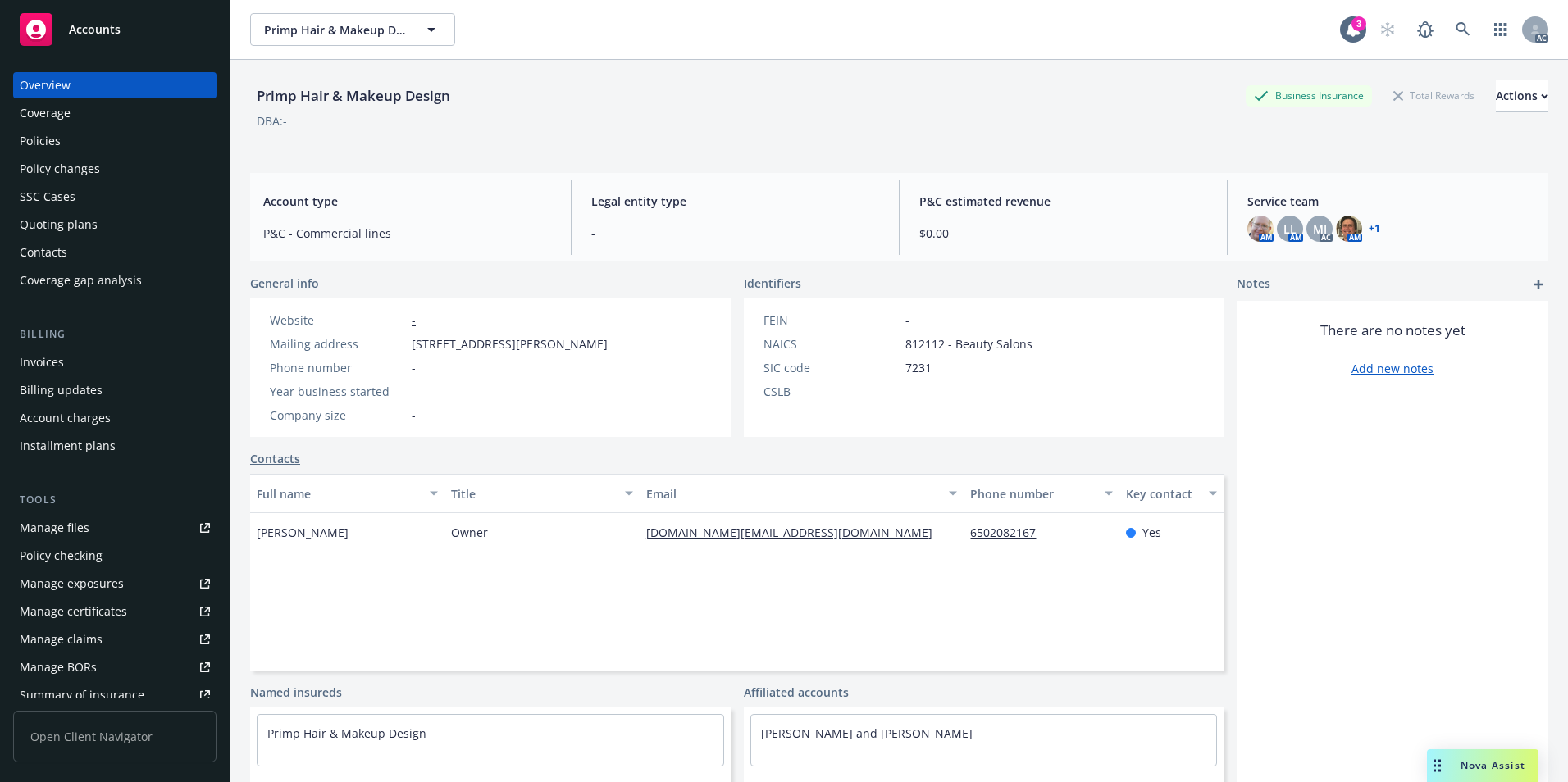
click at [73, 148] on div "Policies" at bounding box center [114, 140] width 190 height 27
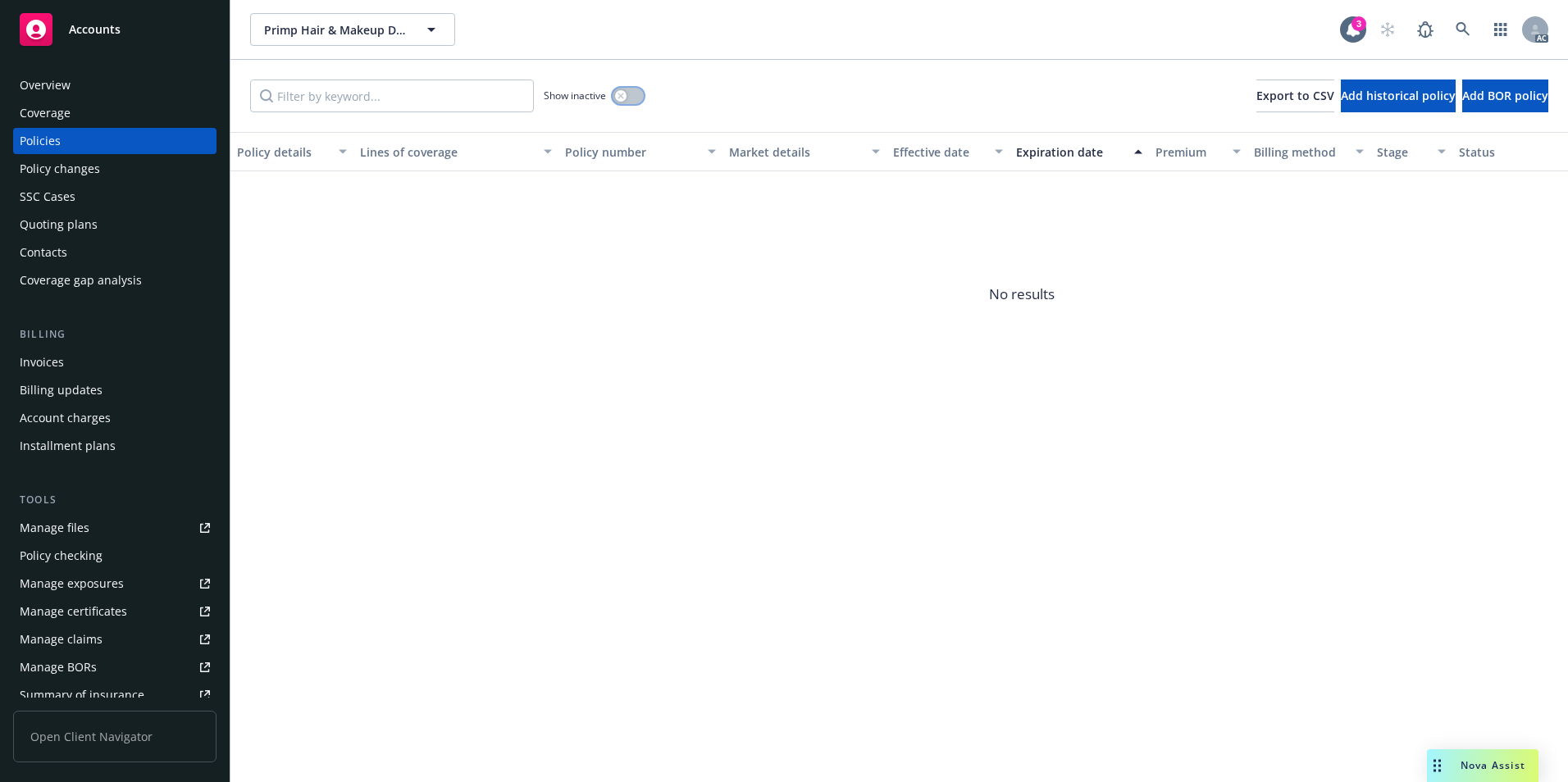
click at [639, 98] on button "button" at bounding box center [628, 96] width 31 height 17
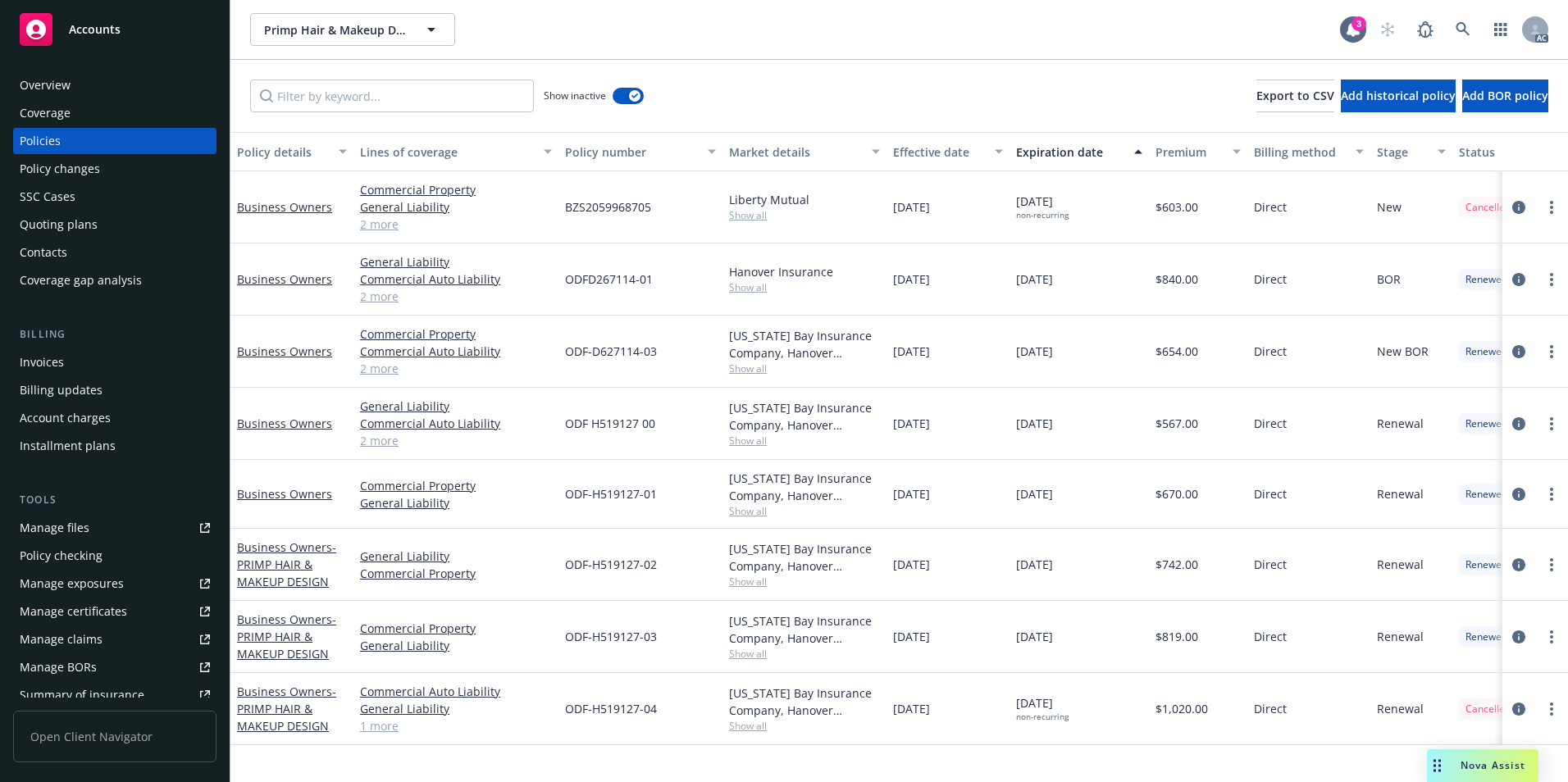
click at [937, 155] on div "Effective date" at bounding box center [939, 151] width 92 height 17
click at [935, 153] on div "Effective date" at bounding box center [939, 151] width 92 height 17
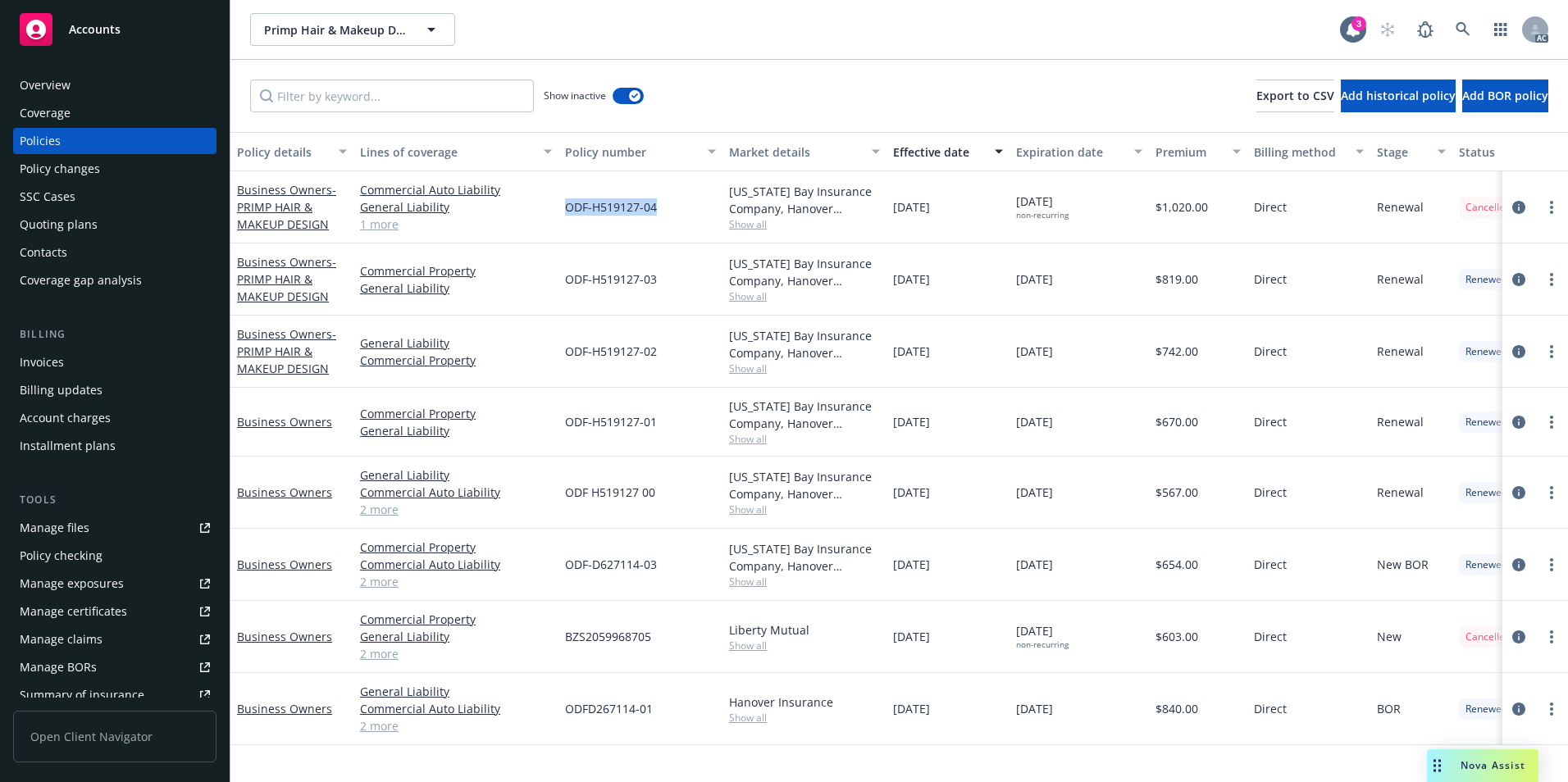
drag, startPoint x: 569, startPoint y: 211, endPoint x: 658, endPoint y: 214, distance: 89.1
click at [658, 214] on div "ODF-H519127-04" at bounding box center [640, 207] width 164 height 73
click at [297, 207] on span "- PRIMP HAIR & MAKEUP DESIGN" at bounding box center [286, 207] width 99 height 50
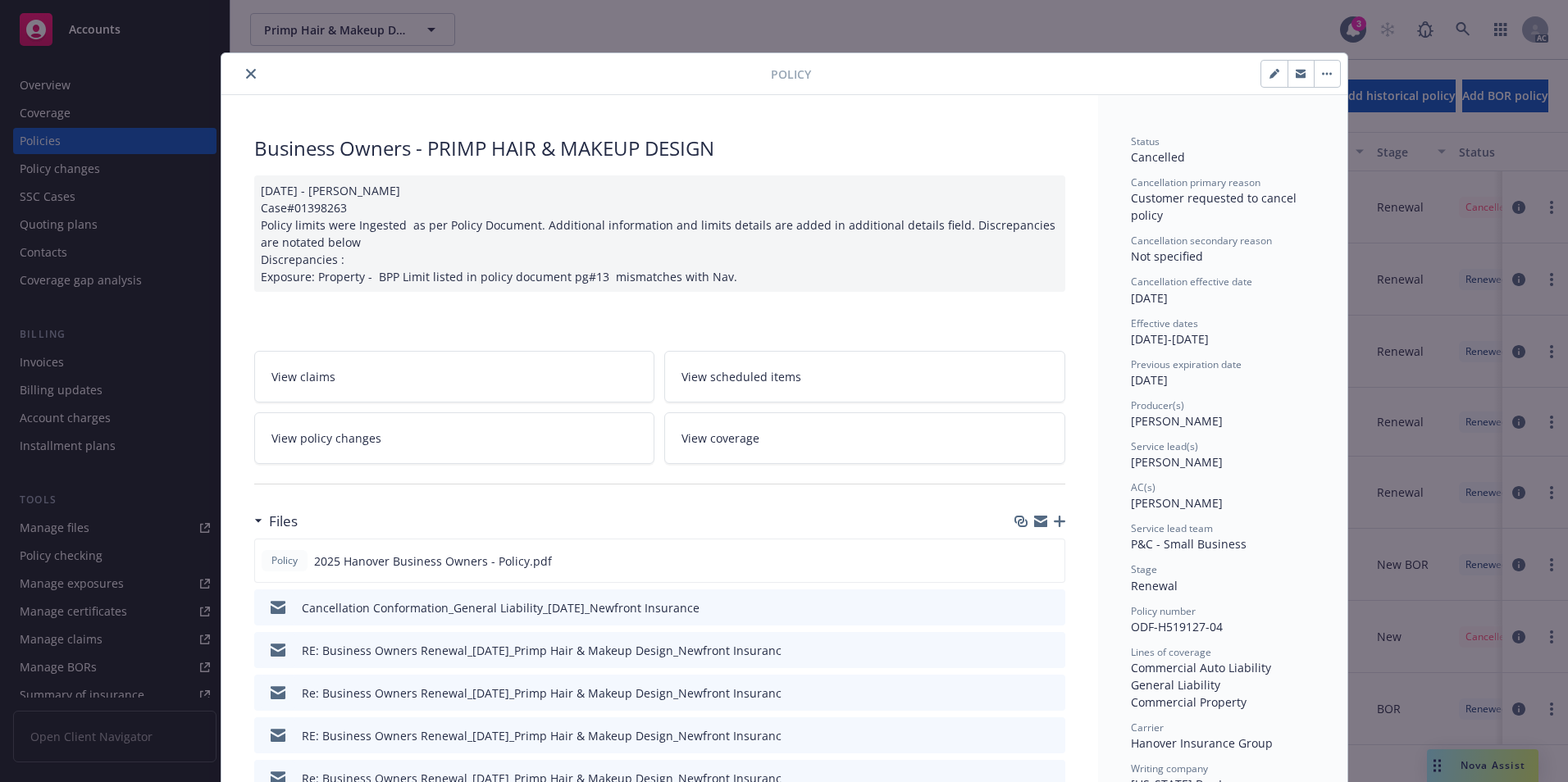
drag, startPoint x: 239, startPoint y: 79, endPoint x: 286, endPoint y: 95, distance: 49.6
click at [241, 79] on button "close" at bounding box center [251, 73] width 19 height 19
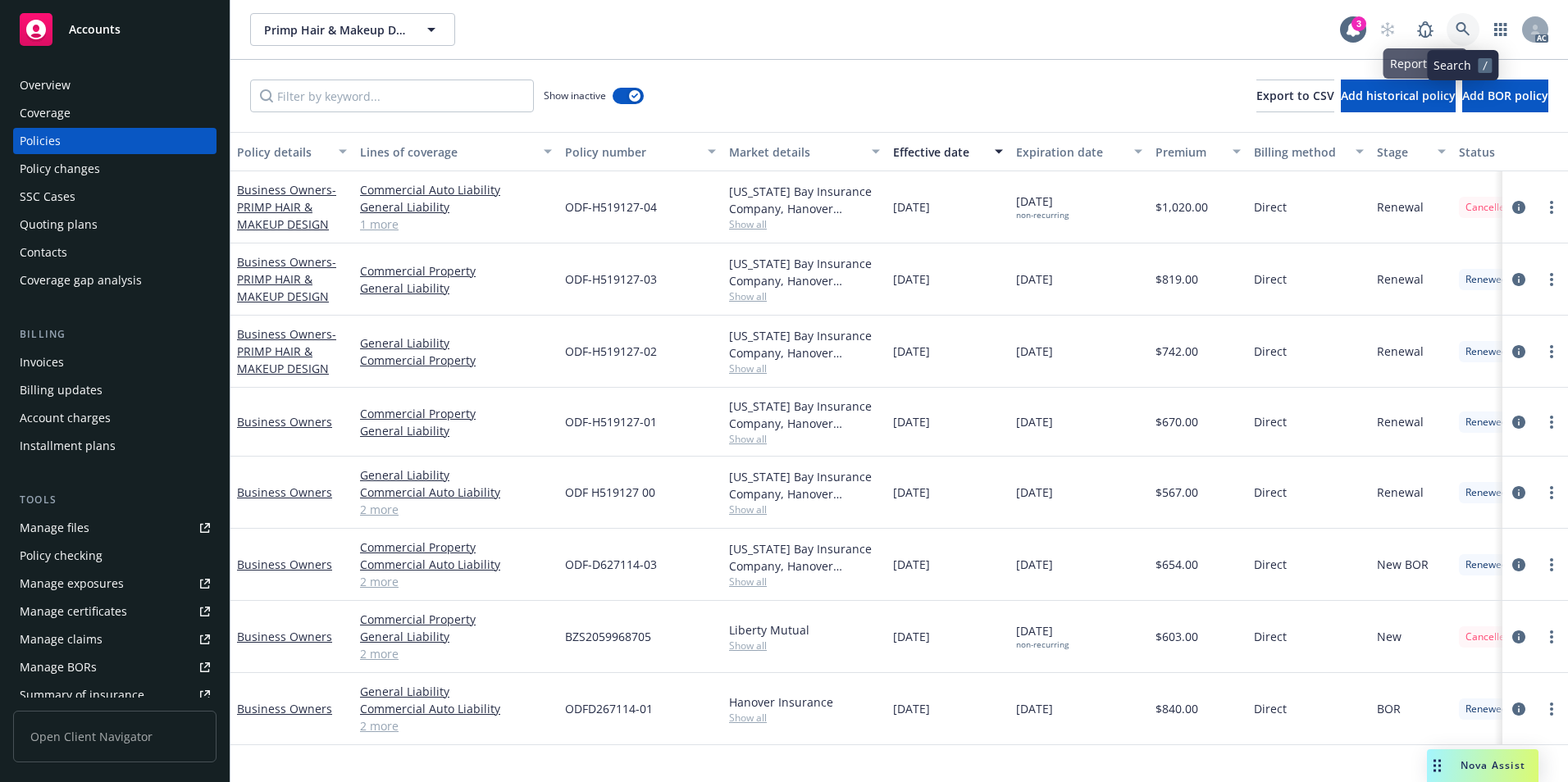
click at [1454, 24] on link at bounding box center [1463, 29] width 33 height 33
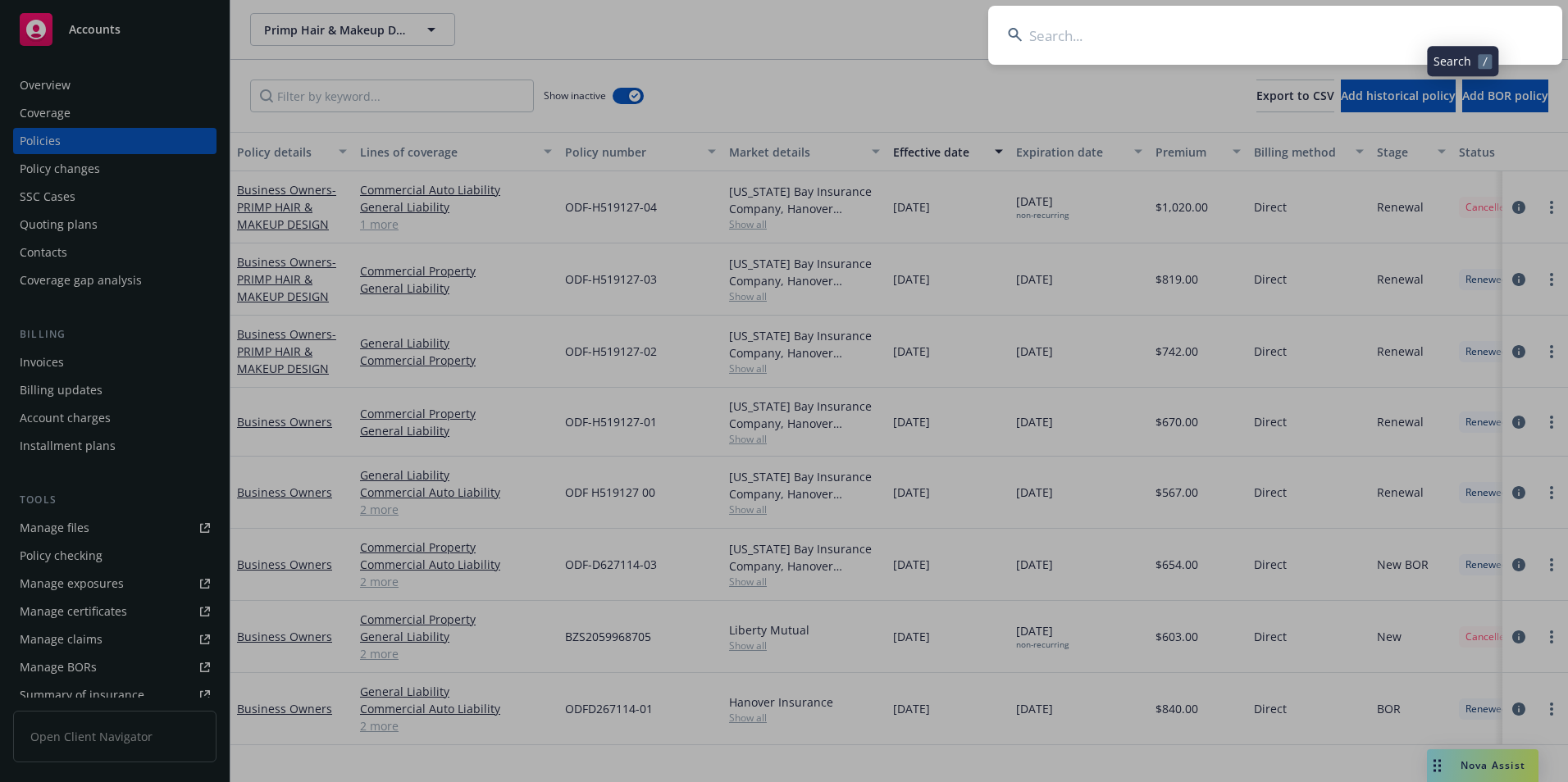
click at [1384, 23] on input at bounding box center [1275, 35] width 574 height 59
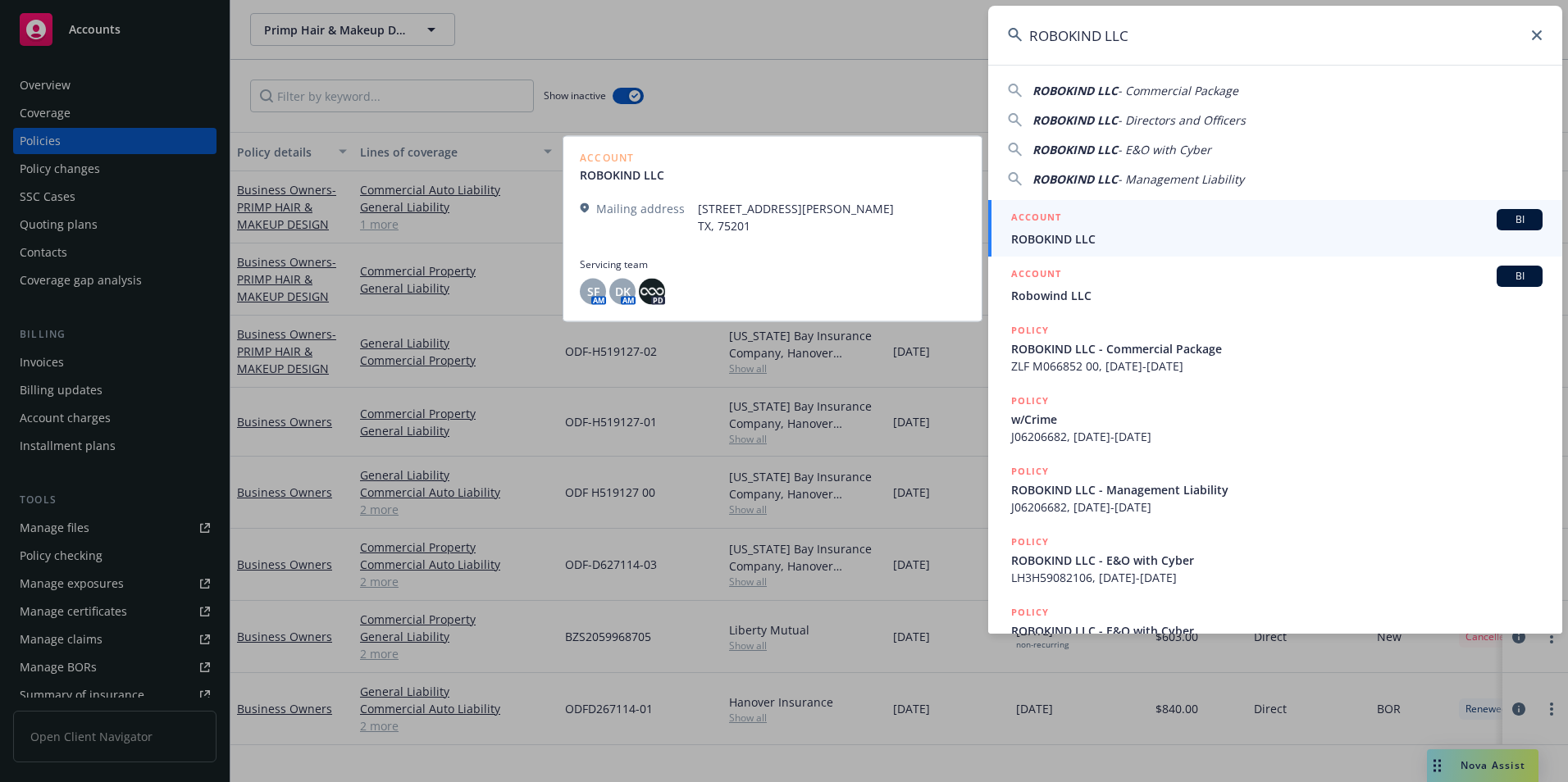
type input "ROBOKIND LLC"
click at [1177, 233] on span "ROBOKIND LLC" at bounding box center [1277, 239] width 532 height 17
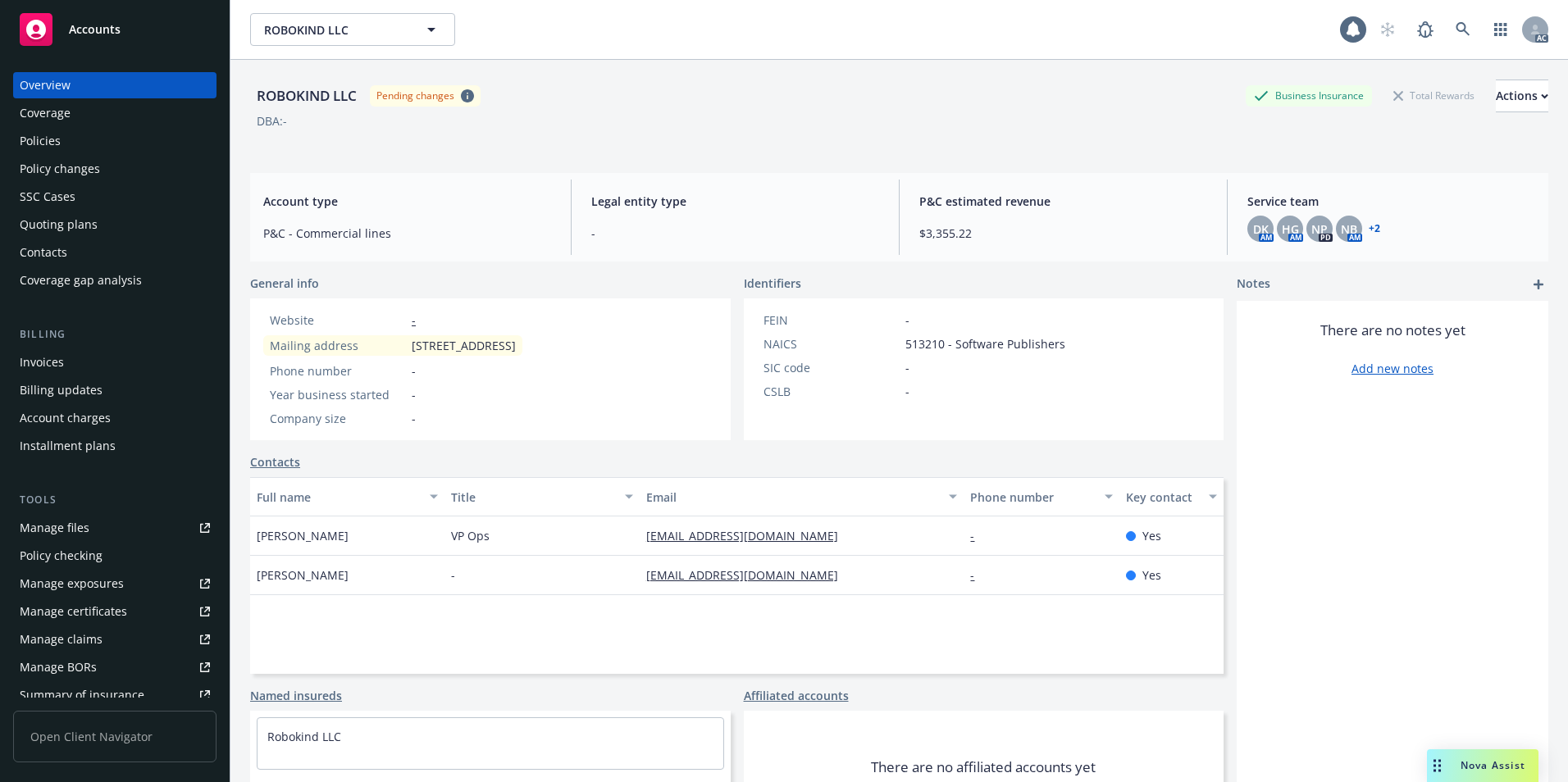
click at [58, 142] on div "Policies" at bounding box center [39, 140] width 41 height 27
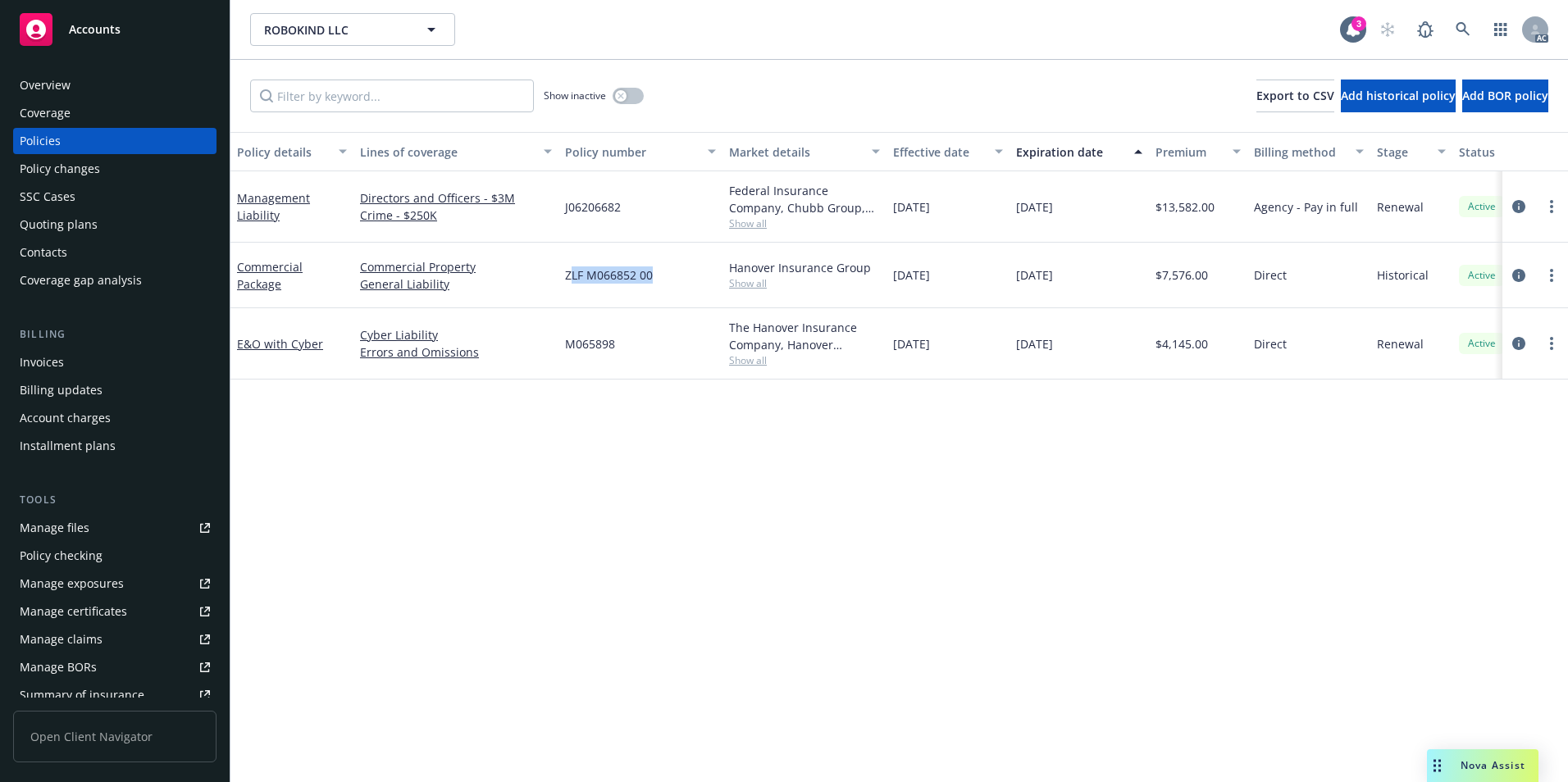
drag, startPoint x: 569, startPoint y: 283, endPoint x: 660, endPoint y: 284, distance: 91.0
click at [660, 284] on div "ZLF M066852 00" at bounding box center [640, 274] width 164 height 65
drag, startPoint x: 659, startPoint y: 285, endPoint x: 608, endPoint y: 295, distance: 52.0
click at [641, 293] on div "ZLF M066852 00" at bounding box center [640, 274] width 164 height 65
drag, startPoint x: 557, startPoint y: 288, endPoint x: 655, endPoint y: 287, distance: 98.0
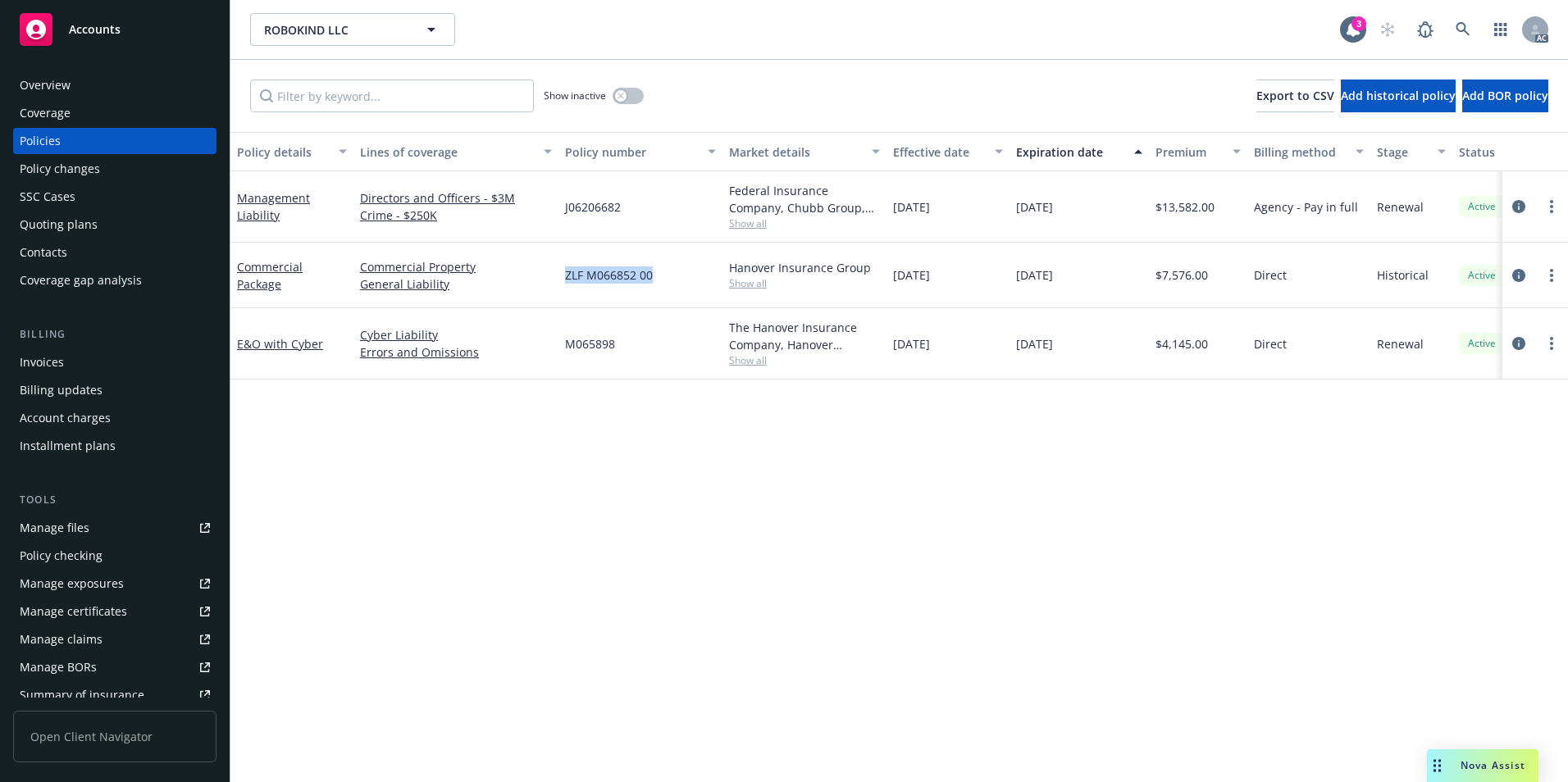
click at [655, 287] on div "Commercial Package Commercial Property General Liability ZLF M066852 00 Hanover…" at bounding box center [1022, 274] width 1583 height 65
click at [277, 265] on link "Commercial Package" at bounding box center [269, 275] width 65 height 33
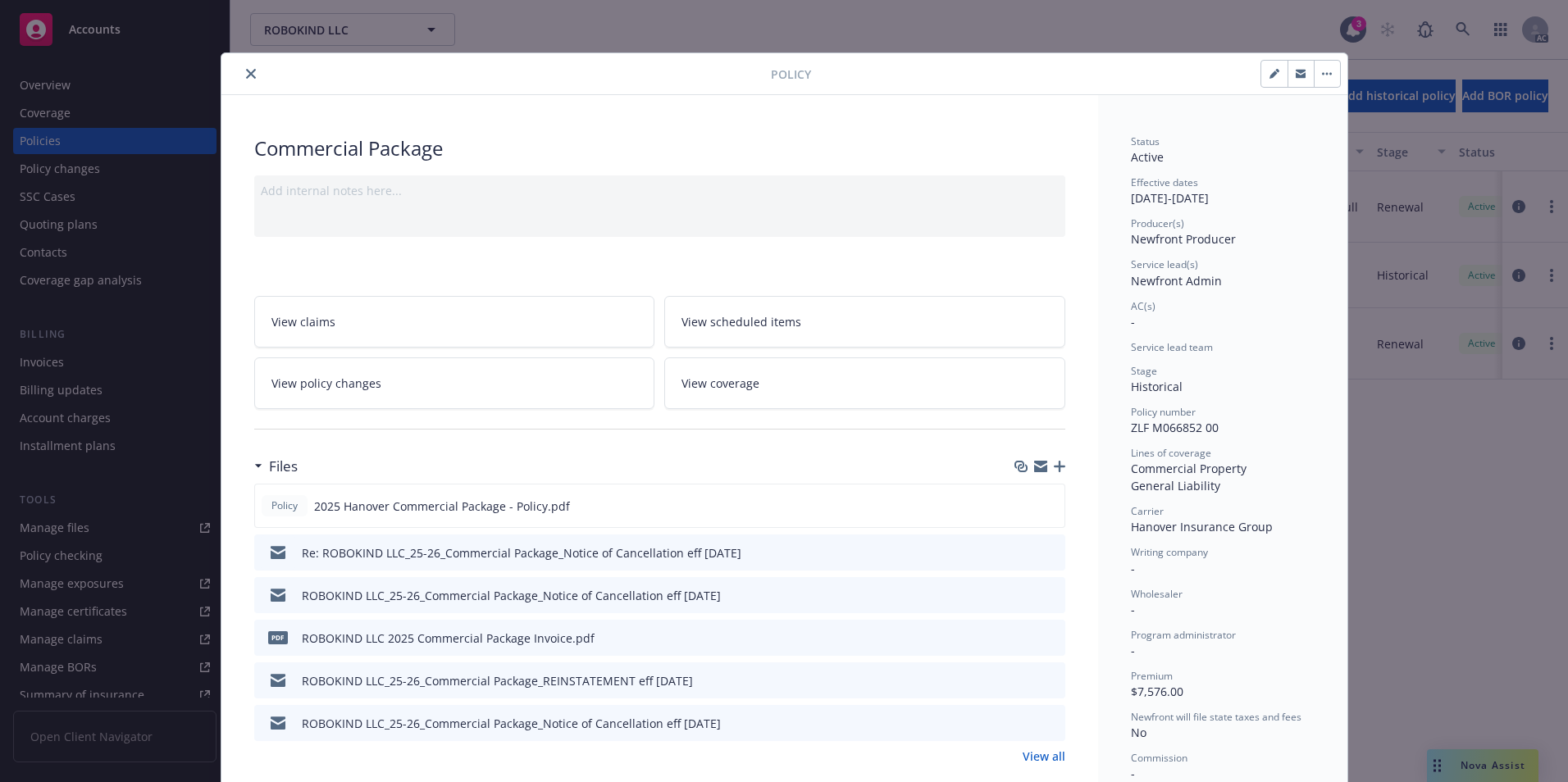
click at [246, 78] on icon "close" at bounding box center [251, 73] width 10 height 10
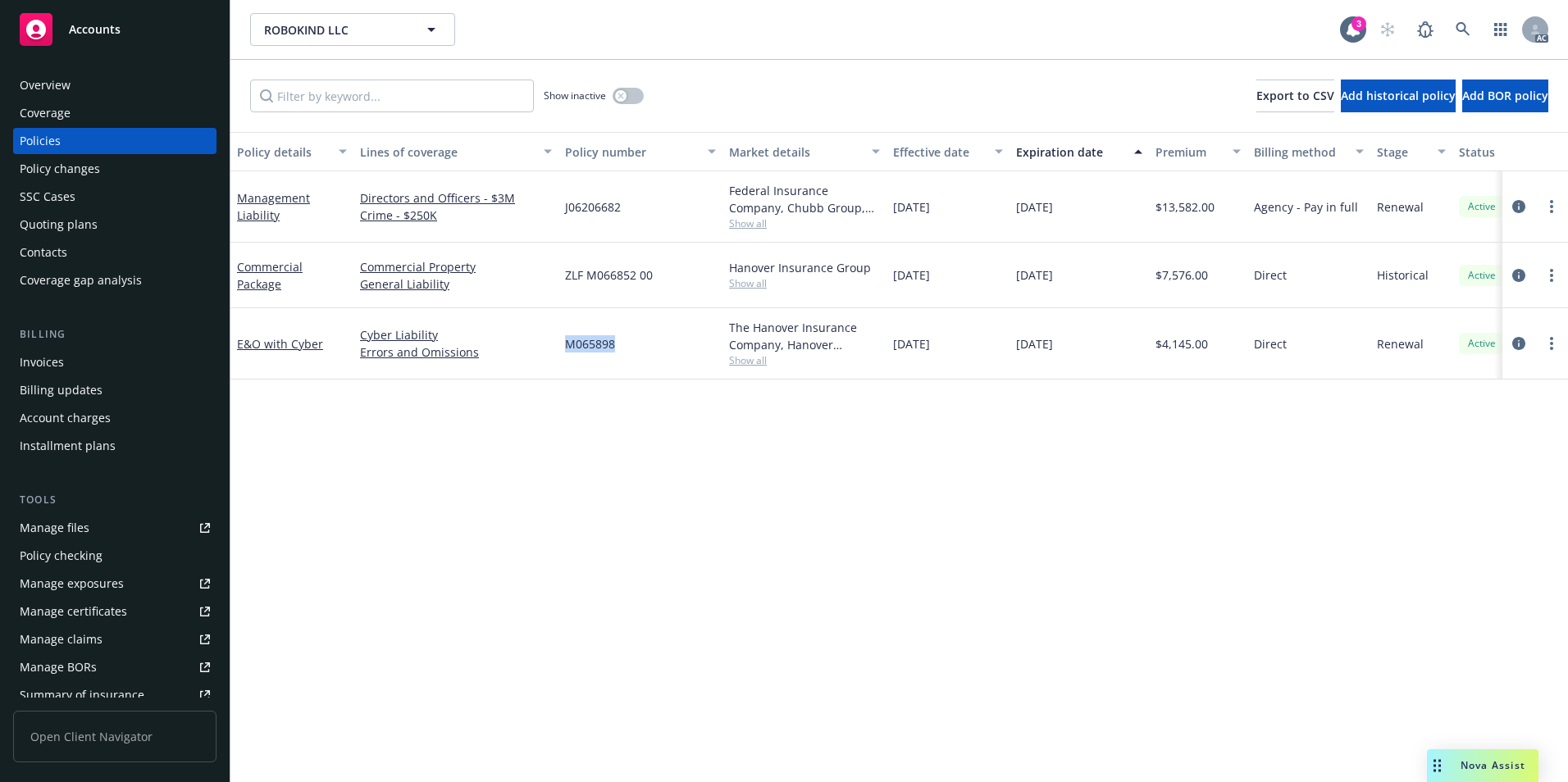
drag, startPoint x: 566, startPoint y: 355, endPoint x: 612, endPoint y: 361, distance: 46.4
click at [612, 361] on div "M065898" at bounding box center [640, 344] width 164 height 72
click at [285, 350] on link "E&O with Cyber" at bounding box center [280, 343] width 86 height 16
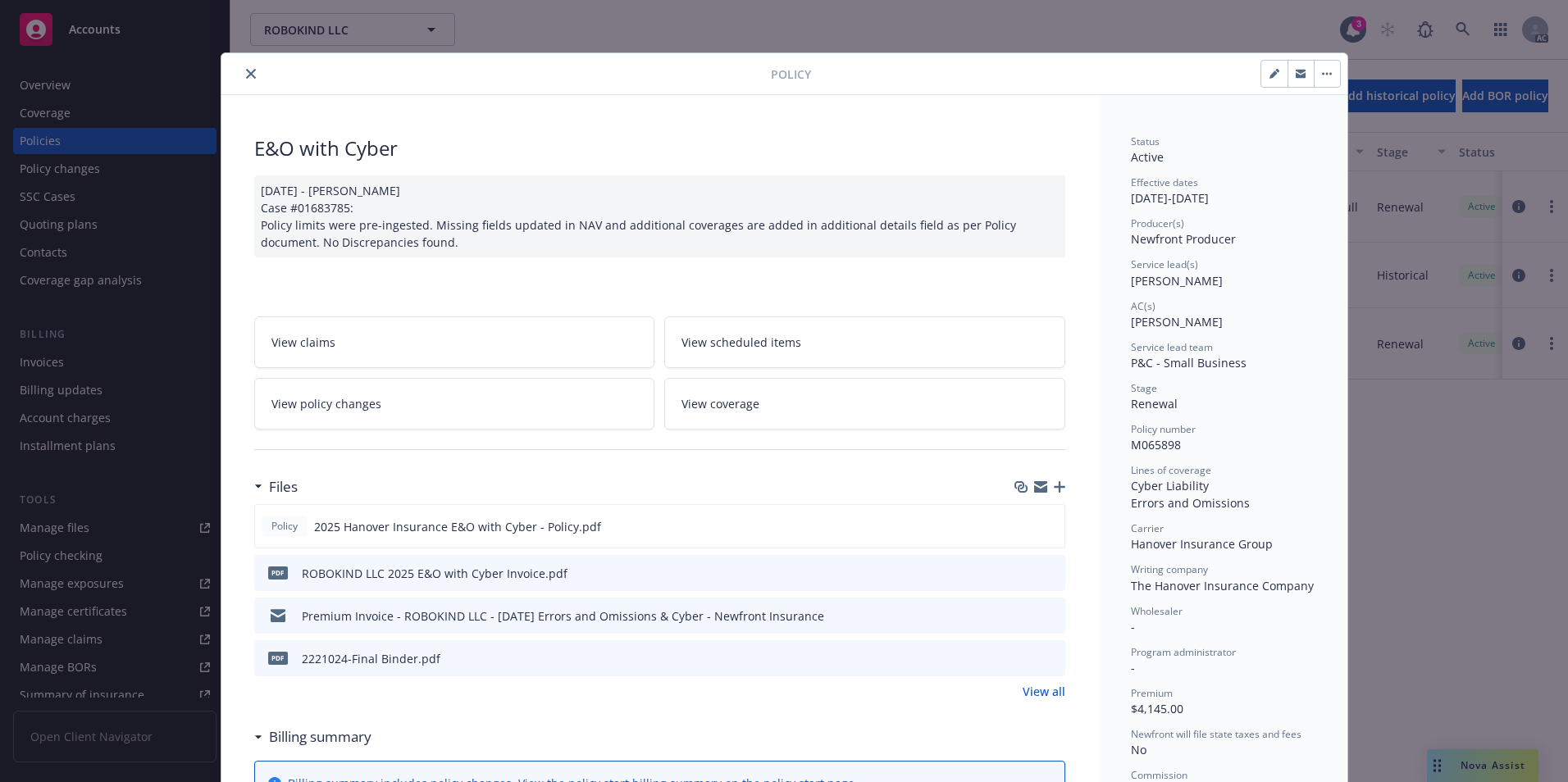
click at [249, 79] on button "close" at bounding box center [251, 73] width 19 height 19
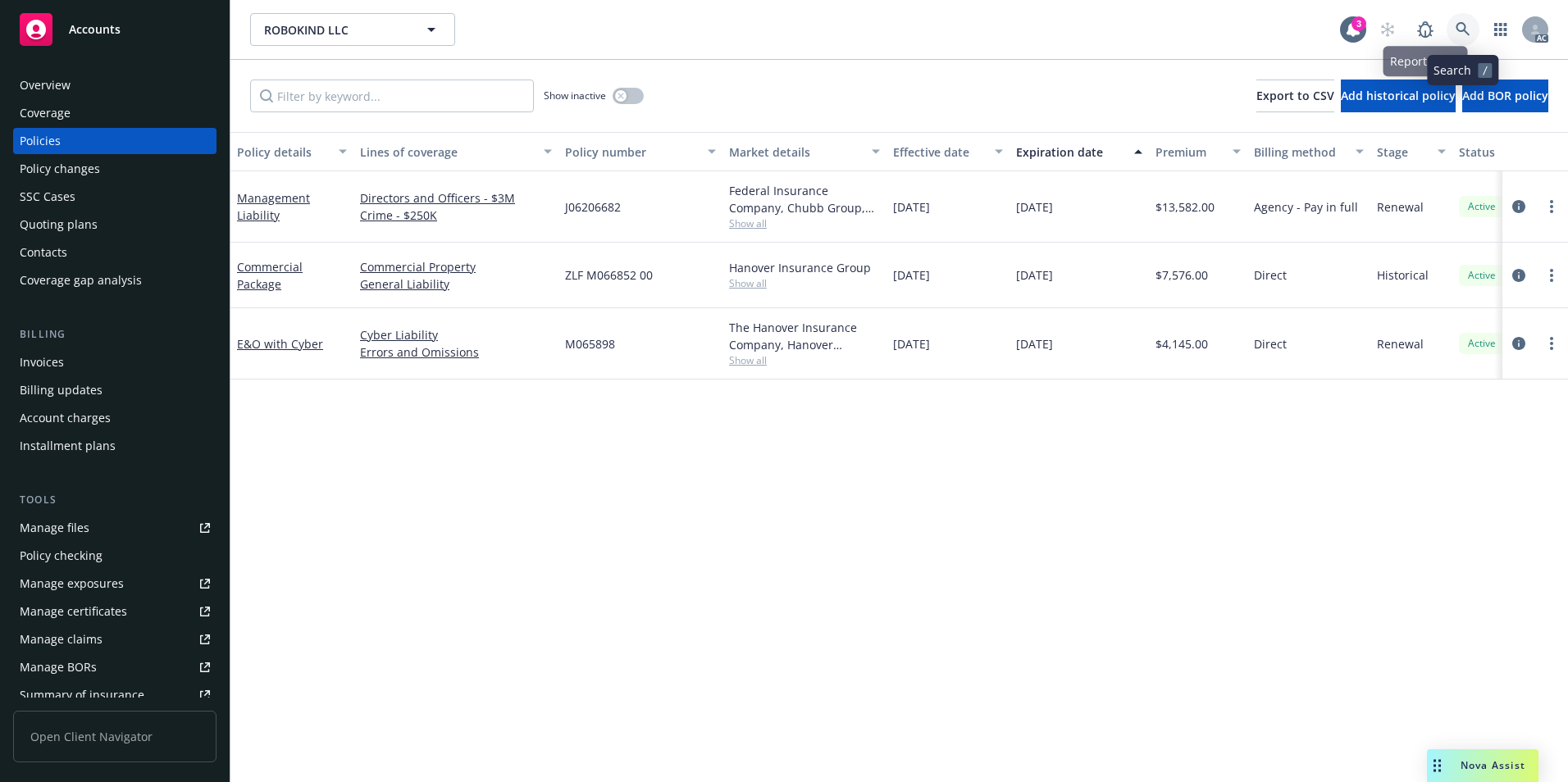
click at [1464, 28] on icon at bounding box center [1463, 29] width 15 height 15
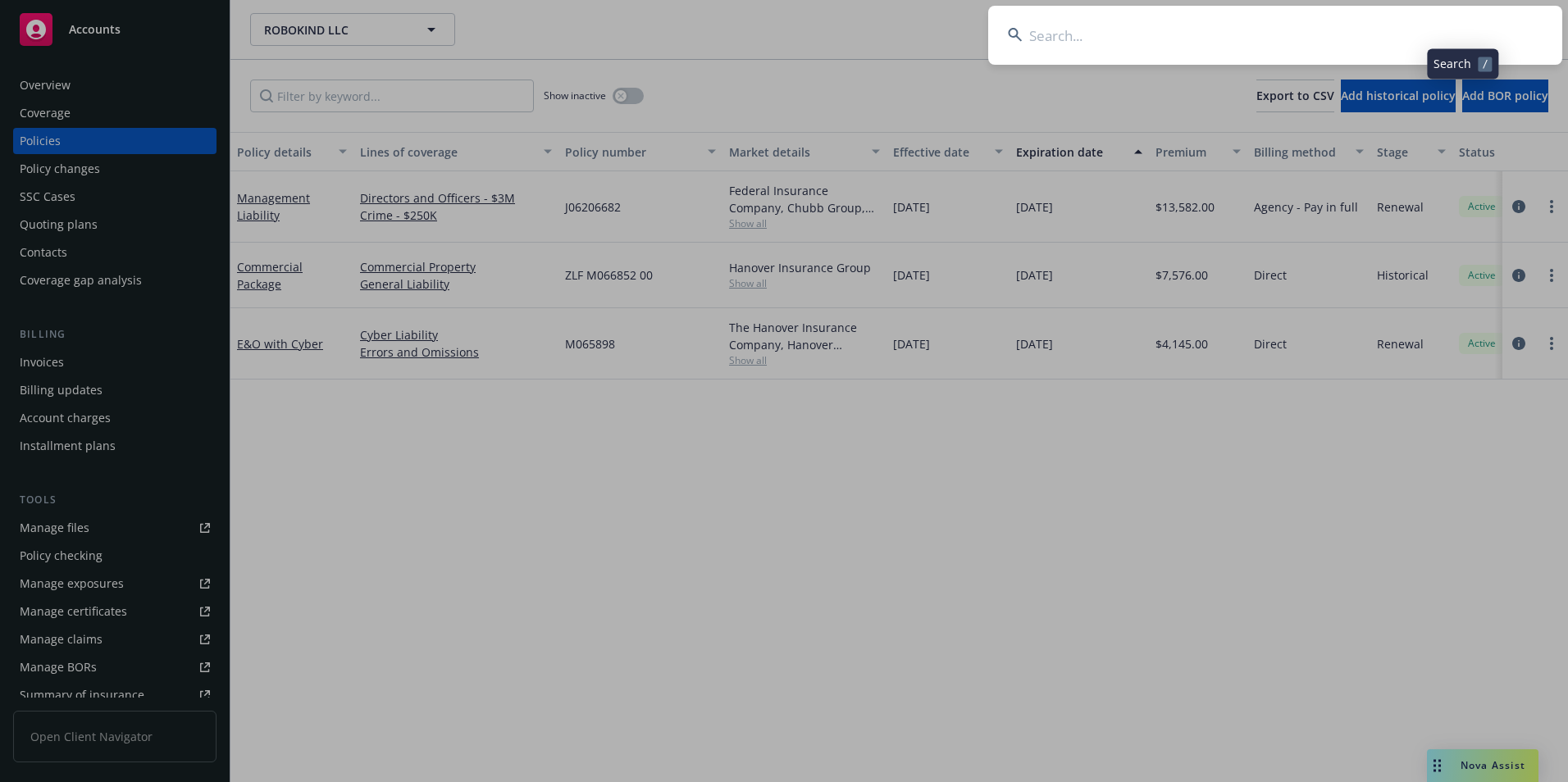
click at [1365, 28] on input at bounding box center [1275, 35] width 574 height 59
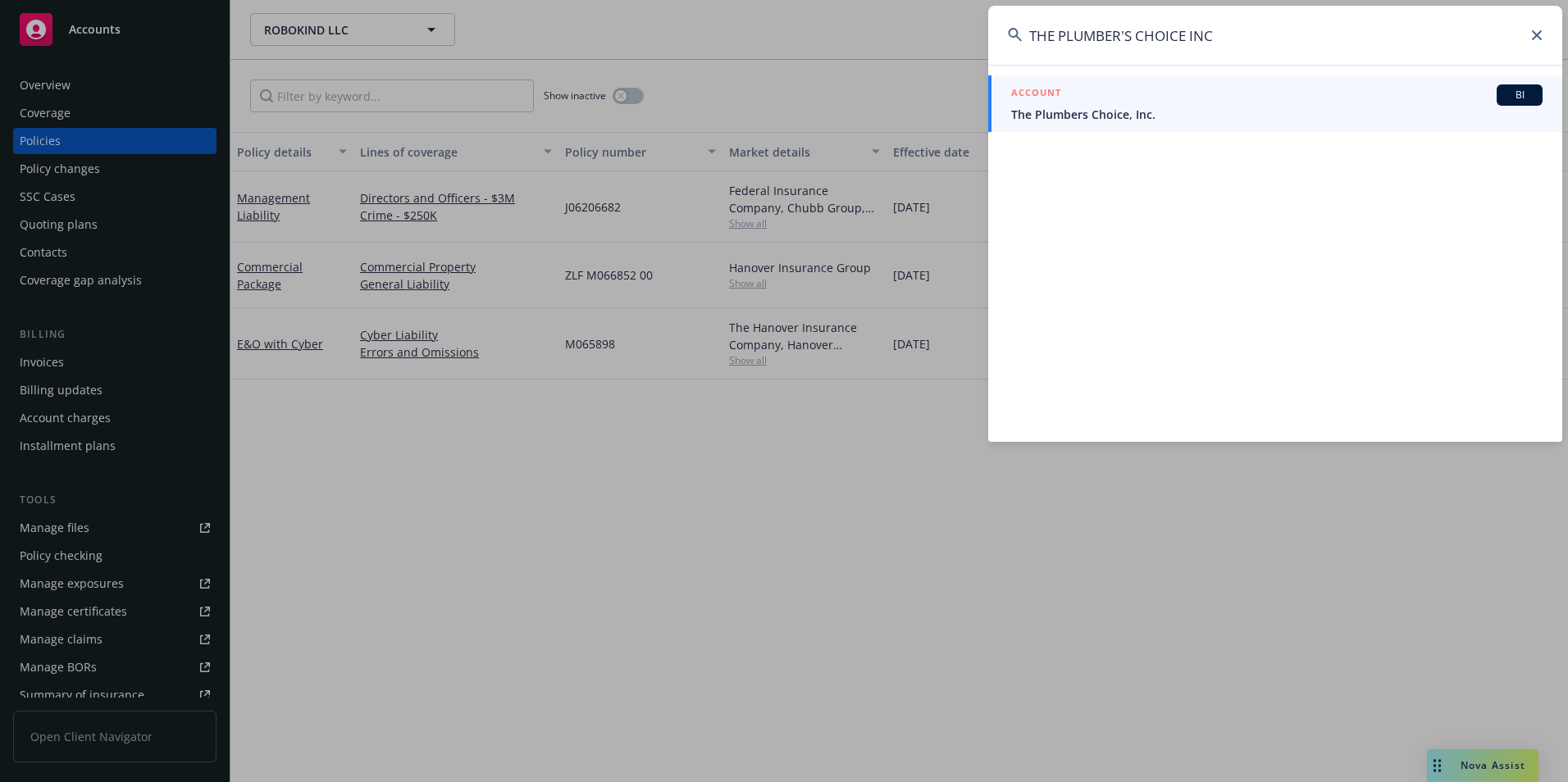
type input "THE PLUMBER'S CHOICE INC"
click at [1218, 108] on span "The Plumbers Choice, Inc." at bounding box center [1277, 114] width 532 height 17
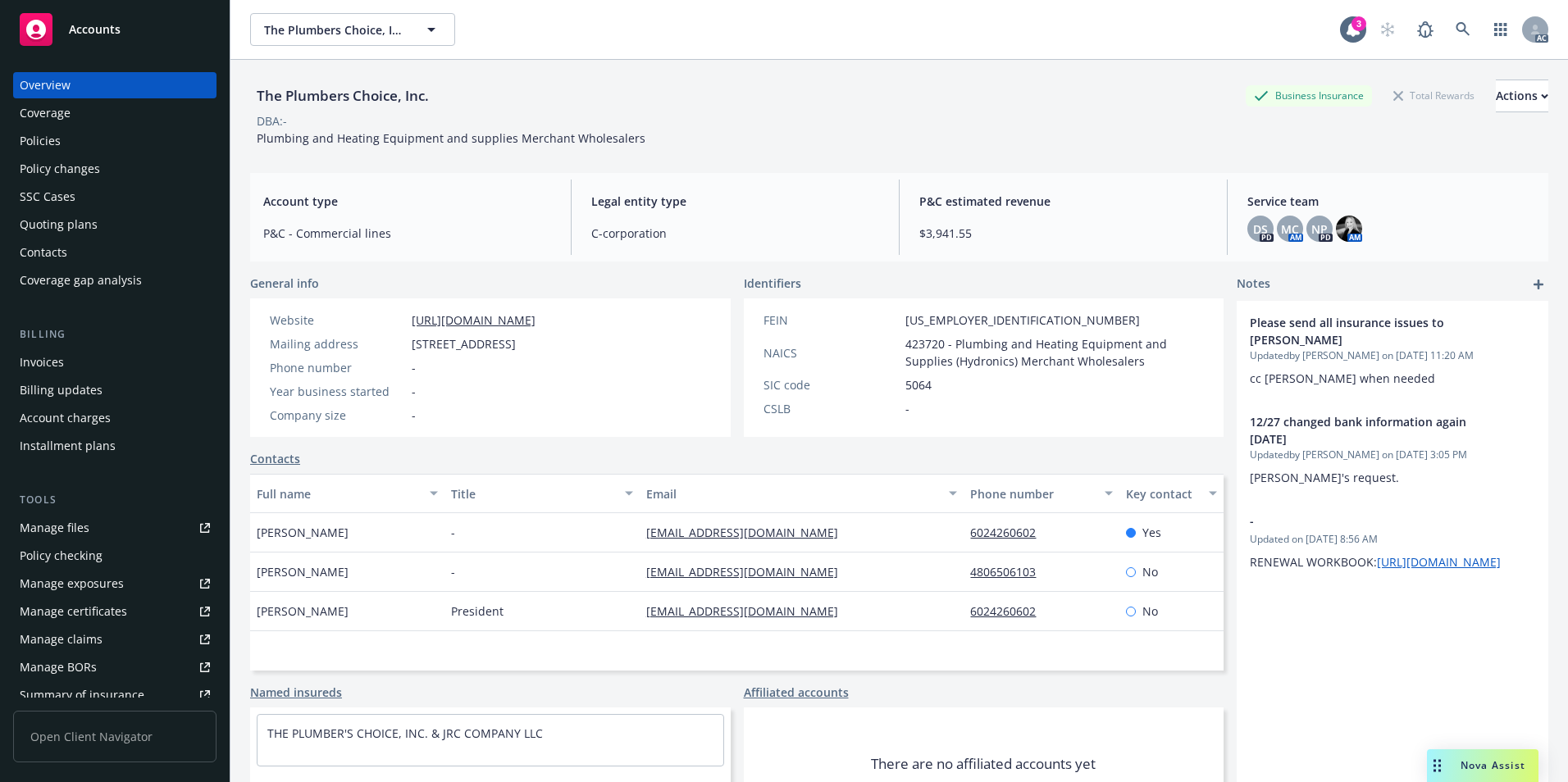
click at [58, 151] on div "Policies" at bounding box center [39, 140] width 41 height 27
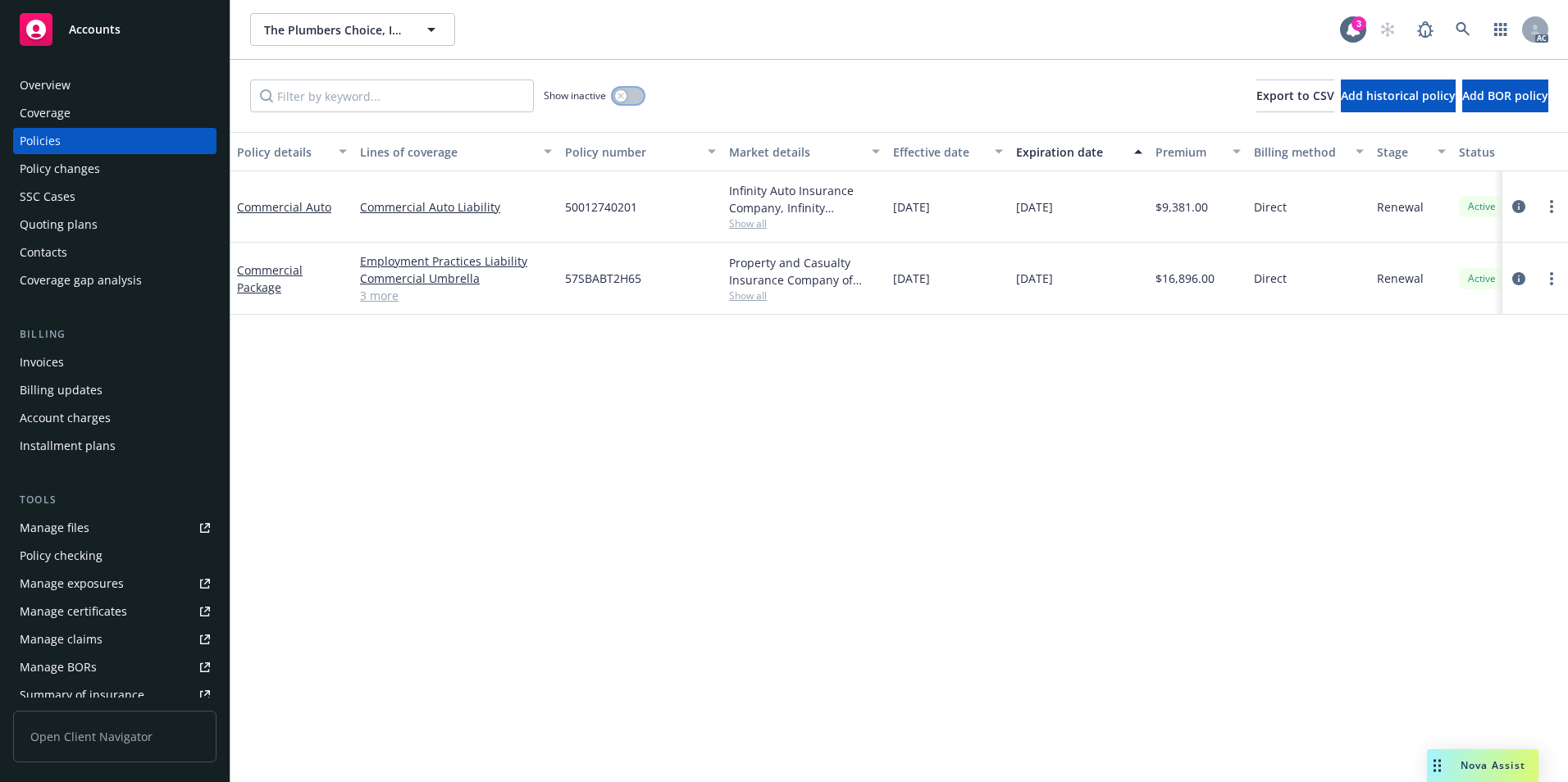
click at [627, 102] on button "button" at bounding box center [628, 96] width 31 height 17
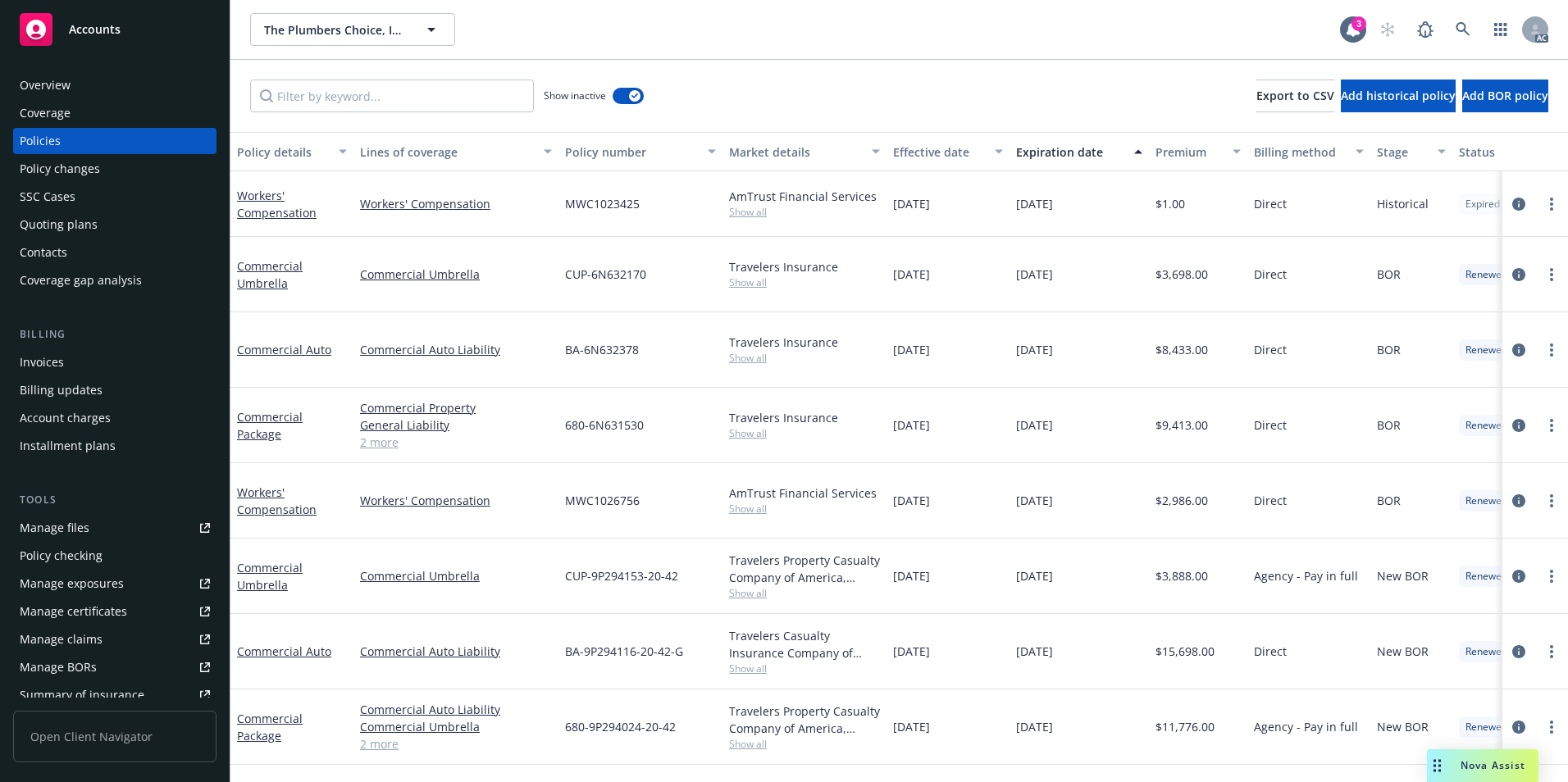
click at [949, 151] on div "Effective date" at bounding box center [939, 151] width 92 height 17
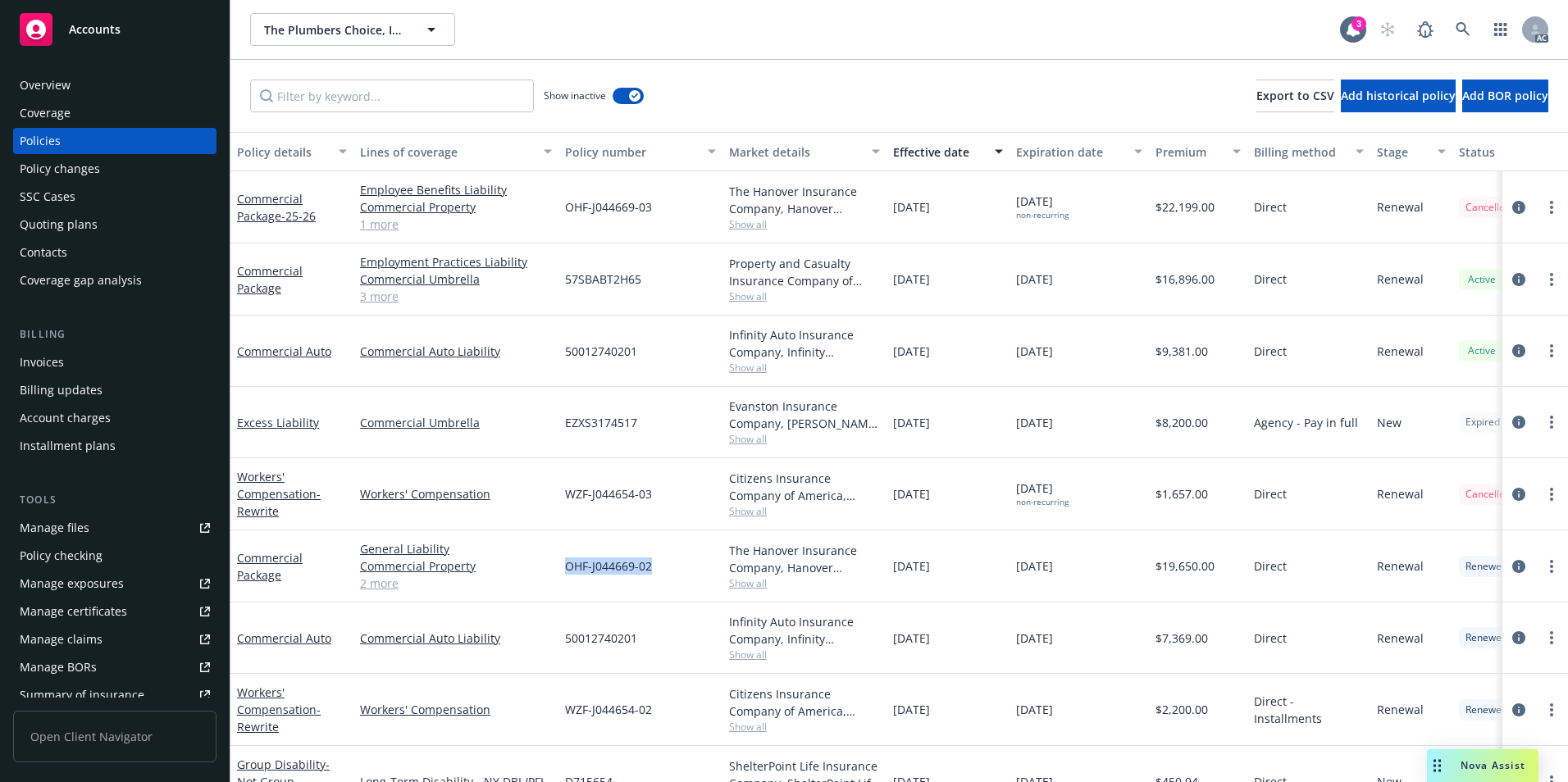
drag, startPoint x: 566, startPoint y: 580, endPoint x: 652, endPoint y: 580, distance: 86.0
click at [652, 580] on div "OHF-J044669-02" at bounding box center [640, 566] width 164 height 73
click at [572, 207] on span "OHF-J044669-03" at bounding box center [609, 207] width 87 height 17
drag, startPoint x: 566, startPoint y: 219, endPoint x: 653, endPoint y: 221, distance: 87.0
click at [653, 221] on div "OHF-J044669-03" at bounding box center [640, 207] width 164 height 73
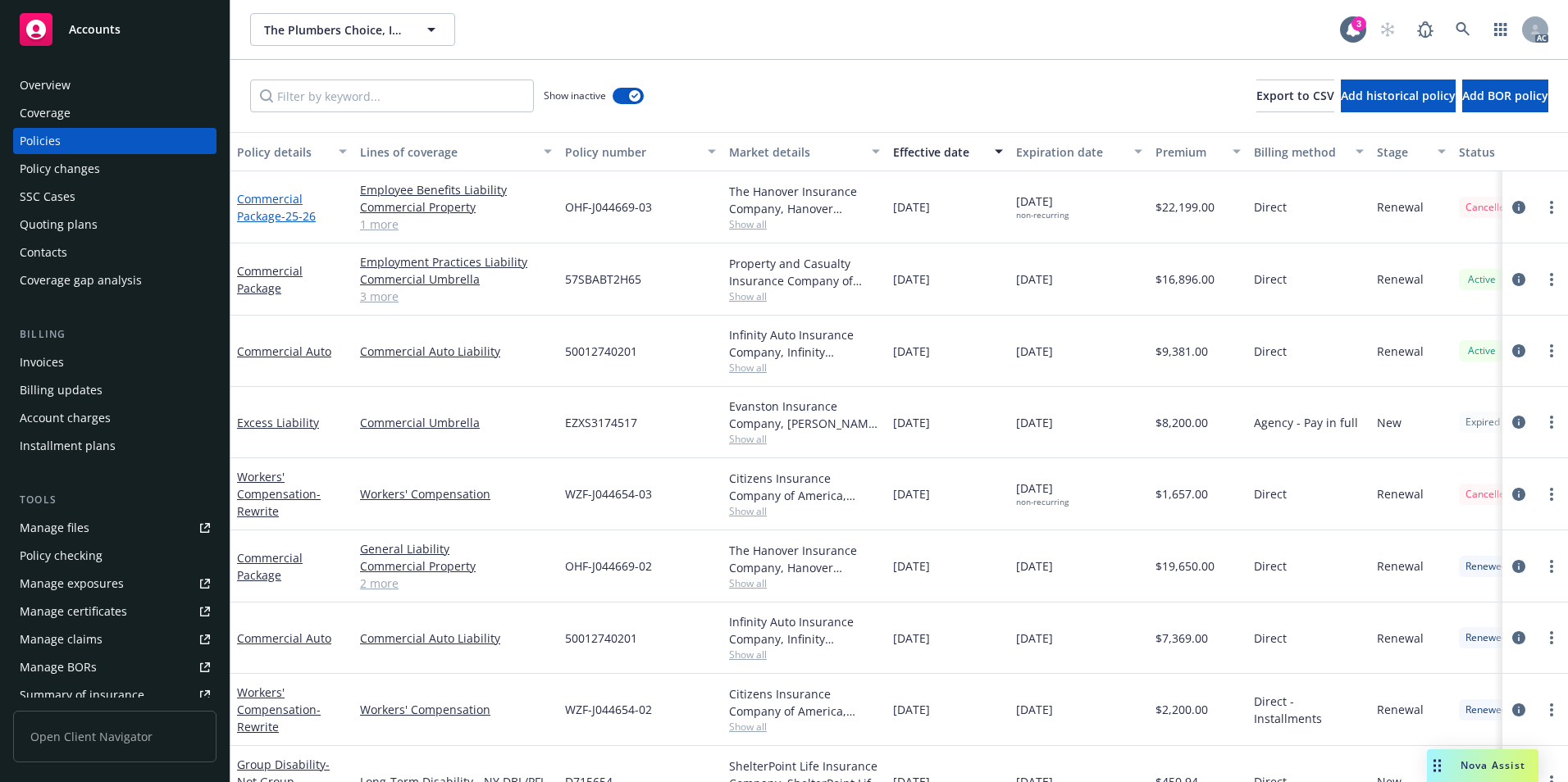
click at [265, 201] on link "Commercial Package - 25-26" at bounding box center [276, 207] width 79 height 33
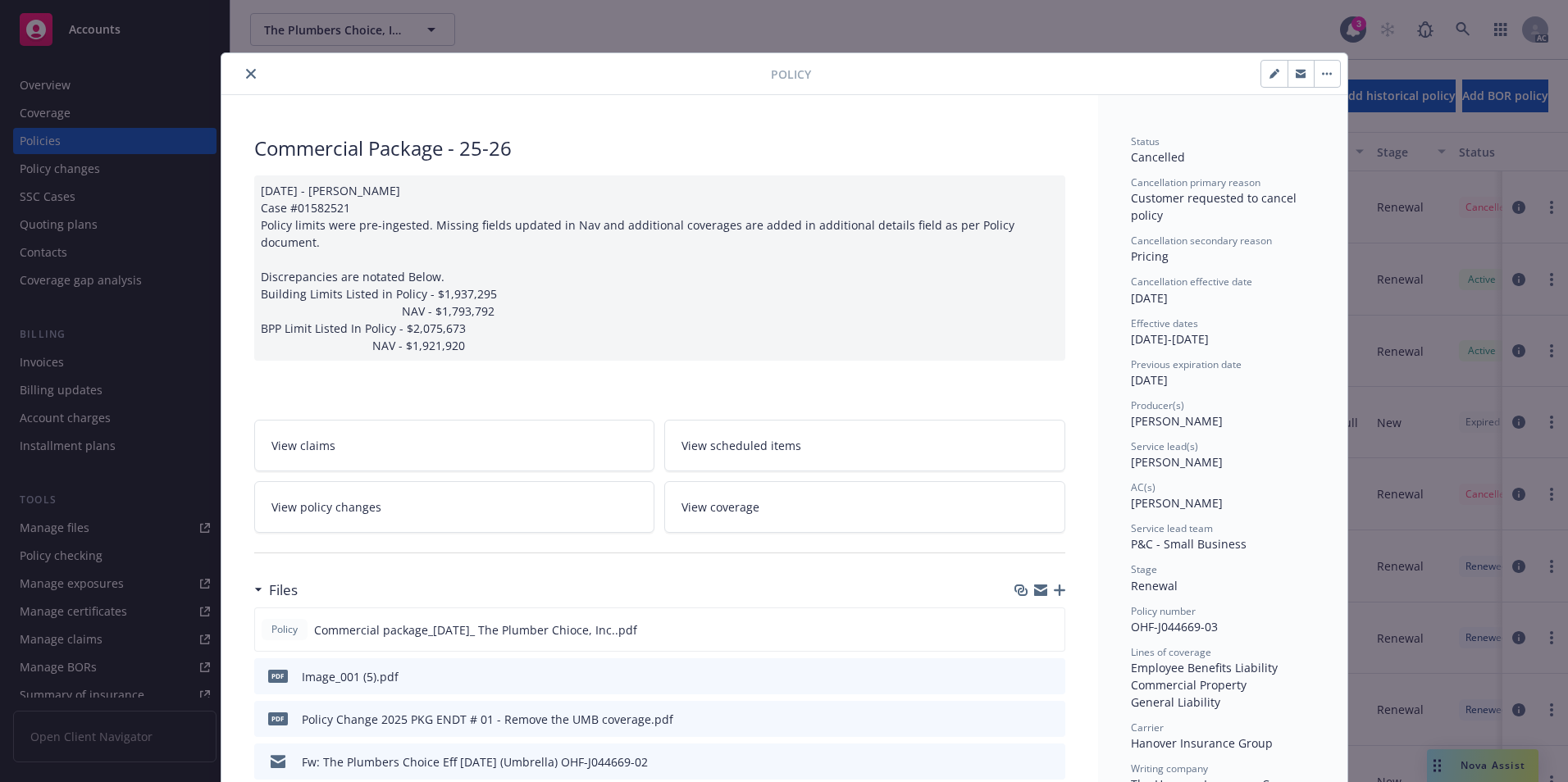
click at [246, 70] on icon "close" at bounding box center [251, 73] width 10 height 10
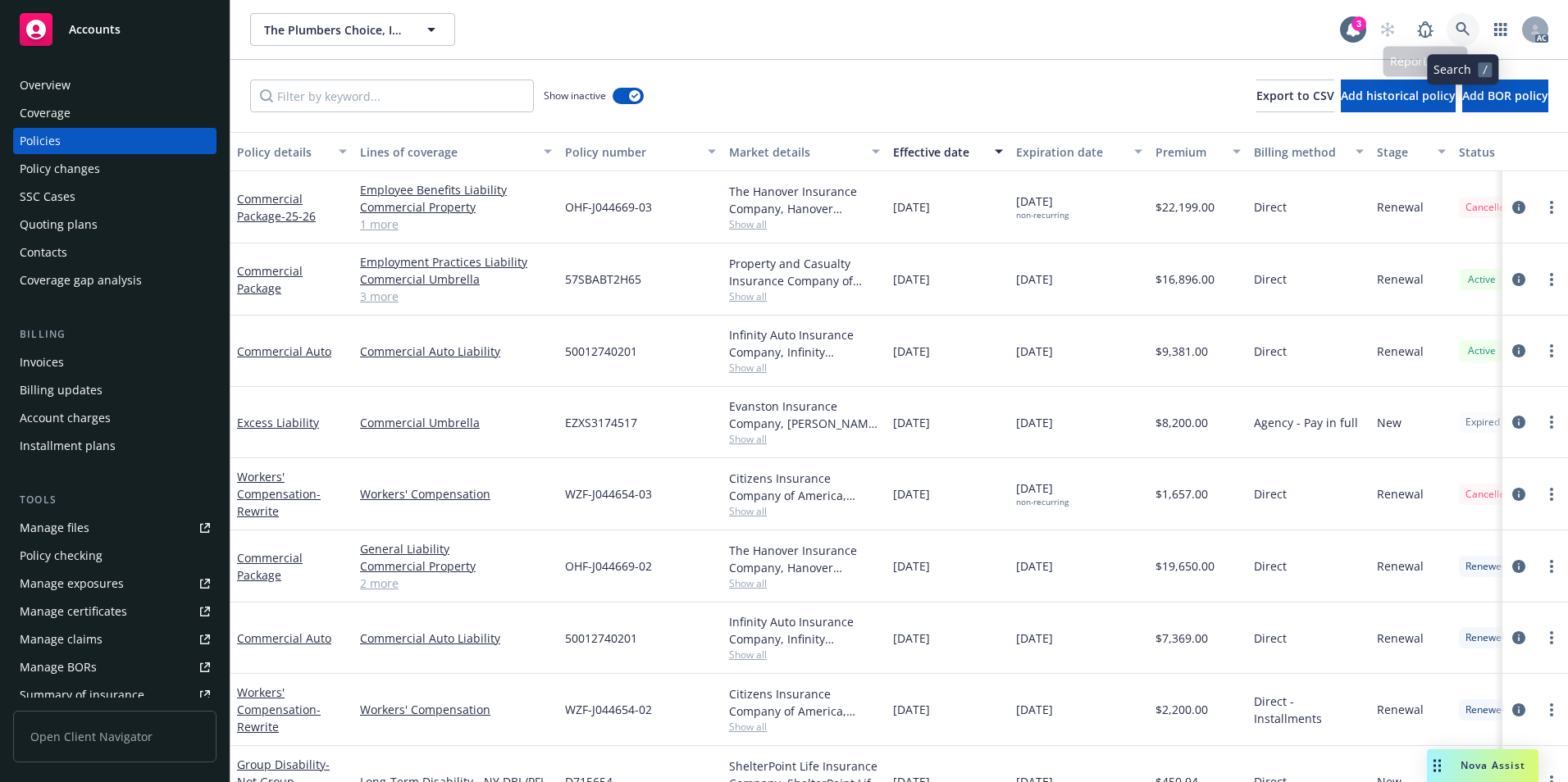
click at [1462, 28] on icon at bounding box center [1463, 29] width 15 height 15
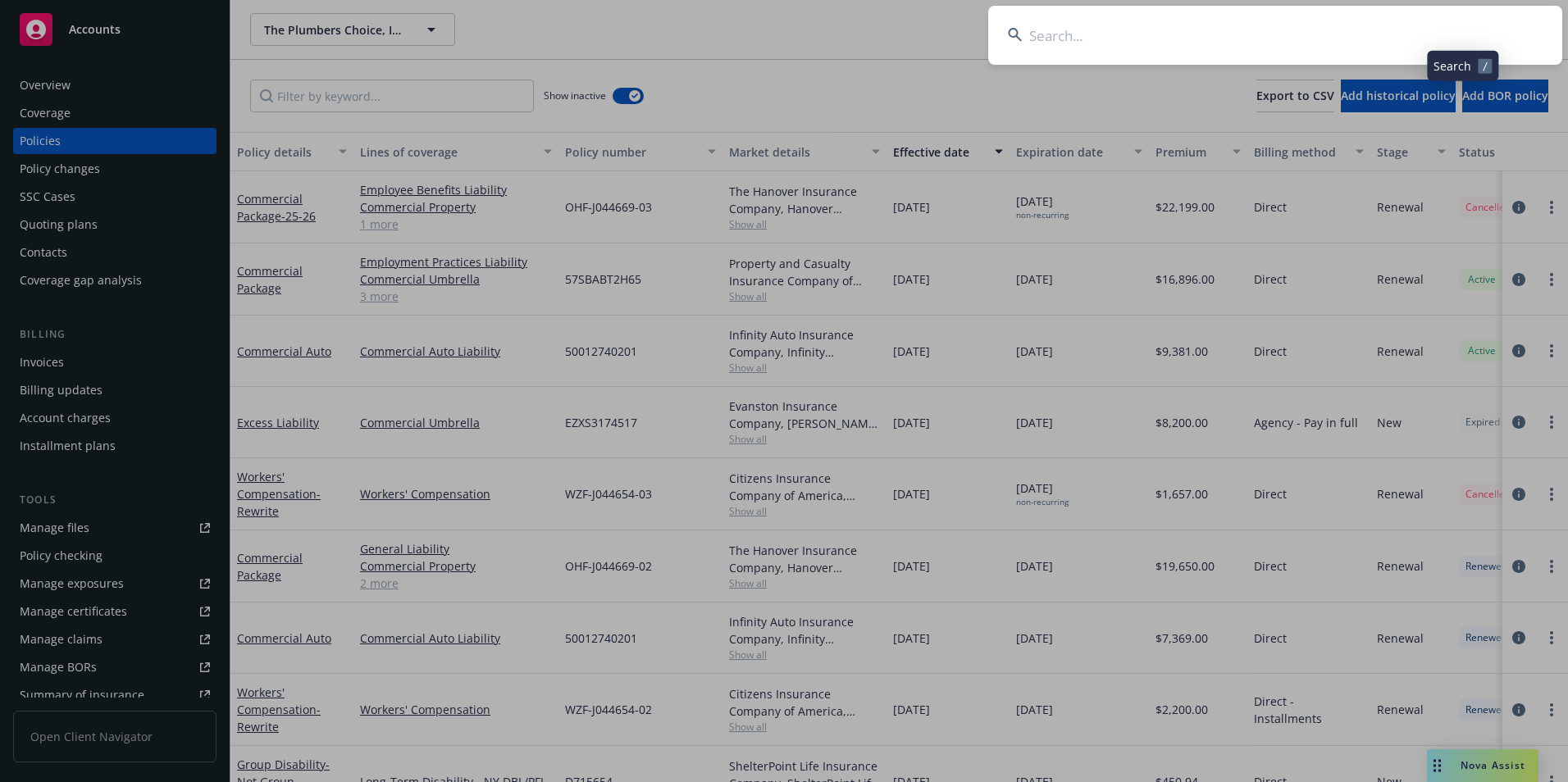
click at [1371, 50] on input at bounding box center [1275, 35] width 574 height 59
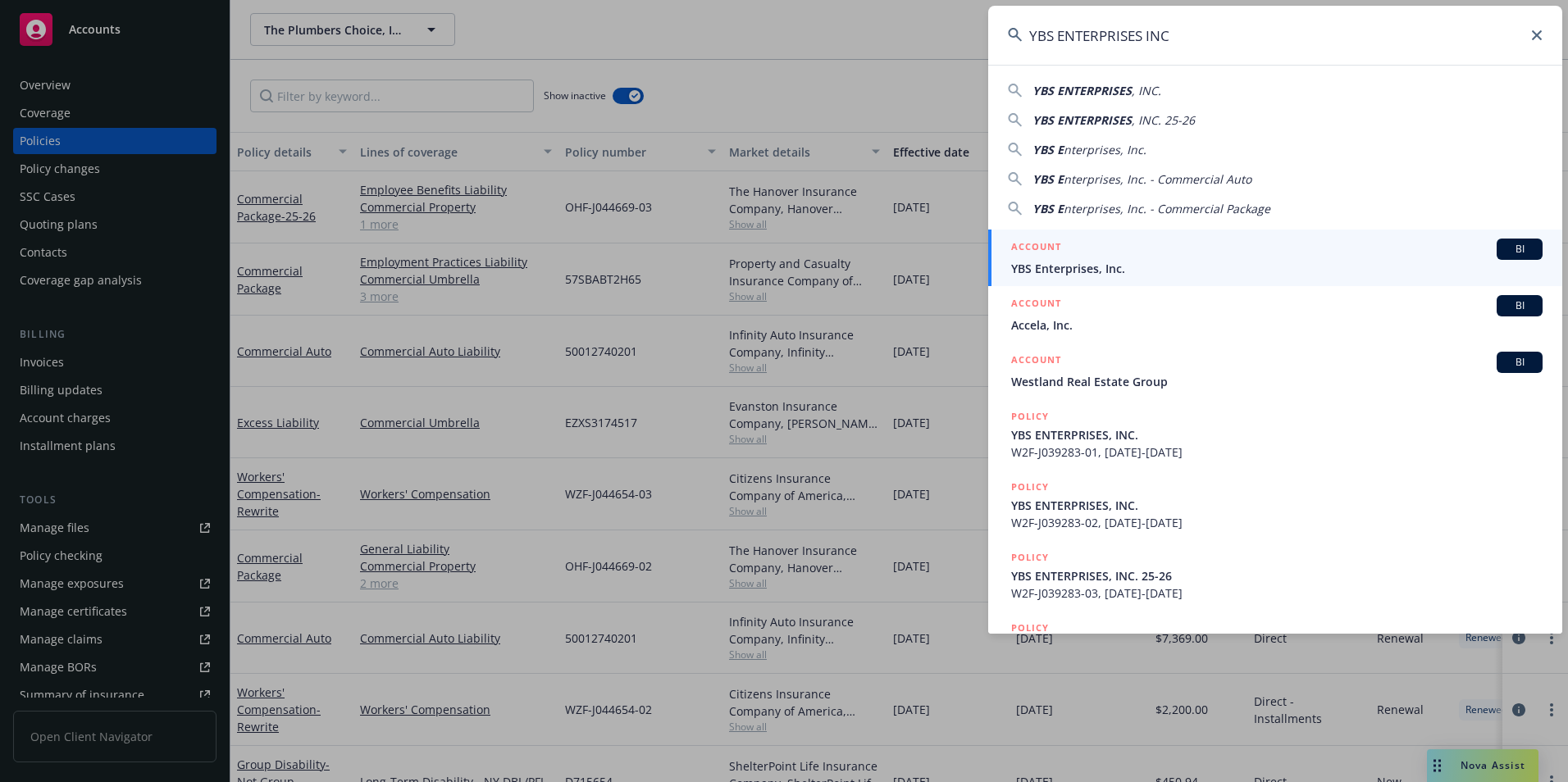
type input "YBS ENTERPRISES INC"
click at [1144, 266] on span "YBS Enterprises, Inc." at bounding box center [1277, 268] width 532 height 17
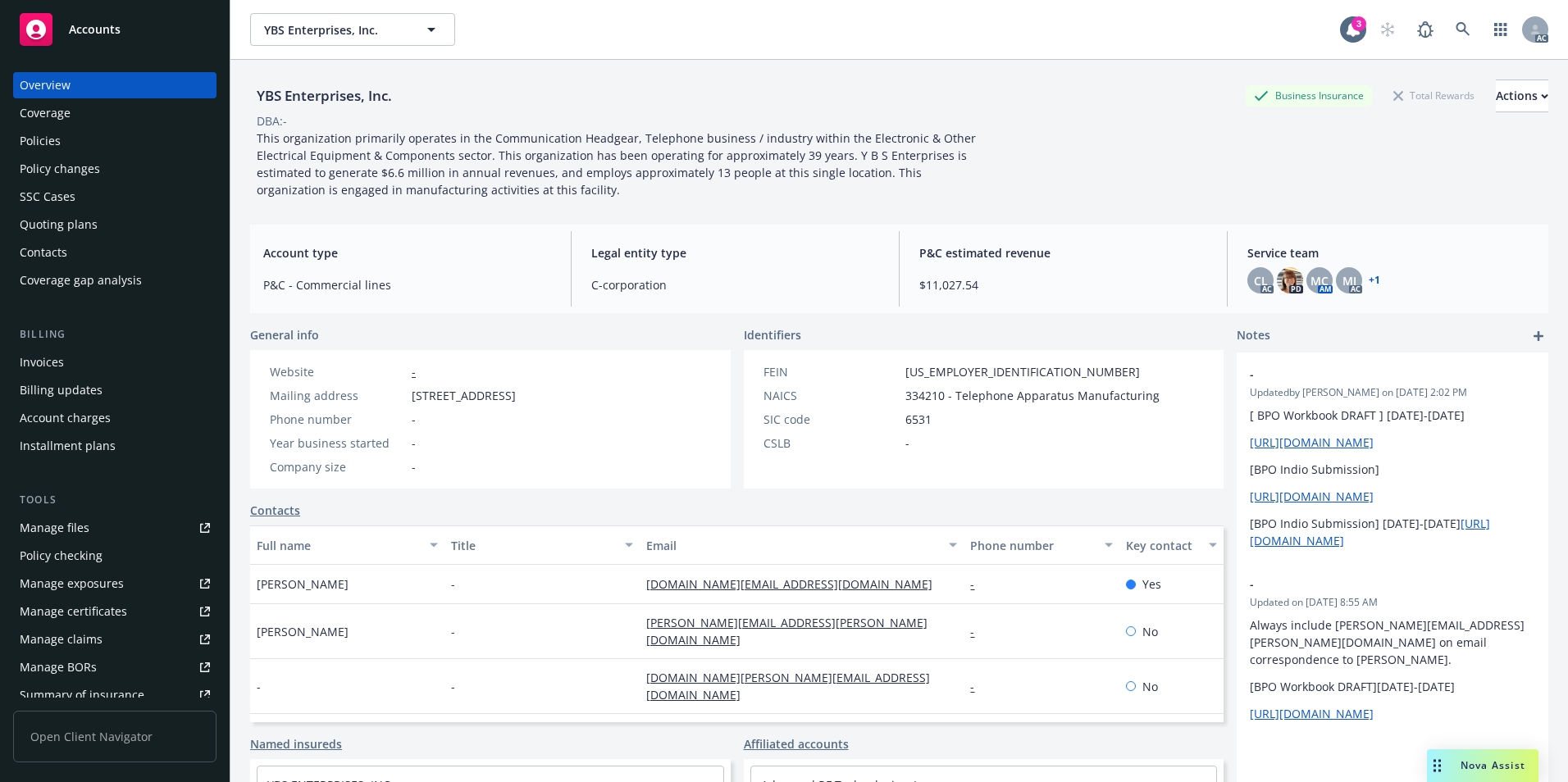
click at [75, 145] on div "Policies" at bounding box center [114, 140] width 190 height 27
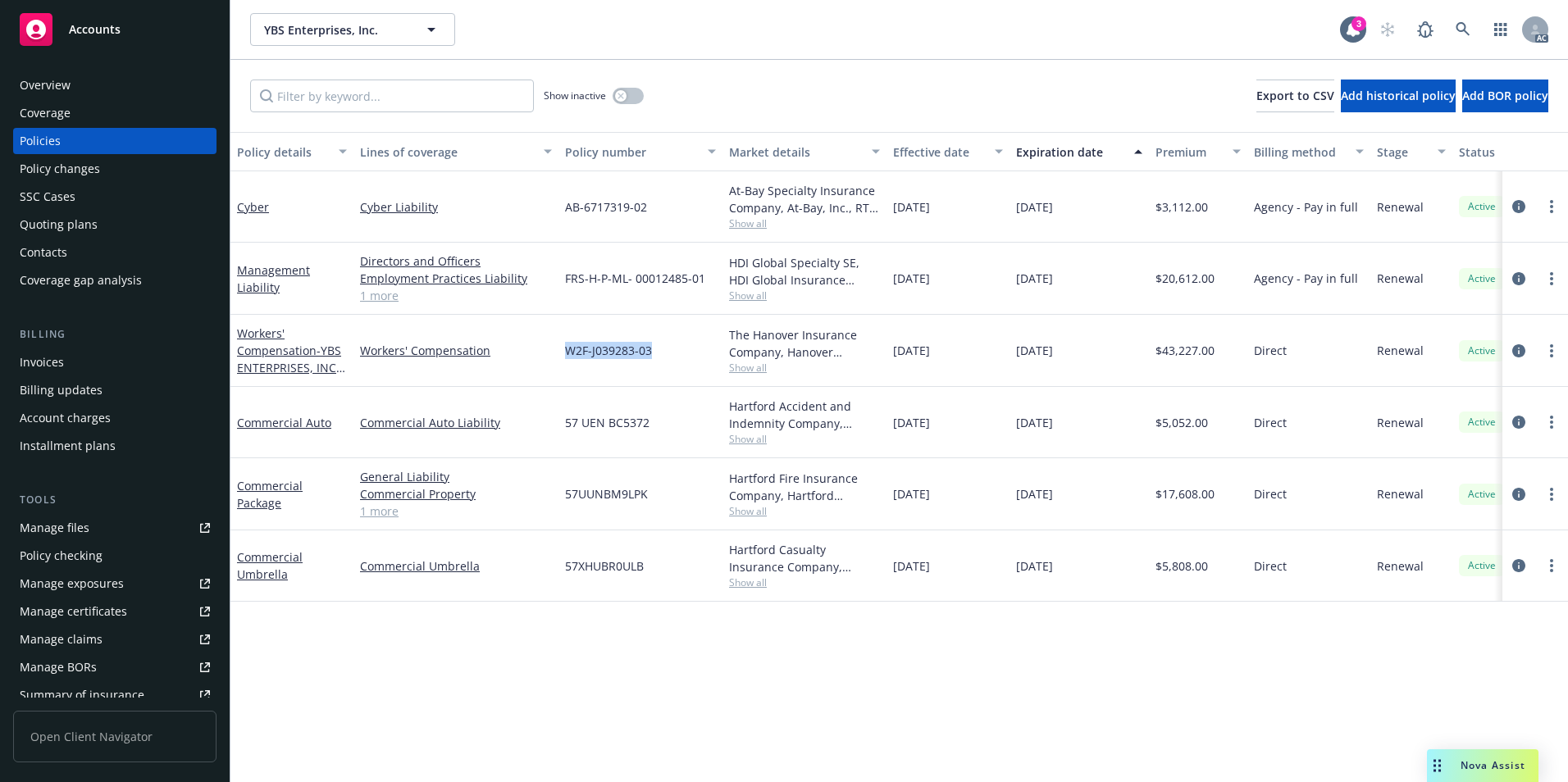
drag, startPoint x: 587, startPoint y: 358, endPoint x: 650, endPoint y: 360, distance: 63.0
click at [650, 360] on div "W2F-J039283-03" at bounding box center [640, 351] width 164 height 73
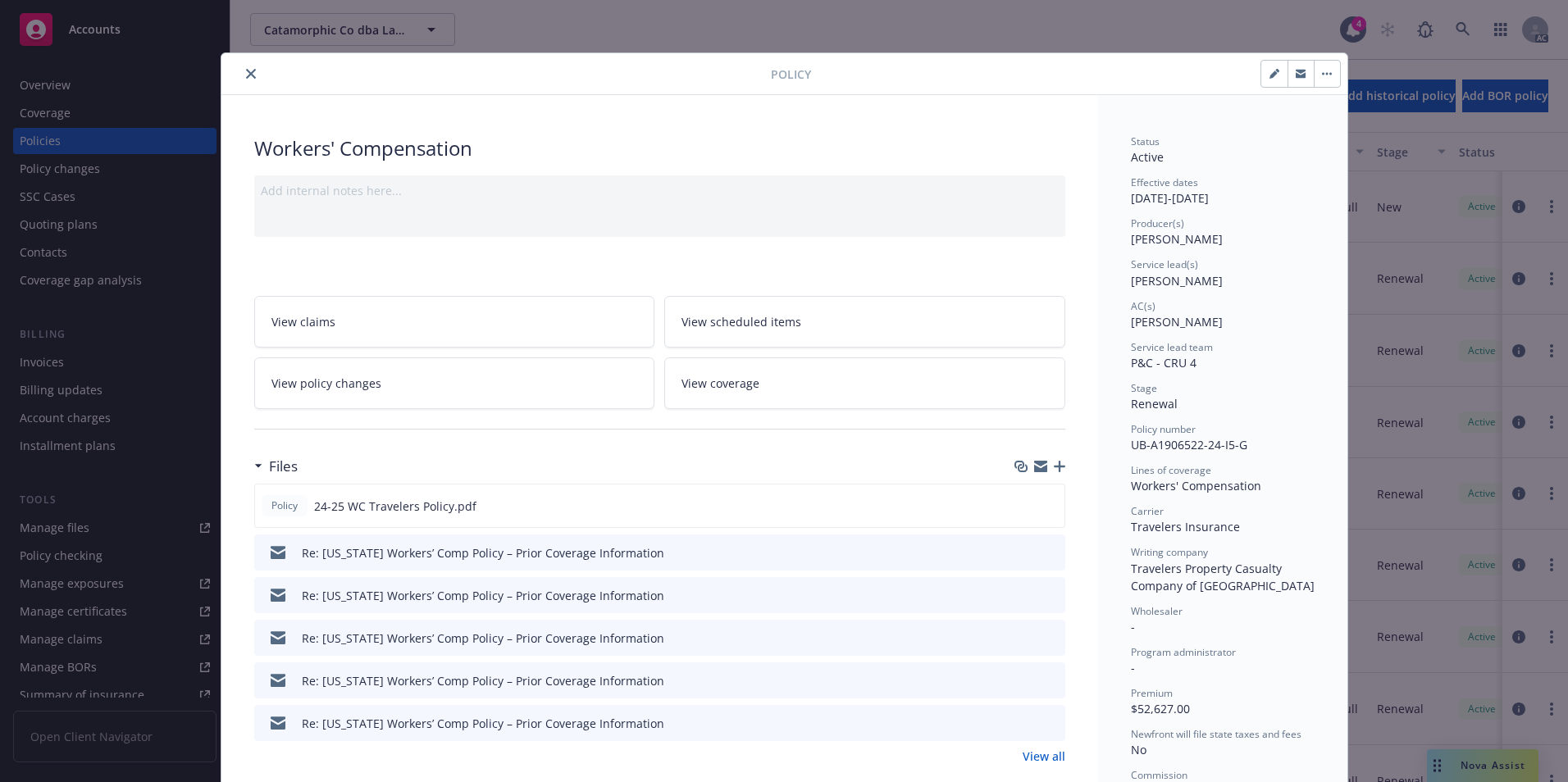
click at [790, 448] on div at bounding box center [660, 430] width 812 height 40
click at [241, 79] on button "close" at bounding box center [251, 73] width 19 height 19
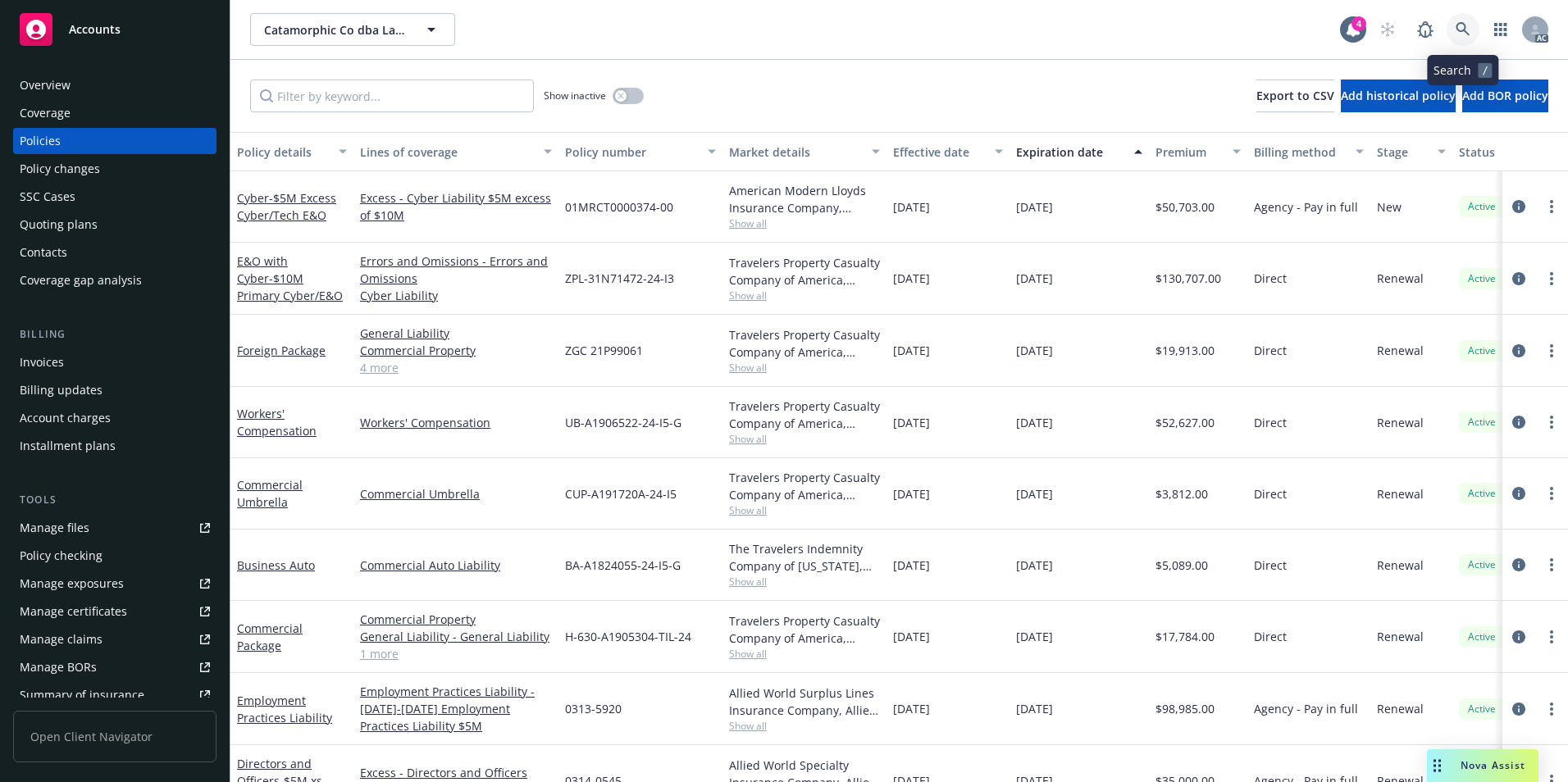
click at [1451, 23] on link at bounding box center [1463, 29] width 33 height 33
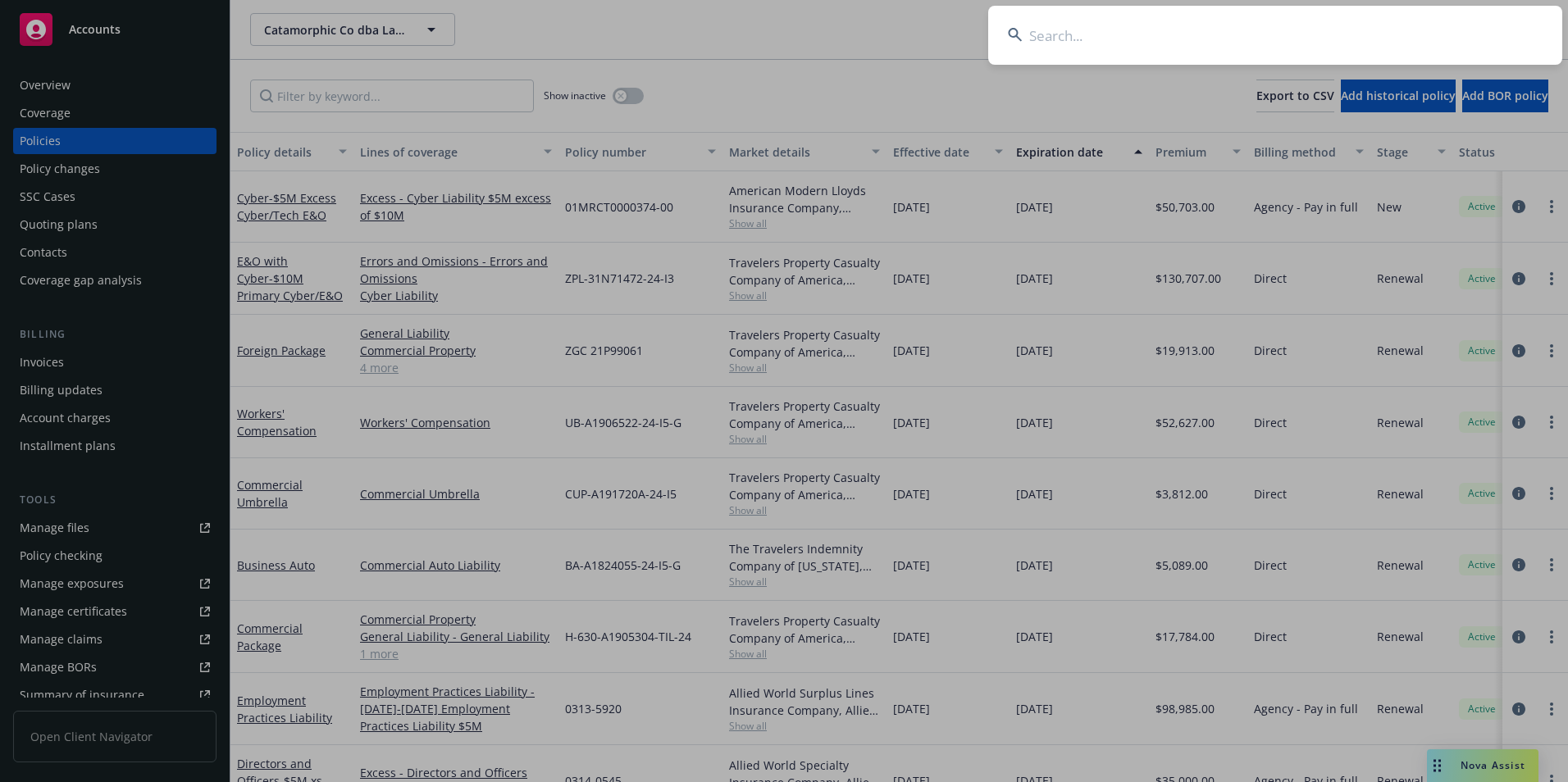
click at [1302, 22] on input at bounding box center [1275, 35] width 574 height 59
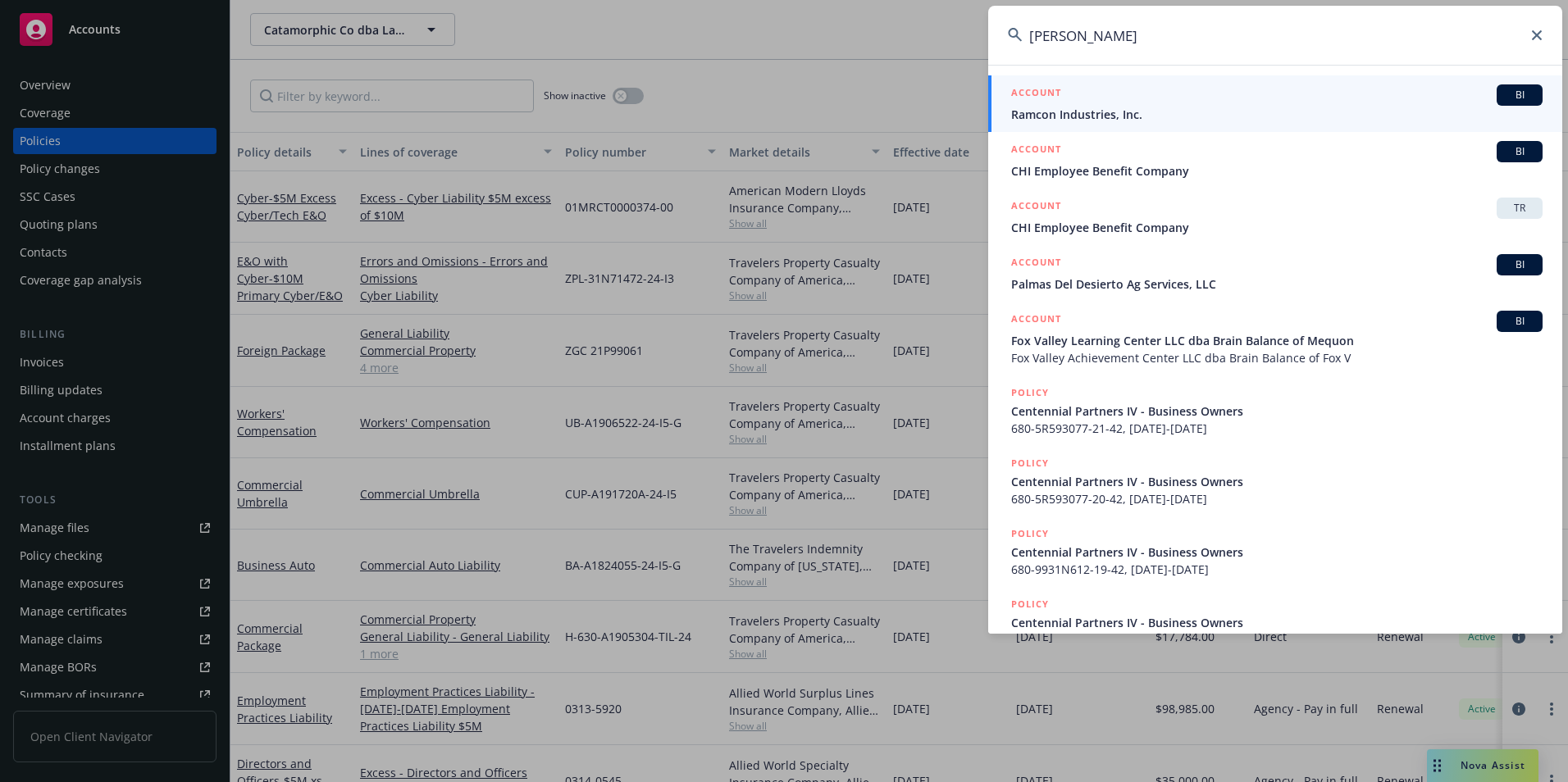
drag, startPoint x: 1257, startPoint y: 20, endPoint x: 866, endPoint y: 17, distance: 391.0
click at [870, 19] on div "[PERSON_NAME] ACCOUNT BI Ramcon Industries, Inc. ACCOUNT BI CHI Employee Benefi…" at bounding box center [784, 391] width 1568 height 782
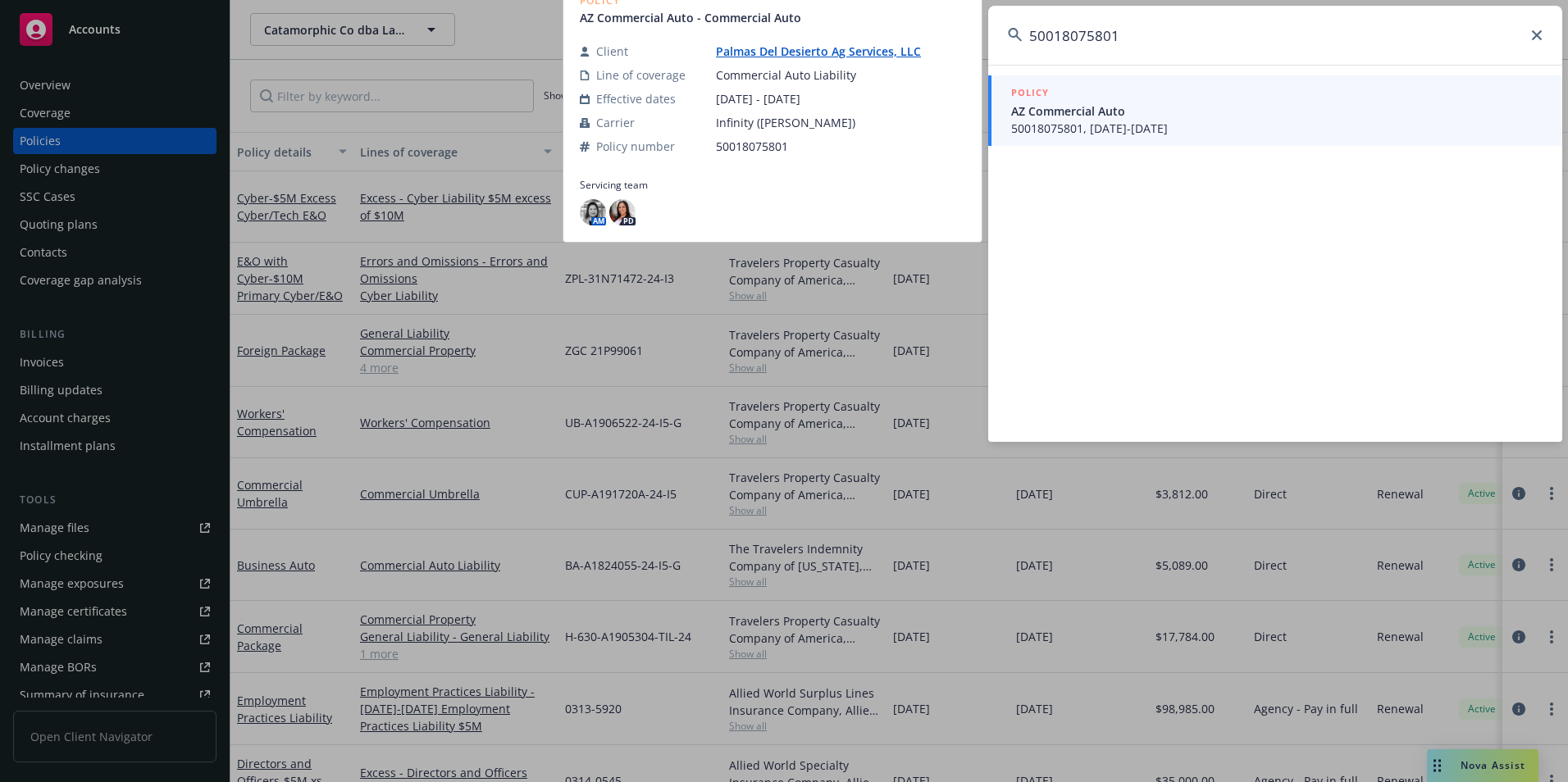
type input "50018075801"
click at [1182, 107] on span "AZ Commercial Auto" at bounding box center [1277, 111] width 532 height 17
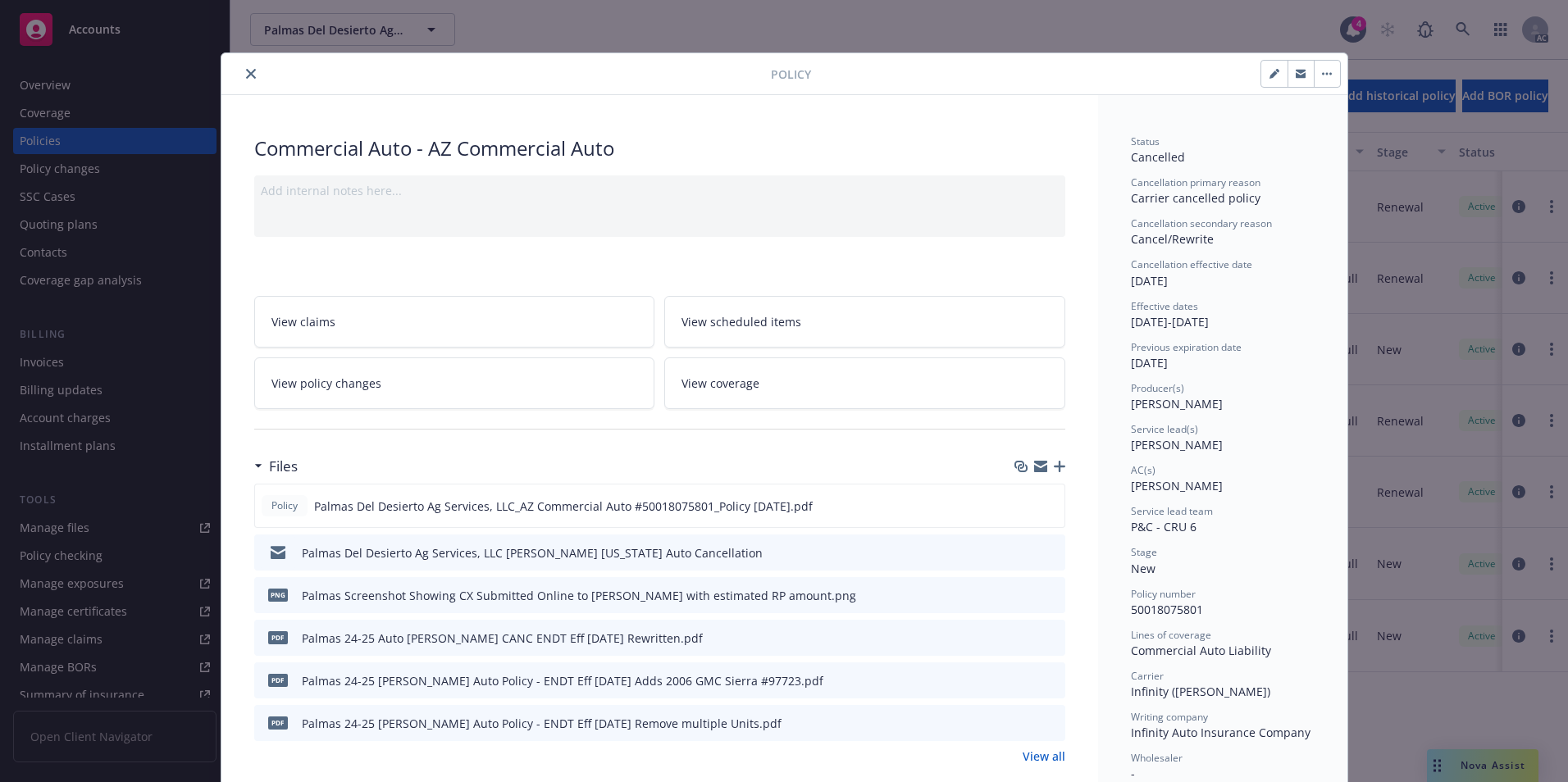
click at [242, 82] on button "close" at bounding box center [251, 73] width 19 height 19
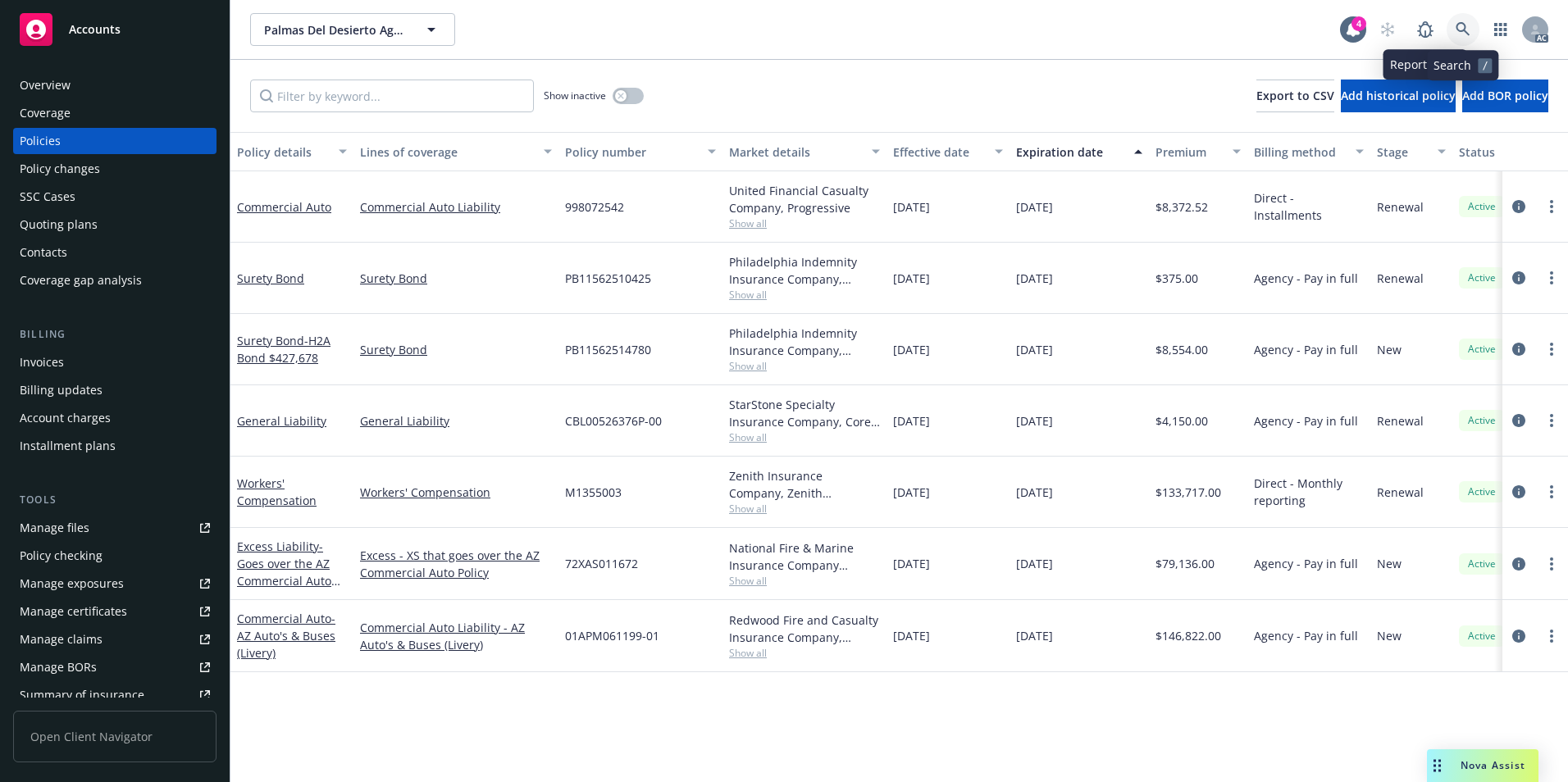
click at [1458, 28] on icon at bounding box center [1463, 29] width 15 height 15
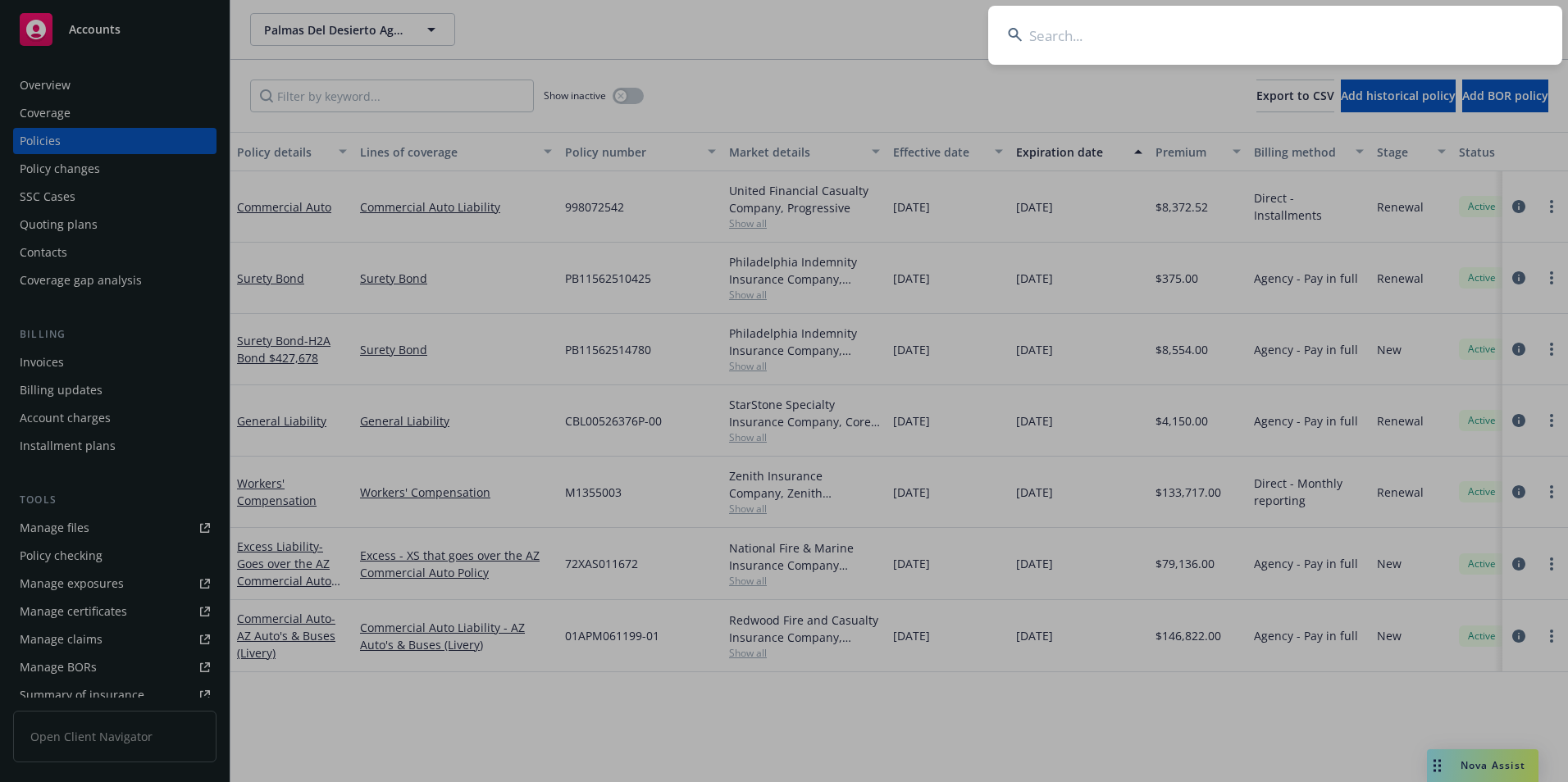
click at [1366, 38] on input at bounding box center [1275, 35] width 574 height 59
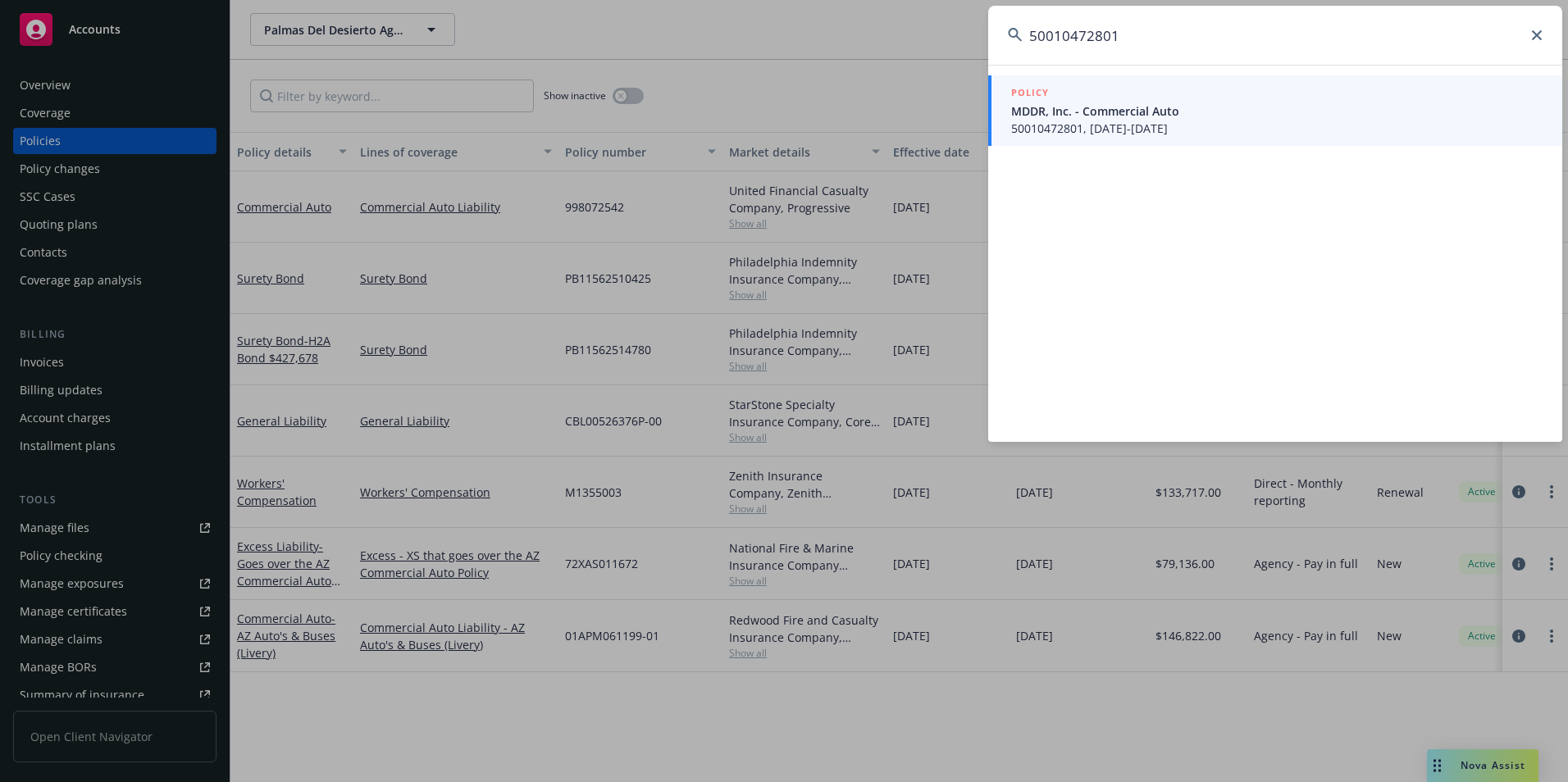
type input "50010472801"
click at [1180, 116] on span "MDDR, Inc. - Commercial Auto" at bounding box center [1277, 111] width 532 height 17
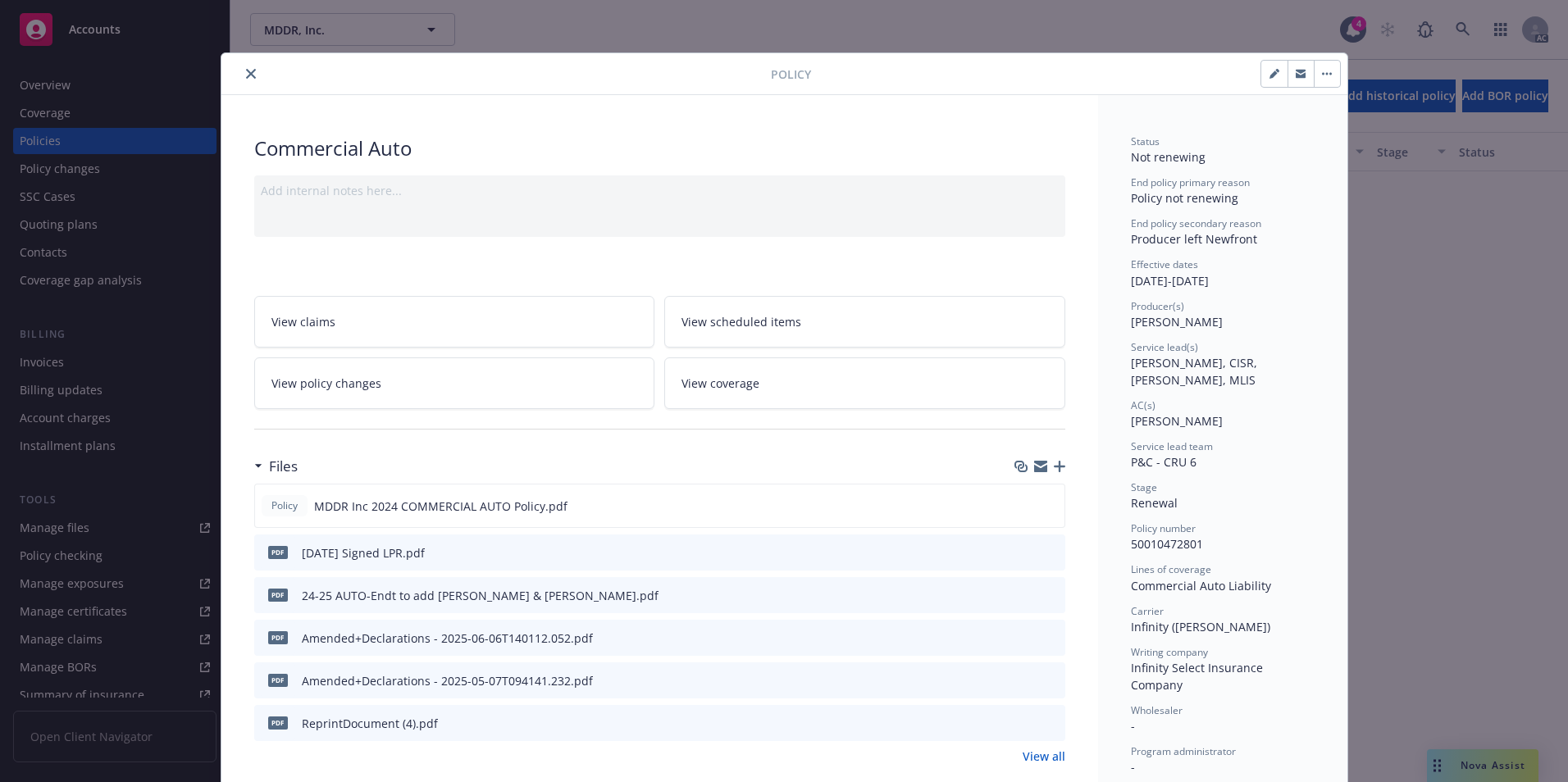
click at [976, 24] on div "Policy Commercial Auto Add internal notes here... View claims View scheduled it…" at bounding box center [784, 391] width 1568 height 782
